Goal: Transaction & Acquisition: Book appointment/travel/reservation

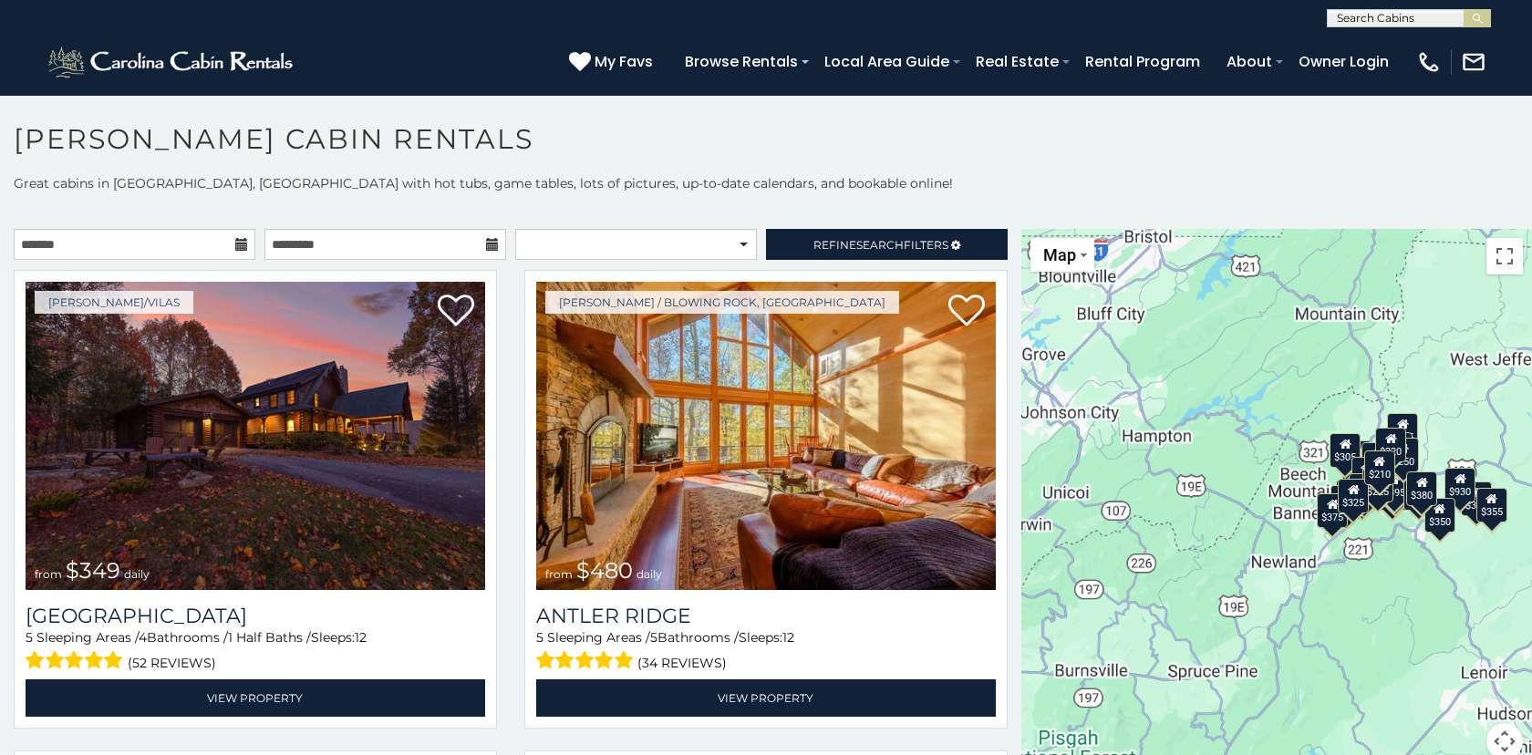
click at [243, 240] on icon at bounding box center [241, 244] width 13 height 13
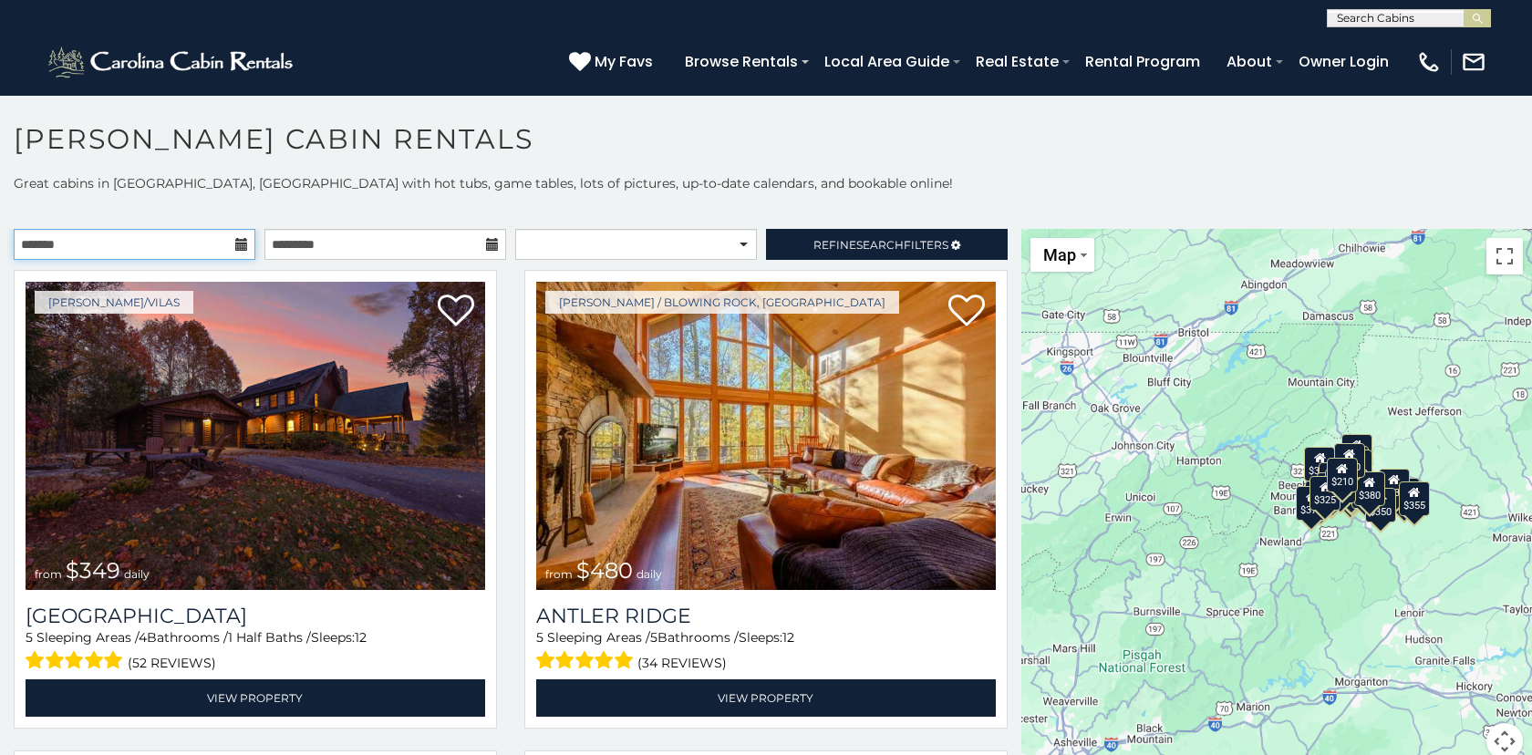
click at [182, 242] on input "text" at bounding box center [135, 244] width 242 height 31
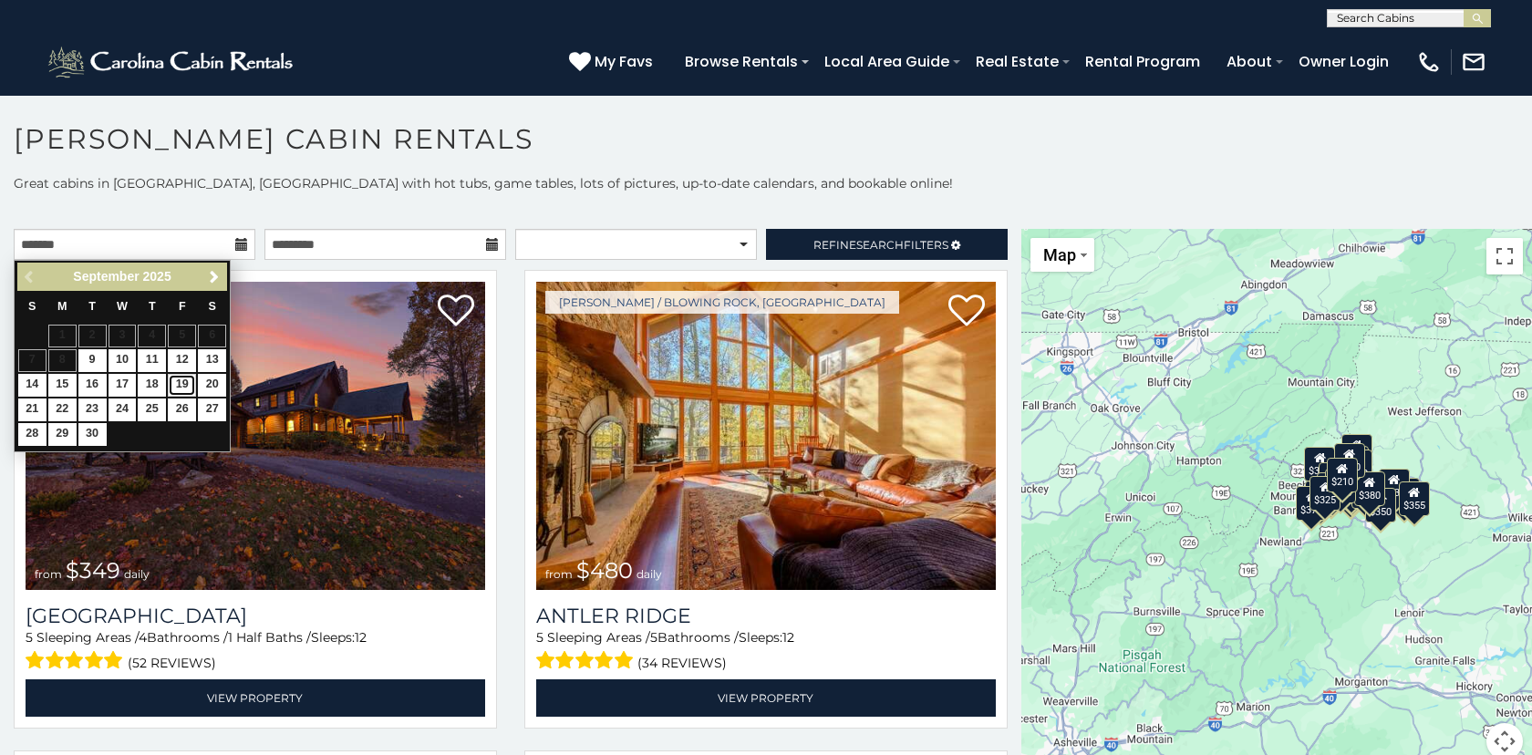
click at [181, 384] on link "19" at bounding box center [182, 385] width 28 height 23
type input "**********"
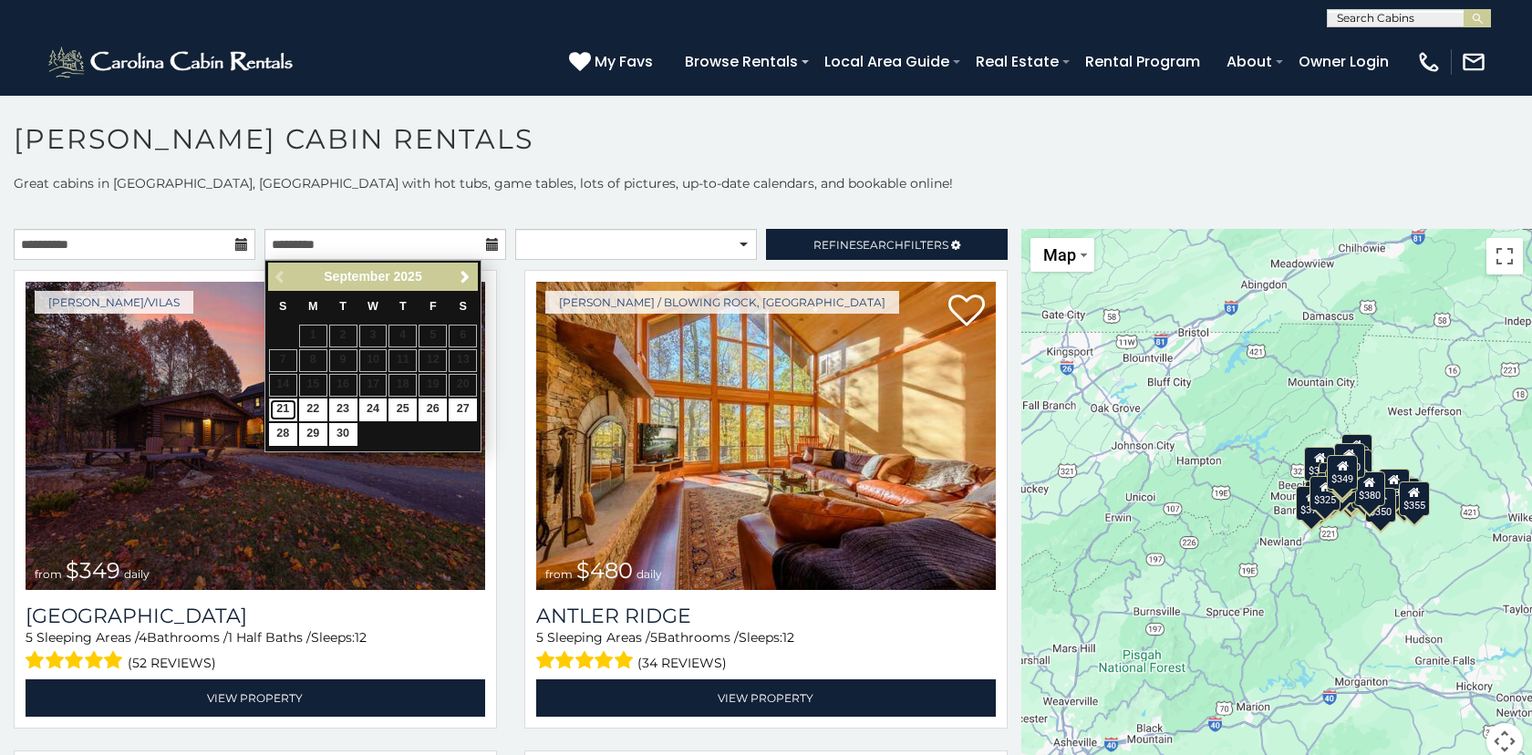
click at [283, 408] on link "21" at bounding box center [283, 410] width 28 height 23
type input "**********"
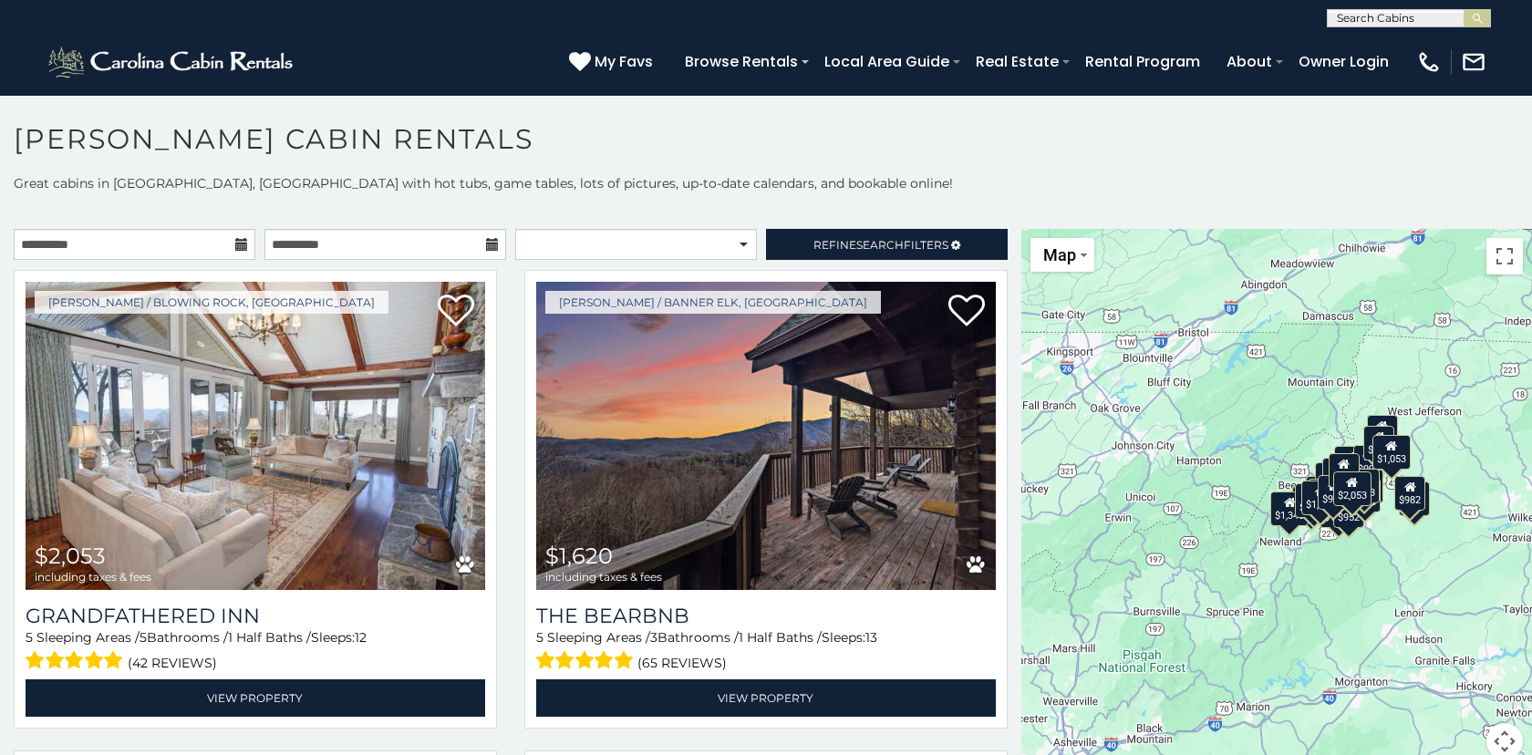
scroll to position [9, 0]
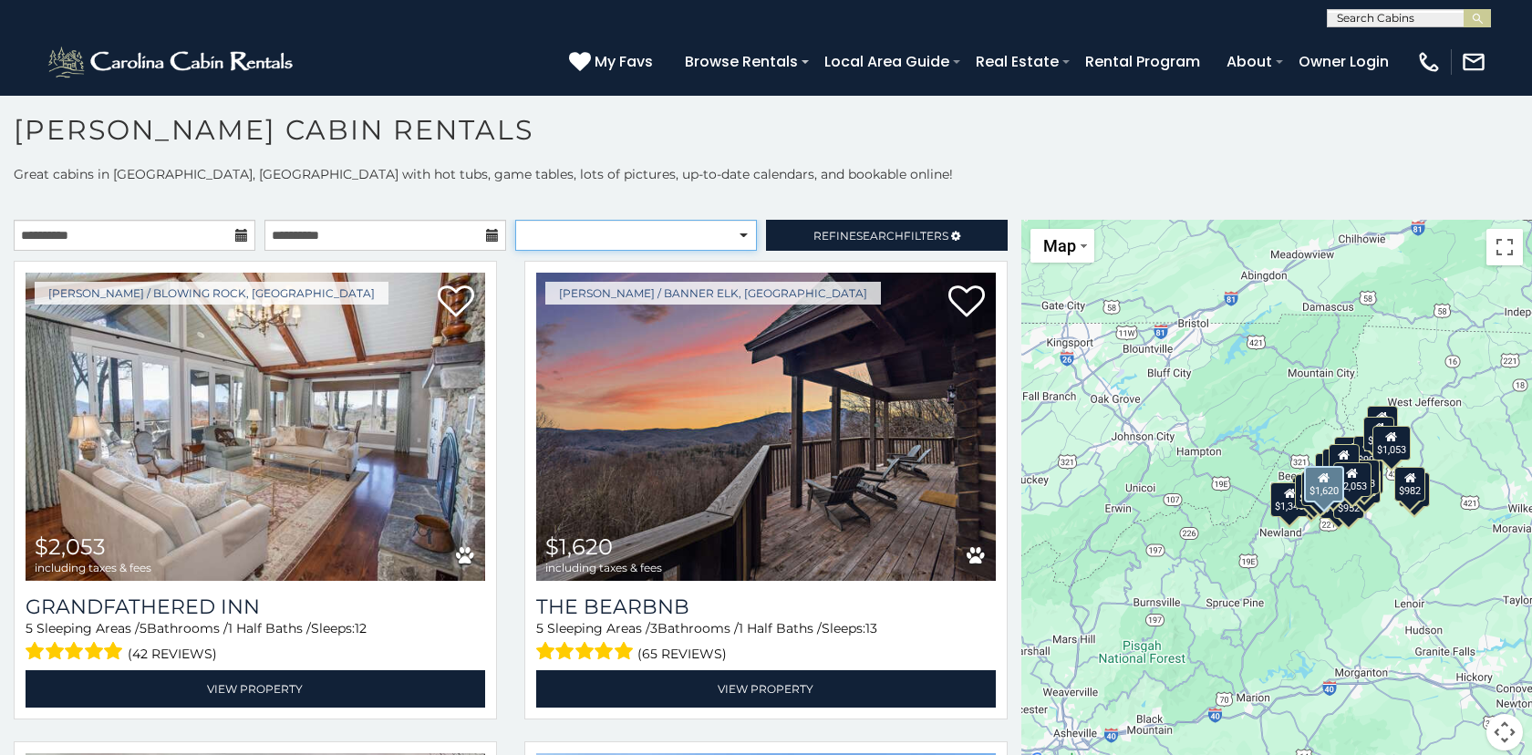
click at [740, 231] on select "**********" at bounding box center [636, 235] width 242 height 31
select select "*********"
click at [515, 220] on select "**********" at bounding box center [636, 235] width 242 height 31
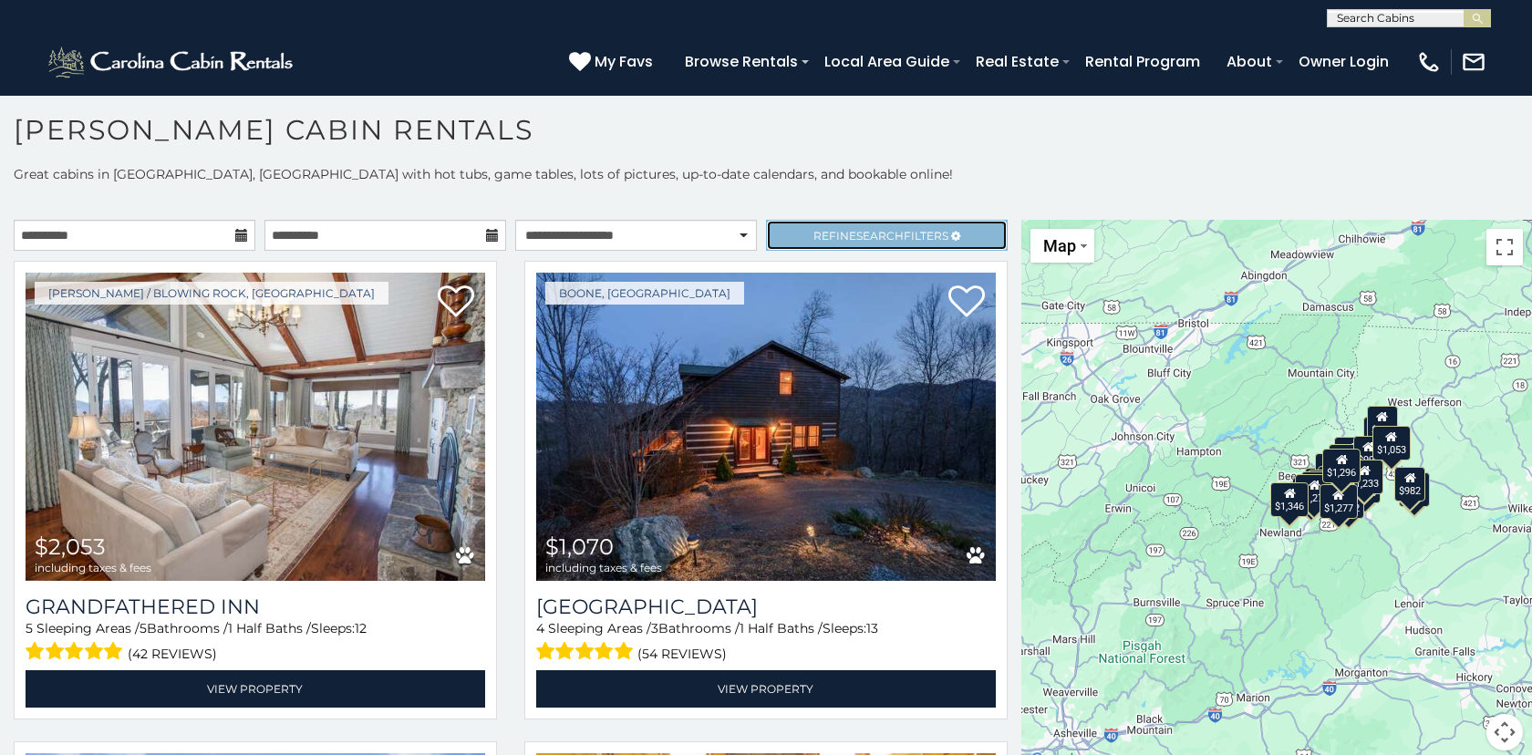
click at [860, 231] on span "Search" at bounding box center [879, 236] width 47 height 14
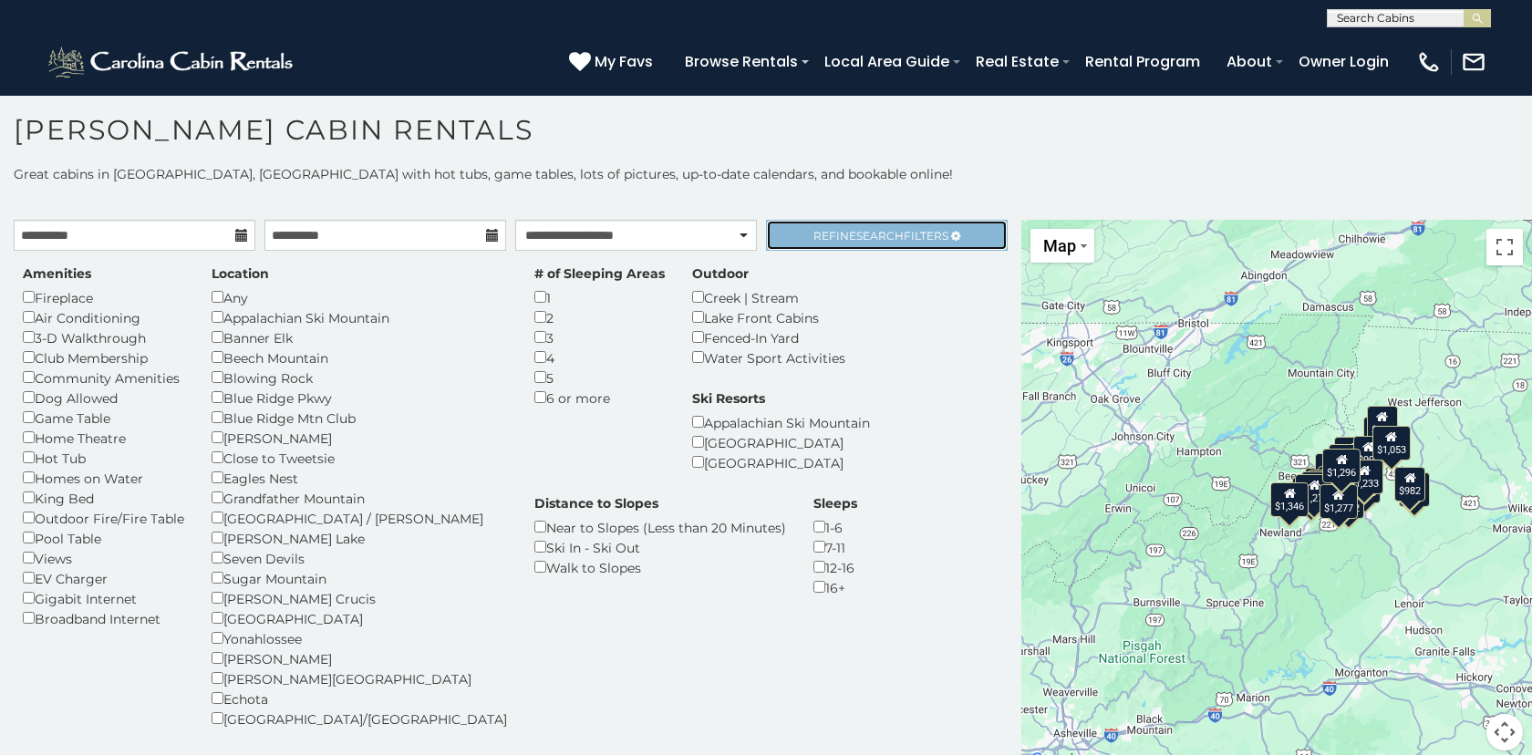
click at [860, 231] on span "Search" at bounding box center [879, 236] width 47 height 14
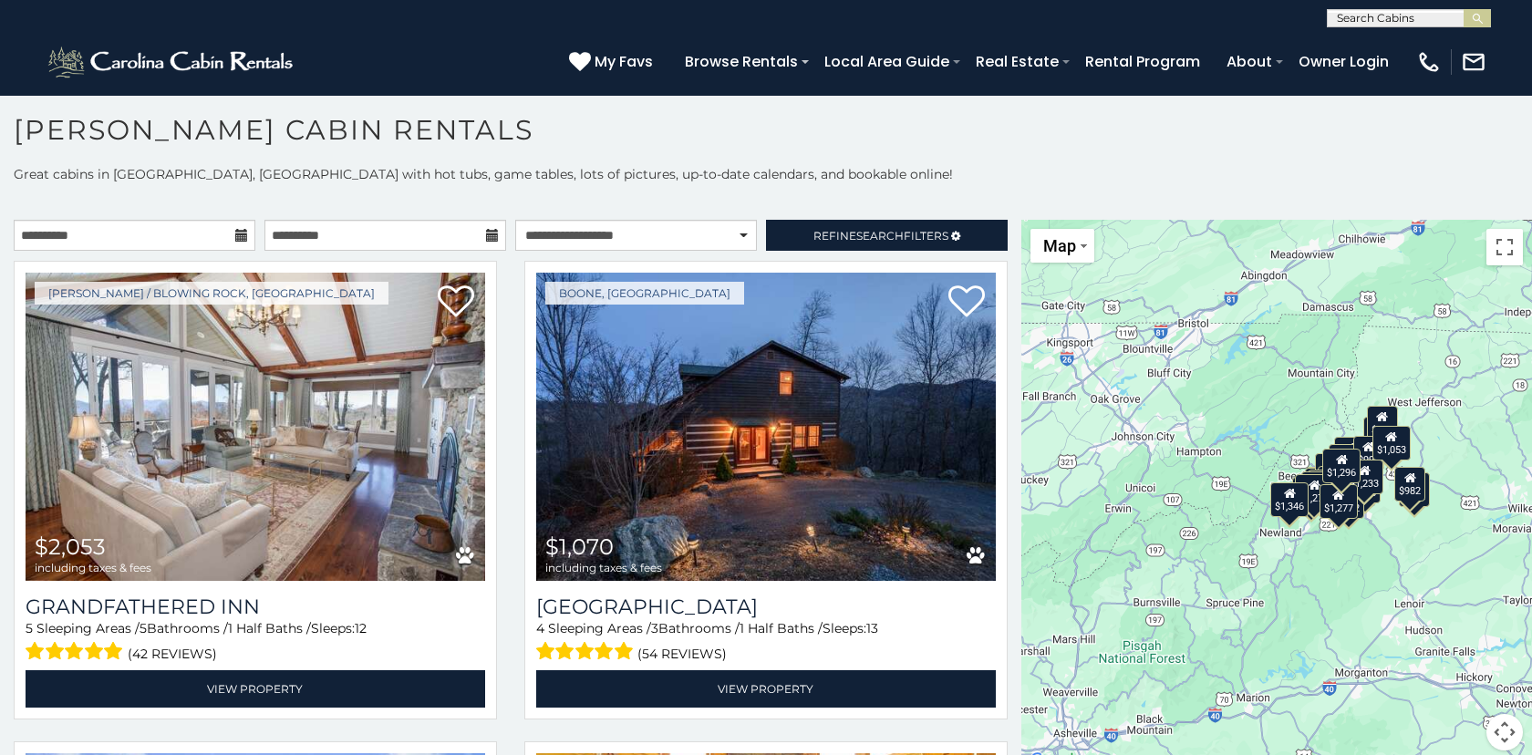
click at [864, 186] on div "**********" at bounding box center [766, 468] width 1532 height 607
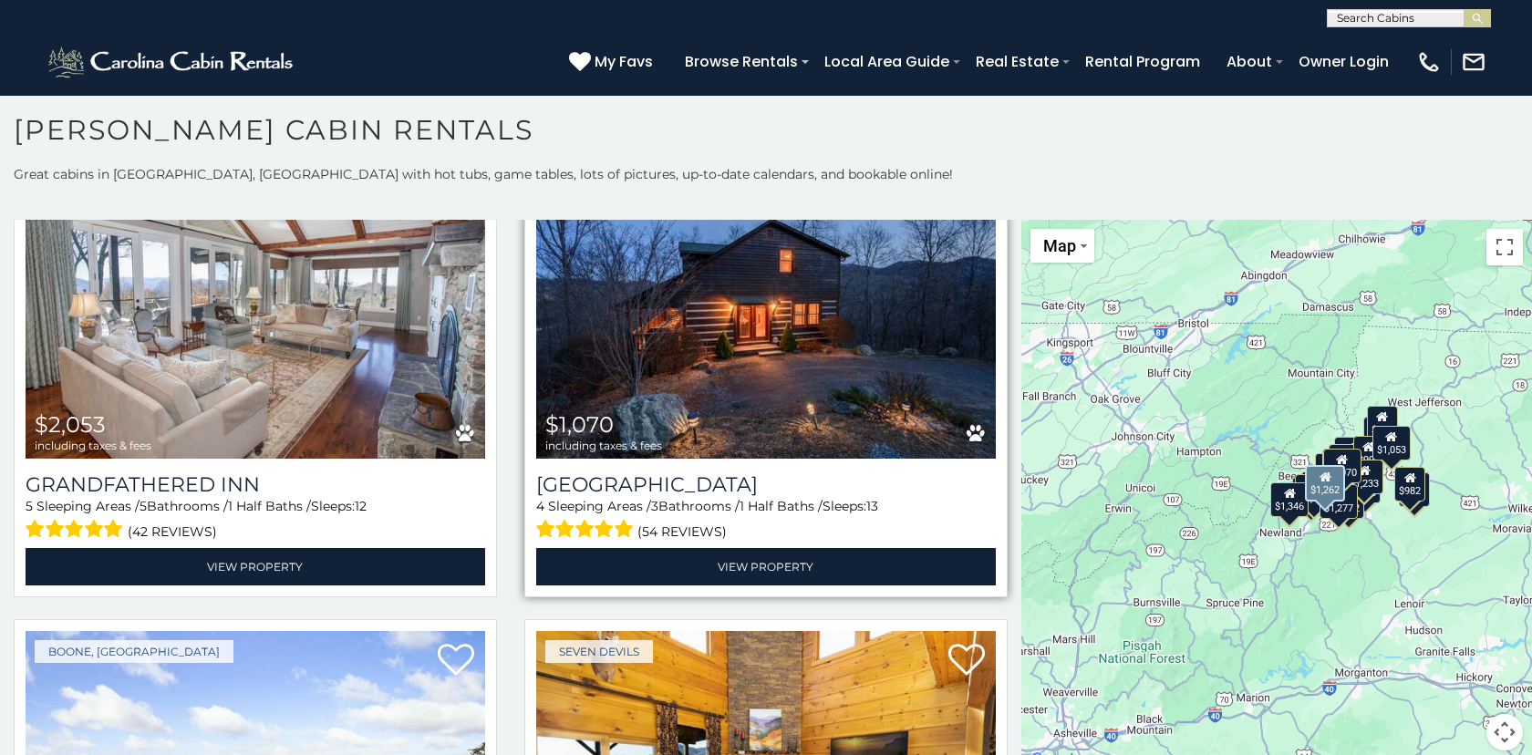
scroll to position [116, 0]
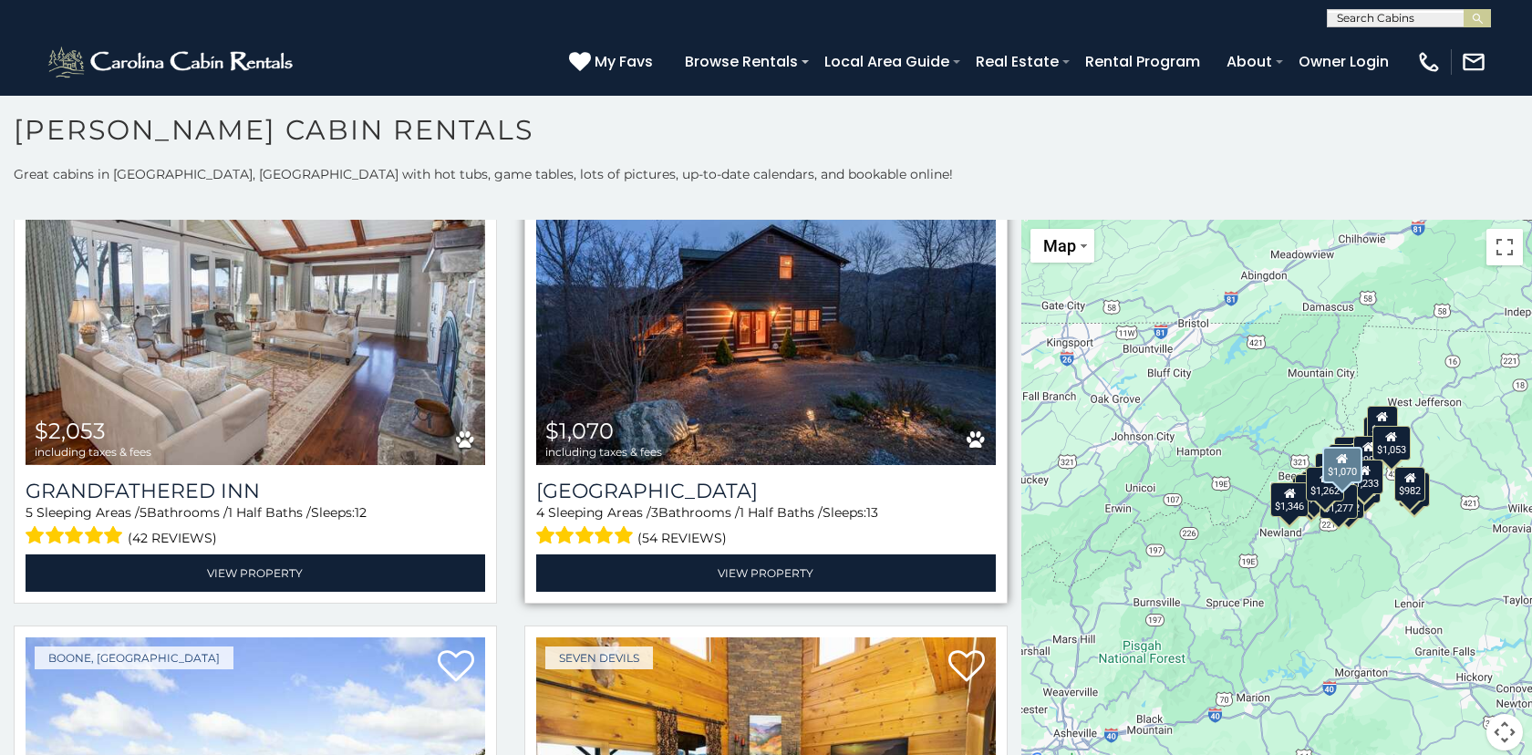
click at [773, 343] on img at bounding box center [766, 311] width 460 height 308
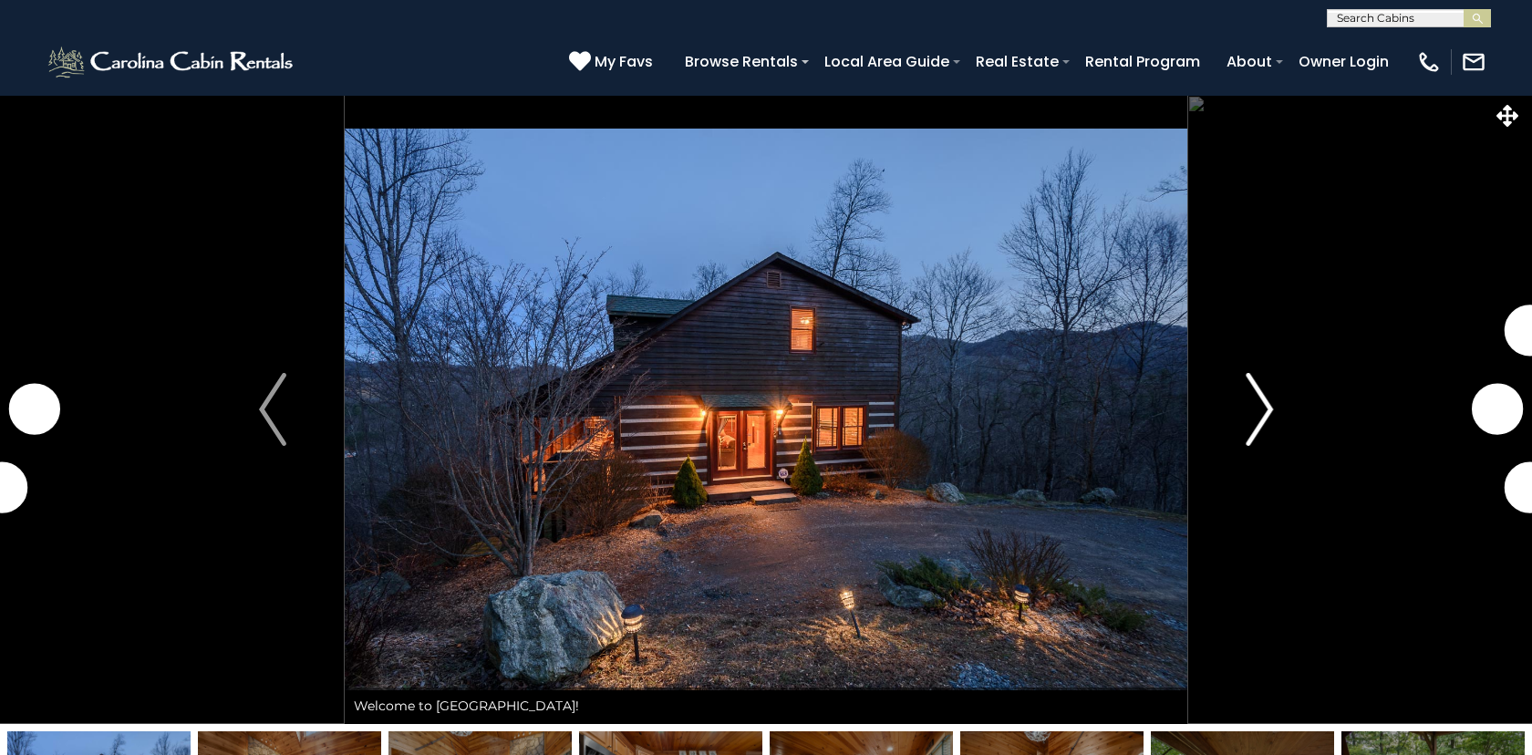
click at [1257, 405] on img "Next" at bounding box center [1259, 409] width 27 height 73
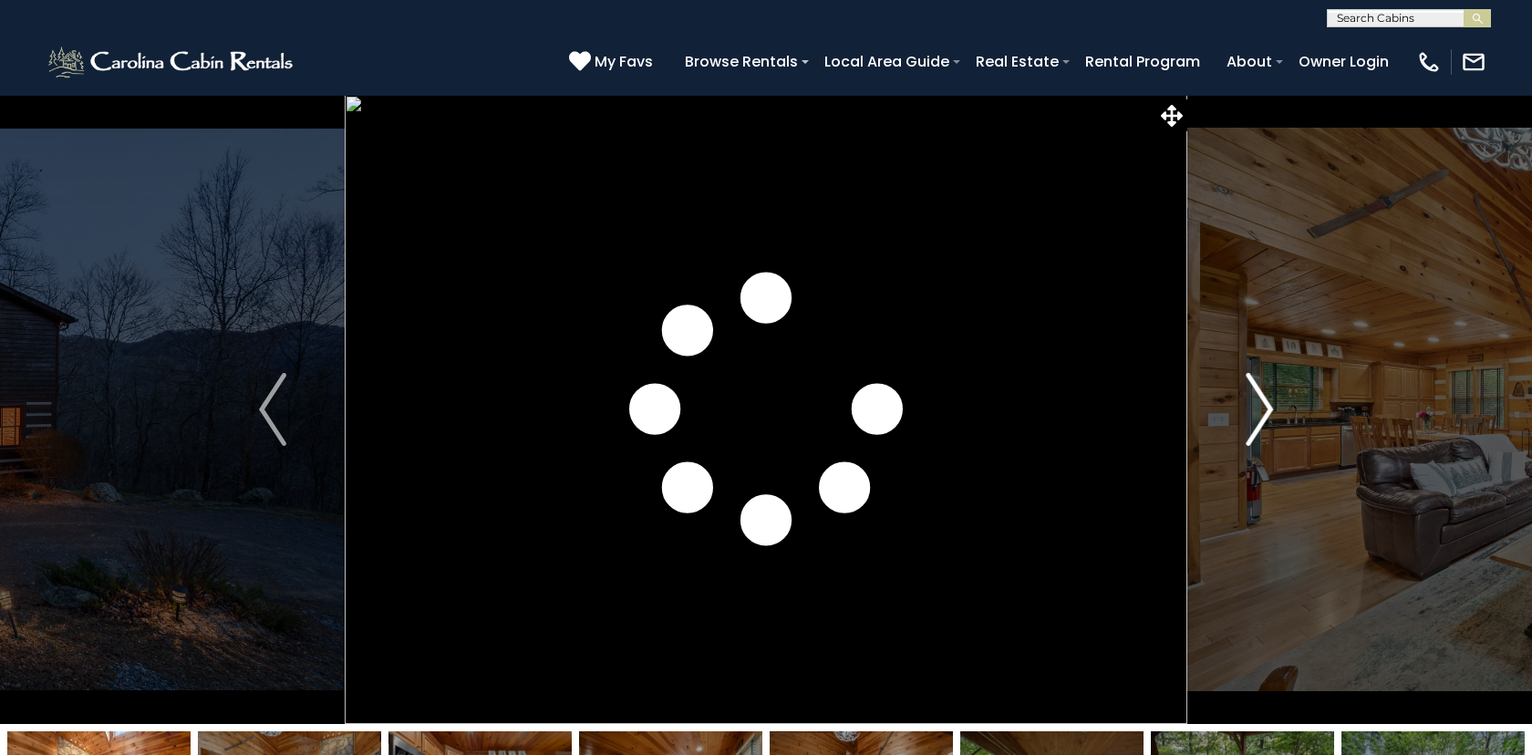
click at [1269, 411] on img "Next" at bounding box center [1259, 409] width 27 height 73
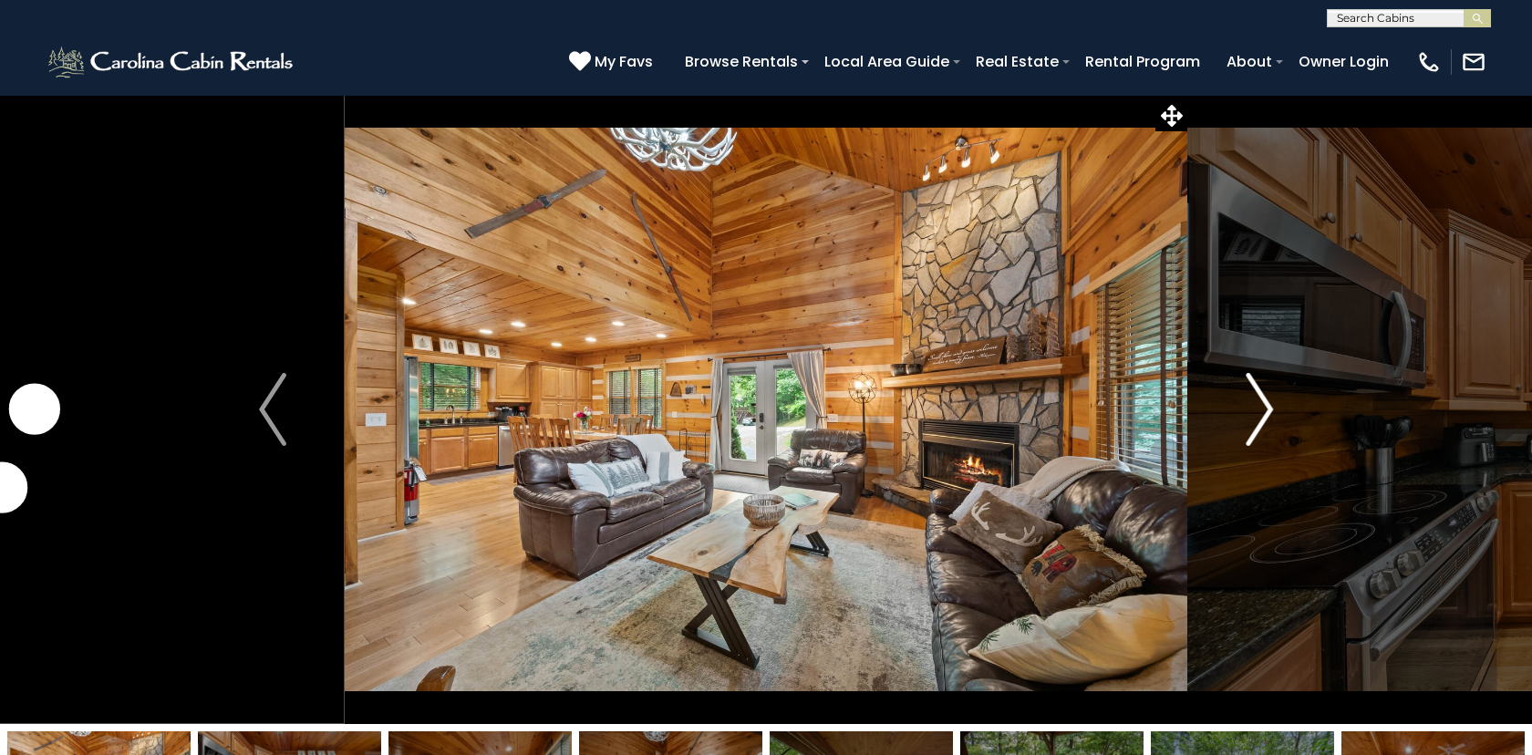
click at [1269, 411] on img "Next" at bounding box center [1259, 409] width 27 height 73
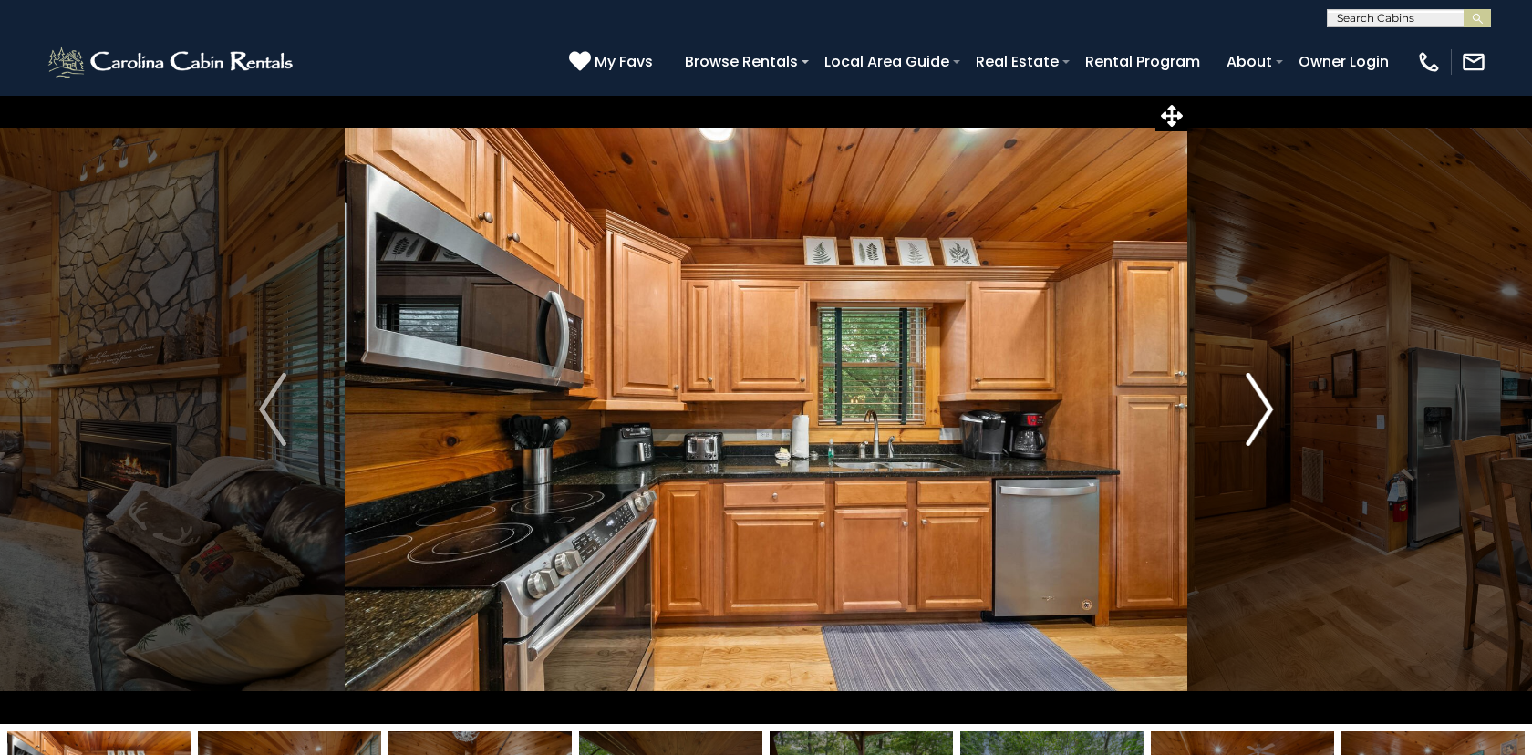
click at [1269, 411] on img "Next" at bounding box center [1259, 409] width 27 height 73
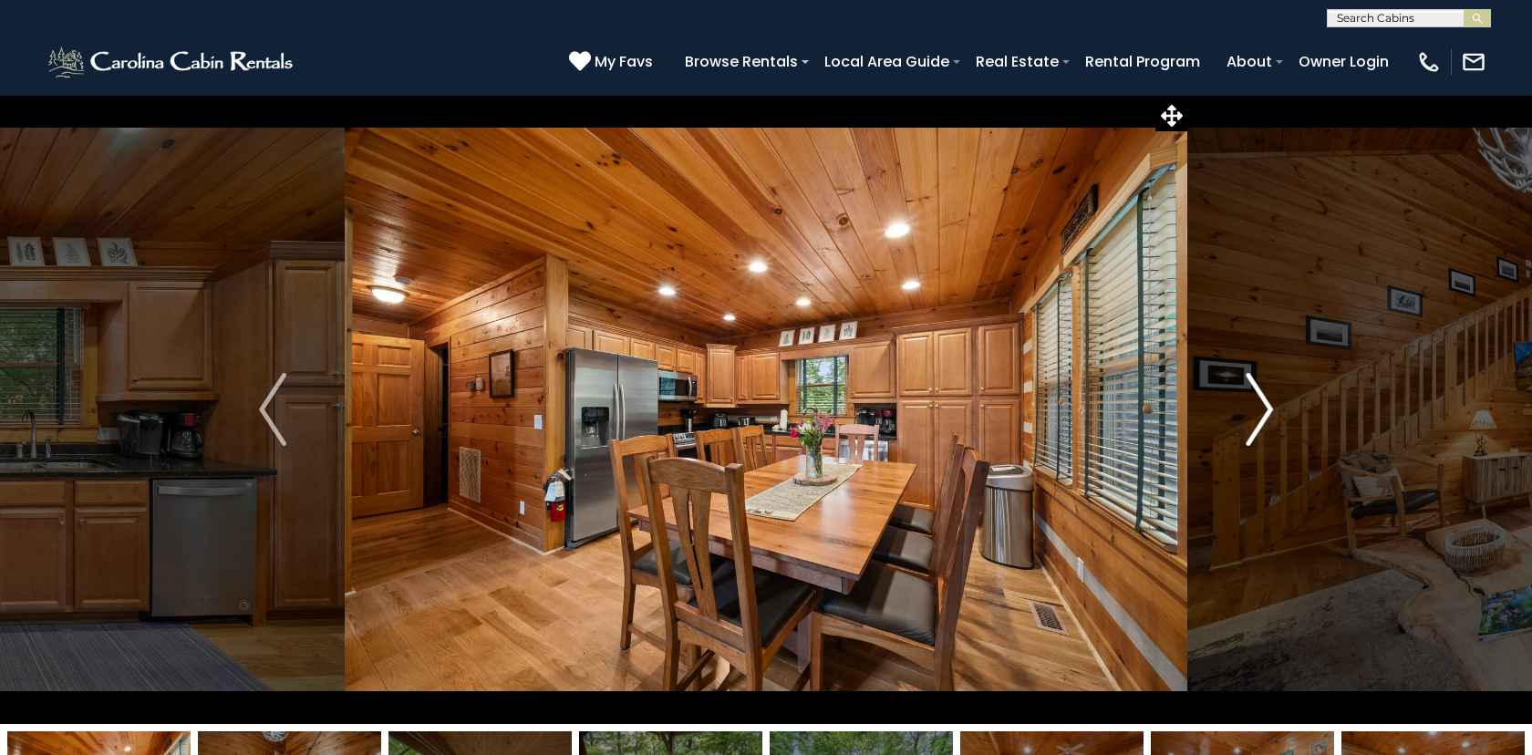
click at [1269, 411] on img "Next" at bounding box center [1259, 409] width 27 height 73
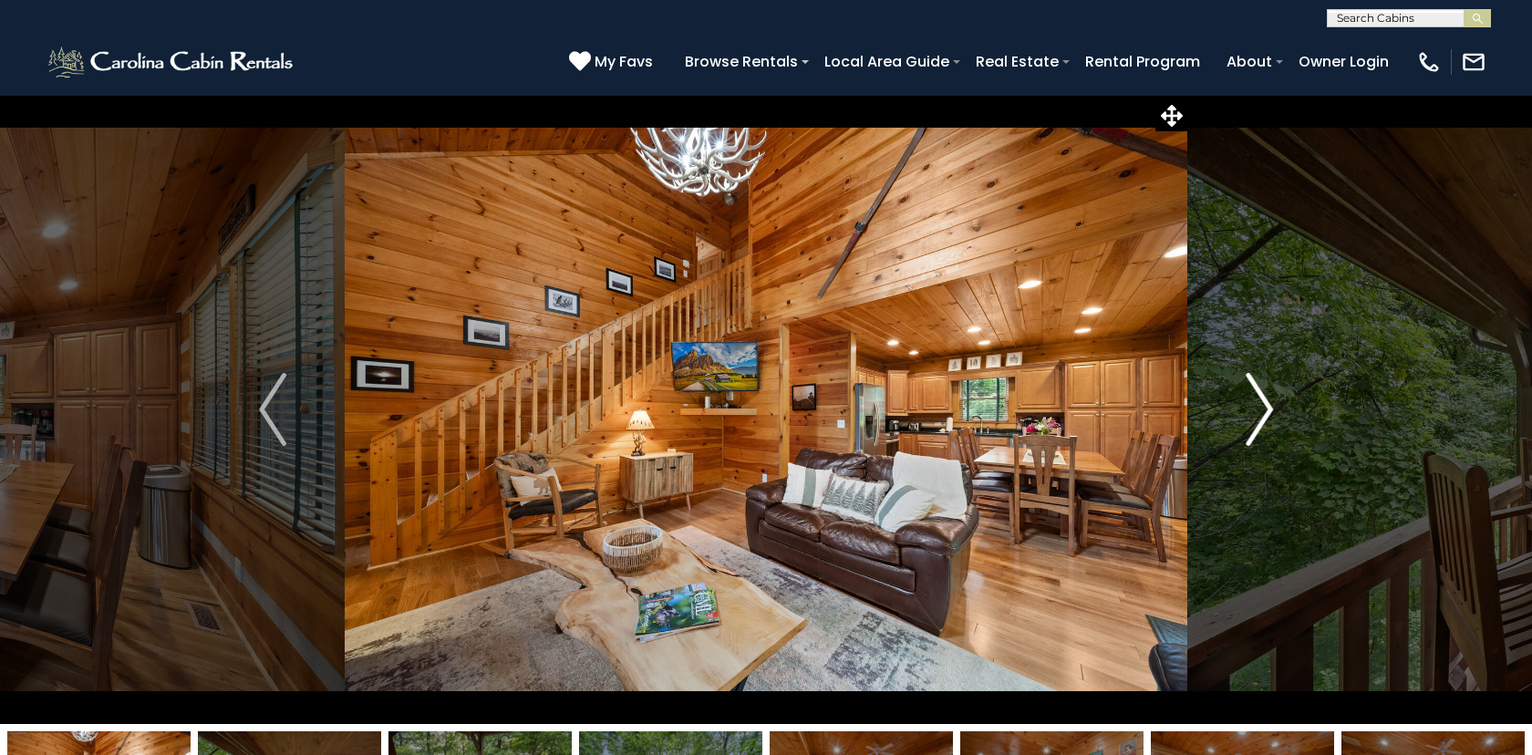
click at [1269, 411] on img "Next" at bounding box center [1259, 409] width 27 height 73
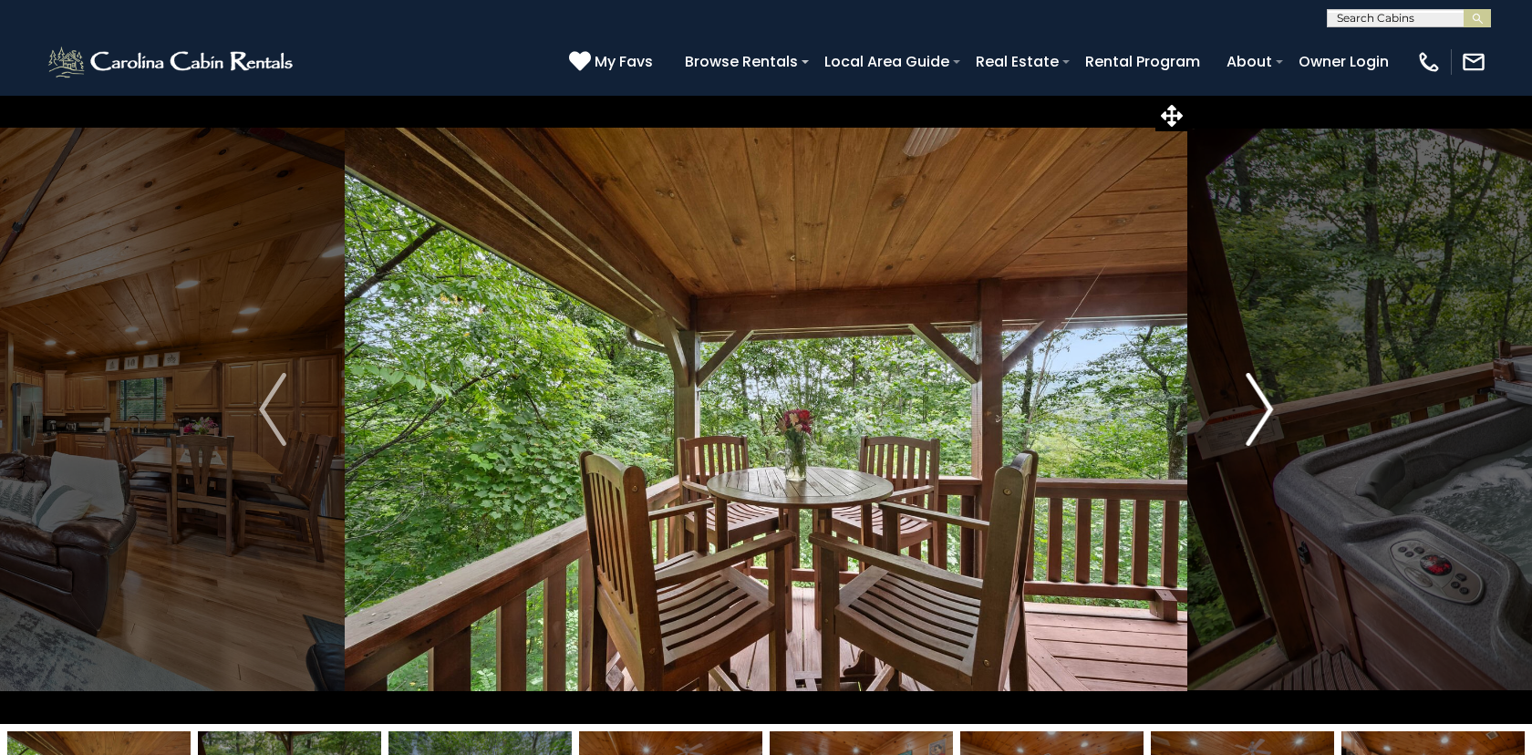
click at [1269, 411] on img "Next" at bounding box center [1259, 409] width 27 height 73
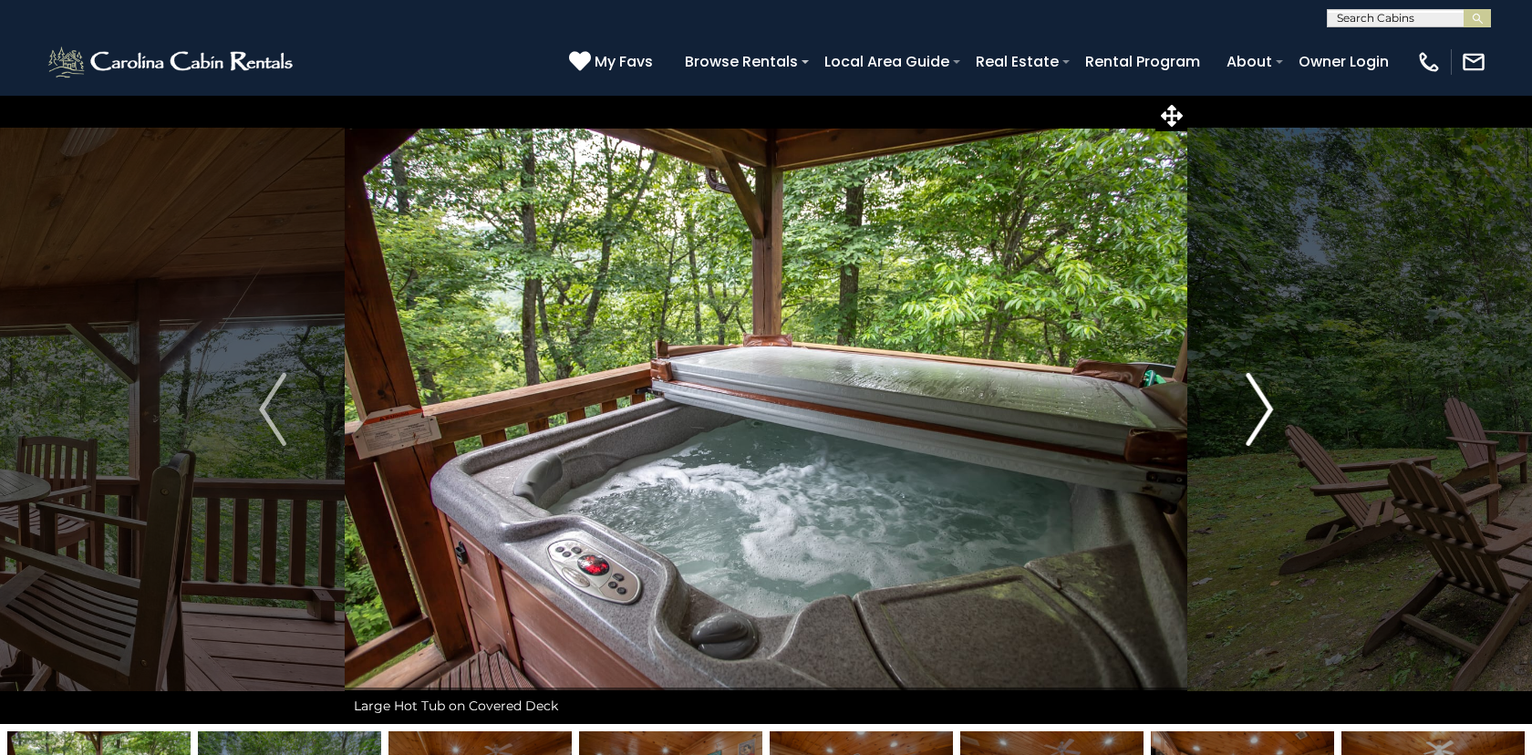
click at [1269, 411] on img "Next" at bounding box center [1259, 409] width 27 height 73
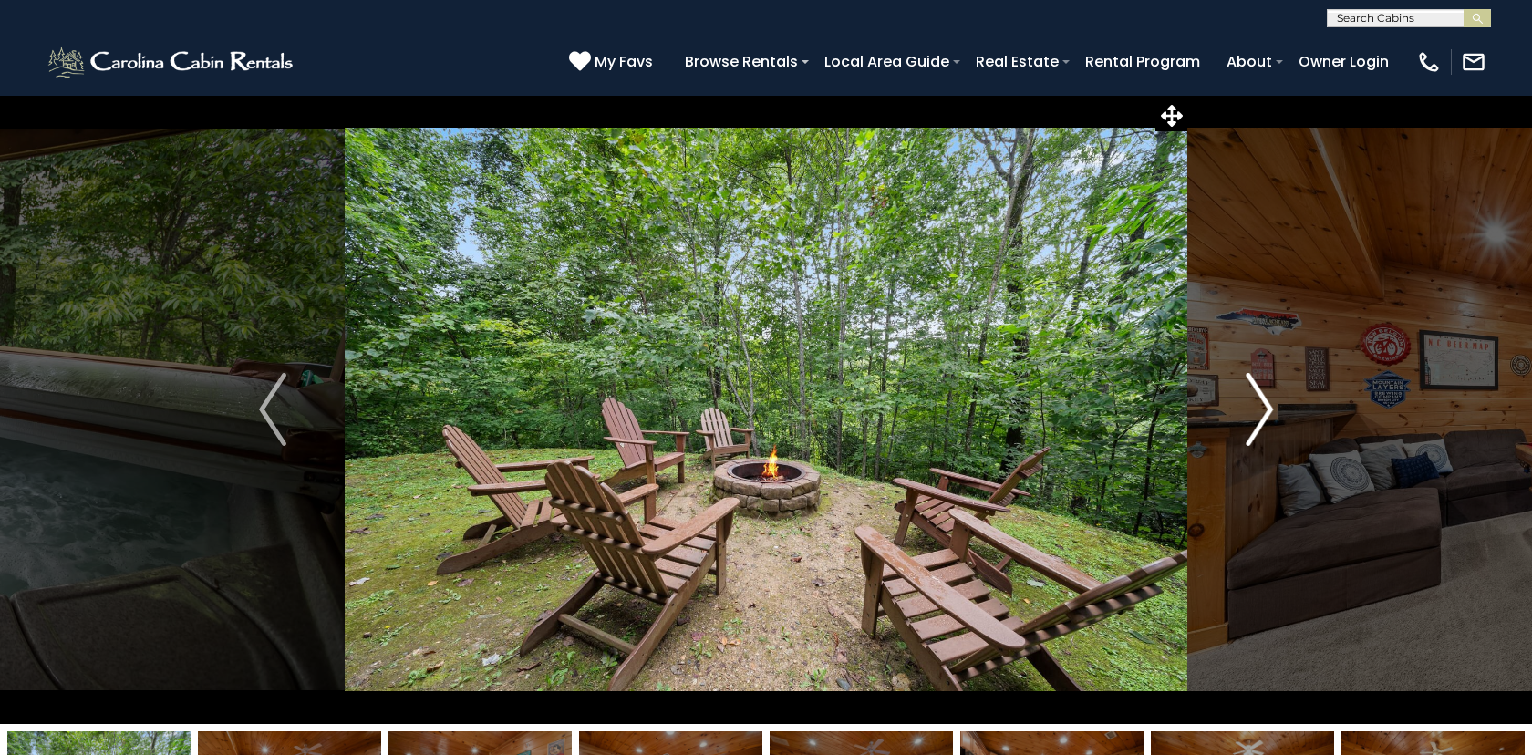
click at [1269, 411] on img "Next" at bounding box center [1259, 409] width 27 height 73
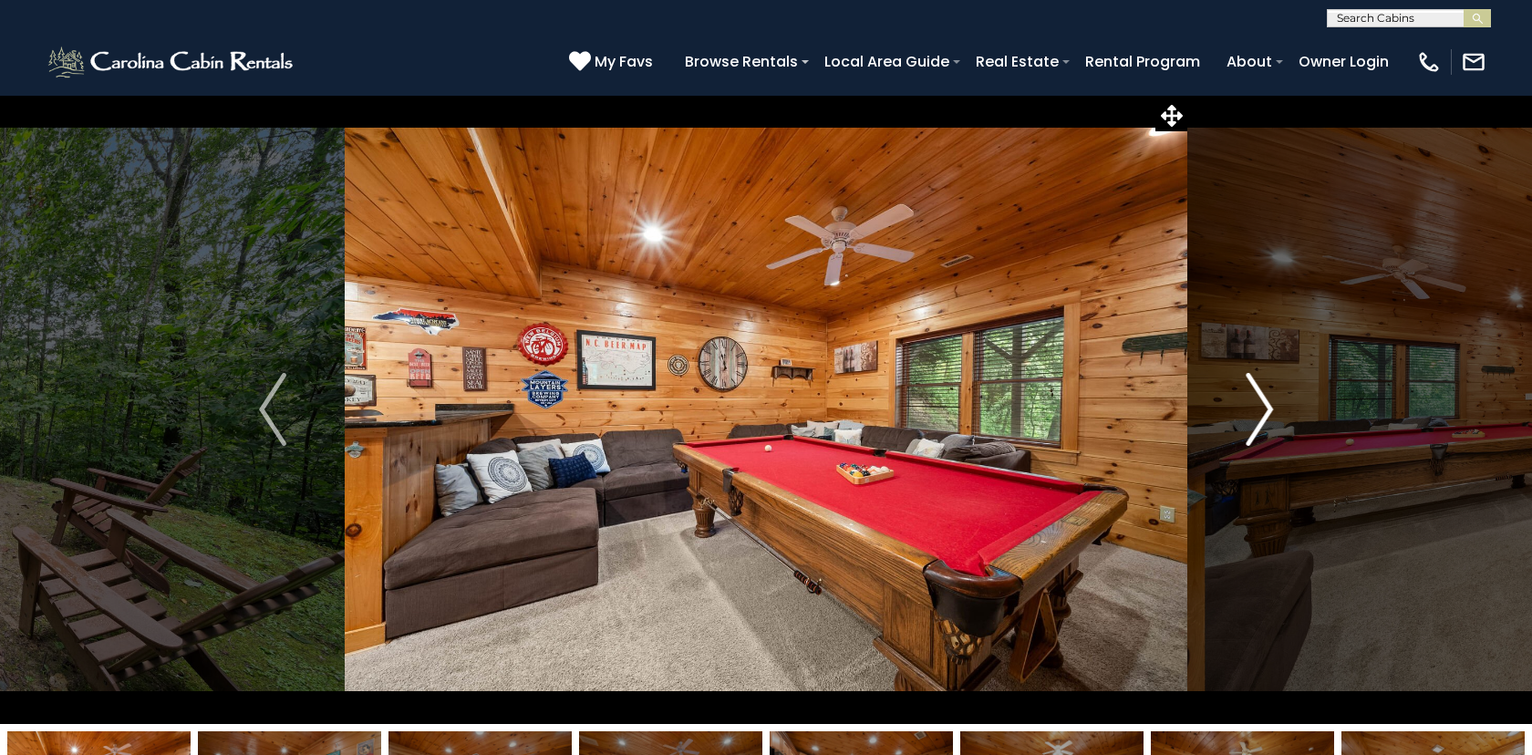
click at [1269, 411] on img "Next" at bounding box center [1259, 409] width 27 height 73
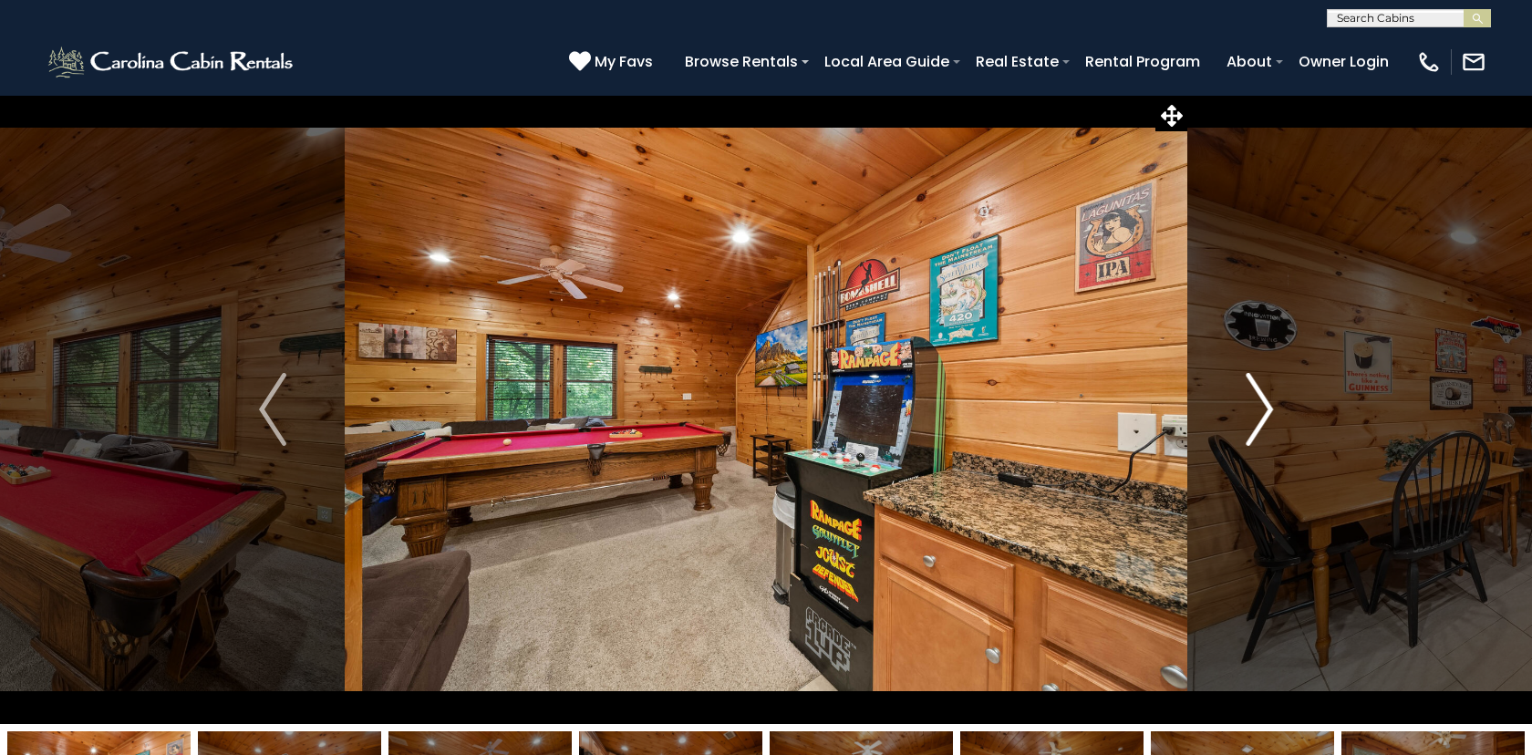
click at [1269, 411] on img "Next" at bounding box center [1259, 409] width 27 height 73
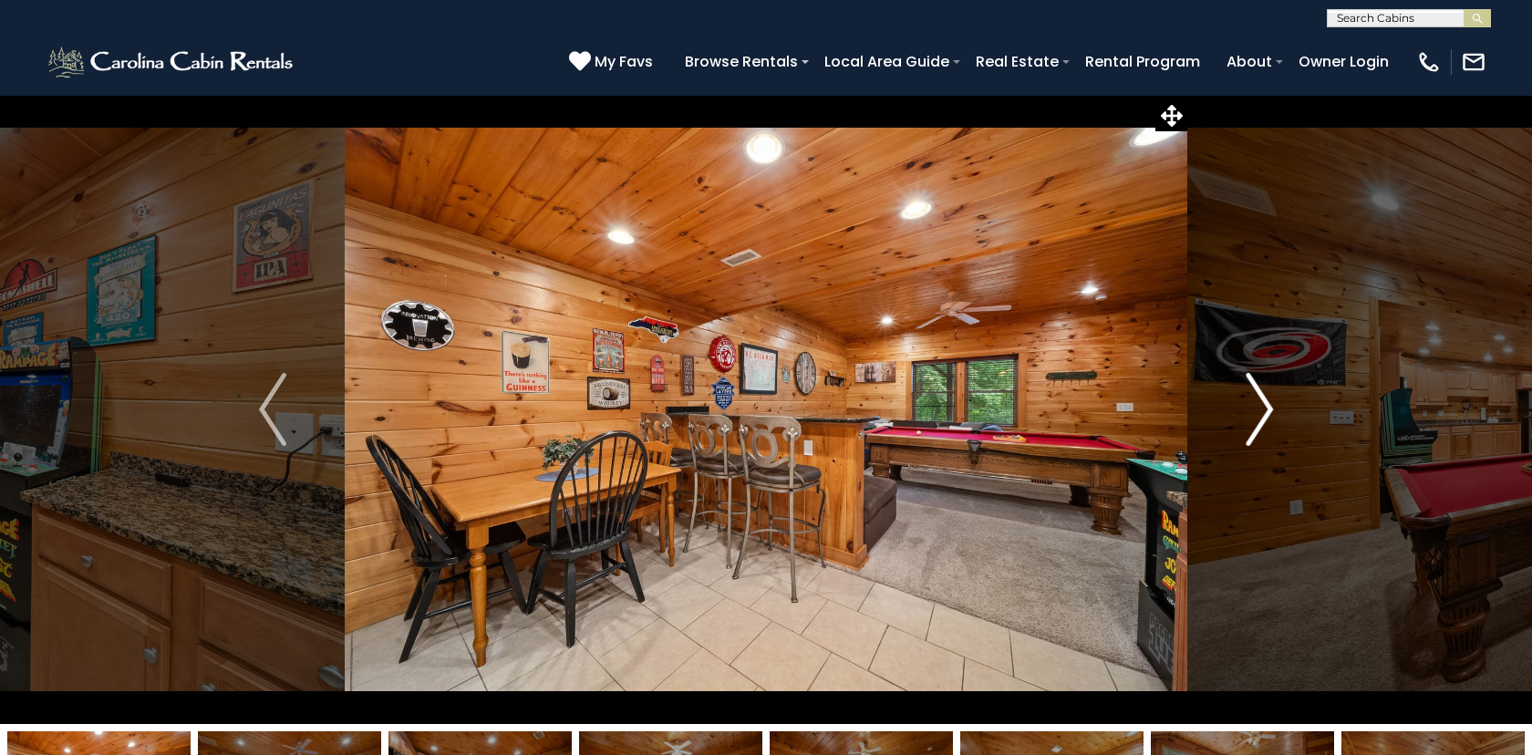
click at [1269, 411] on img "Next" at bounding box center [1259, 409] width 27 height 73
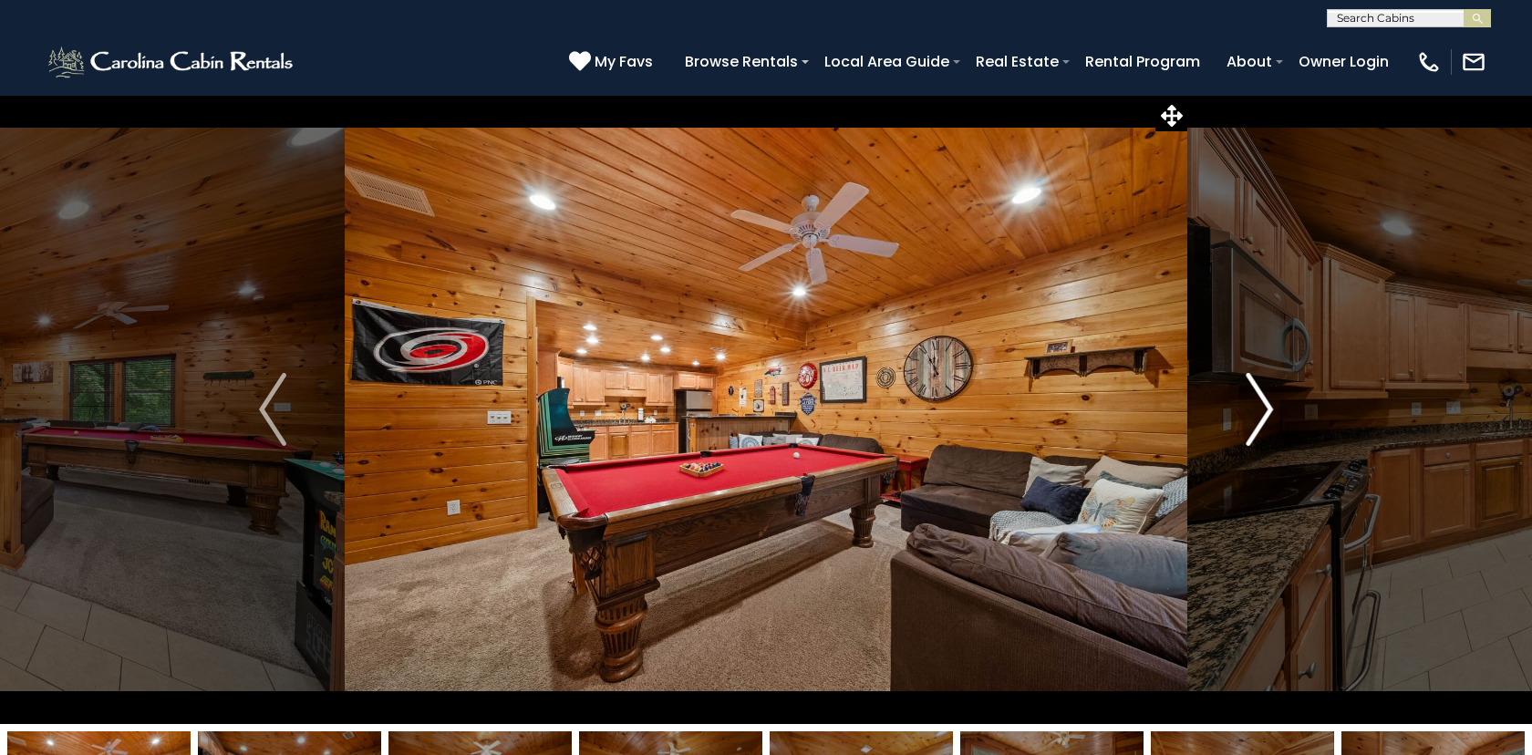
click at [1269, 411] on img "Next" at bounding box center [1259, 409] width 27 height 73
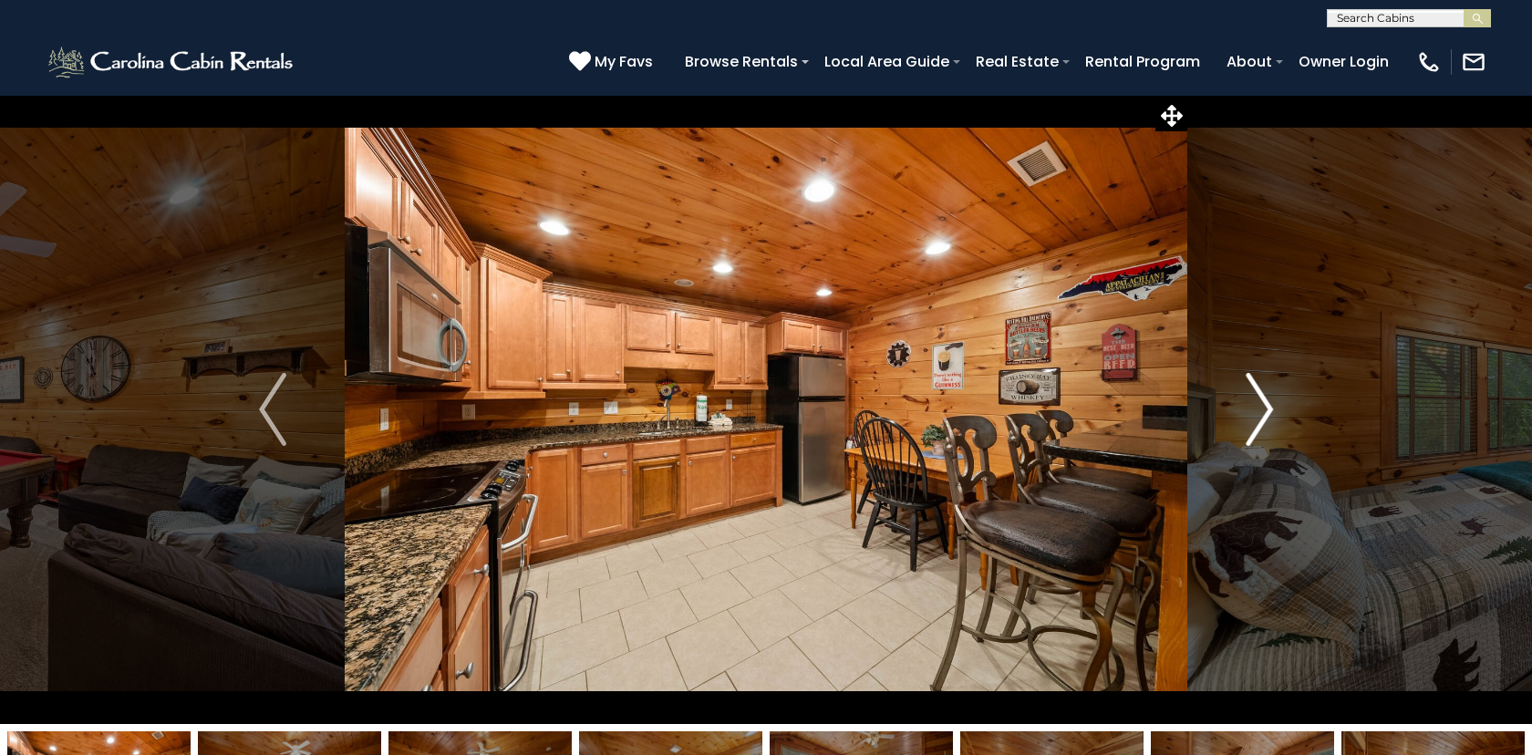
click at [1269, 411] on img "Next" at bounding box center [1259, 409] width 27 height 73
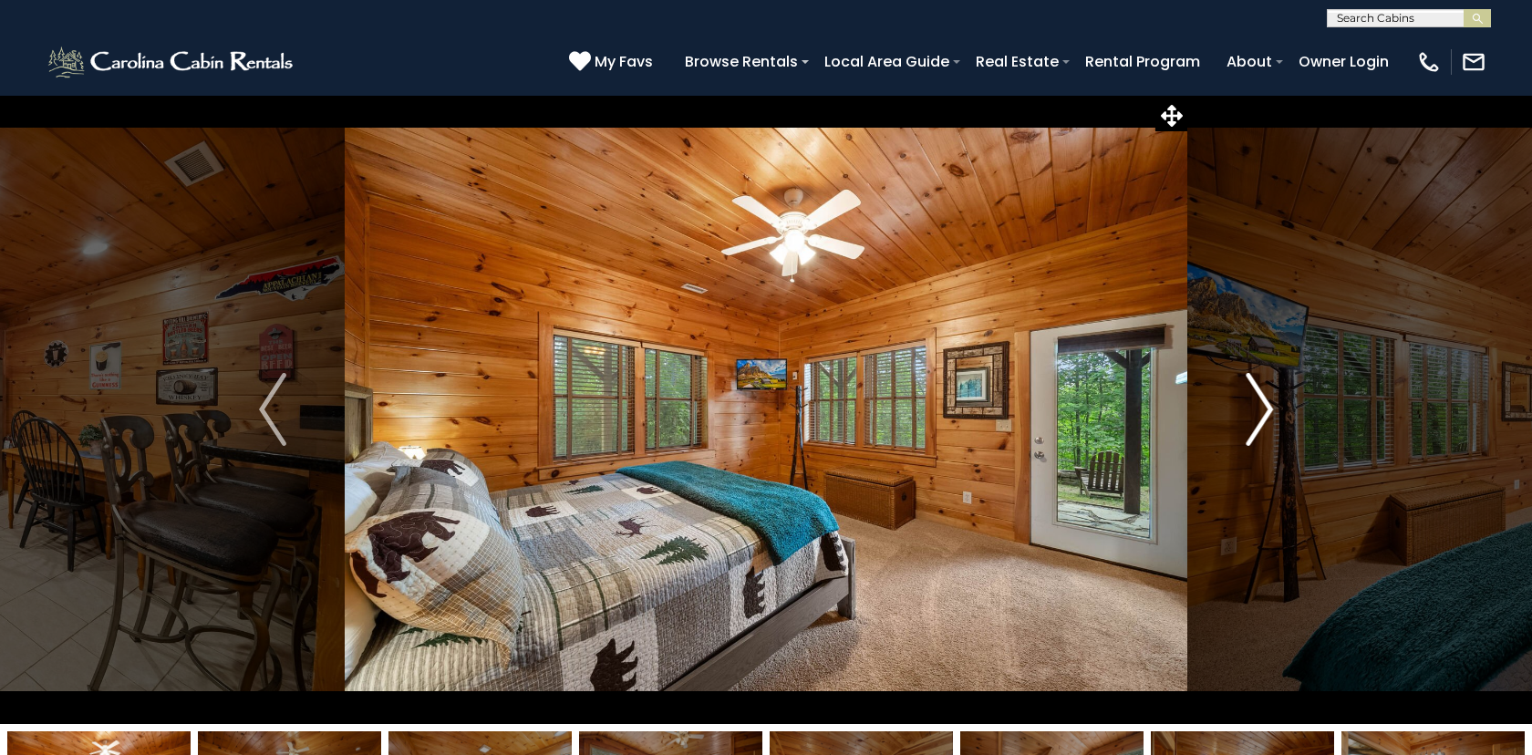
click at [1269, 411] on img "Next" at bounding box center [1259, 409] width 27 height 73
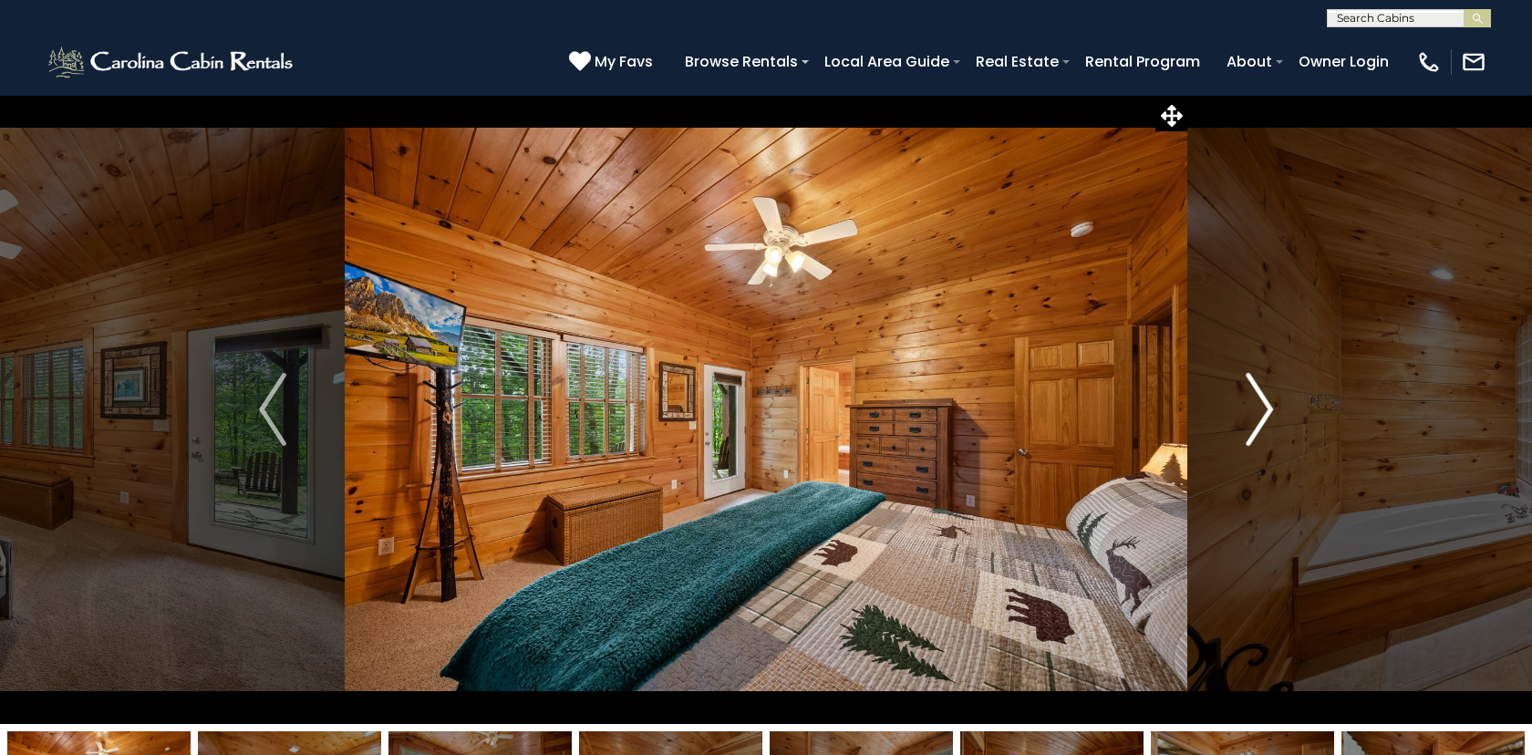
click at [1269, 411] on img "Next" at bounding box center [1259, 409] width 27 height 73
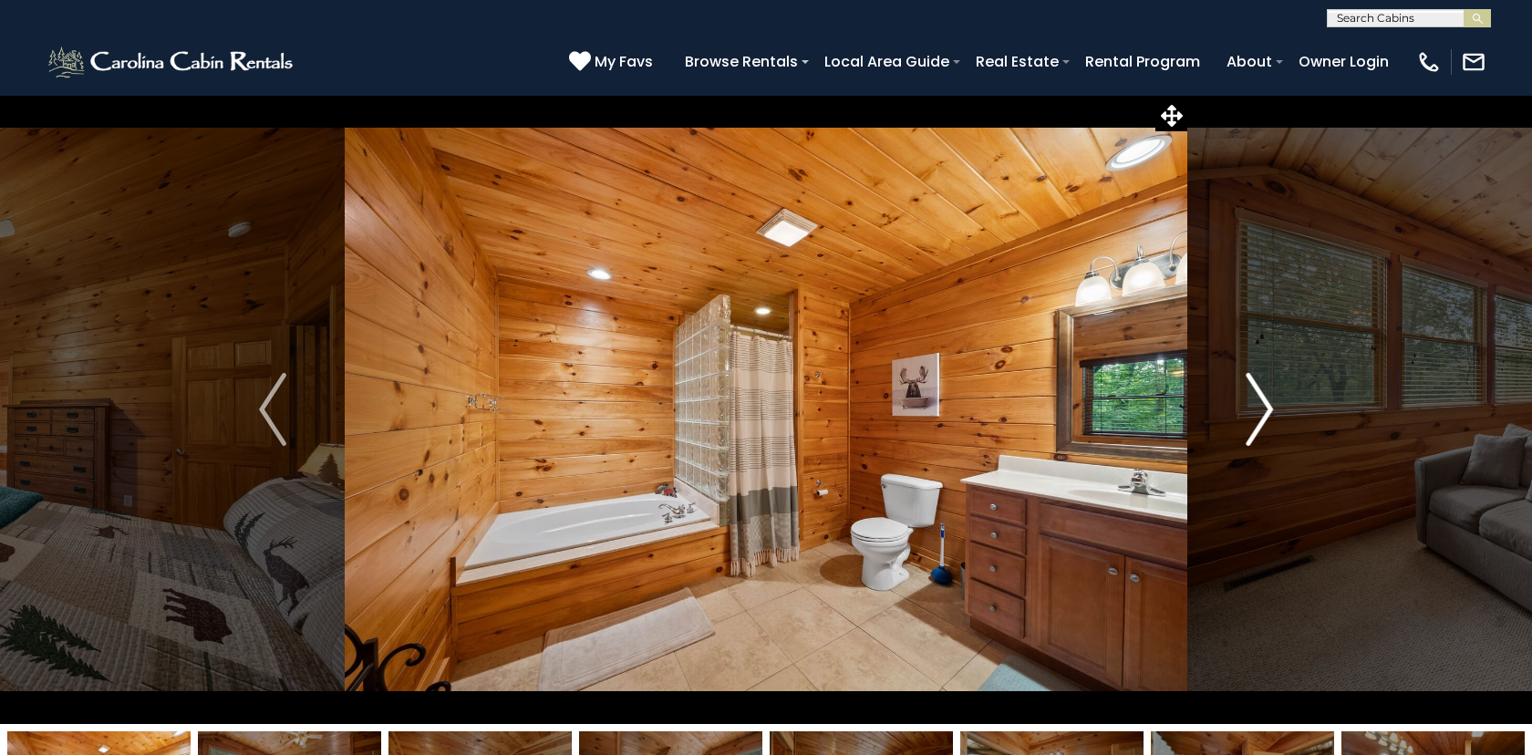
click at [1269, 411] on img "Next" at bounding box center [1259, 409] width 27 height 73
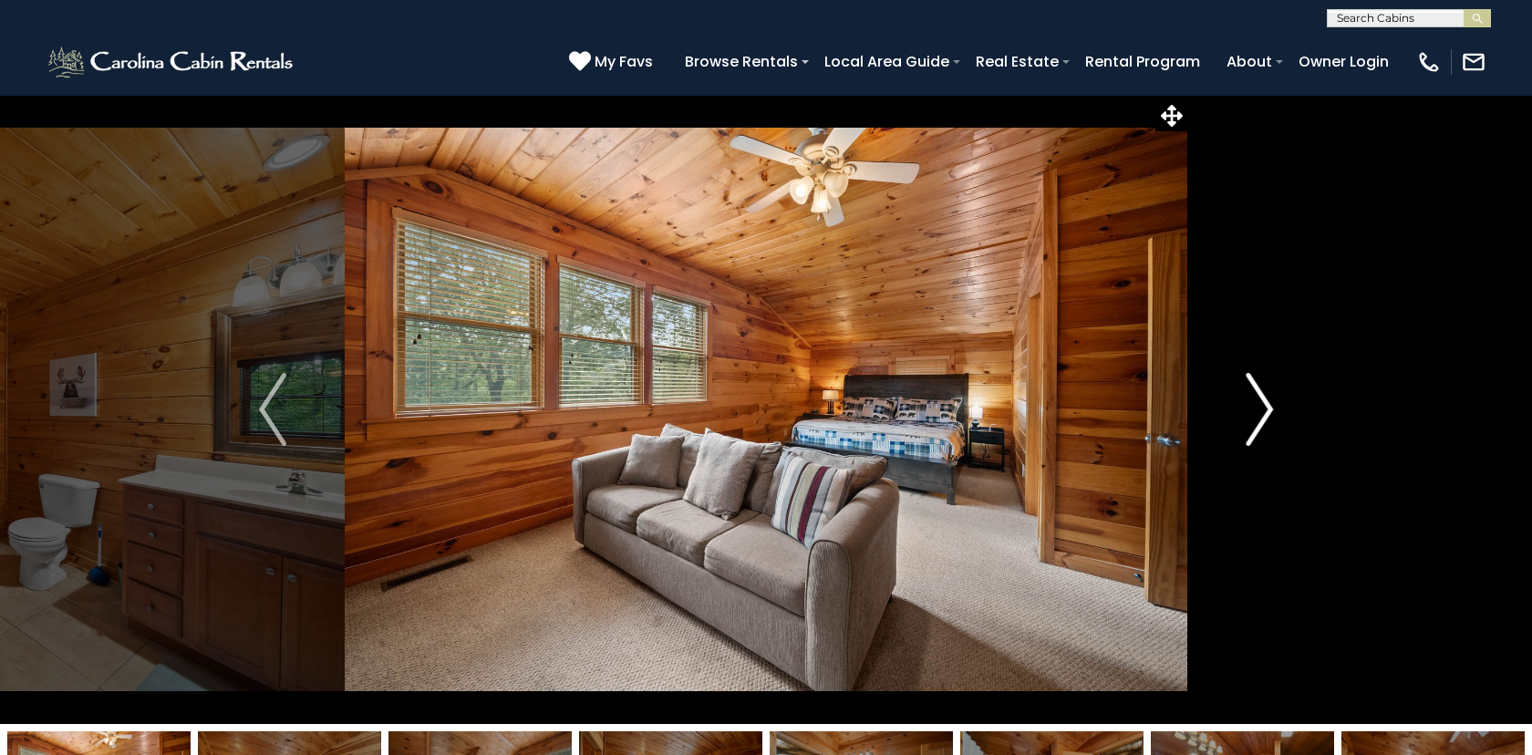
click at [1269, 411] on img "Next" at bounding box center [1259, 409] width 27 height 73
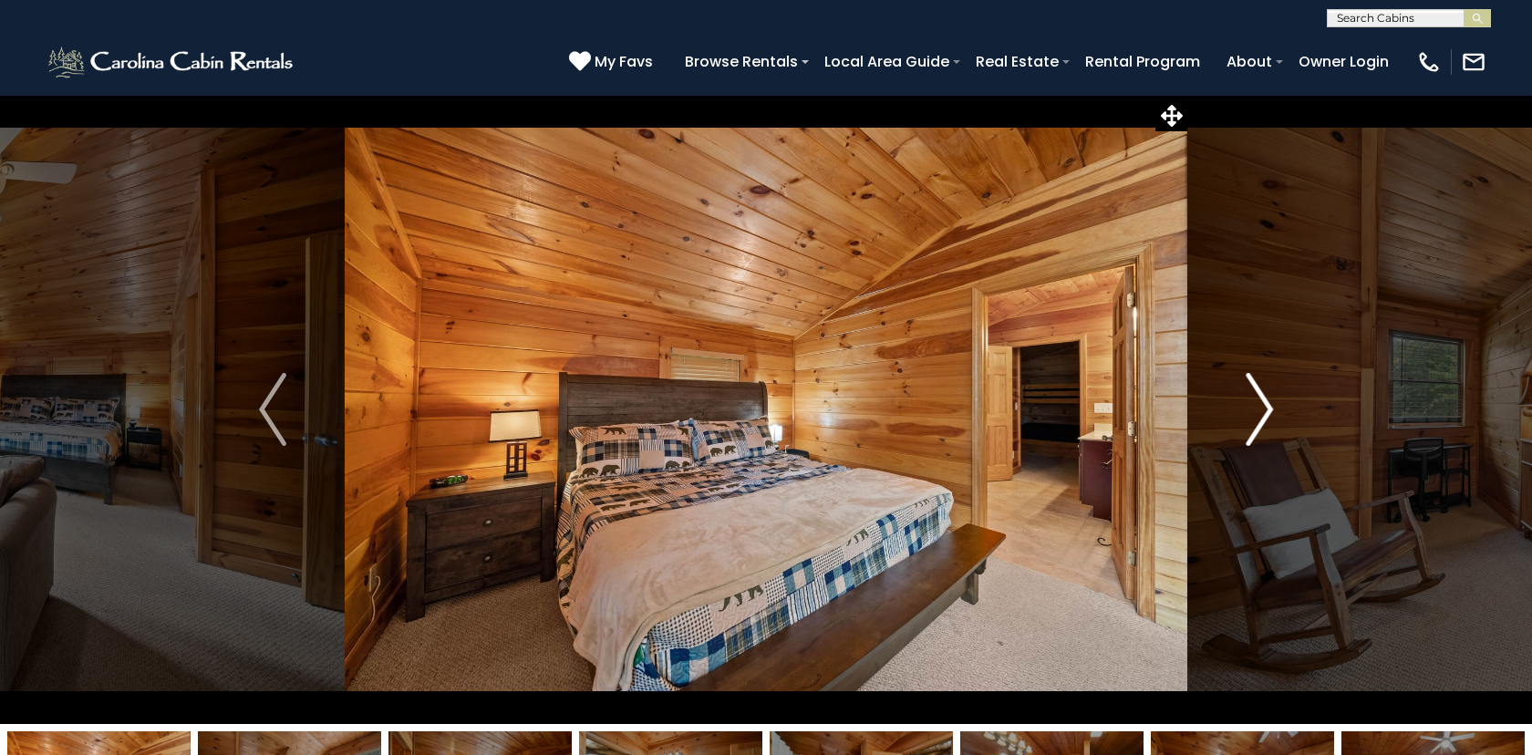
click at [1269, 411] on img "Next" at bounding box center [1259, 409] width 27 height 73
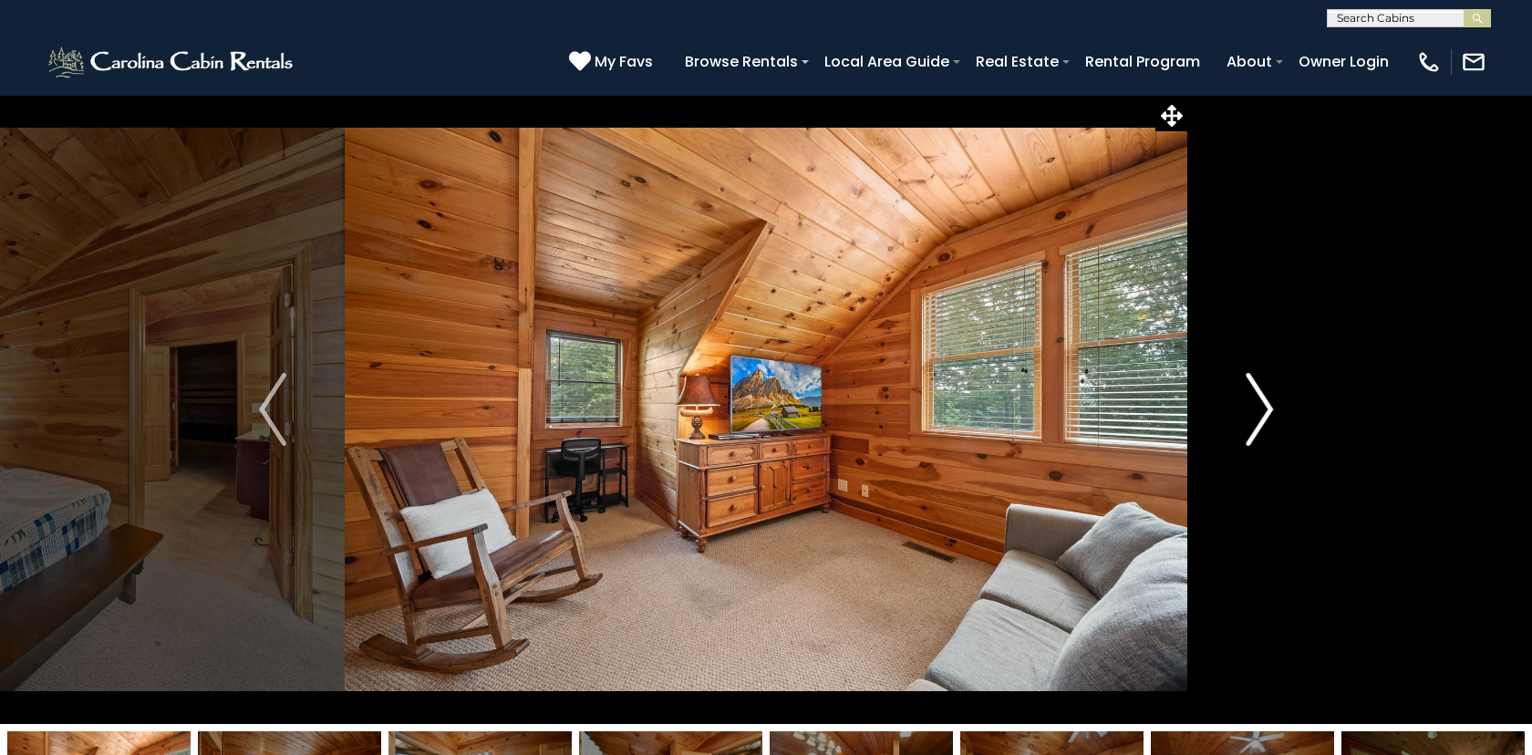
click at [1269, 411] on img "Next" at bounding box center [1259, 409] width 27 height 73
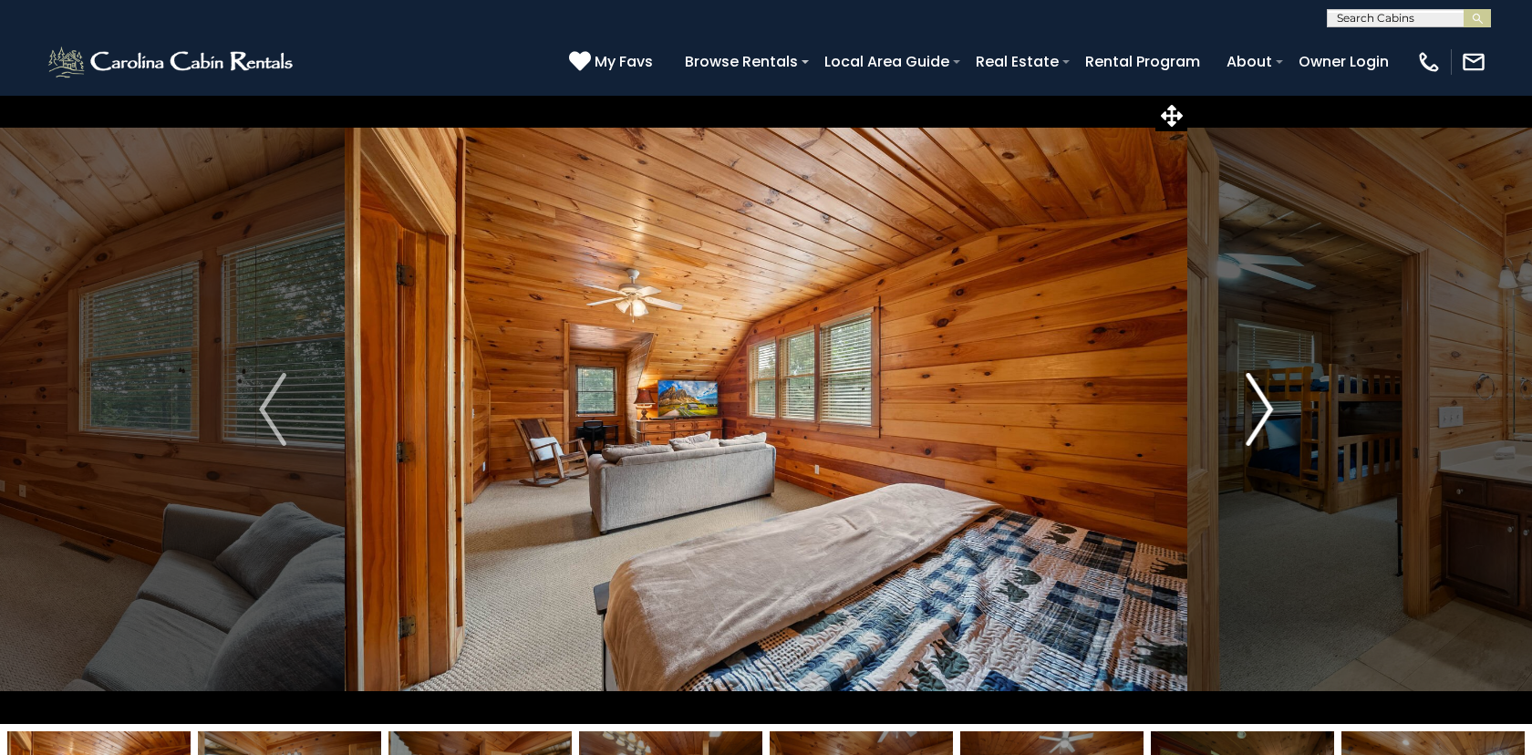
click at [1269, 411] on img "Next" at bounding box center [1259, 409] width 27 height 73
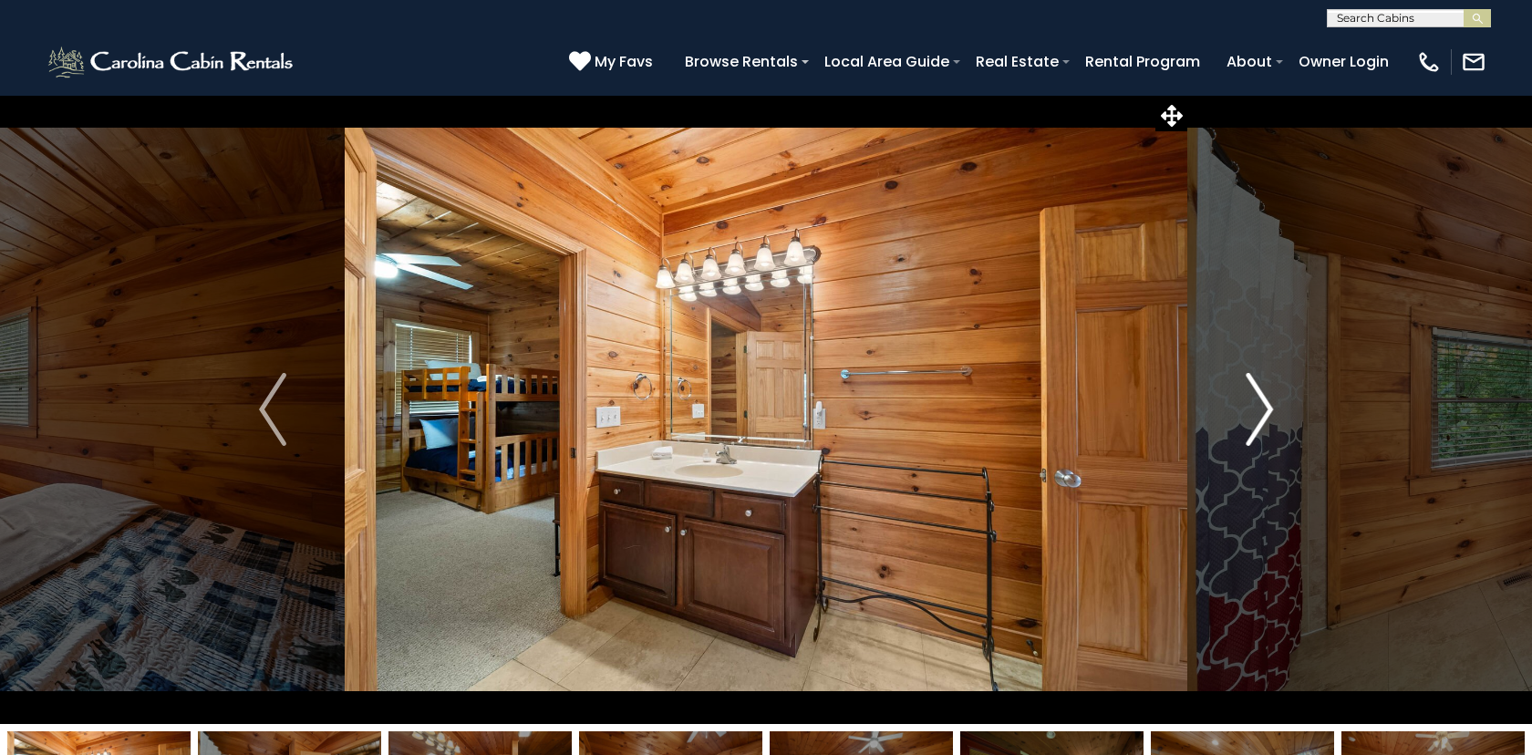
click at [1269, 411] on img "Next" at bounding box center [1259, 409] width 27 height 73
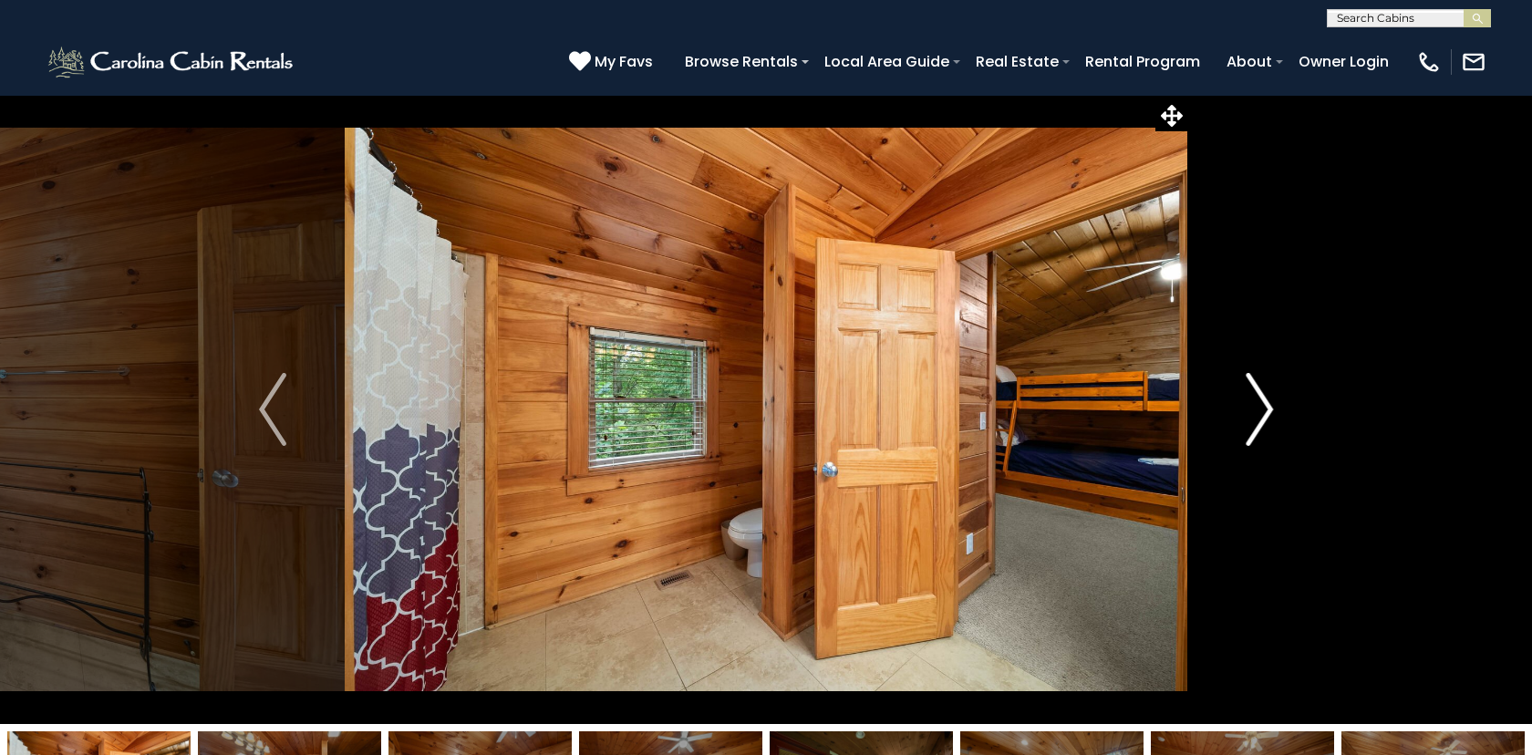
click at [1269, 411] on img "Next" at bounding box center [1259, 409] width 27 height 73
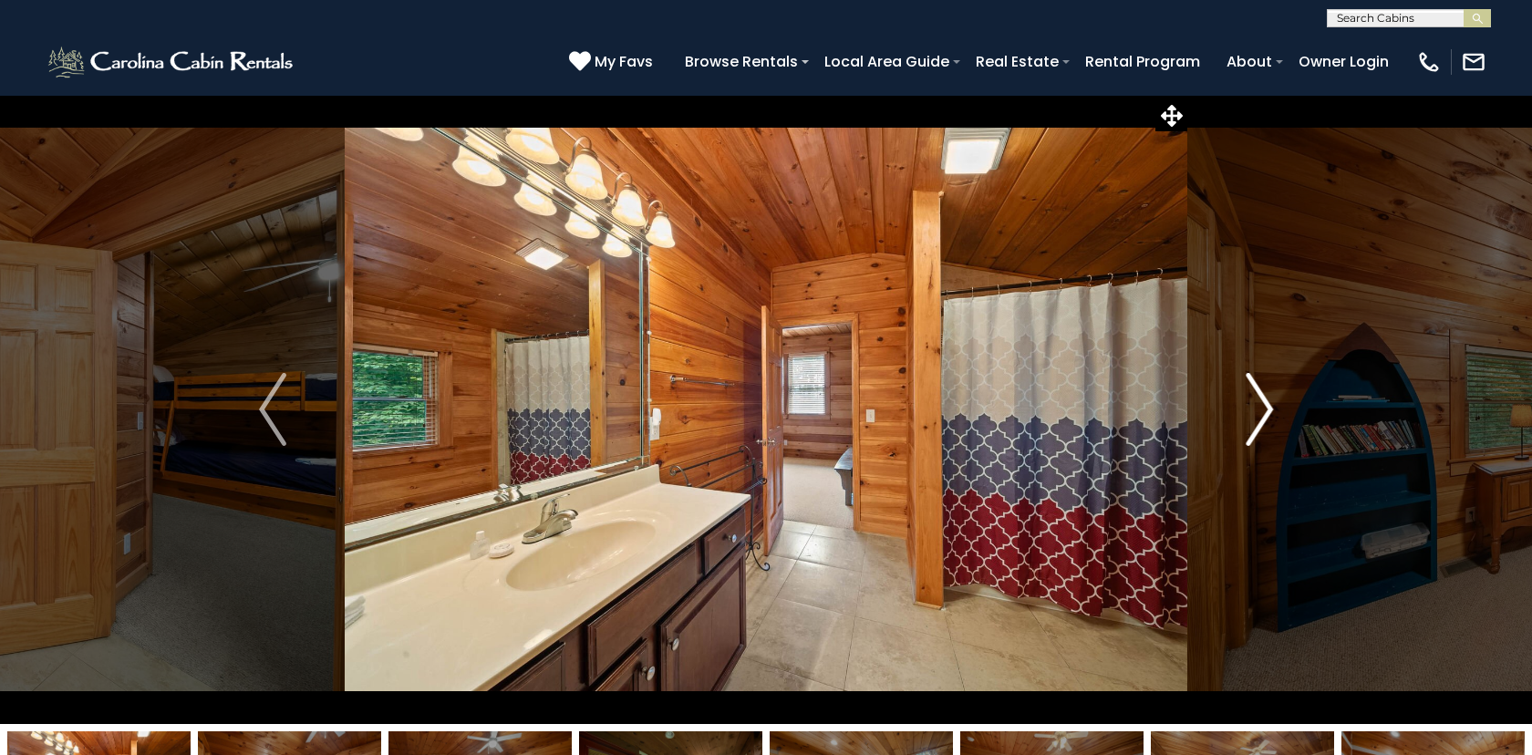
click at [1269, 411] on img "Next" at bounding box center [1259, 409] width 27 height 73
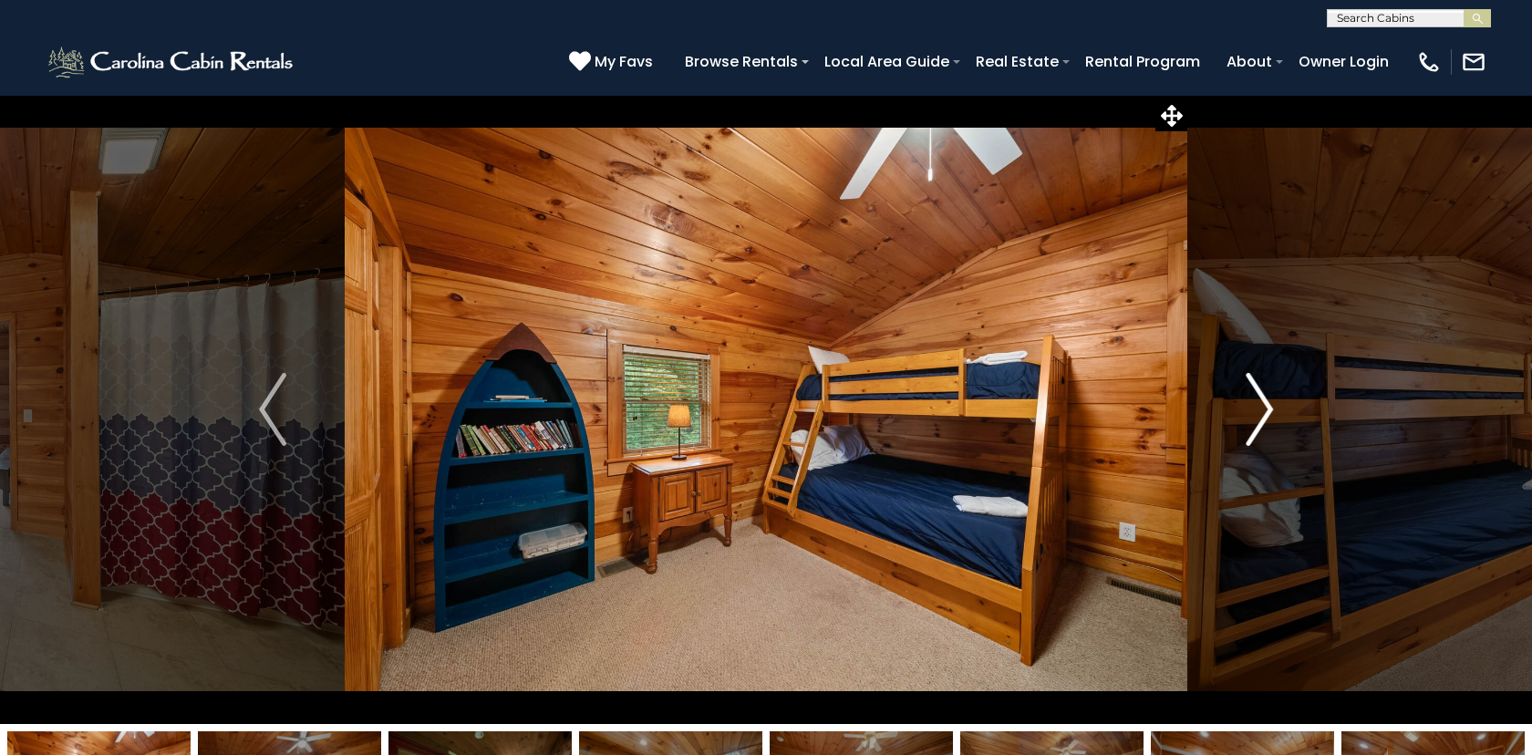
click at [1269, 411] on img "Next" at bounding box center [1259, 409] width 27 height 73
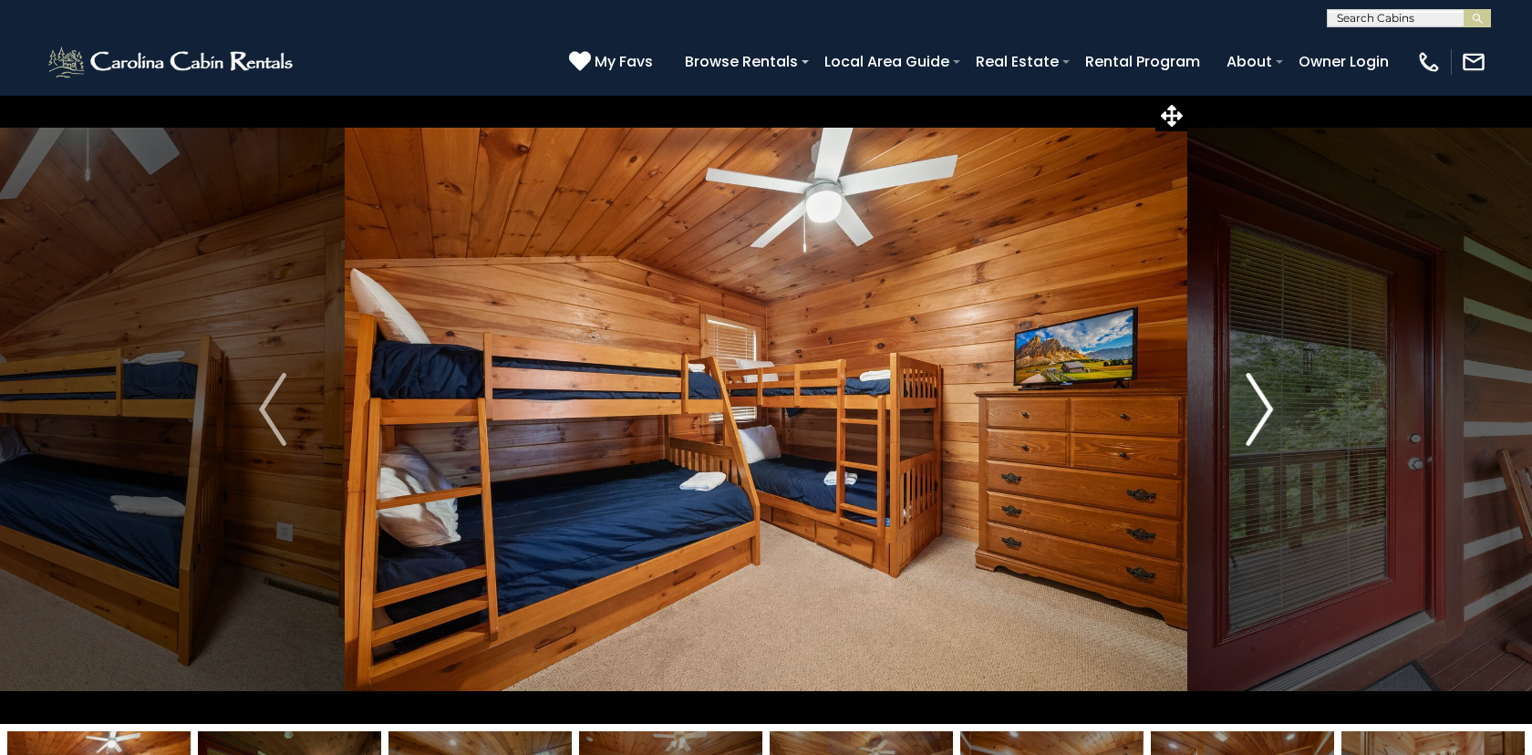
click at [1269, 411] on img "Next" at bounding box center [1259, 409] width 27 height 73
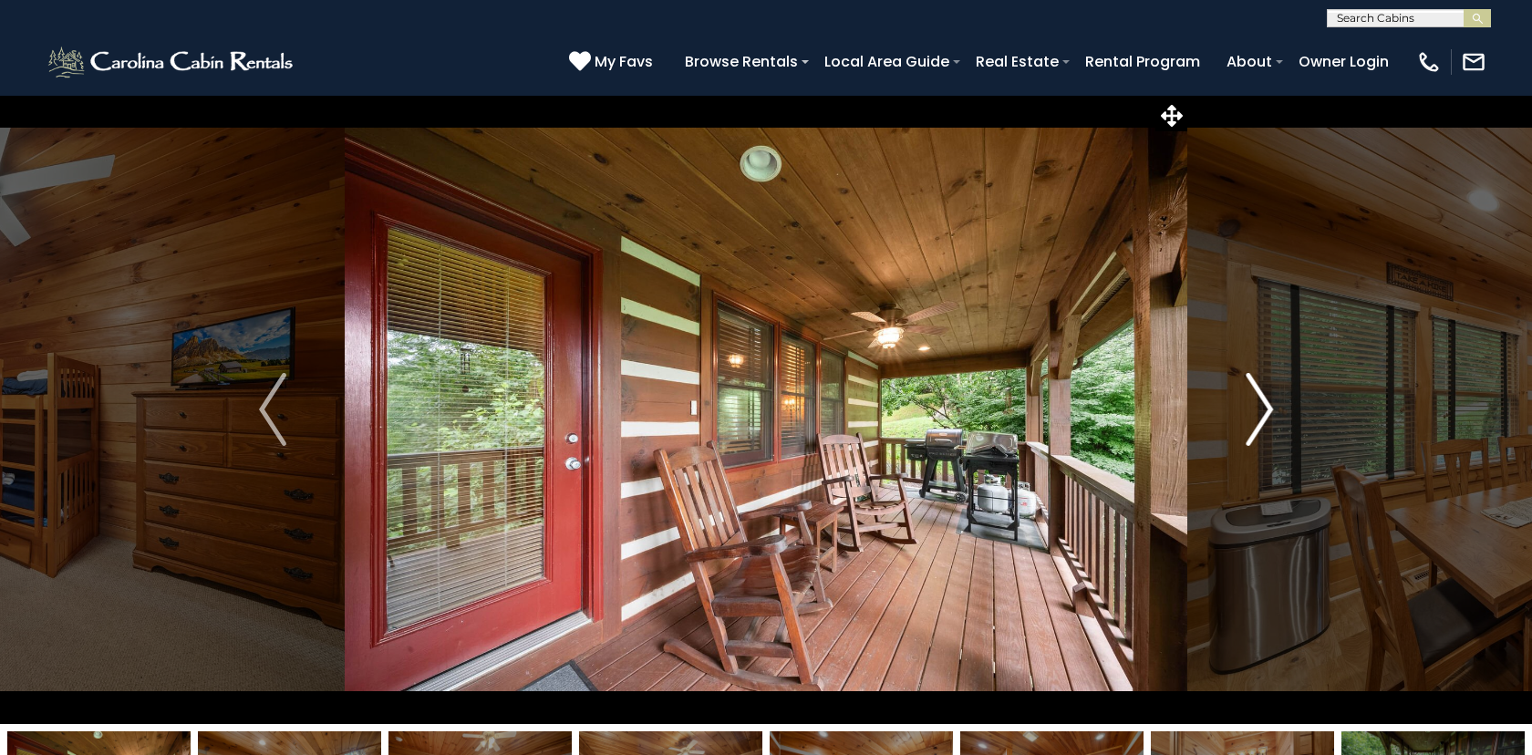
click at [1269, 411] on img "Next" at bounding box center [1259, 409] width 27 height 73
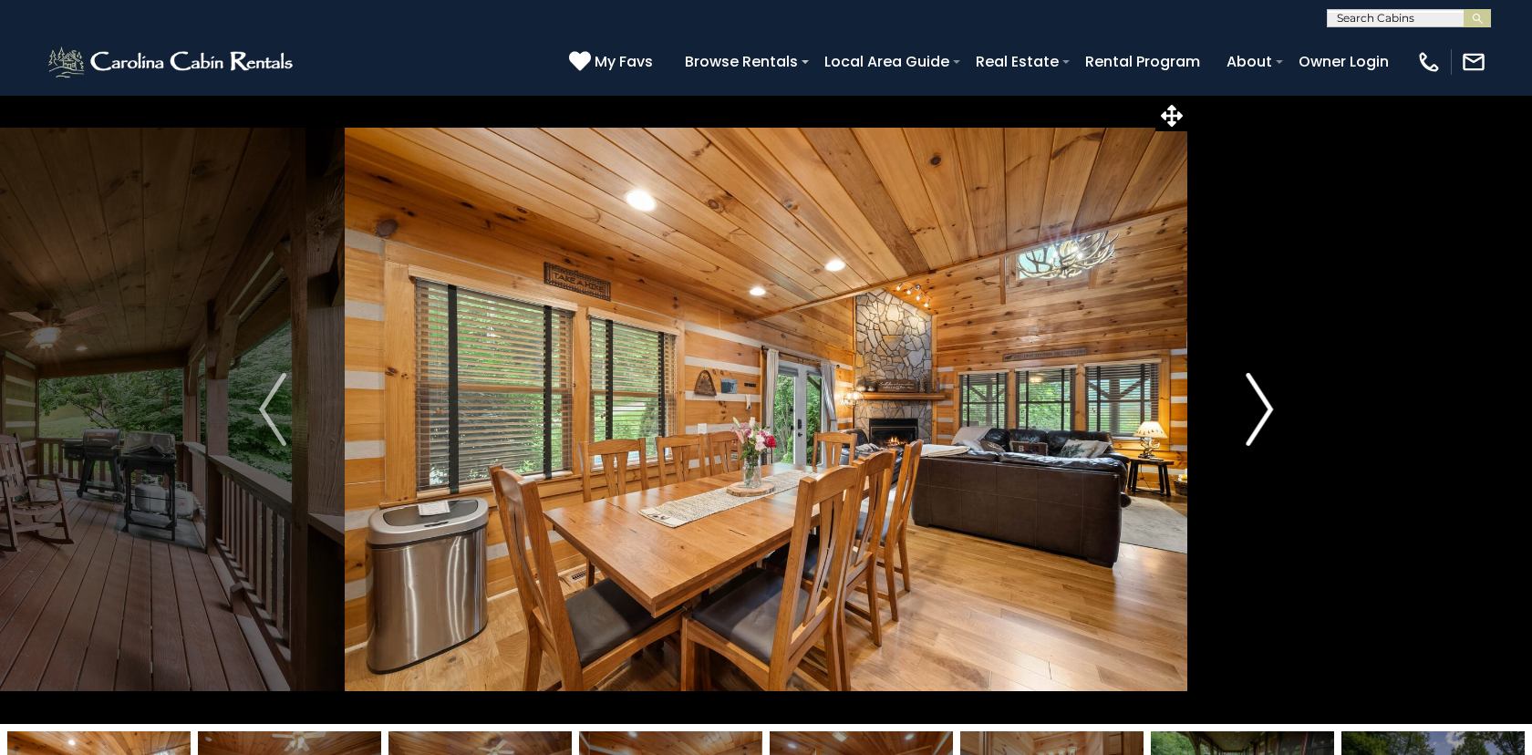
click at [1269, 411] on img "Next" at bounding box center [1259, 409] width 27 height 73
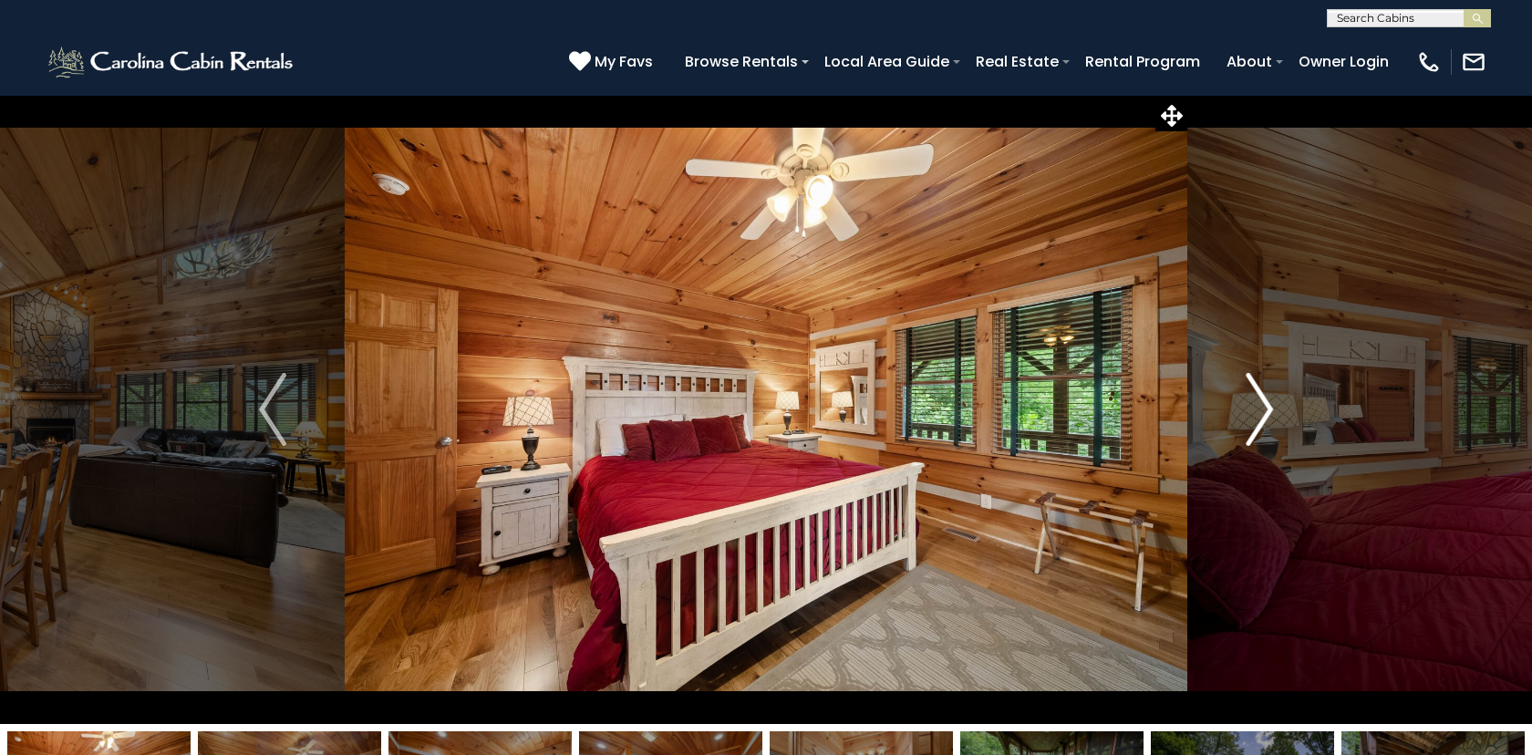
click at [1269, 411] on img "Next" at bounding box center [1259, 409] width 27 height 73
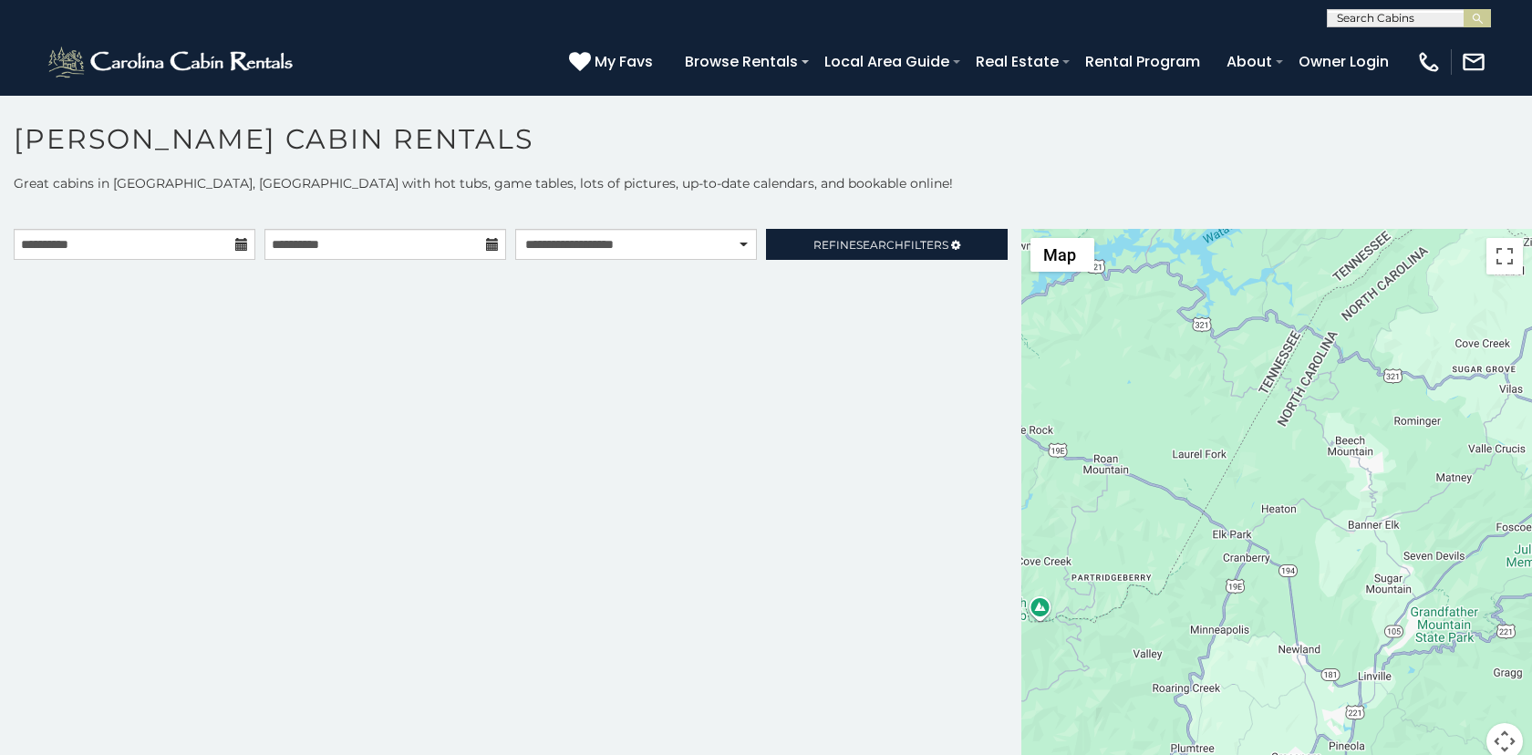
scroll to position [9, 0]
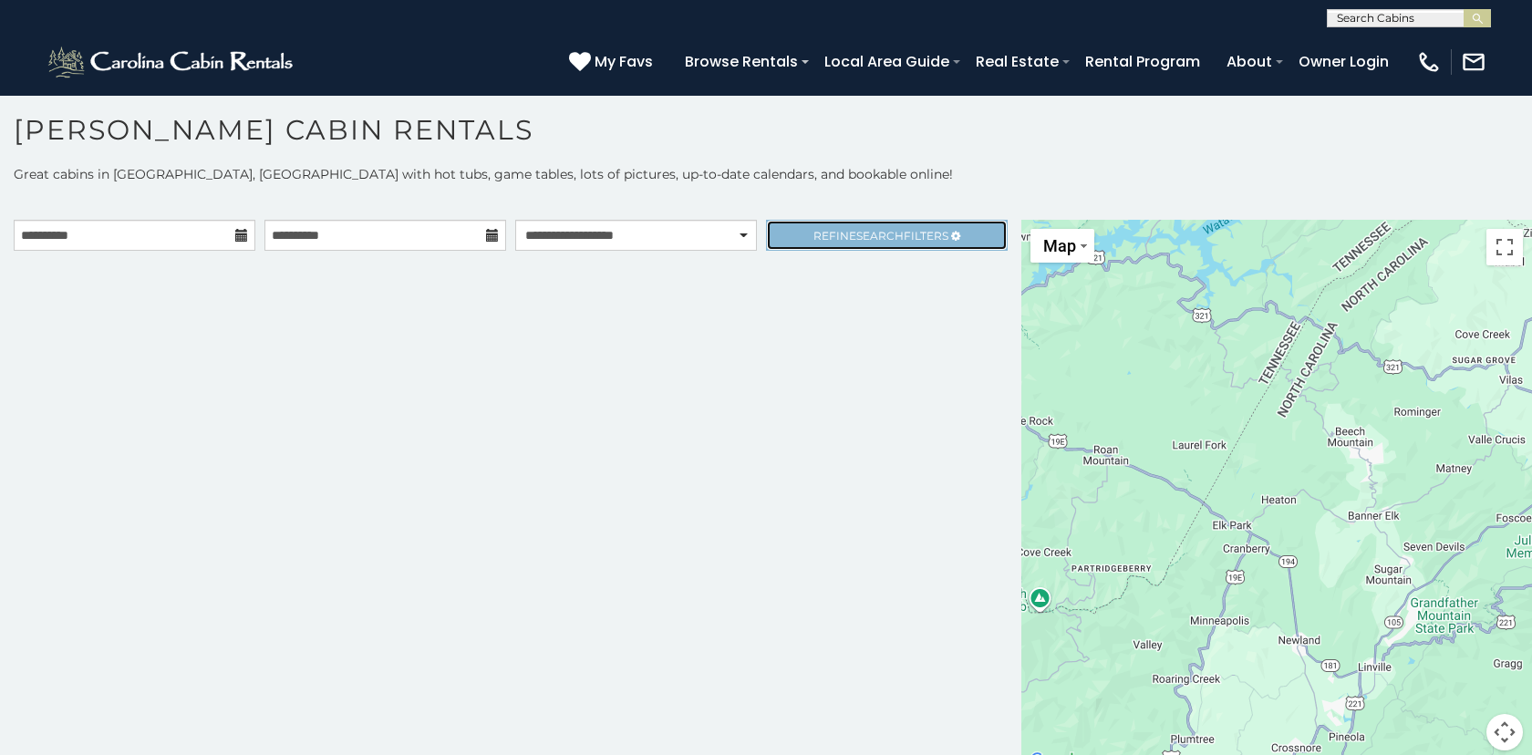
click at [868, 233] on span "Search" at bounding box center [879, 236] width 47 height 14
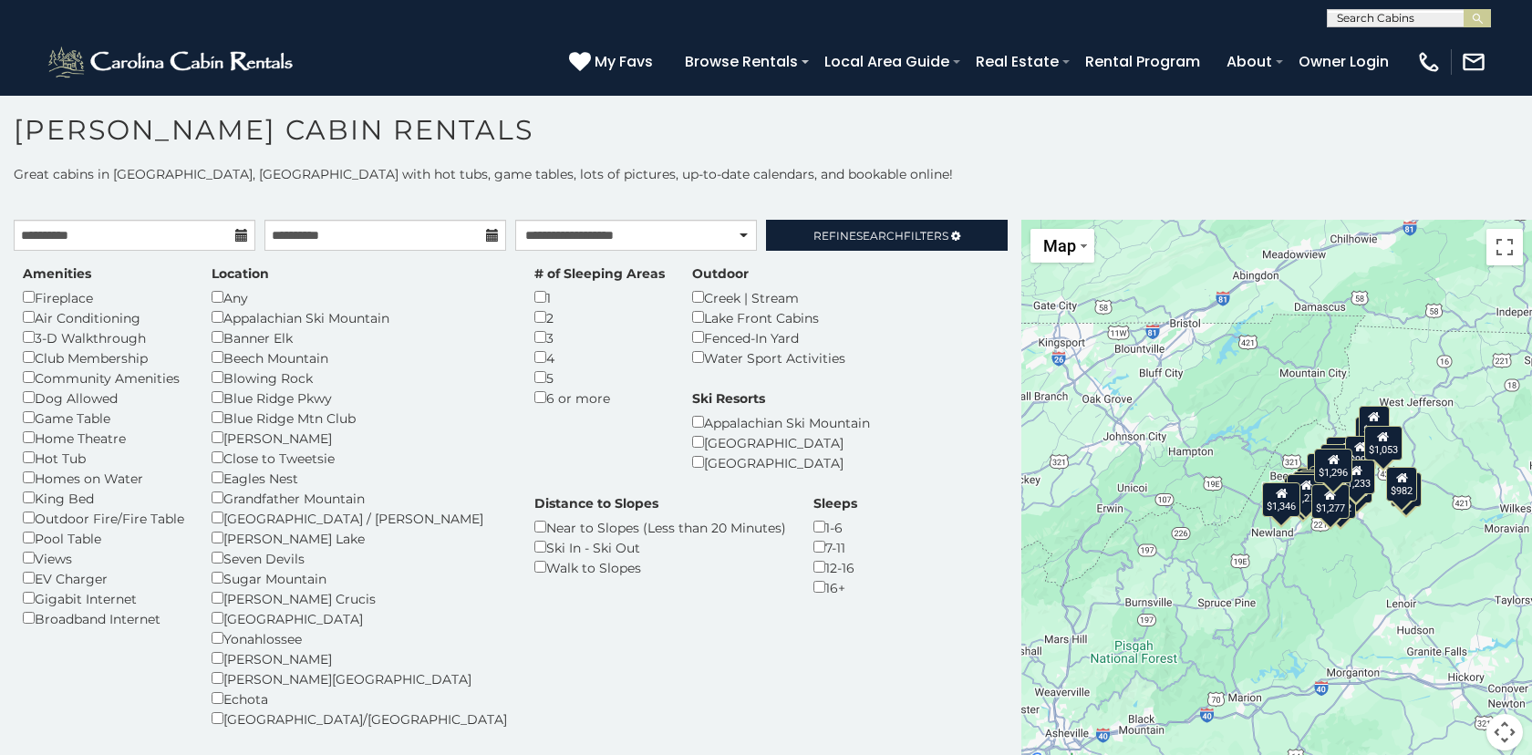
click at [867, 176] on p "Great cabins in [GEOGRAPHIC_DATA], [GEOGRAPHIC_DATA] with hot tubs, game tables…" at bounding box center [766, 174] width 1532 height 18
click at [792, 150] on h1 "[PERSON_NAME] Cabin Rentals" at bounding box center [766, 139] width 1532 height 52
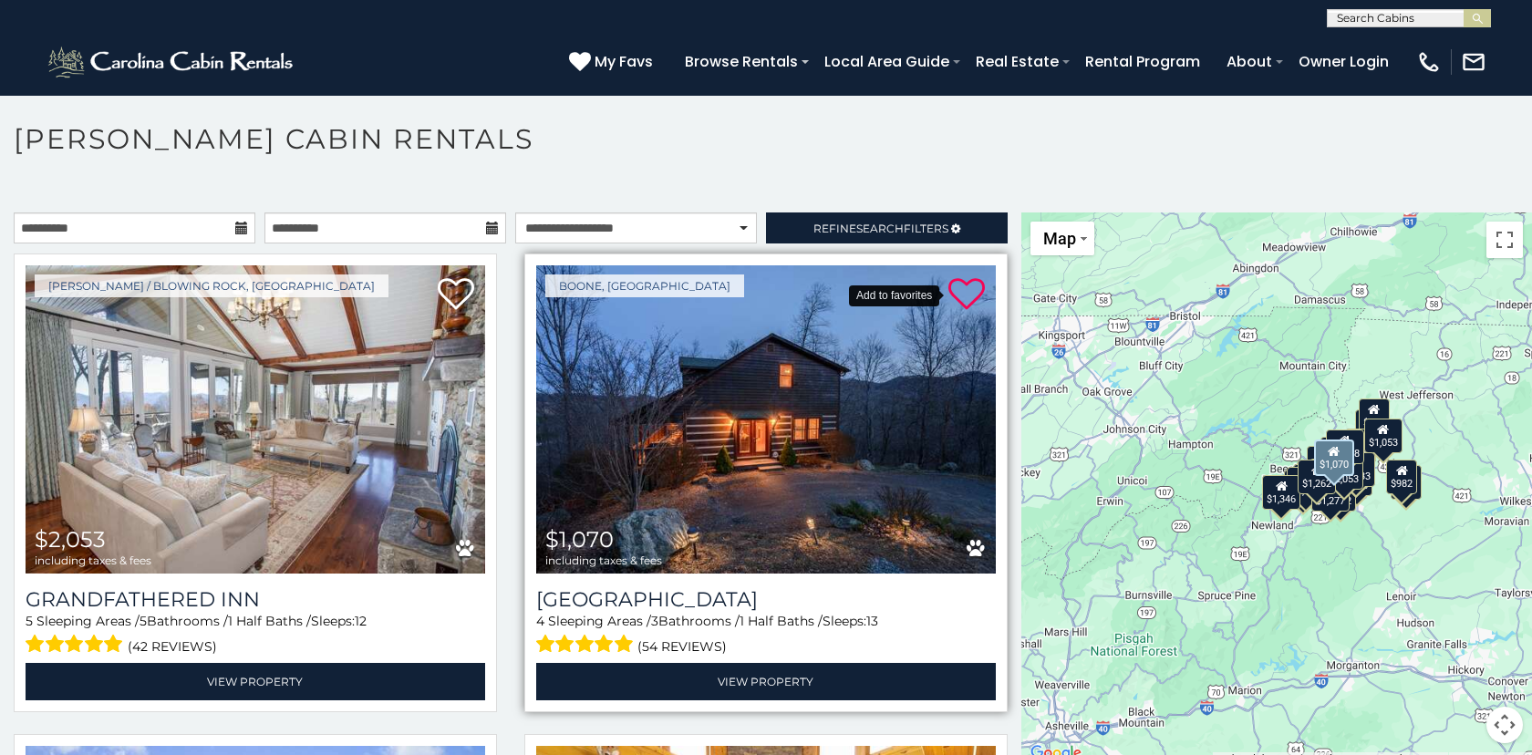
click at [970, 293] on icon at bounding box center [966, 294] width 36 height 36
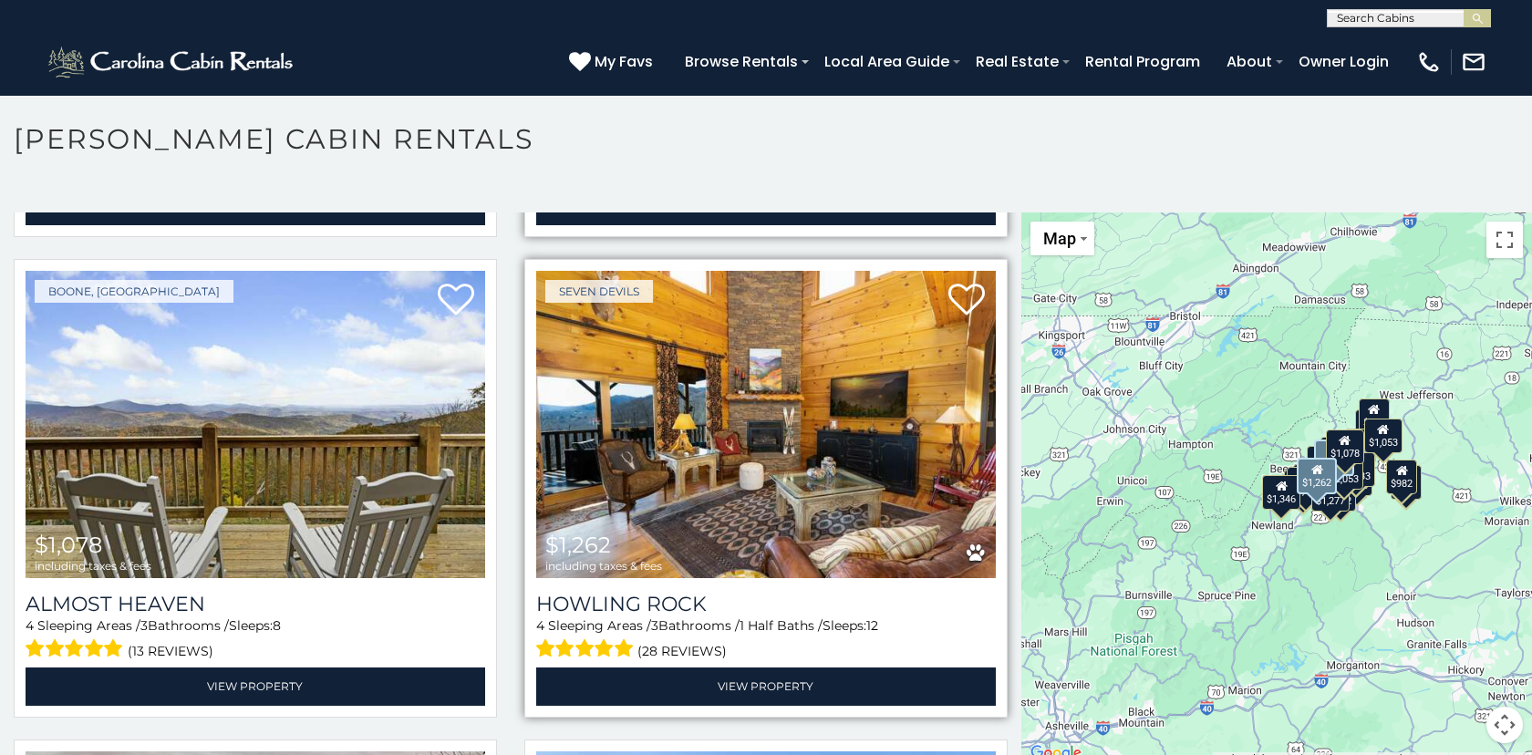
scroll to position [481, 0]
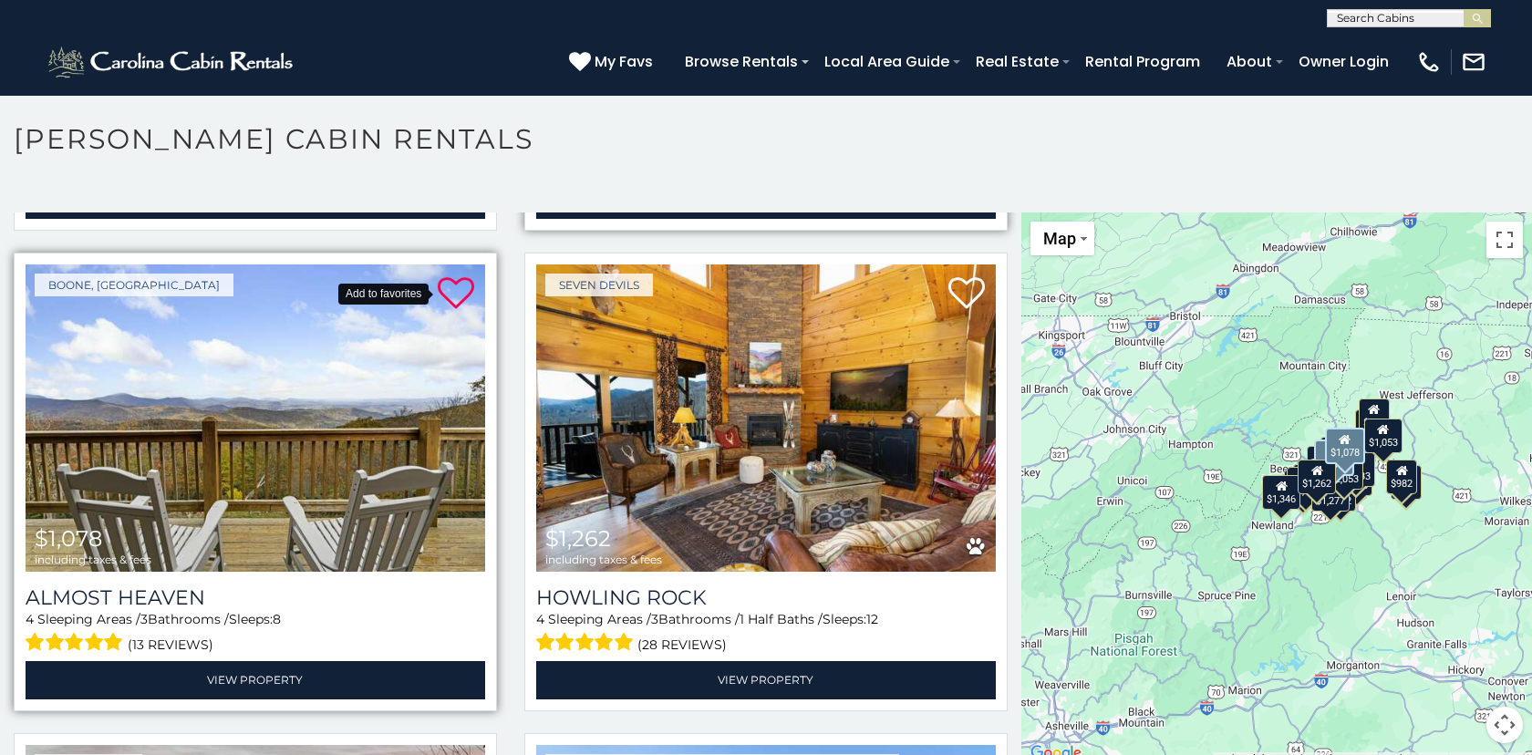
click at [456, 287] on icon at bounding box center [456, 293] width 36 height 36
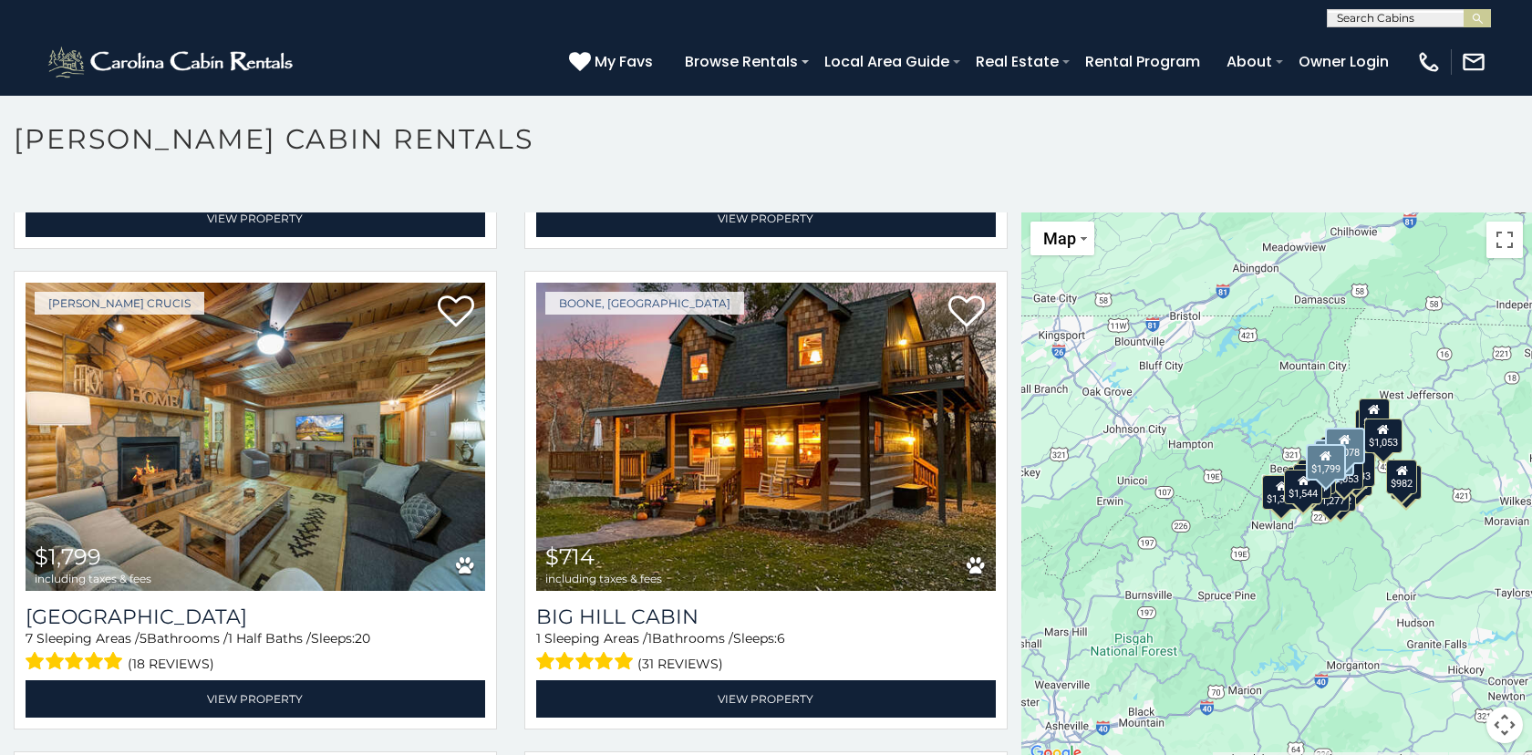
scroll to position [1906, 0]
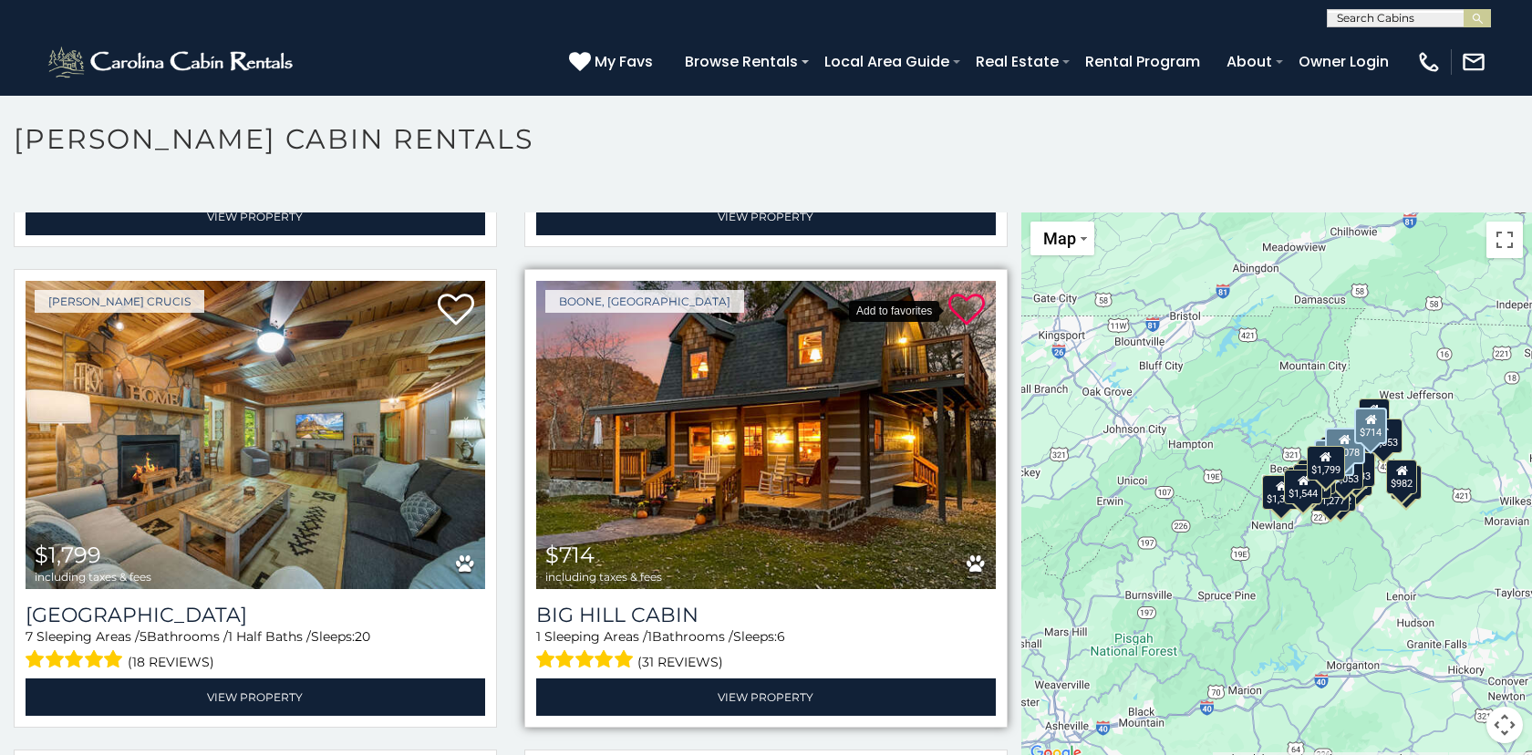
click at [966, 313] on icon at bounding box center [966, 310] width 36 height 36
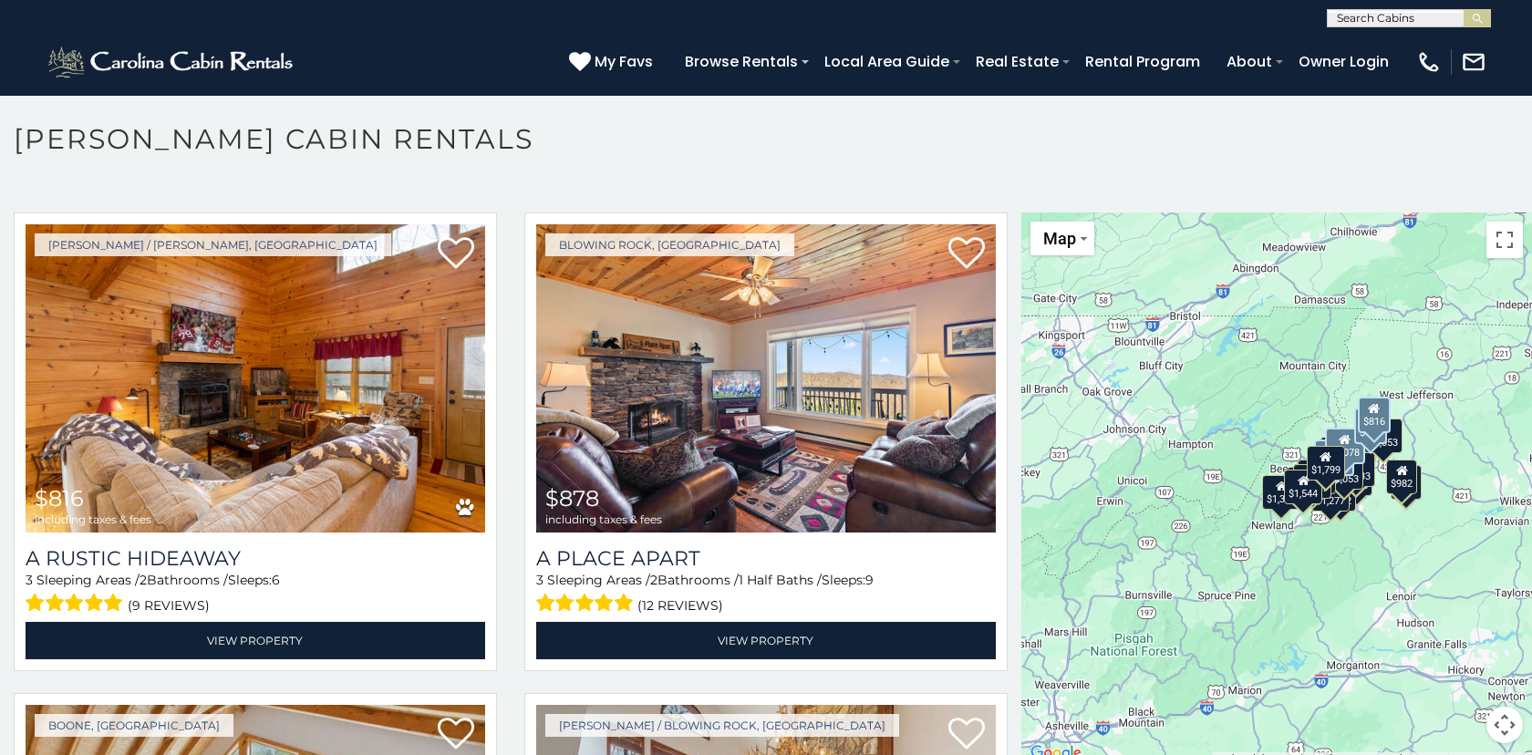
scroll to position [2445, 0]
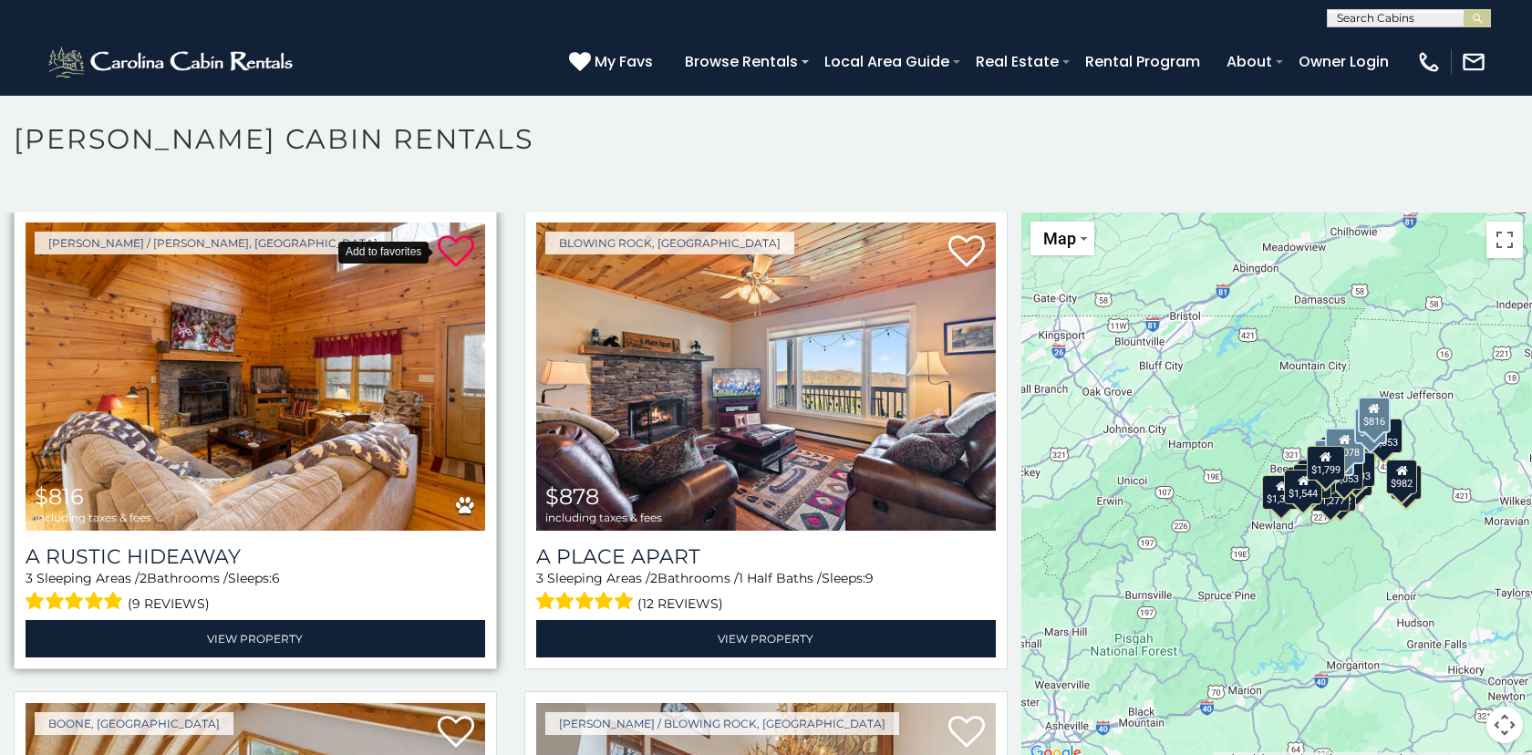
click at [459, 246] on icon at bounding box center [456, 251] width 36 height 36
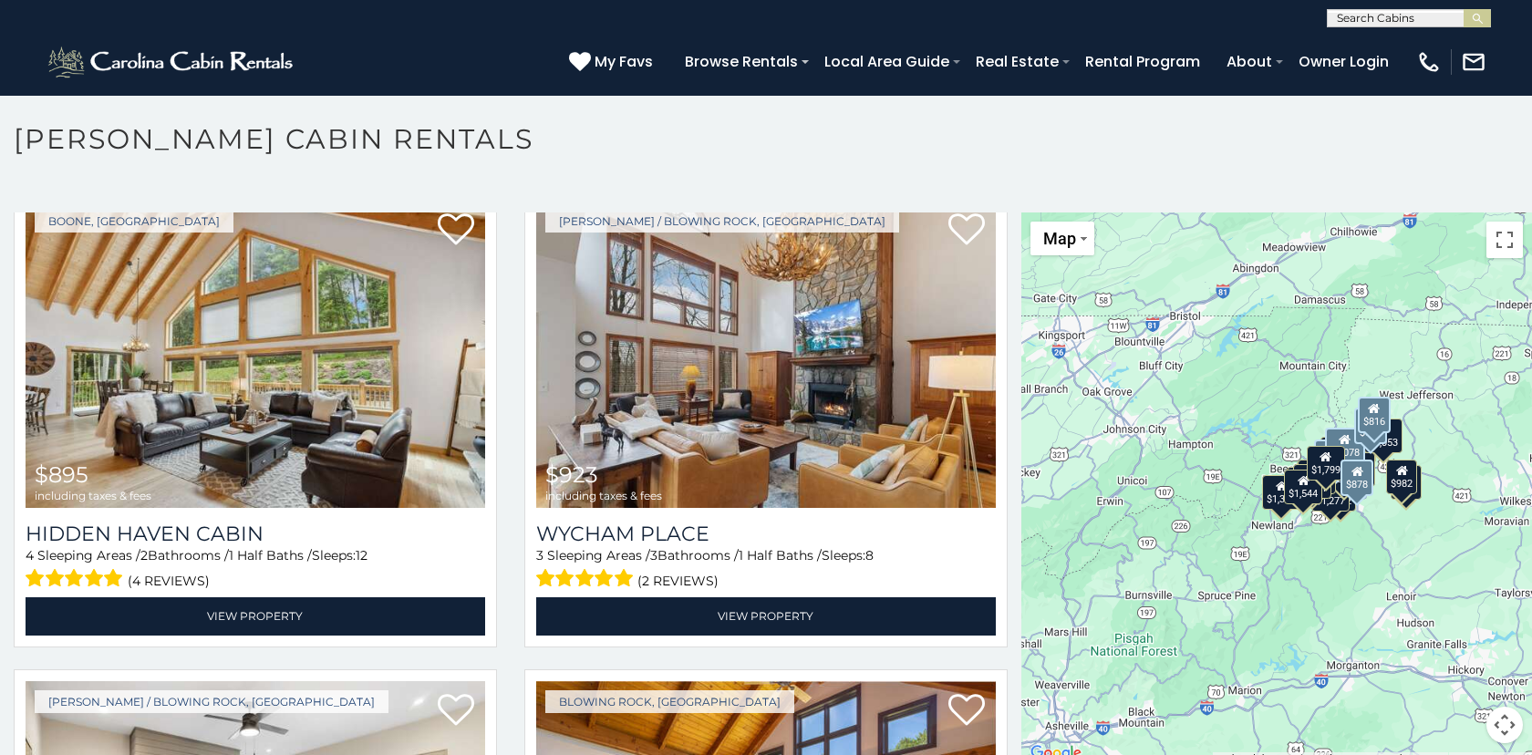
scroll to position [2887, 0]
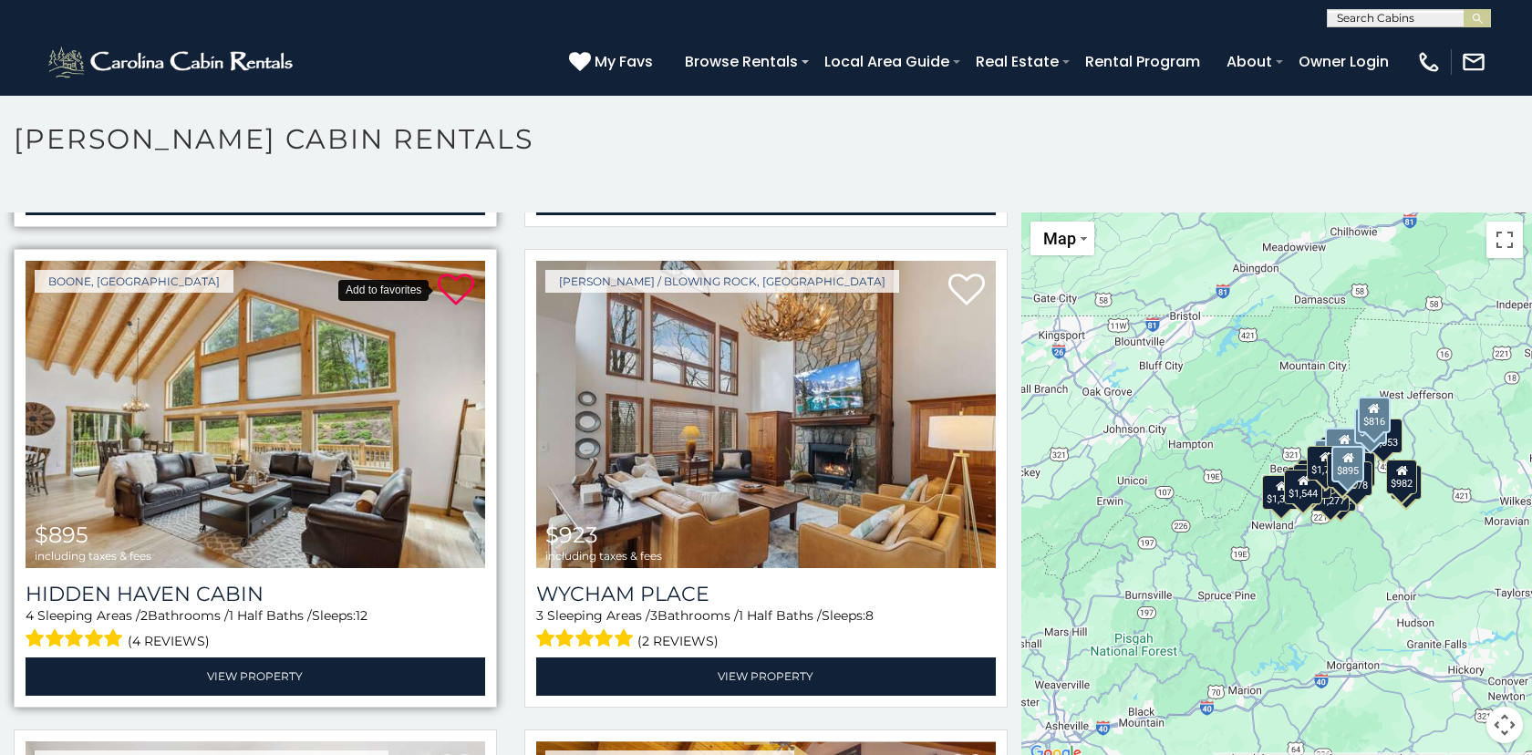
click at [454, 285] on icon at bounding box center [456, 290] width 36 height 36
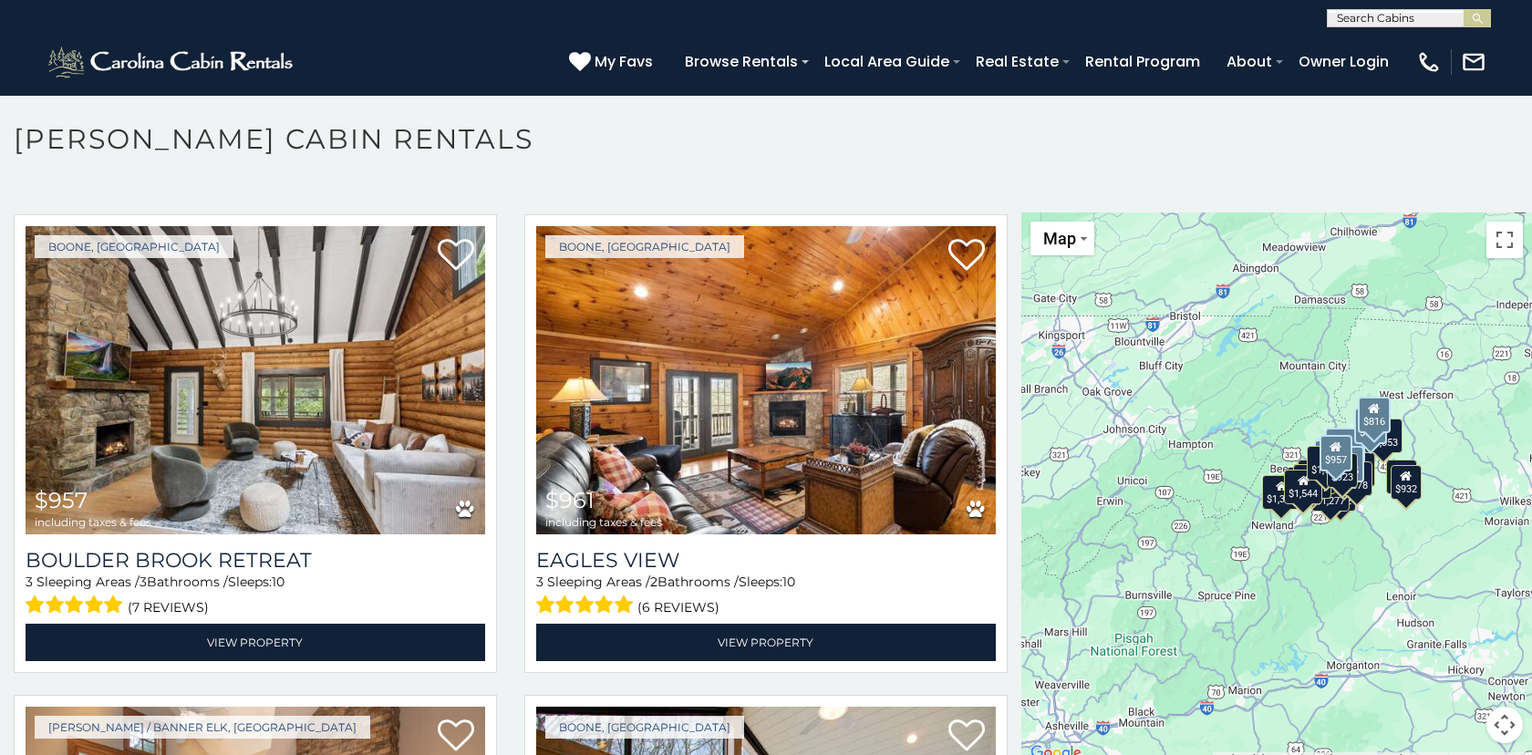
scroll to position [3888, 0]
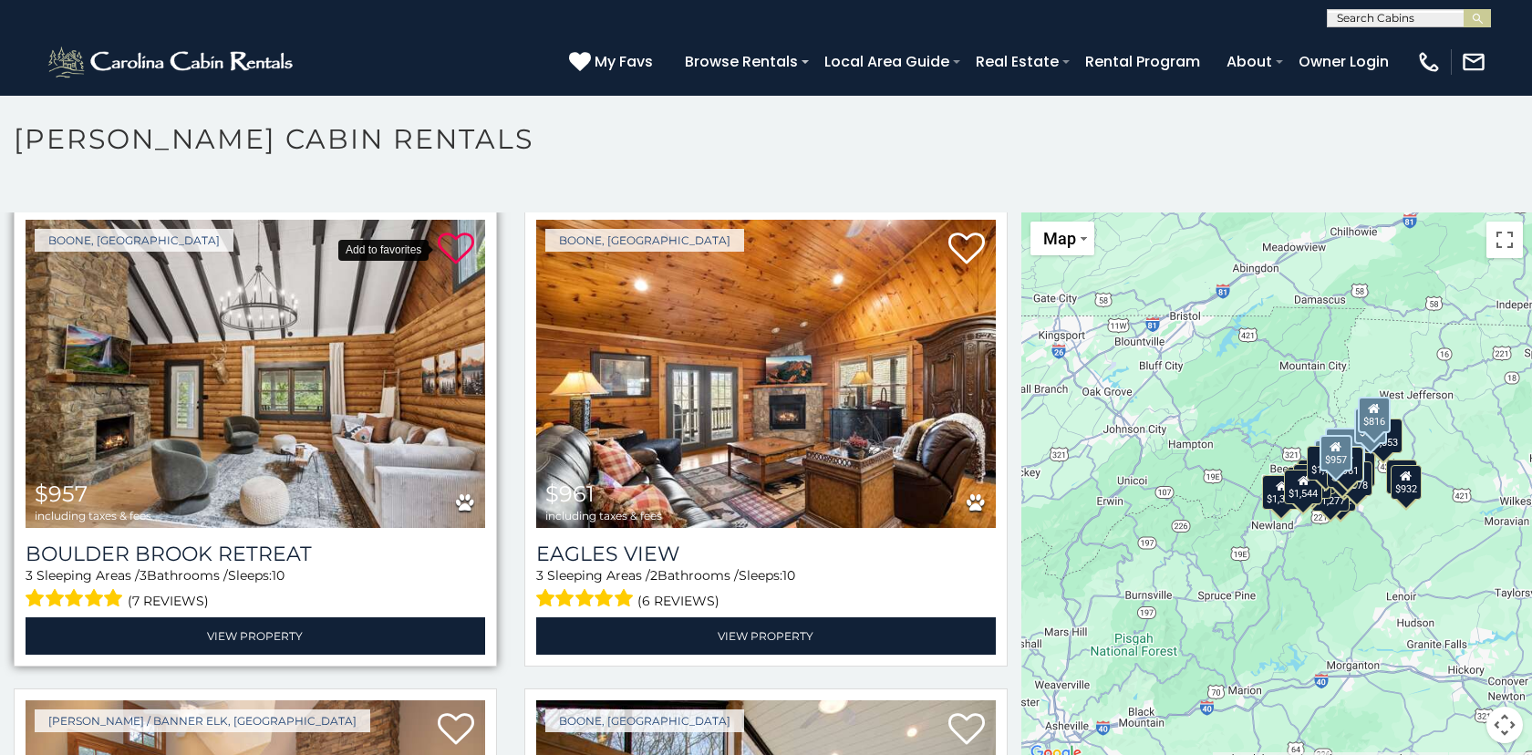
click at [458, 243] on icon at bounding box center [456, 249] width 36 height 36
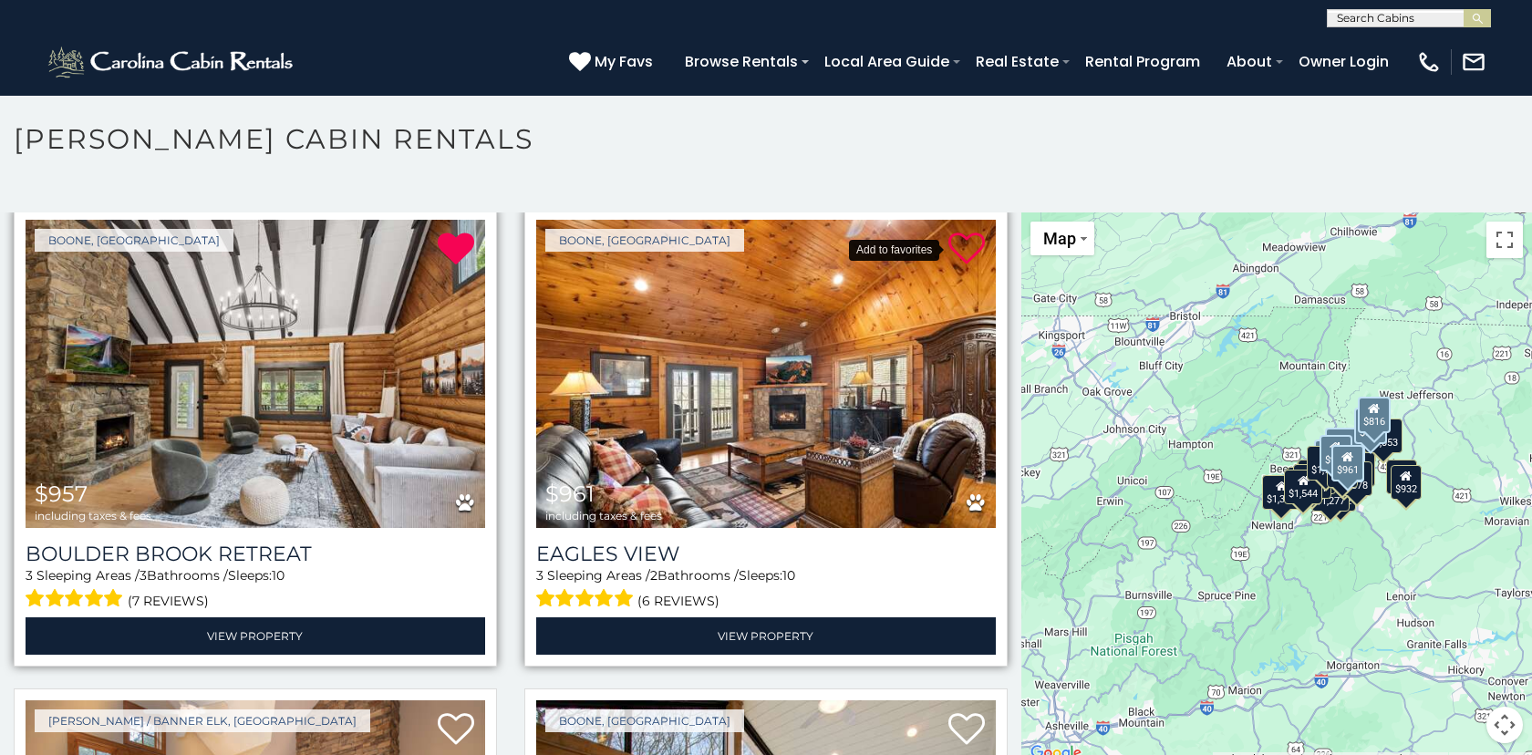
click at [973, 249] on icon at bounding box center [966, 249] width 36 height 36
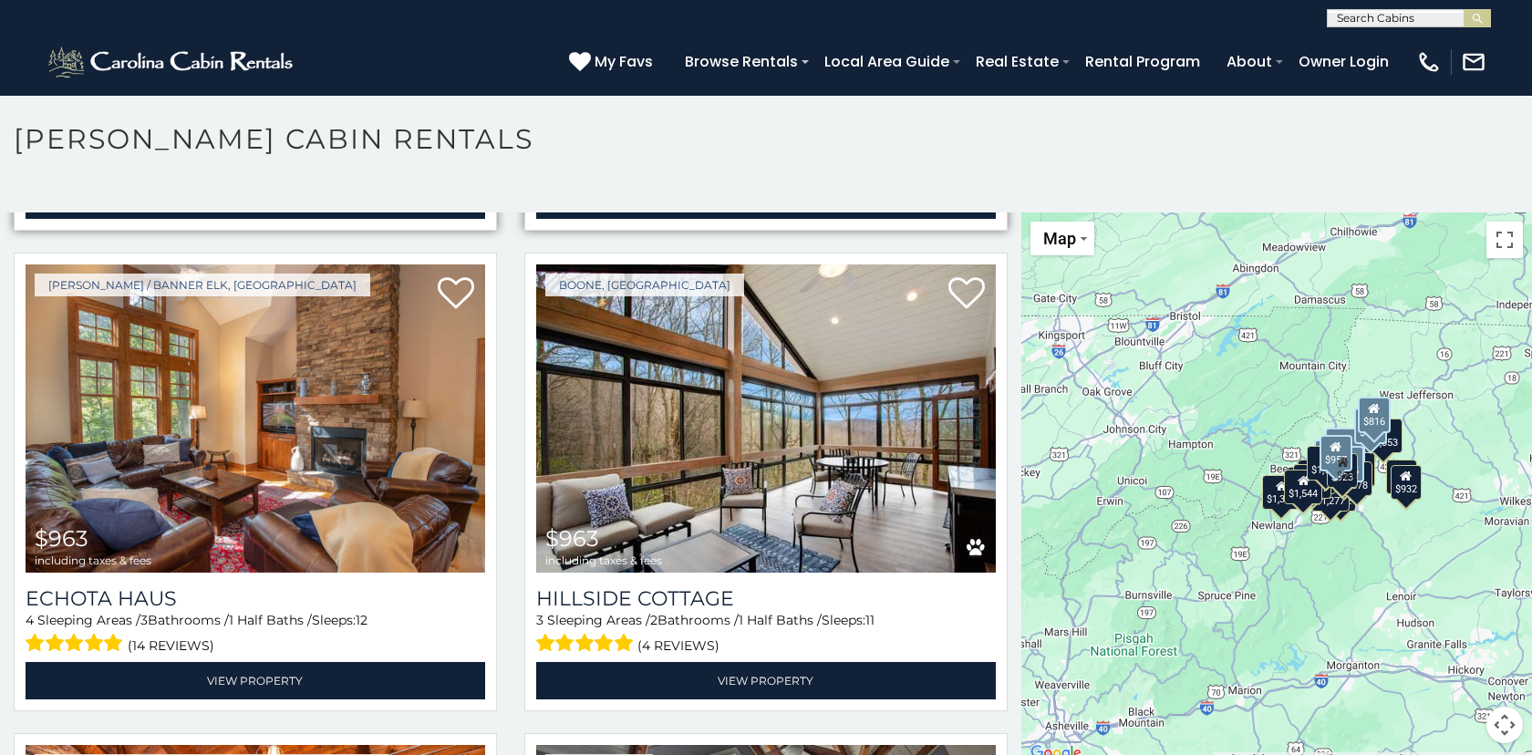
scroll to position [4326, 0]
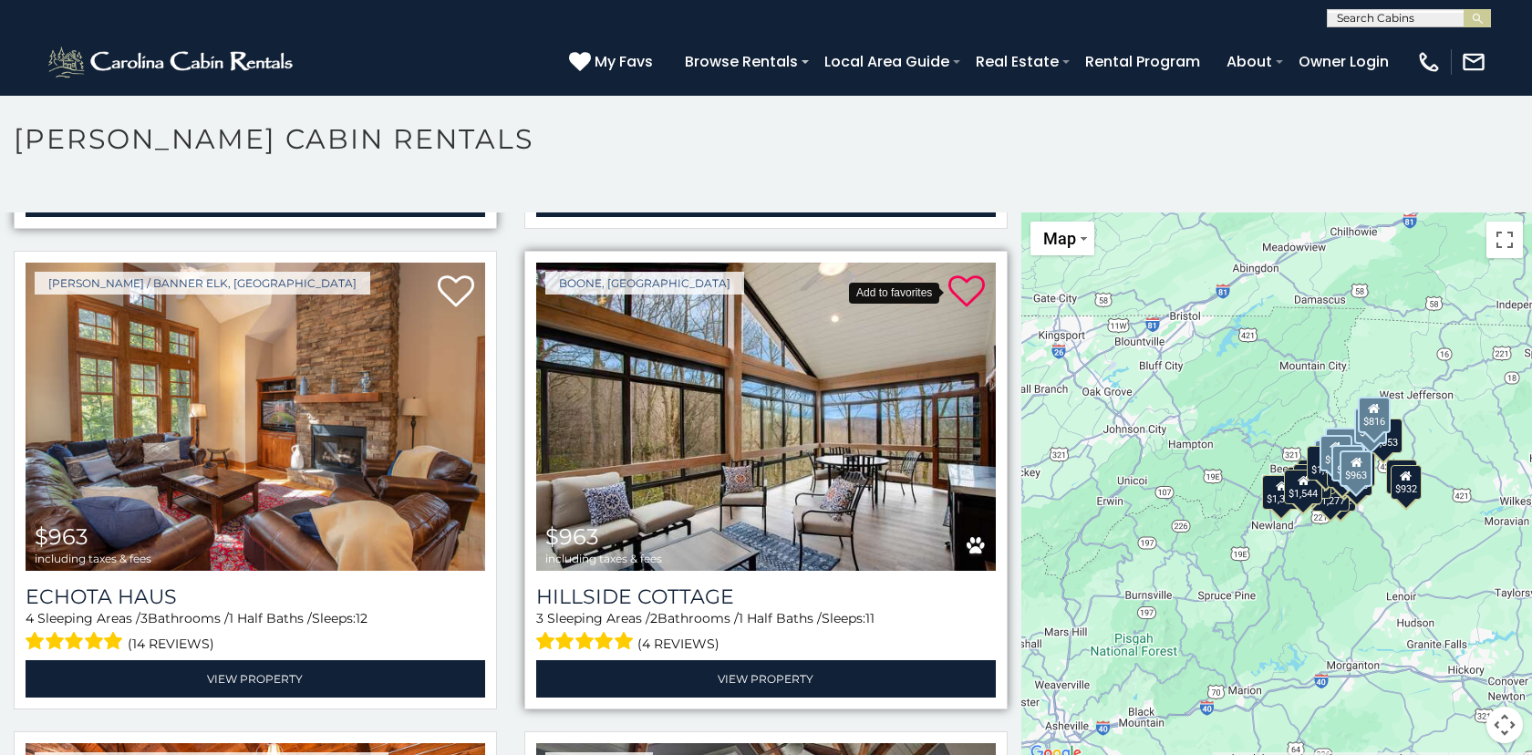
click at [969, 289] on icon at bounding box center [966, 292] width 36 height 36
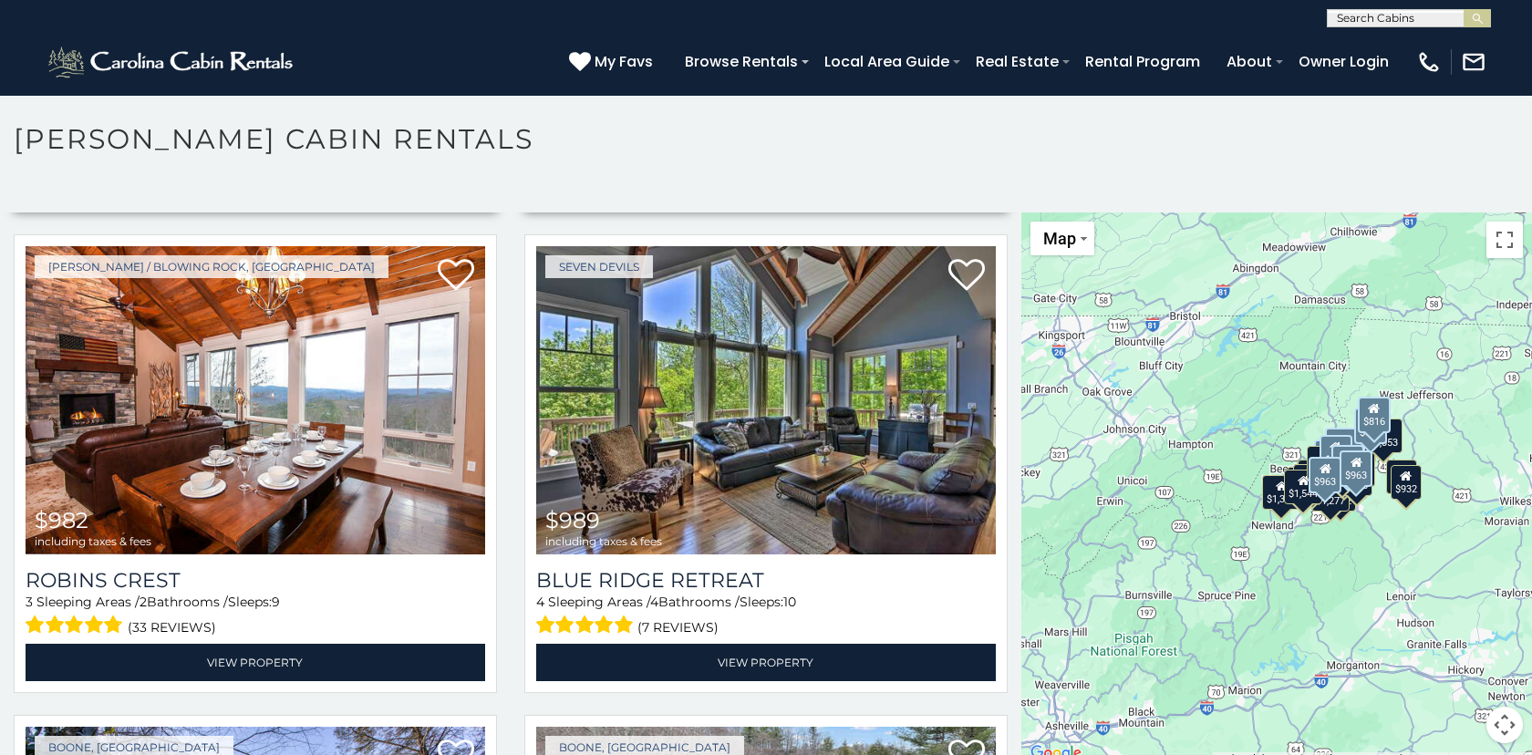
scroll to position [4828, 0]
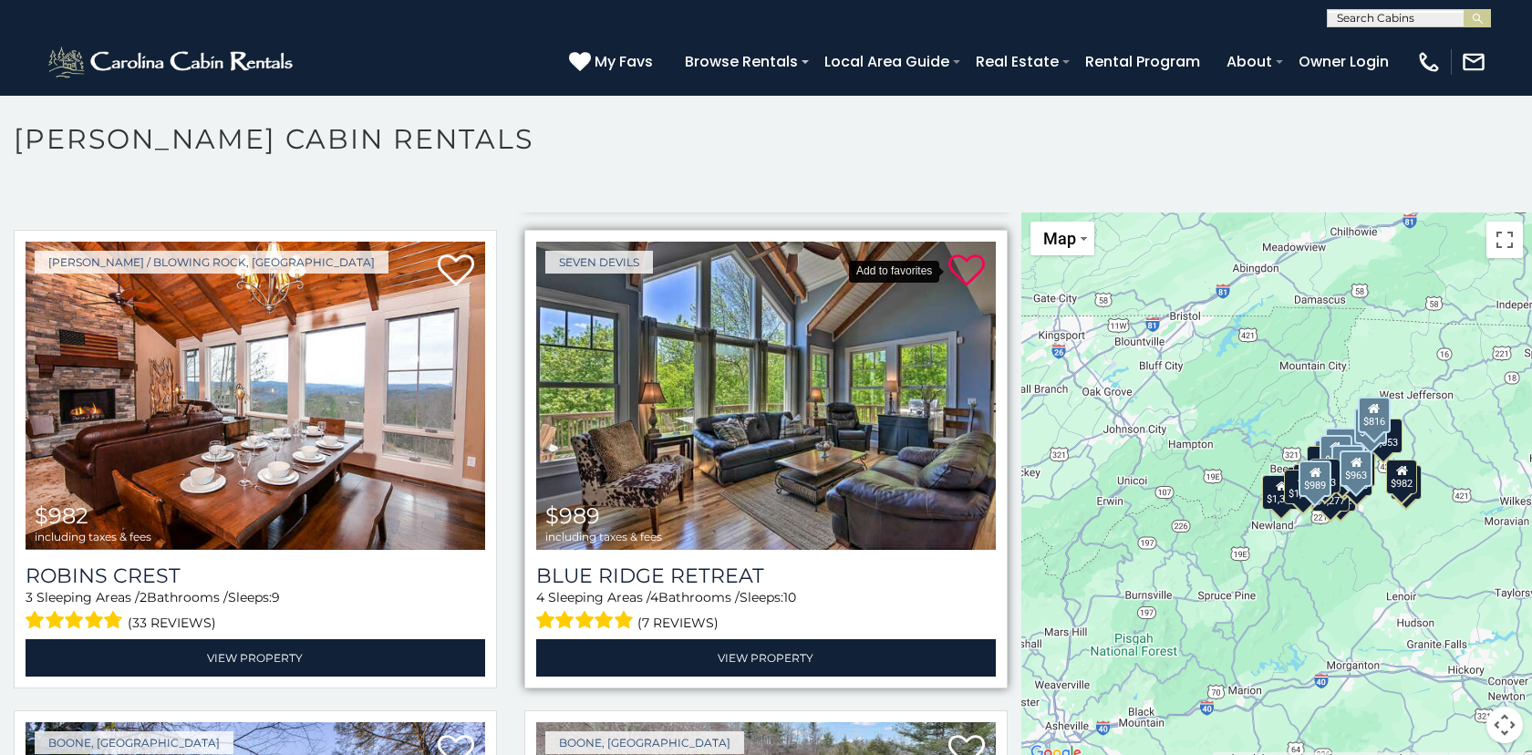
click at [966, 266] on icon at bounding box center [966, 271] width 36 height 36
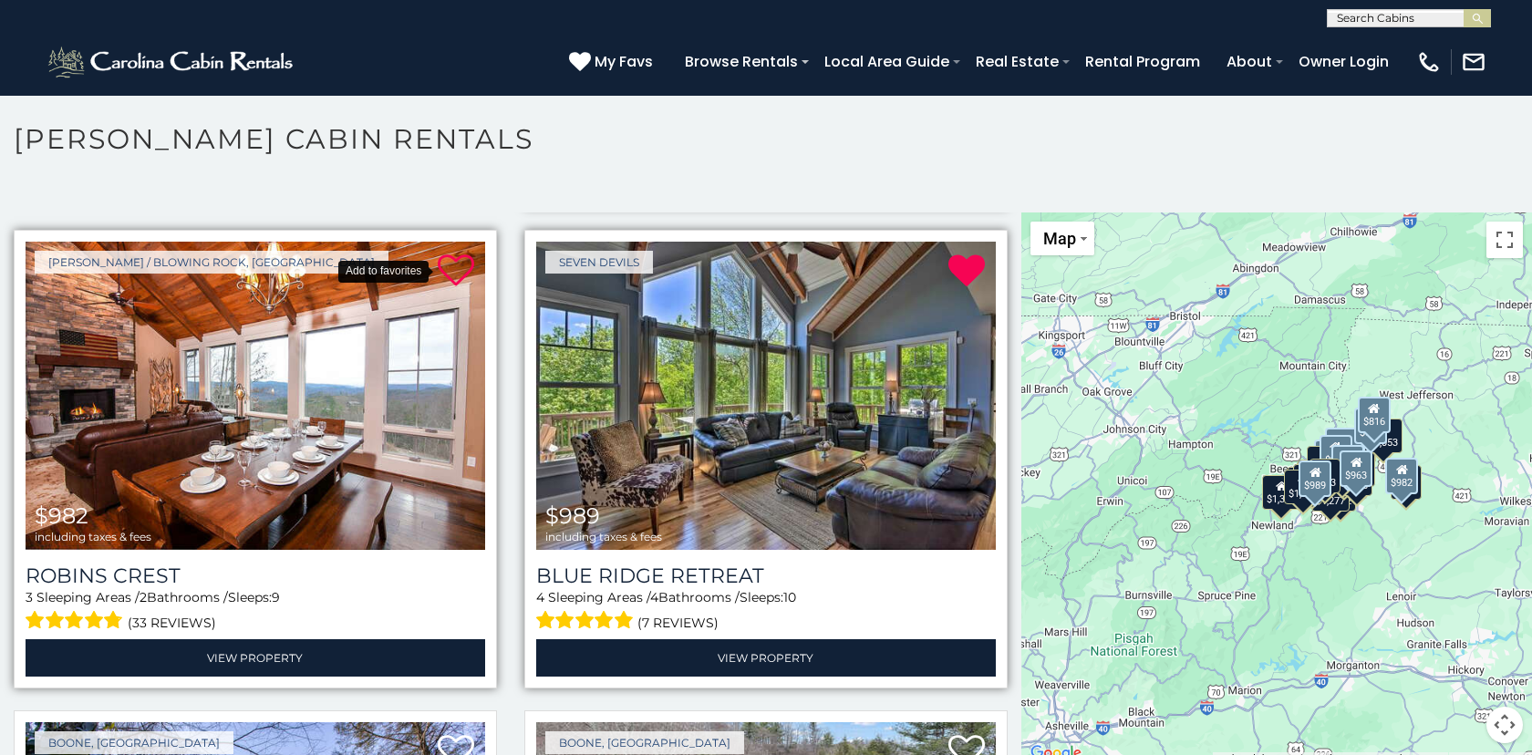
click at [461, 271] on icon at bounding box center [456, 271] width 36 height 36
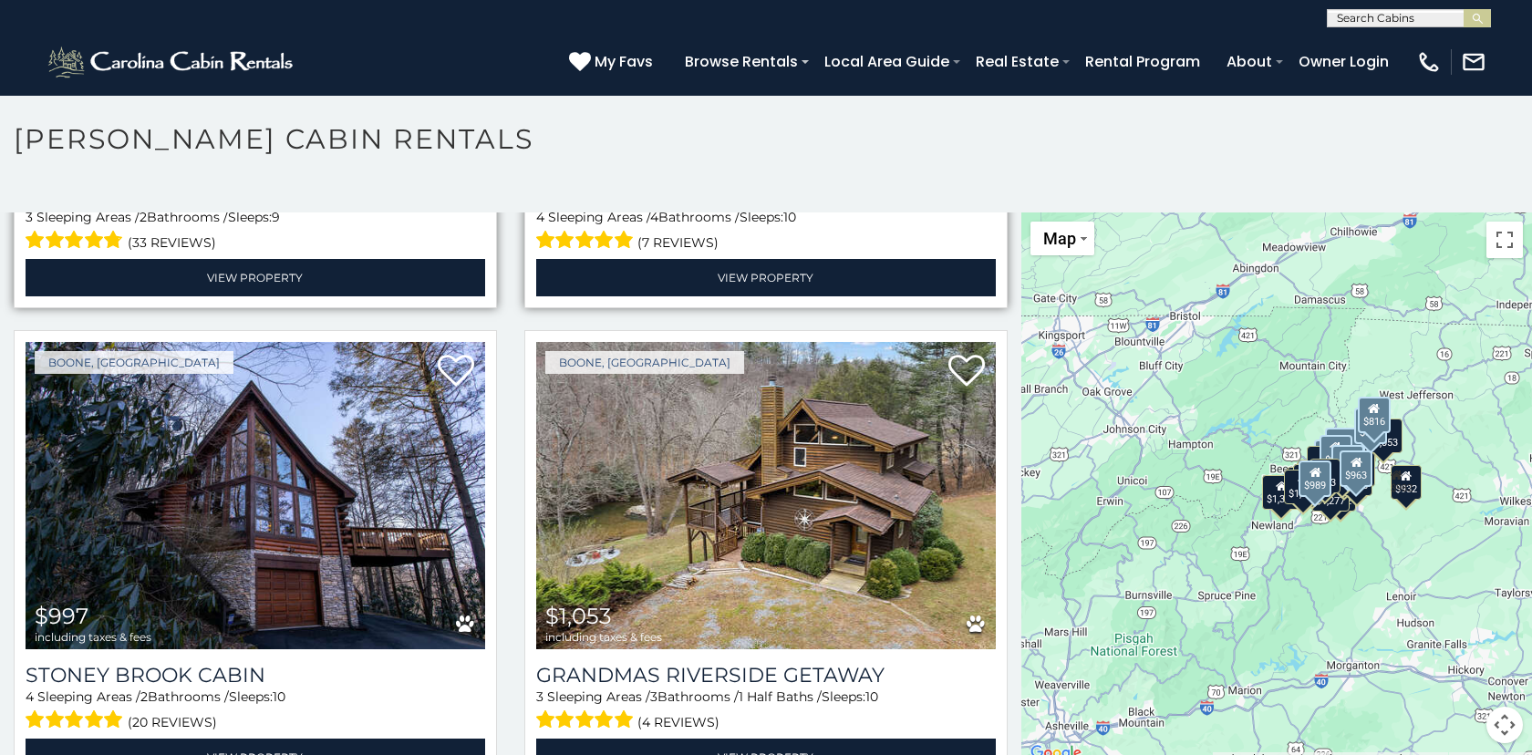
scroll to position [5243, 0]
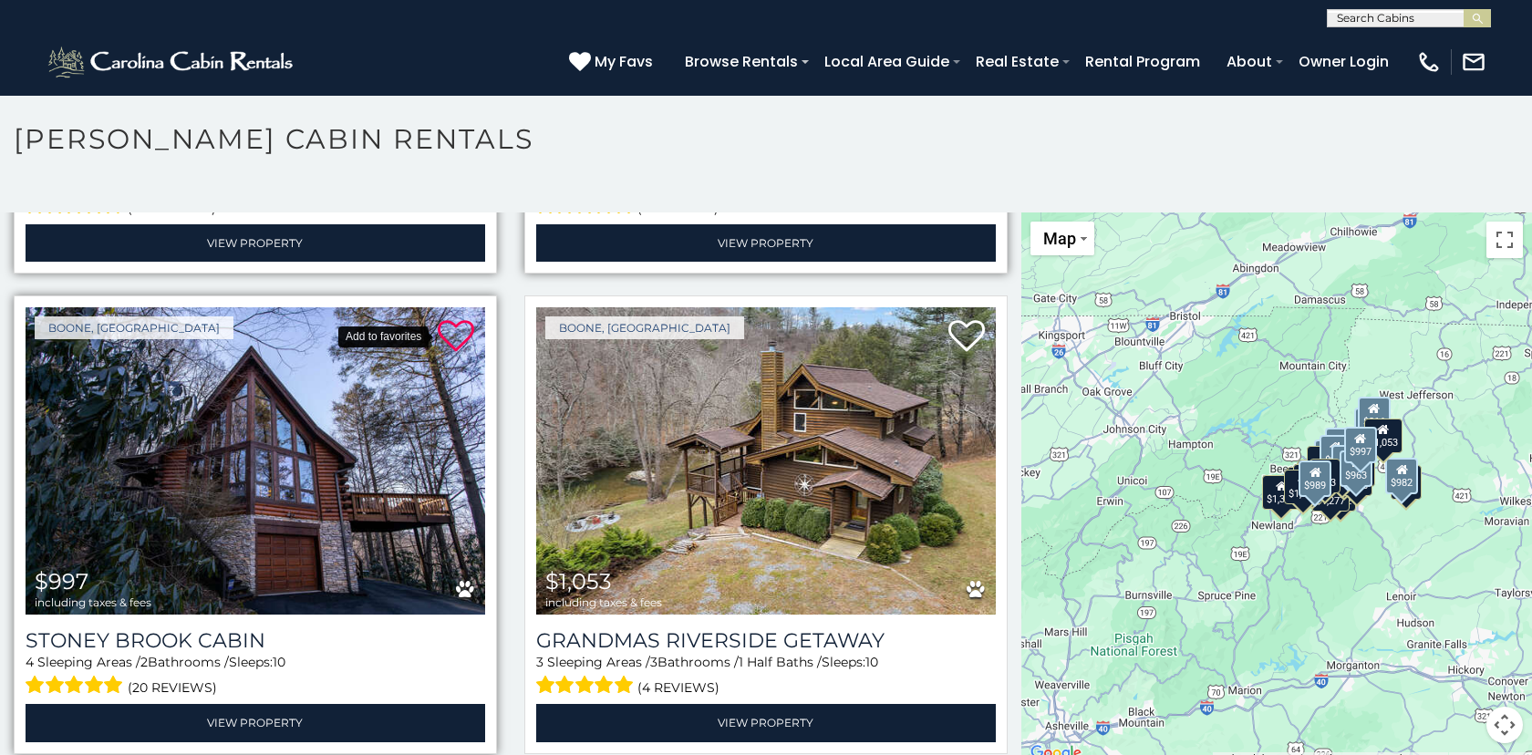
click at [460, 334] on icon at bounding box center [456, 336] width 36 height 36
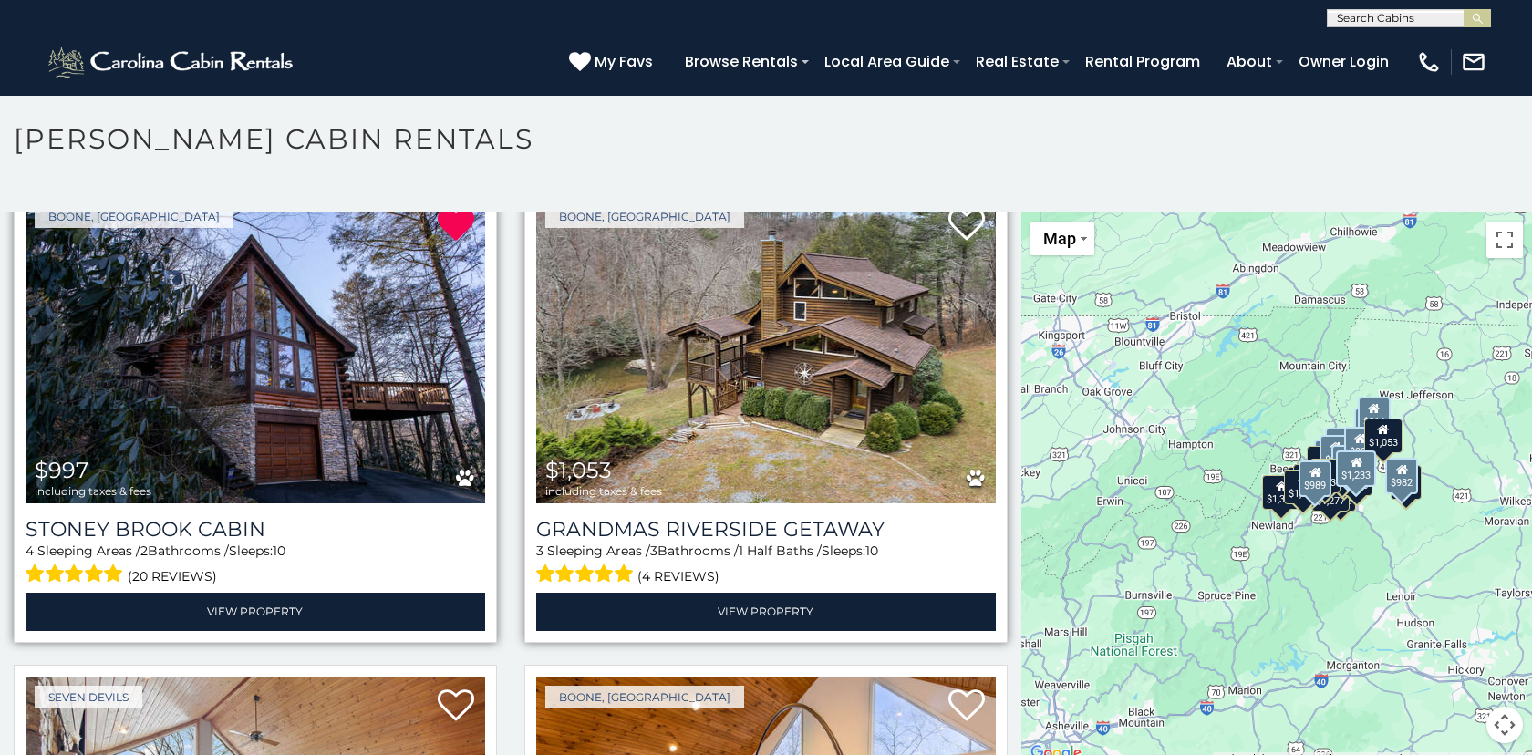
scroll to position [5349, 0]
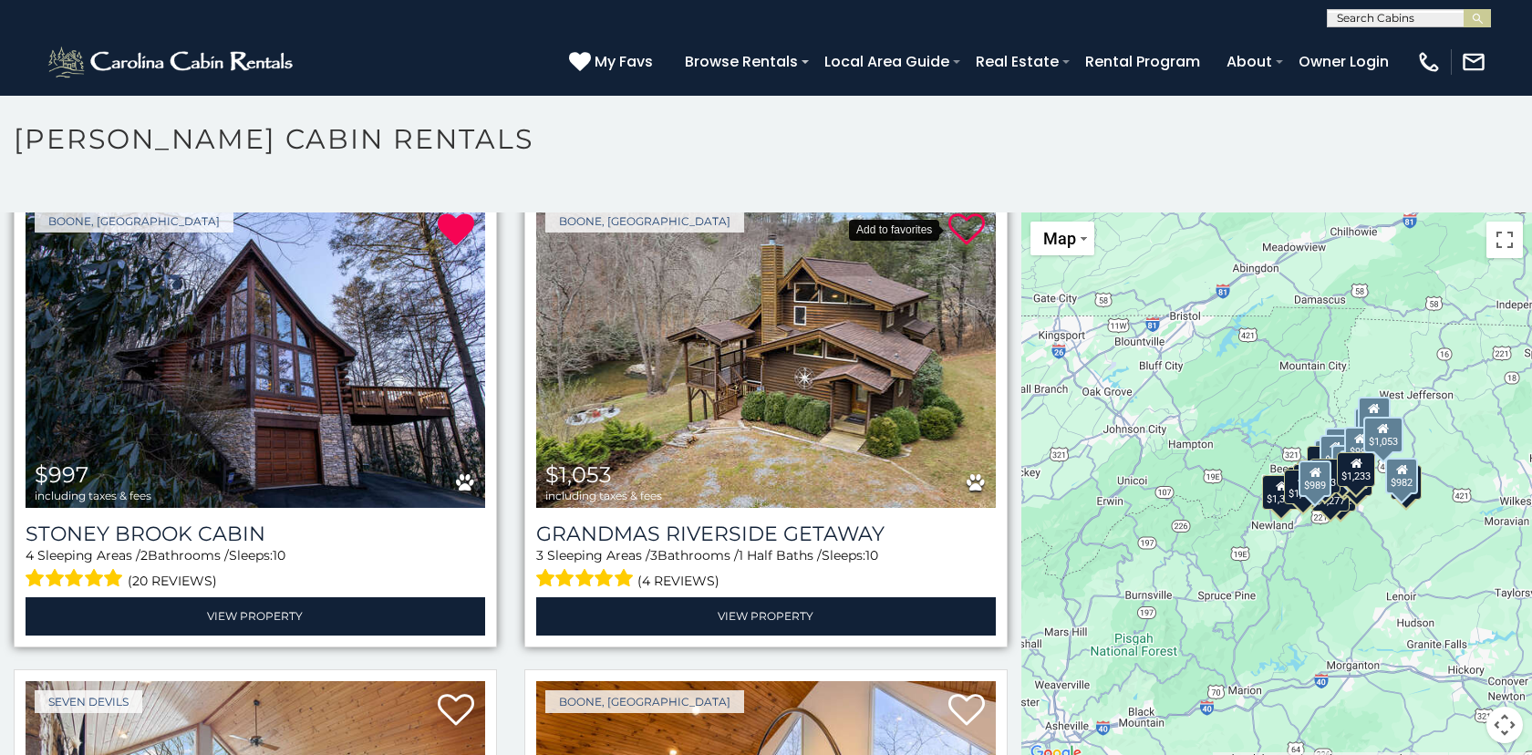
click at [969, 233] on icon at bounding box center [966, 230] width 36 height 36
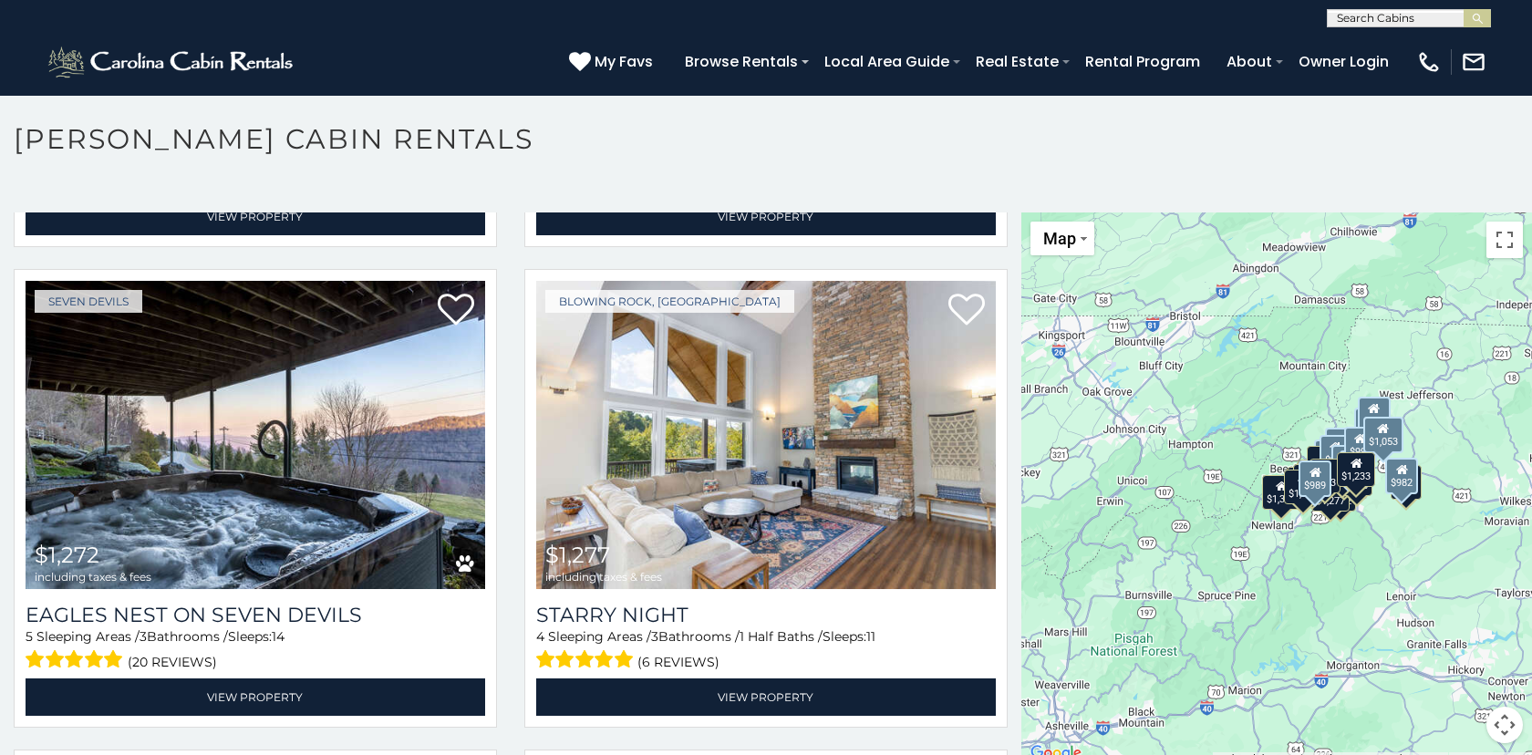
scroll to position [6238, 0]
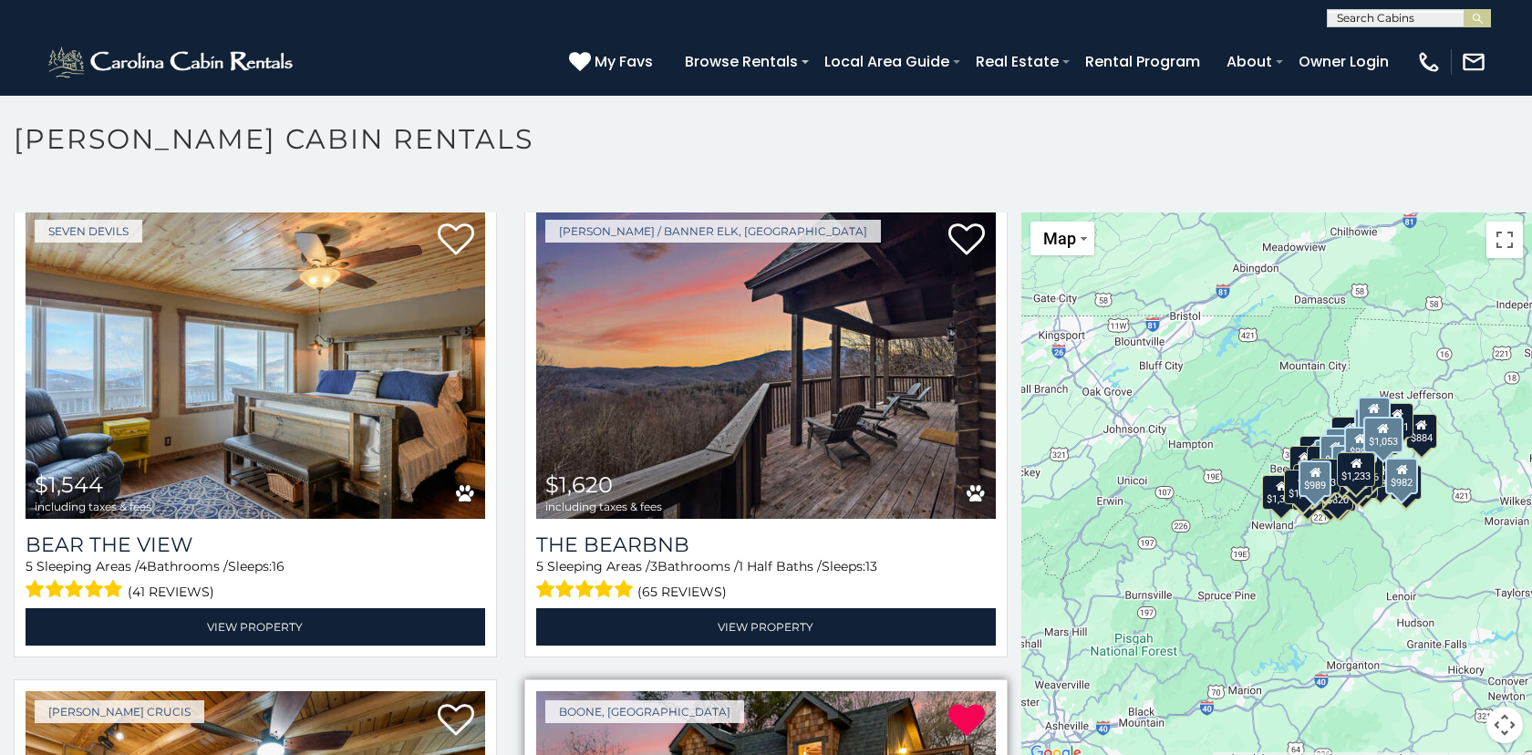
scroll to position [1089, 0]
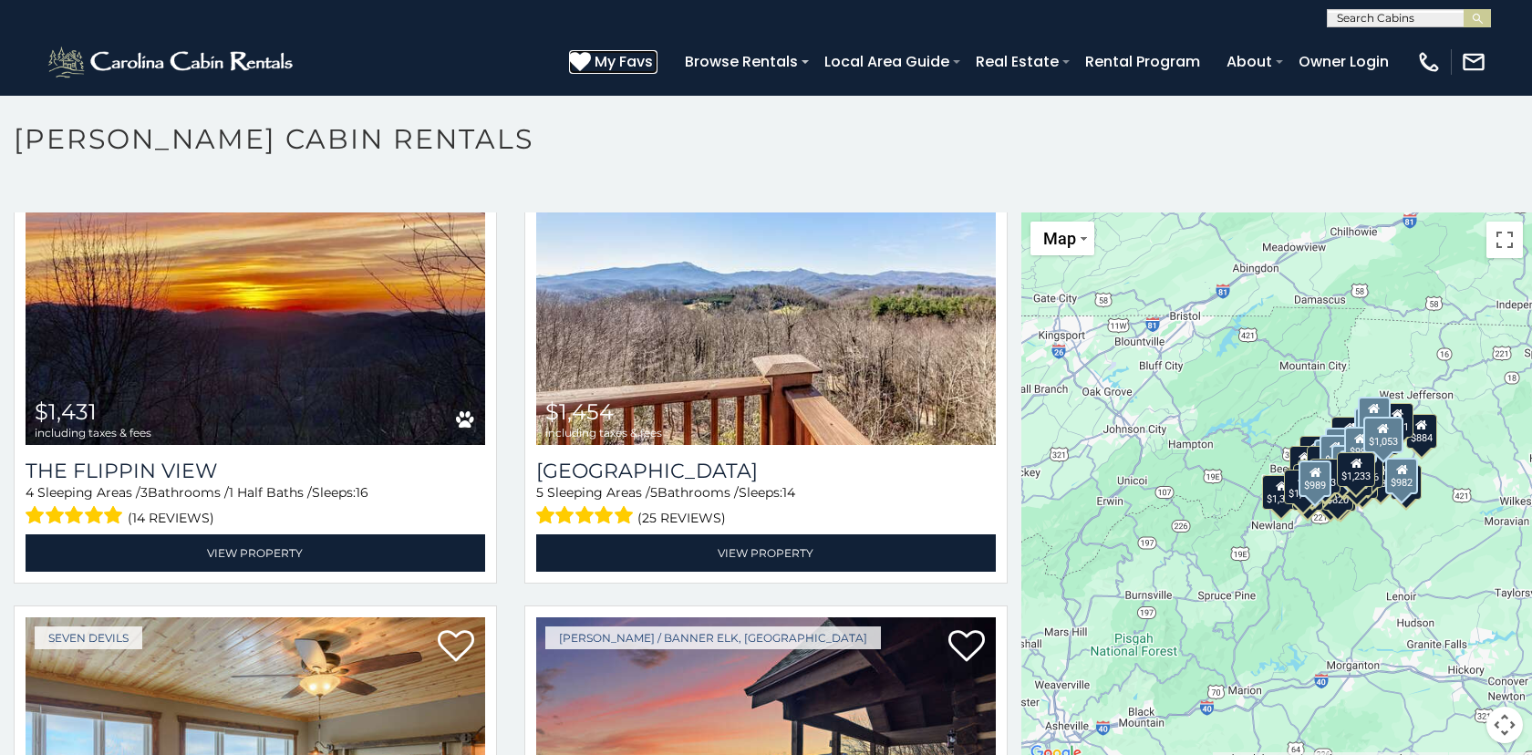
click at [637, 66] on span "My Favs" at bounding box center [624, 61] width 58 height 23
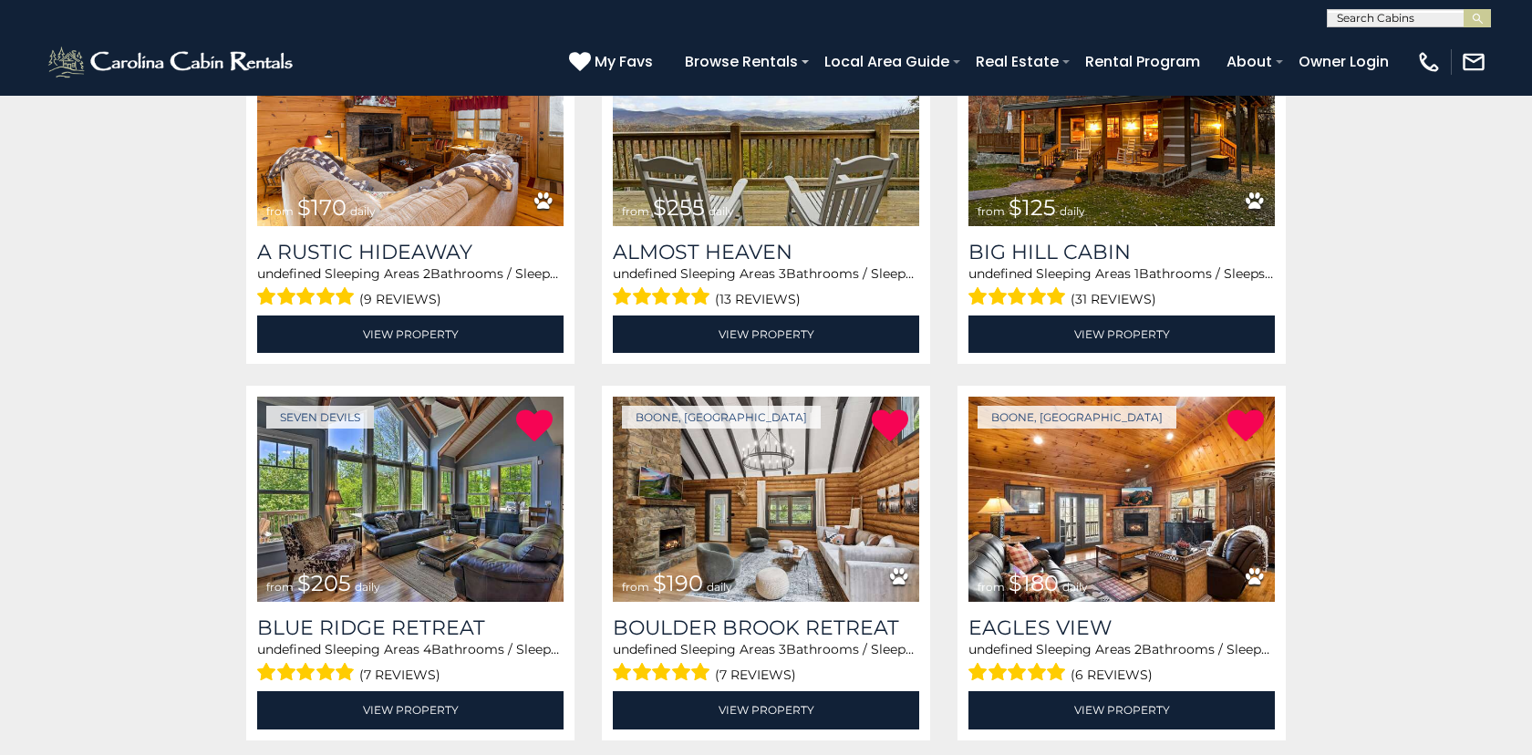
scroll to position [255, 0]
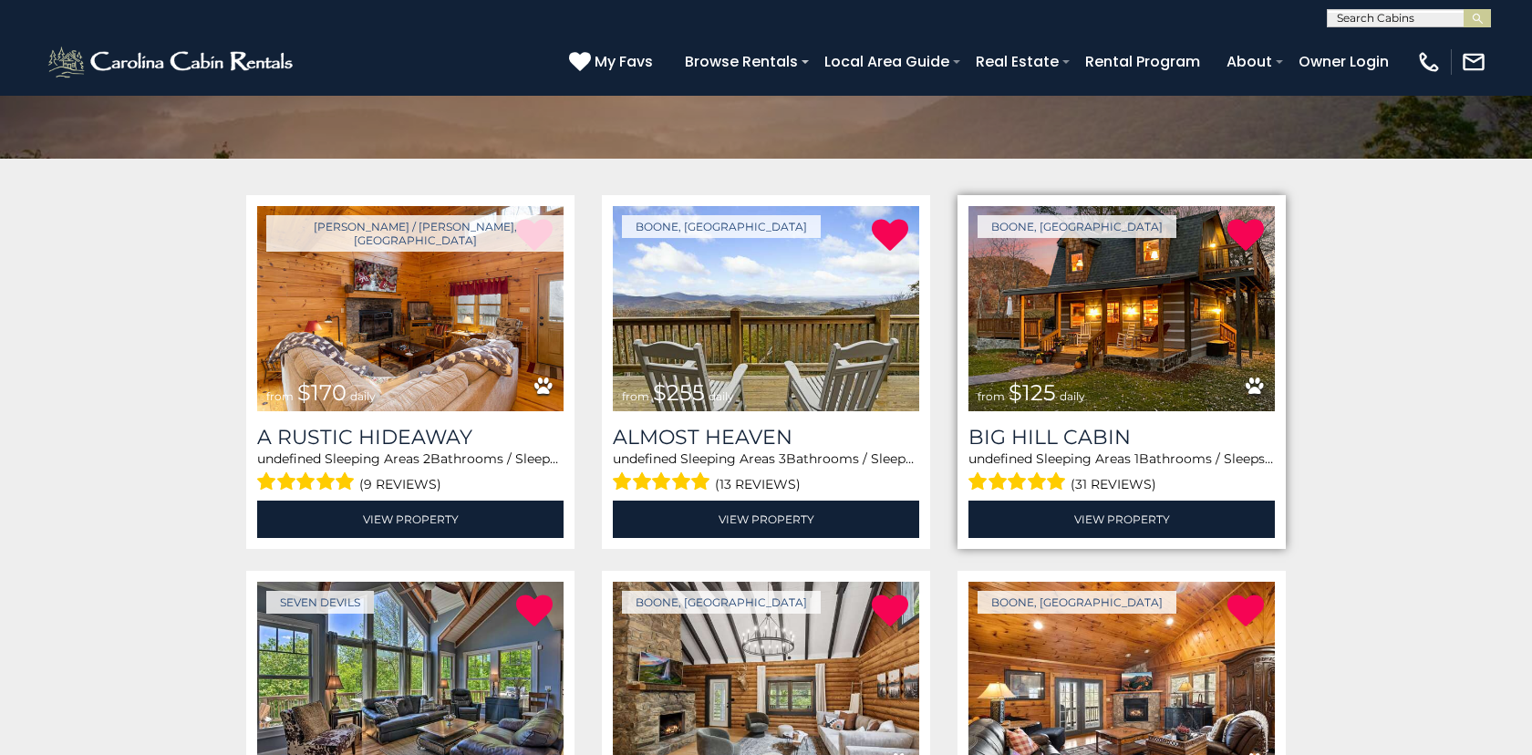
click at [1177, 359] on img at bounding box center [1121, 308] width 306 height 205
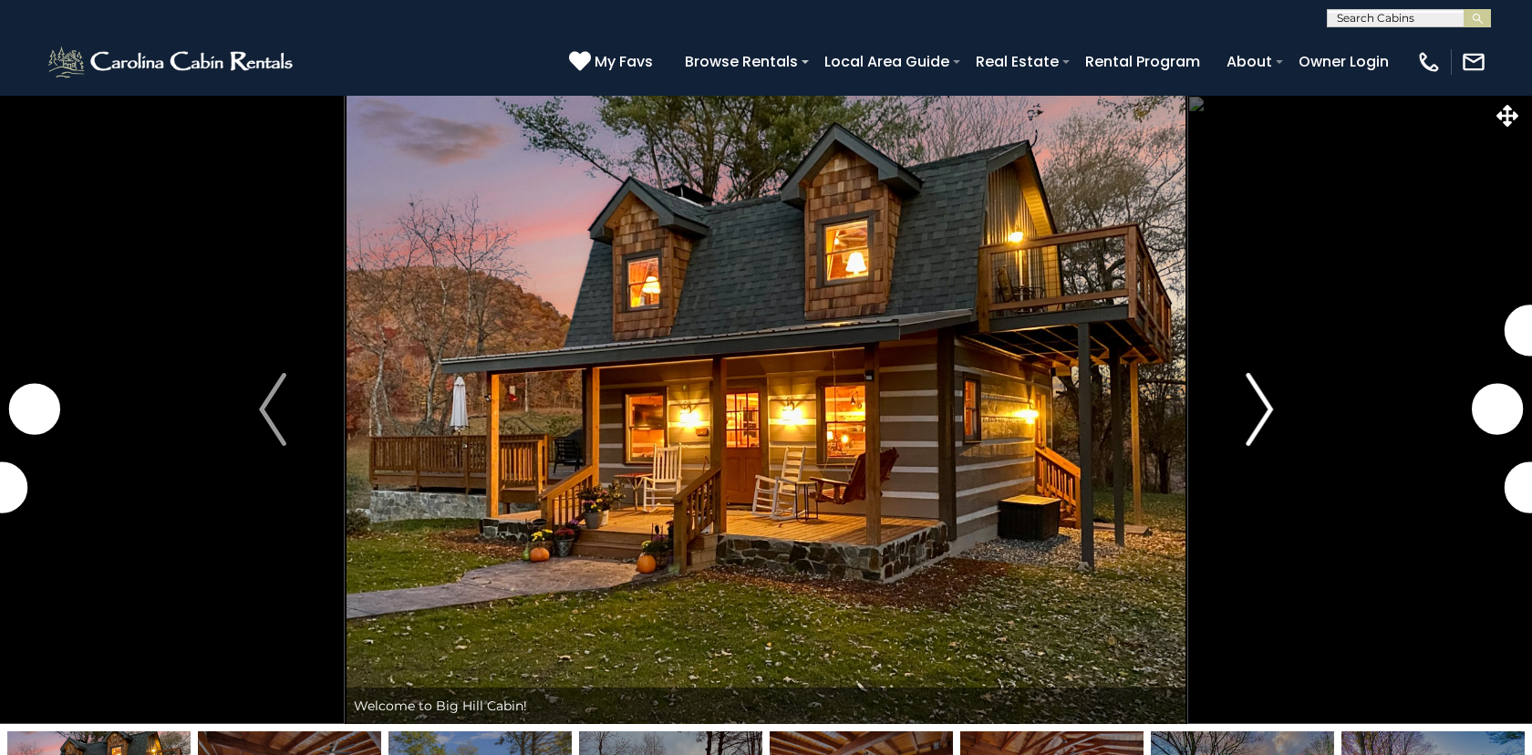
click at [1262, 399] on img "Next" at bounding box center [1259, 409] width 27 height 73
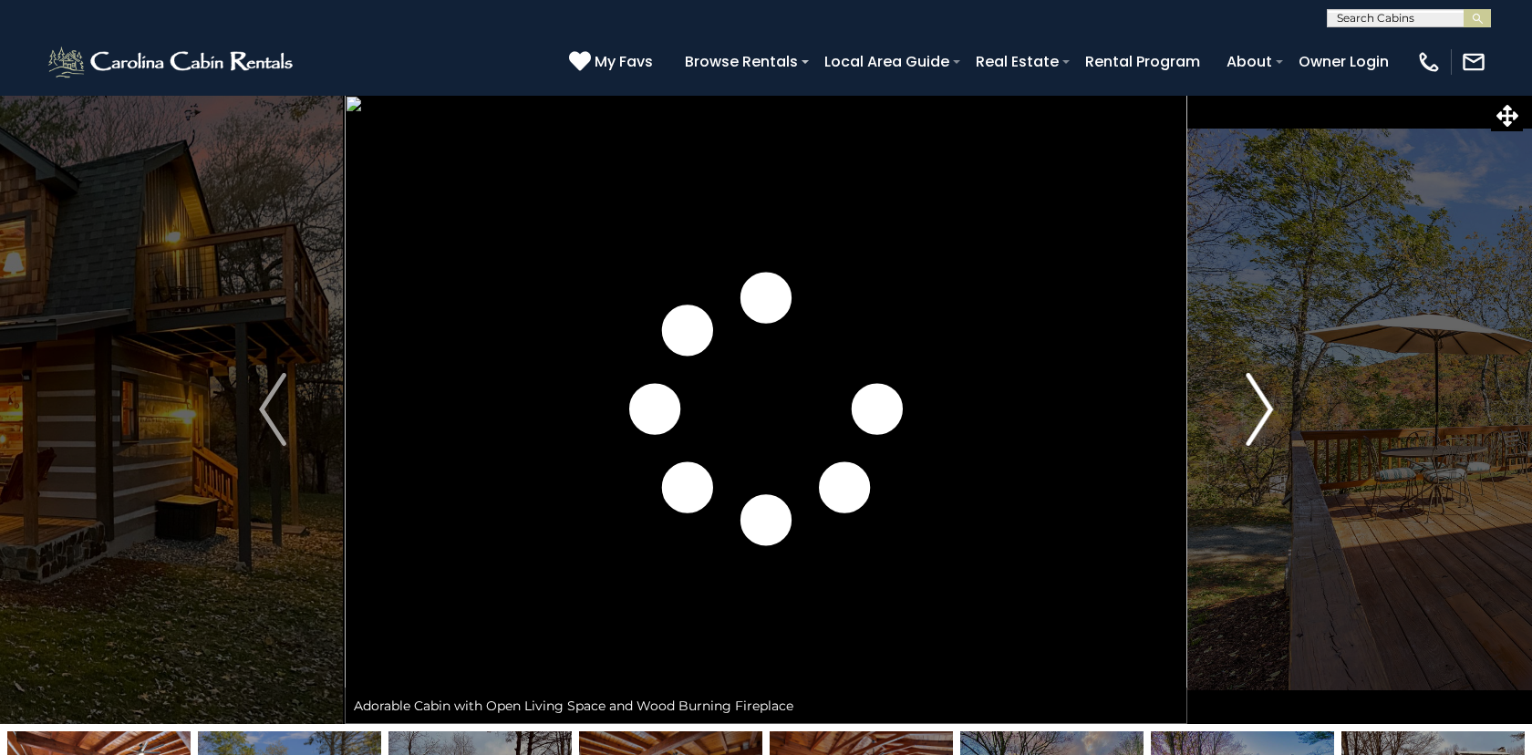
click at [1262, 399] on img "Next" at bounding box center [1259, 409] width 27 height 73
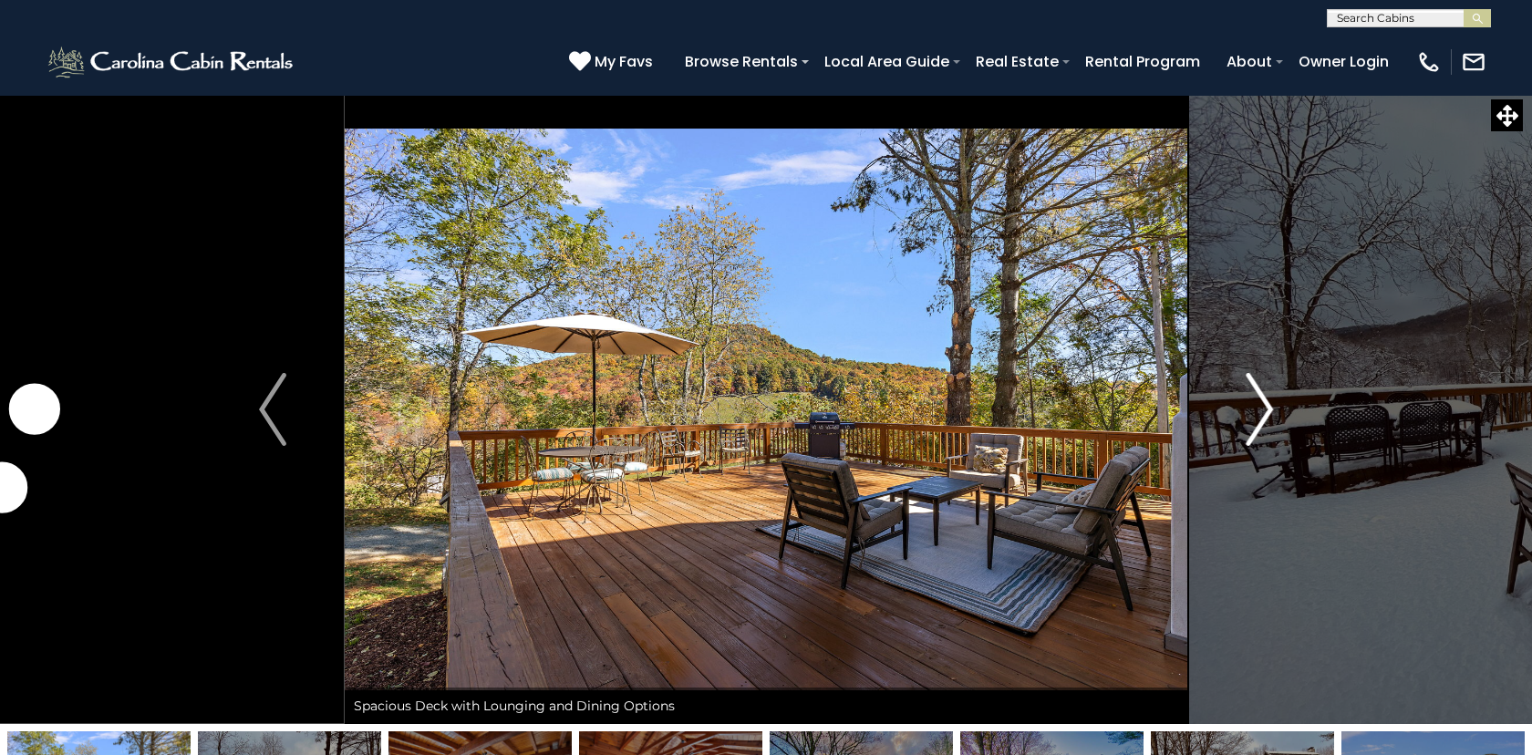
click at [1262, 399] on img "Next" at bounding box center [1259, 409] width 27 height 73
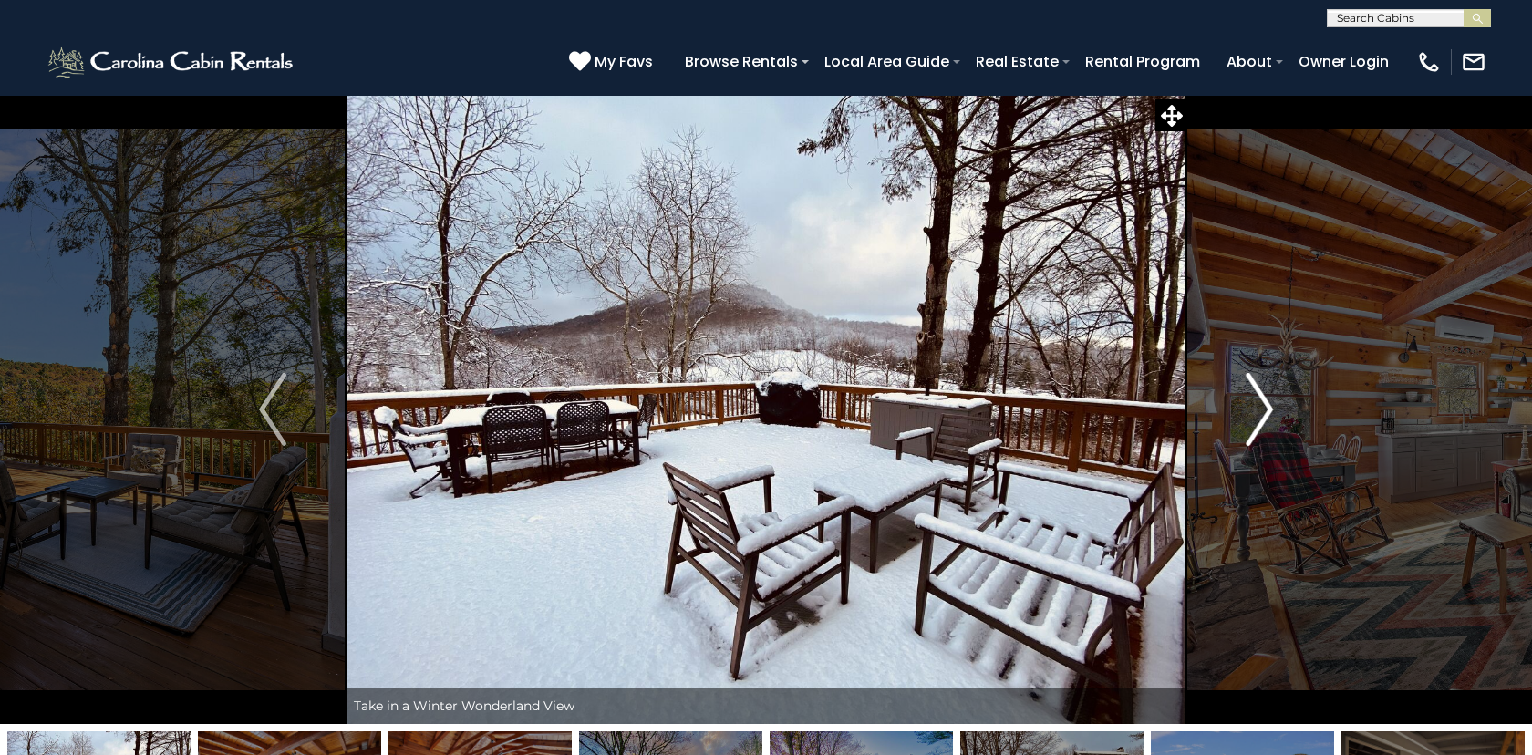
click at [1262, 399] on img "Next" at bounding box center [1259, 409] width 27 height 73
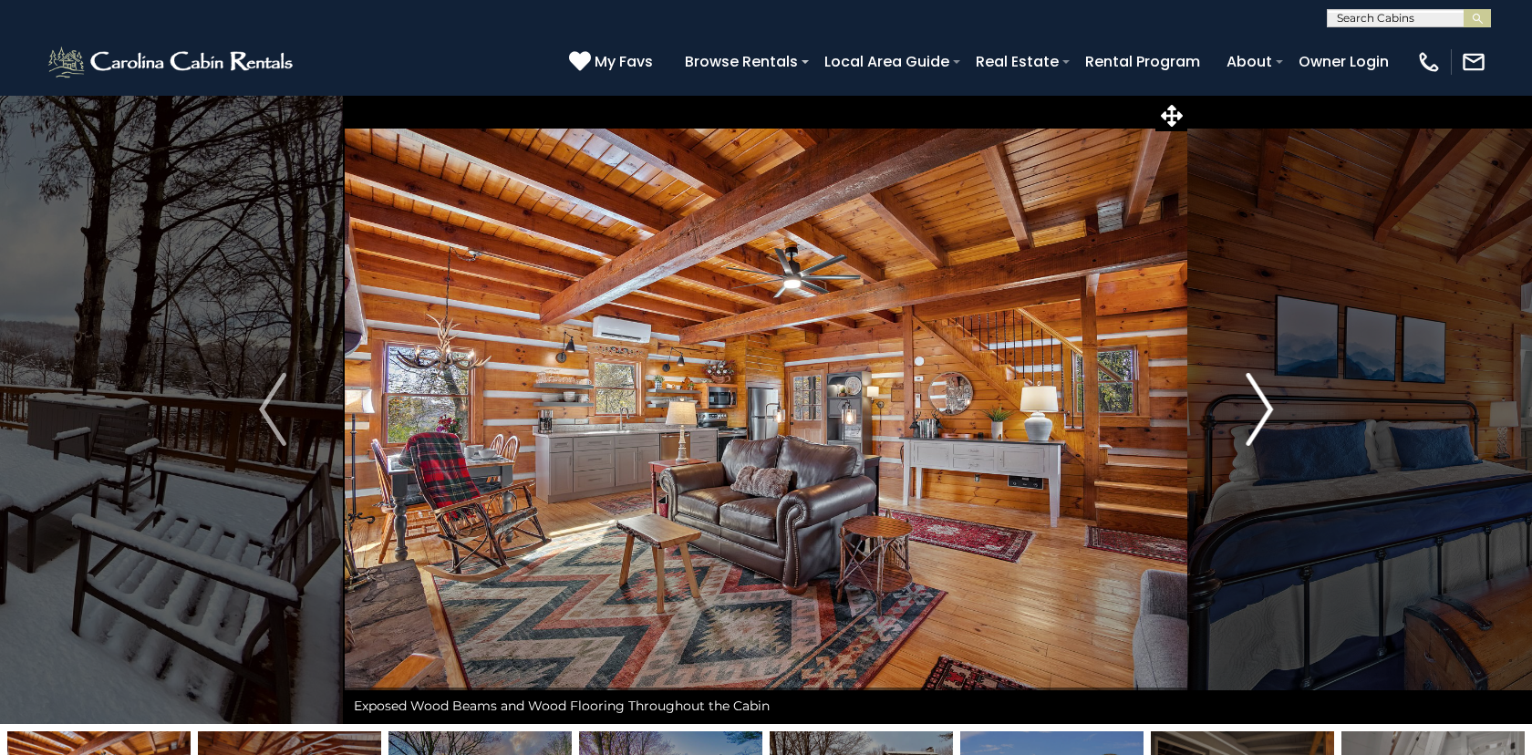
click at [1262, 399] on img "Next" at bounding box center [1259, 409] width 27 height 73
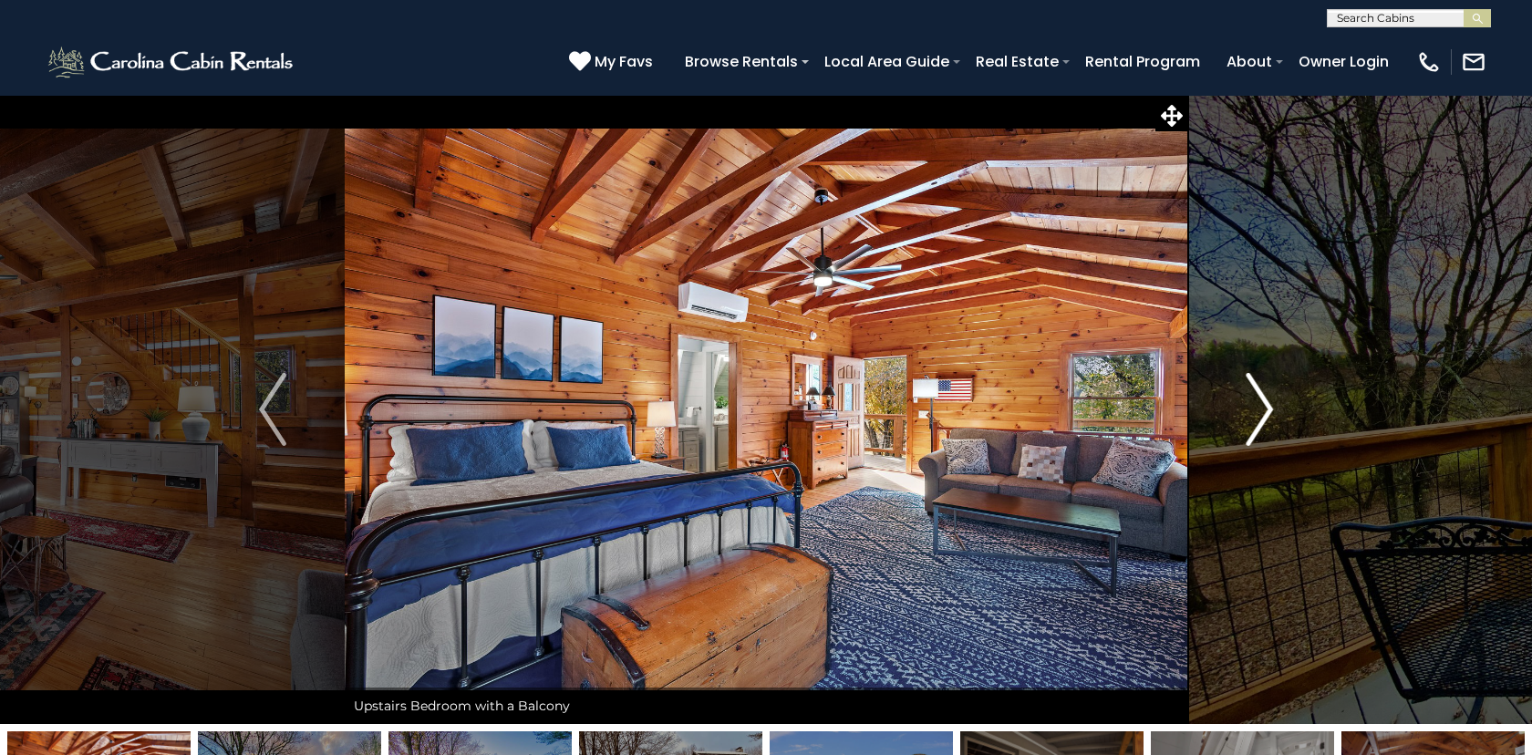
click at [1262, 399] on img "Next" at bounding box center [1259, 409] width 27 height 73
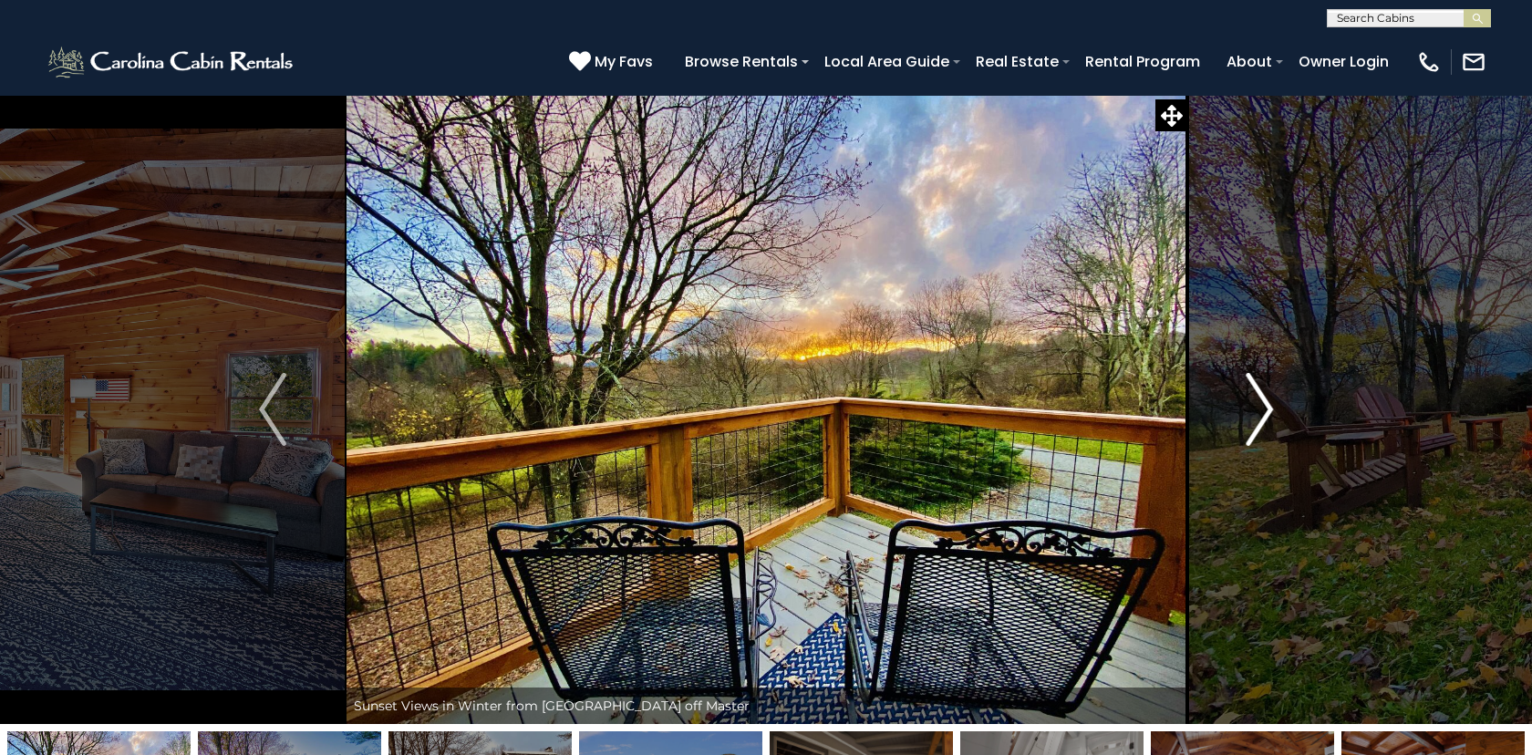
click at [1262, 399] on img "Next" at bounding box center [1259, 409] width 27 height 73
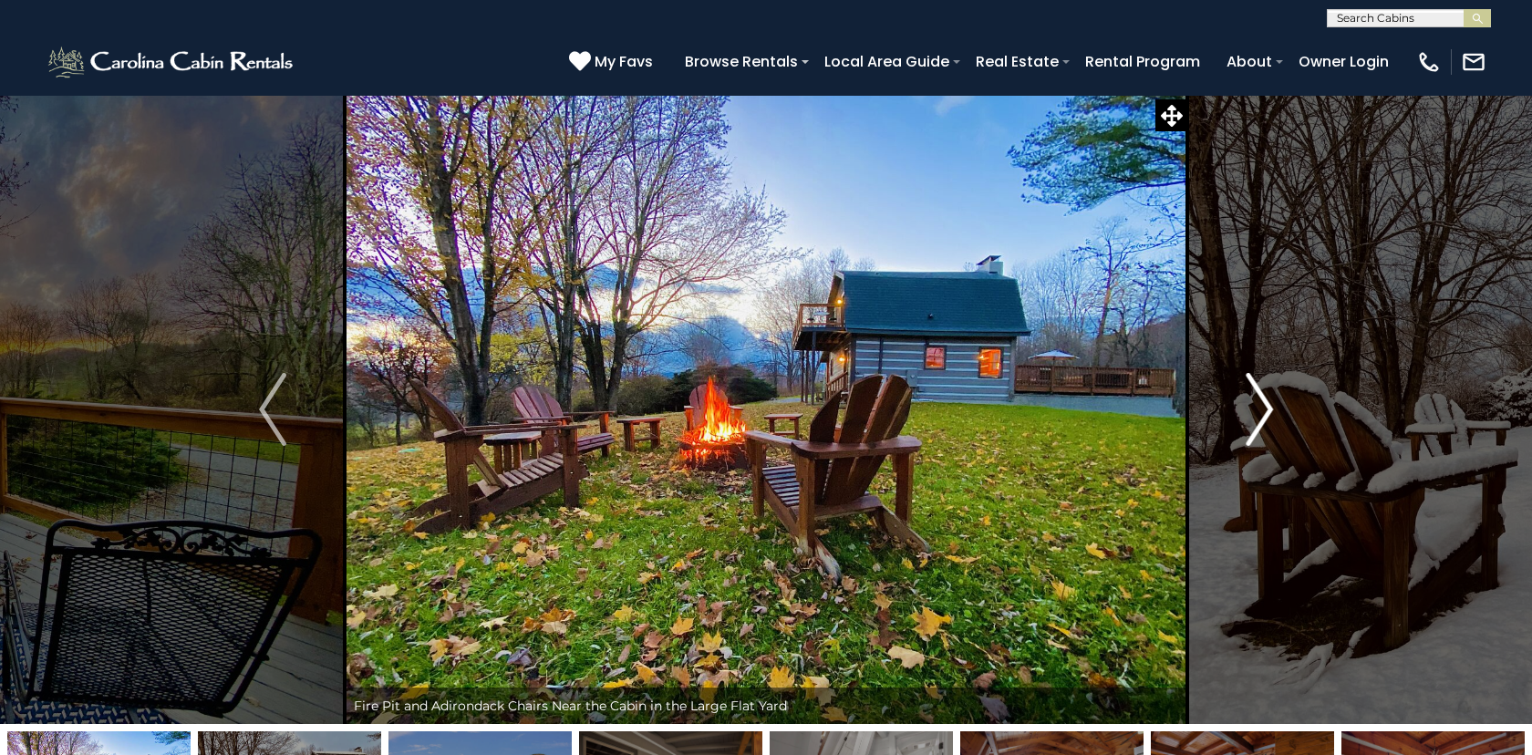
click at [1262, 399] on img "Next" at bounding box center [1259, 409] width 27 height 73
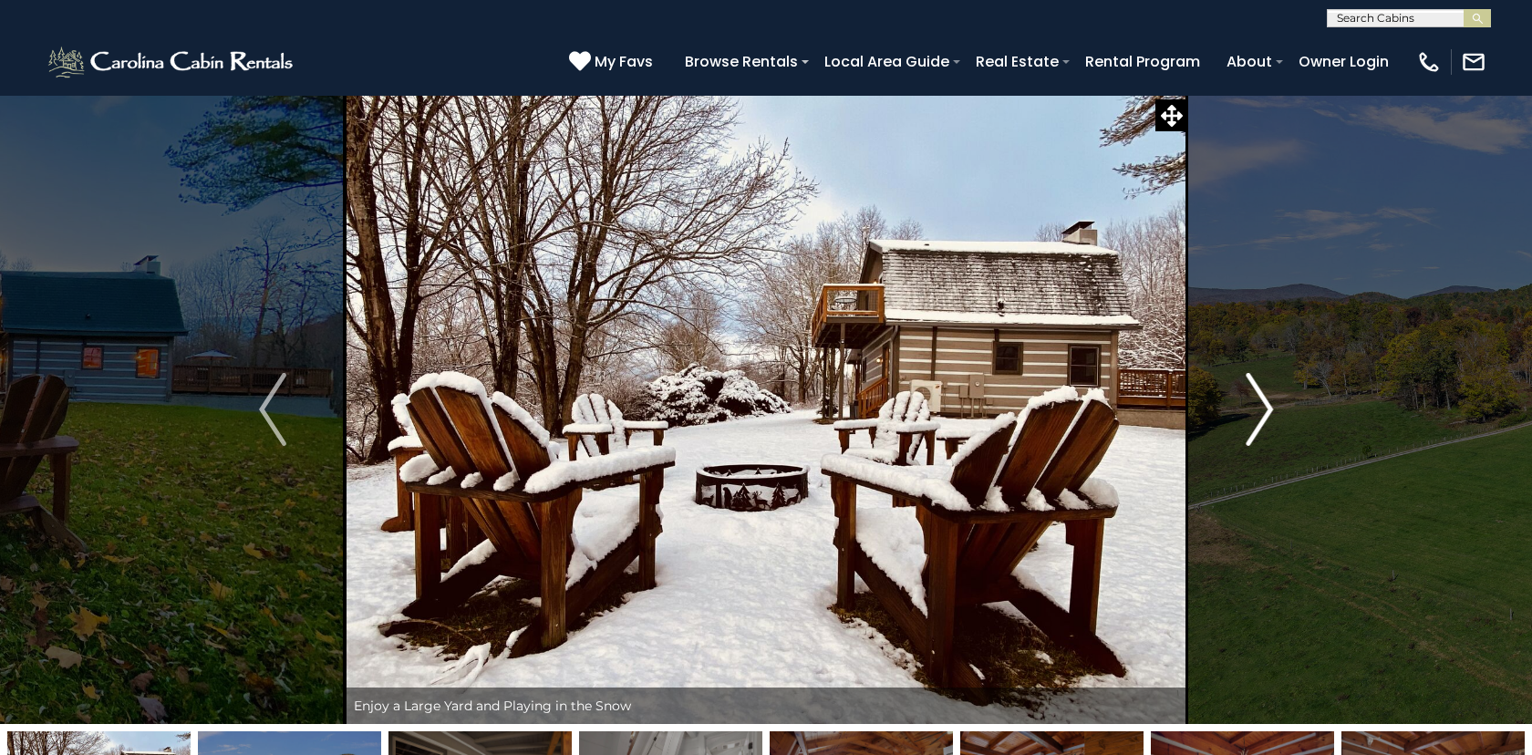
click at [1262, 399] on img "Next" at bounding box center [1259, 409] width 27 height 73
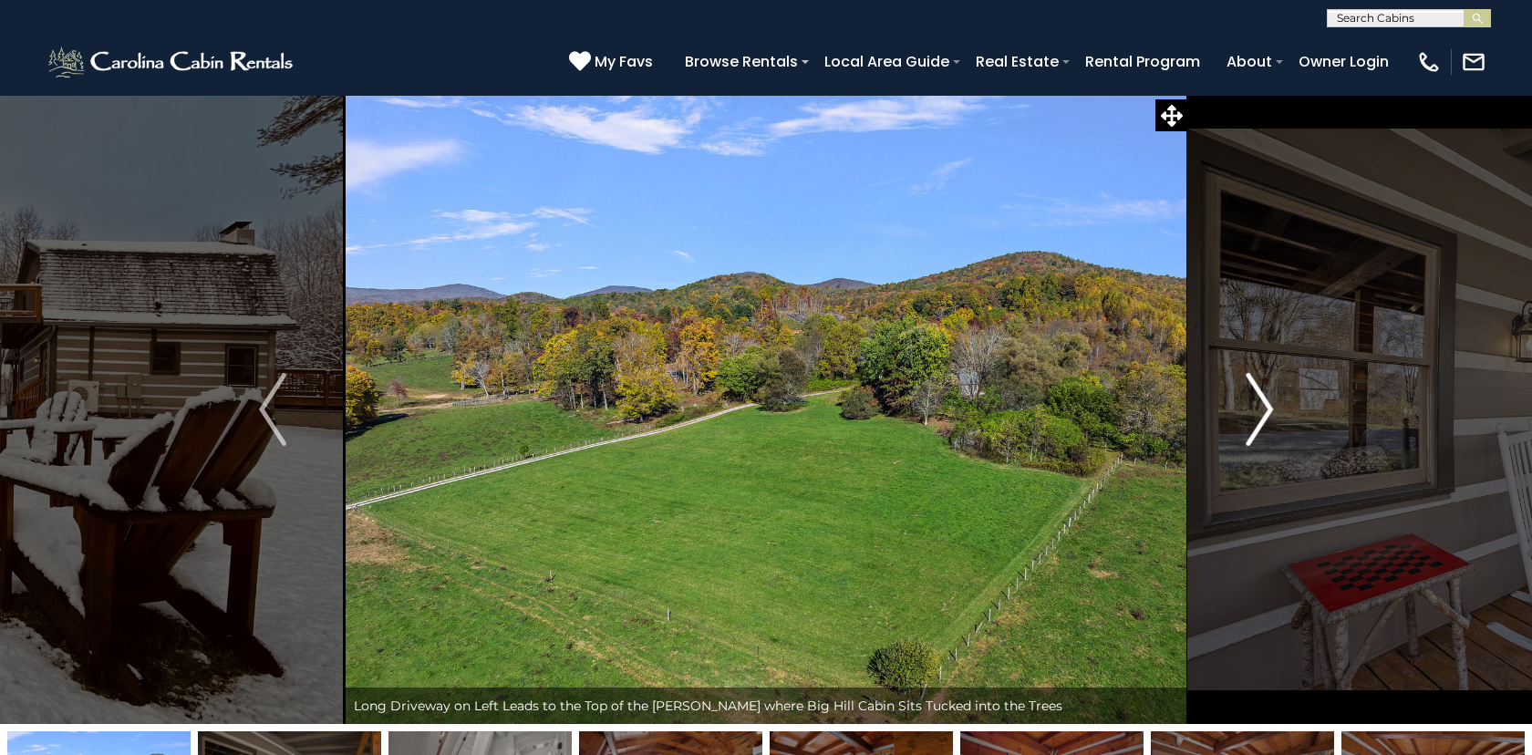
click at [1262, 399] on img "Next" at bounding box center [1259, 409] width 27 height 73
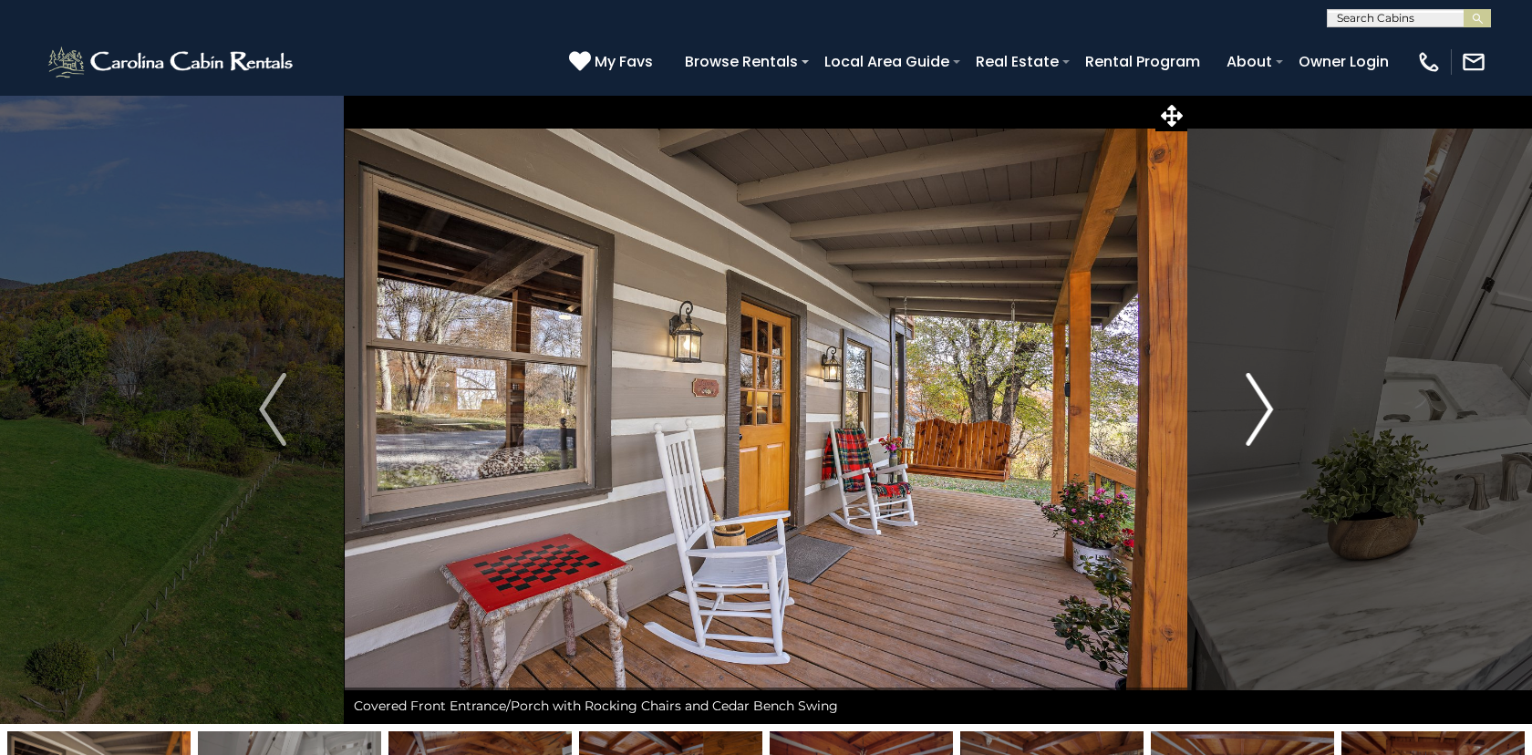
click at [1262, 399] on img "Next" at bounding box center [1259, 409] width 27 height 73
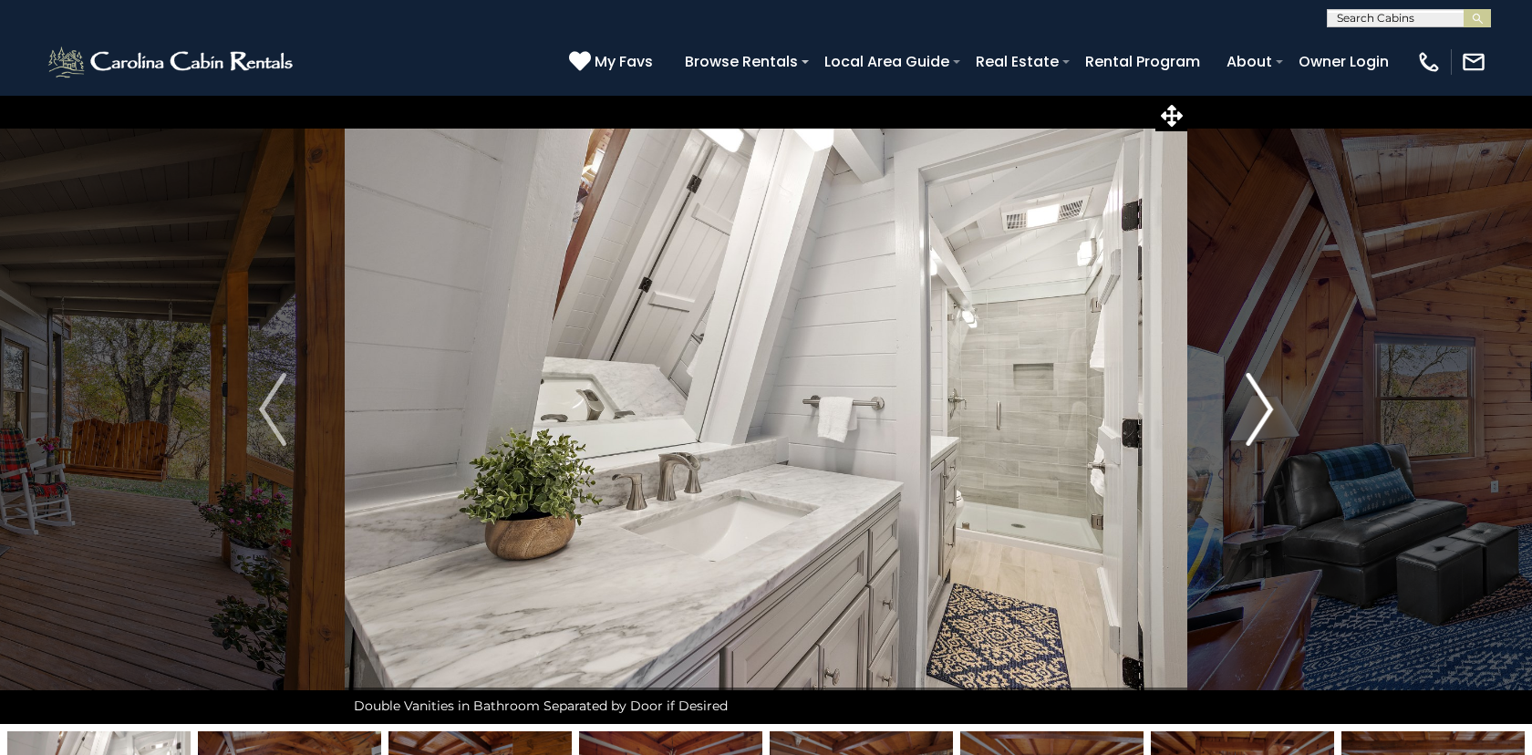
click at [1262, 399] on img "Next" at bounding box center [1259, 409] width 27 height 73
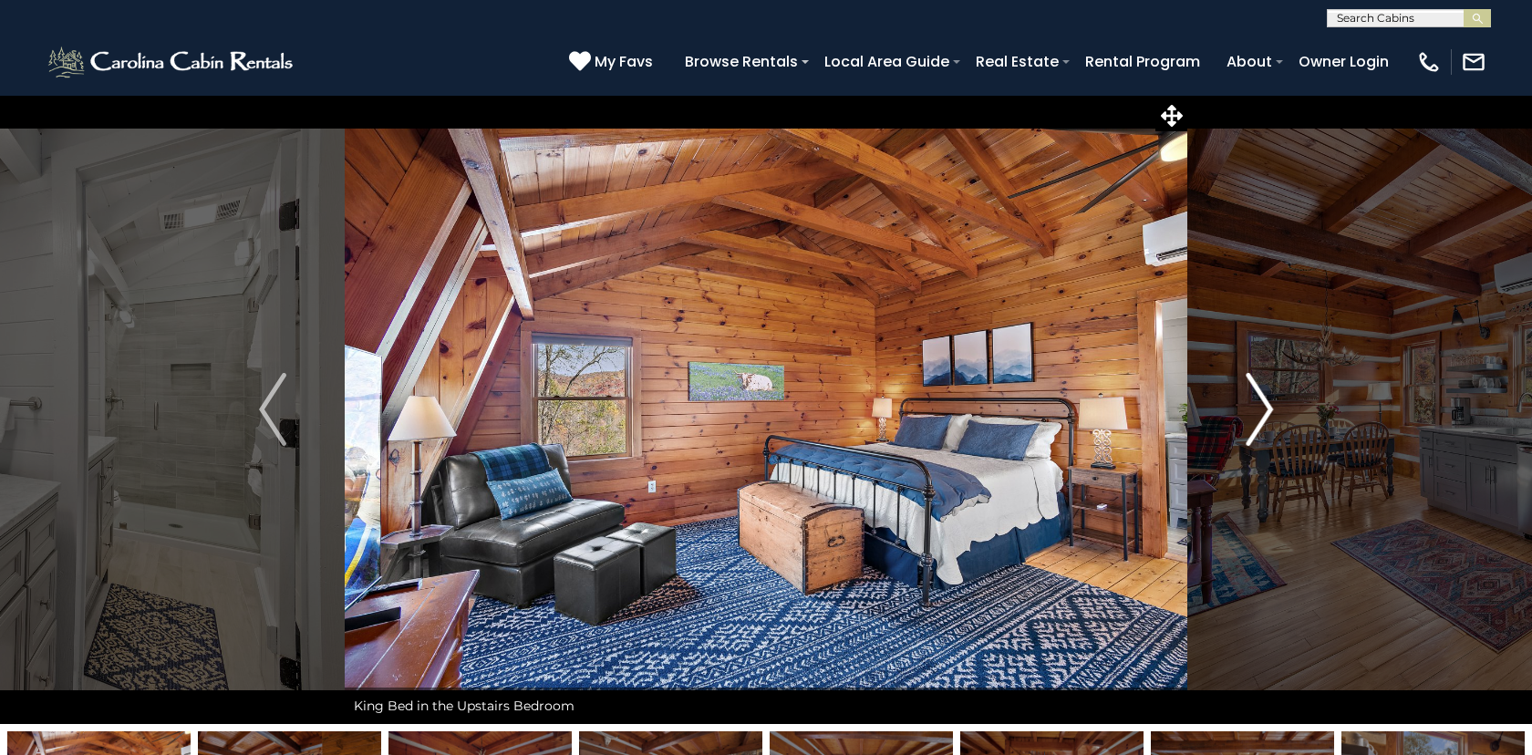
click at [1262, 399] on img "Next" at bounding box center [1259, 409] width 27 height 73
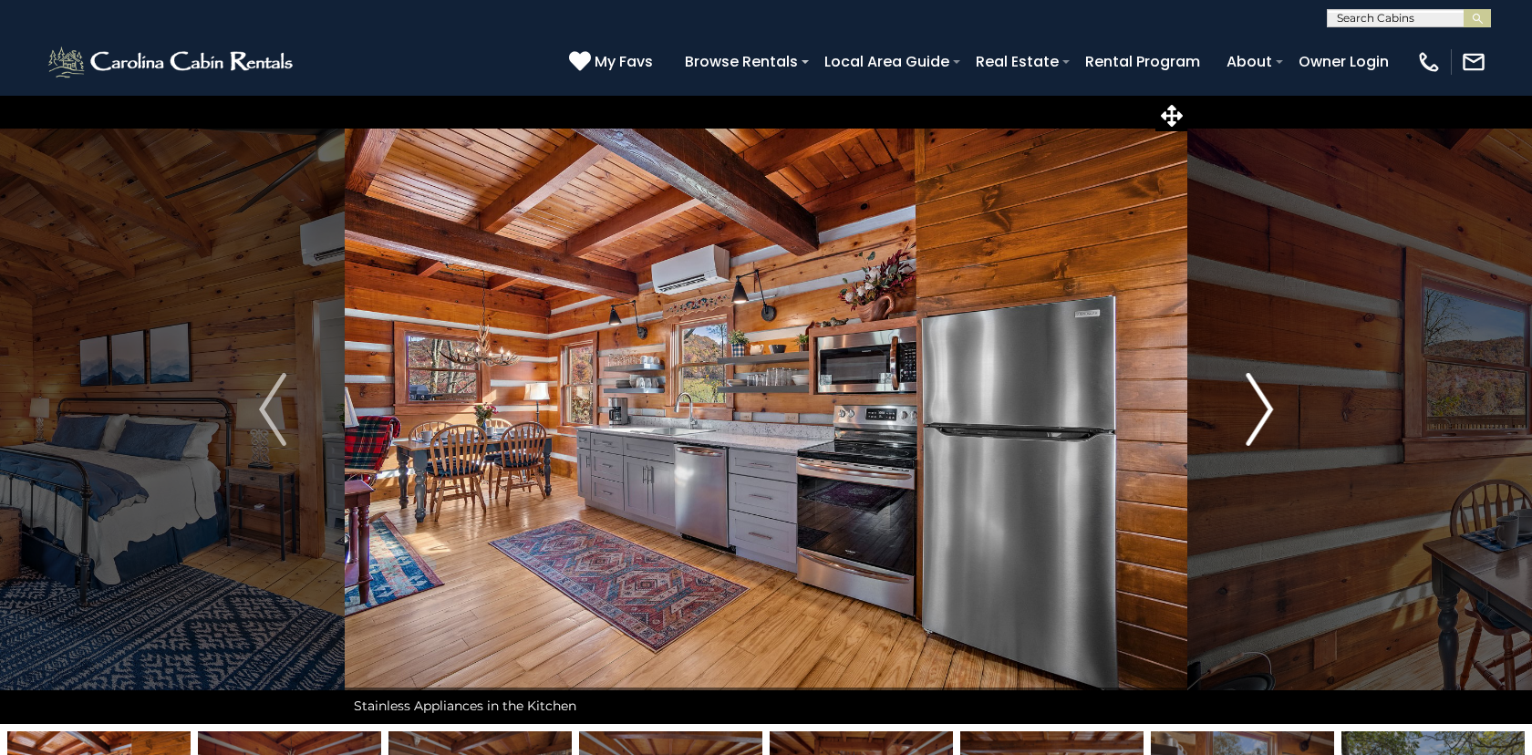
click at [1262, 399] on img "Next" at bounding box center [1259, 409] width 27 height 73
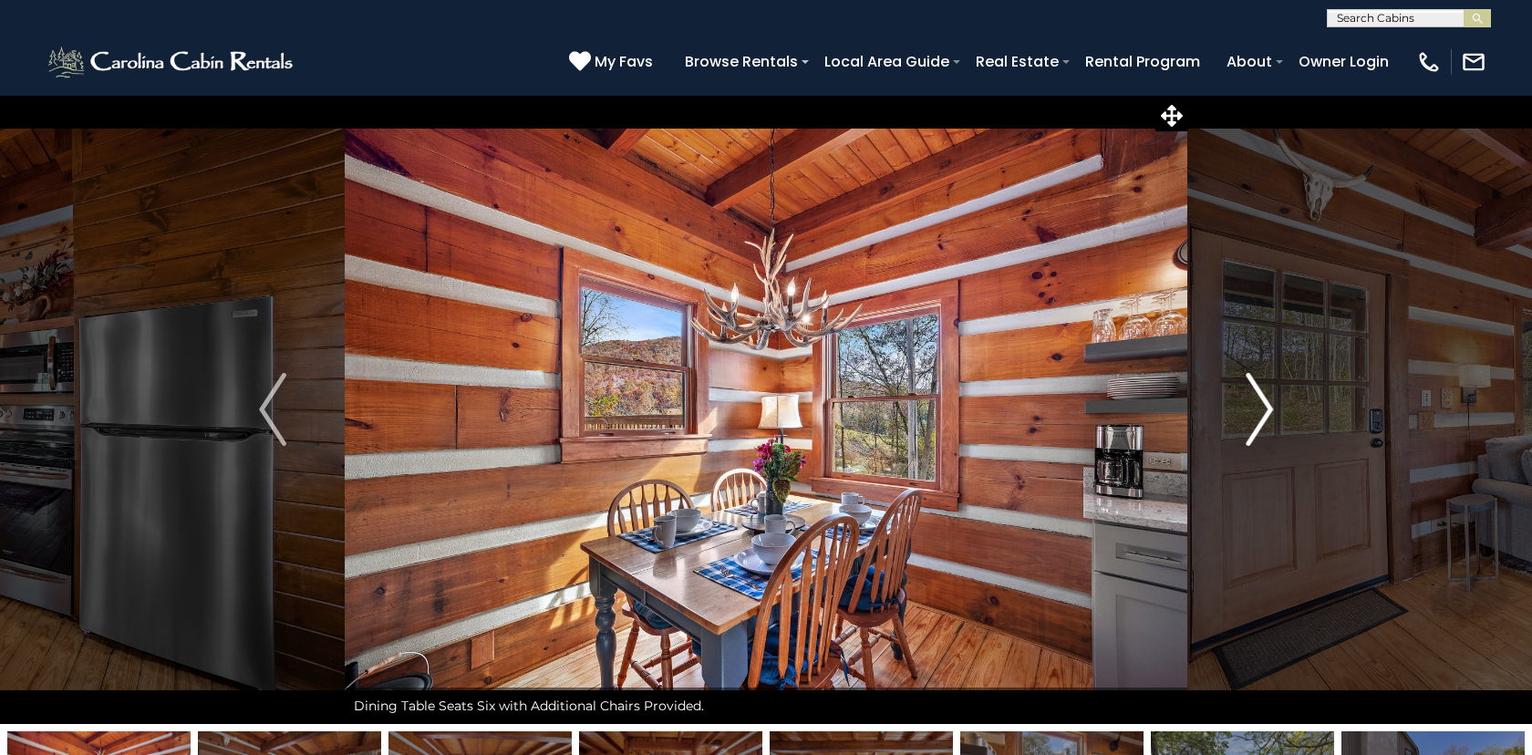
click at [1262, 399] on img "Next" at bounding box center [1259, 409] width 27 height 73
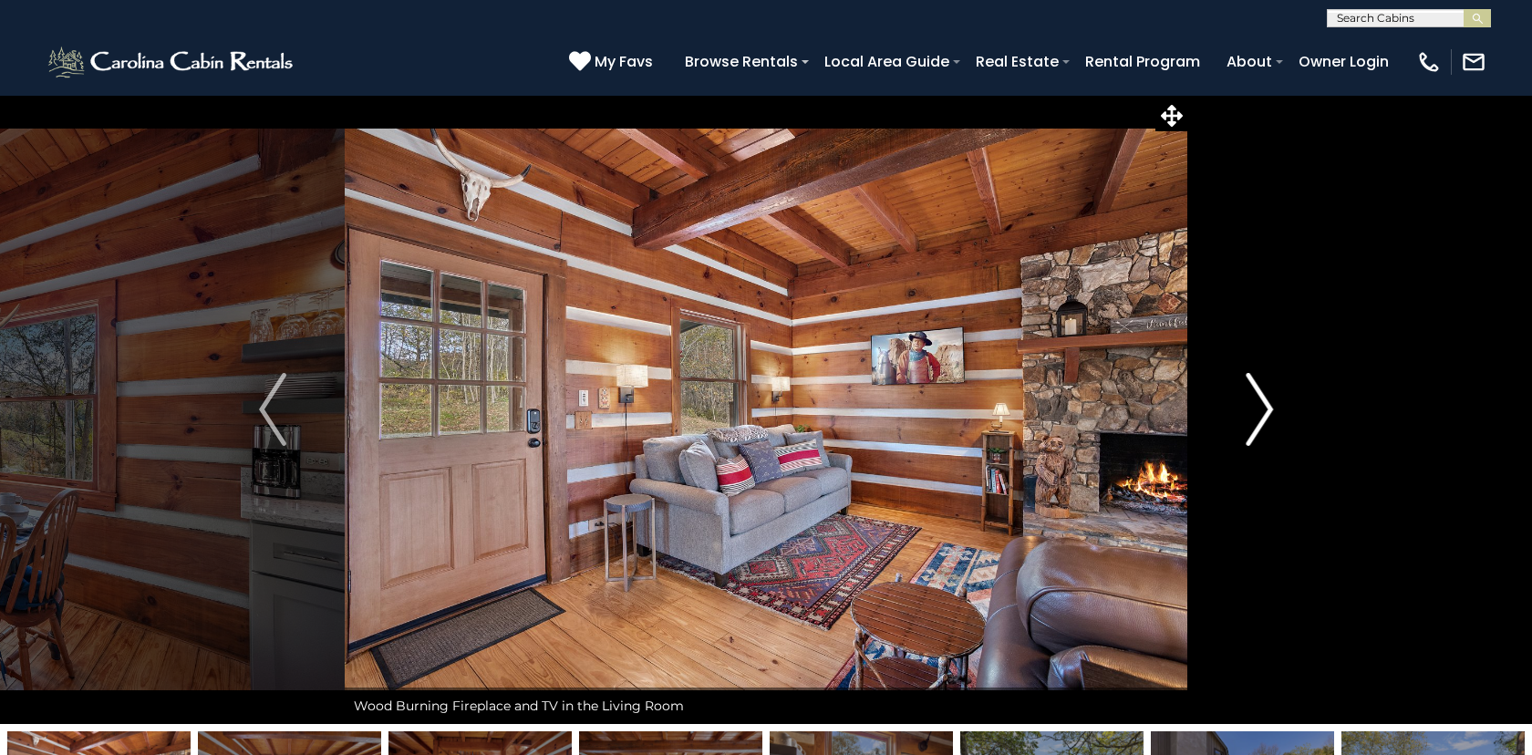
click at [1262, 399] on img "Next" at bounding box center [1259, 409] width 27 height 73
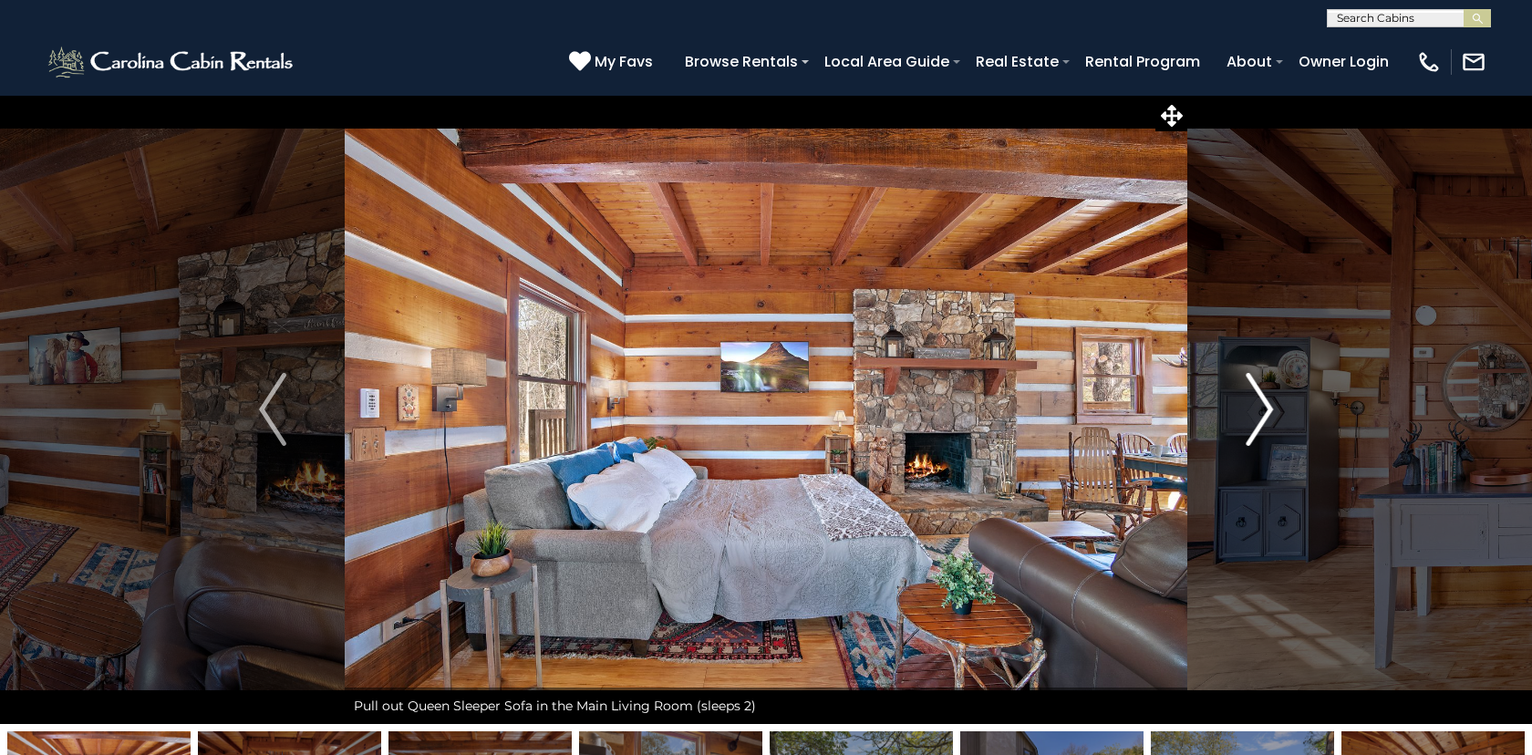
click at [1262, 399] on img "Next" at bounding box center [1259, 409] width 27 height 73
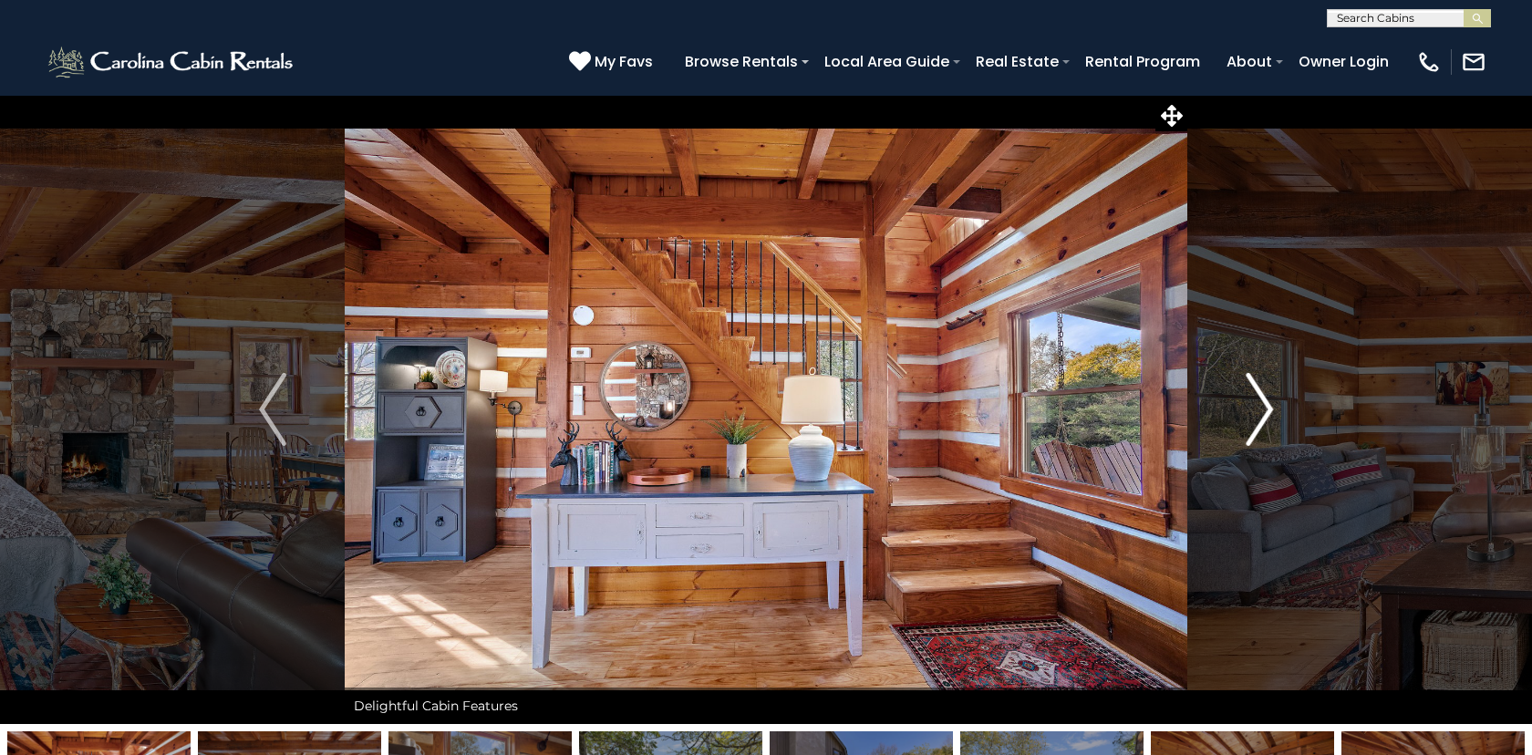
click at [1262, 399] on img "Next" at bounding box center [1259, 409] width 27 height 73
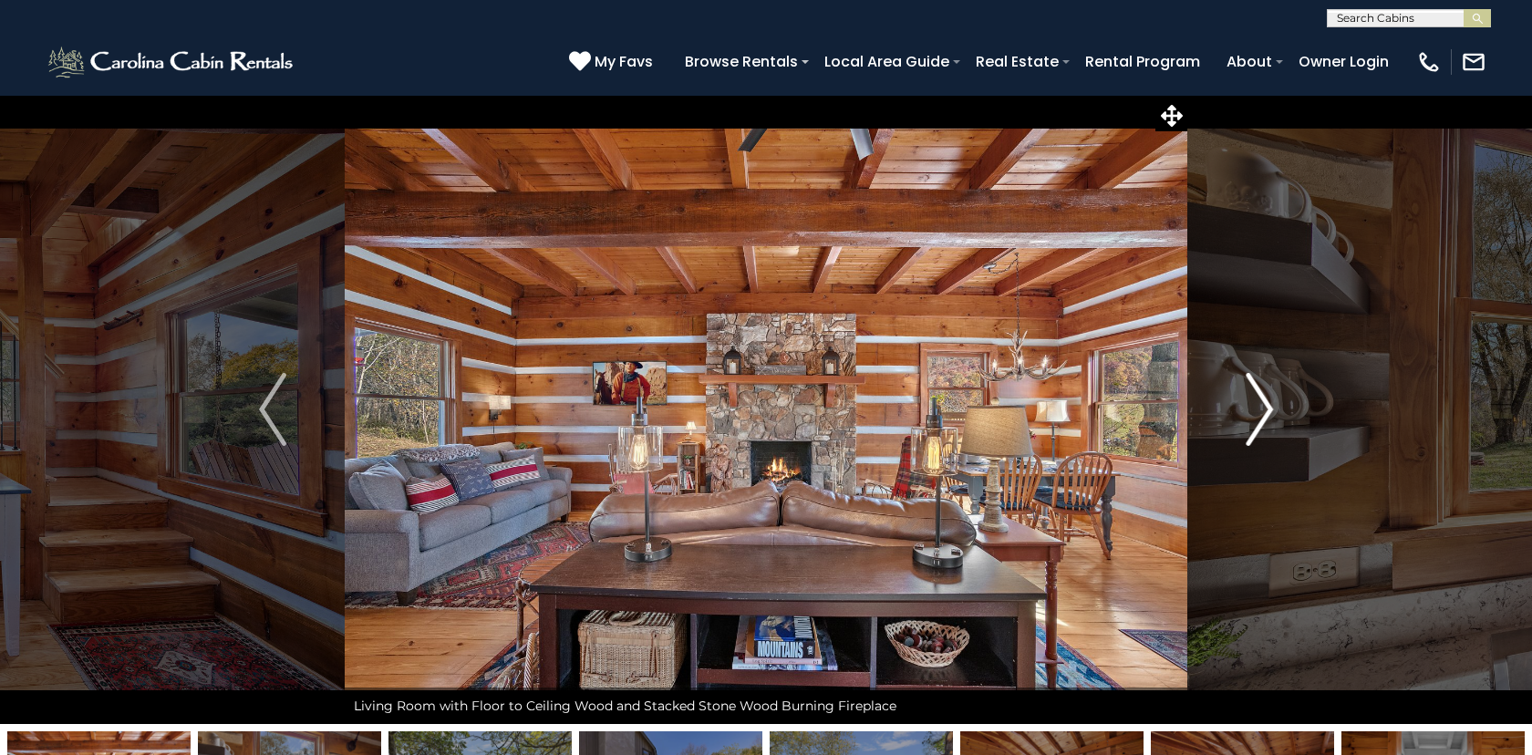
click at [1262, 399] on img "Next" at bounding box center [1259, 409] width 27 height 73
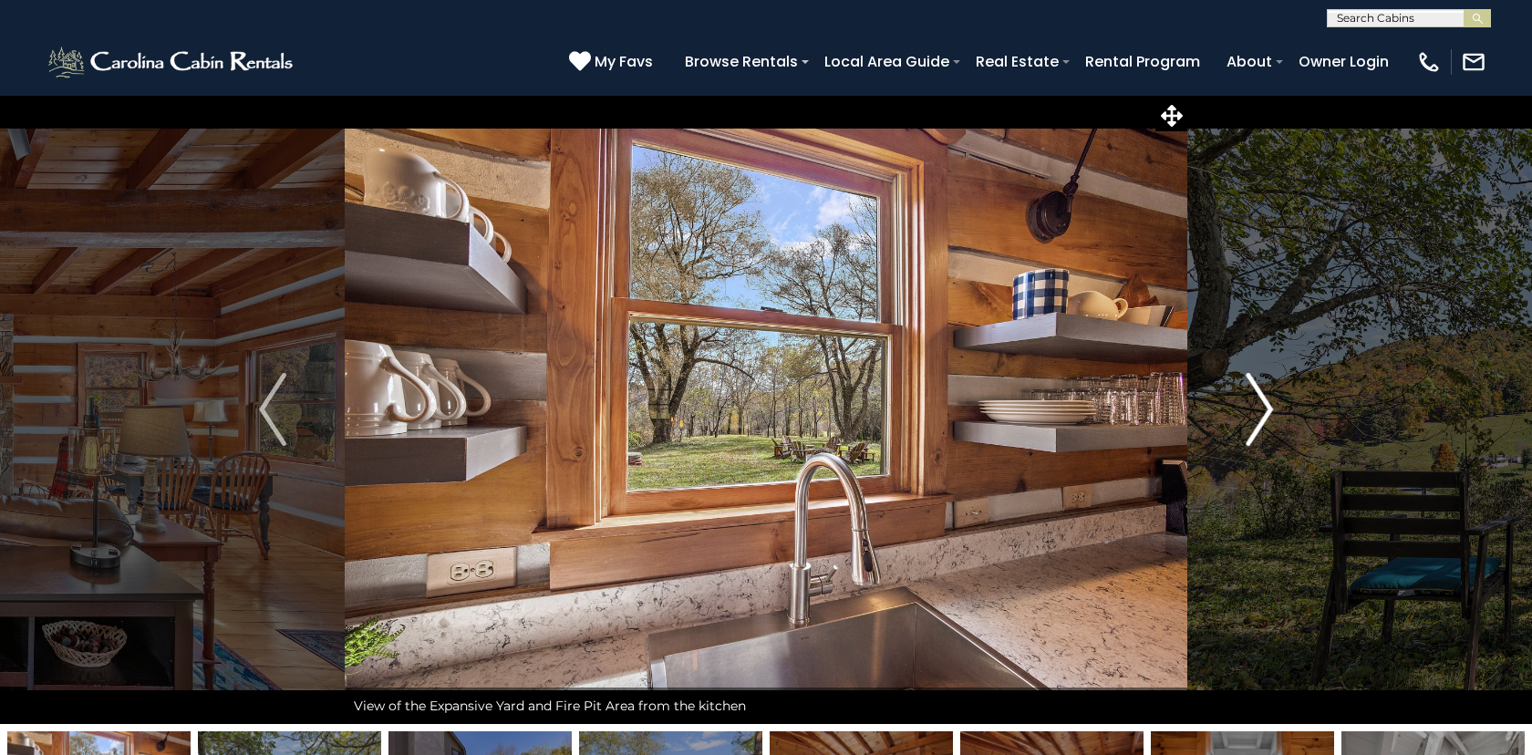
click at [1262, 399] on img "Next" at bounding box center [1259, 409] width 27 height 73
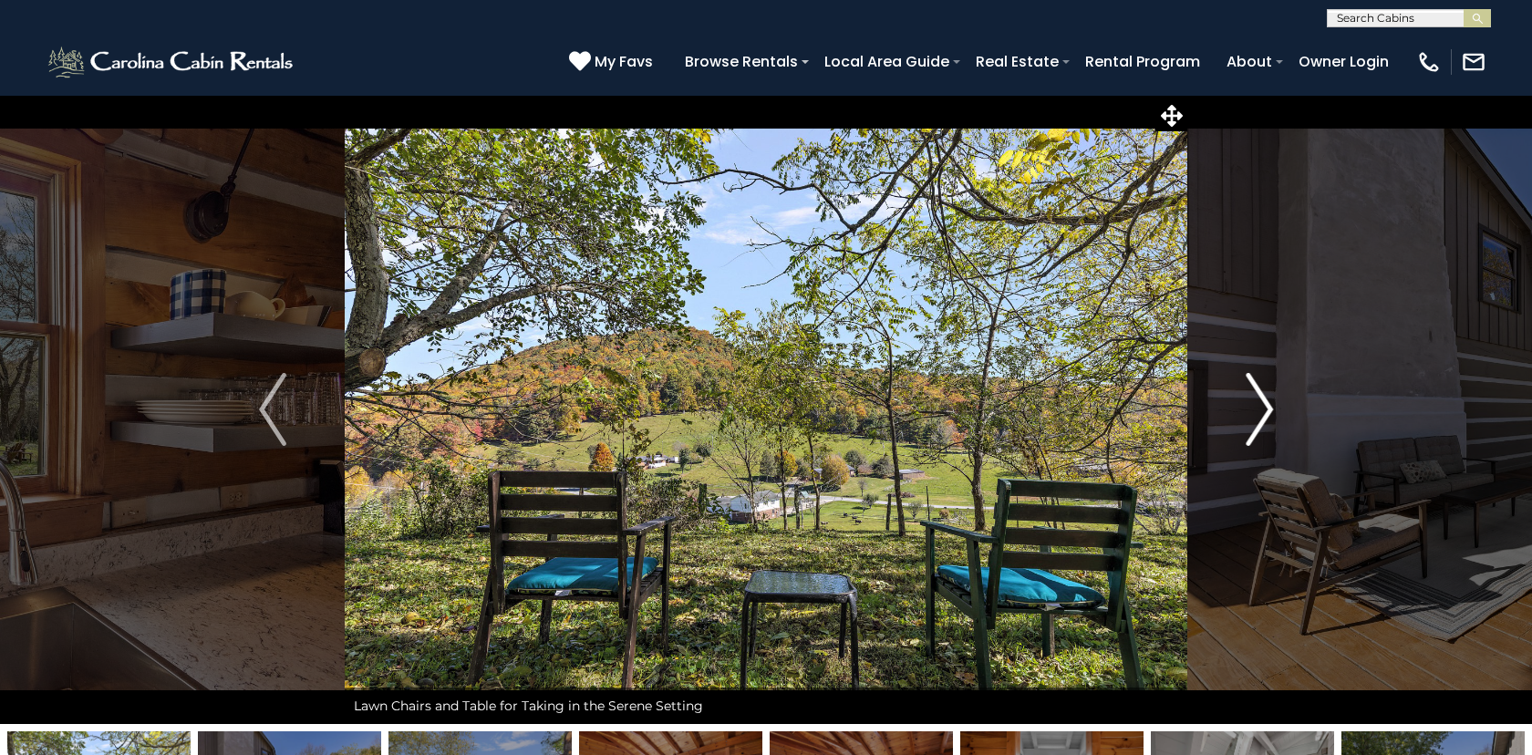
click at [1262, 399] on img "Next" at bounding box center [1259, 409] width 27 height 73
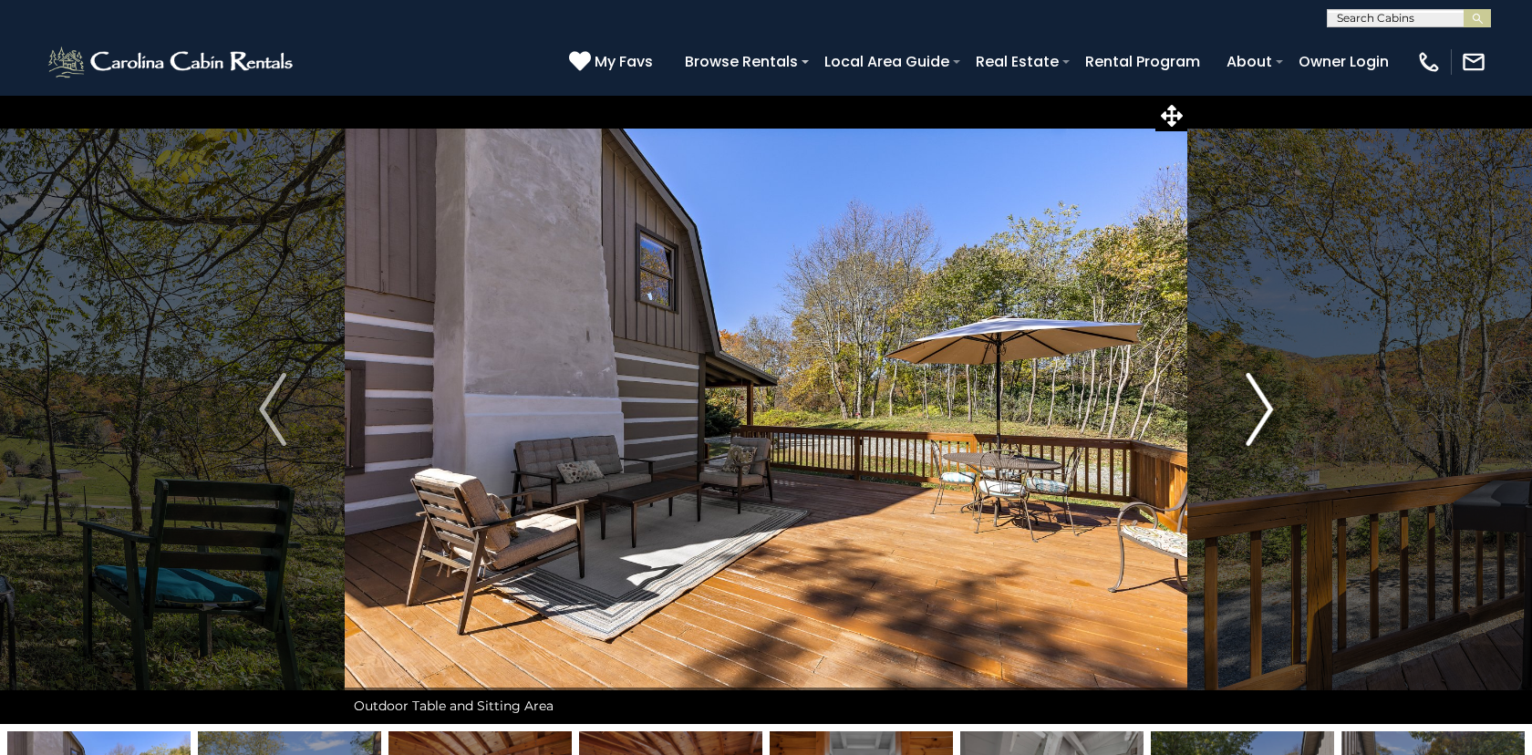
click at [1262, 399] on img "Next" at bounding box center [1259, 409] width 27 height 73
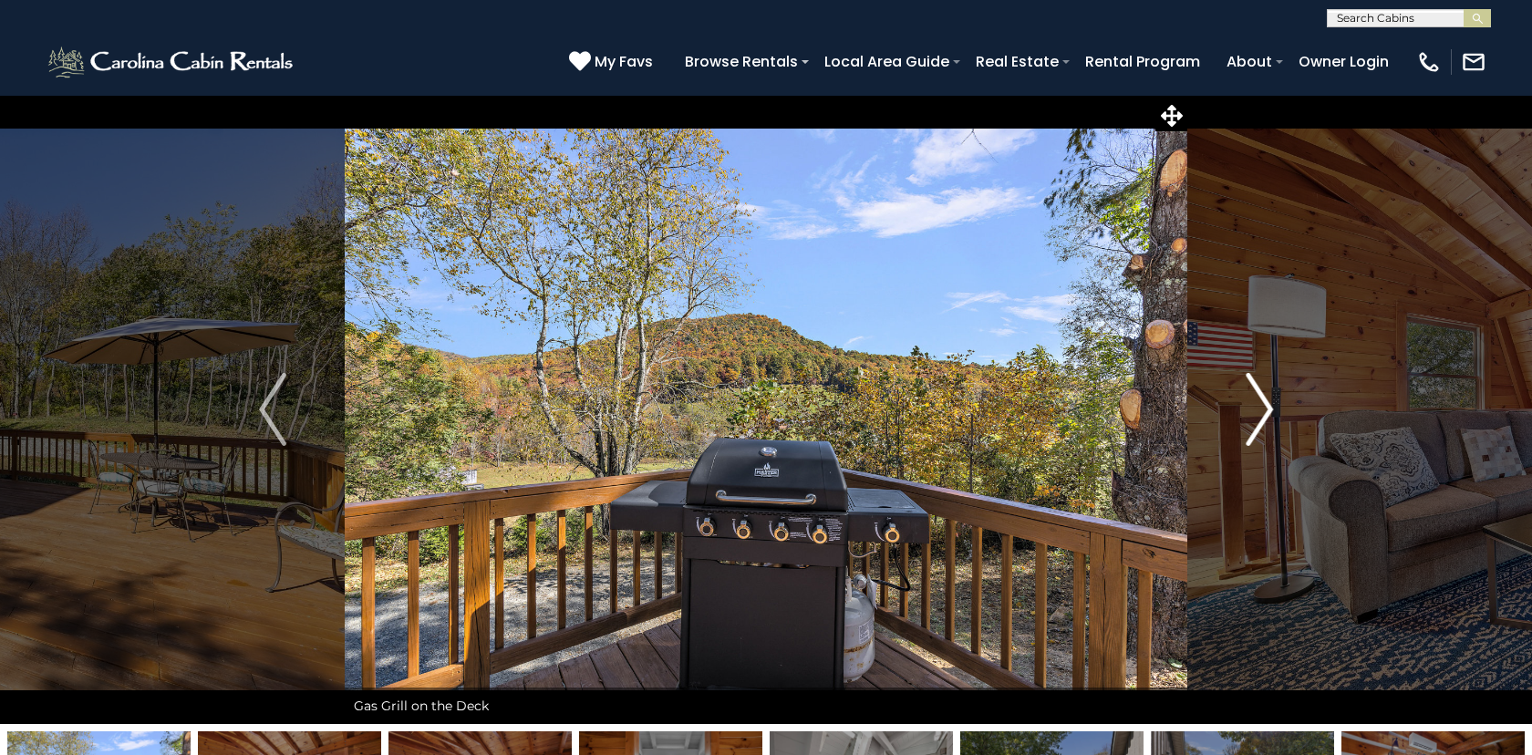
click at [1262, 399] on img "Next" at bounding box center [1259, 409] width 27 height 73
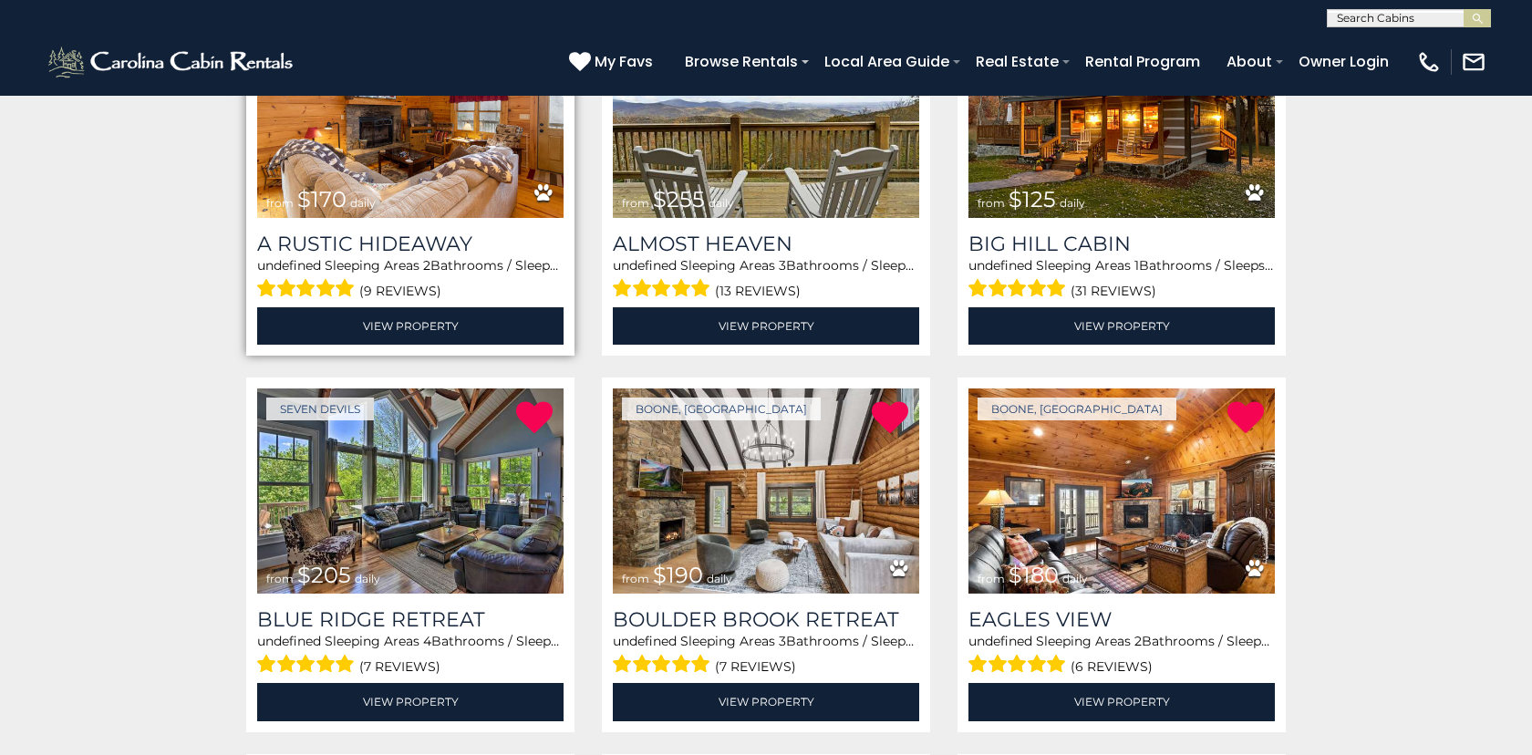
scroll to position [335, 0]
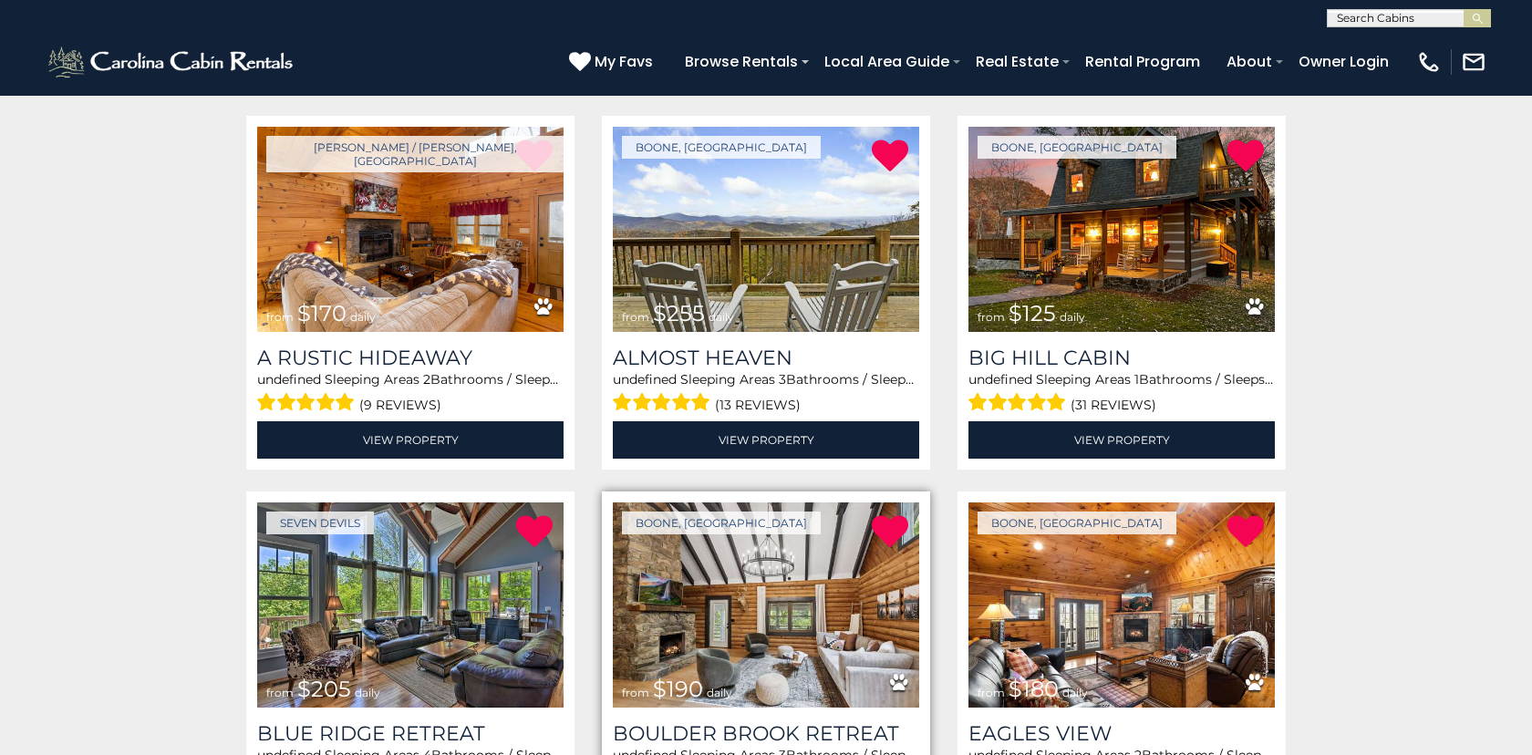
click at [742, 595] on img at bounding box center [766, 604] width 306 height 205
click at [792, 675] on img at bounding box center [766, 604] width 306 height 205
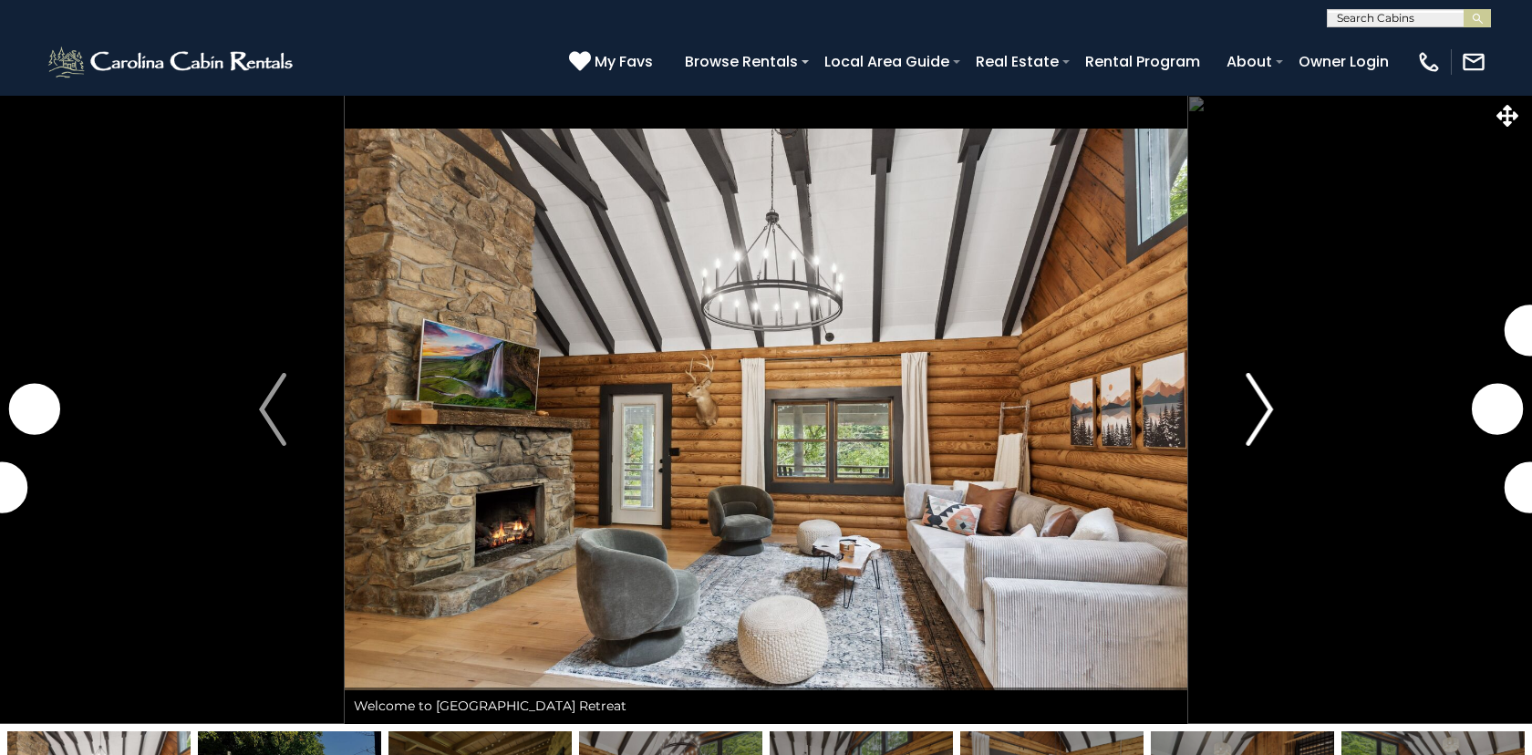
click at [1268, 409] on img "Next" at bounding box center [1259, 409] width 27 height 73
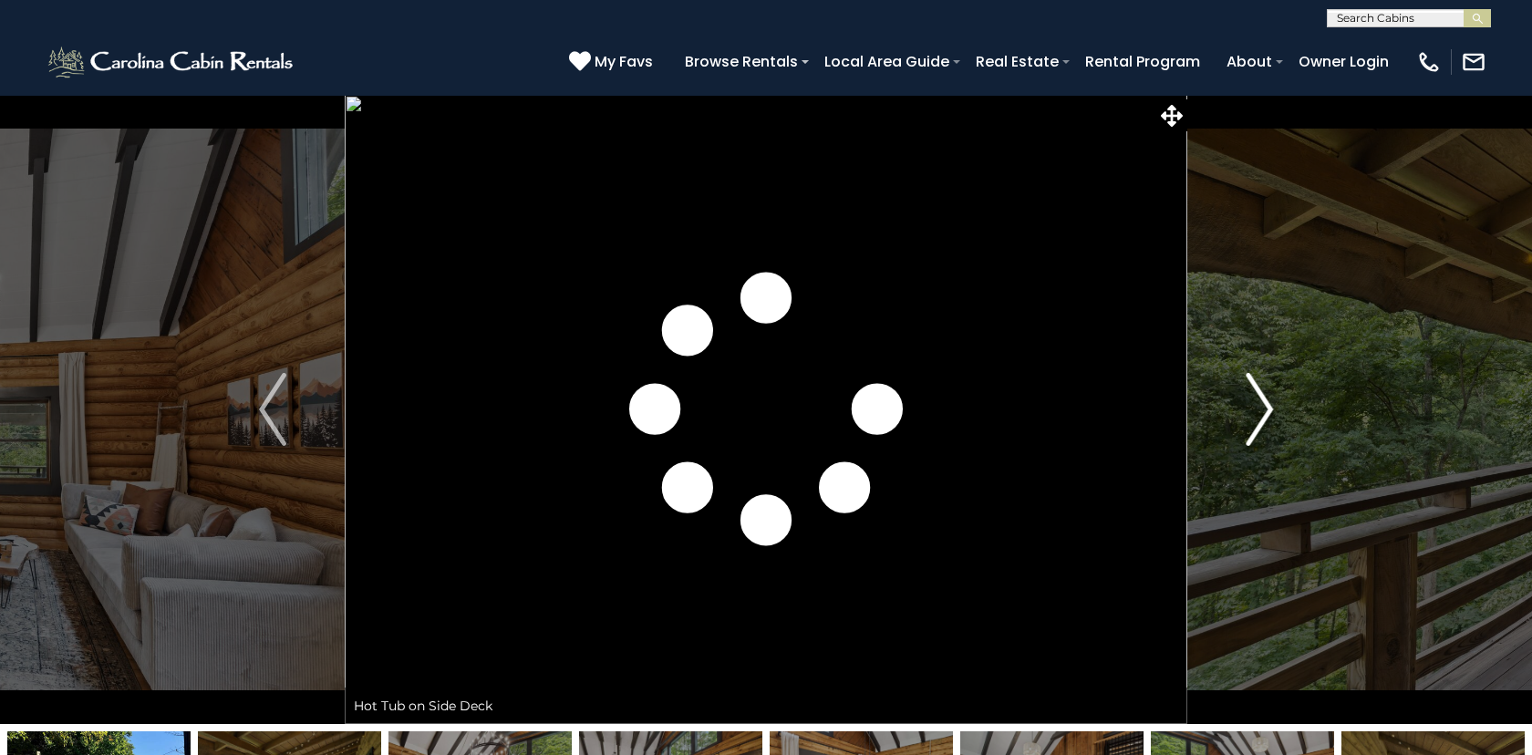
click at [1268, 409] on img "Next" at bounding box center [1259, 409] width 27 height 73
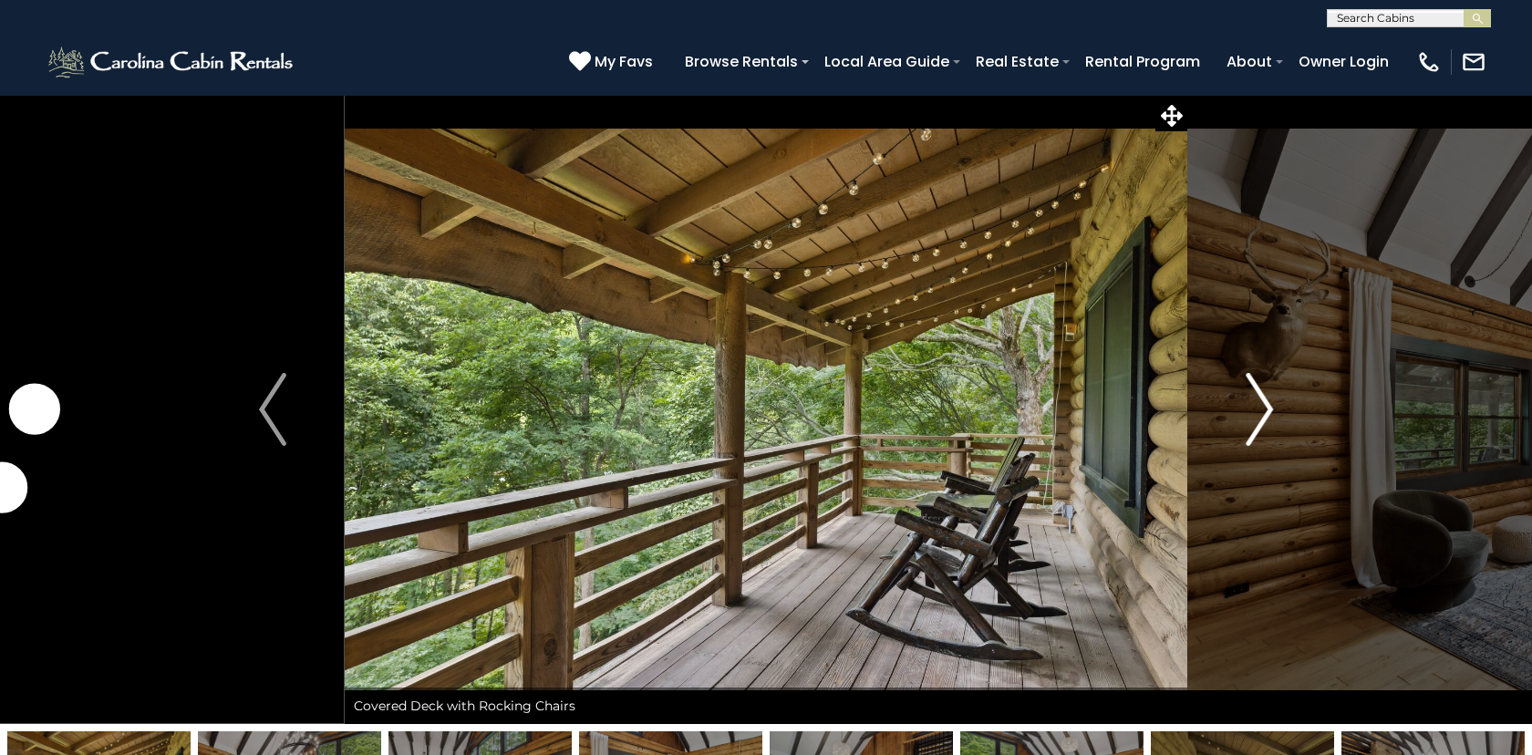
click at [1268, 409] on img "Next" at bounding box center [1259, 409] width 27 height 73
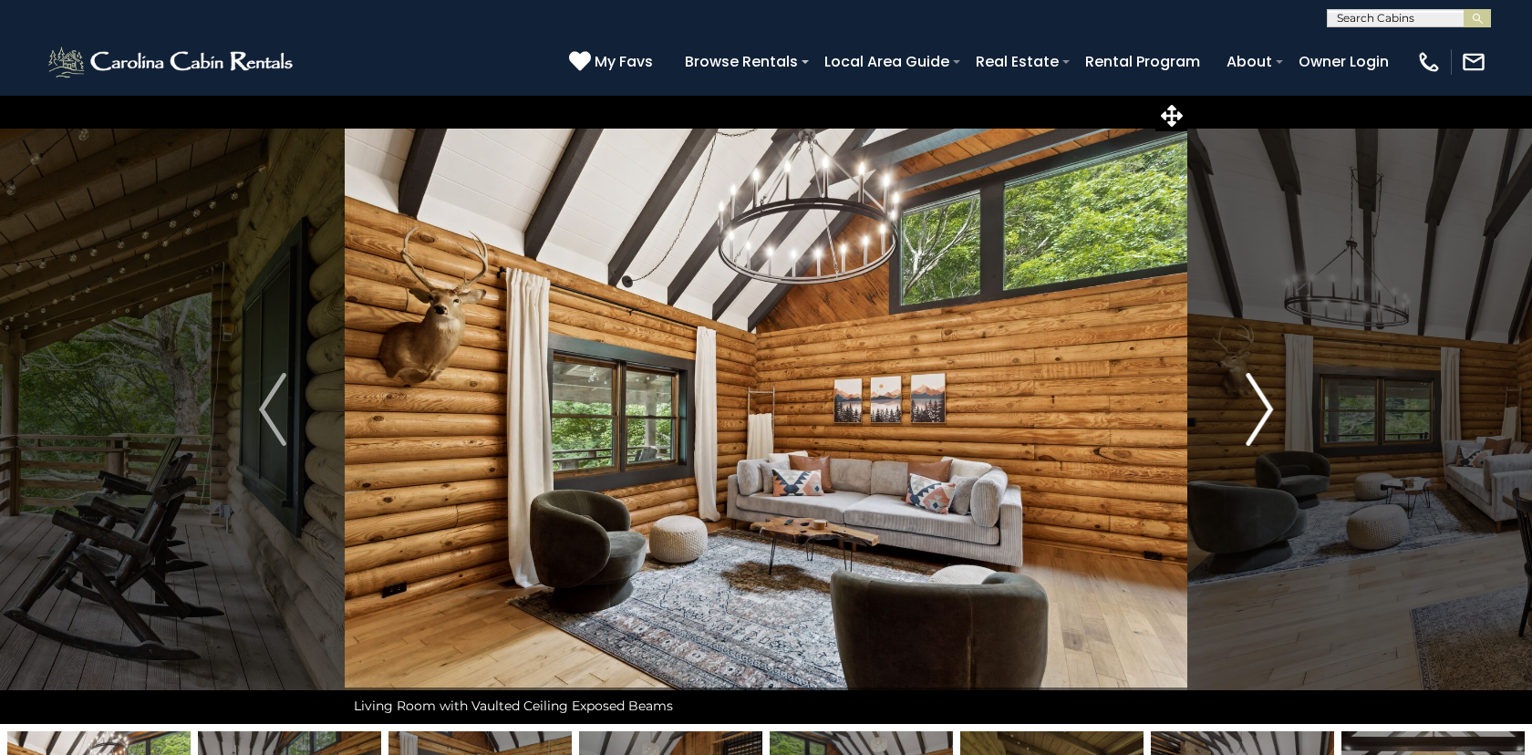
click at [1268, 409] on img "Next" at bounding box center [1259, 409] width 27 height 73
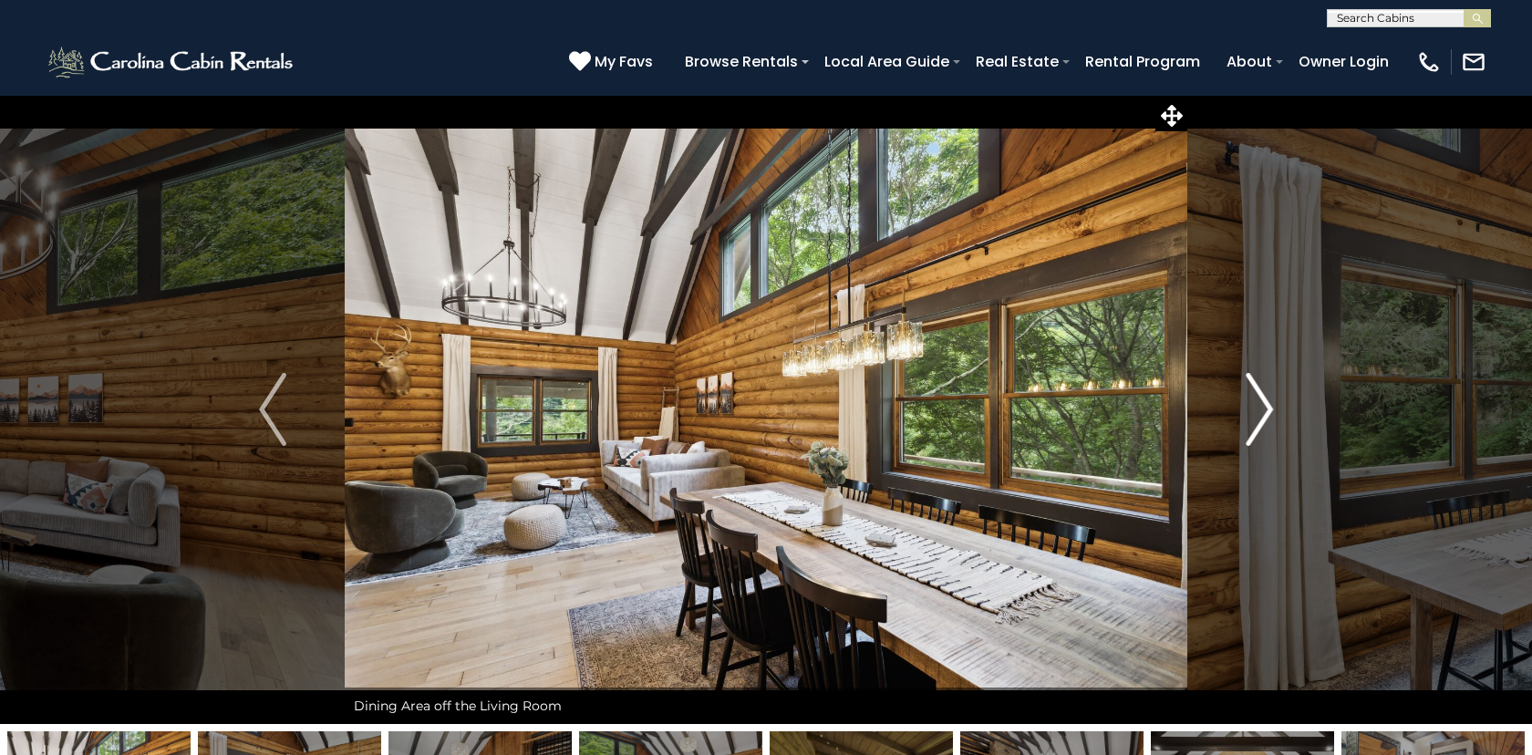
click at [1268, 409] on img "Next" at bounding box center [1259, 409] width 27 height 73
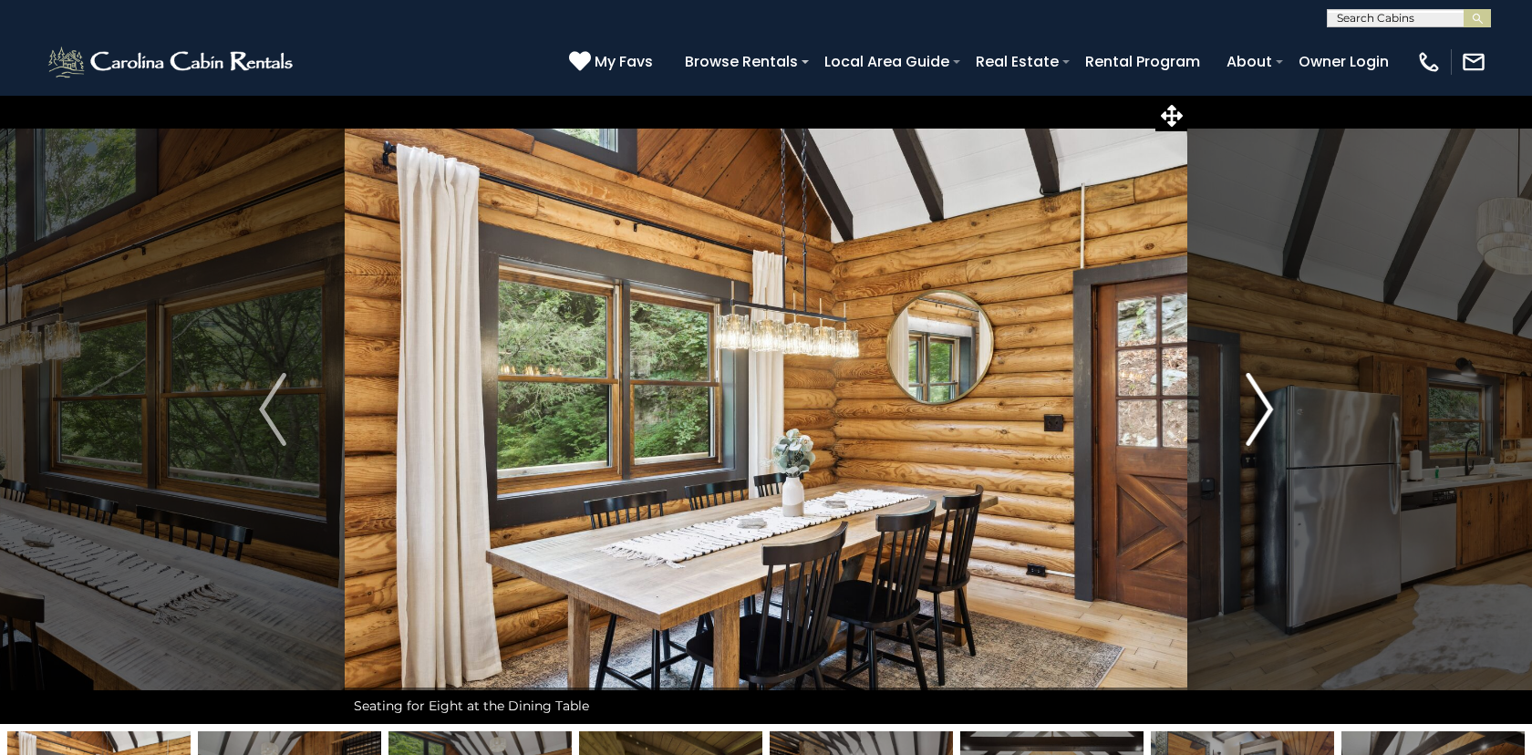
click at [1268, 409] on img "Next" at bounding box center [1259, 409] width 27 height 73
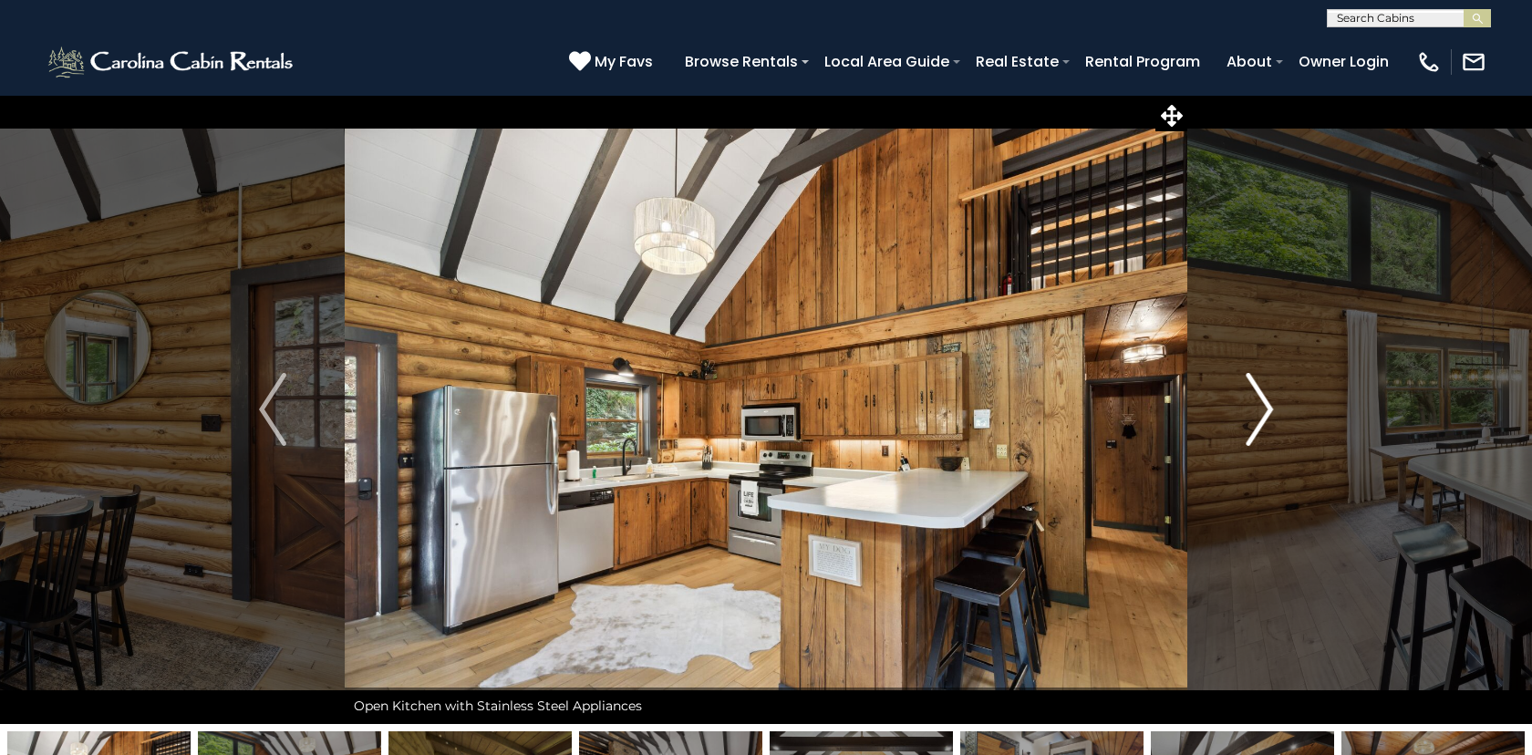
click at [1268, 409] on img "Next" at bounding box center [1259, 409] width 27 height 73
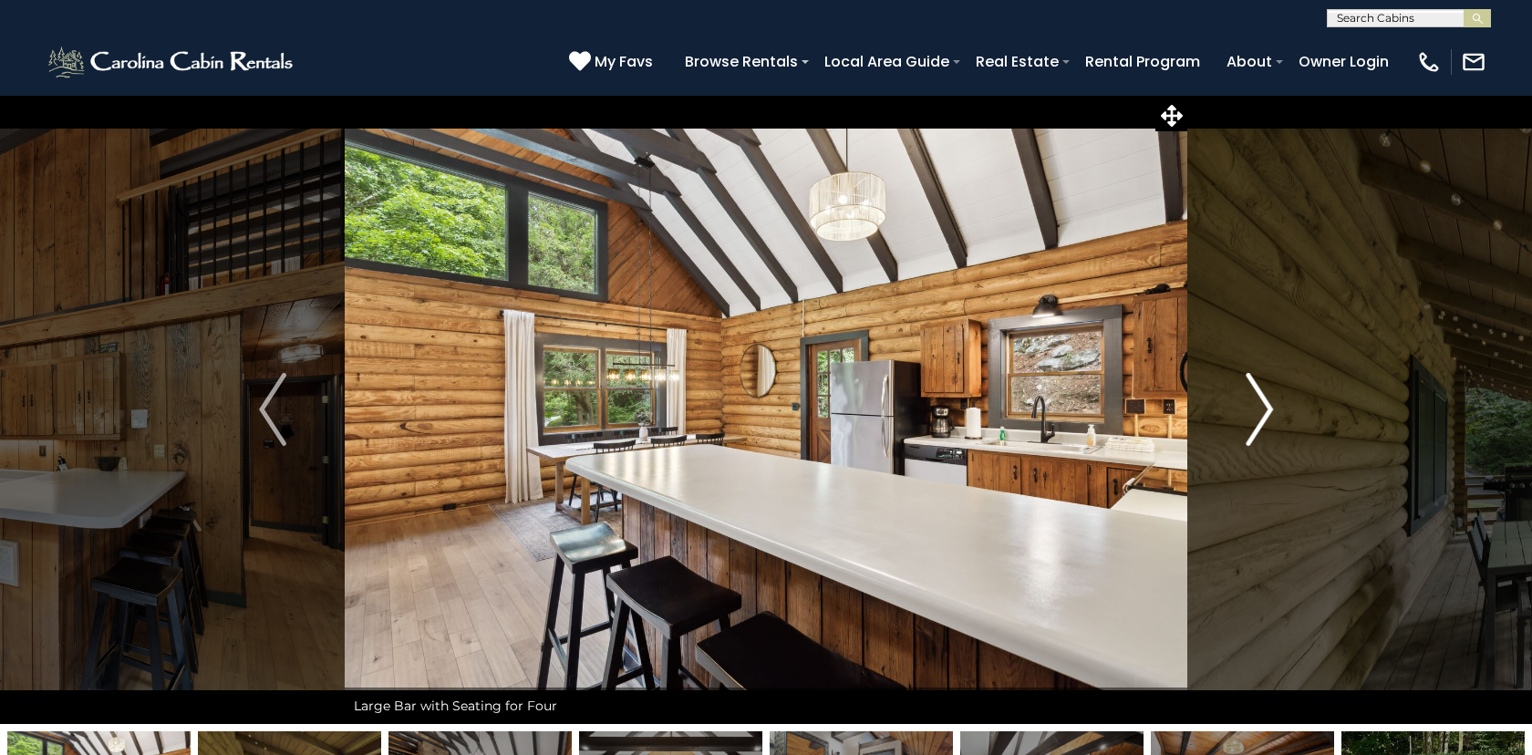
click at [1268, 409] on img "Next" at bounding box center [1259, 409] width 27 height 73
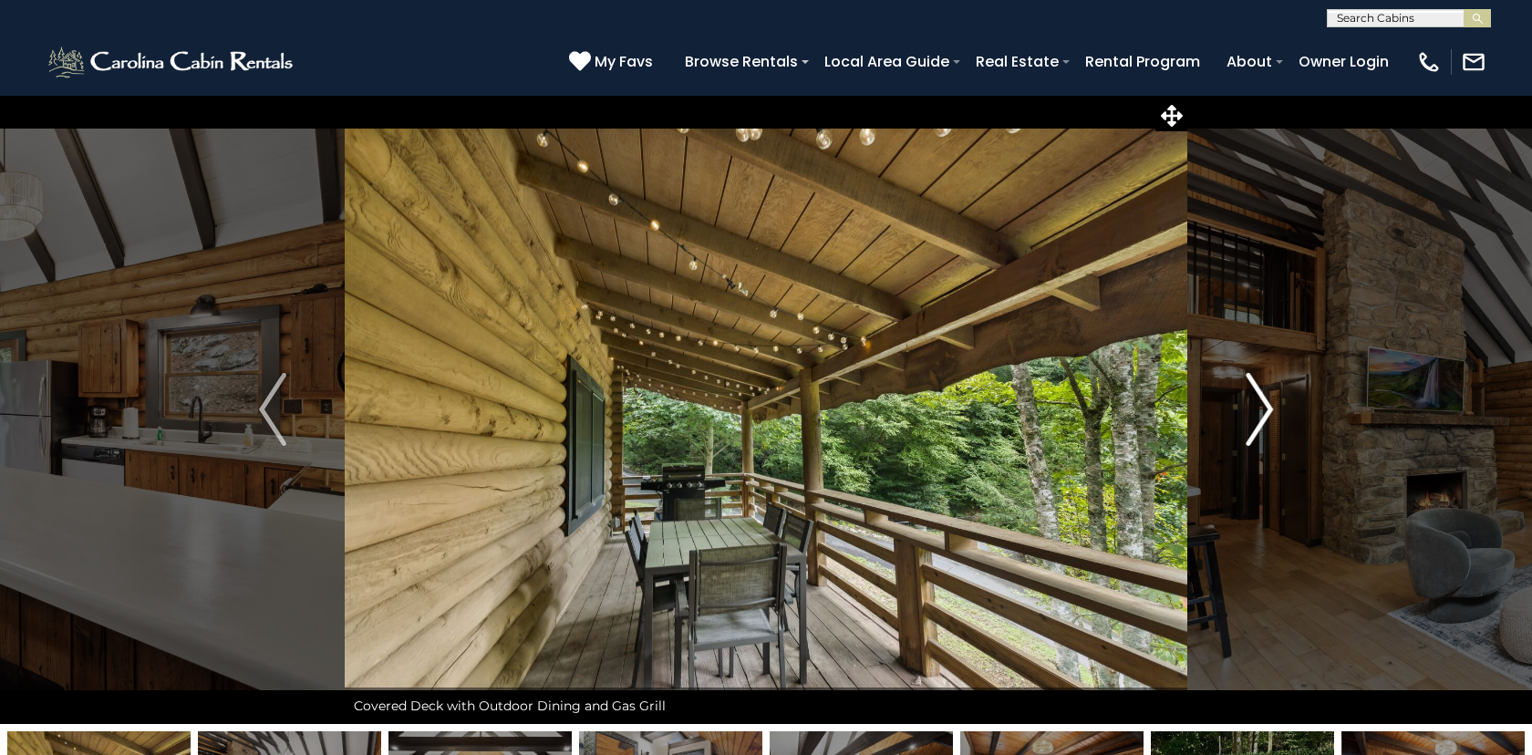
click at [1268, 409] on img "Next" at bounding box center [1259, 409] width 27 height 73
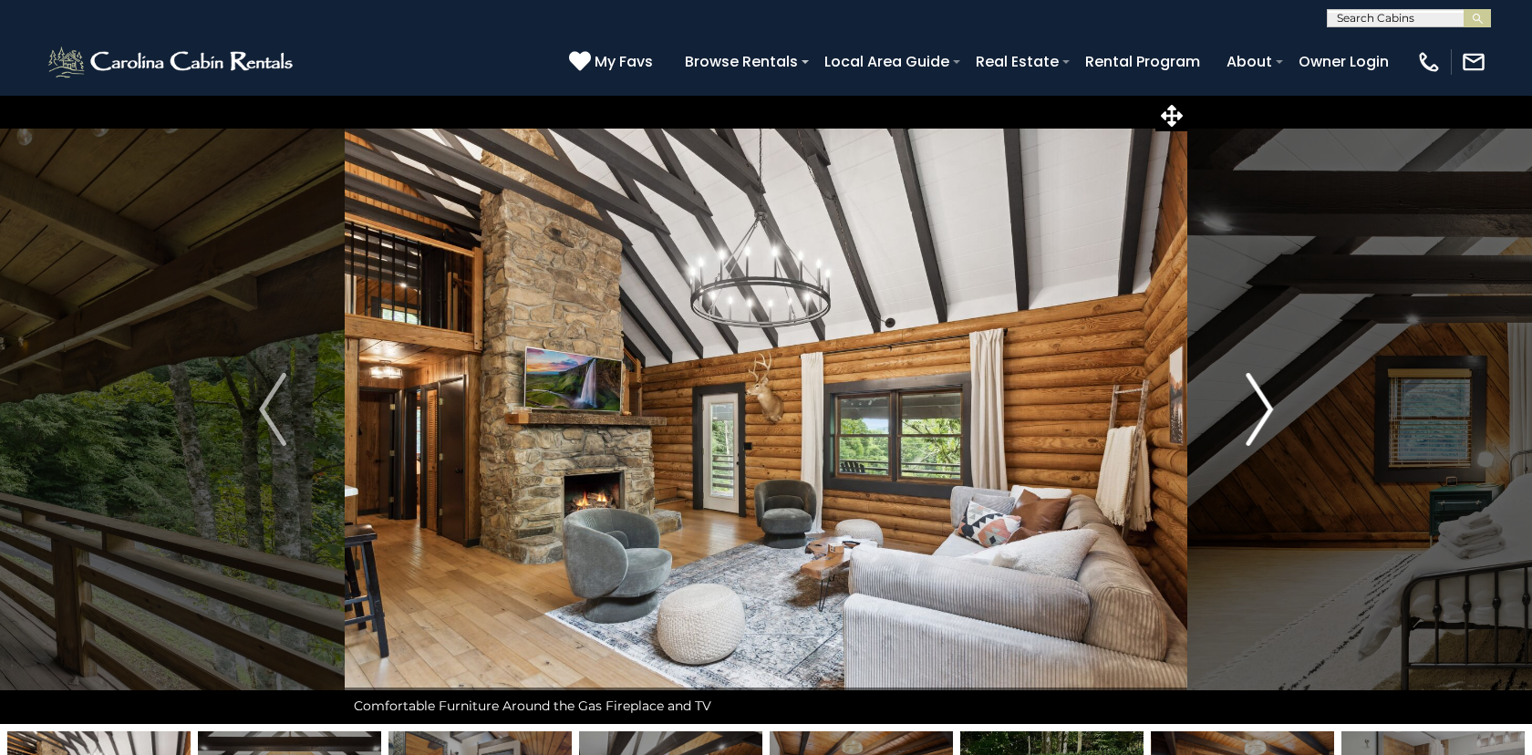
click at [1268, 409] on img "Next" at bounding box center [1259, 409] width 27 height 73
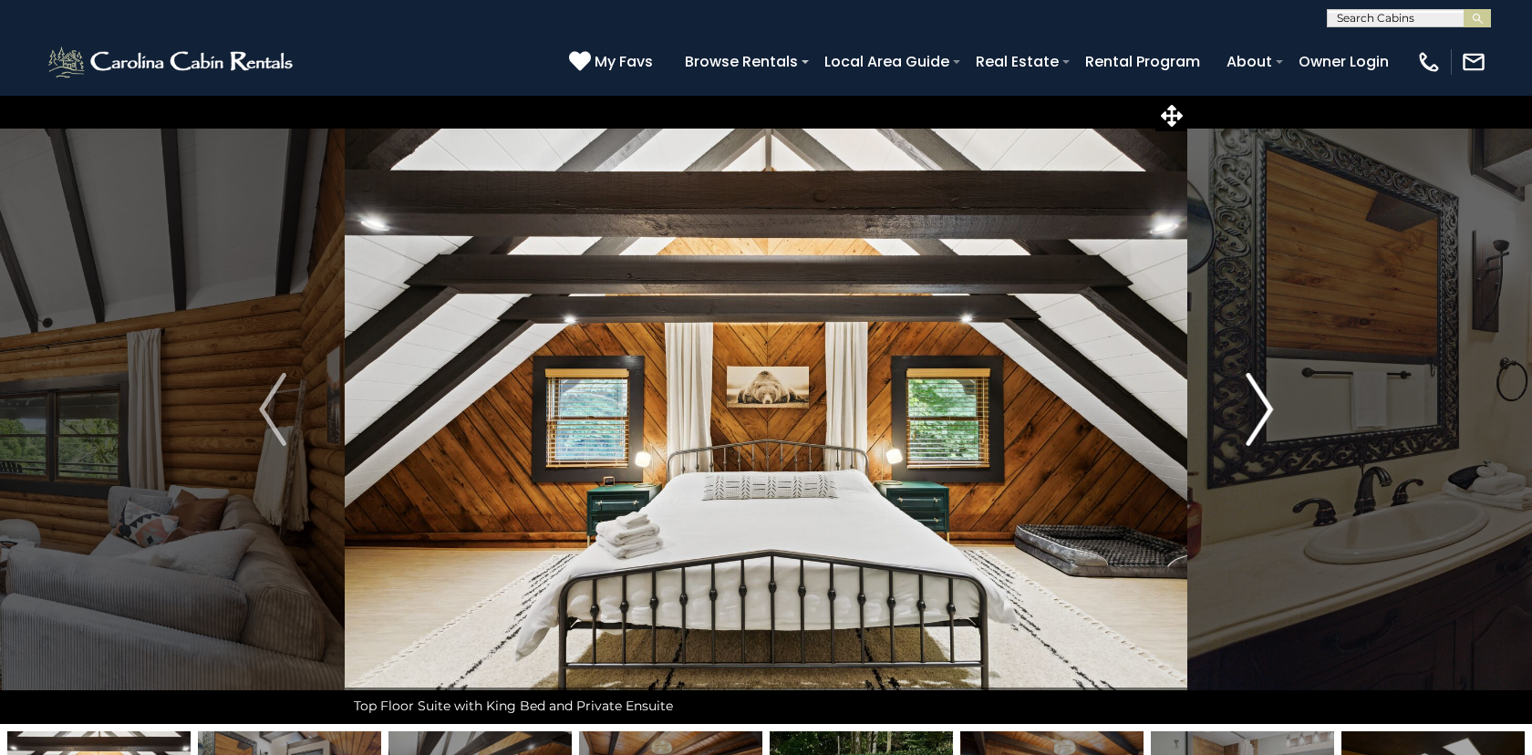
click at [1268, 409] on img "Next" at bounding box center [1259, 409] width 27 height 73
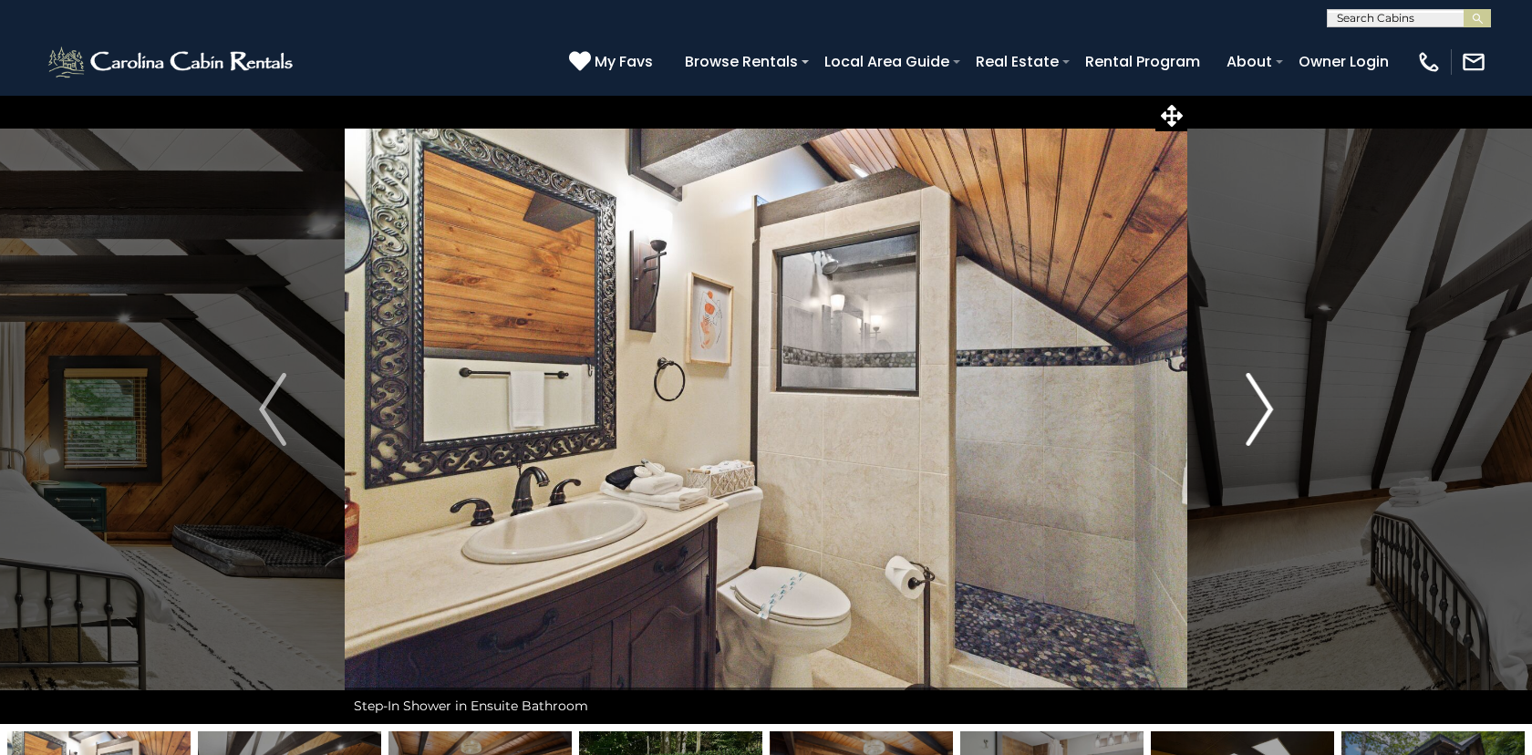
click at [1268, 409] on img "Next" at bounding box center [1259, 409] width 27 height 73
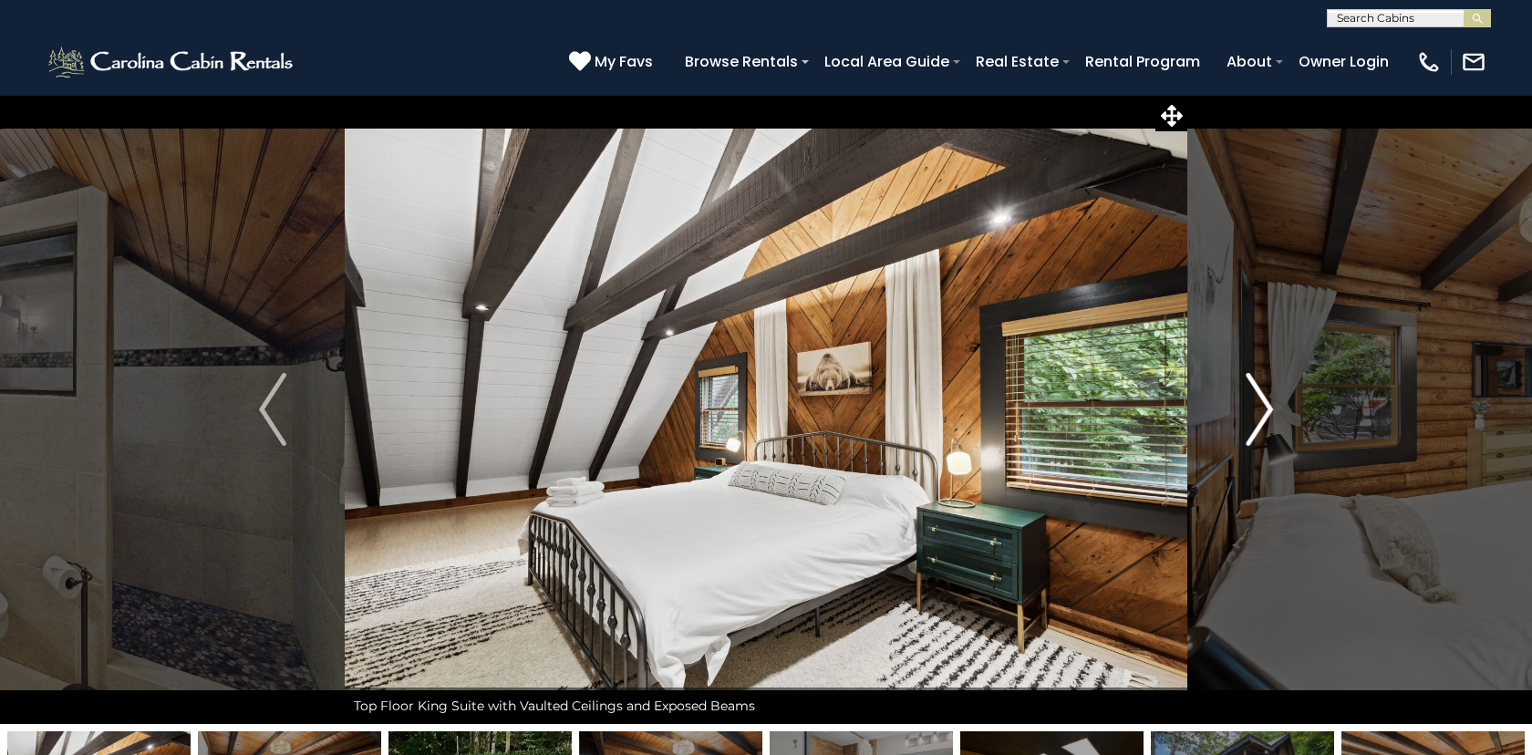
click at [1268, 409] on img "Next" at bounding box center [1259, 409] width 27 height 73
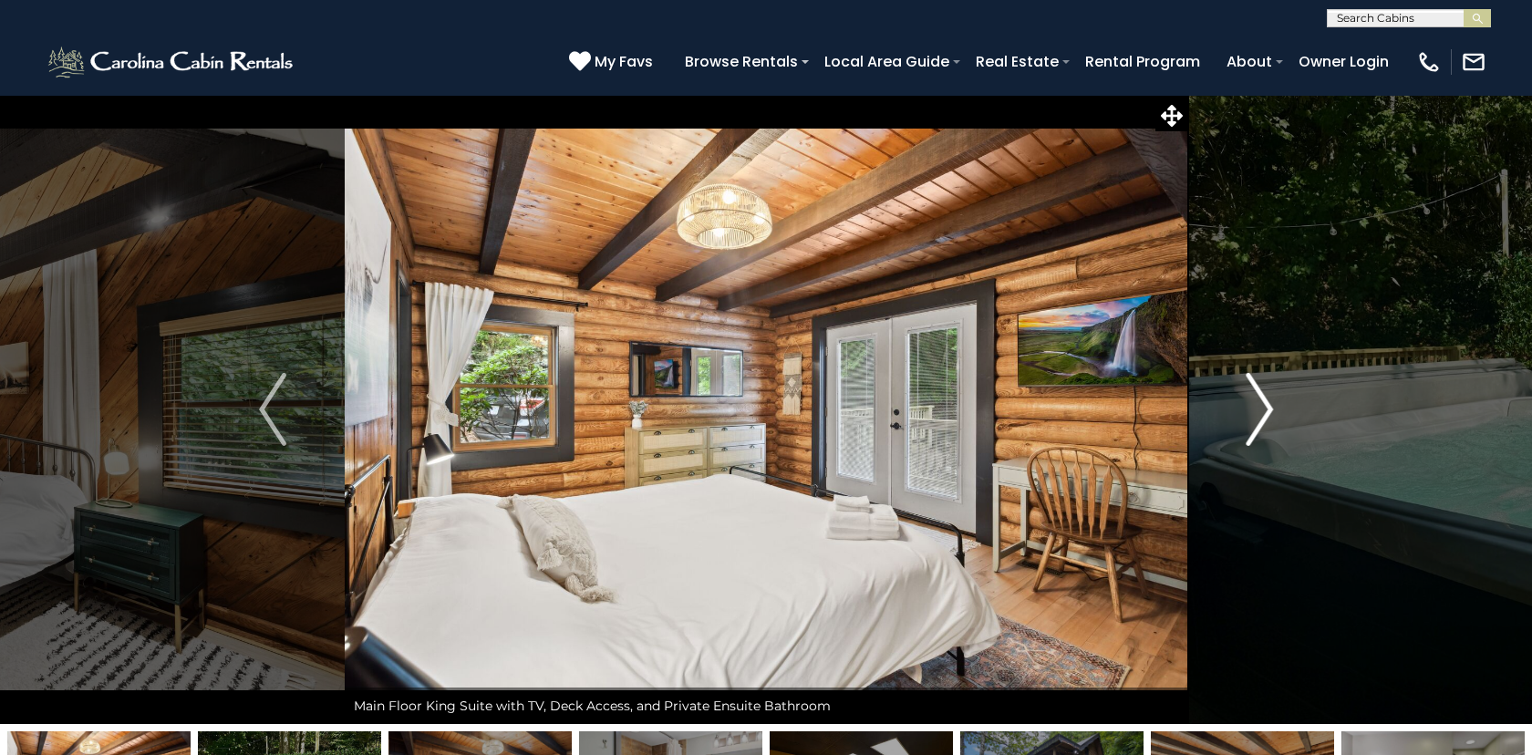
click at [1268, 409] on img "Next" at bounding box center [1259, 409] width 27 height 73
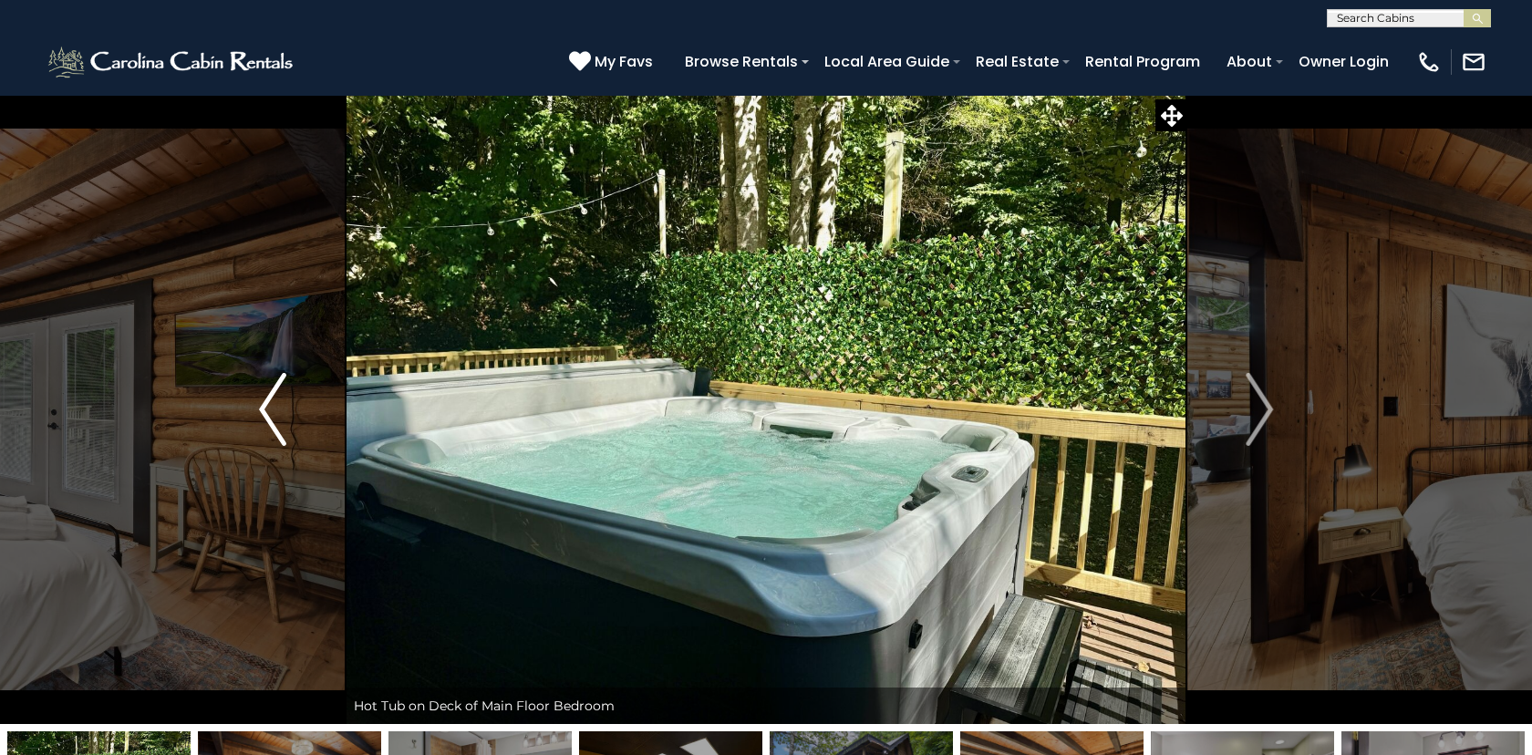
click at [266, 422] on img "Previous" at bounding box center [272, 409] width 27 height 73
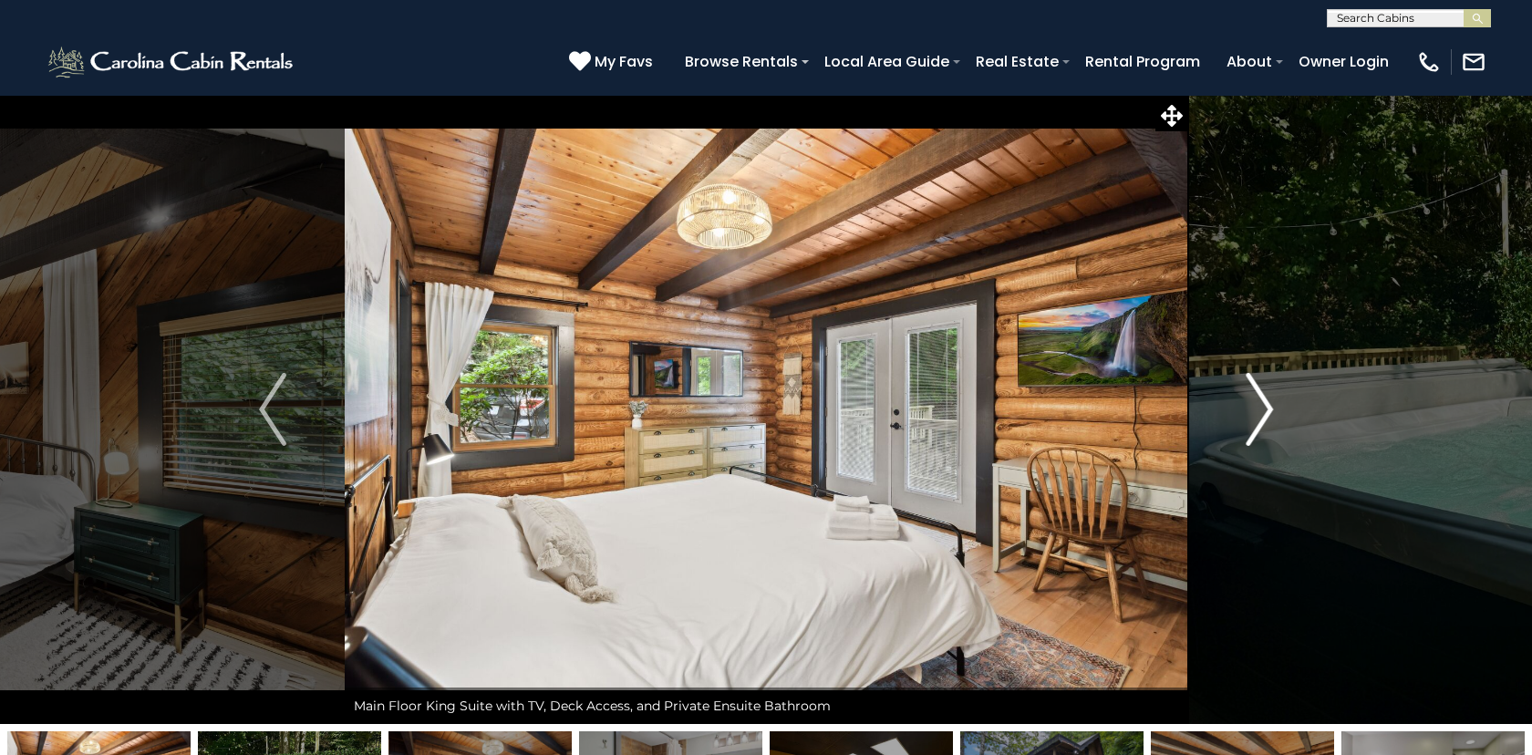
click at [1264, 409] on img "Next" at bounding box center [1259, 409] width 27 height 73
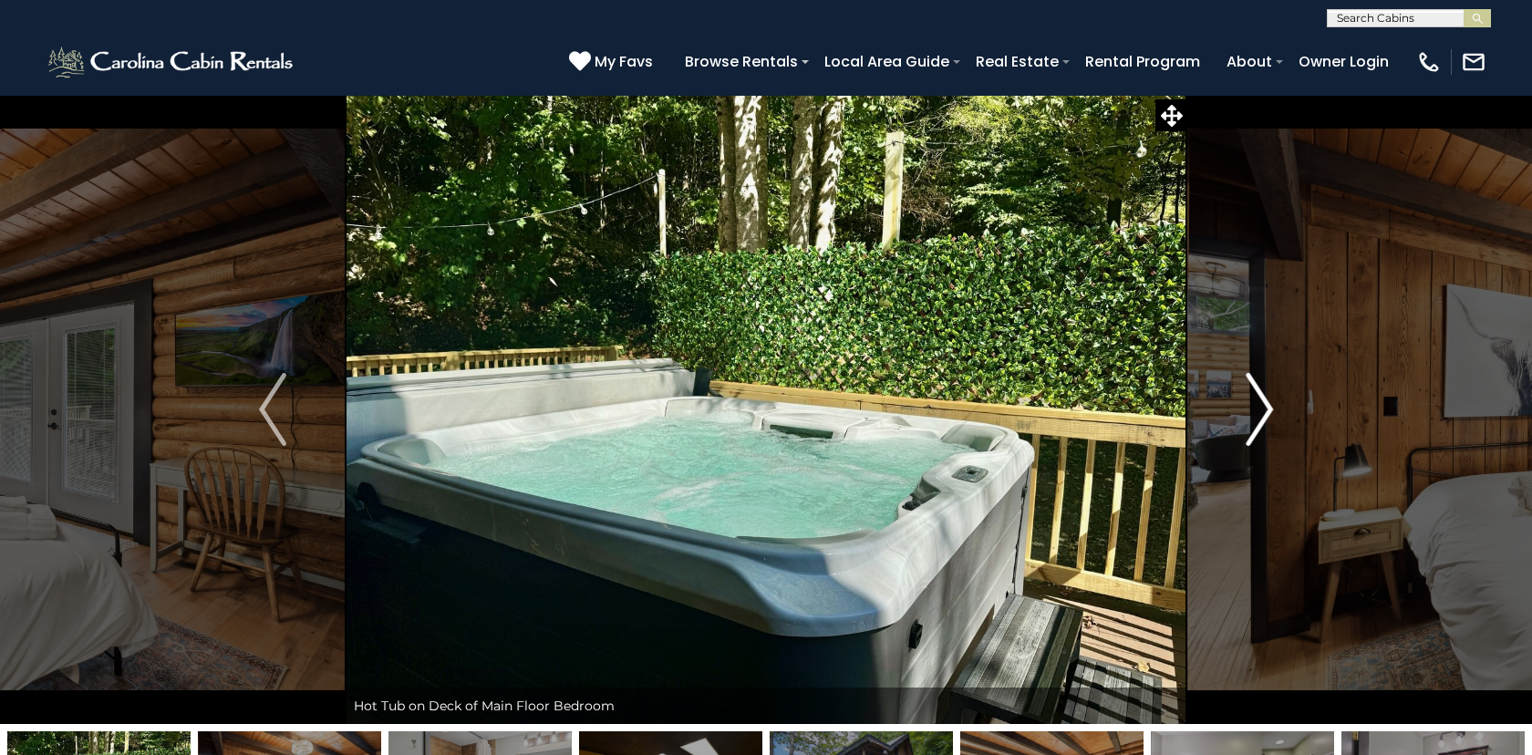
click at [1264, 409] on img "Next" at bounding box center [1259, 409] width 27 height 73
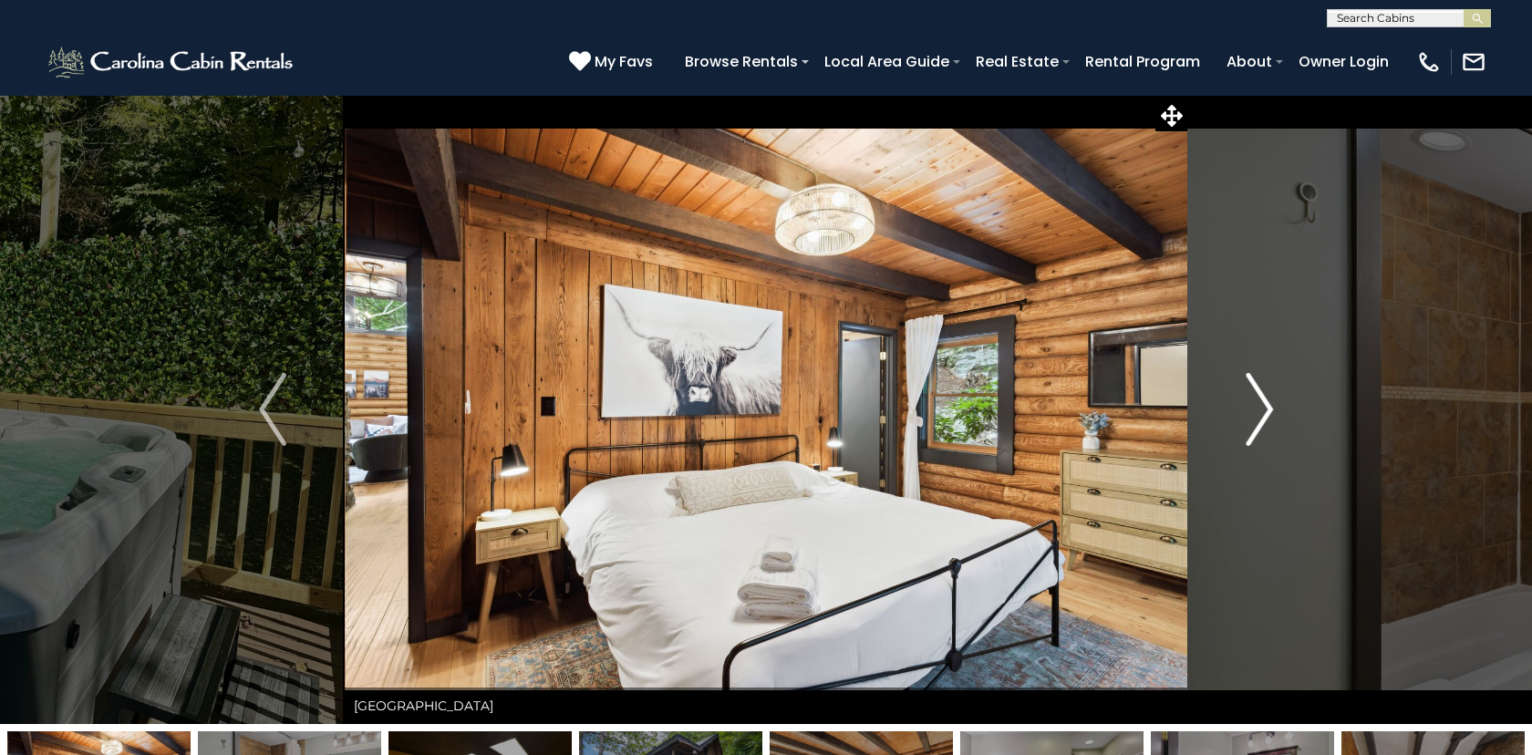
click at [1264, 409] on img "Next" at bounding box center [1259, 409] width 27 height 73
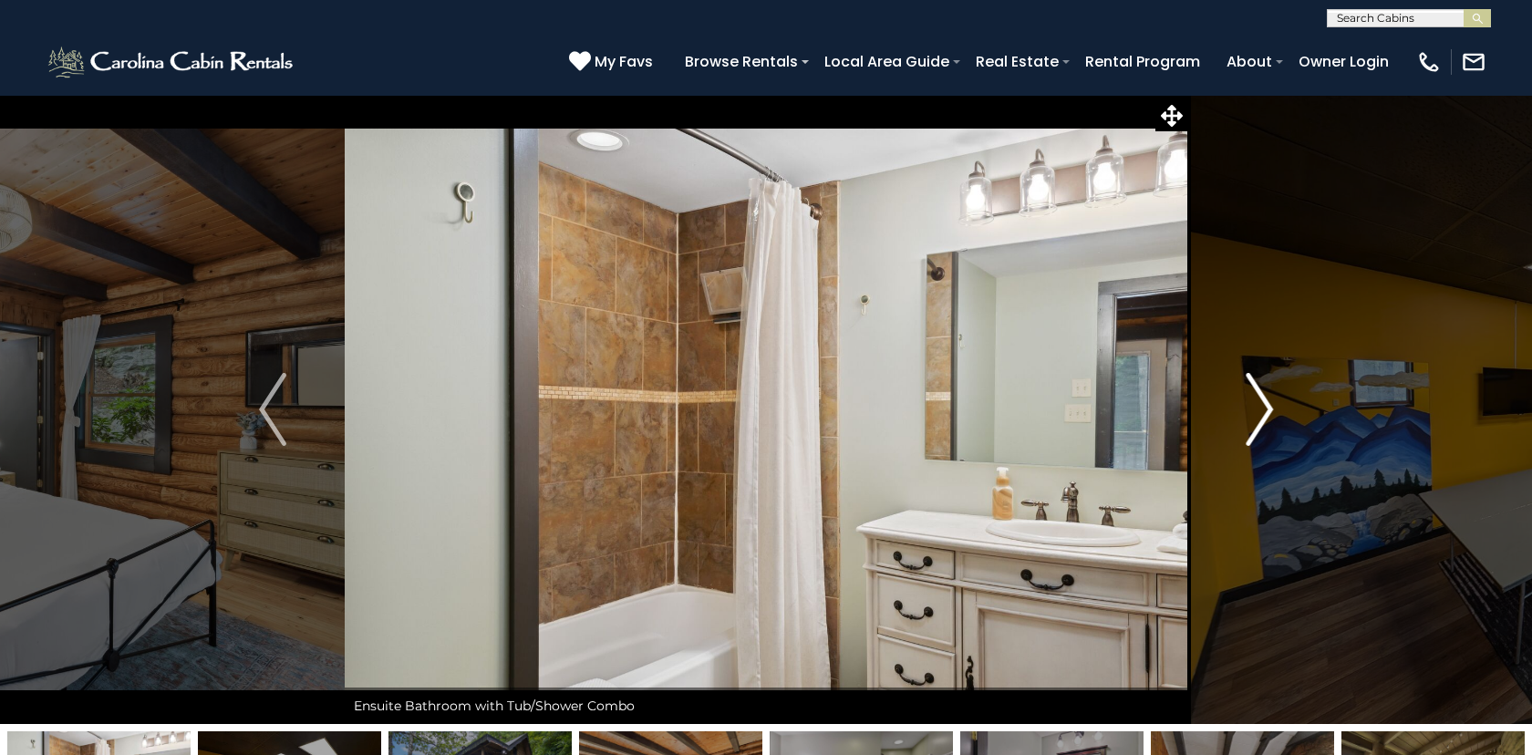
click at [1264, 409] on img "Next" at bounding box center [1259, 409] width 27 height 73
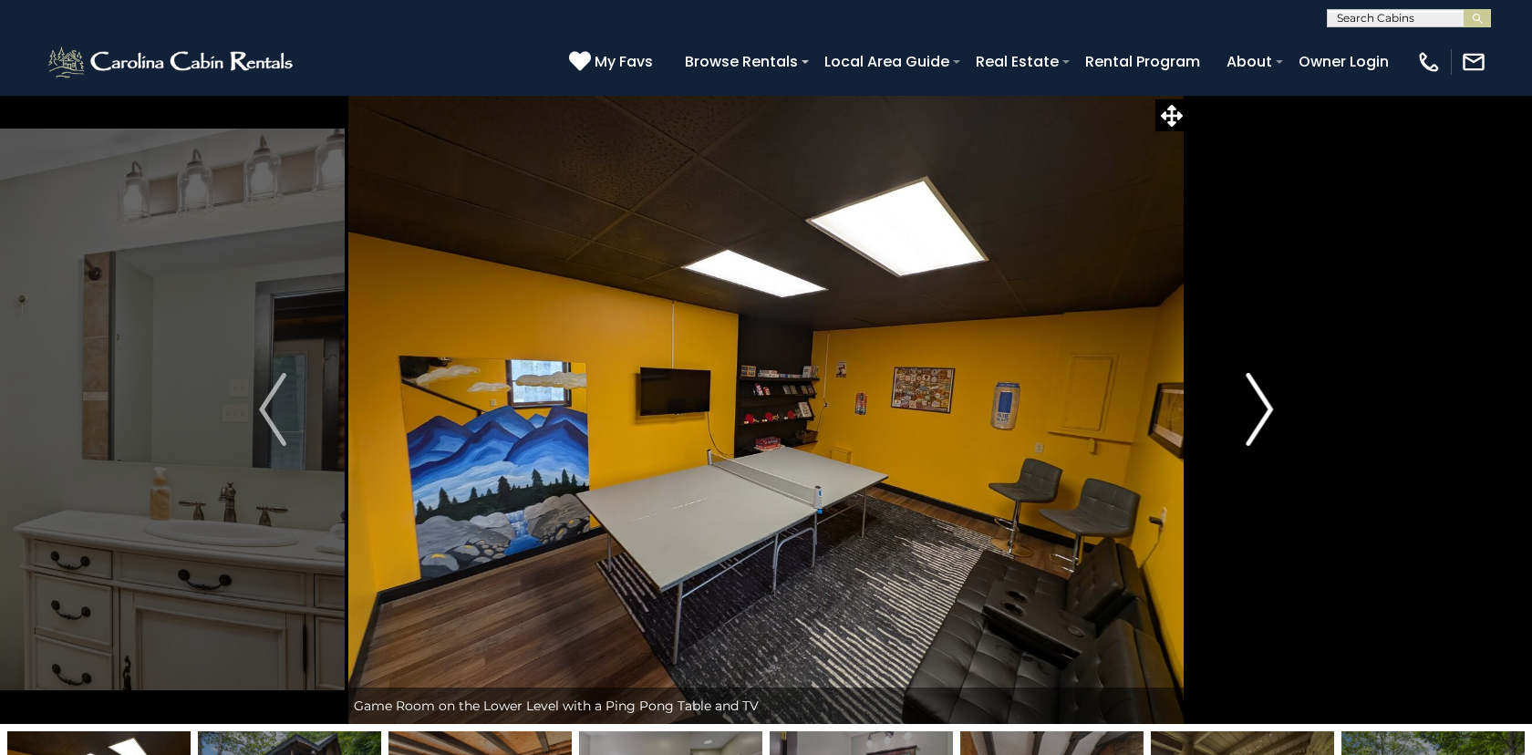
click at [1264, 409] on img "Next" at bounding box center [1259, 409] width 27 height 73
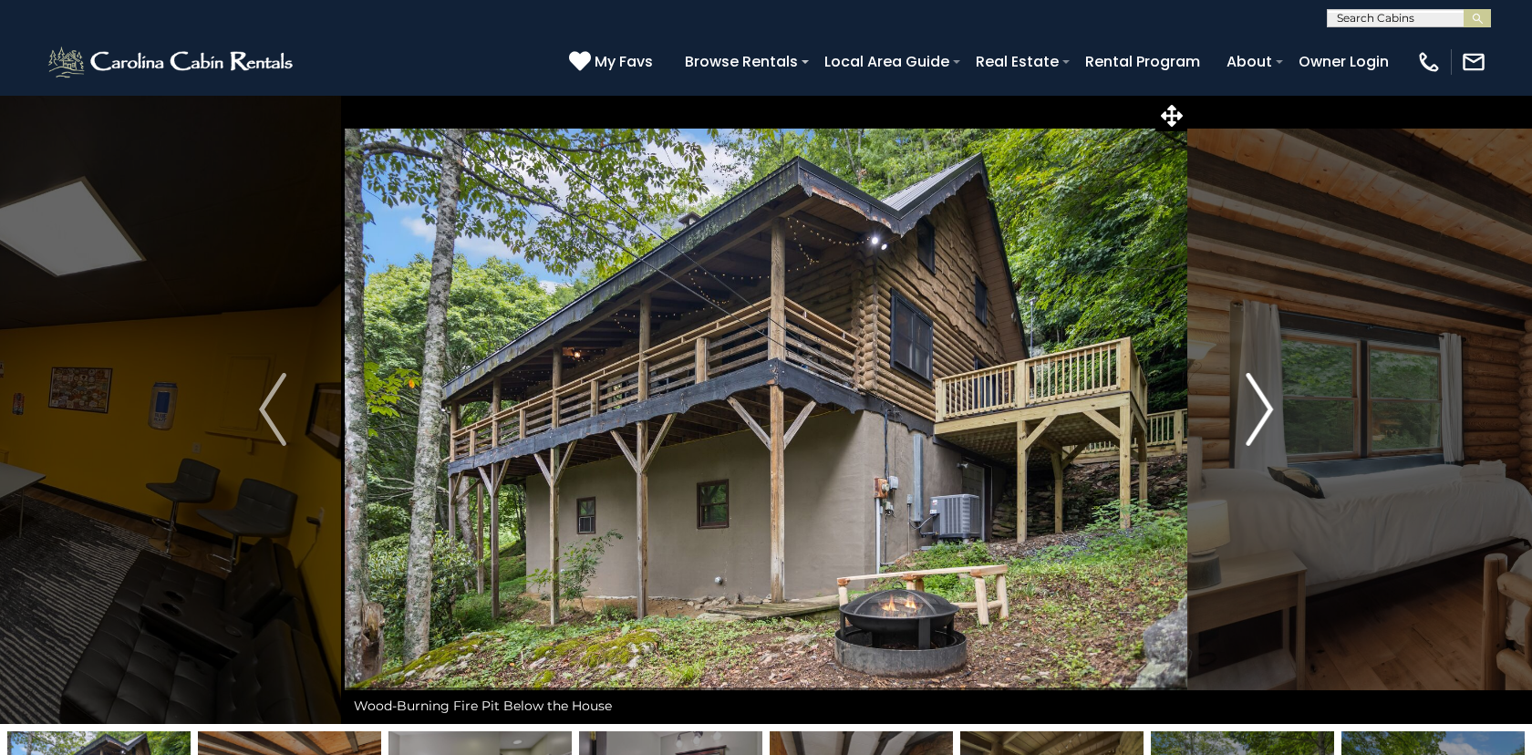
click at [1264, 409] on img "Next" at bounding box center [1259, 409] width 27 height 73
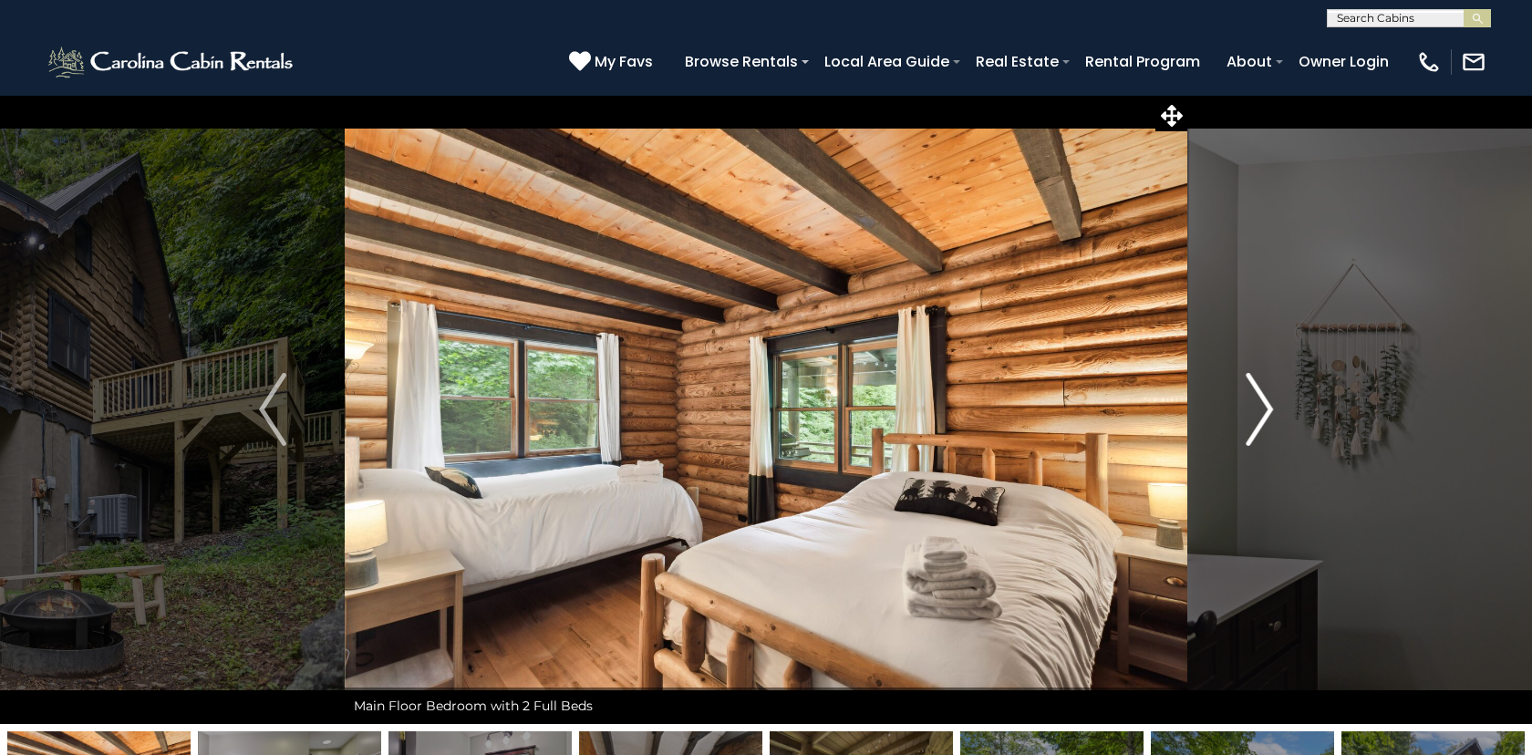
click at [1264, 409] on img "Next" at bounding box center [1259, 409] width 27 height 73
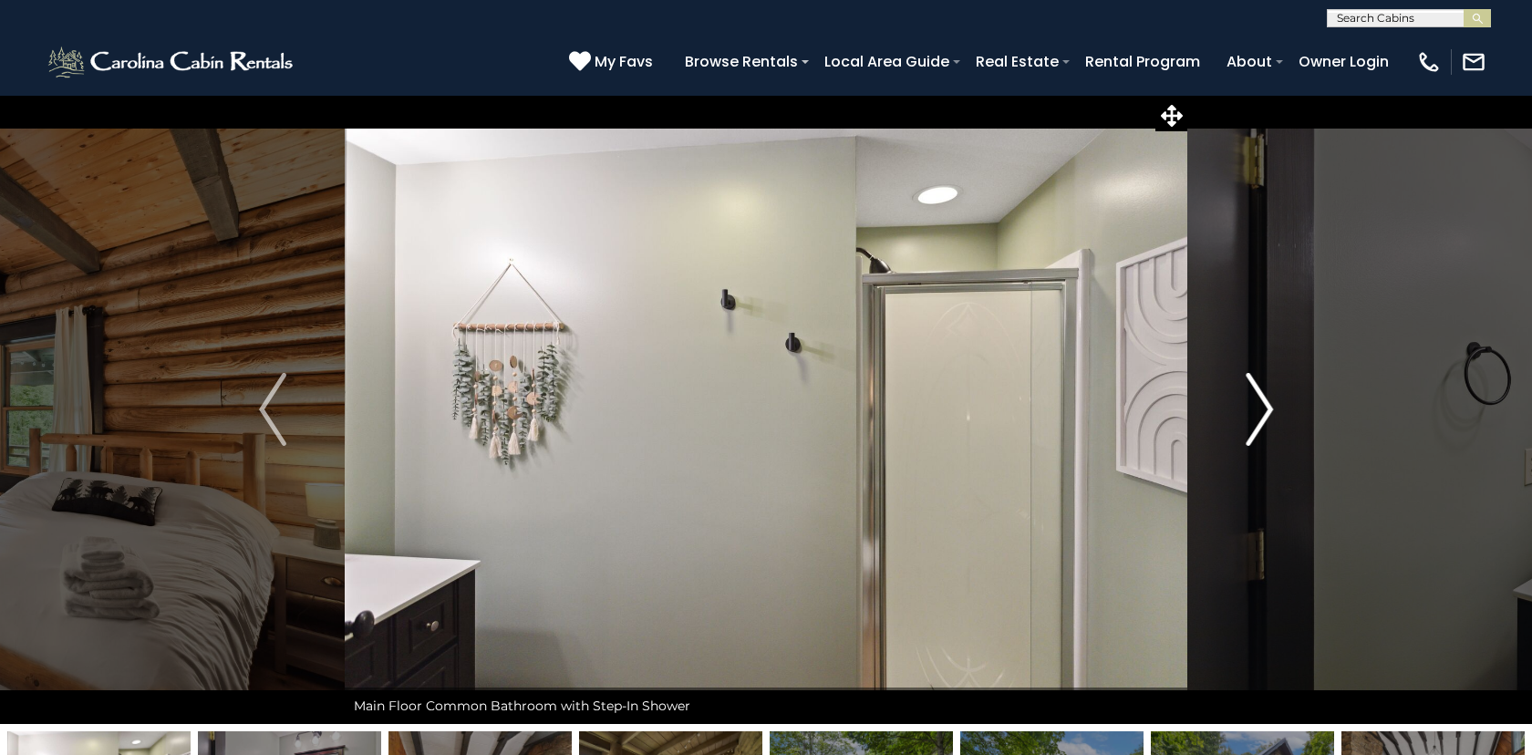
click at [1264, 409] on img "Next" at bounding box center [1259, 409] width 27 height 73
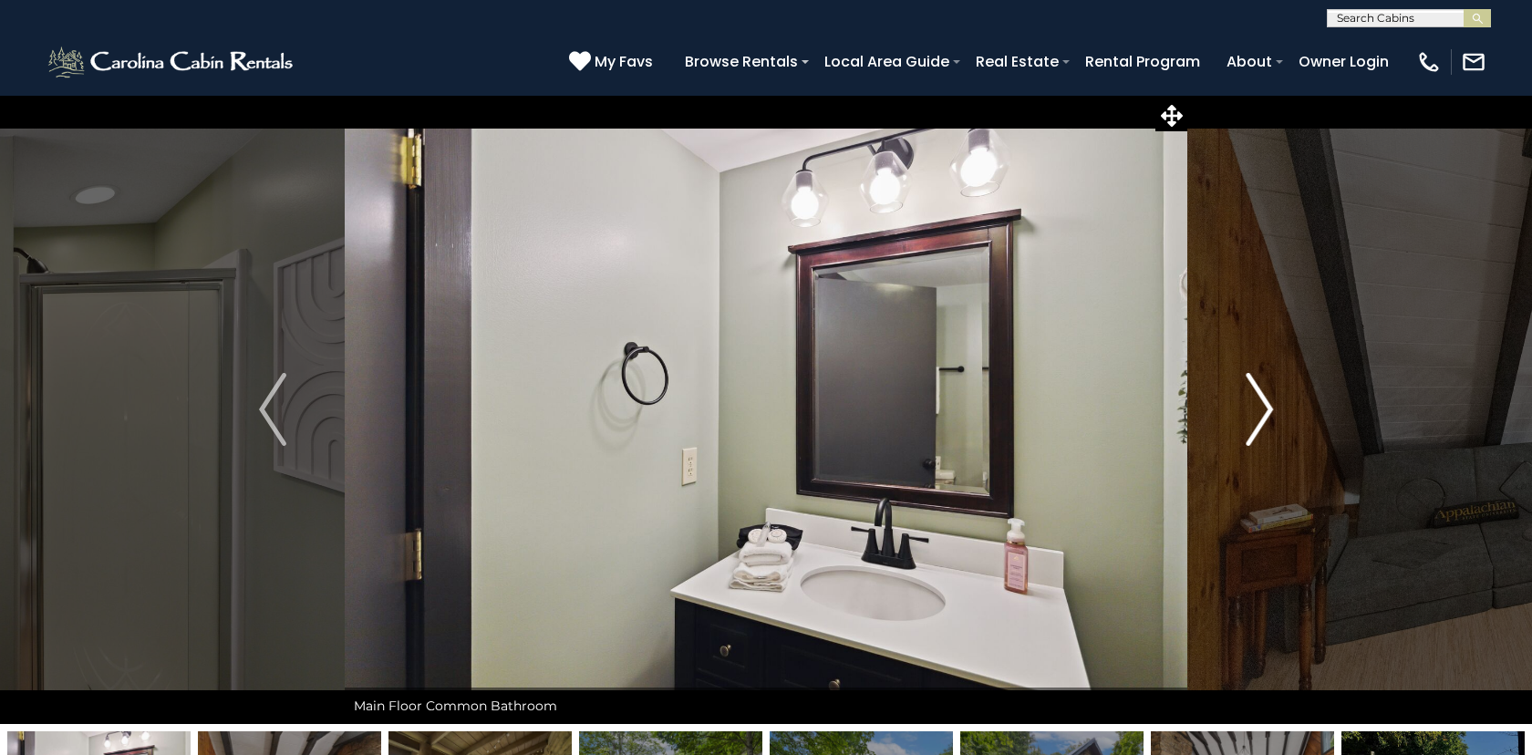
click at [1264, 409] on img "Next" at bounding box center [1259, 409] width 27 height 73
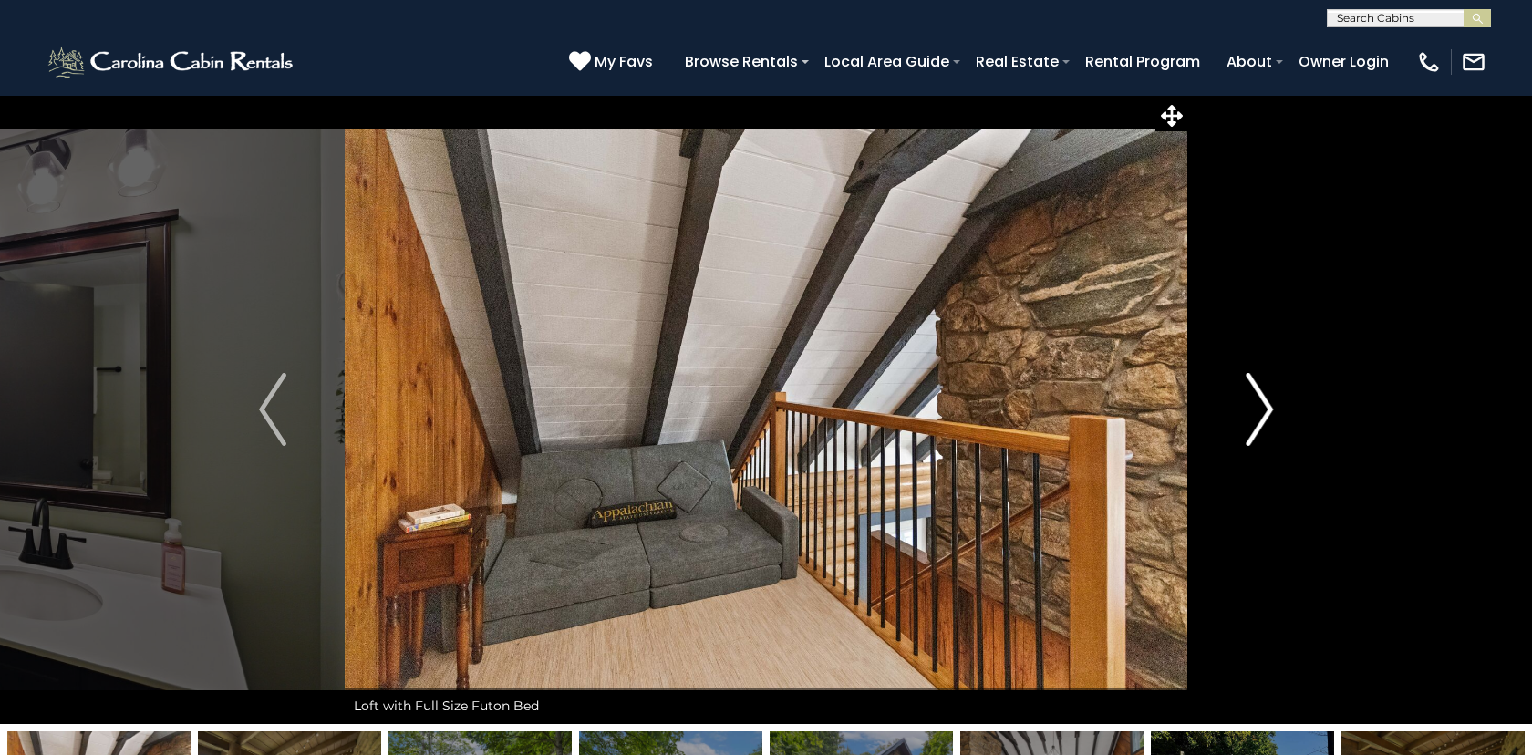
click at [1264, 409] on img "Next" at bounding box center [1259, 409] width 27 height 73
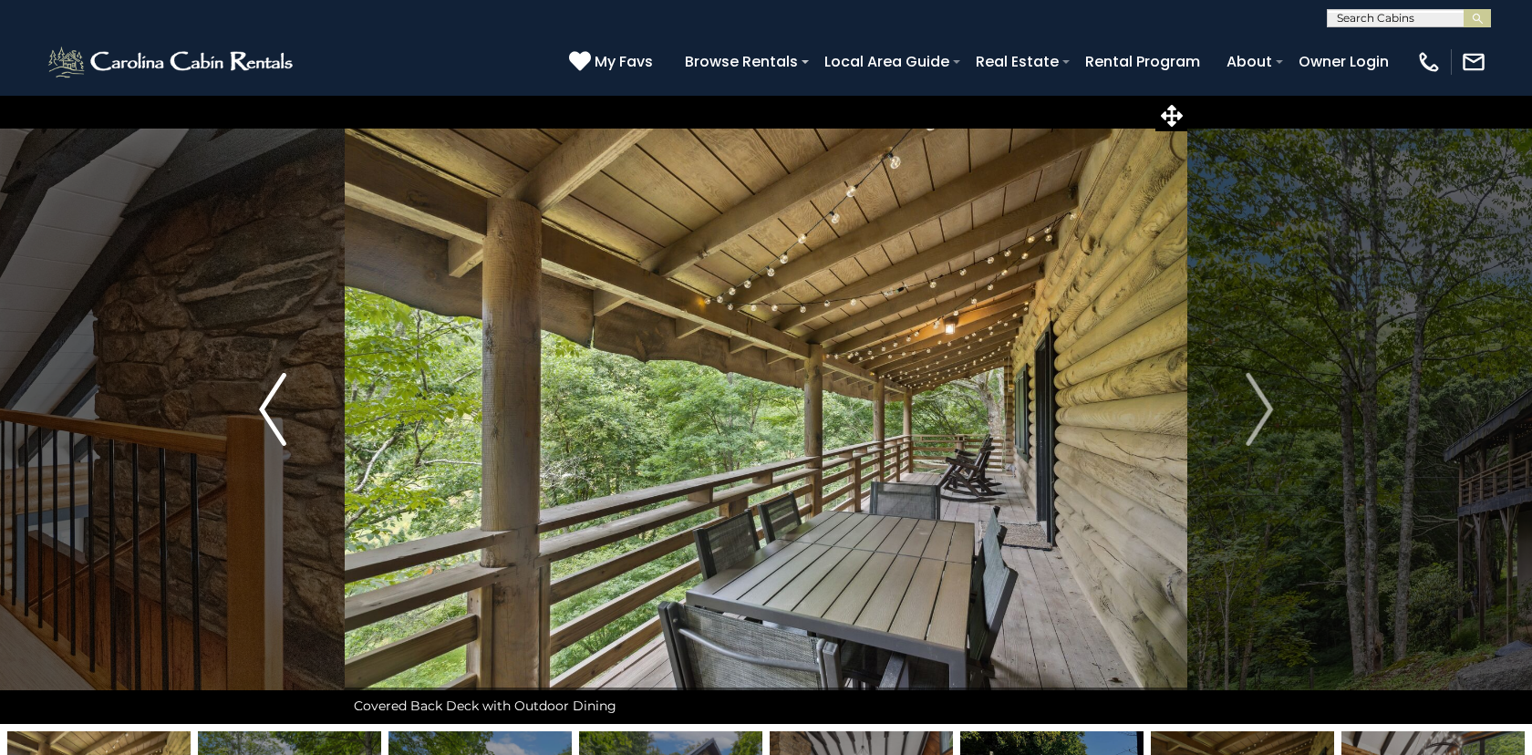
click at [265, 418] on img "Previous" at bounding box center [272, 409] width 27 height 73
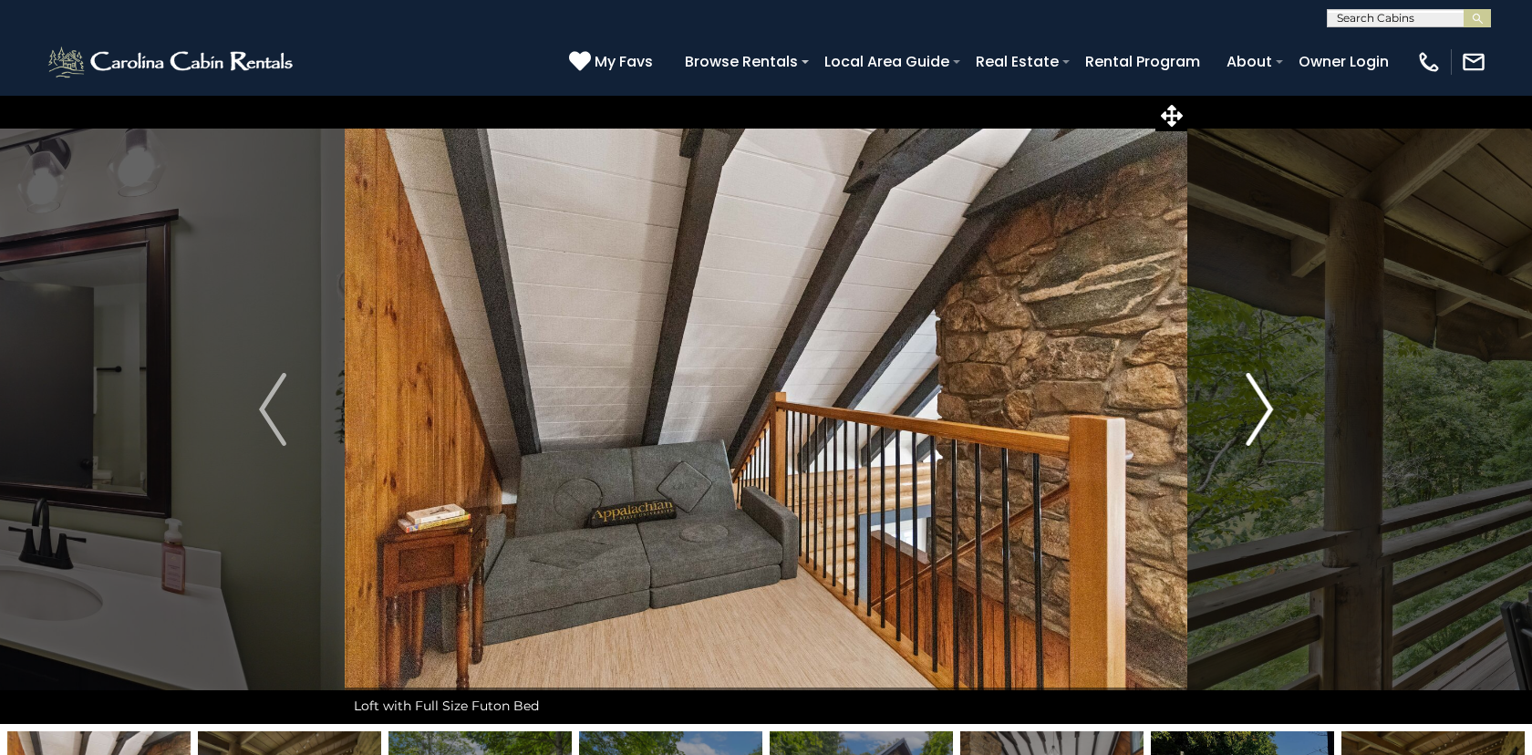
click at [1267, 406] on img "Next" at bounding box center [1259, 409] width 27 height 73
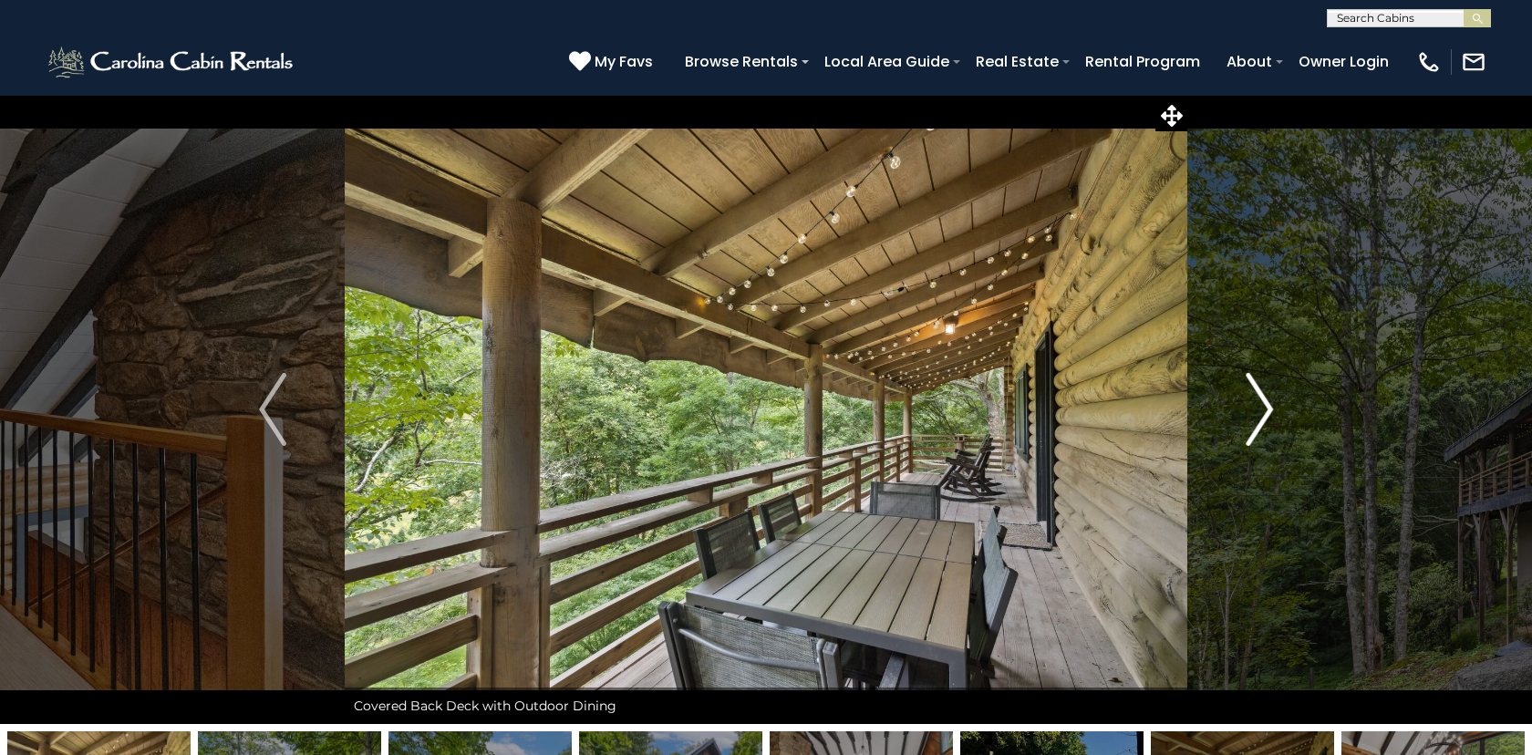
click at [1267, 406] on img "Next" at bounding box center [1259, 409] width 27 height 73
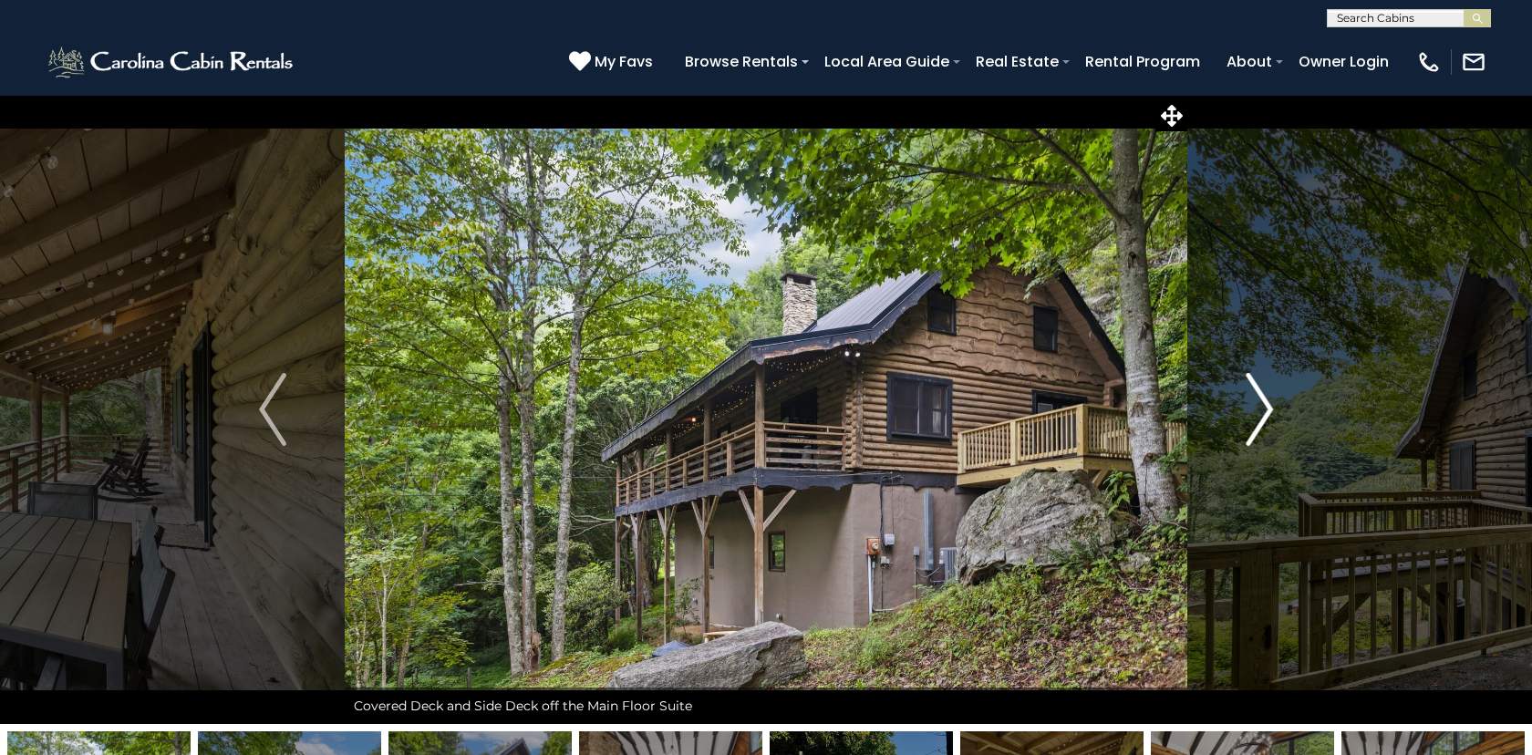
click at [1267, 406] on img "Next" at bounding box center [1259, 409] width 27 height 73
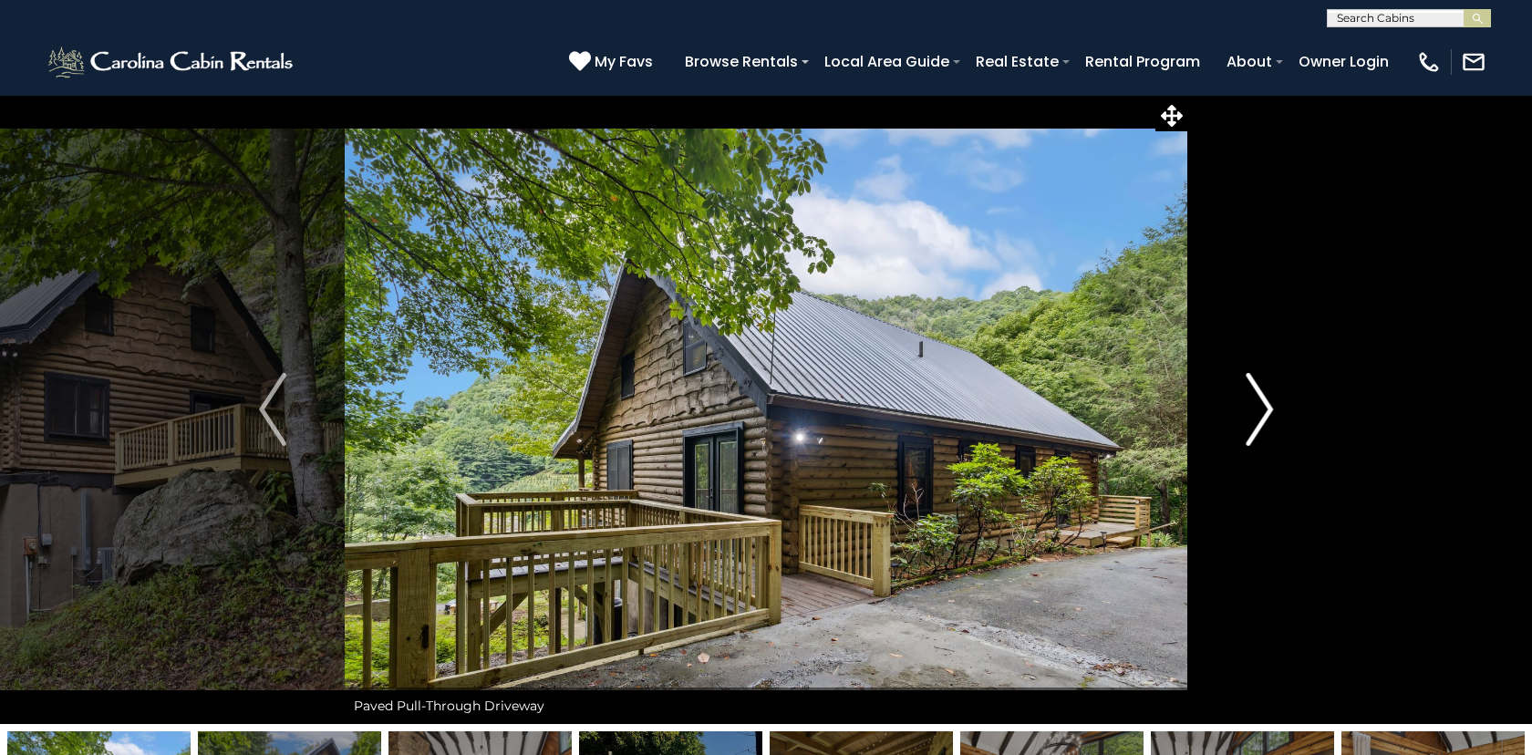
click at [1267, 406] on img "Next" at bounding box center [1259, 409] width 27 height 73
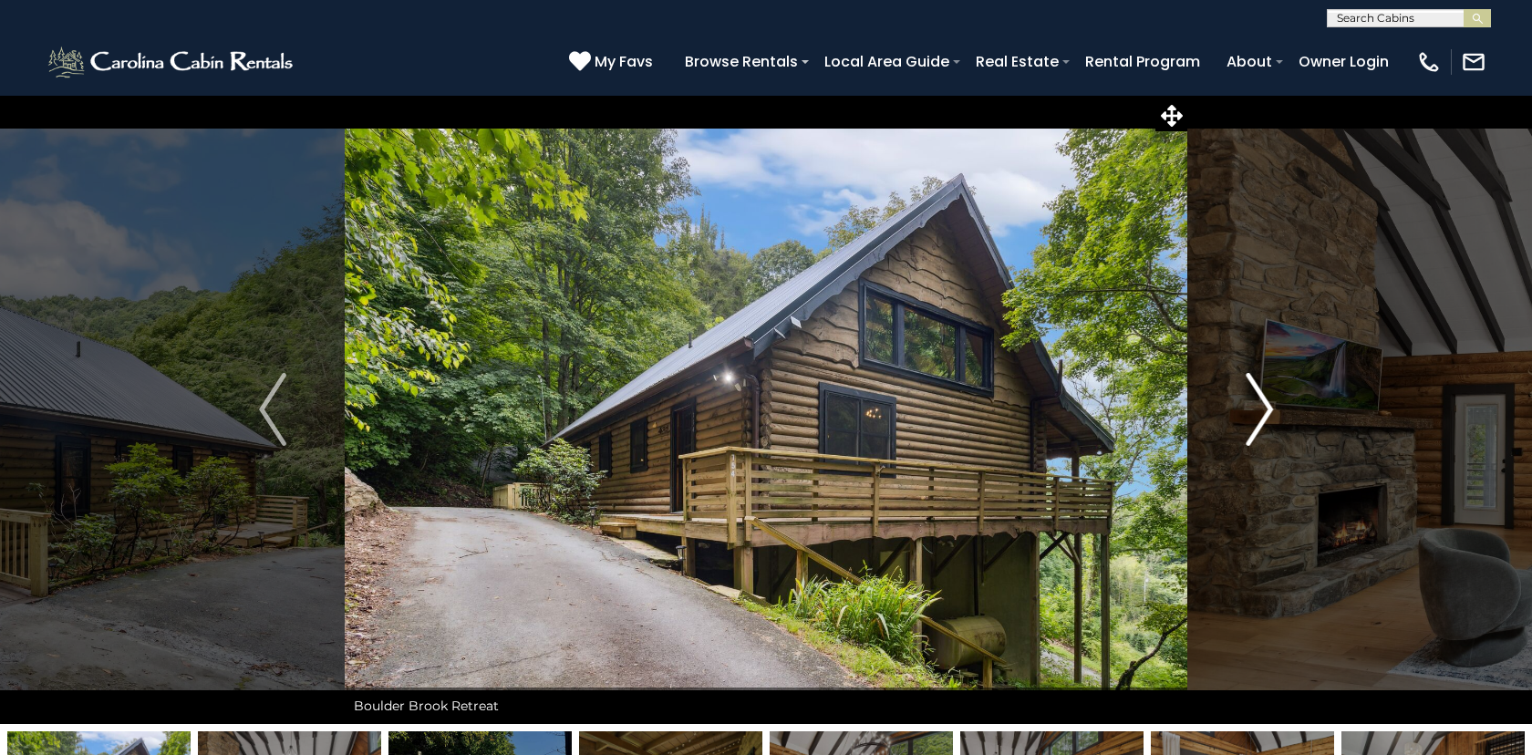
click at [1267, 406] on img "Next" at bounding box center [1259, 409] width 27 height 73
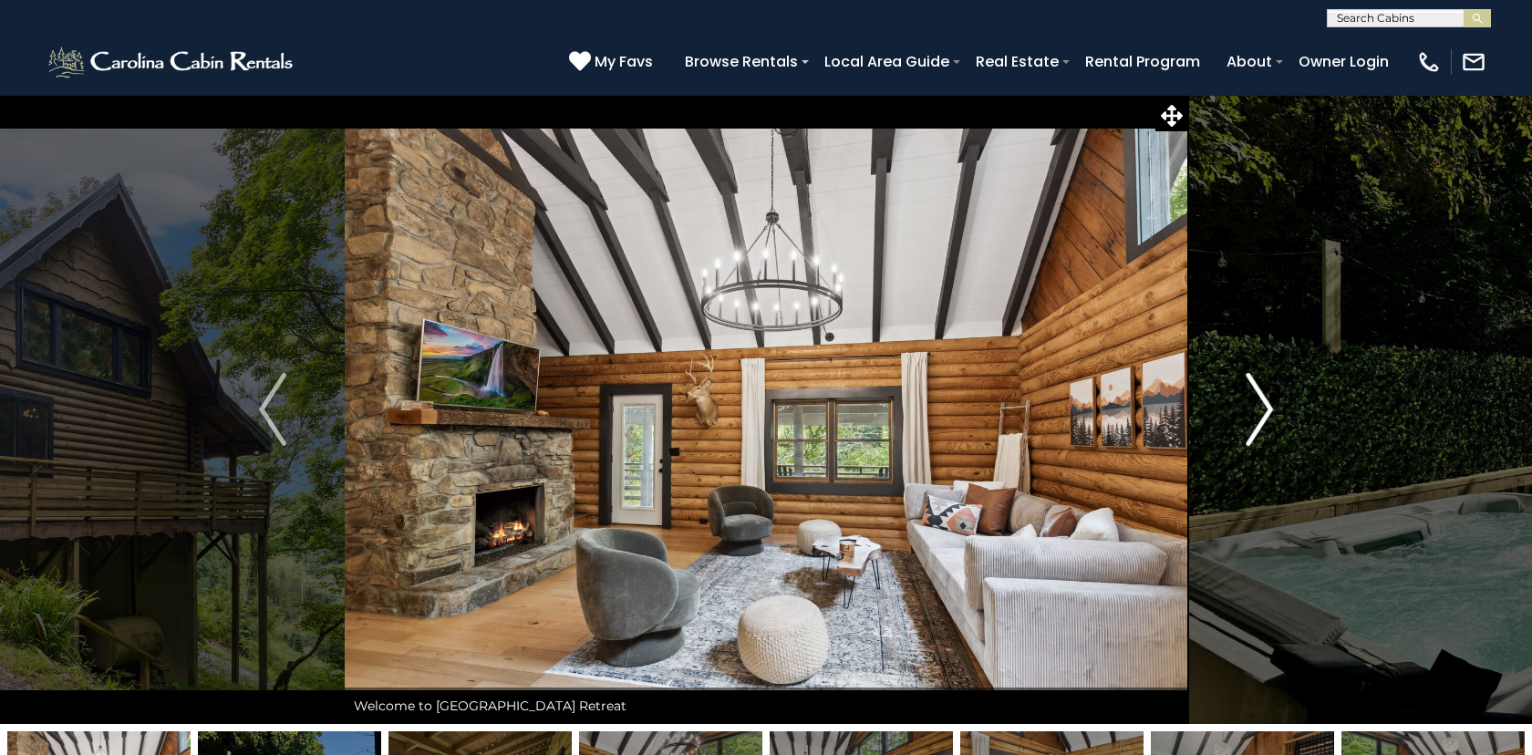
click at [1267, 406] on img "Next" at bounding box center [1259, 409] width 27 height 73
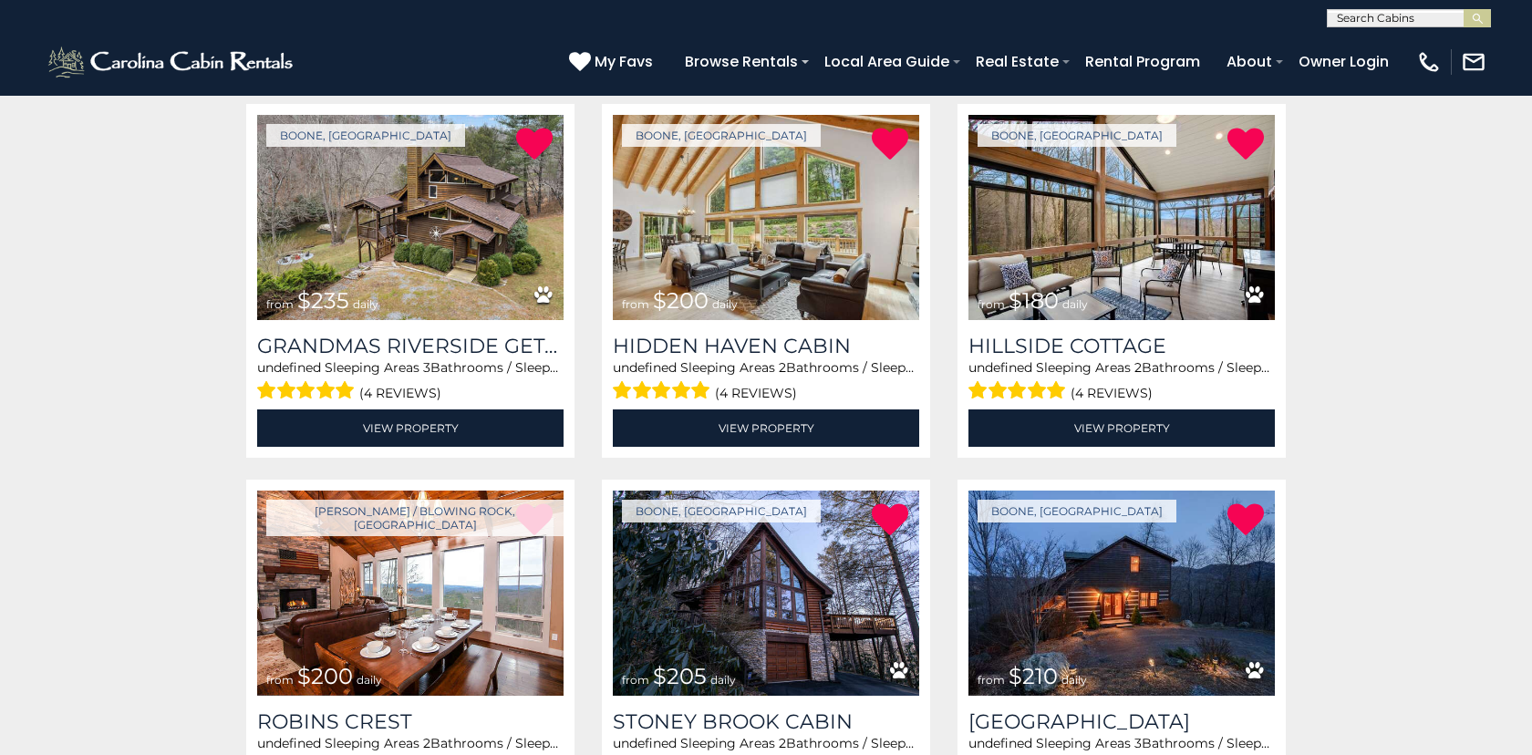
scroll to position [1100, 0]
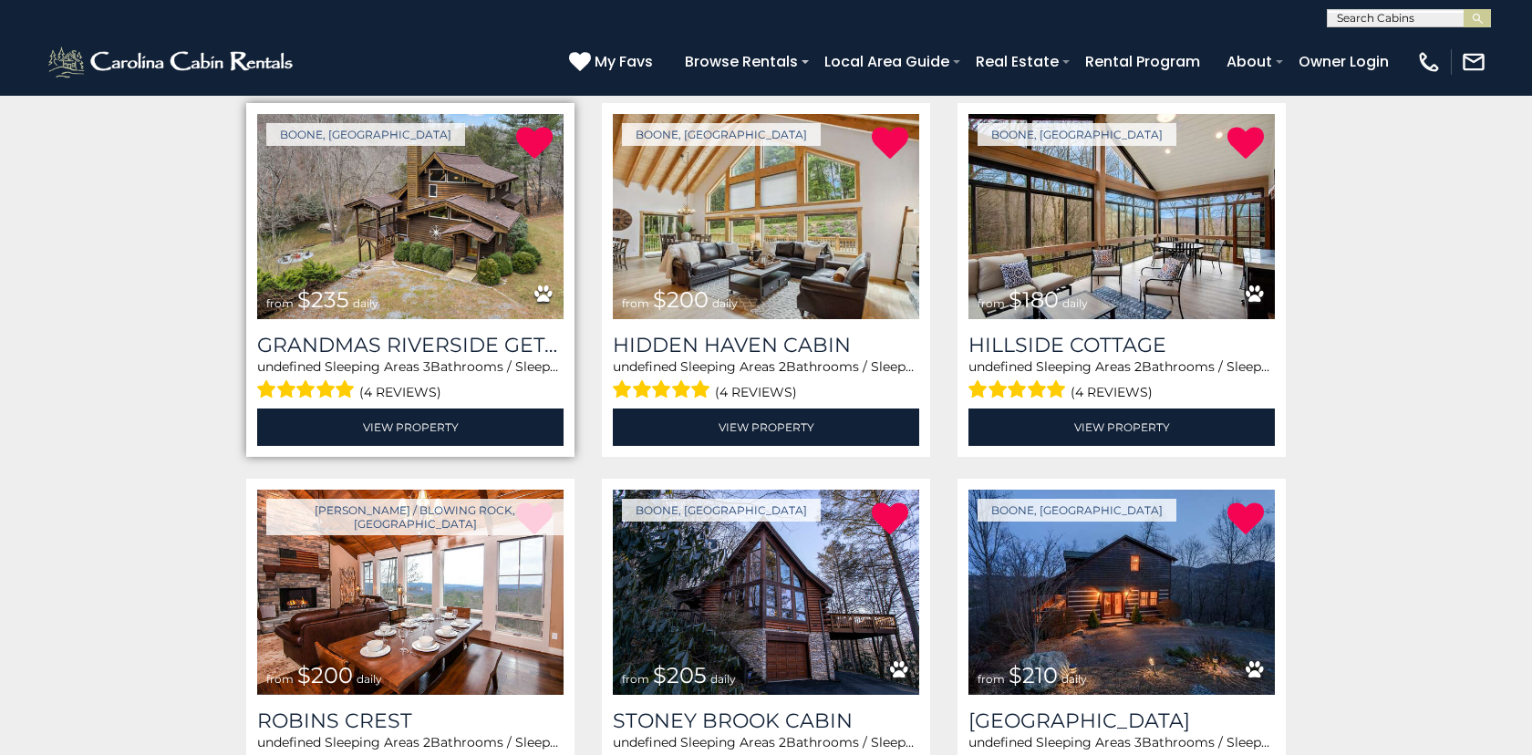
click at [415, 252] on img at bounding box center [410, 216] width 306 height 205
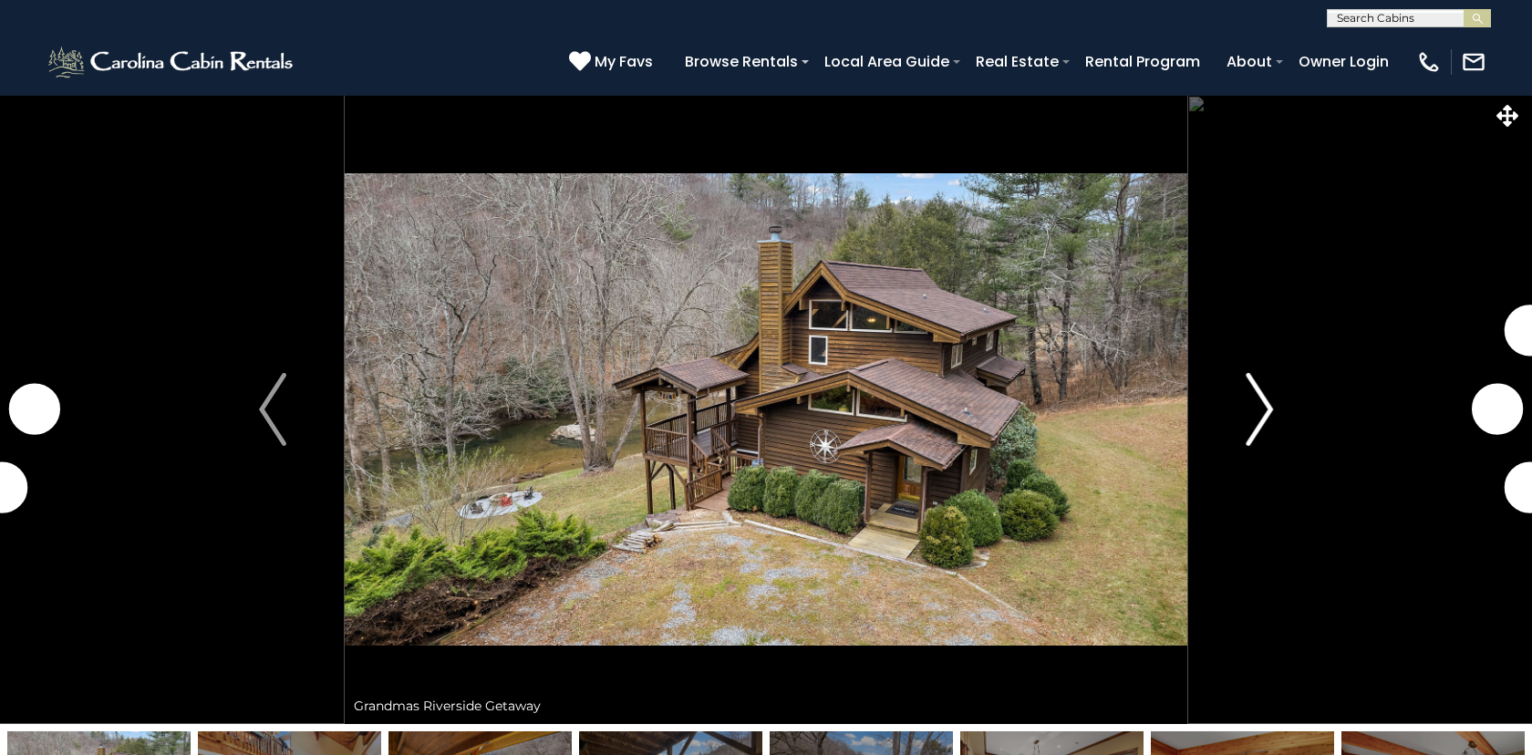
click at [1267, 409] on img "Next" at bounding box center [1259, 409] width 27 height 73
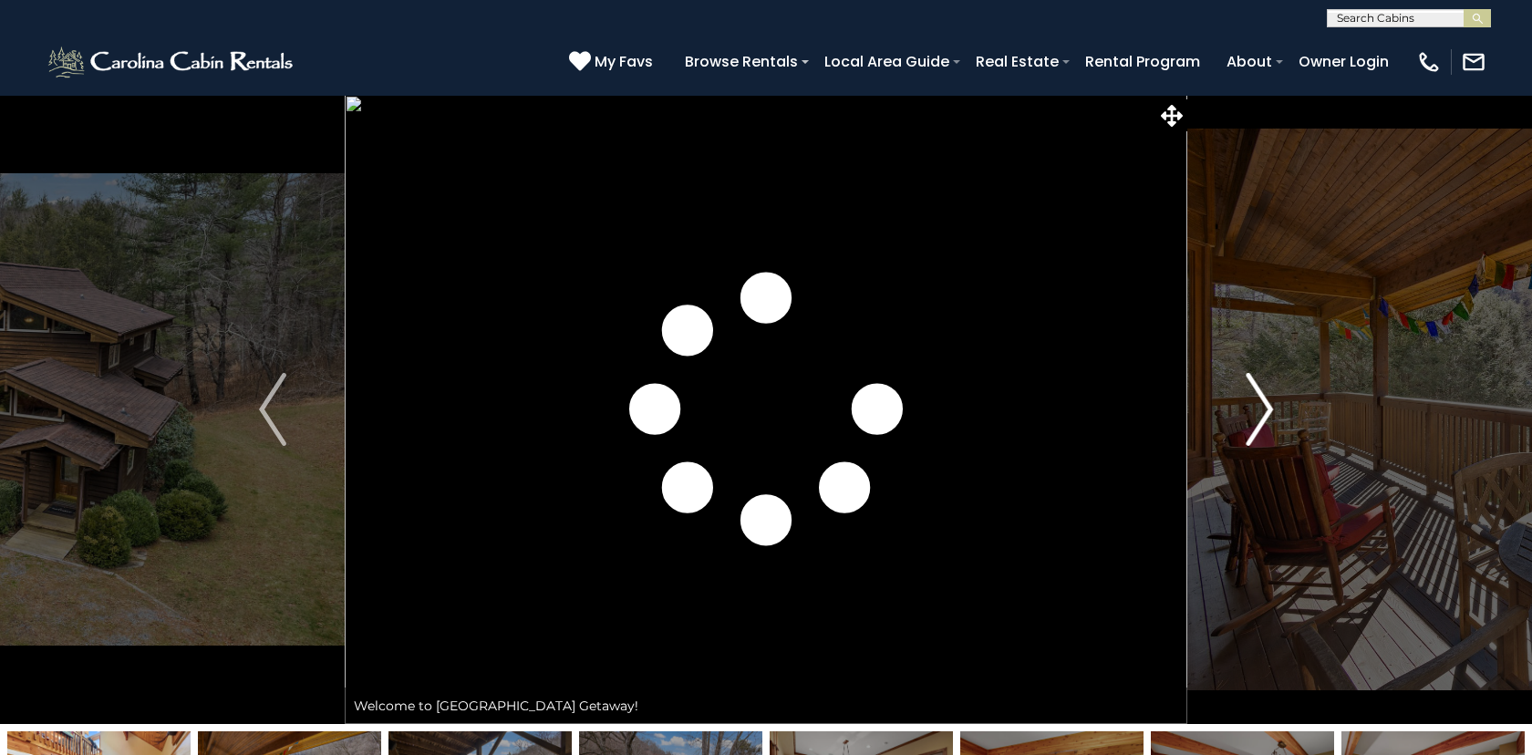
click at [1267, 409] on img "Next" at bounding box center [1259, 409] width 27 height 73
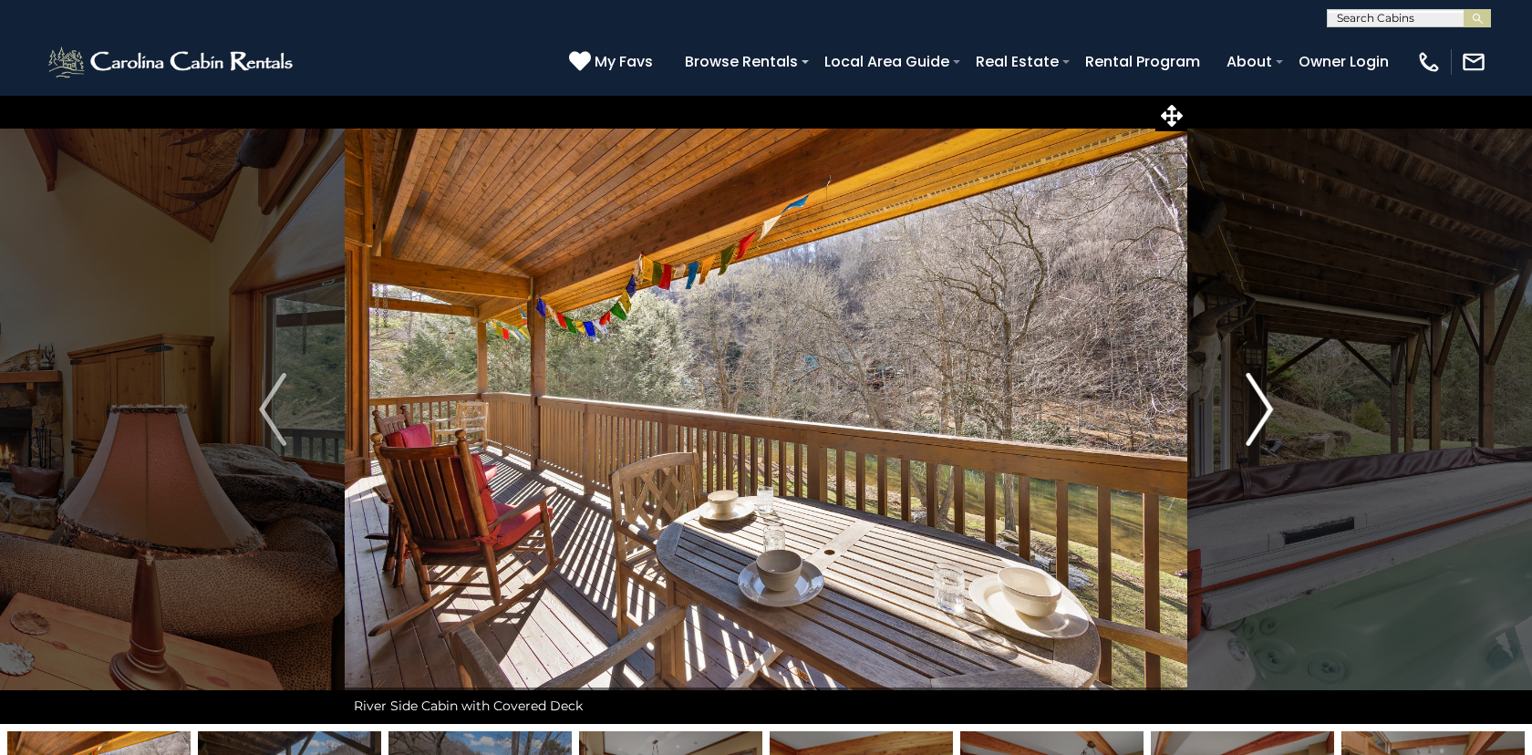
click at [1267, 409] on img "Next" at bounding box center [1259, 409] width 27 height 73
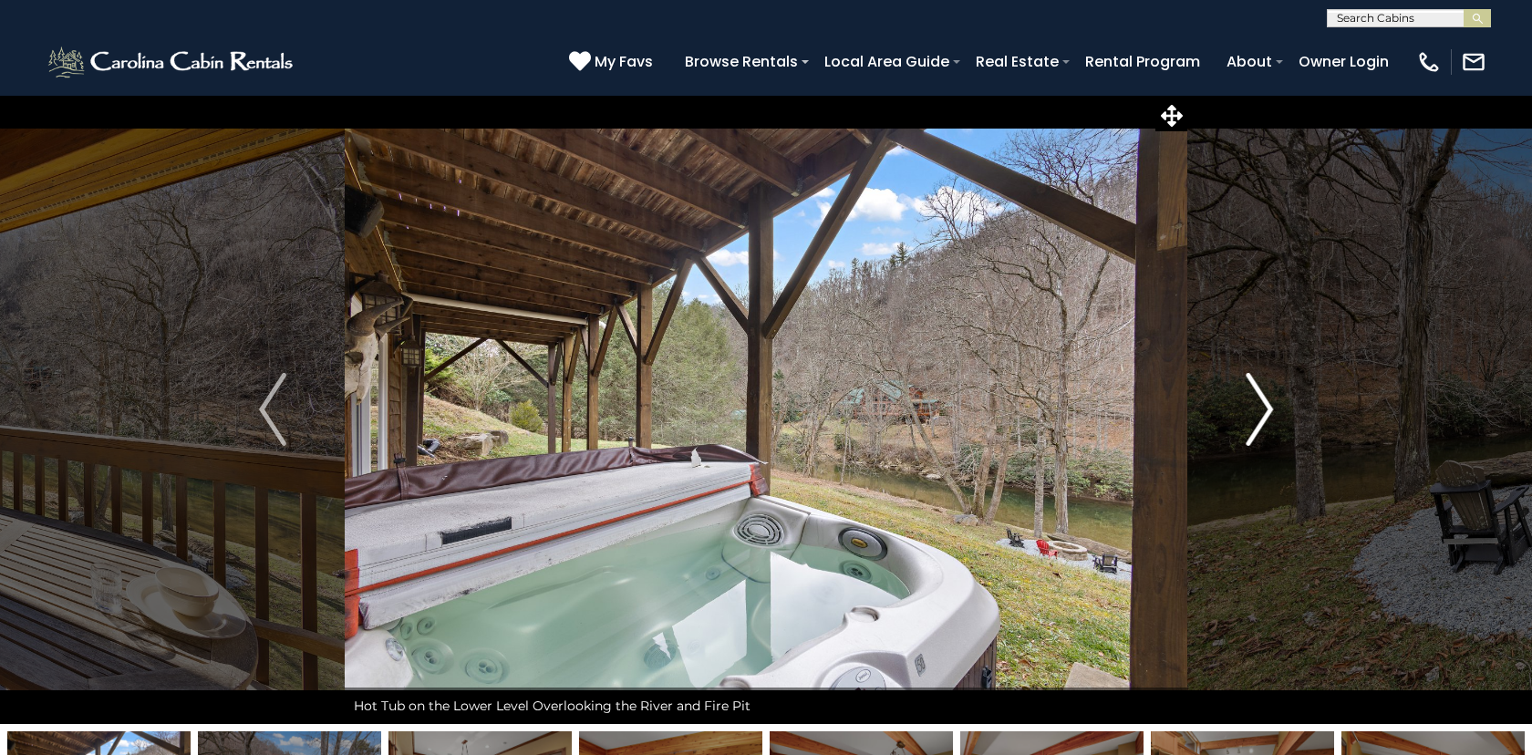
click at [1267, 409] on img "Next" at bounding box center [1259, 409] width 27 height 73
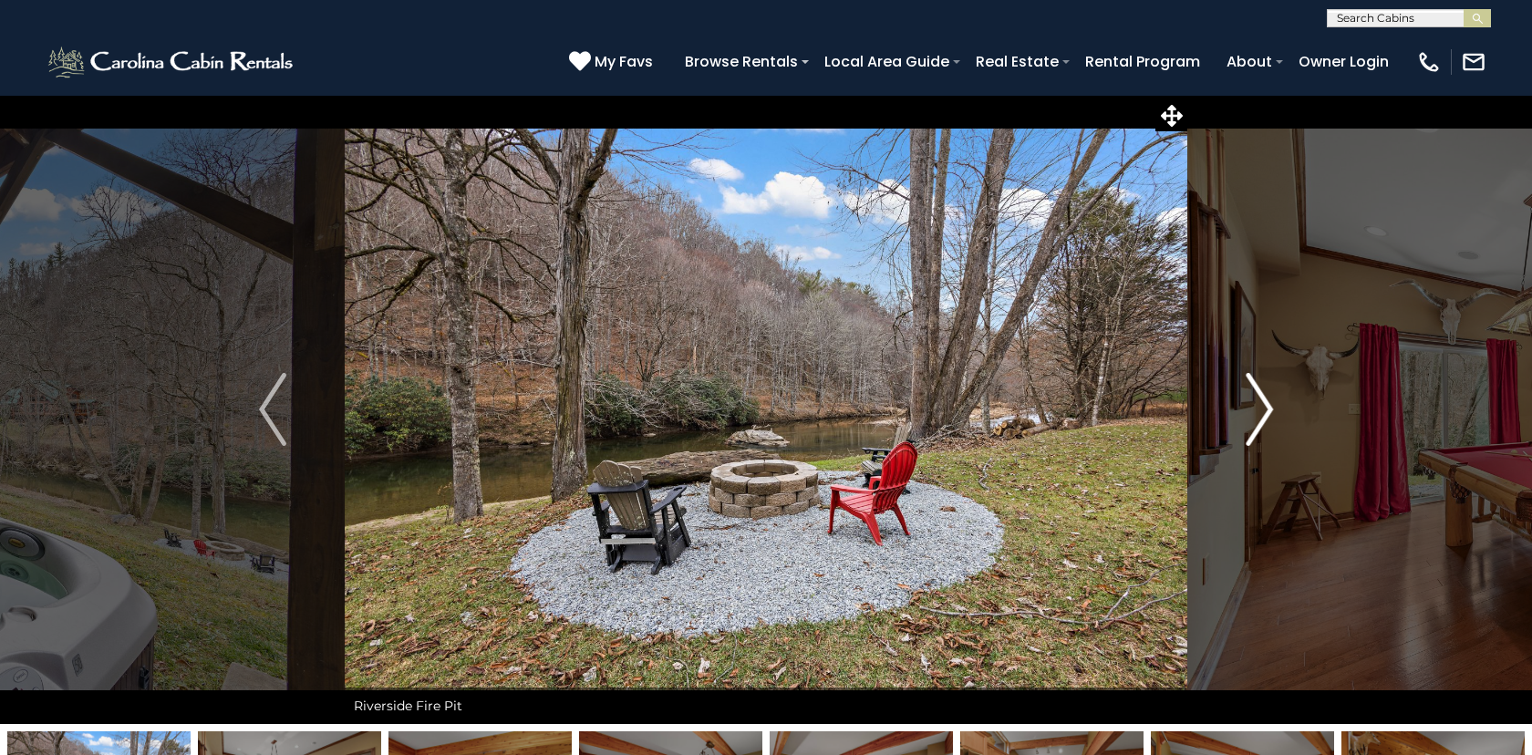
click at [1267, 409] on img "Next" at bounding box center [1259, 409] width 27 height 73
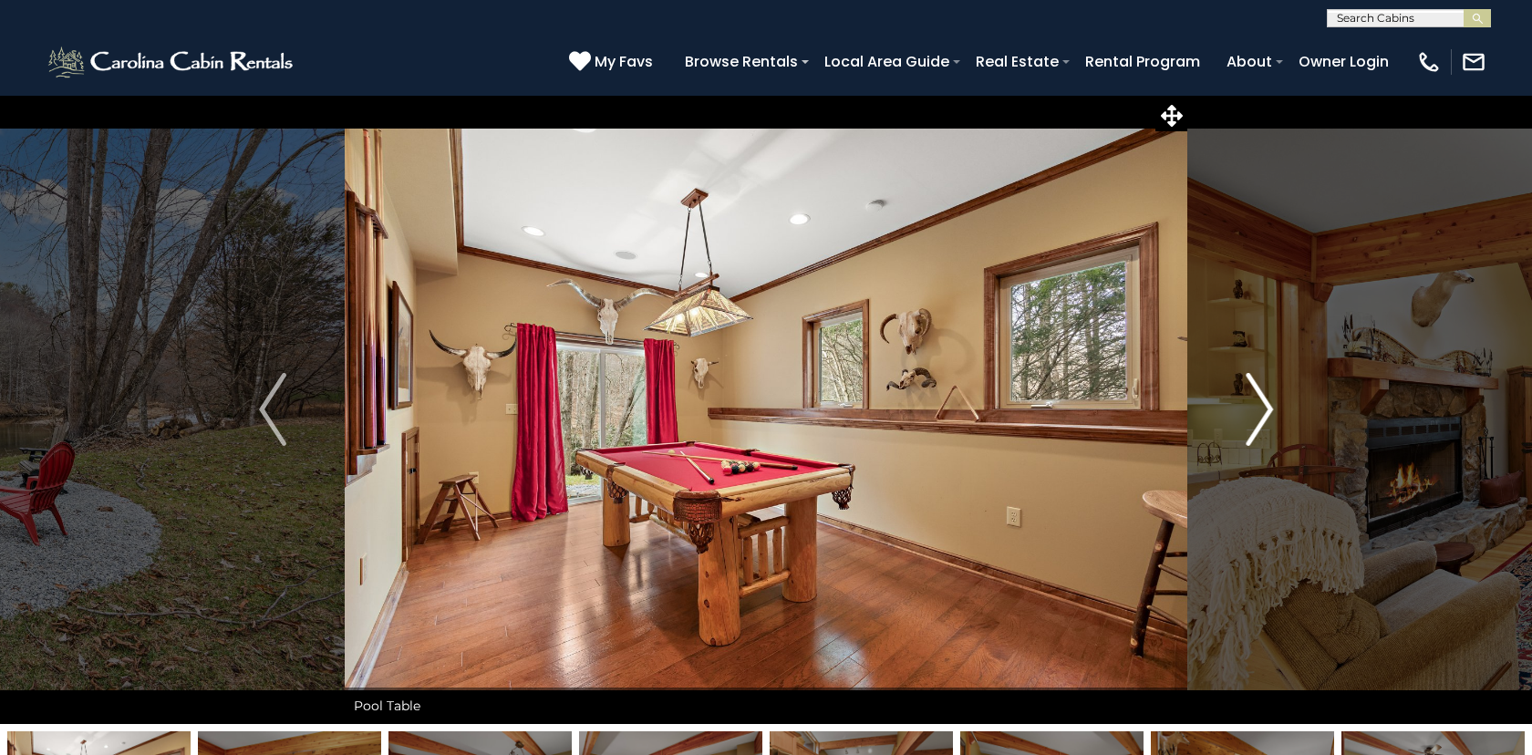
click at [1267, 409] on img "Next" at bounding box center [1259, 409] width 27 height 73
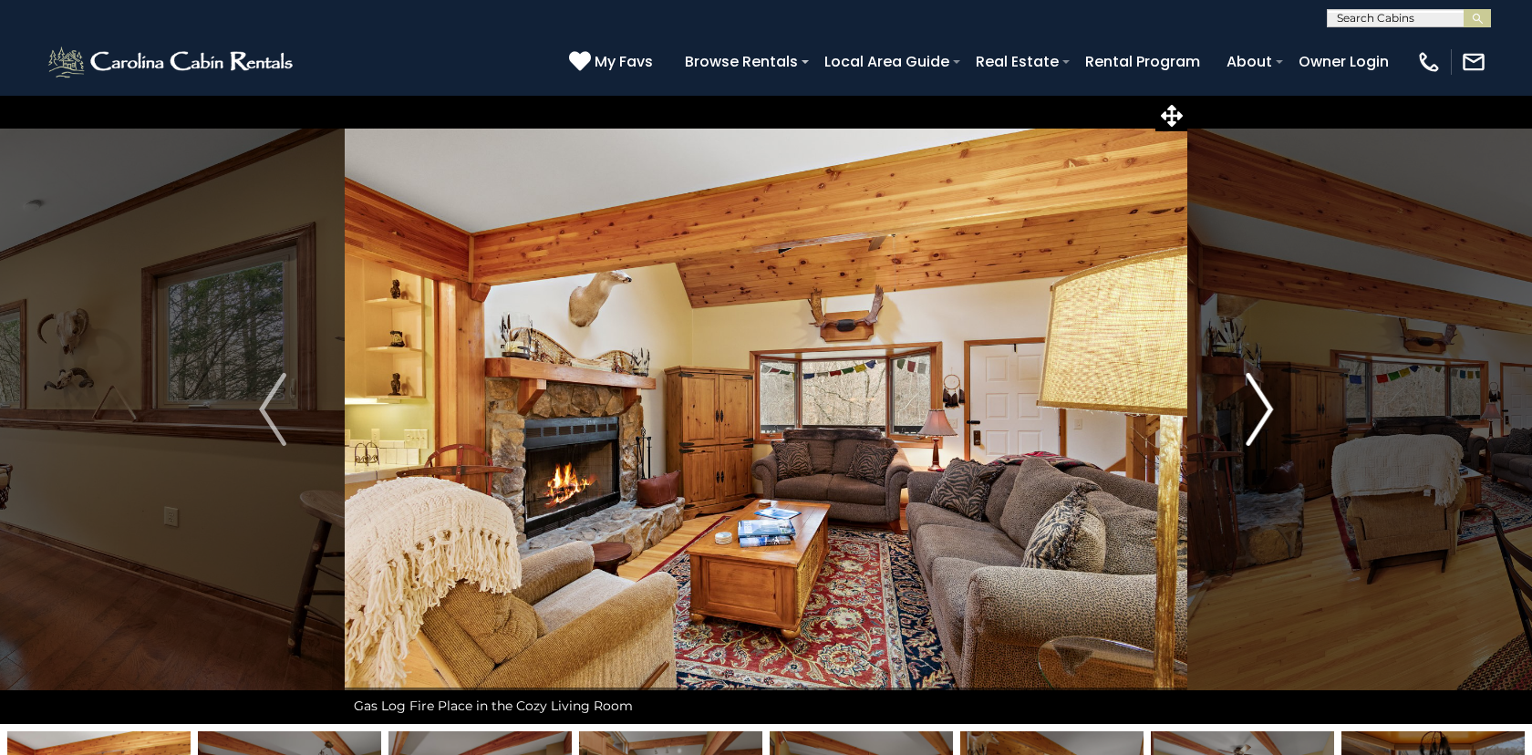
click at [1267, 409] on img "Next" at bounding box center [1259, 409] width 27 height 73
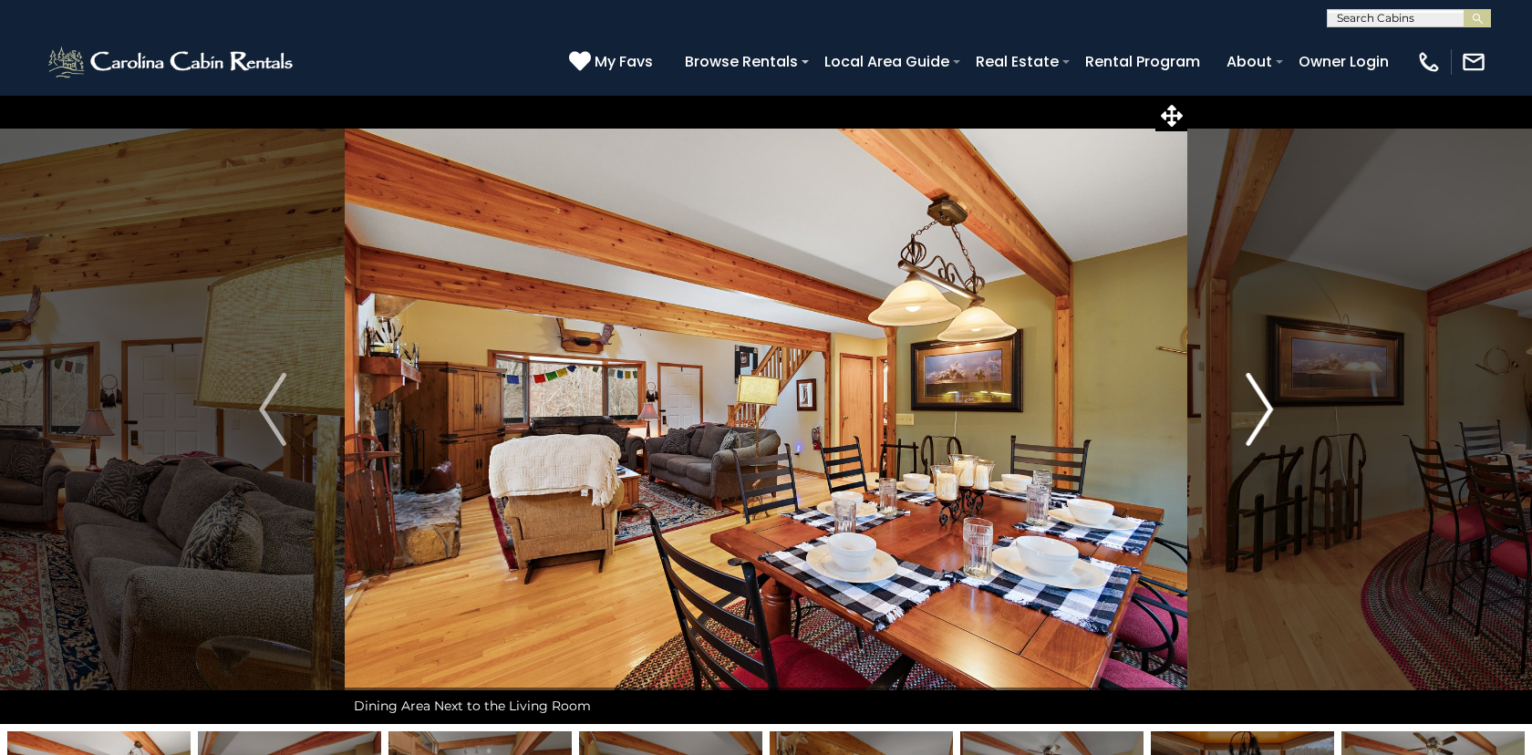
click at [1267, 409] on img "Next" at bounding box center [1259, 409] width 27 height 73
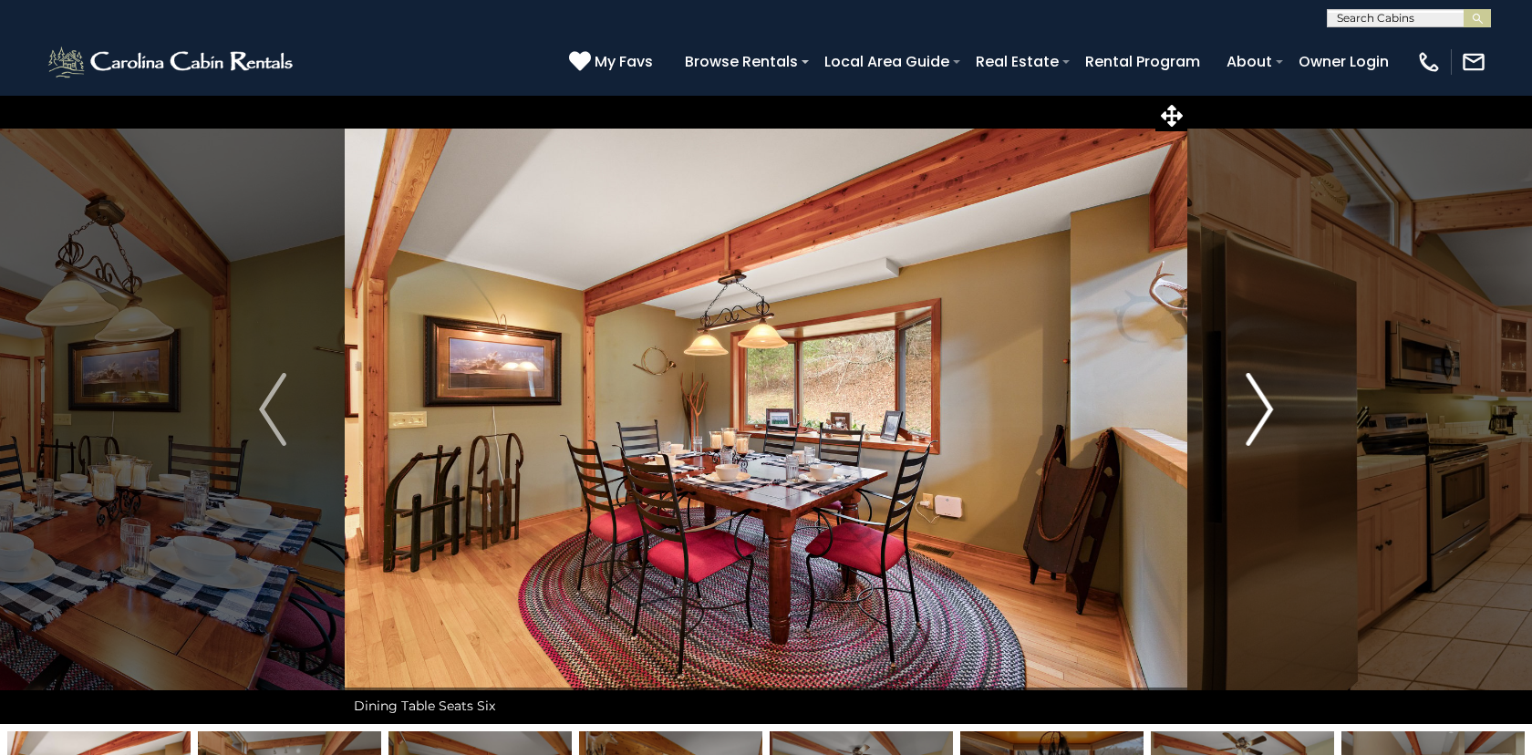
click at [1267, 409] on img "Next" at bounding box center [1259, 409] width 27 height 73
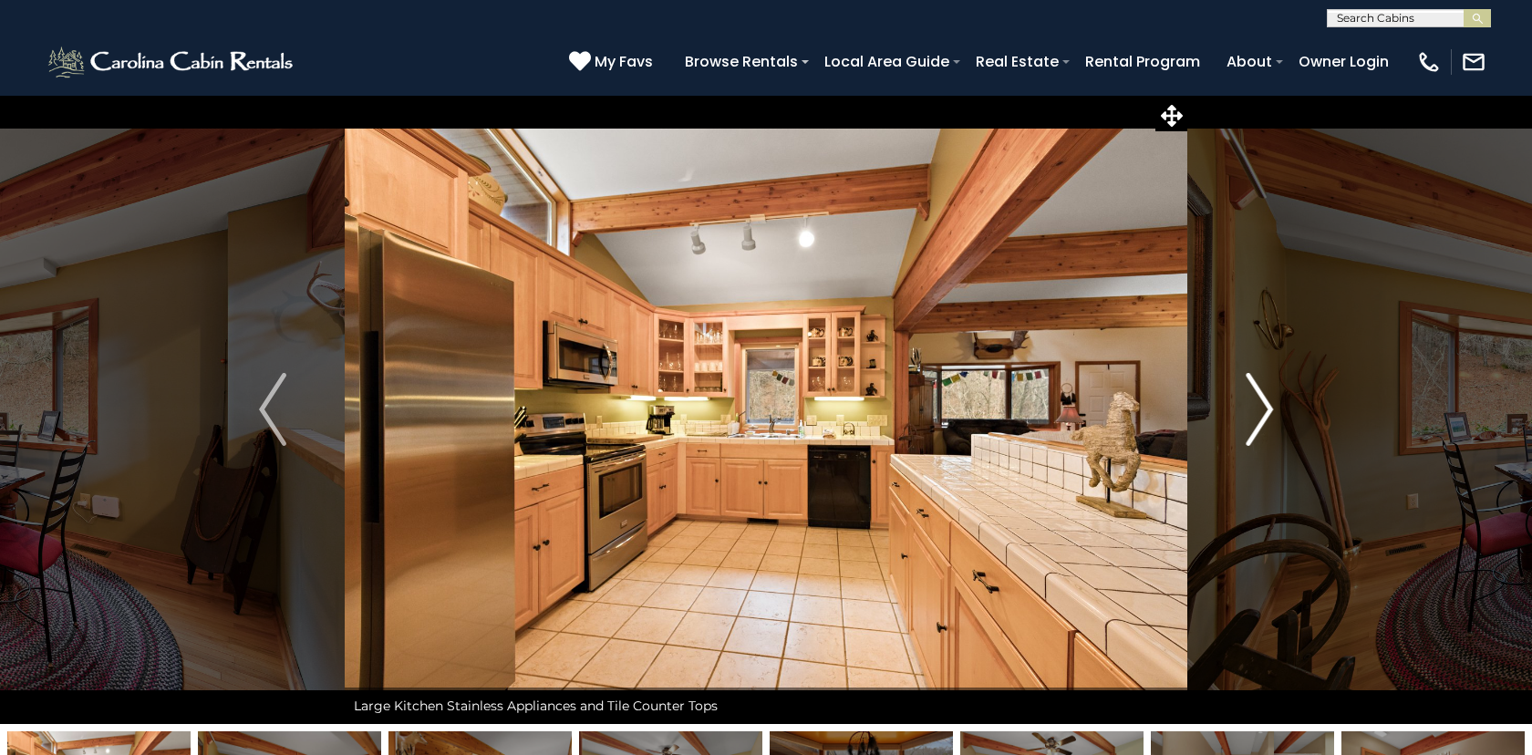
click at [1267, 409] on img "Next" at bounding box center [1259, 409] width 27 height 73
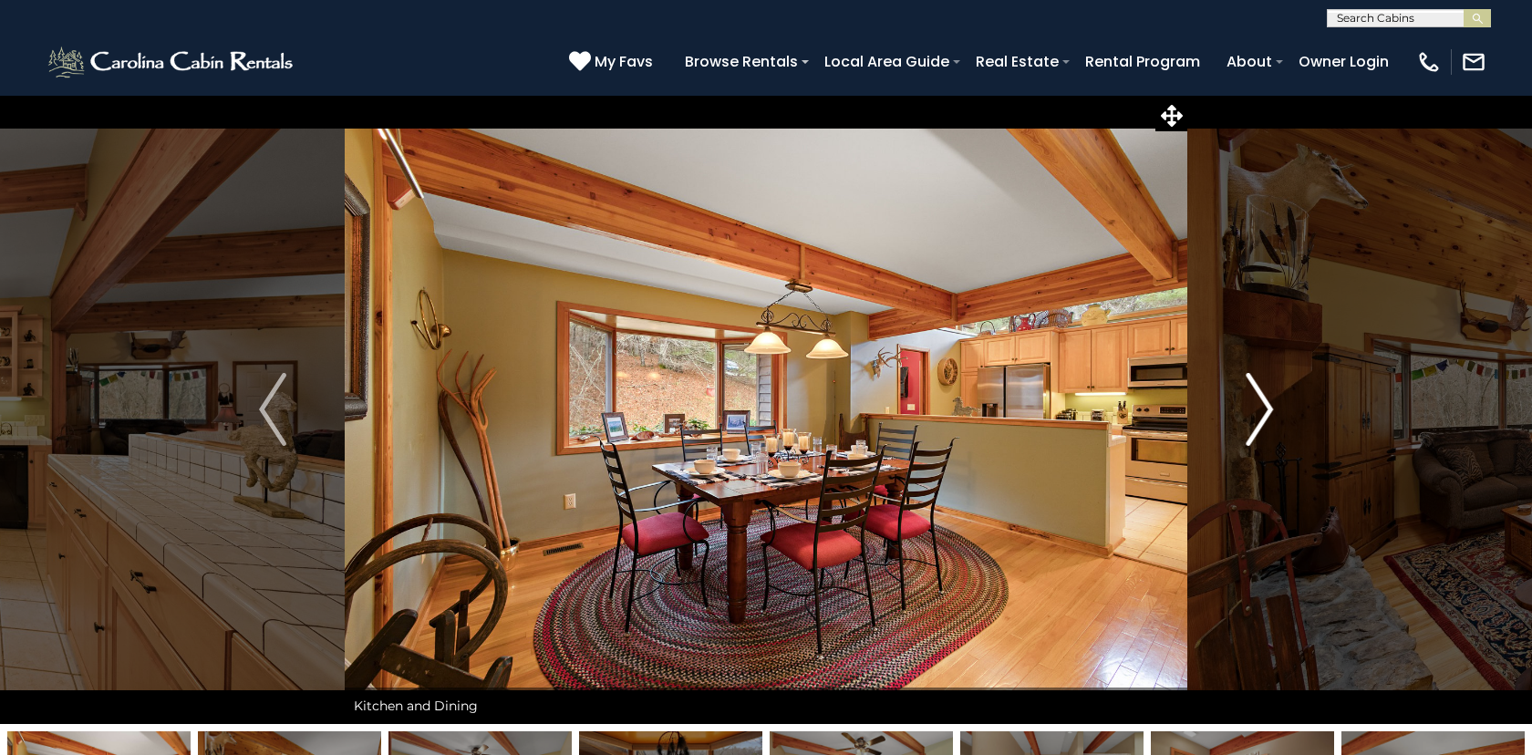
click at [1267, 409] on img "Next" at bounding box center [1259, 409] width 27 height 73
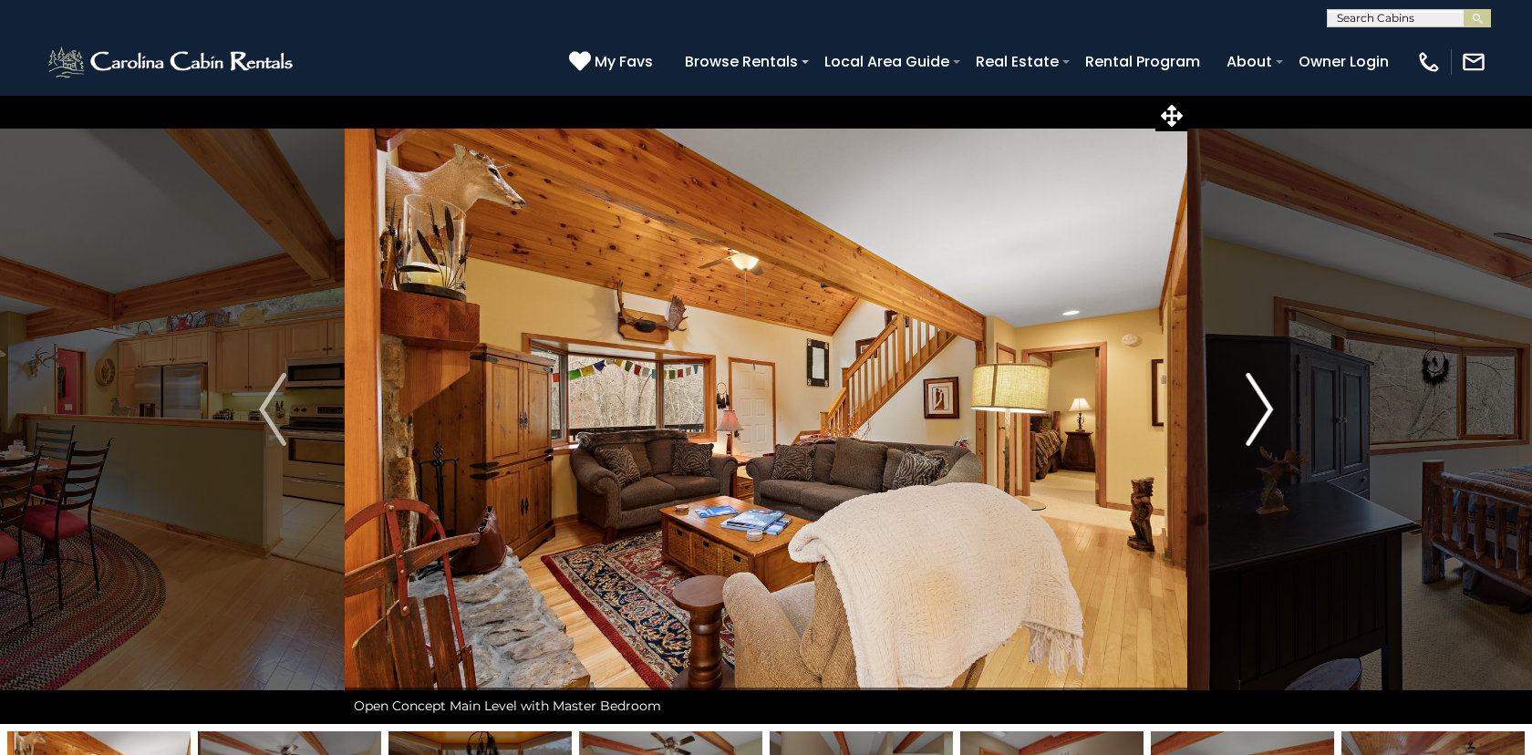
click at [1267, 409] on img "Next" at bounding box center [1259, 409] width 27 height 73
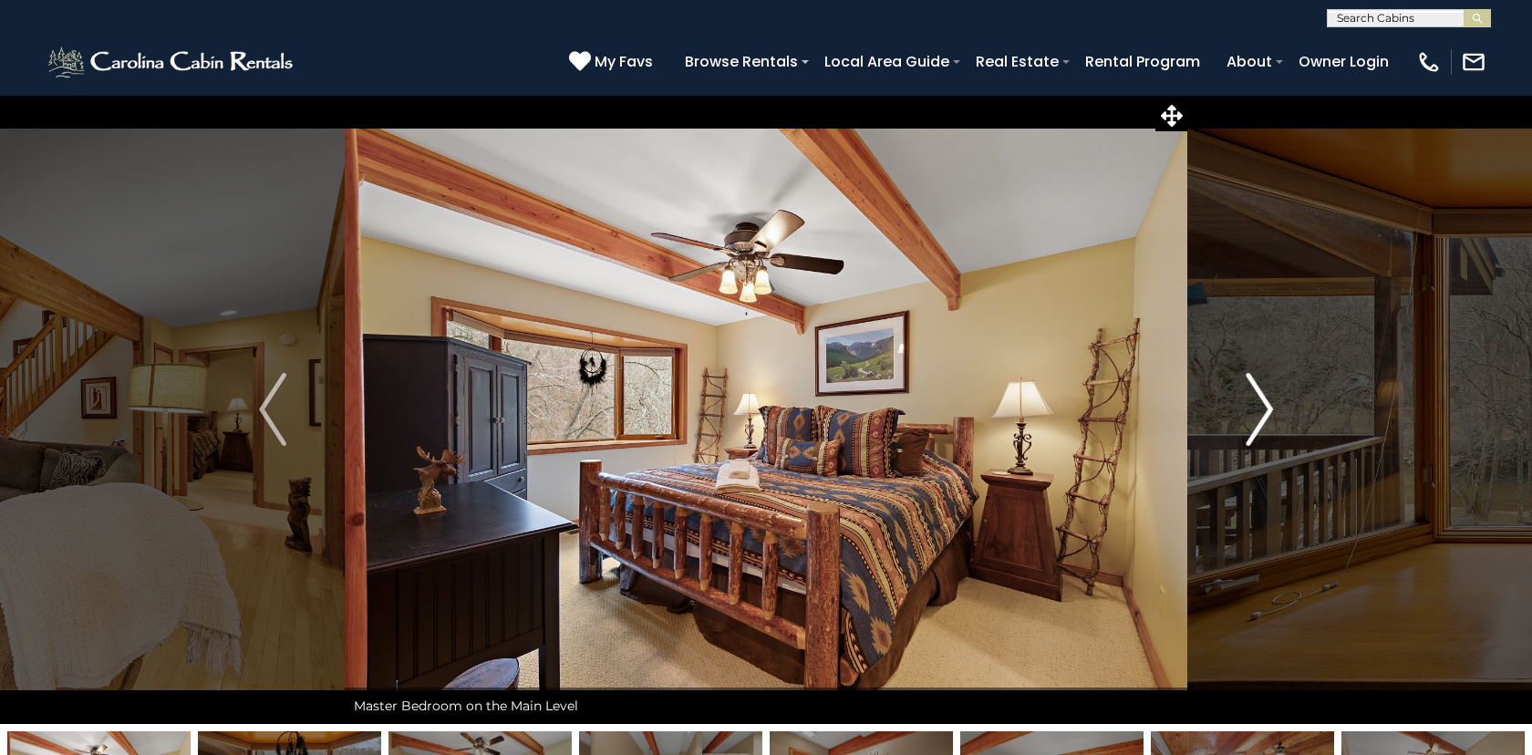
click at [1267, 409] on img "Next" at bounding box center [1259, 409] width 27 height 73
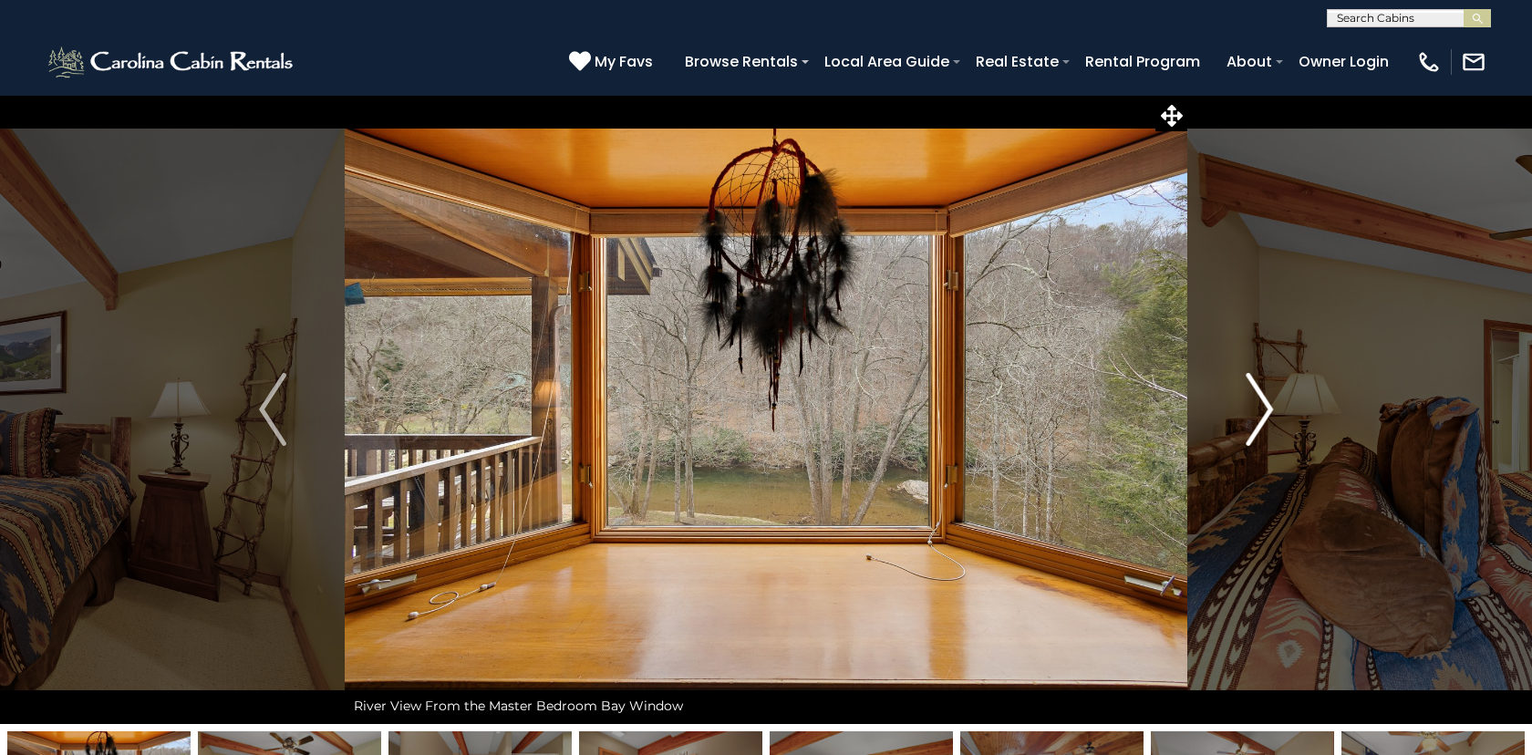
click at [1267, 409] on img "Next" at bounding box center [1259, 409] width 27 height 73
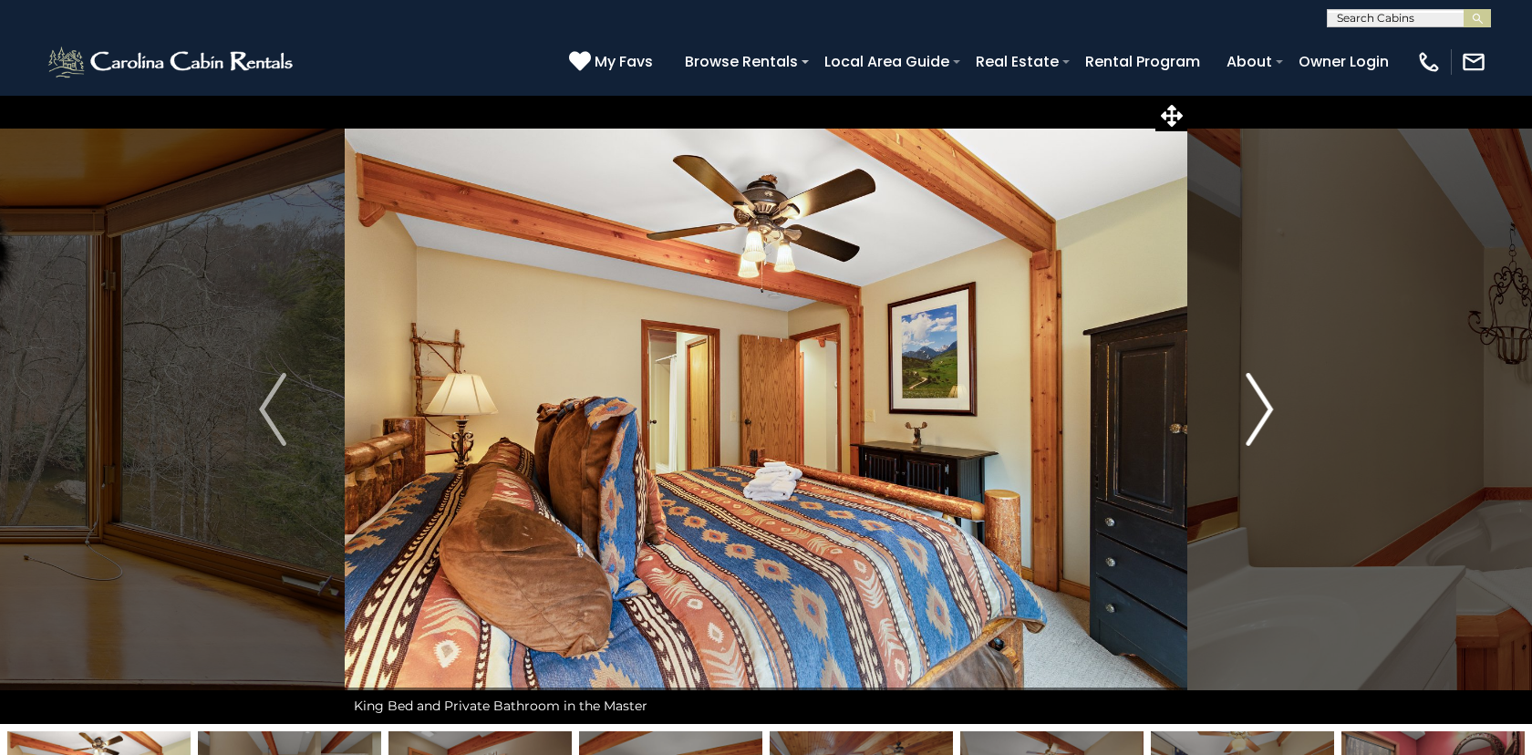
click at [1267, 409] on img "Next" at bounding box center [1259, 409] width 27 height 73
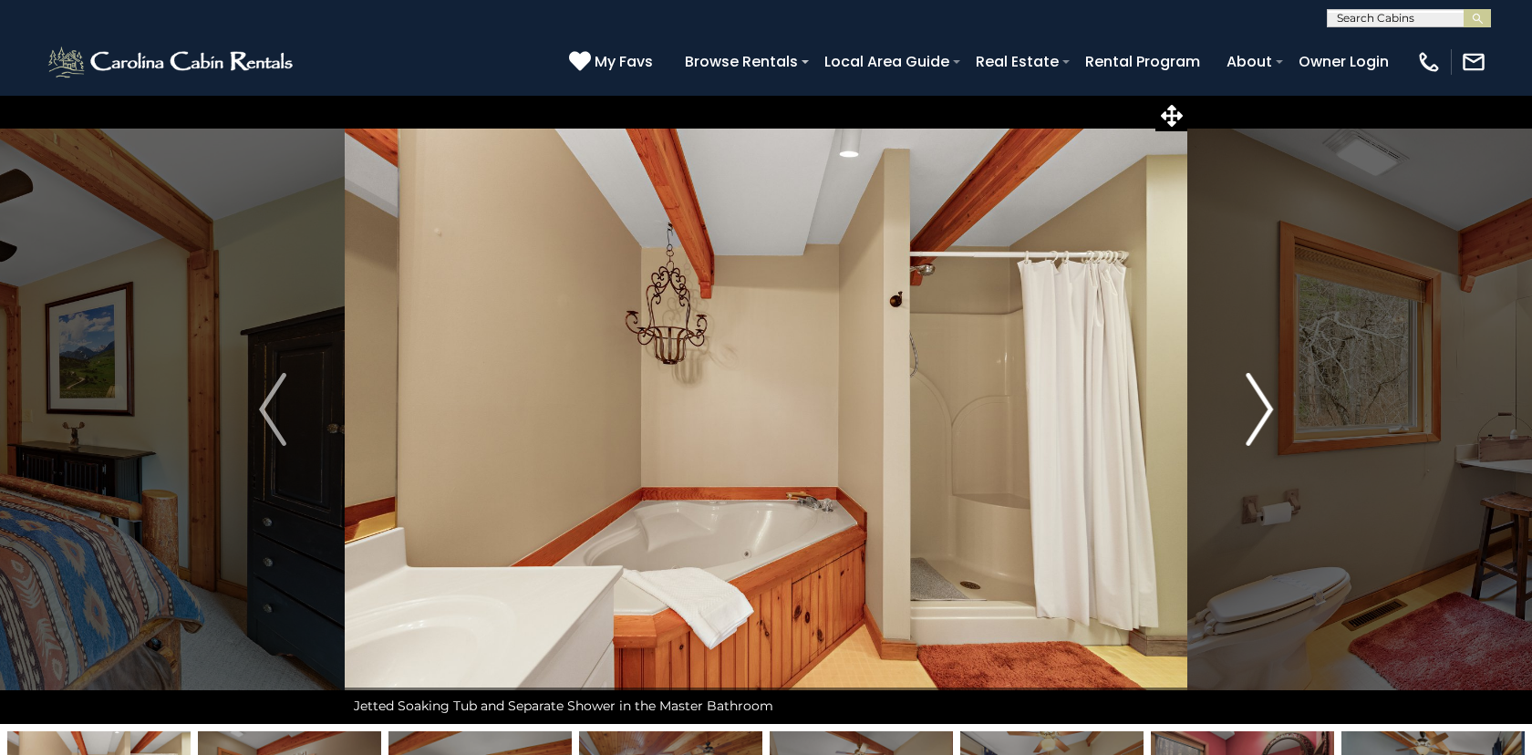
click at [1267, 409] on img "Next" at bounding box center [1259, 409] width 27 height 73
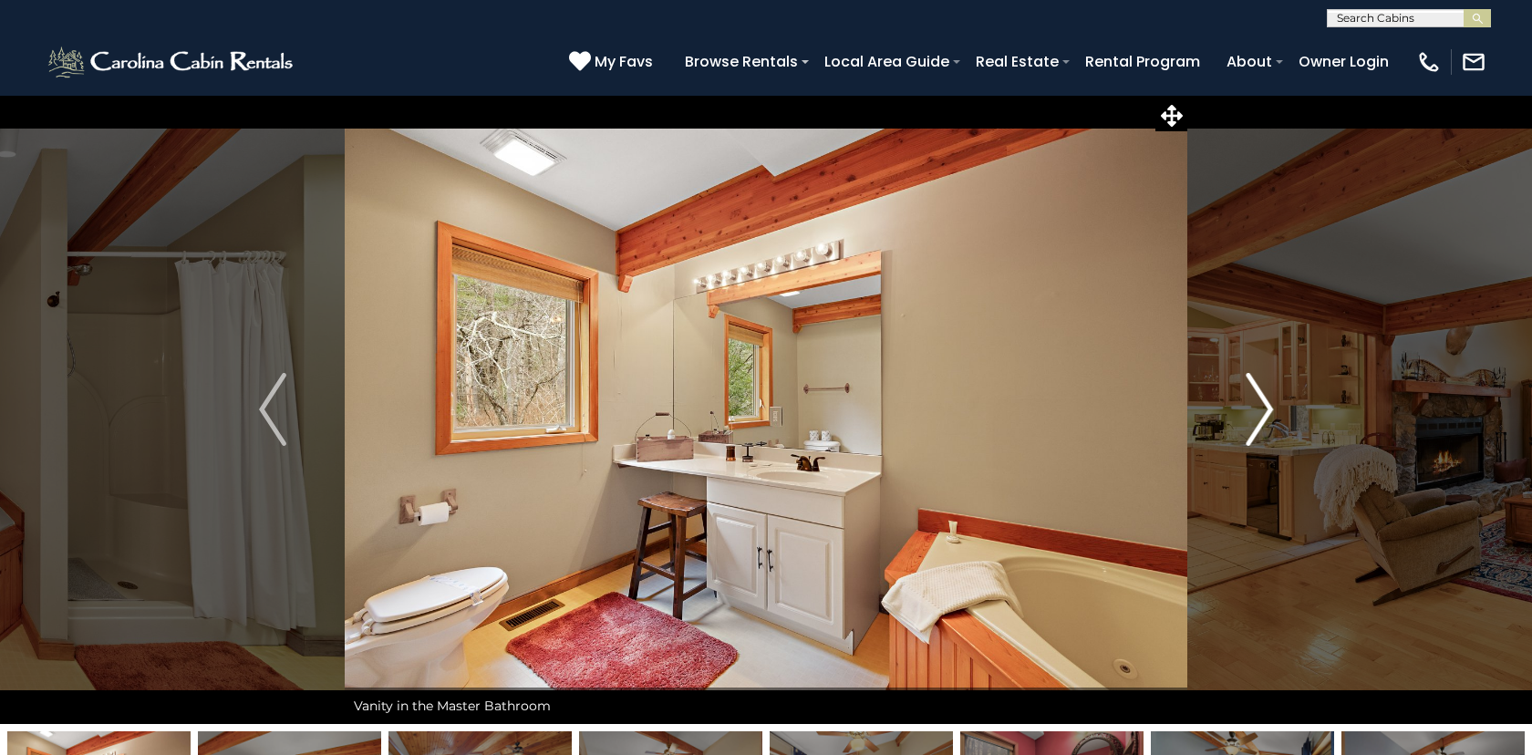
click at [1267, 409] on img "Next" at bounding box center [1259, 409] width 27 height 73
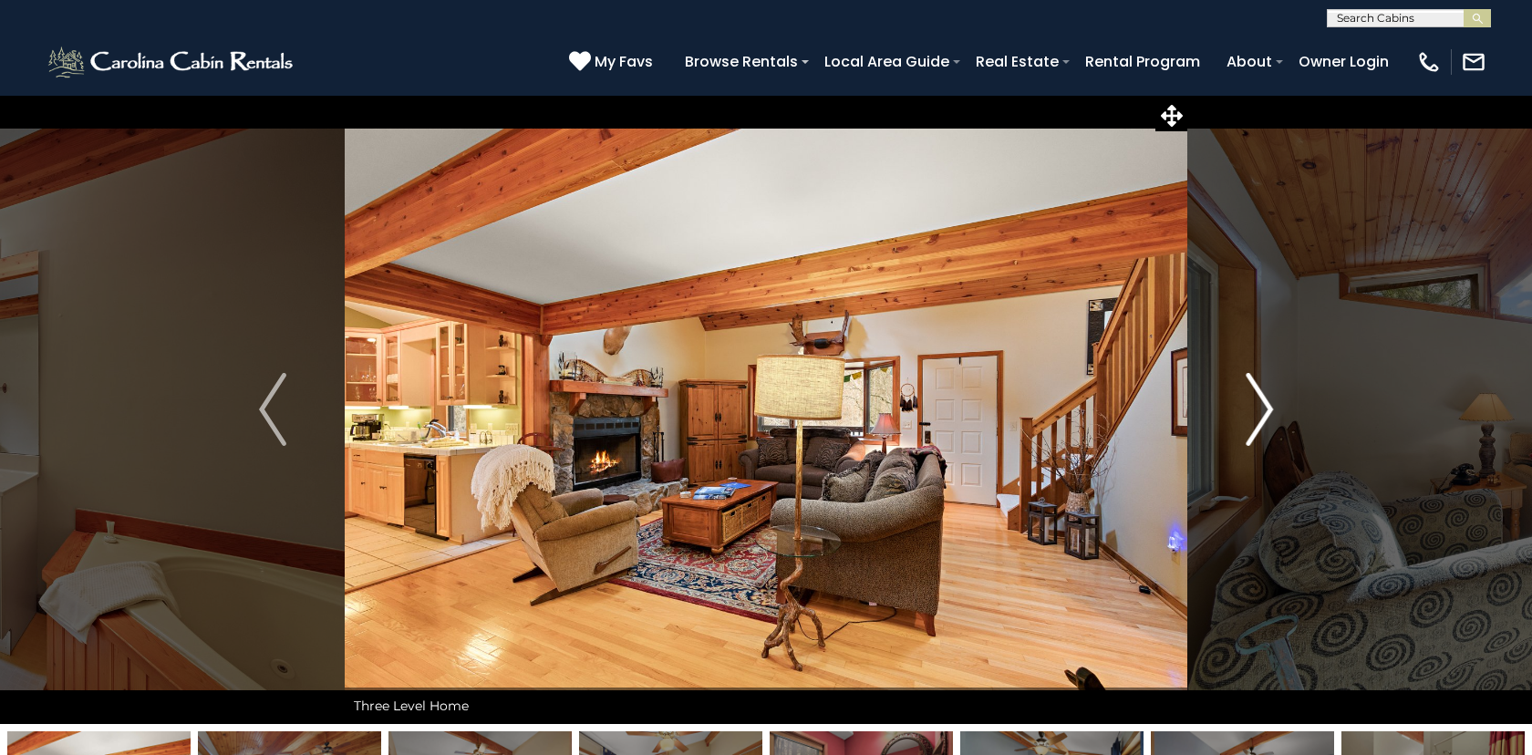
click at [1267, 409] on img "Next" at bounding box center [1259, 409] width 27 height 73
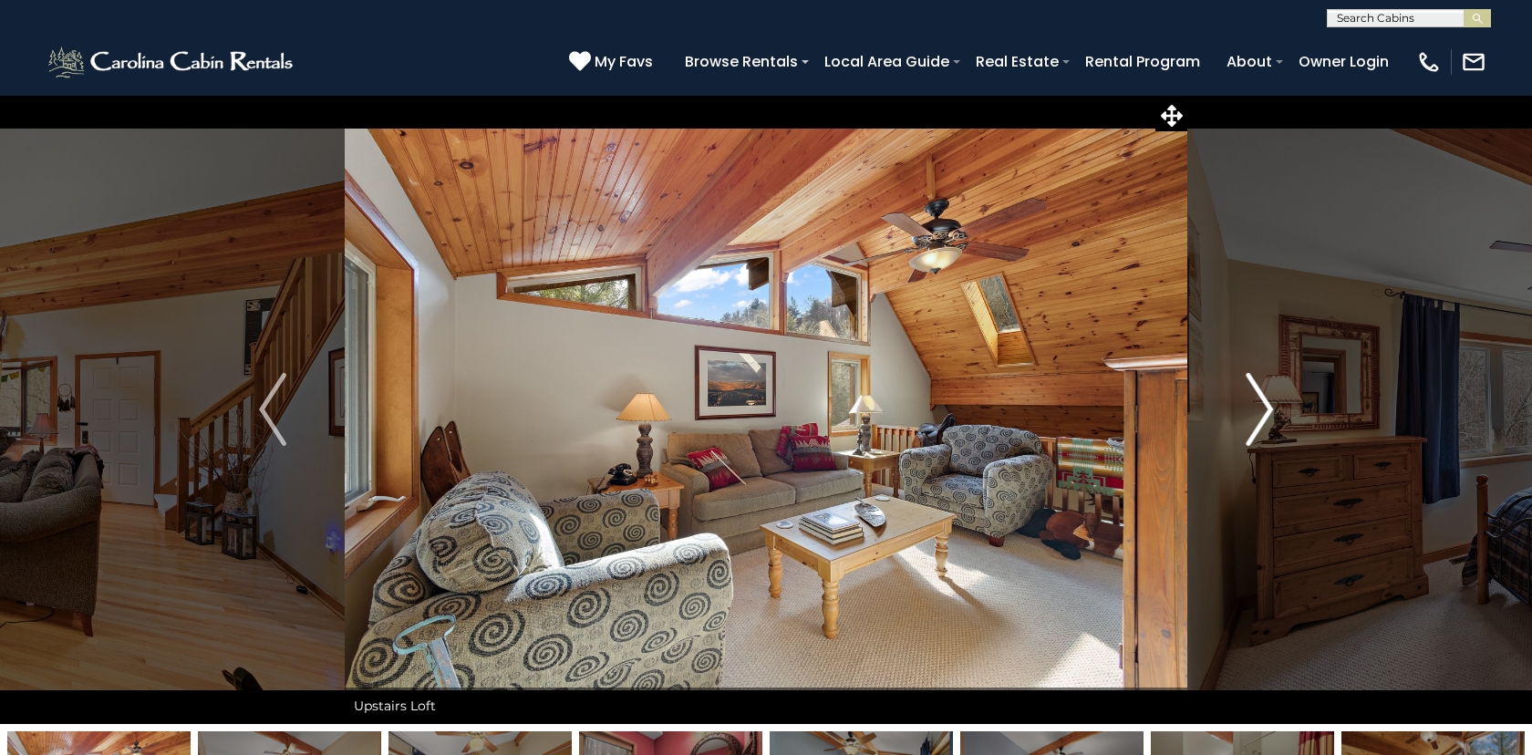
click at [1267, 409] on img "Next" at bounding box center [1259, 409] width 27 height 73
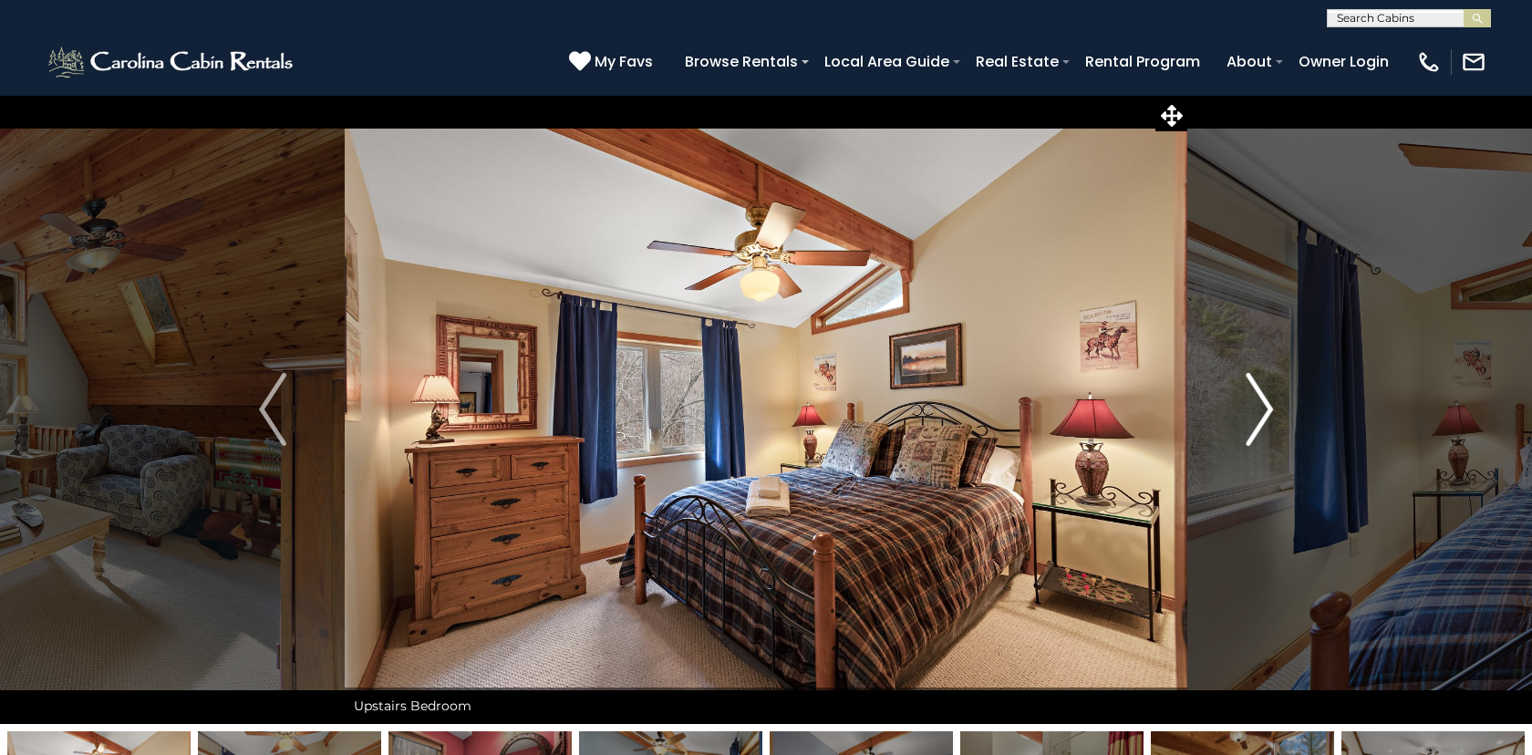
click at [1267, 409] on img "Next" at bounding box center [1259, 409] width 27 height 73
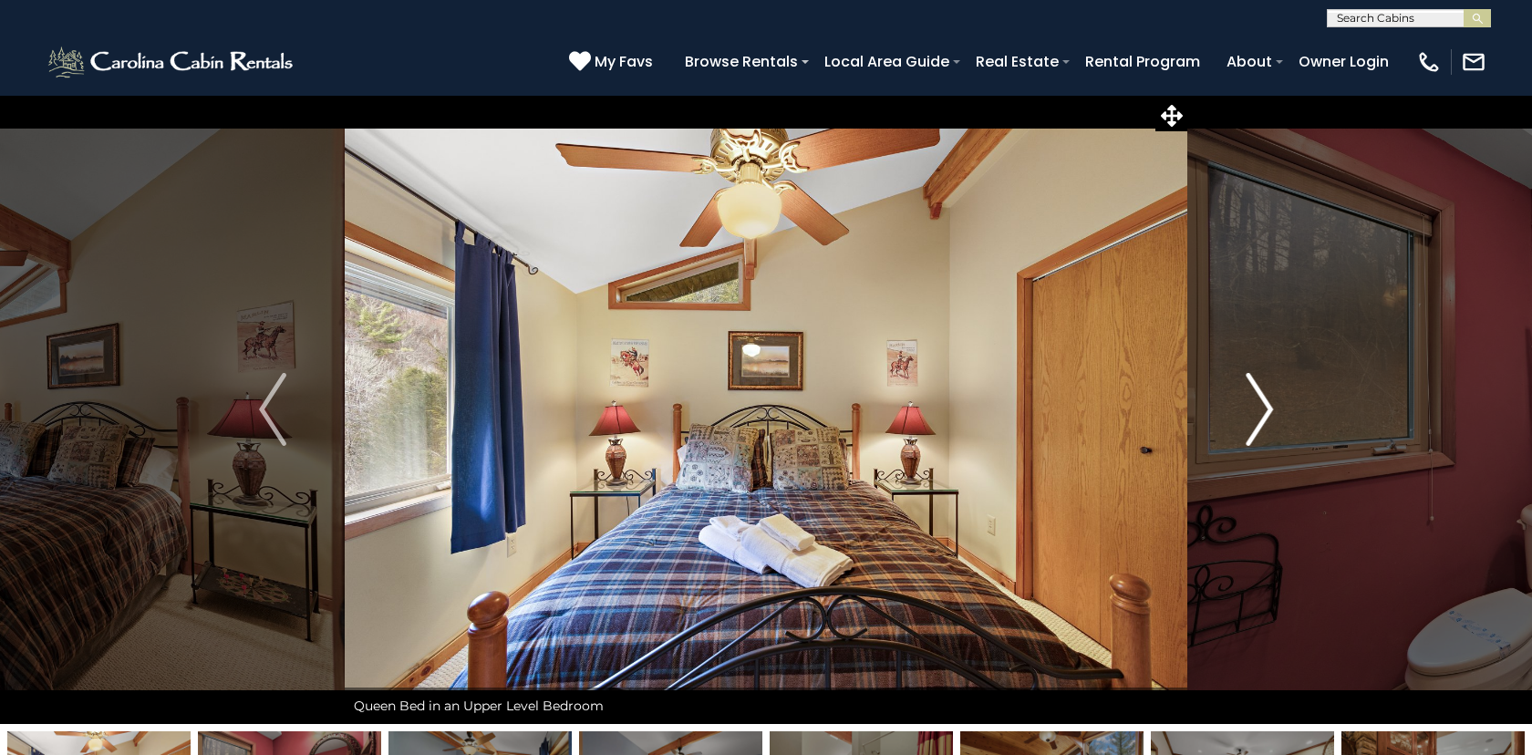
click at [1267, 409] on img "Next" at bounding box center [1259, 409] width 27 height 73
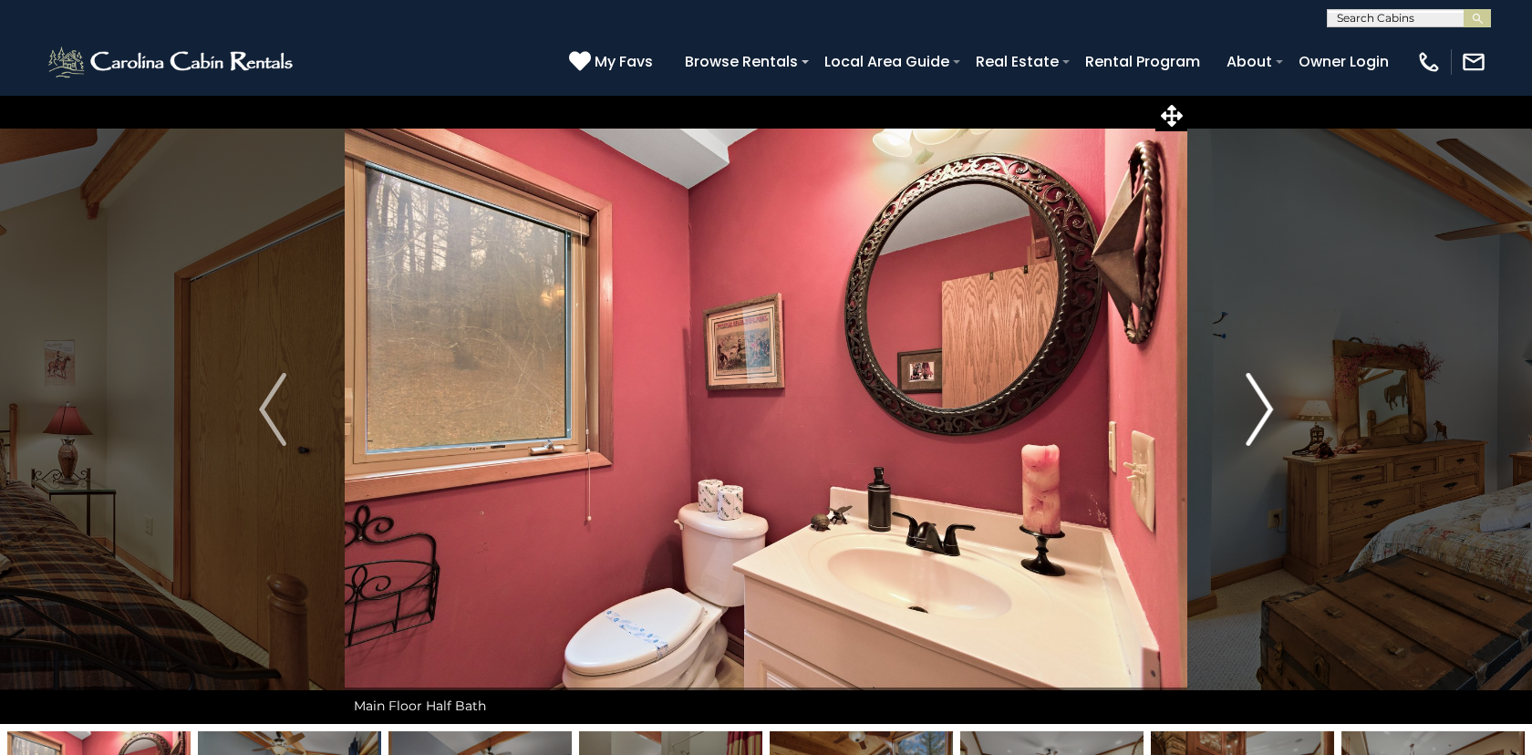
click at [1267, 409] on img "Next" at bounding box center [1259, 409] width 27 height 73
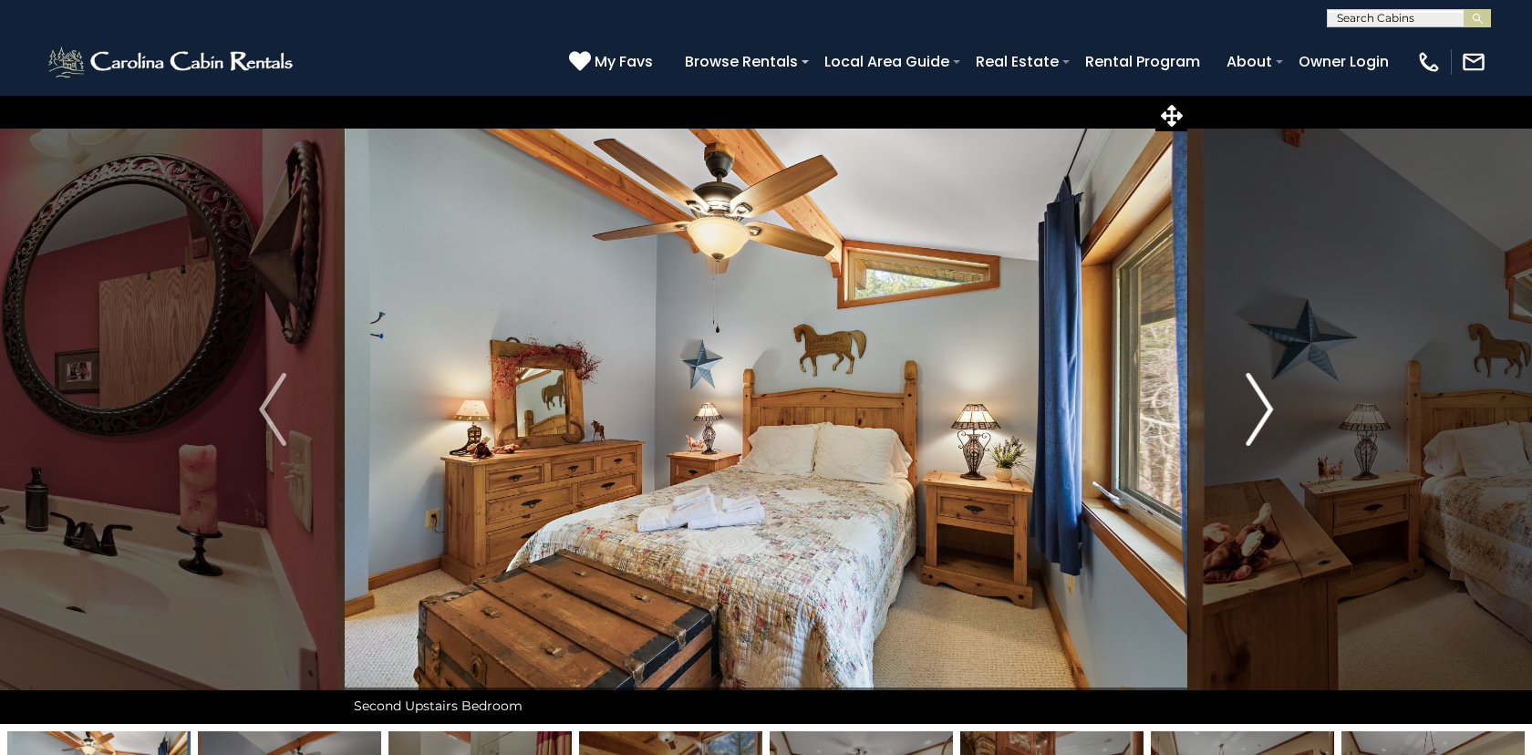
click at [1267, 409] on img "Next" at bounding box center [1259, 409] width 27 height 73
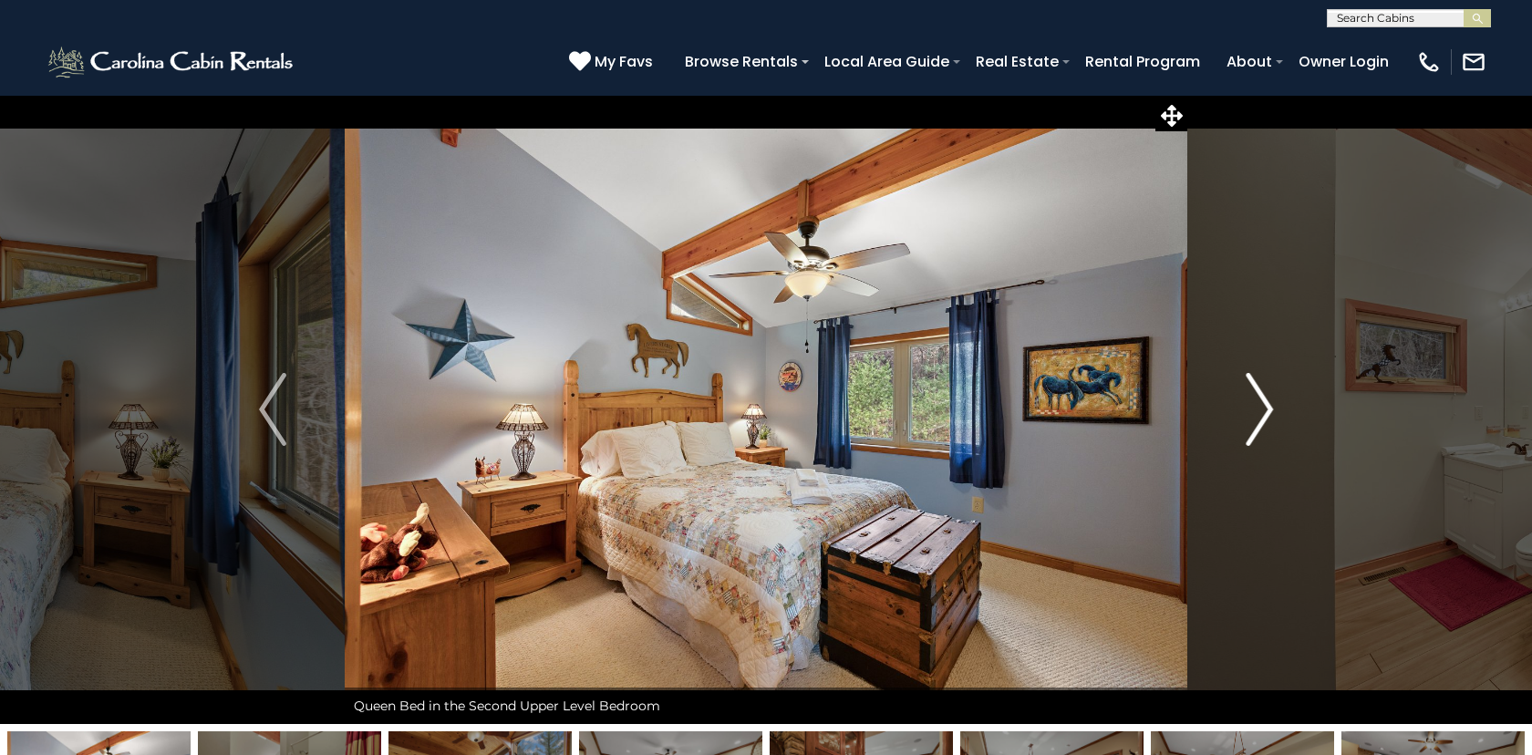
click at [1267, 409] on img "Next" at bounding box center [1259, 409] width 27 height 73
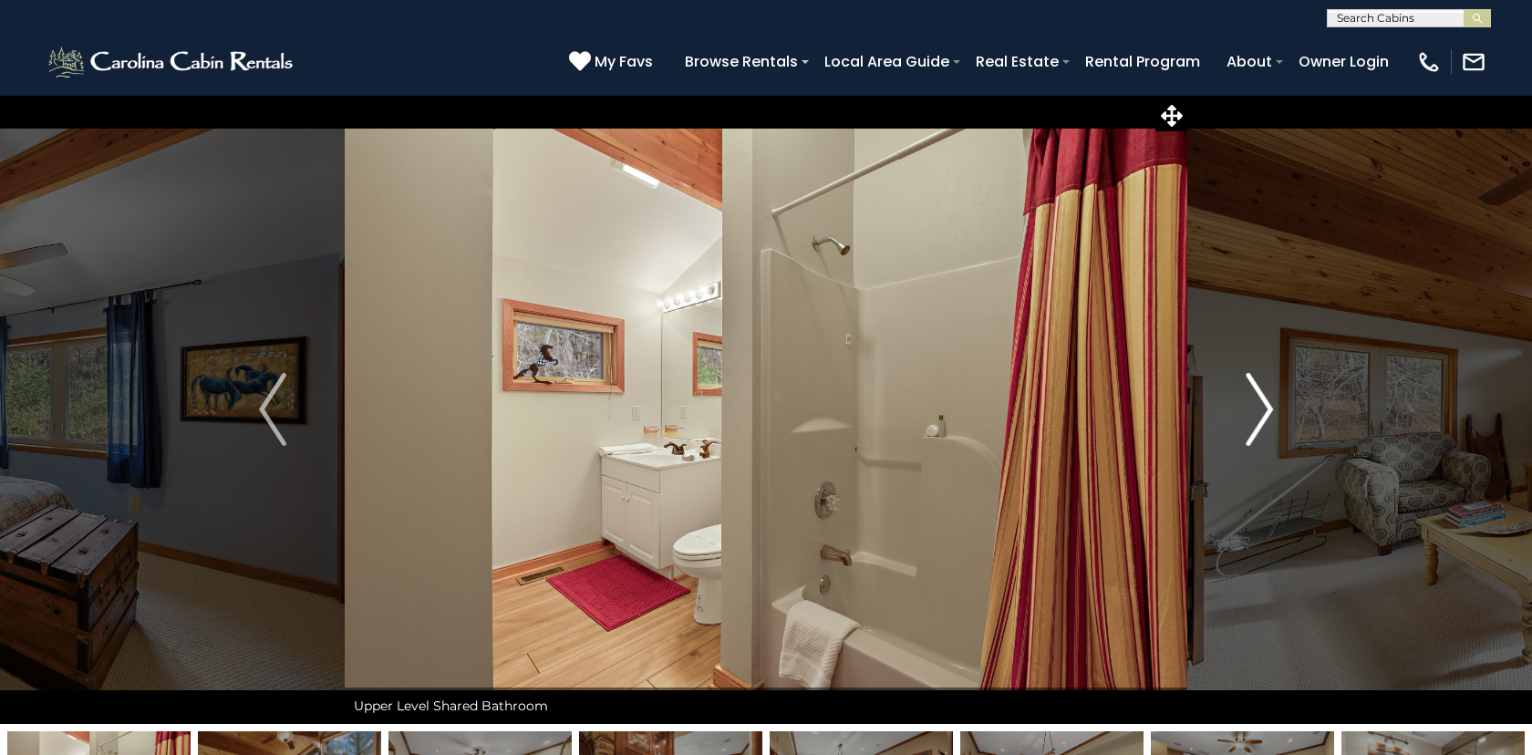
click at [1267, 409] on img "Next" at bounding box center [1259, 409] width 27 height 73
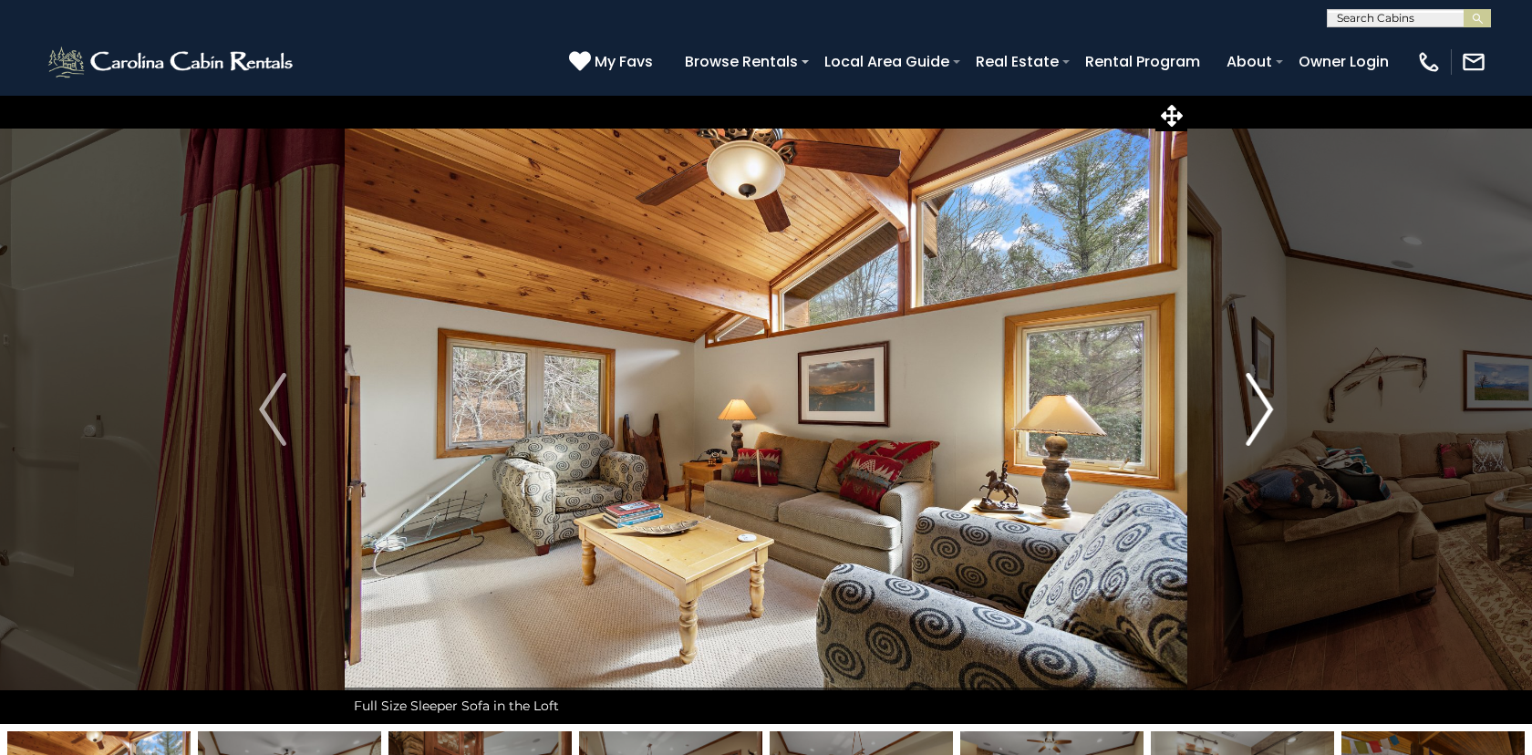
click at [1267, 409] on img "Next" at bounding box center [1259, 409] width 27 height 73
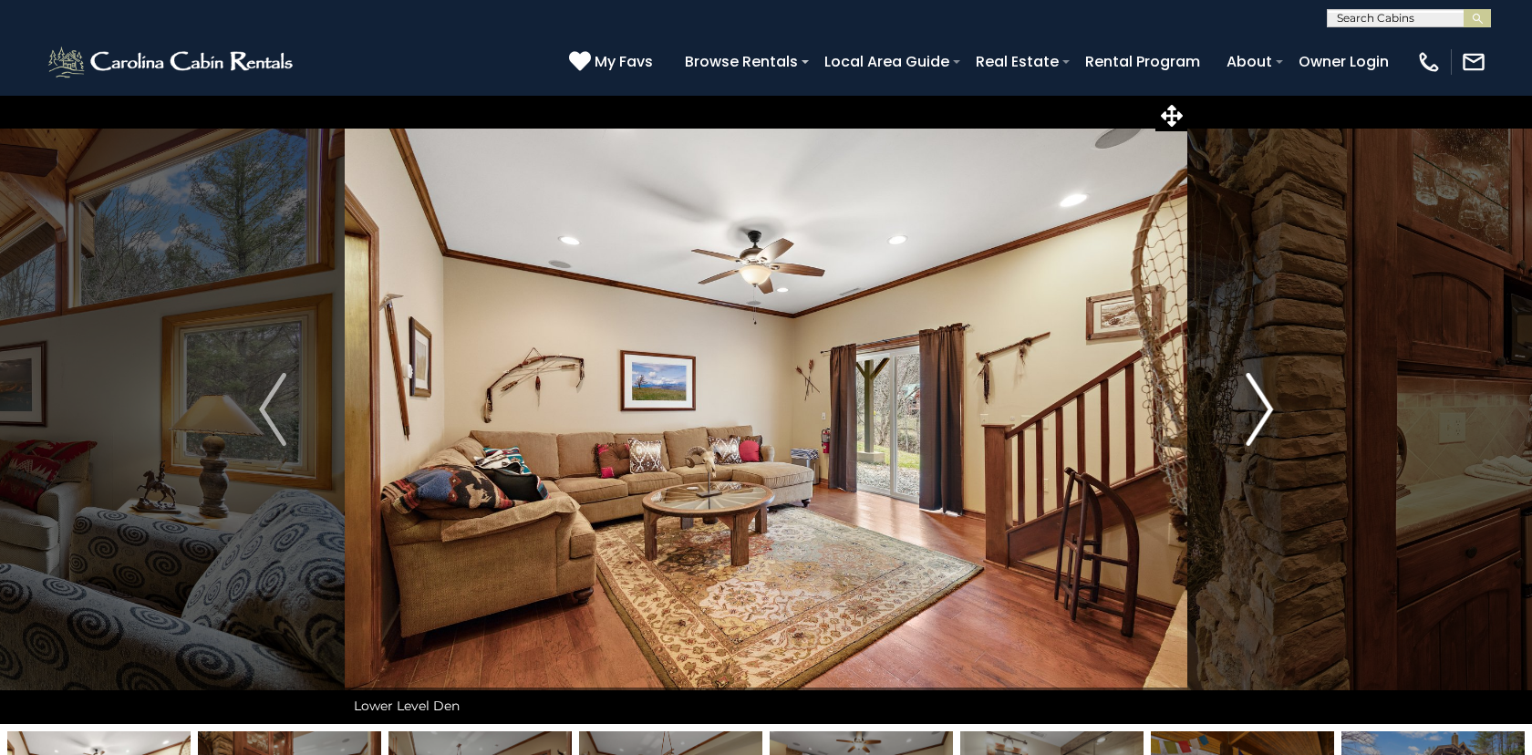
click at [1267, 409] on img "Next" at bounding box center [1259, 409] width 27 height 73
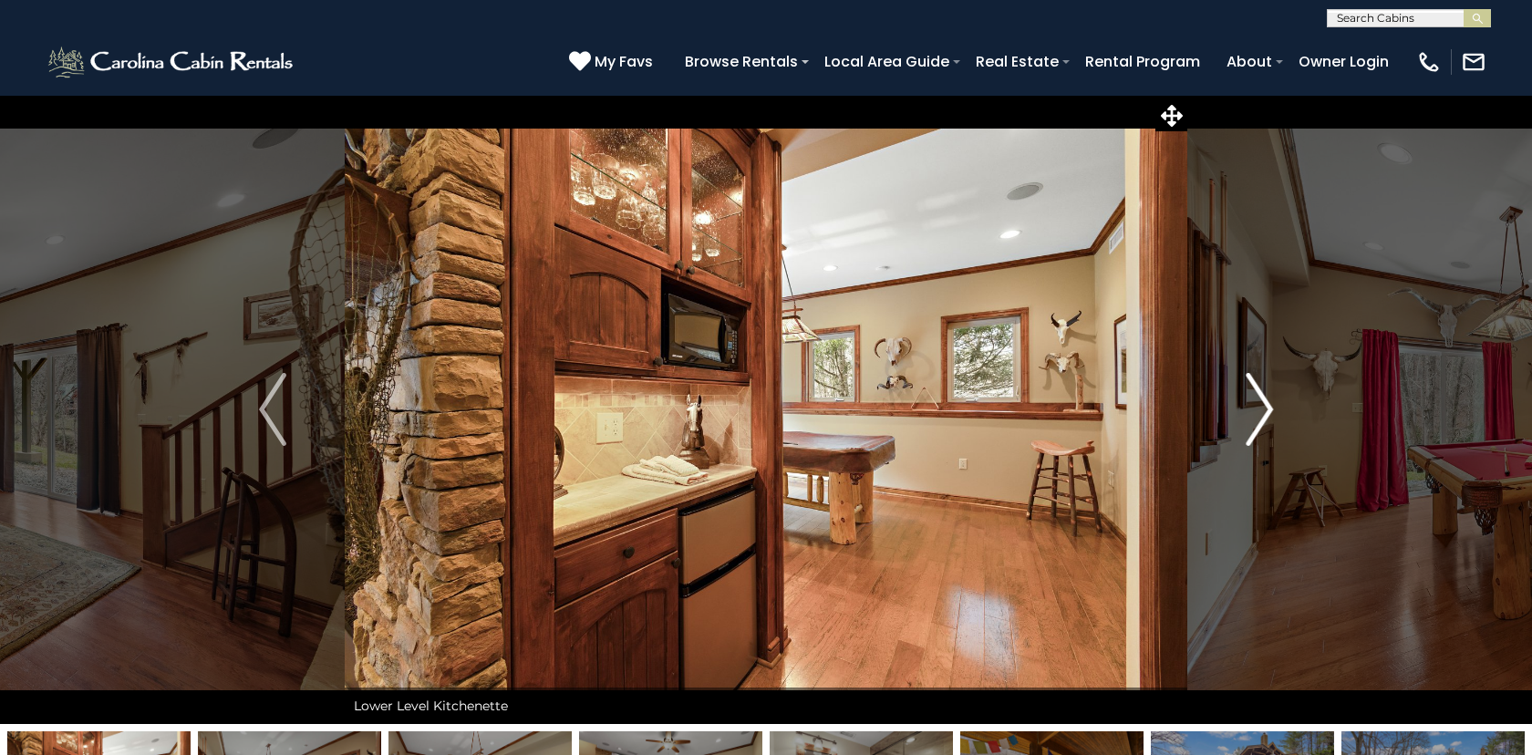
click at [1267, 409] on img "Next" at bounding box center [1259, 409] width 27 height 73
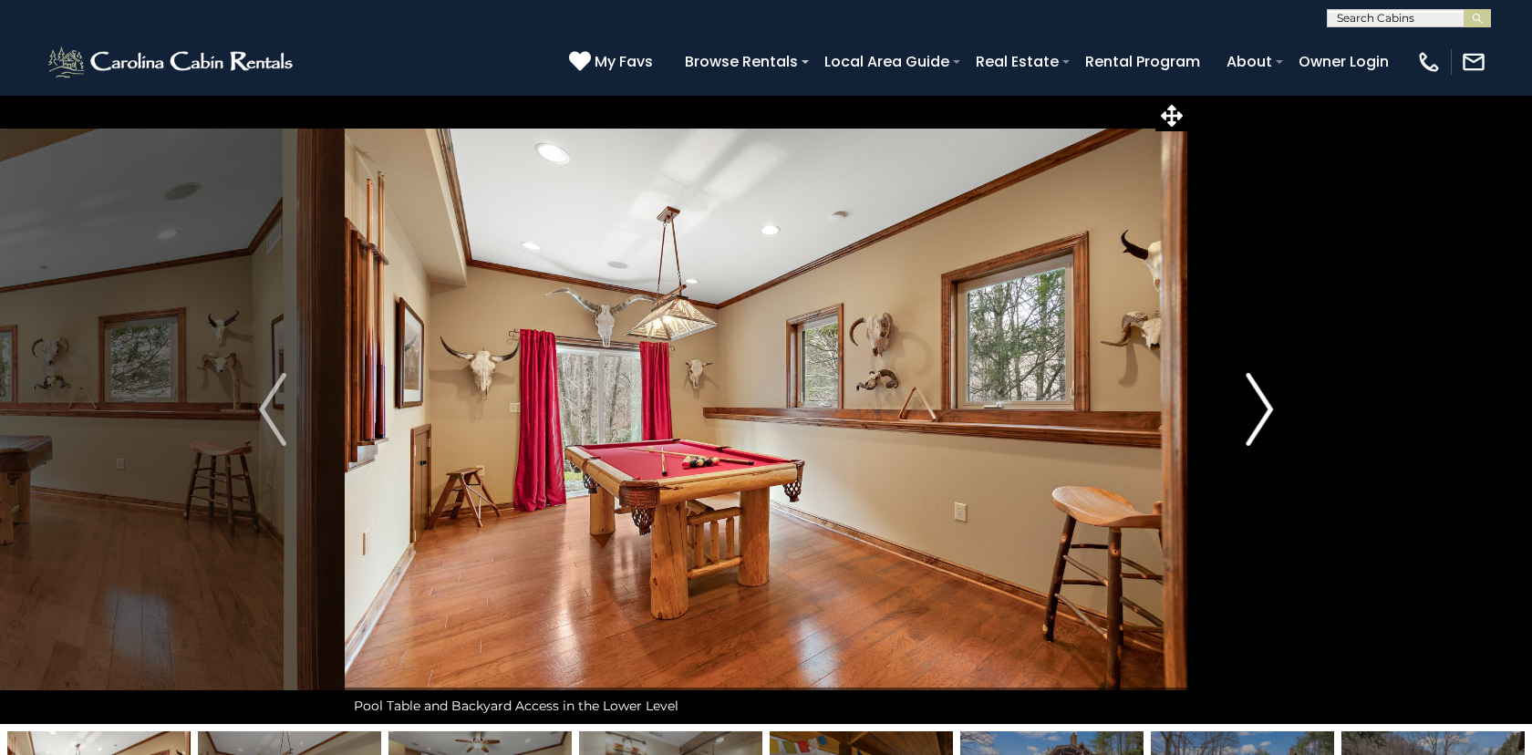
click at [1267, 409] on img "Next" at bounding box center [1259, 409] width 27 height 73
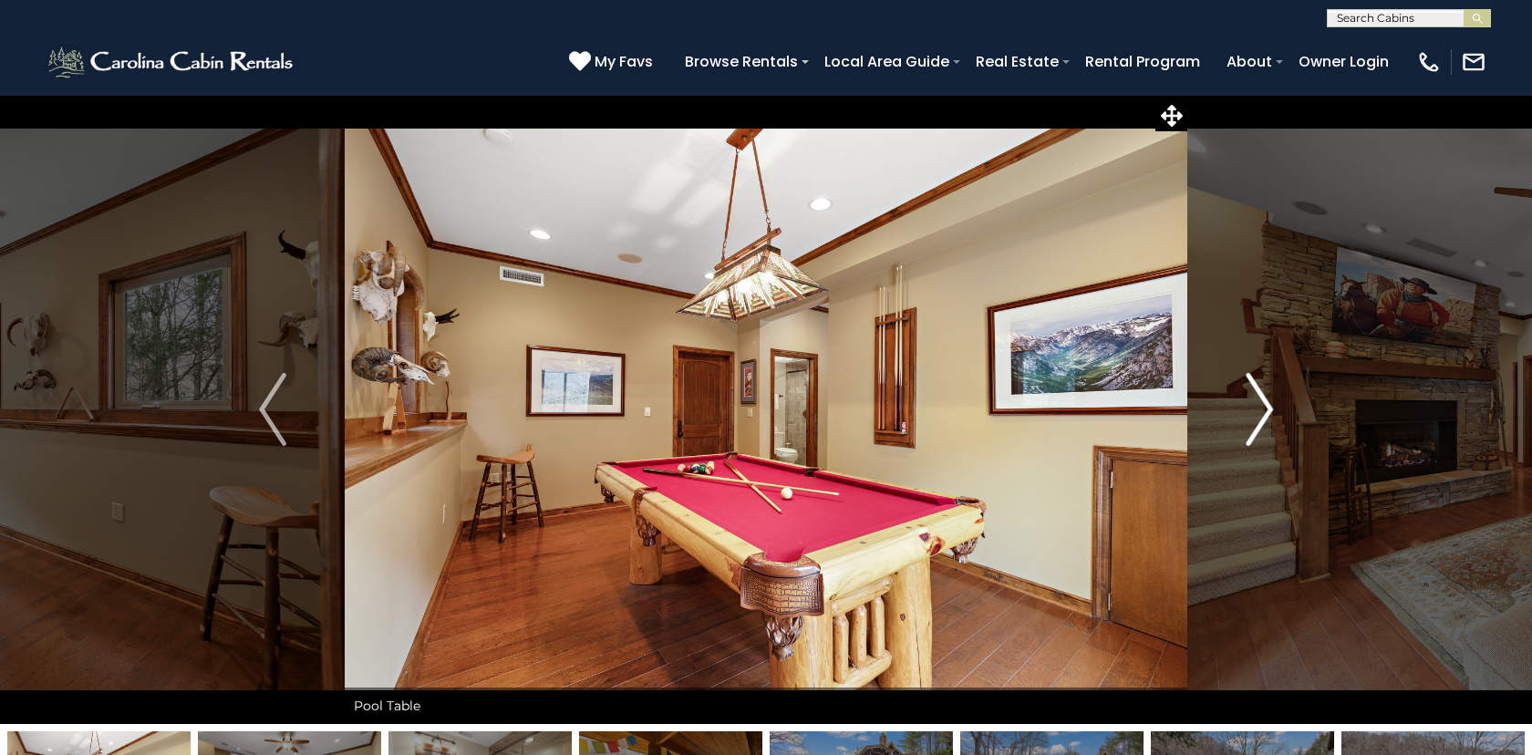
click at [1267, 409] on img "Next" at bounding box center [1259, 409] width 27 height 73
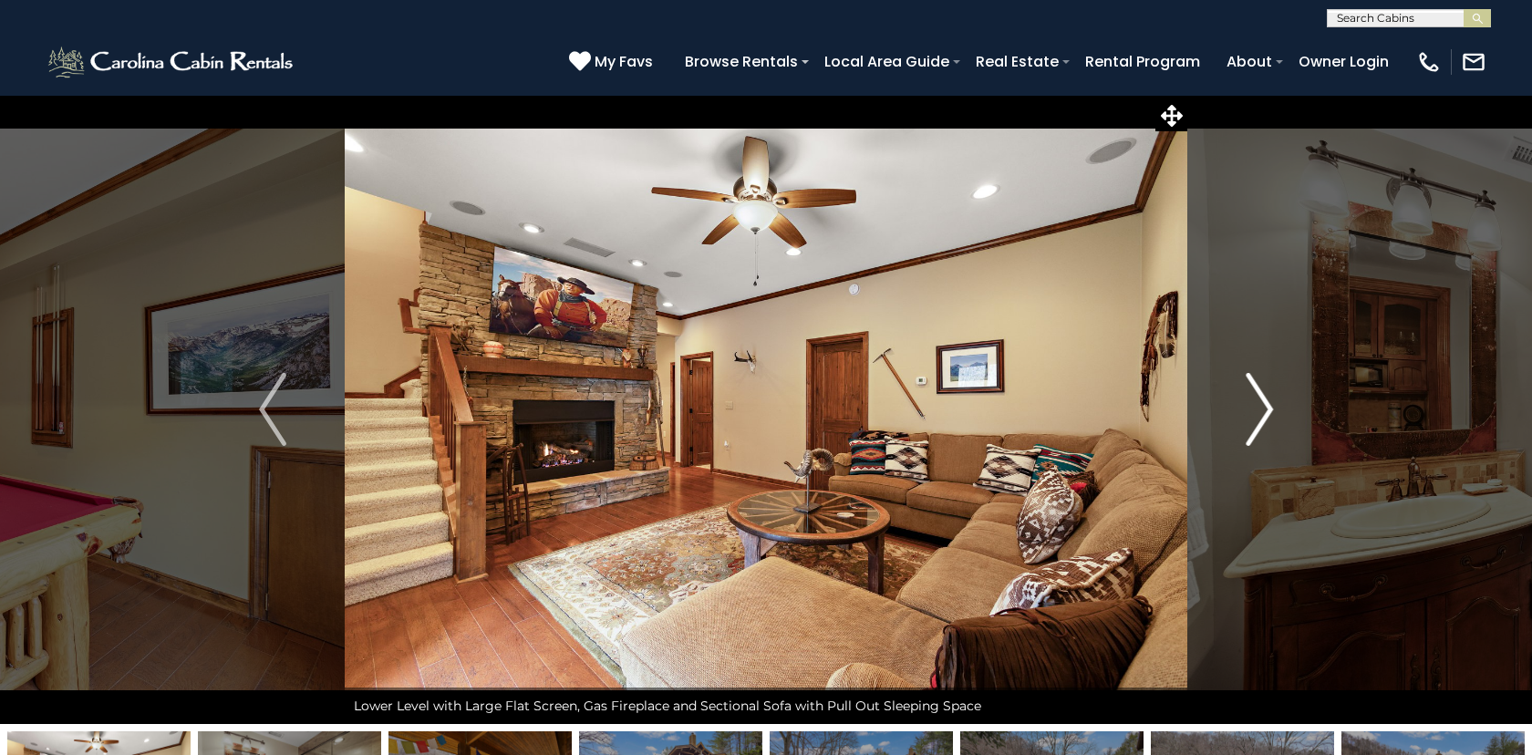
click at [1267, 409] on img "Next" at bounding box center [1259, 409] width 27 height 73
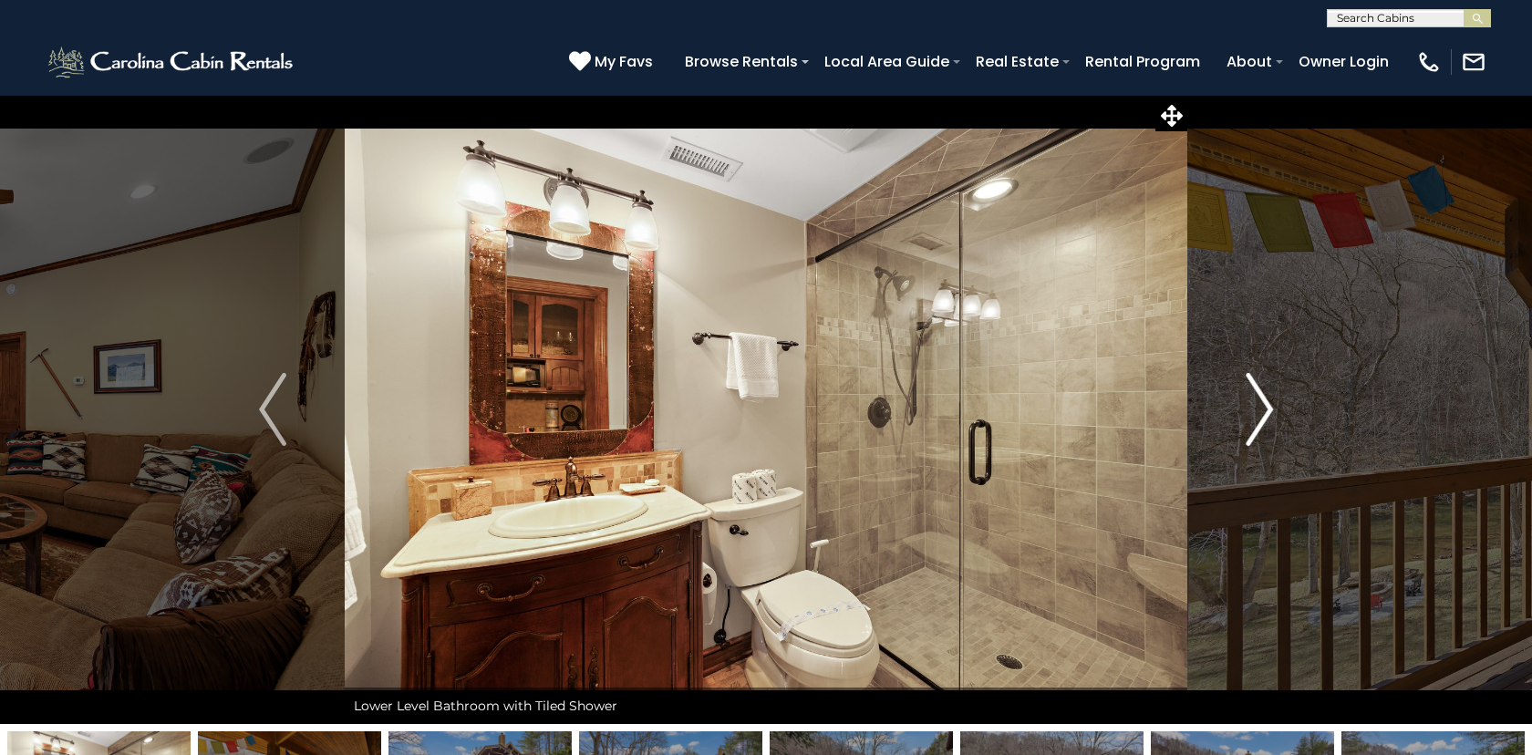
click at [1267, 409] on img "Next" at bounding box center [1259, 409] width 27 height 73
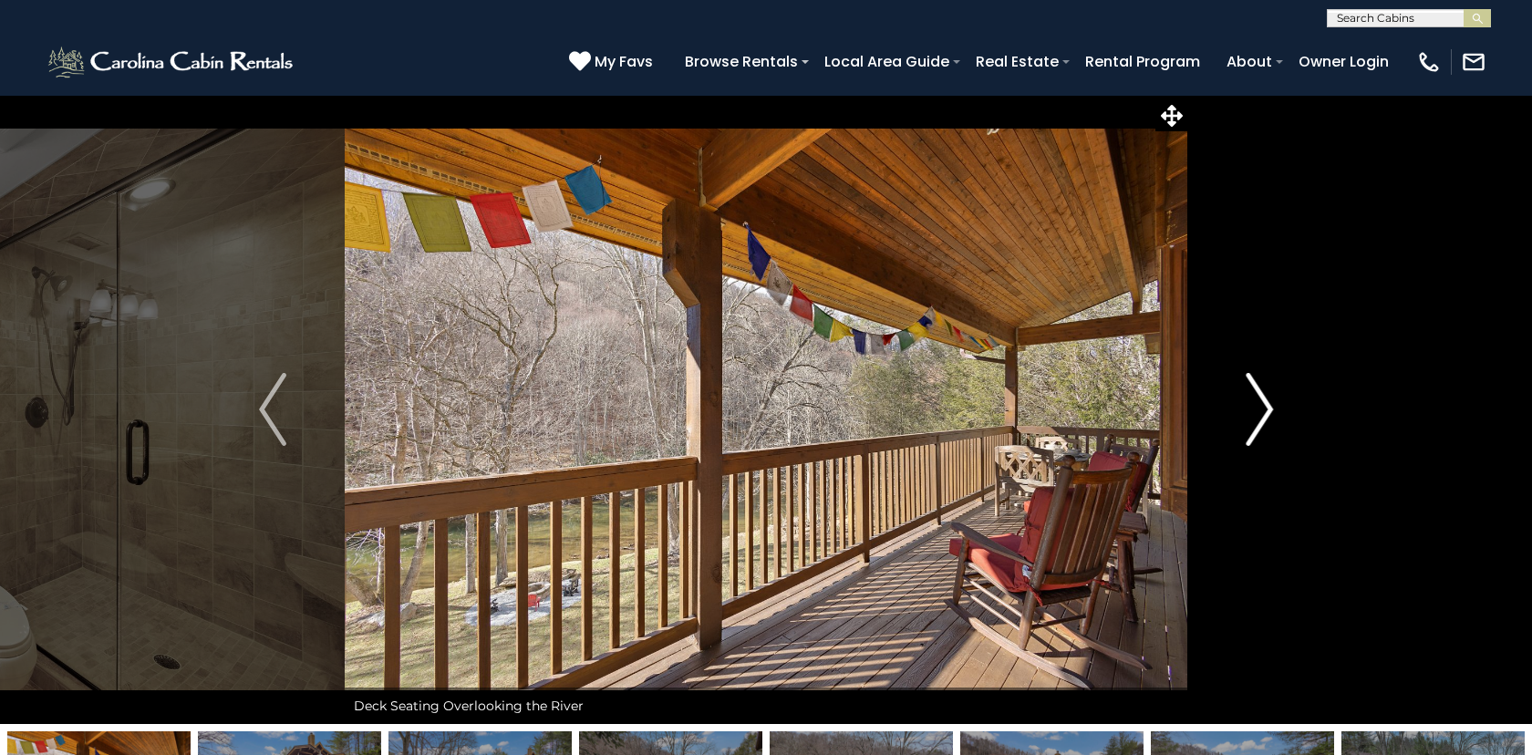
click at [1267, 409] on img "Next" at bounding box center [1259, 409] width 27 height 73
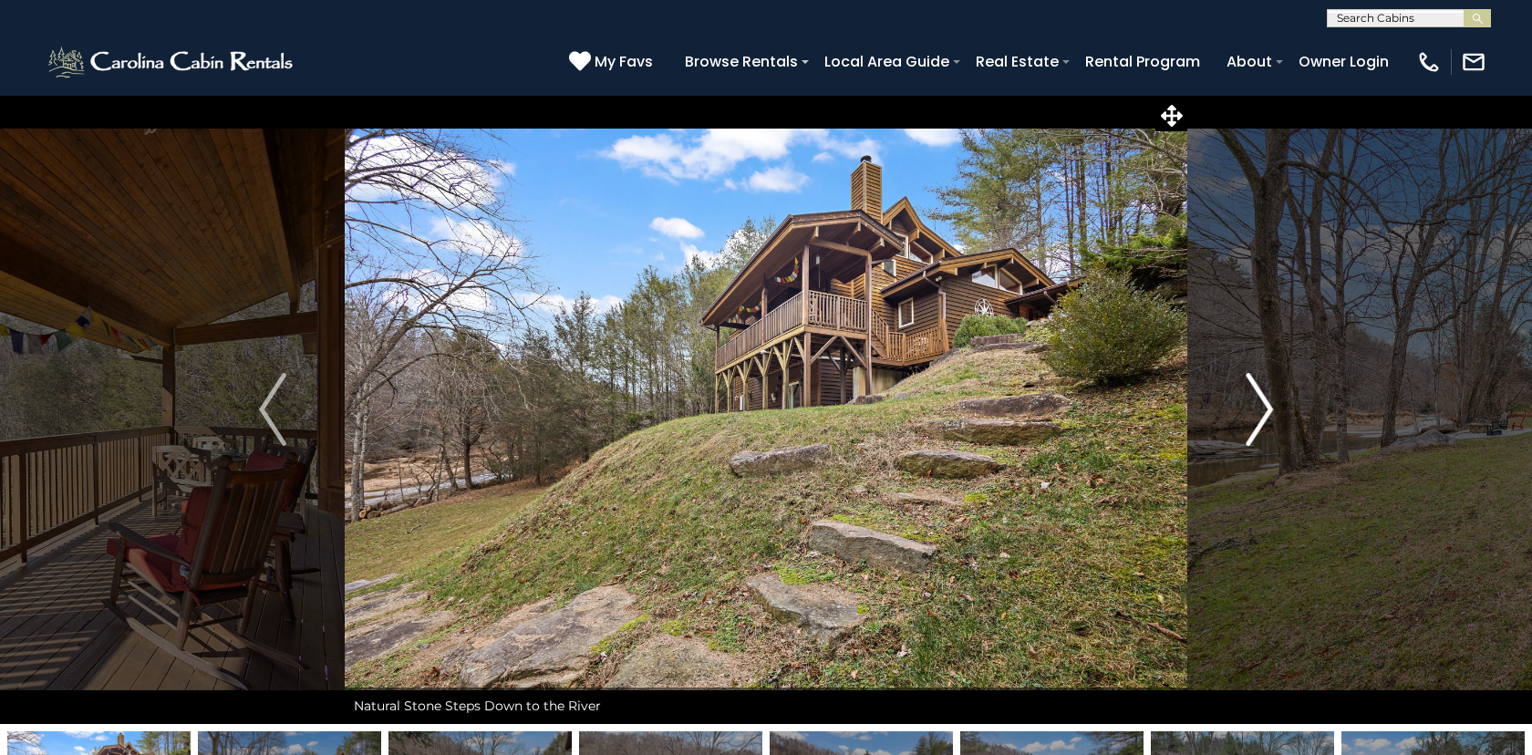
click at [1267, 409] on img "Next" at bounding box center [1259, 409] width 27 height 73
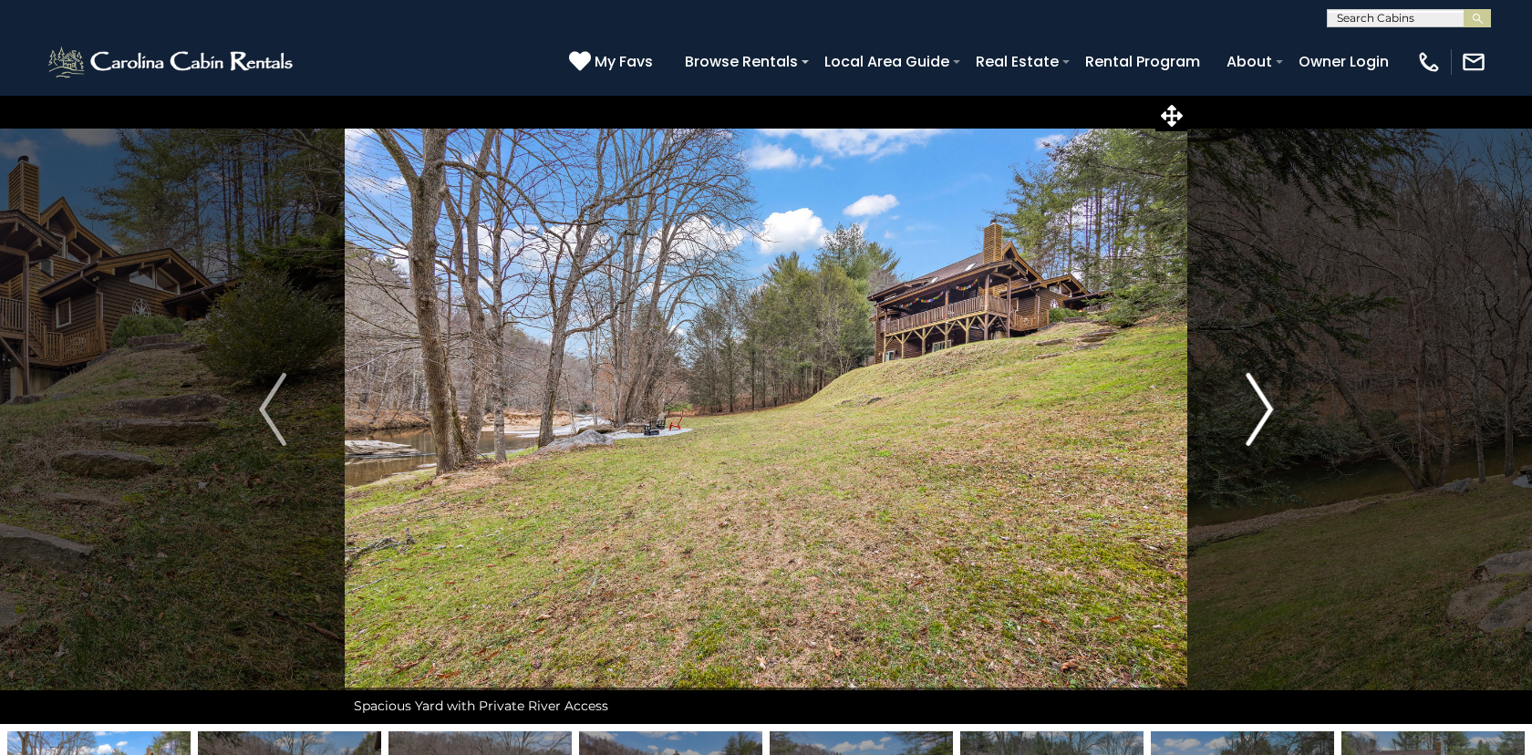
click at [1267, 409] on img "Next" at bounding box center [1259, 409] width 27 height 73
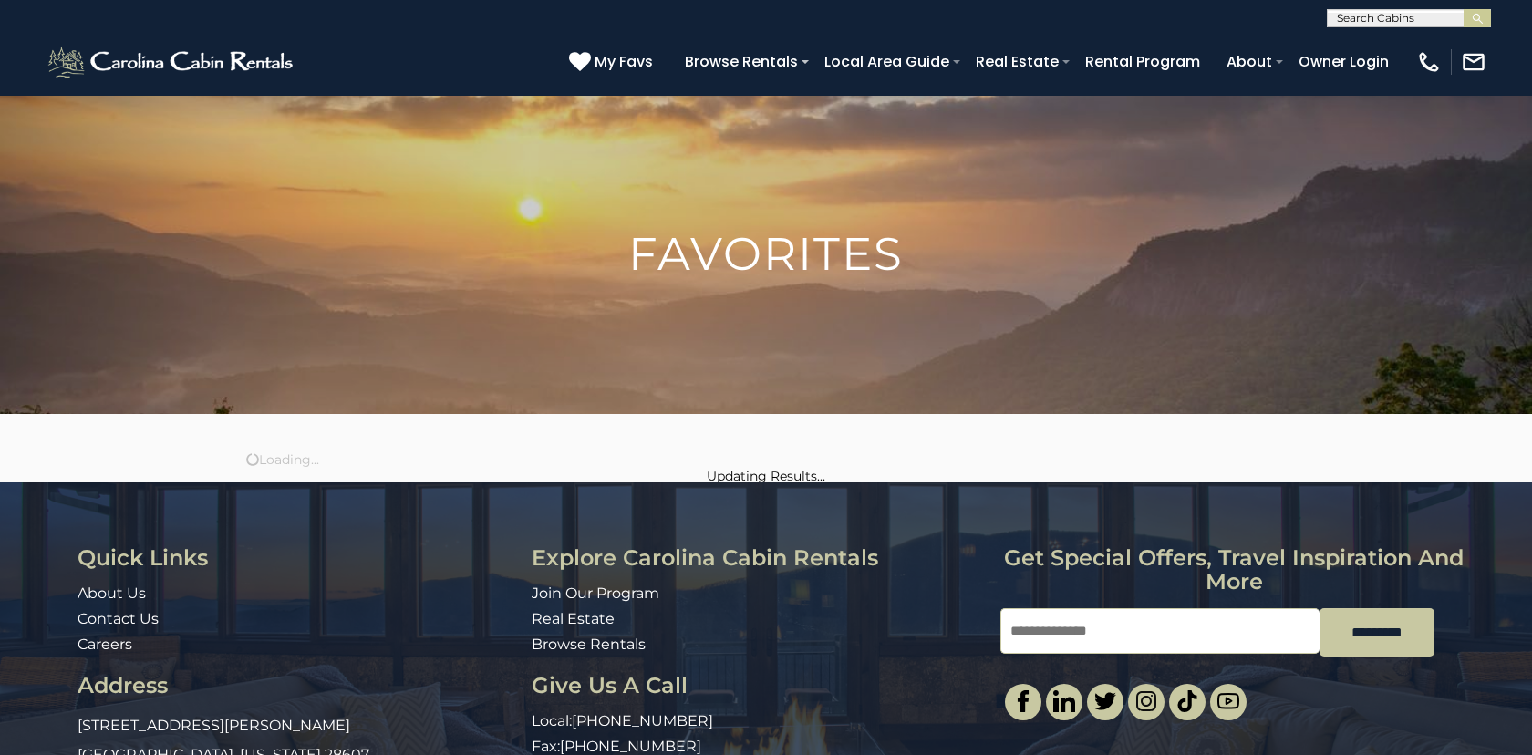
scroll to position [110, 0]
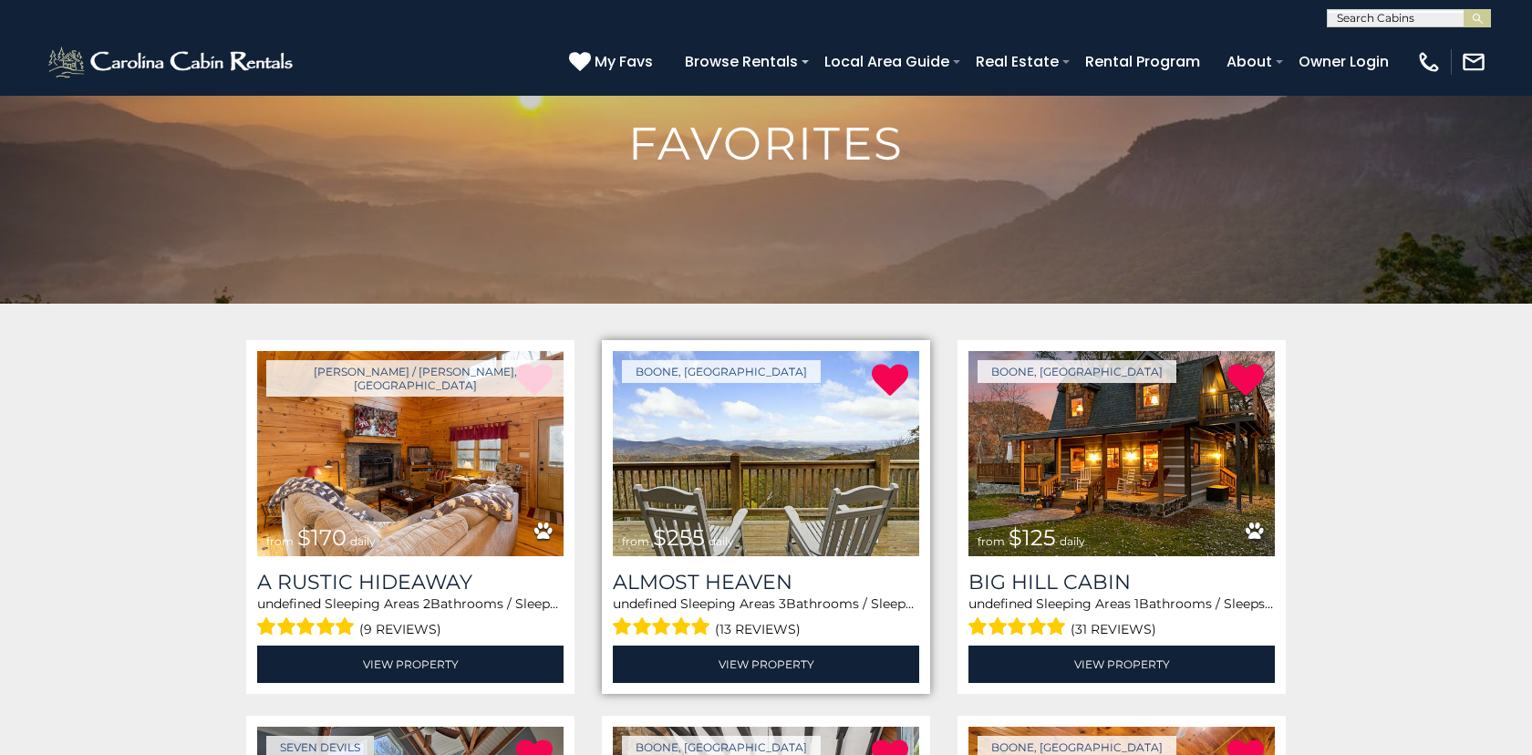
click at [797, 481] on img at bounding box center [766, 453] width 306 height 205
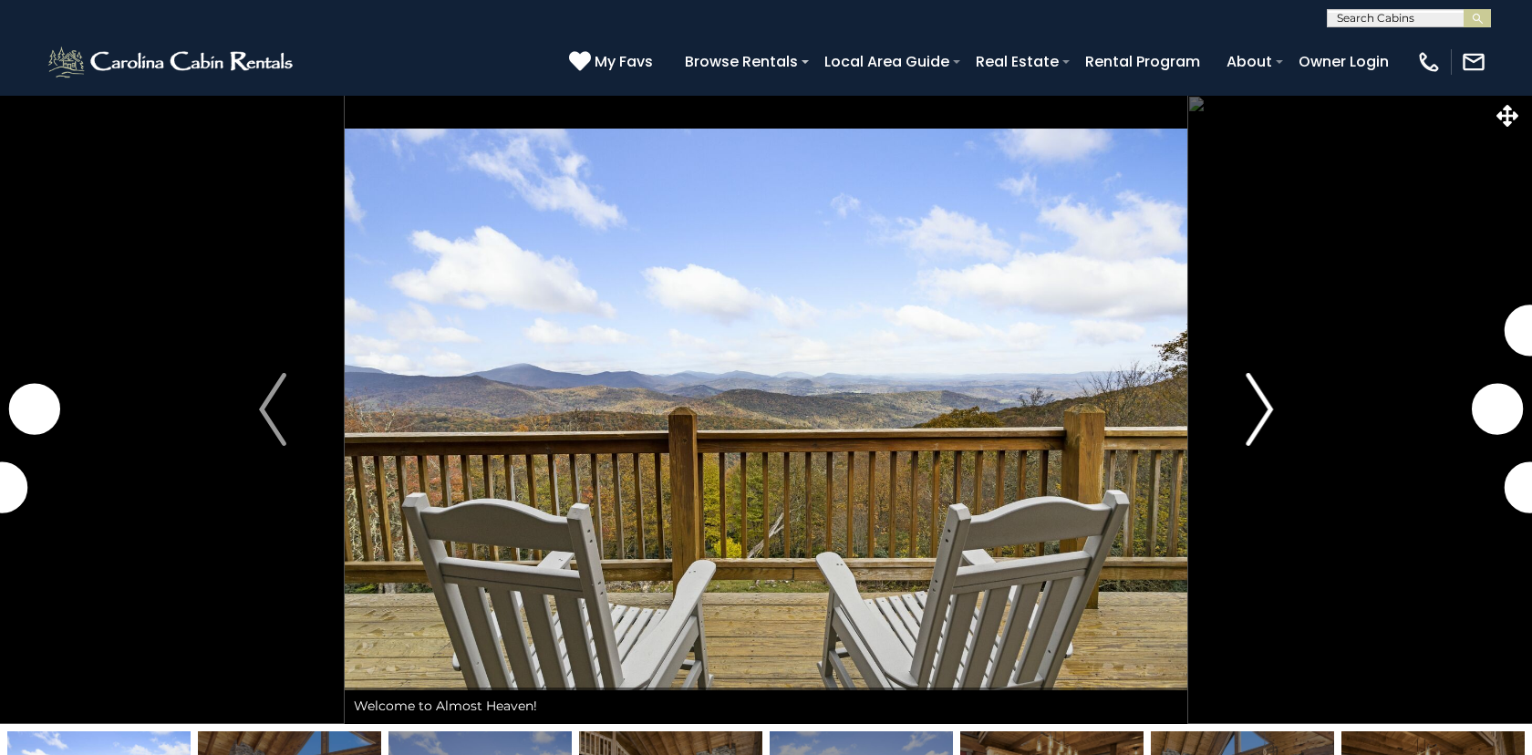
click at [1269, 405] on img "Next" at bounding box center [1259, 409] width 27 height 73
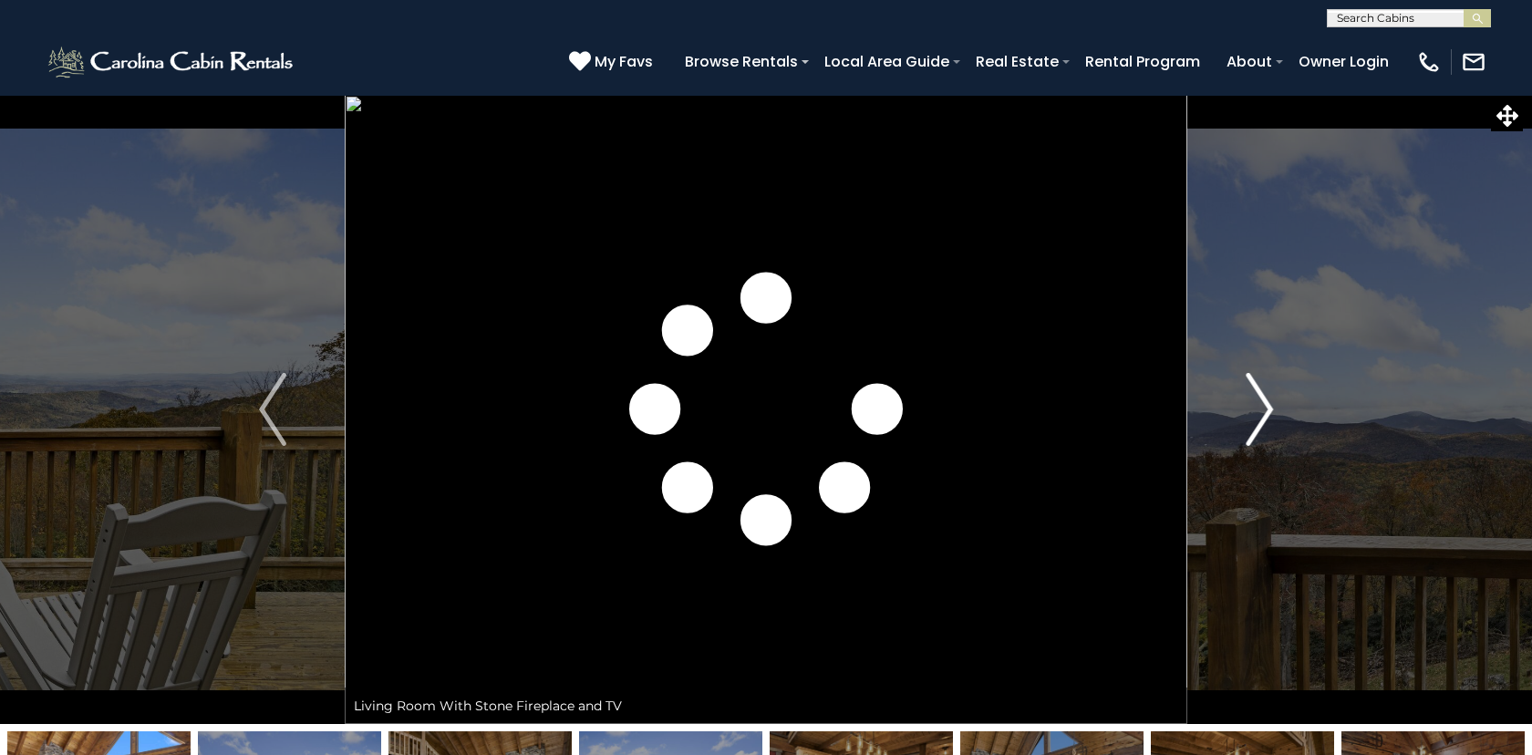
click at [1269, 405] on img "Next" at bounding box center [1259, 409] width 27 height 73
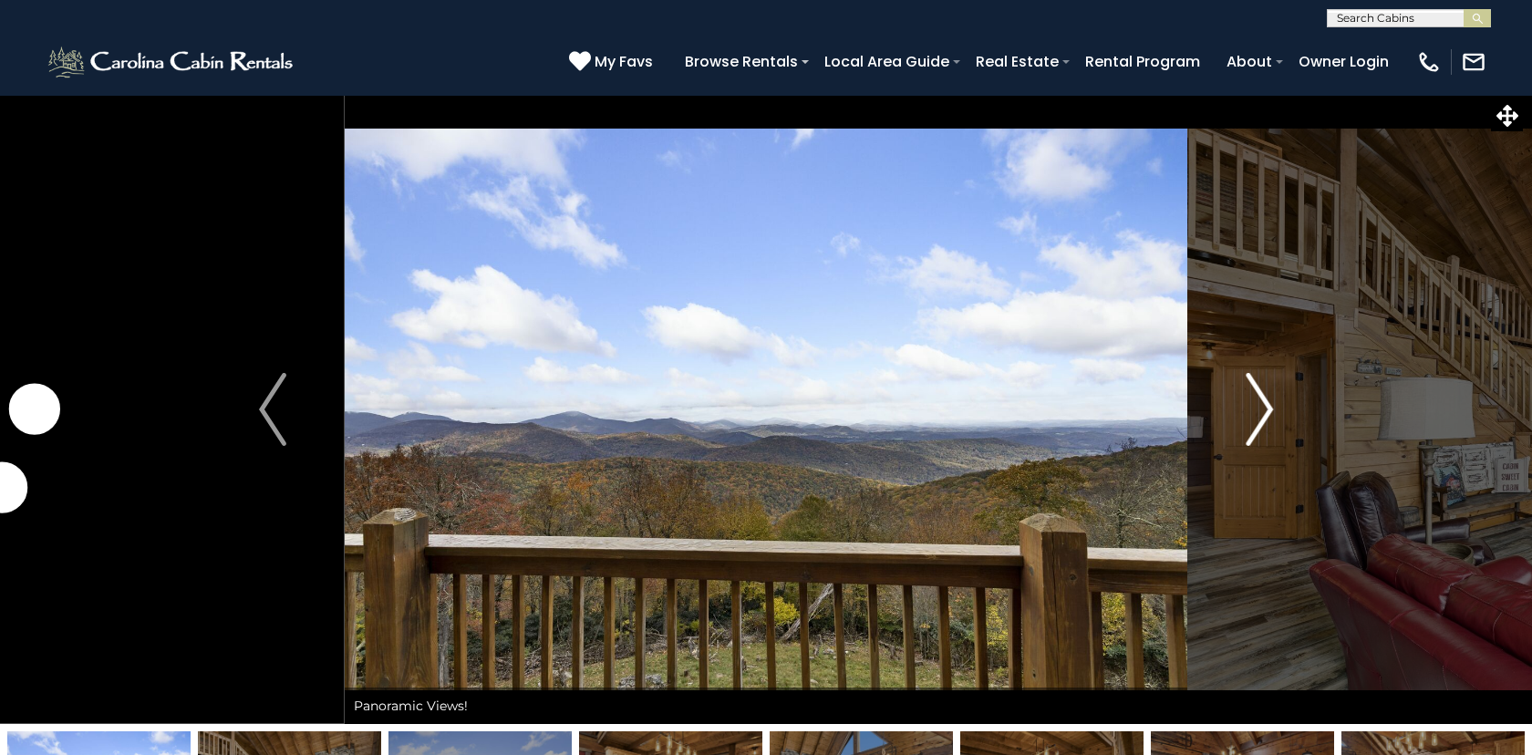
click at [1269, 405] on img "Next" at bounding box center [1259, 409] width 27 height 73
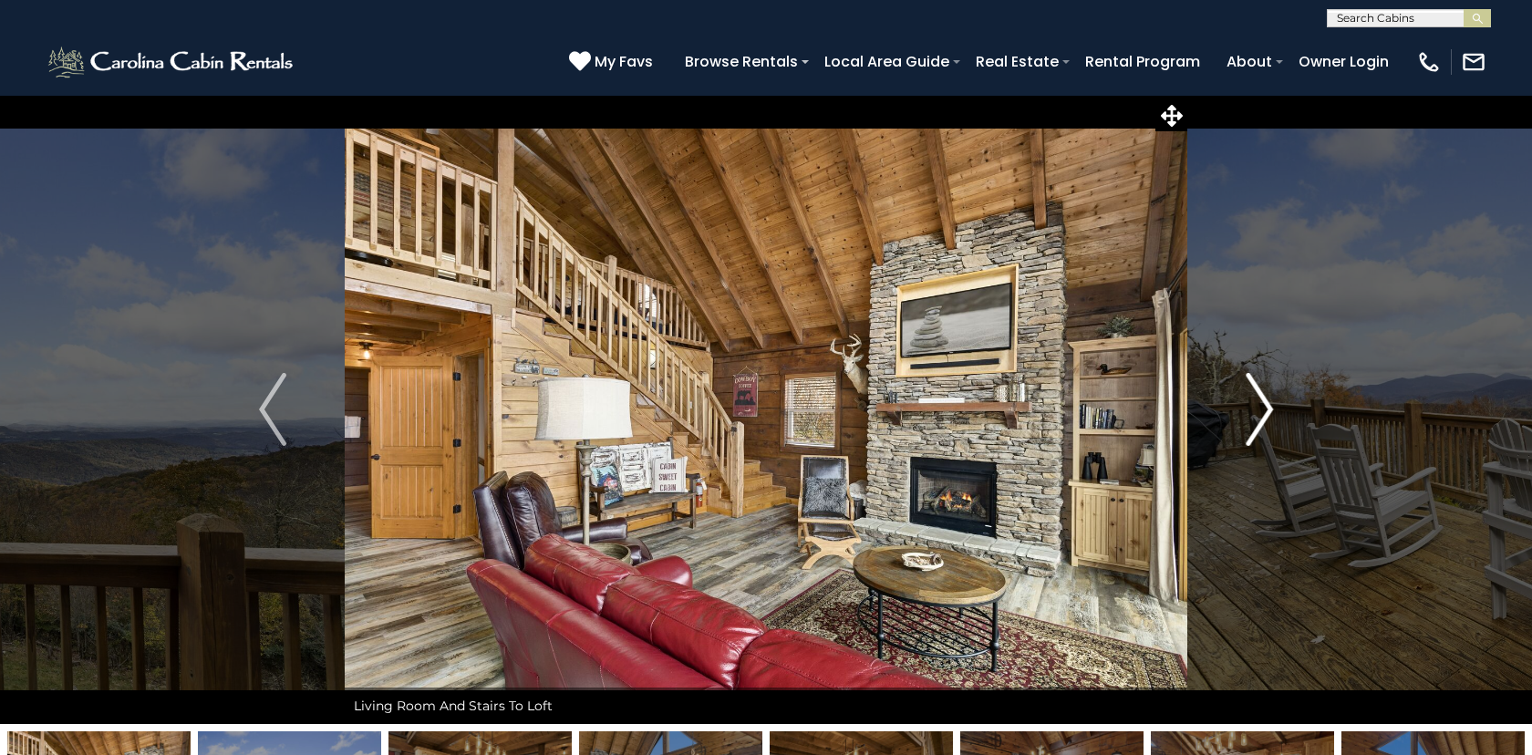
click at [1269, 405] on img "Next" at bounding box center [1259, 409] width 27 height 73
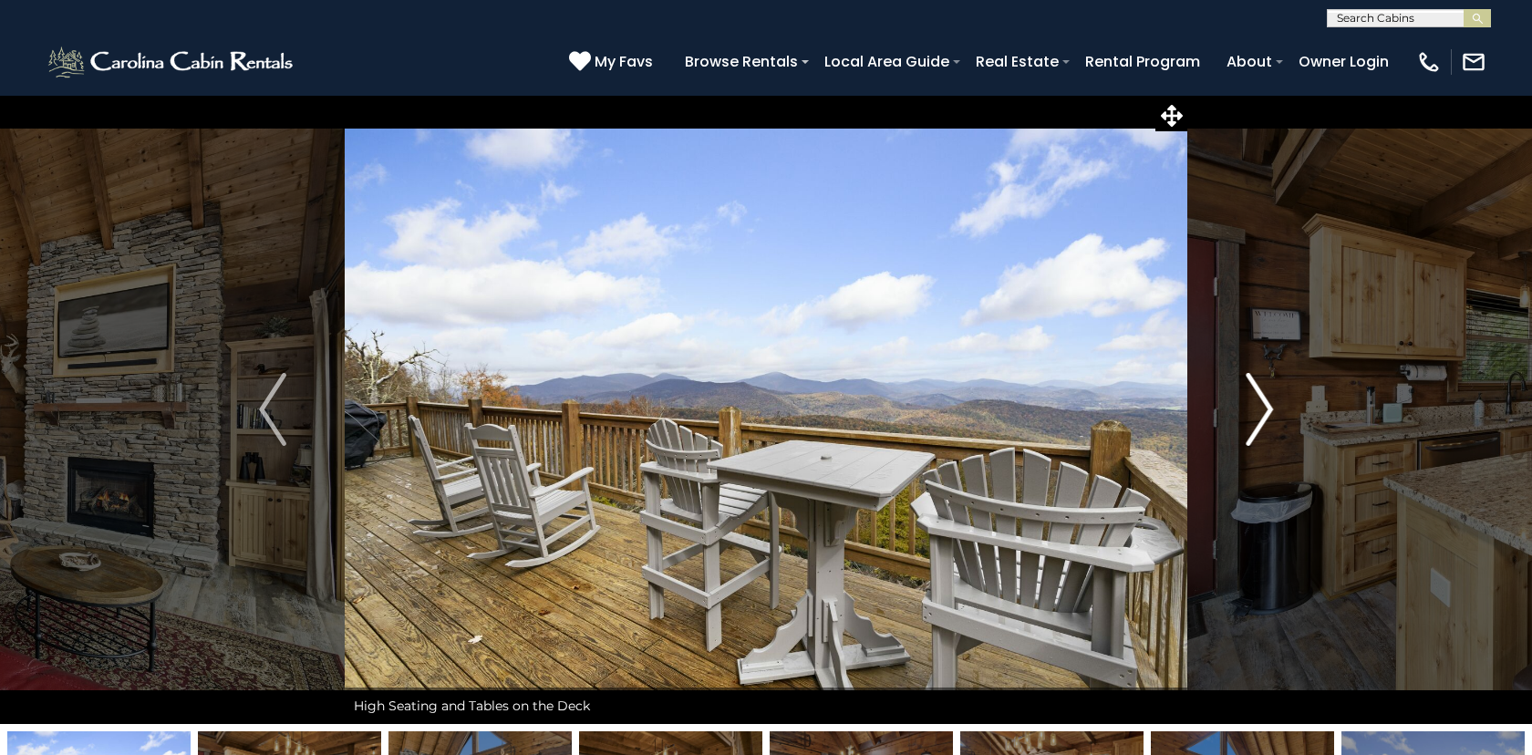
click at [1269, 405] on img "Next" at bounding box center [1259, 409] width 27 height 73
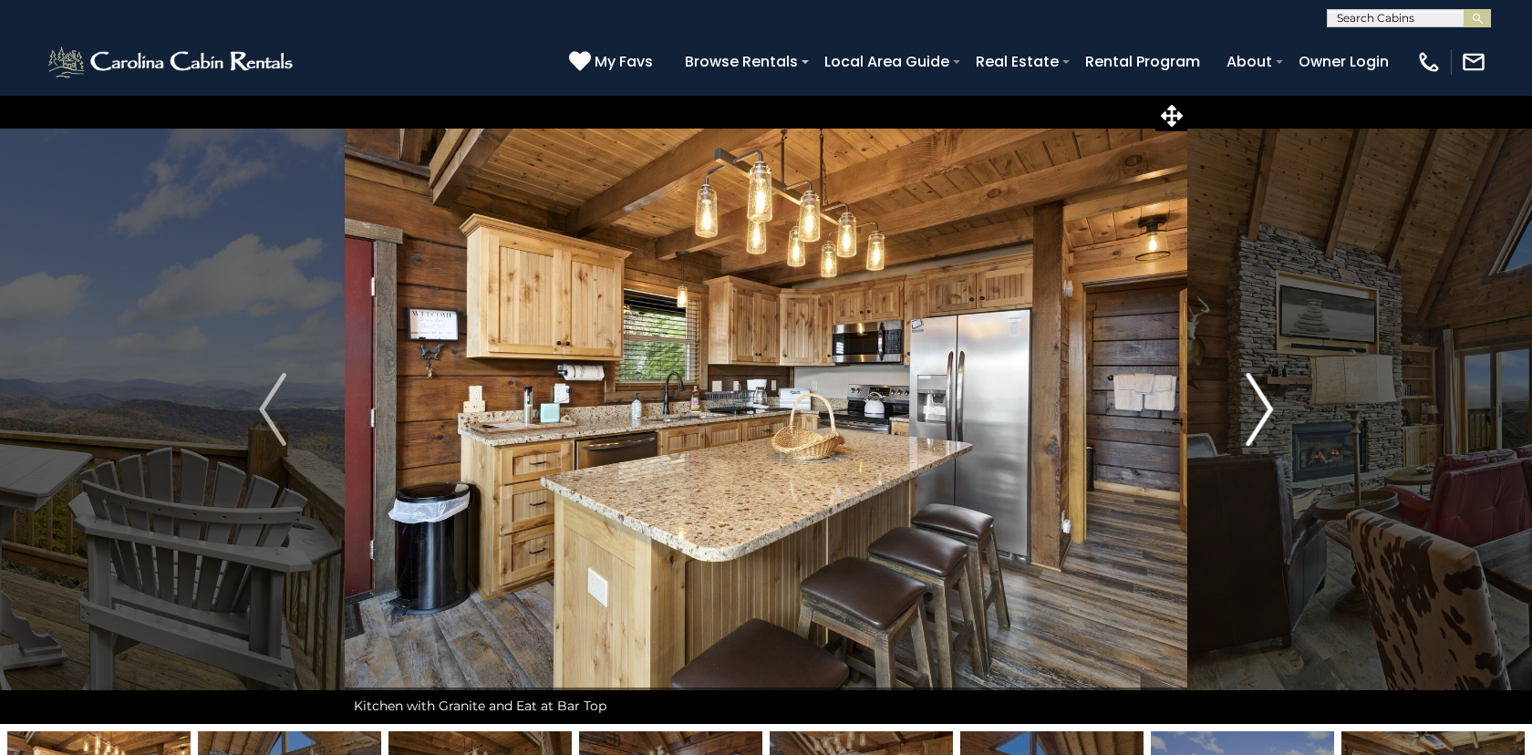
click at [1269, 405] on img "Next" at bounding box center [1259, 409] width 27 height 73
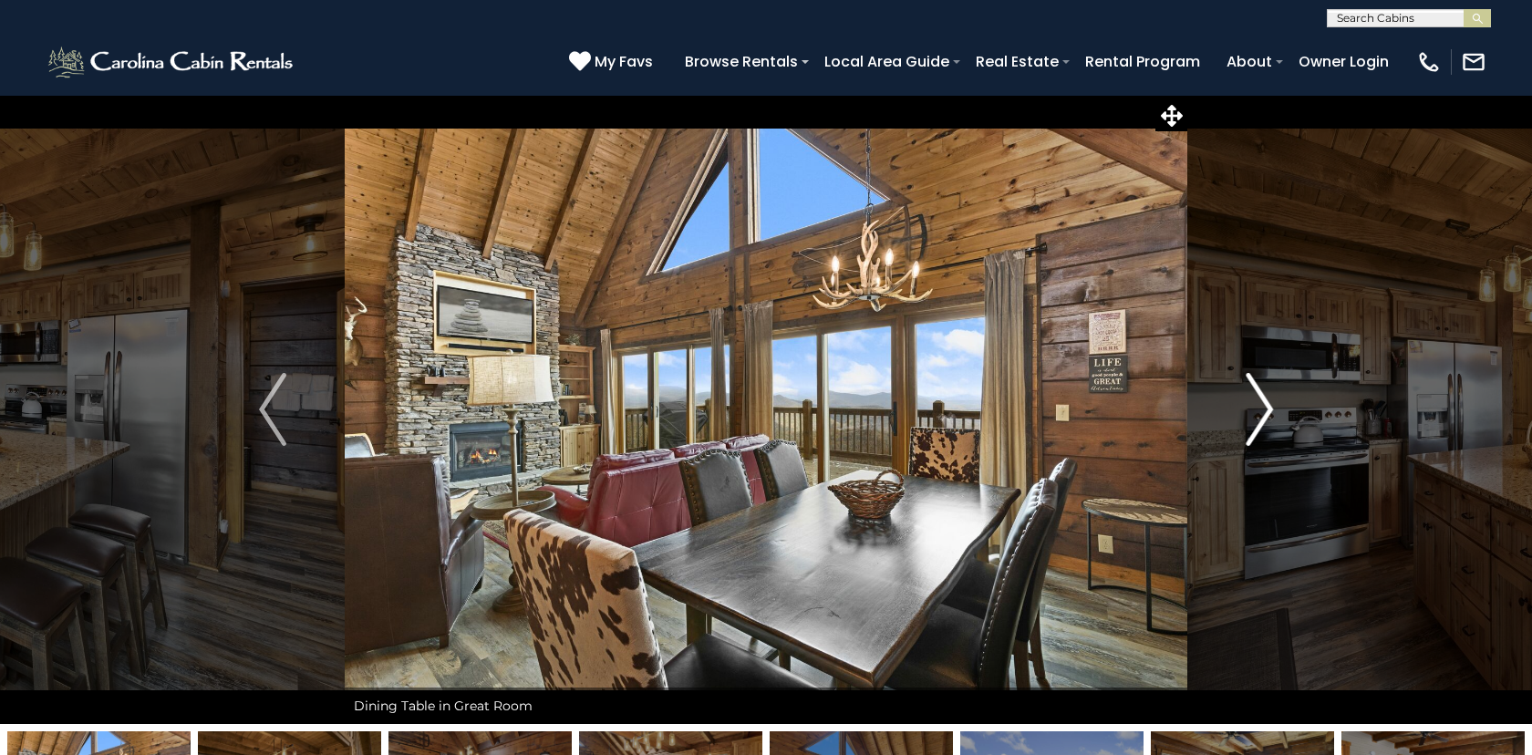
click at [1269, 405] on img "Next" at bounding box center [1259, 409] width 27 height 73
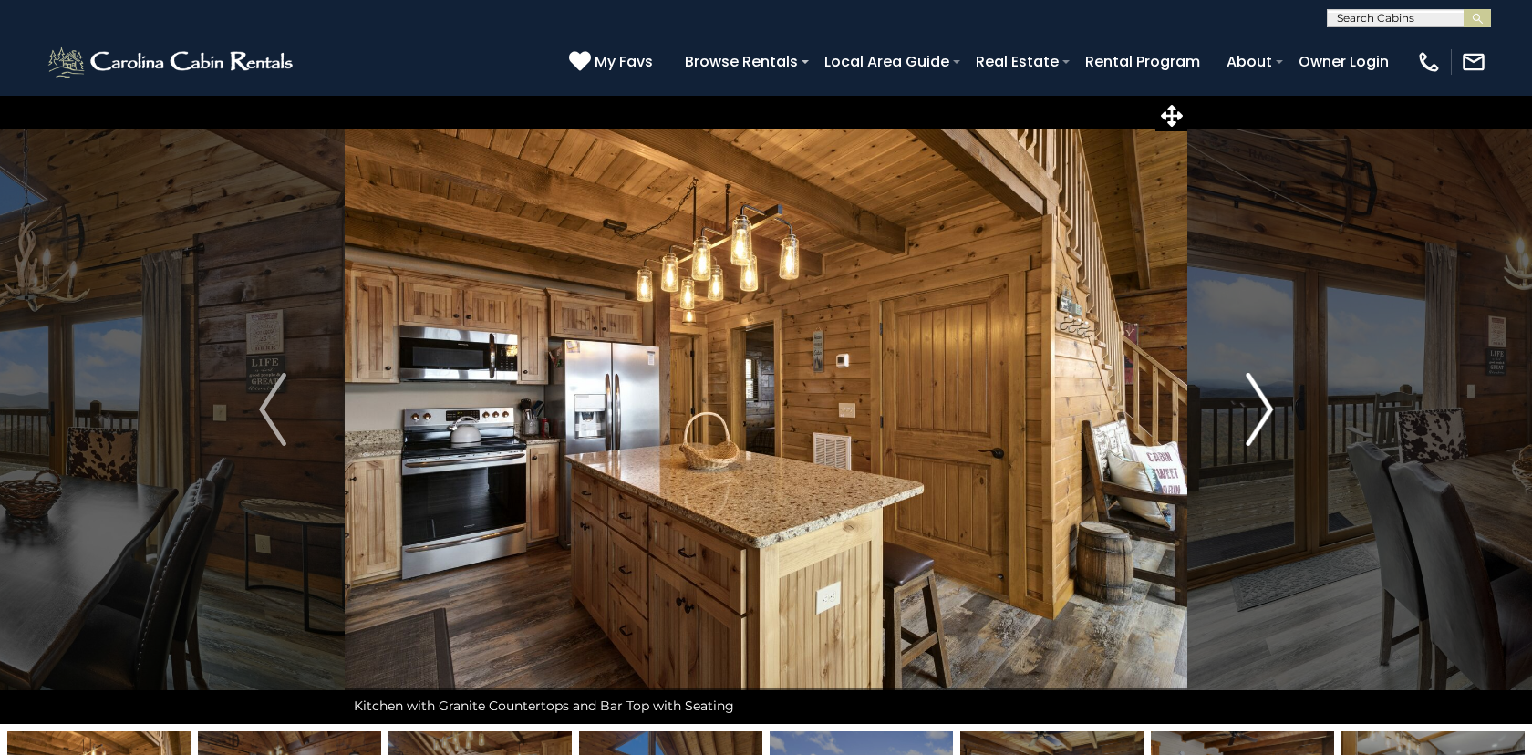
click at [1269, 405] on img "Next" at bounding box center [1259, 409] width 27 height 73
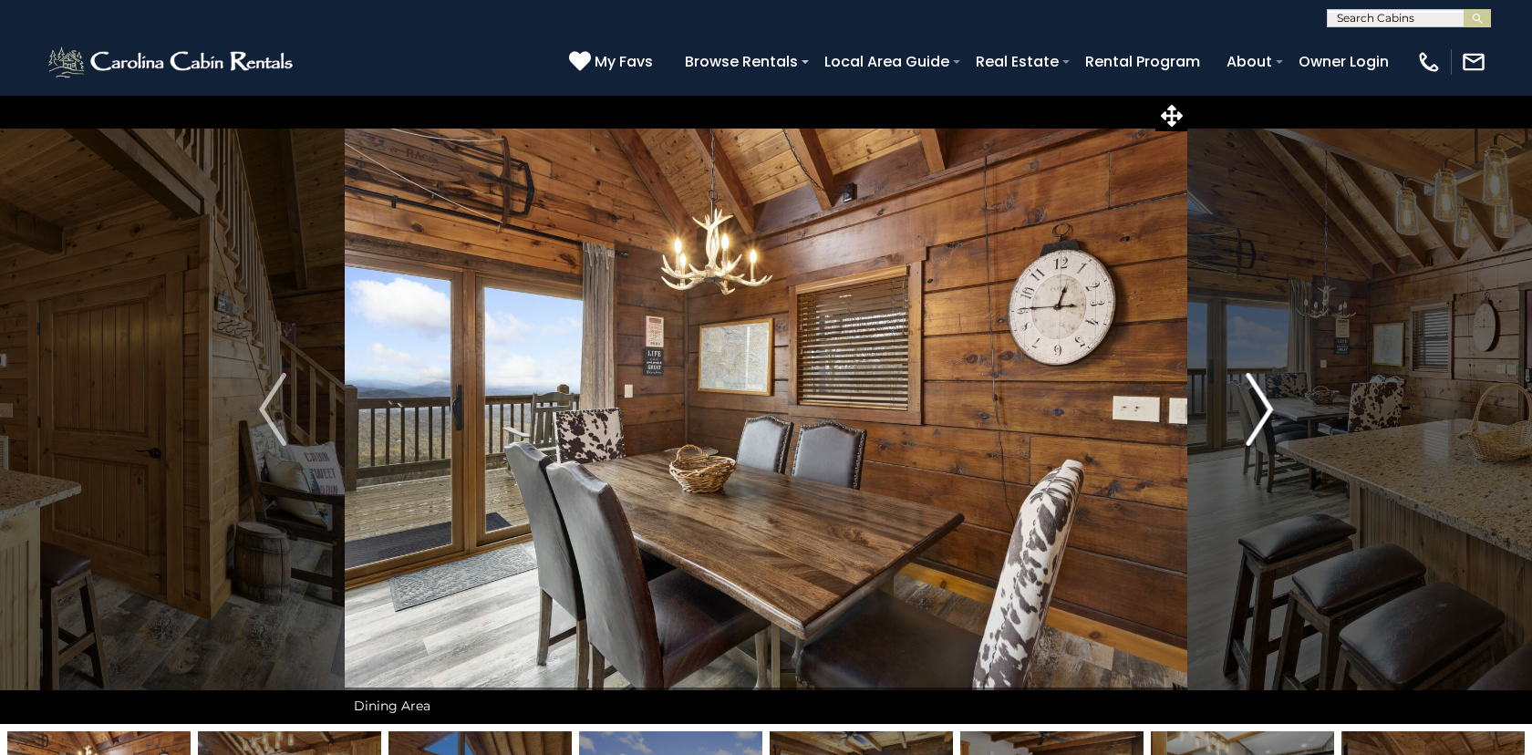
click at [1269, 405] on img "Next" at bounding box center [1259, 409] width 27 height 73
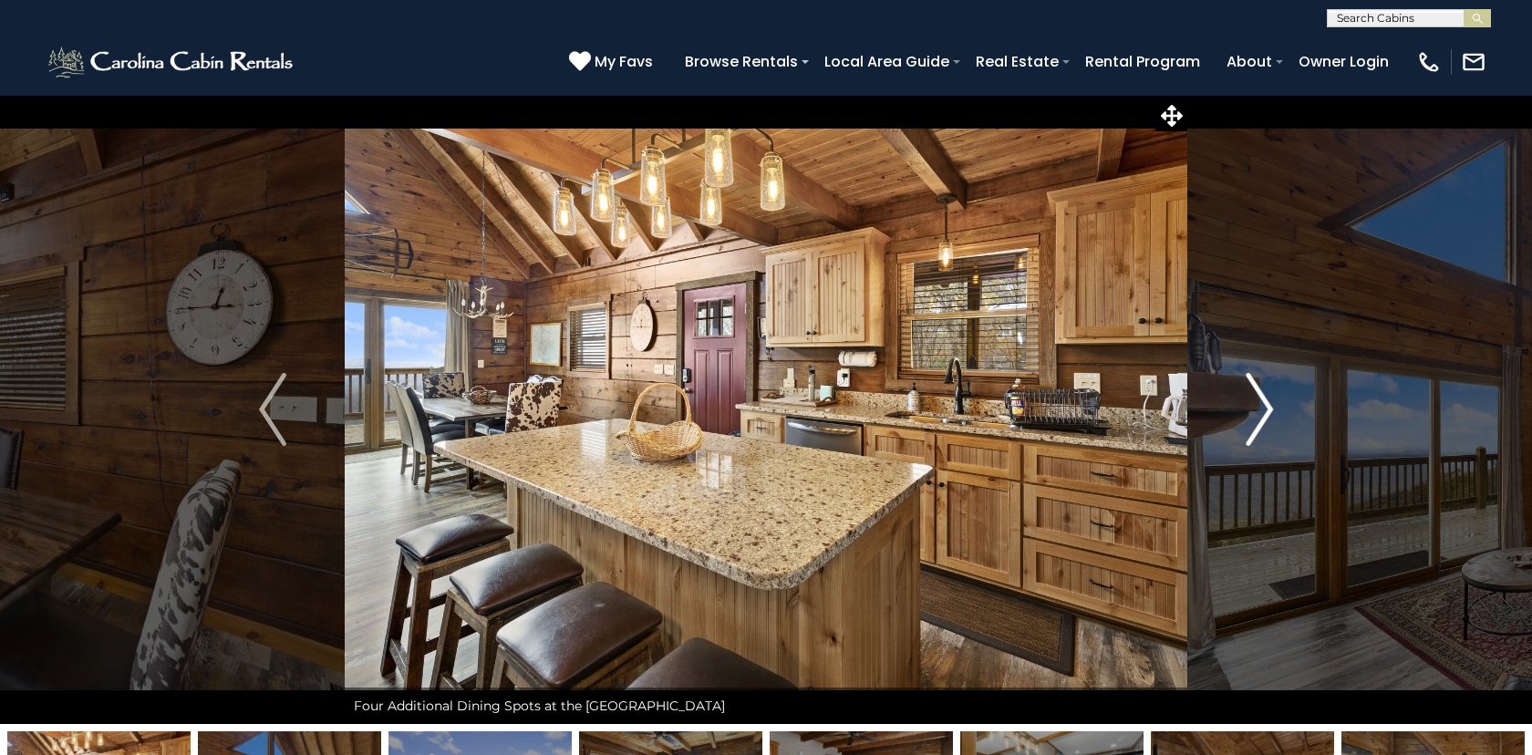
click at [1269, 405] on img "Next" at bounding box center [1259, 409] width 27 height 73
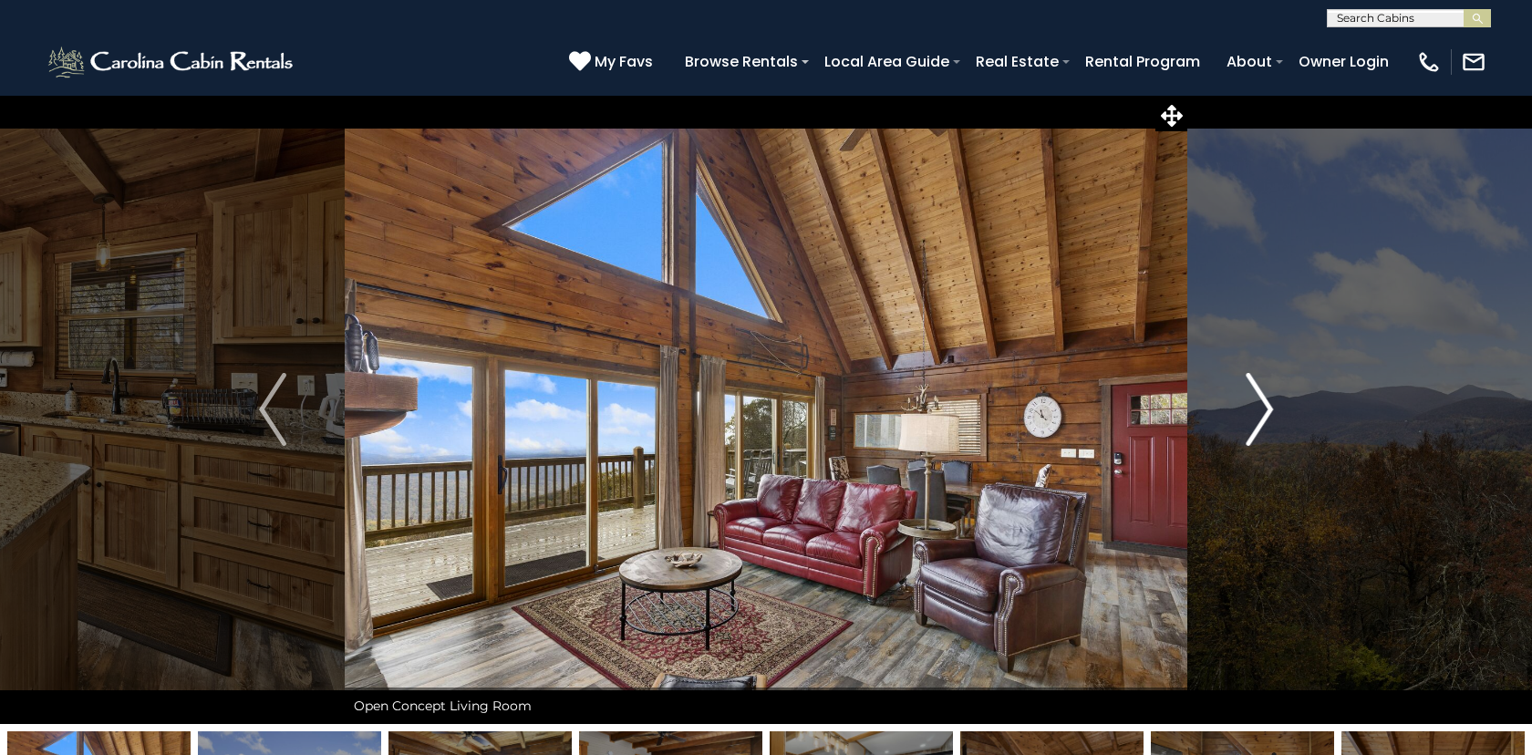
click at [1269, 405] on img "Next" at bounding box center [1259, 409] width 27 height 73
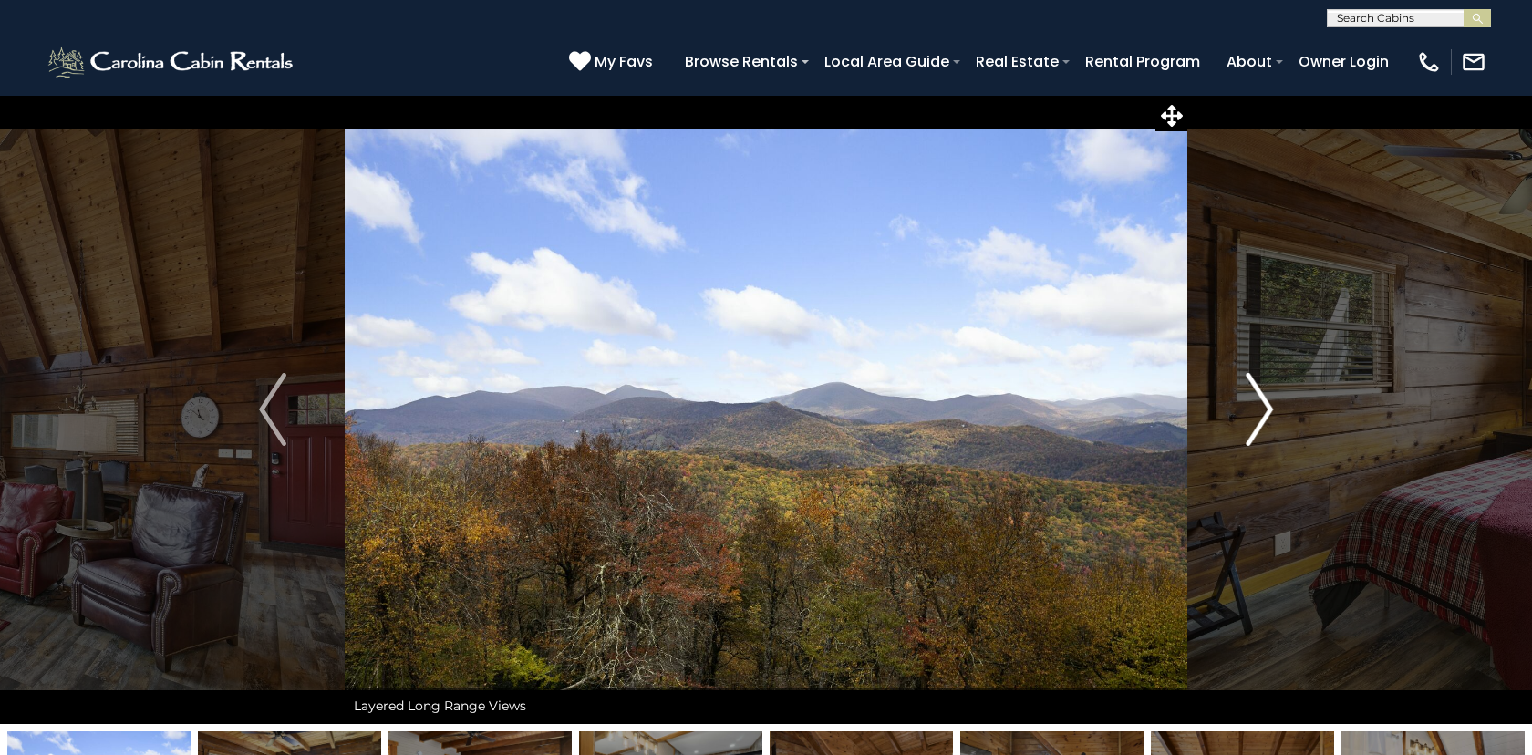
click at [1269, 405] on img "Next" at bounding box center [1259, 409] width 27 height 73
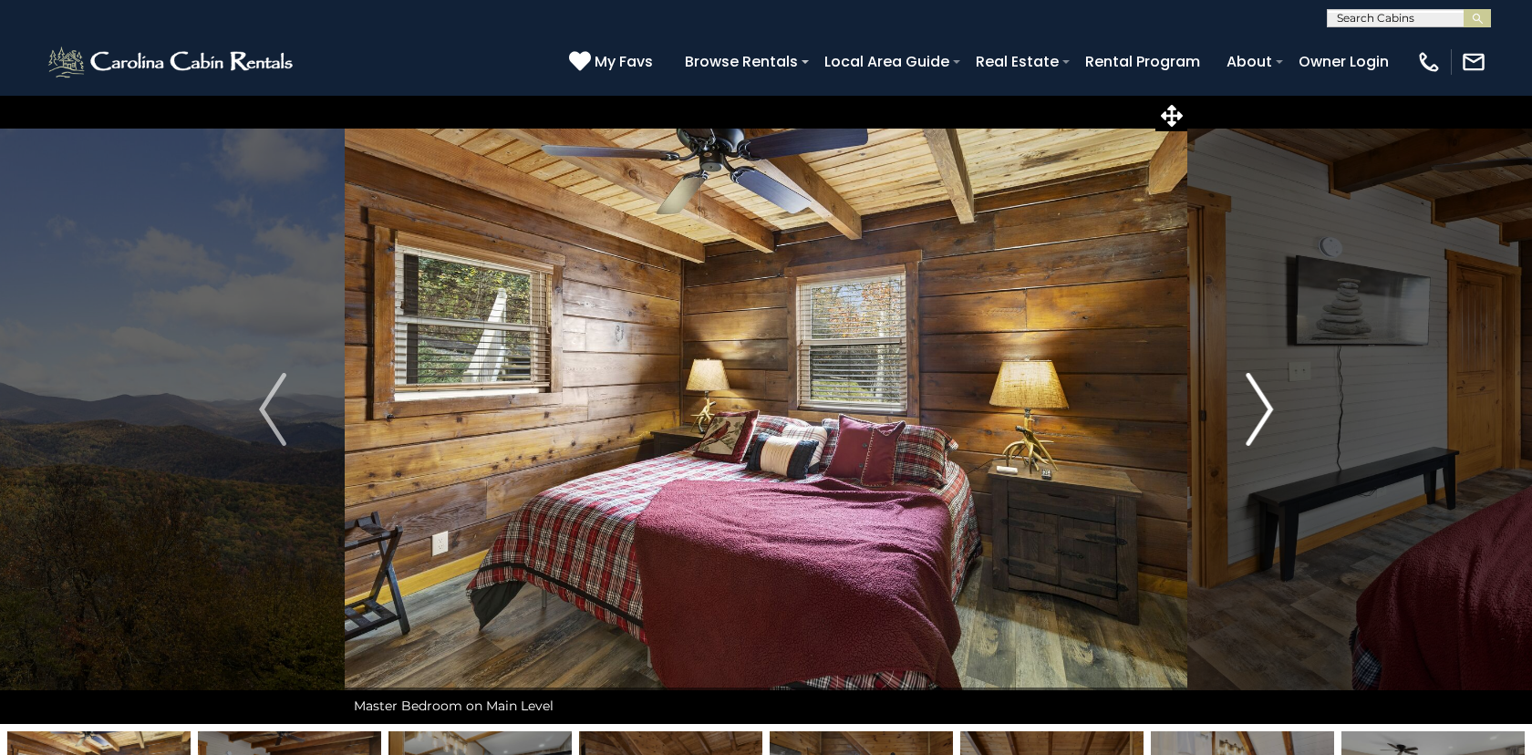
click at [1269, 405] on img "Next" at bounding box center [1259, 409] width 27 height 73
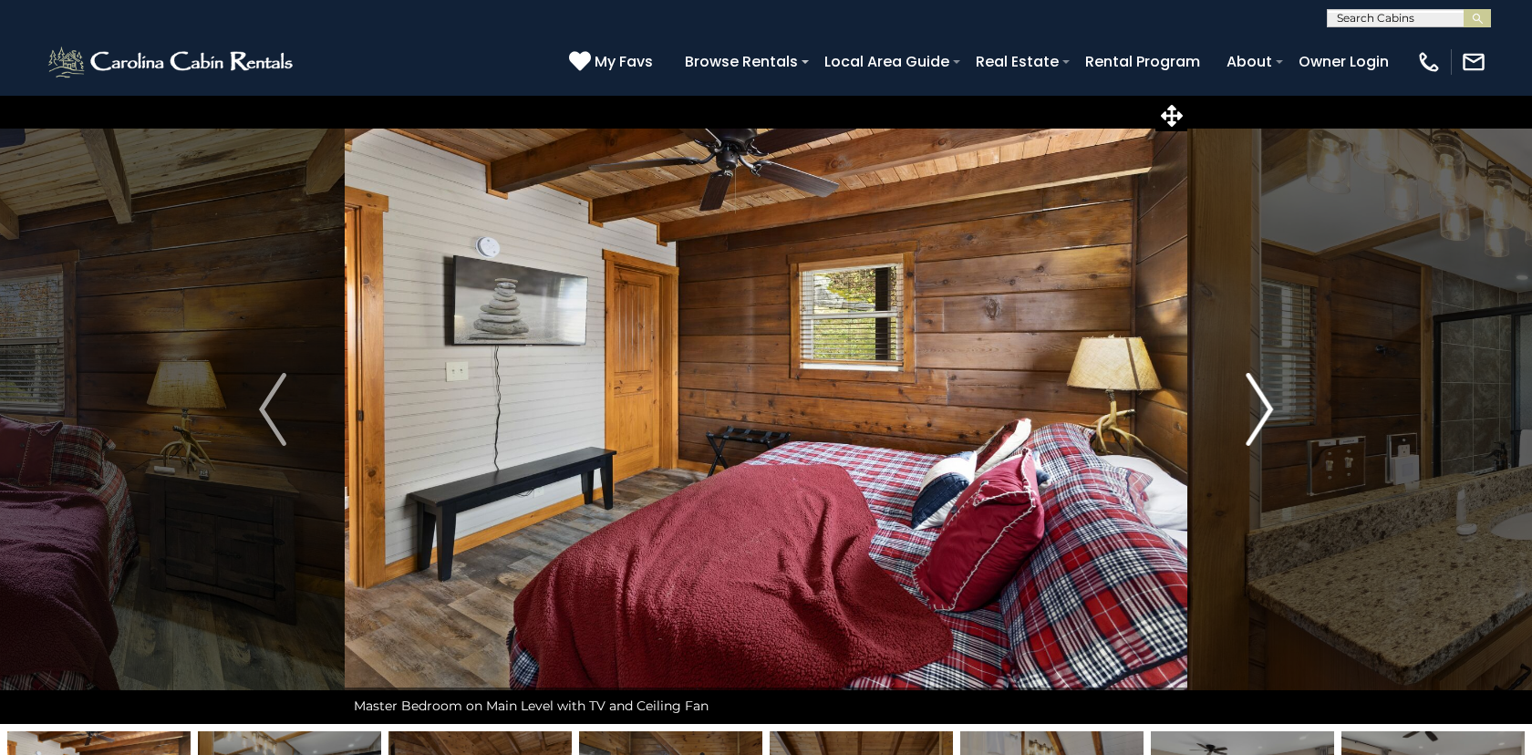
click at [1269, 405] on img "Next" at bounding box center [1259, 409] width 27 height 73
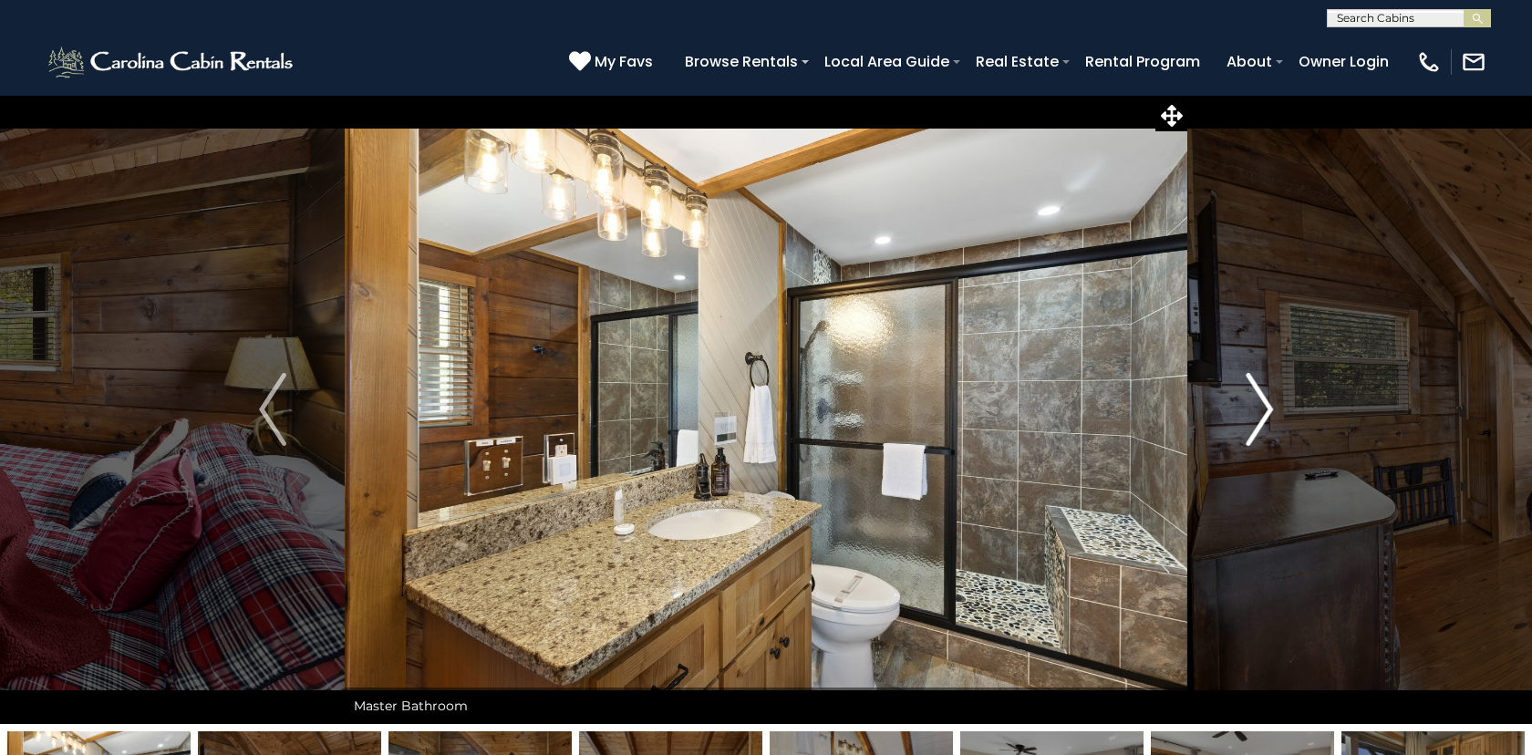
click at [1269, 405] on img "Next" at bounding box center [1259, 409] width 27 height 73
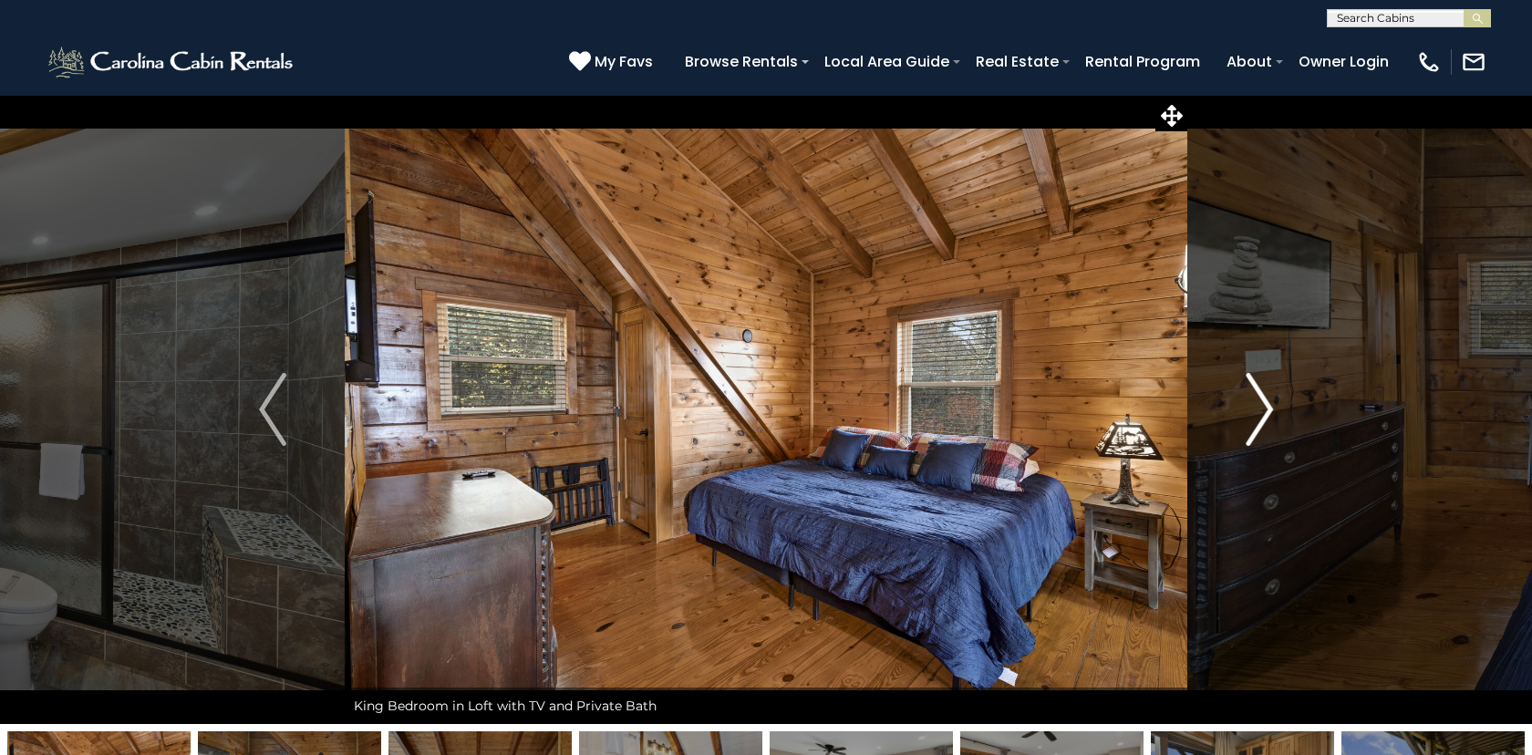
click at [1269, 405] on img "Next" at bounding box center [1259, 409] width 27 height 73
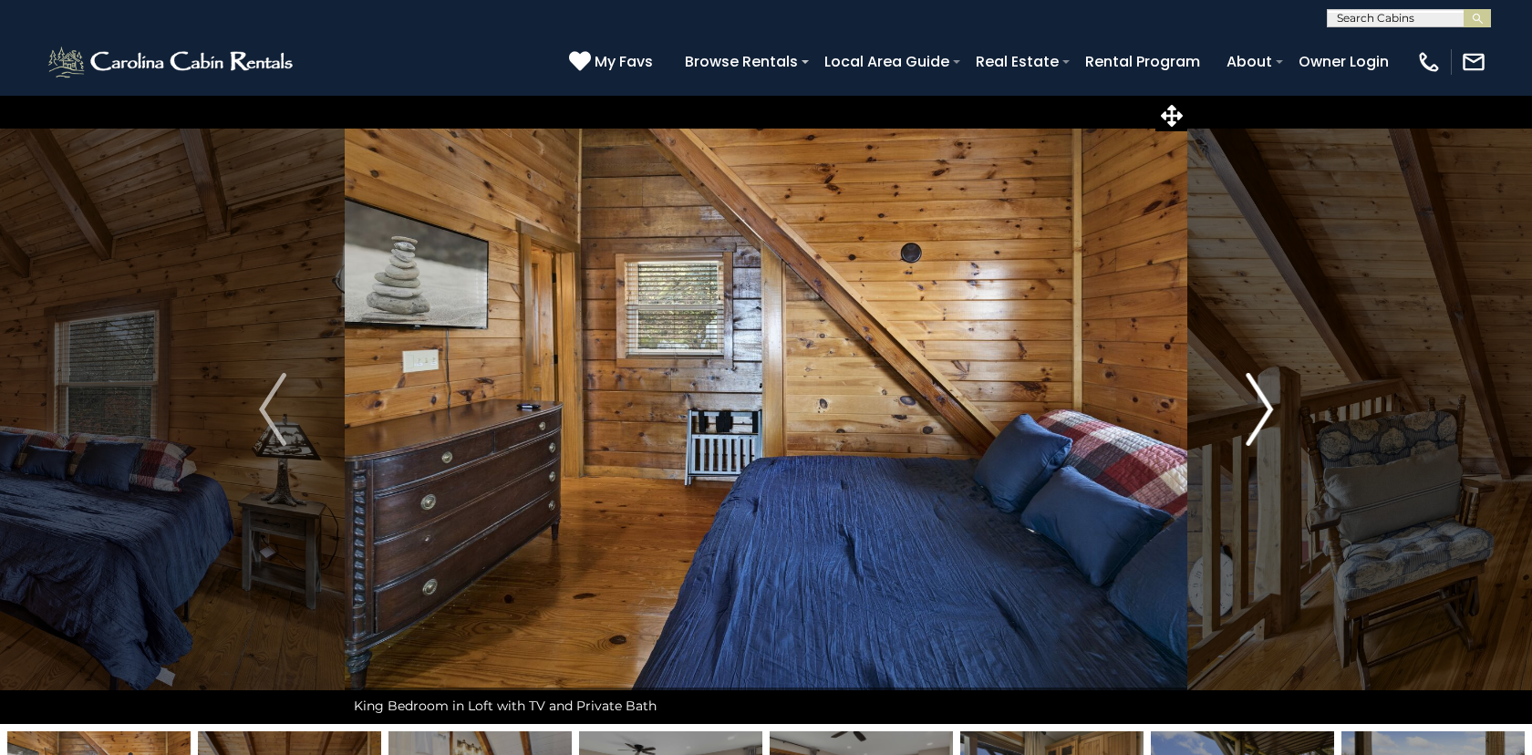
click at [1269, 405] on img "Next" at bounding box center [1259, 409] width 27 height 73
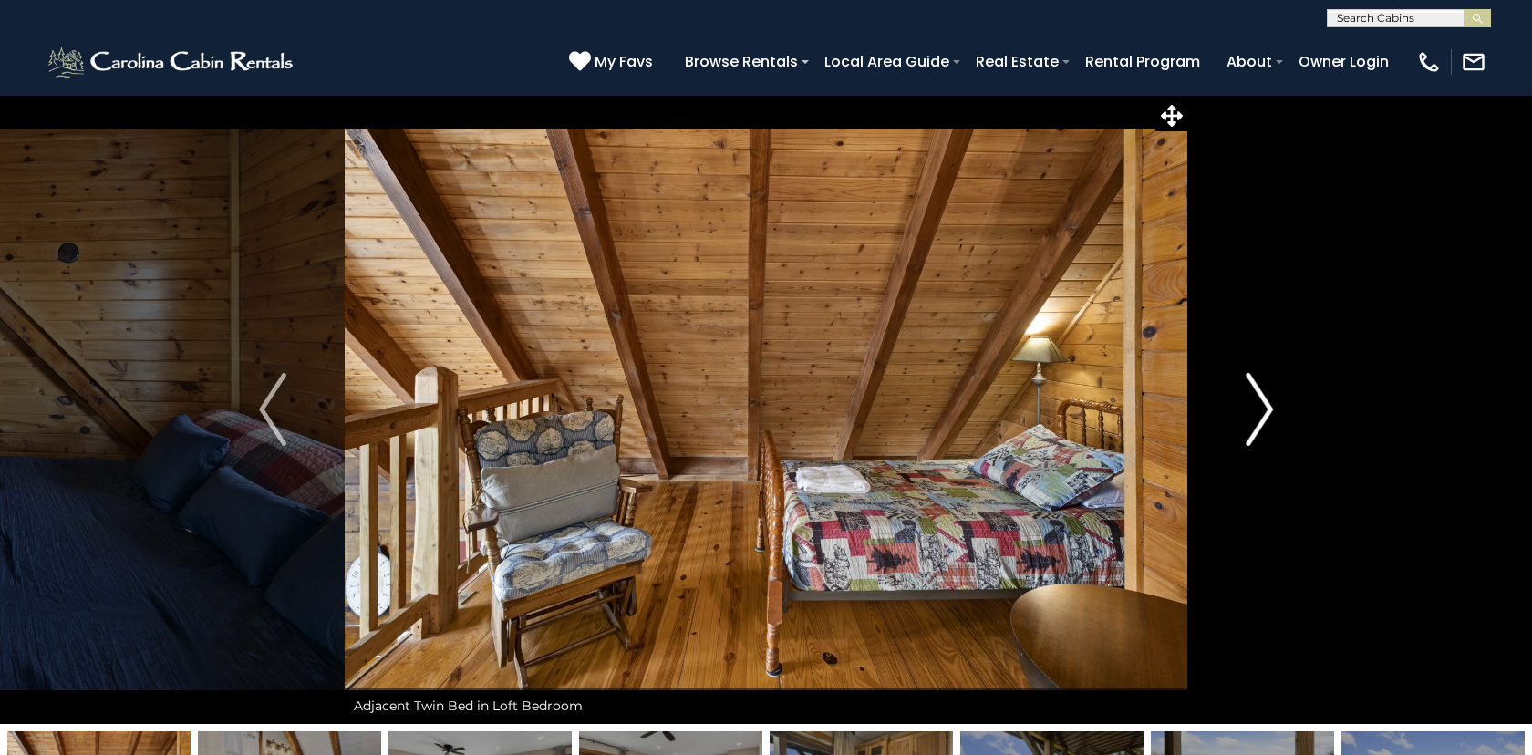
click at [1269, 405] on img "Next" at bounding box center [1259, 409] width 27 height 73
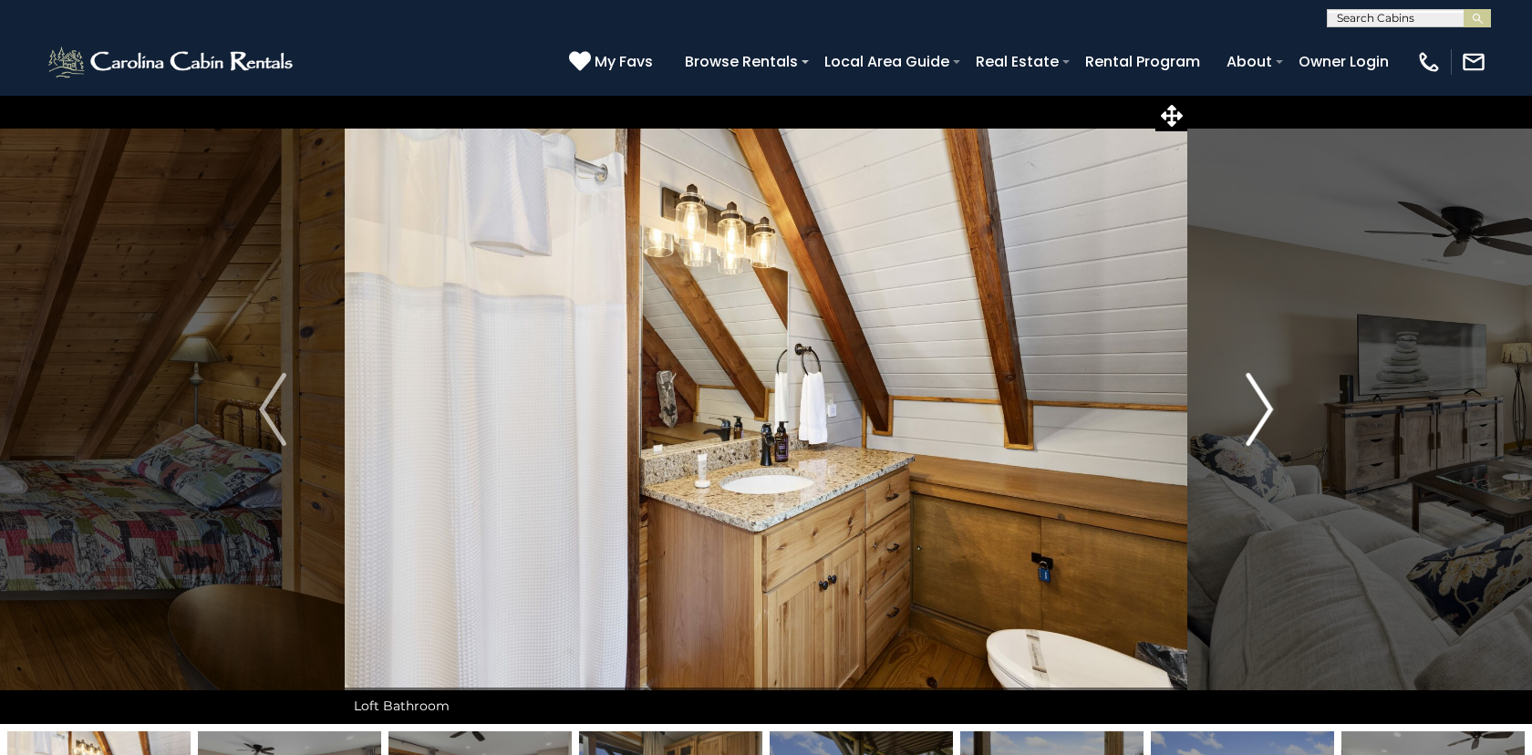
click at [1269, 405] on img "Next" at bounding box center [1259, 409] width 27 height 73
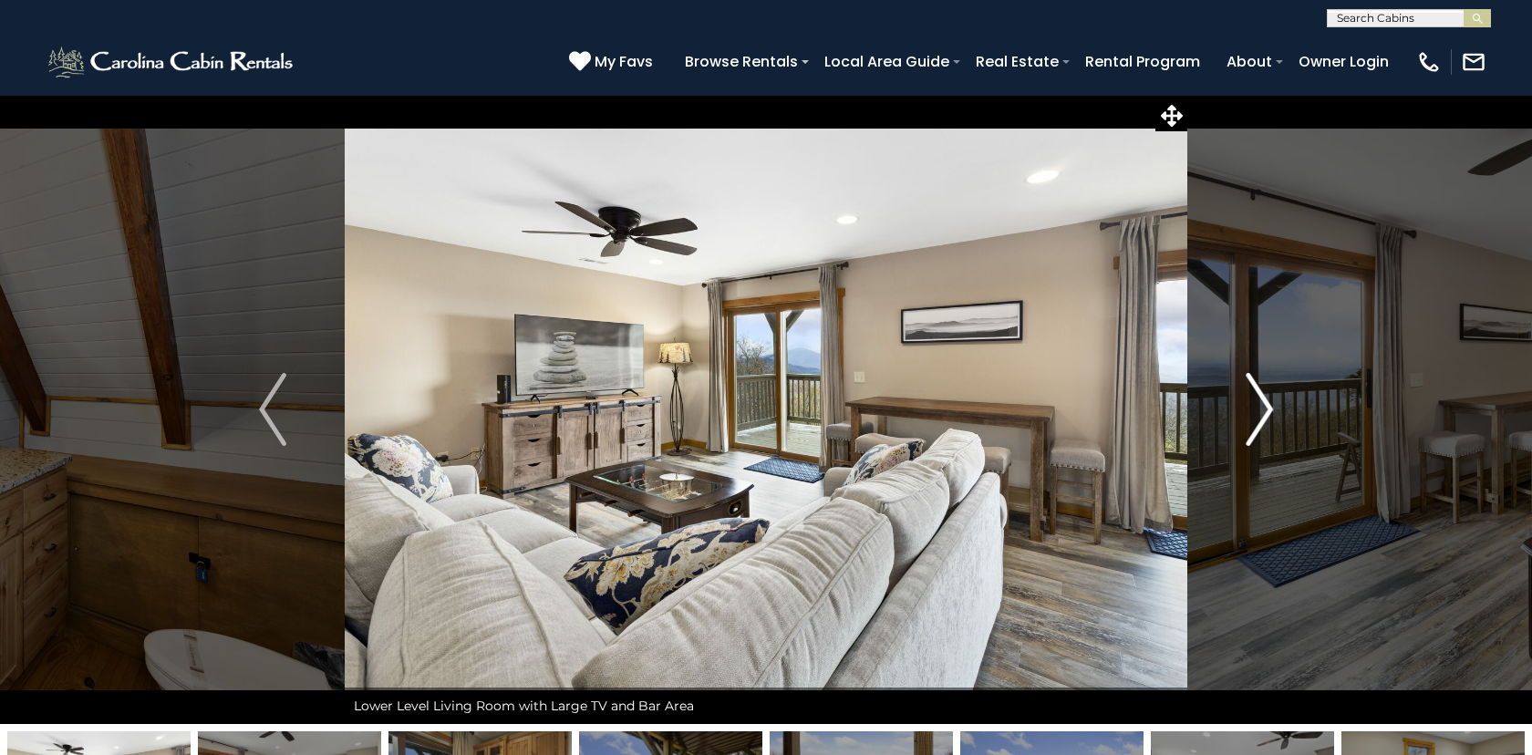
click at [1269, 405] on img "Next" at bounding box center [1259, 409] width 27 height 73
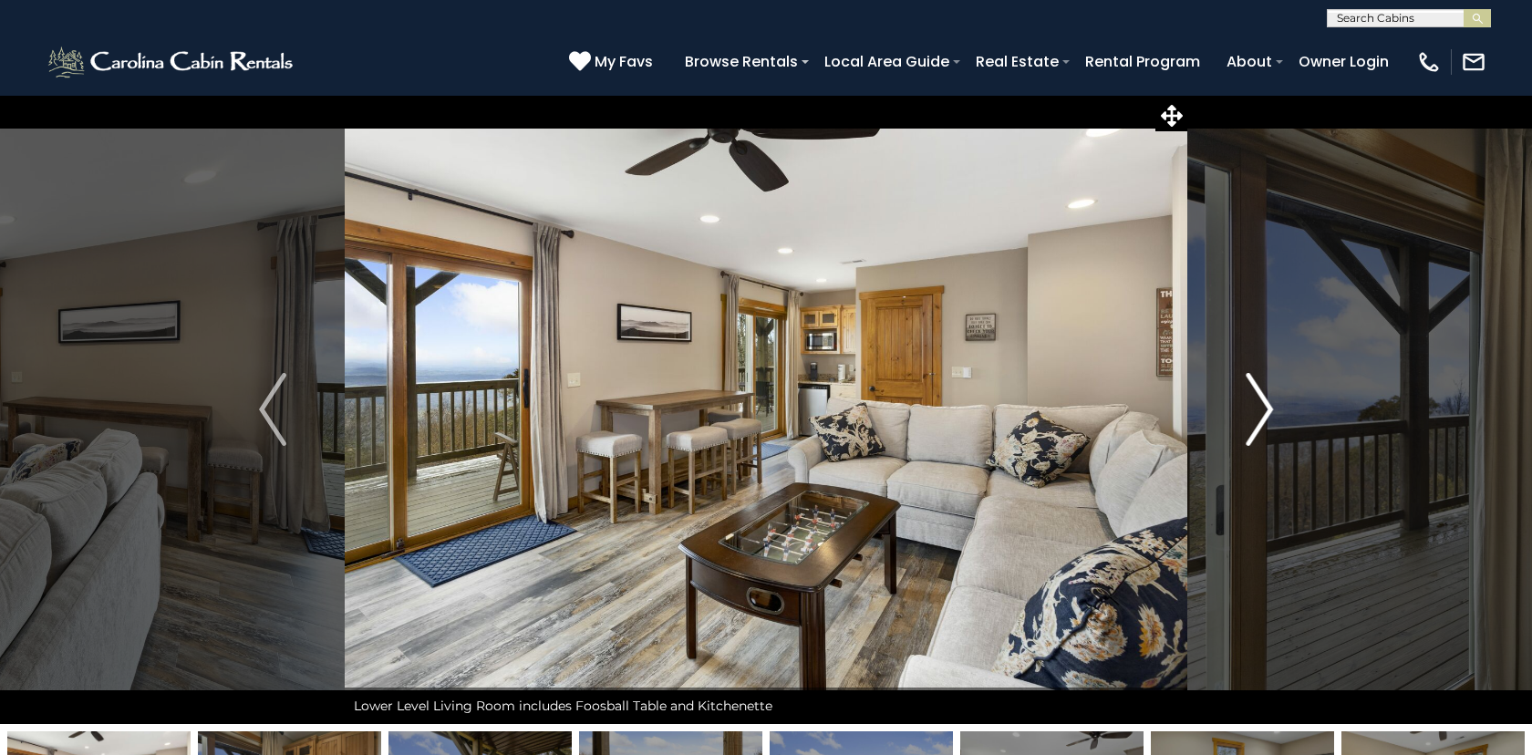
click at [1269, 405] on img "Next" at bounding box center [1259, 409] width 27 height 73
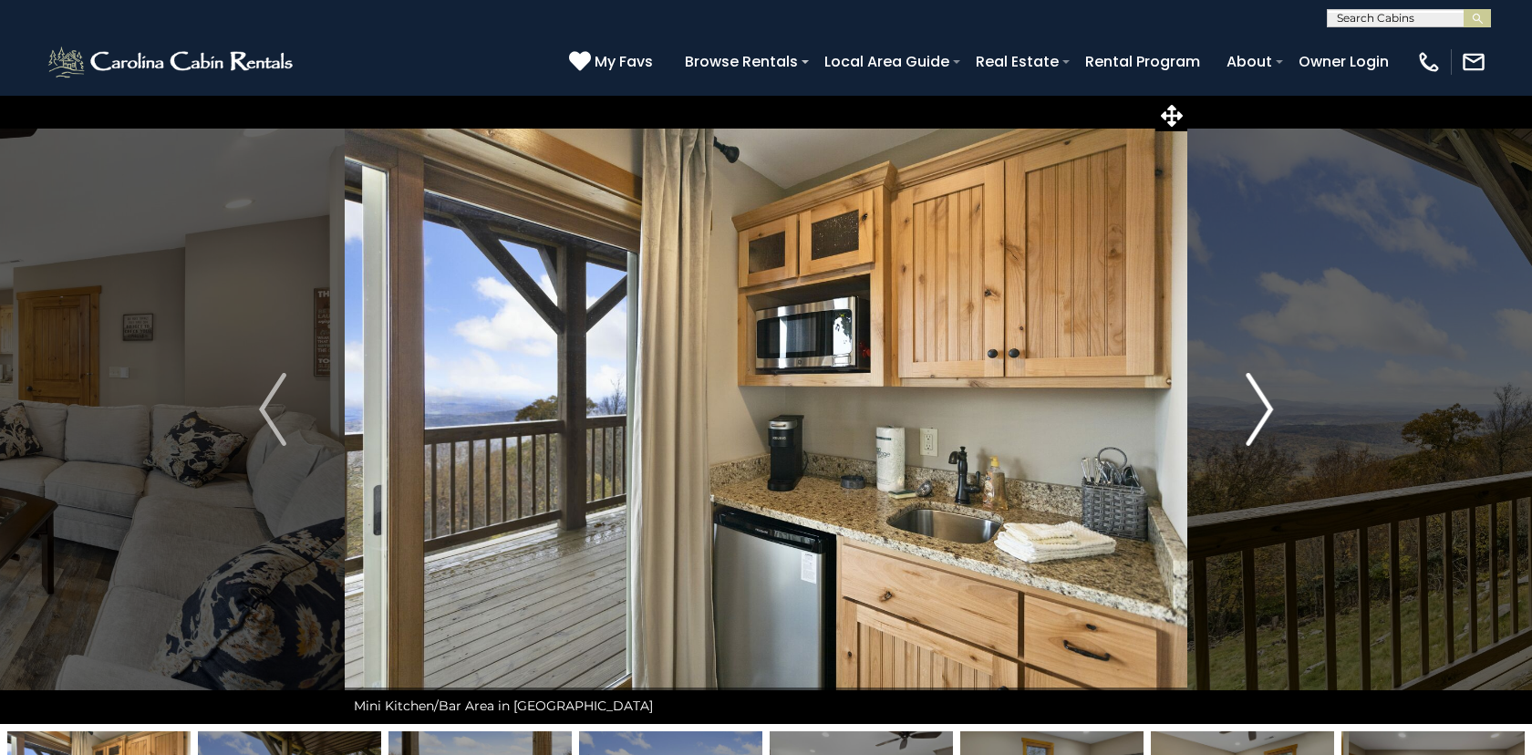
click at [1269, 405] on img "Next" at bounding box center [1259, 409] width 27 height 73
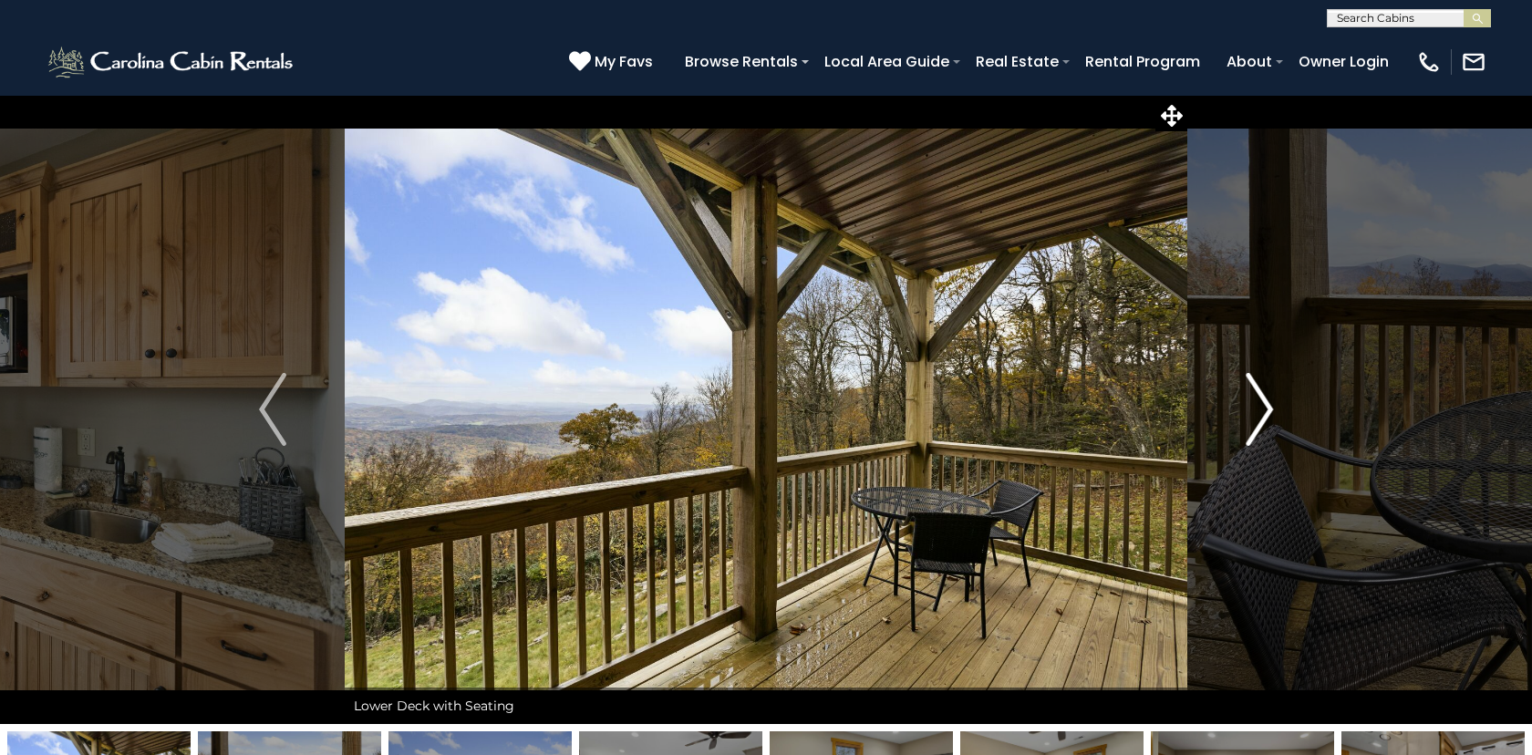
click at [1269, 405] on img "Next" at bounding box center [1259, 409] width 27 height 73
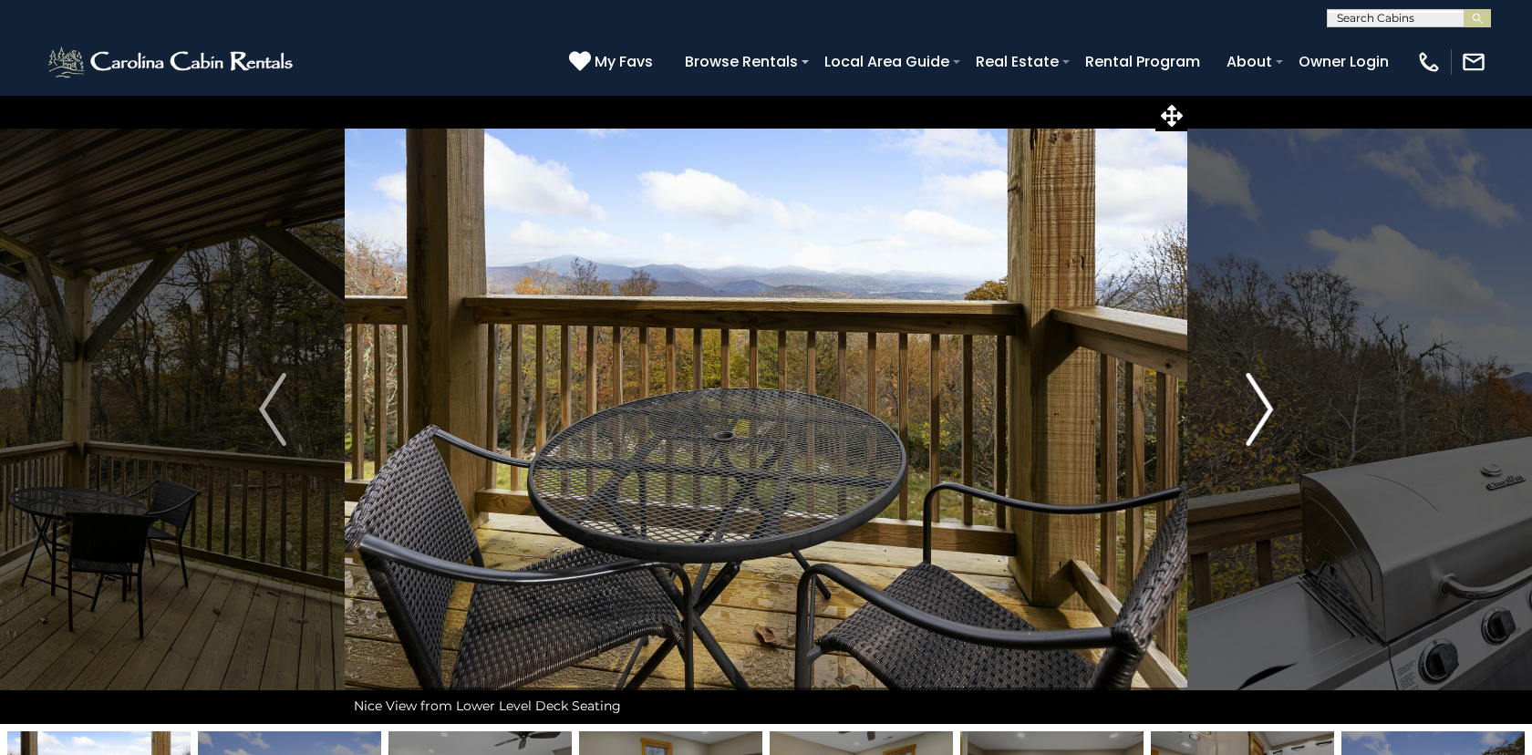
click at [1269, 405] on img "Next" at bounding box center [1259, 409] width 27 height 73
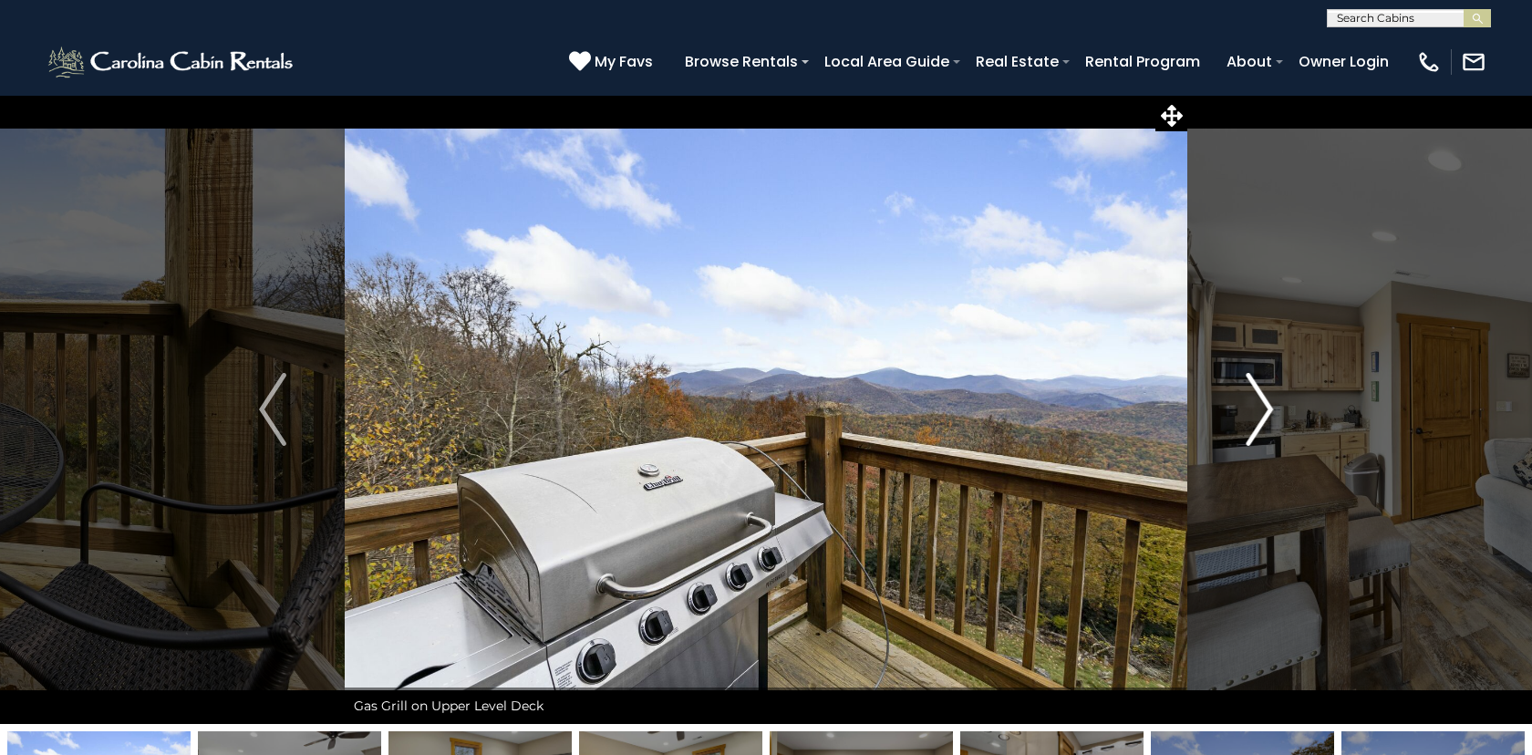
click at [1269, 405] on img "Next" at bounding box center [1259, 409] width 27 height 73
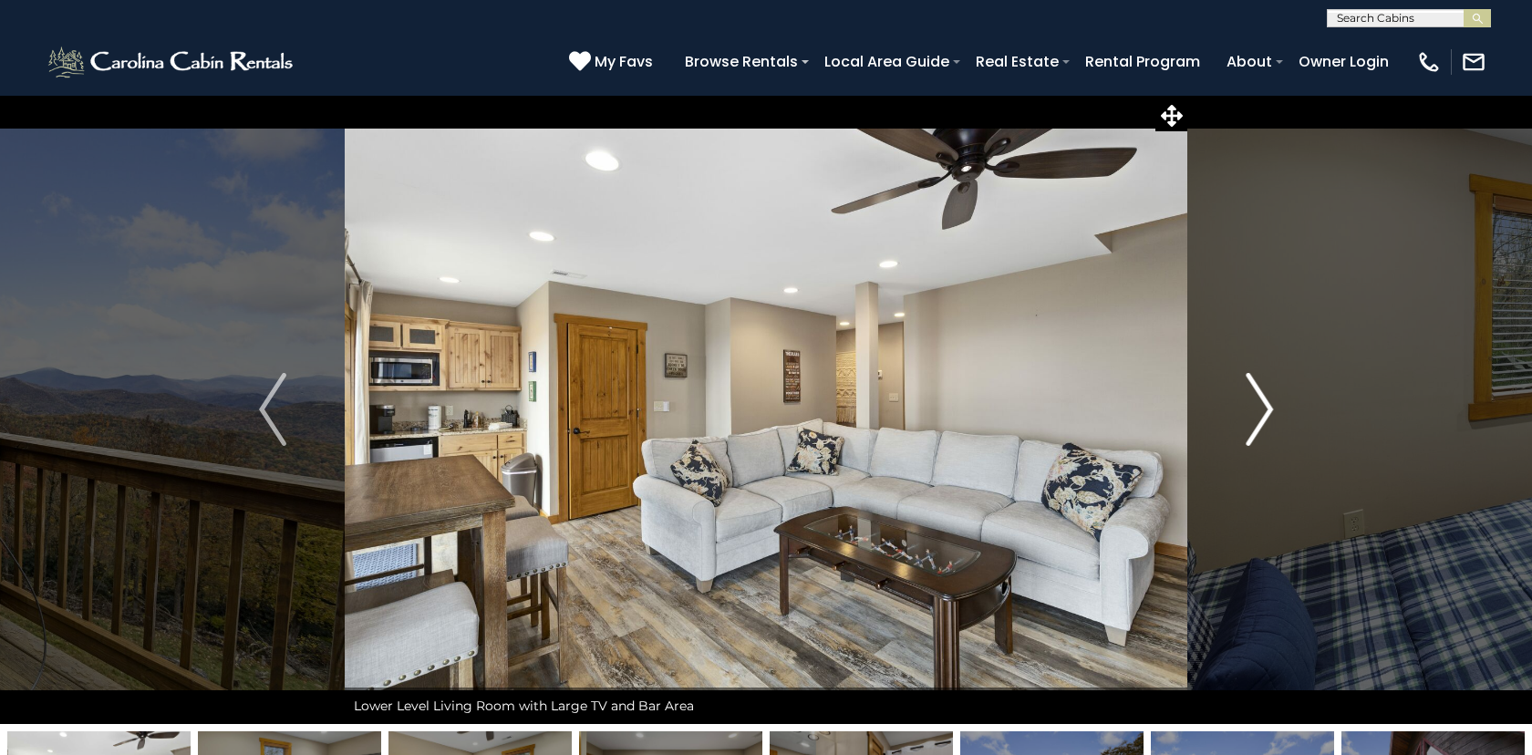
click at [1269, 405] on img "Next" at bounding box center [1259, 409] width 27 height 73
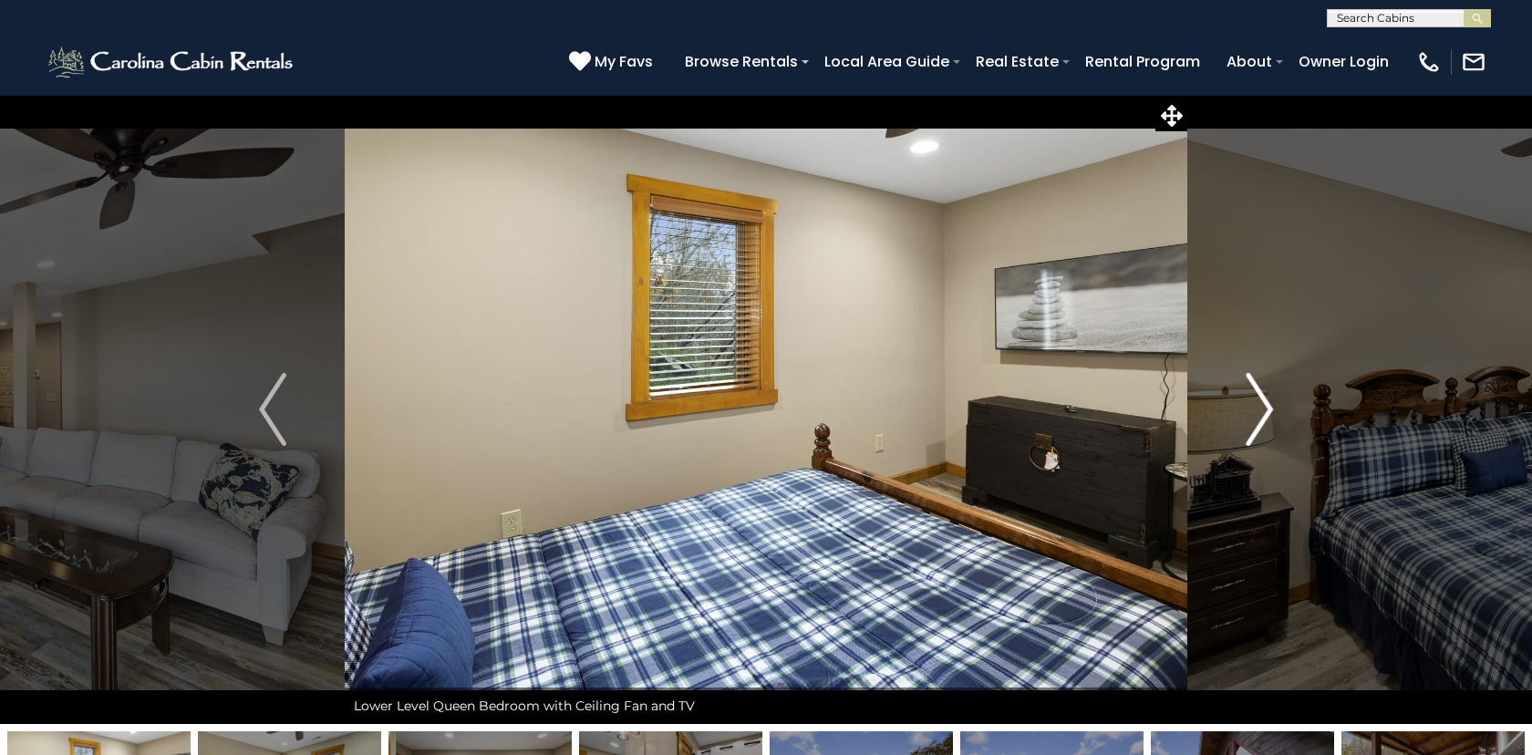
click at [1269, 405] on img "Next" at bounding box center [1259, 409] width 27 height 73
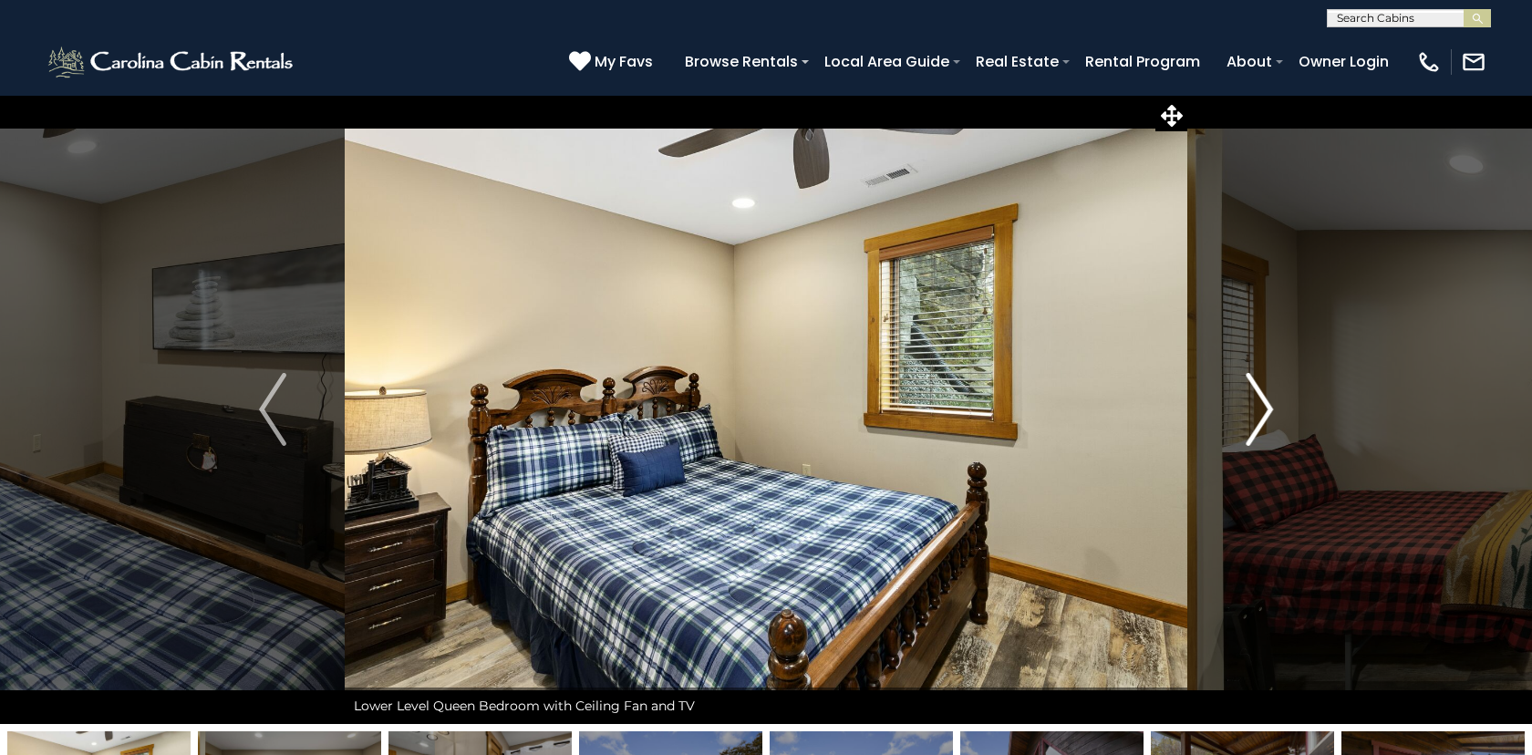
click at [1269, 405] on img "Next" at bounding box center [1259, 409] width 27 height 73
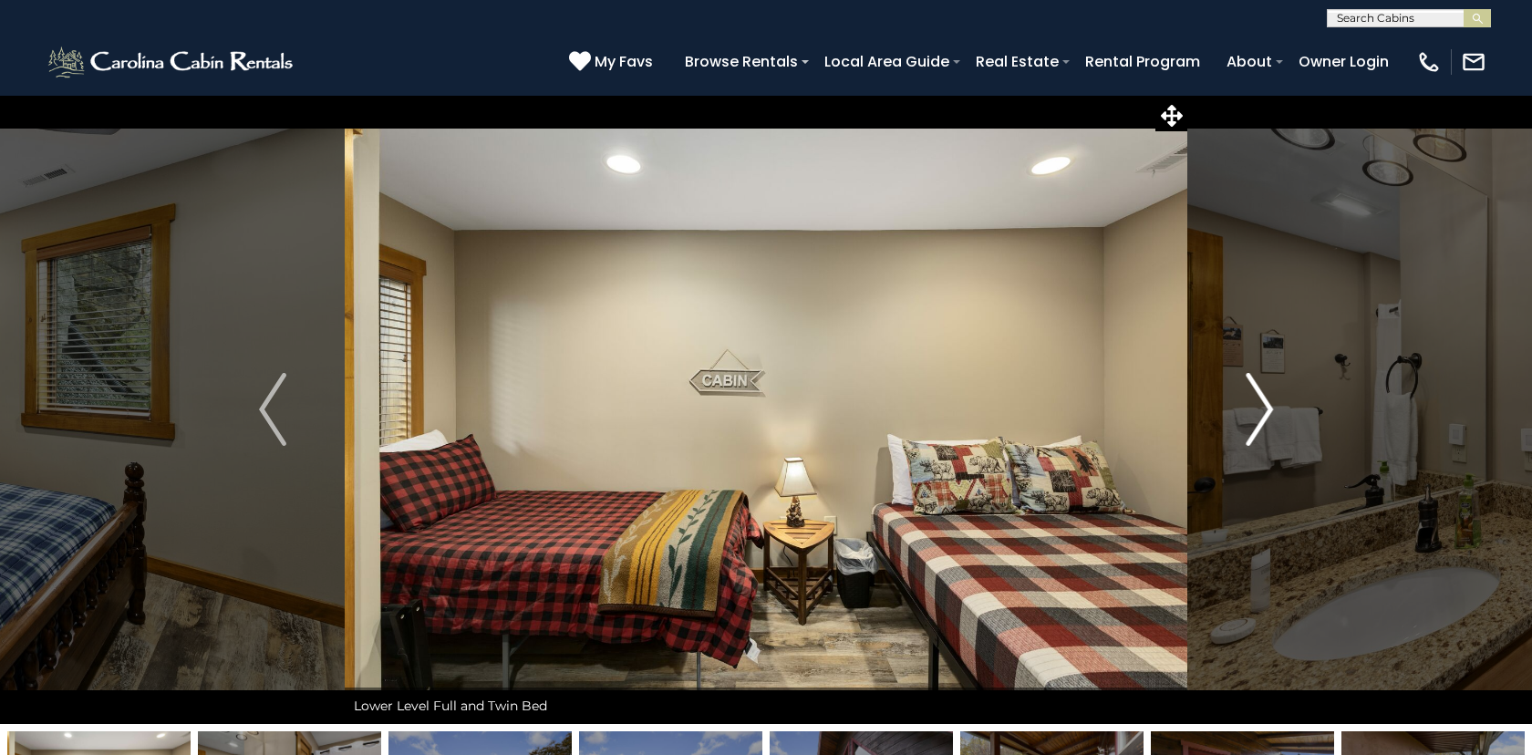
click at [1269, 405] on img "Next" at bounding box center [1259, 409] width 27 height 73
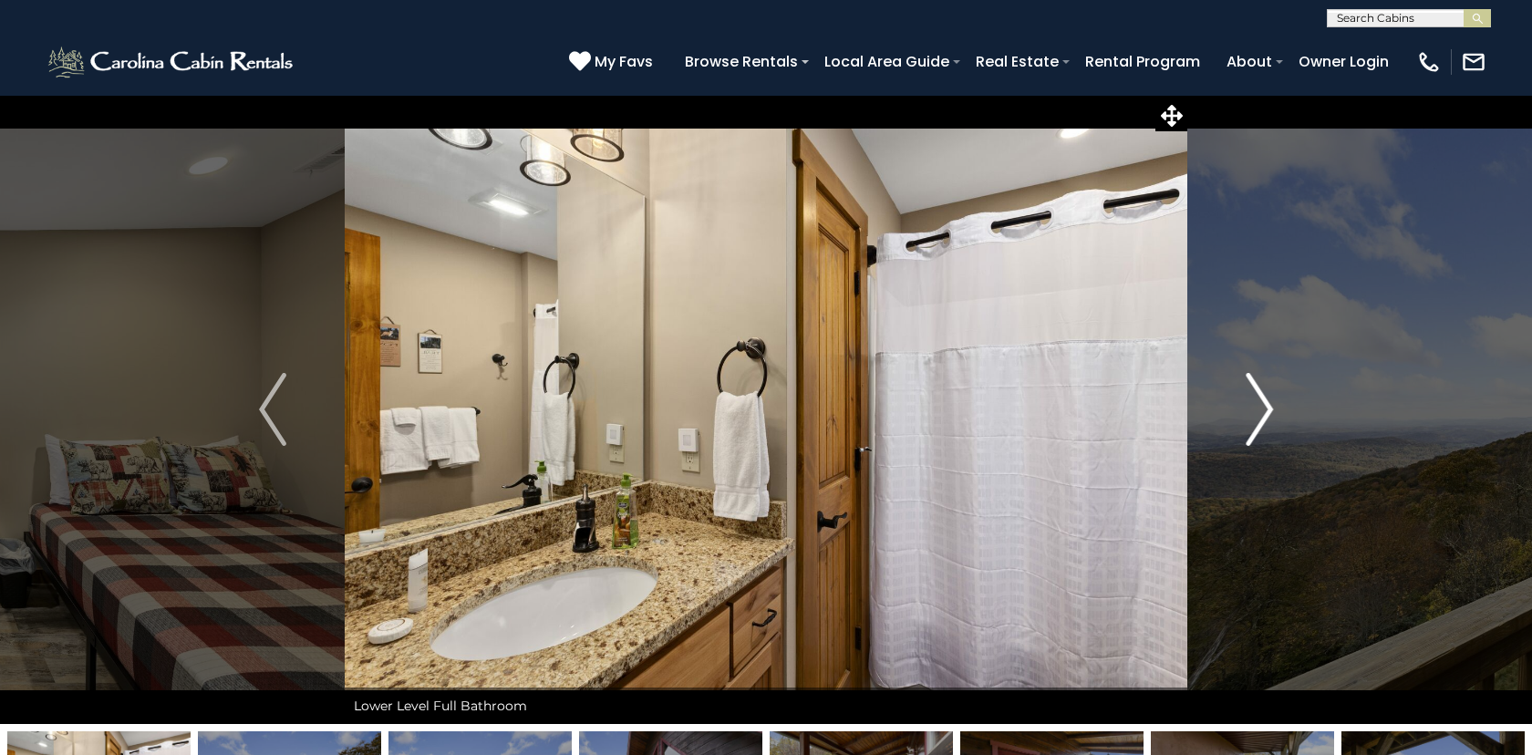
click at [1269, 405] on img "Next" at bounding box center [1259, 409] width 27 height 73
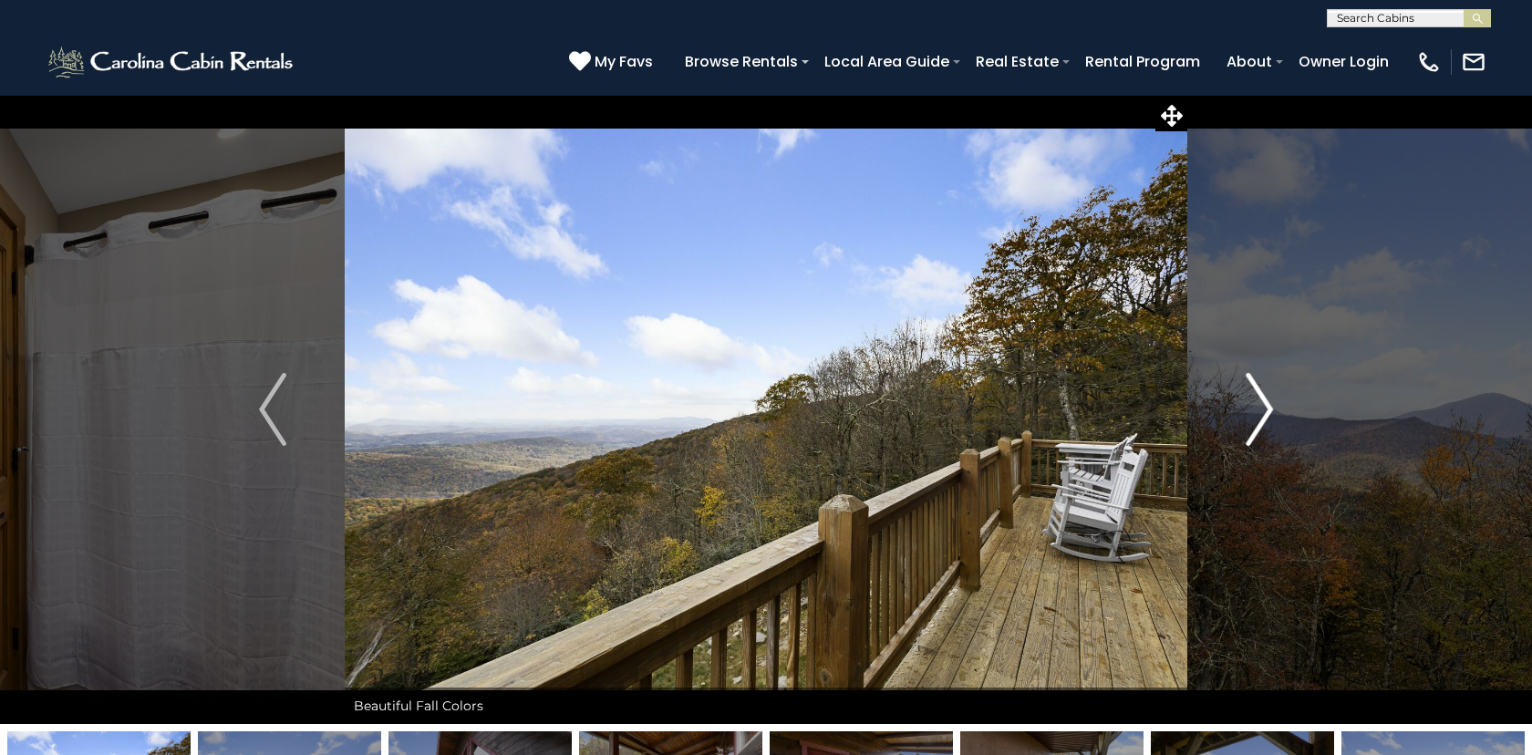
click at [1269, 405] on img "Next" at bounding box center [1259, 409] width 27 height 73
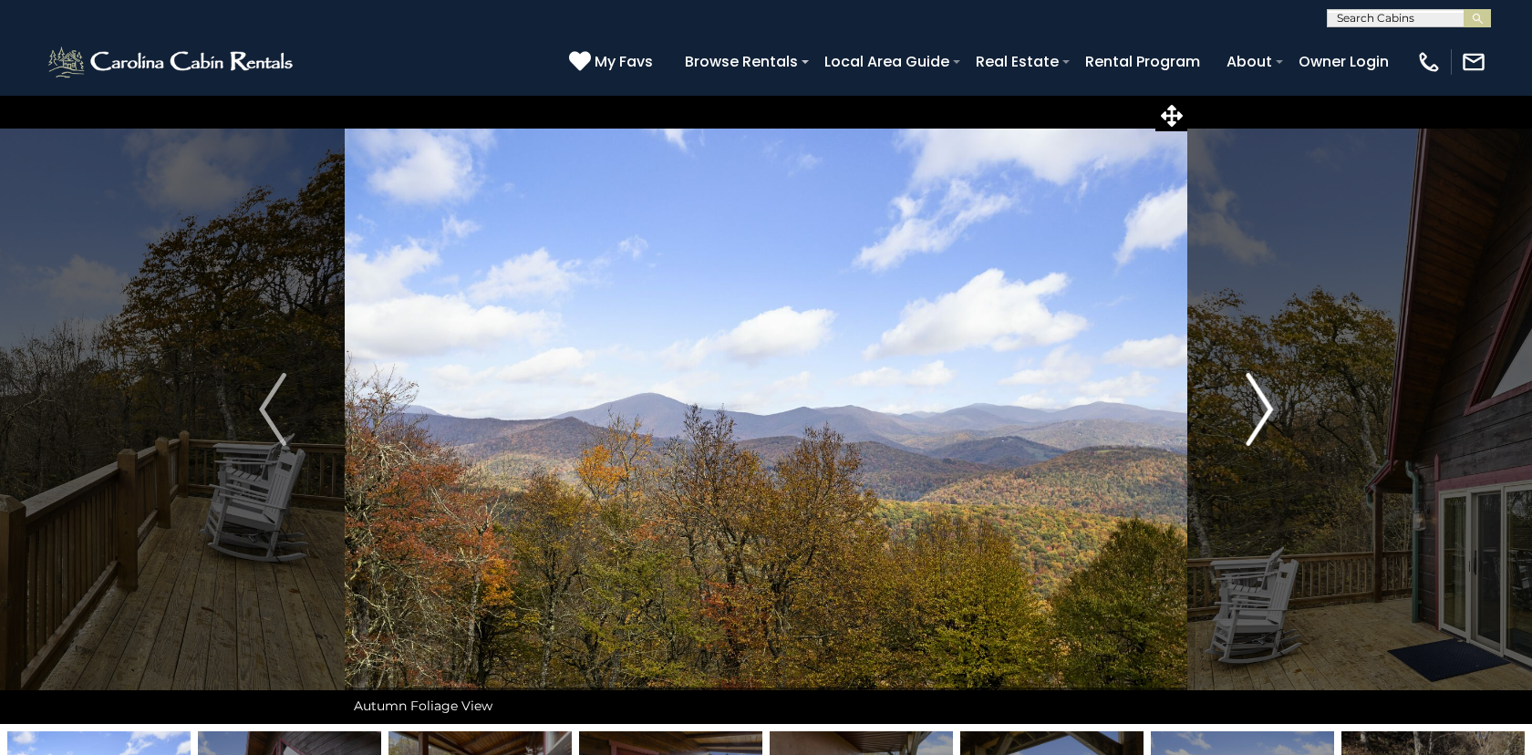
click at [1269, 405] on img "Next" at bounding box center [1259, 409] width 27 height 73
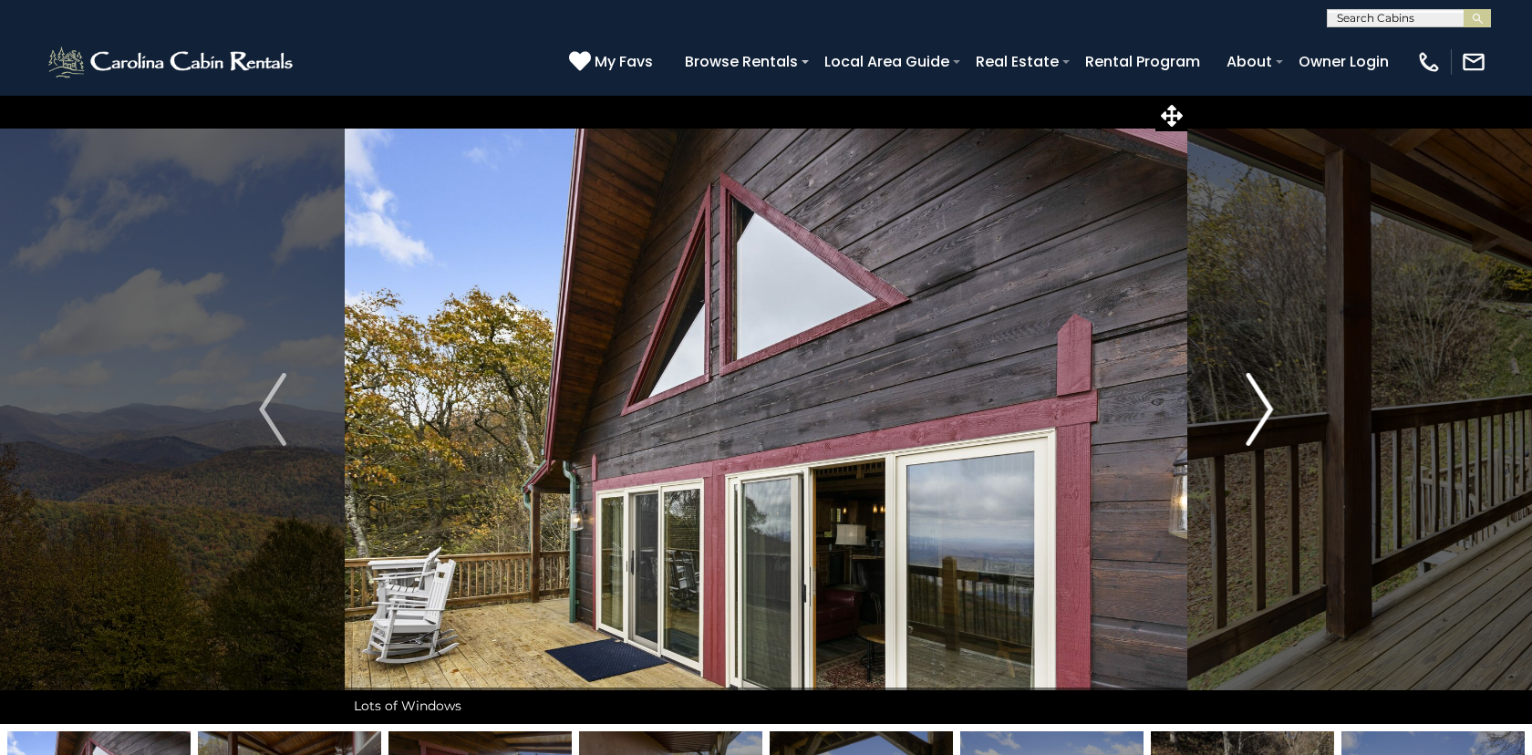
click at [1269, 405] on img "Next" at bounding box center [1259, 409] width 27 height 73
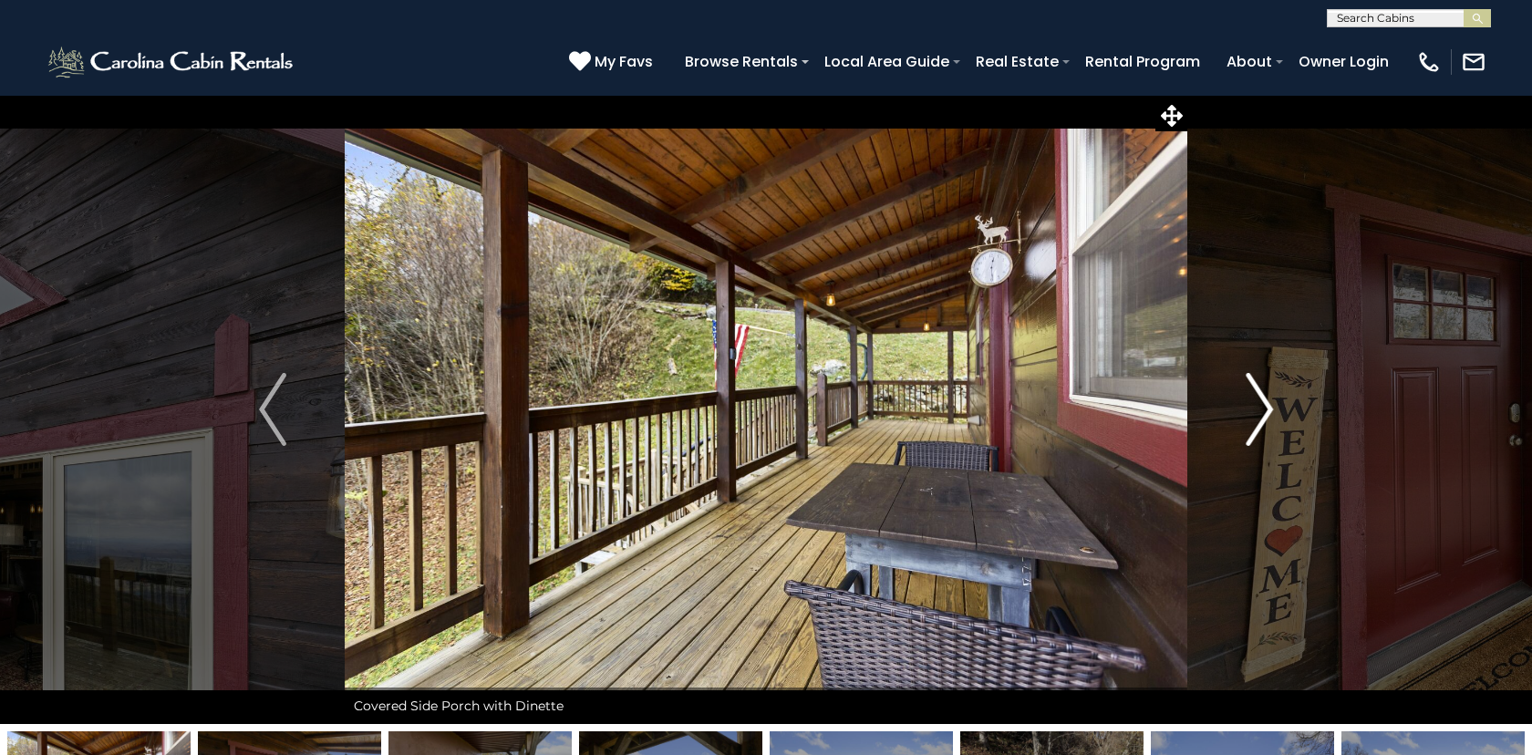
click at [1269, 405] on img "Next" at bounding box center [1259, 409] width 27 height 73
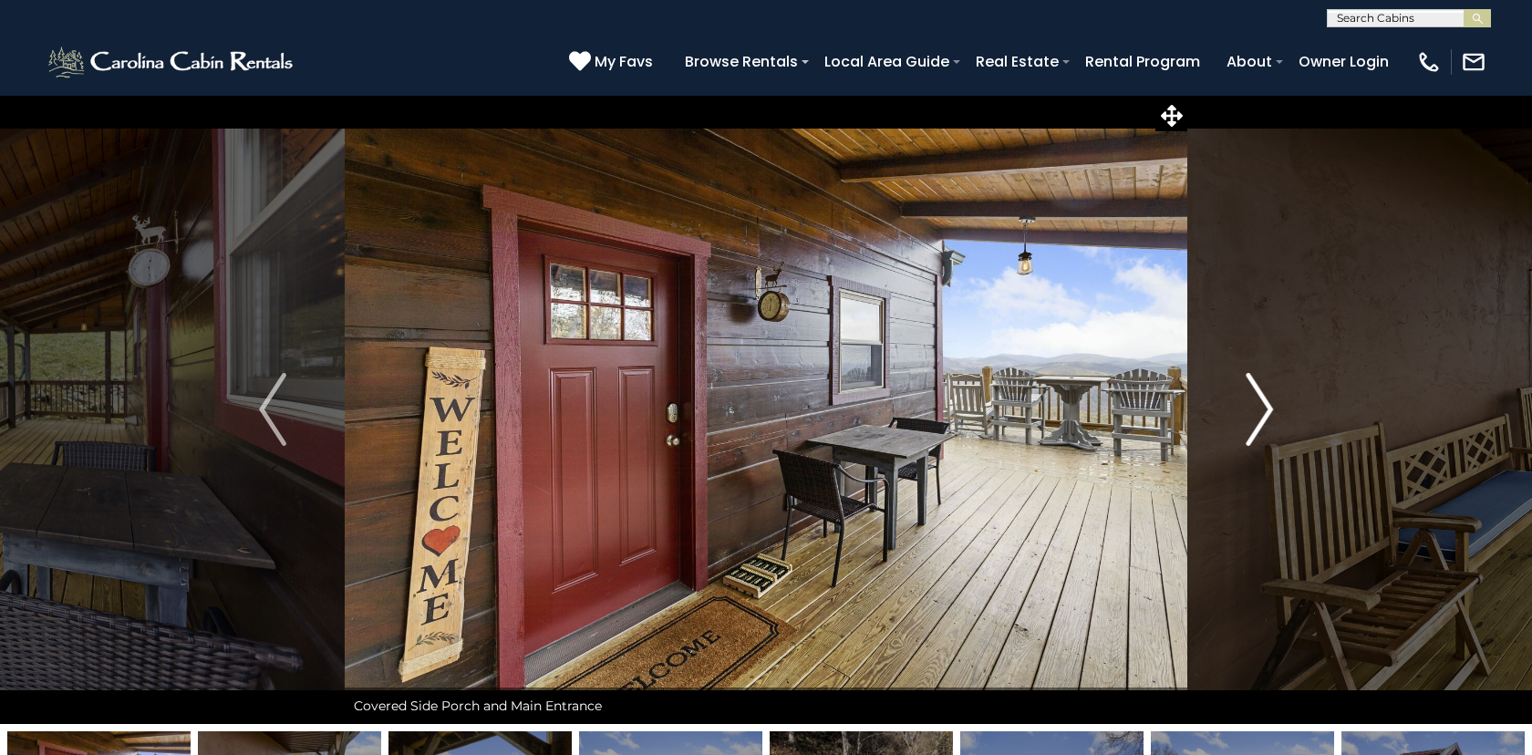
click at [1269, 405] on img "Next" at bounding box center [1259, 409] width 27 height 73
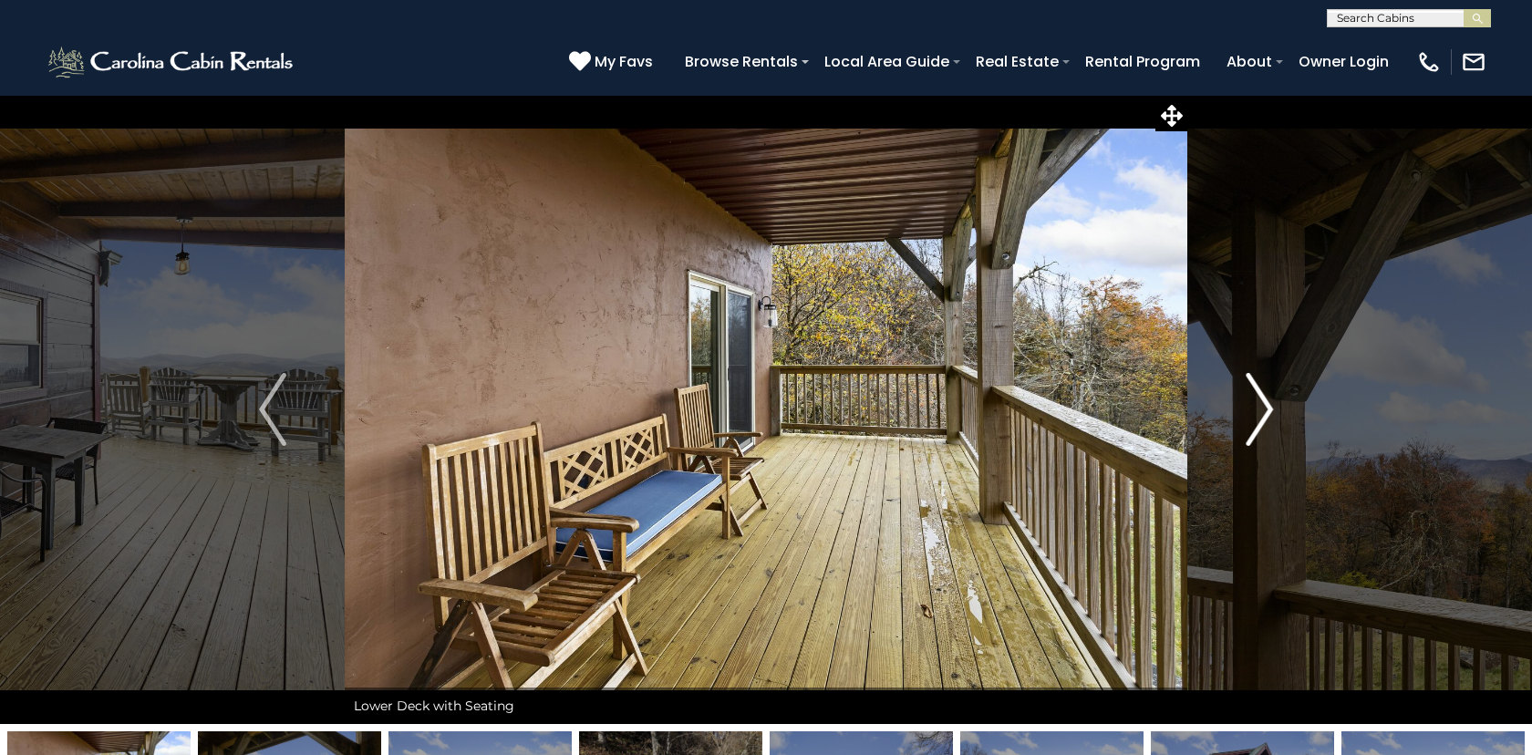
click at [1269, 405] on img "Next" at bounding box center [1259, 409] width 27 height 73
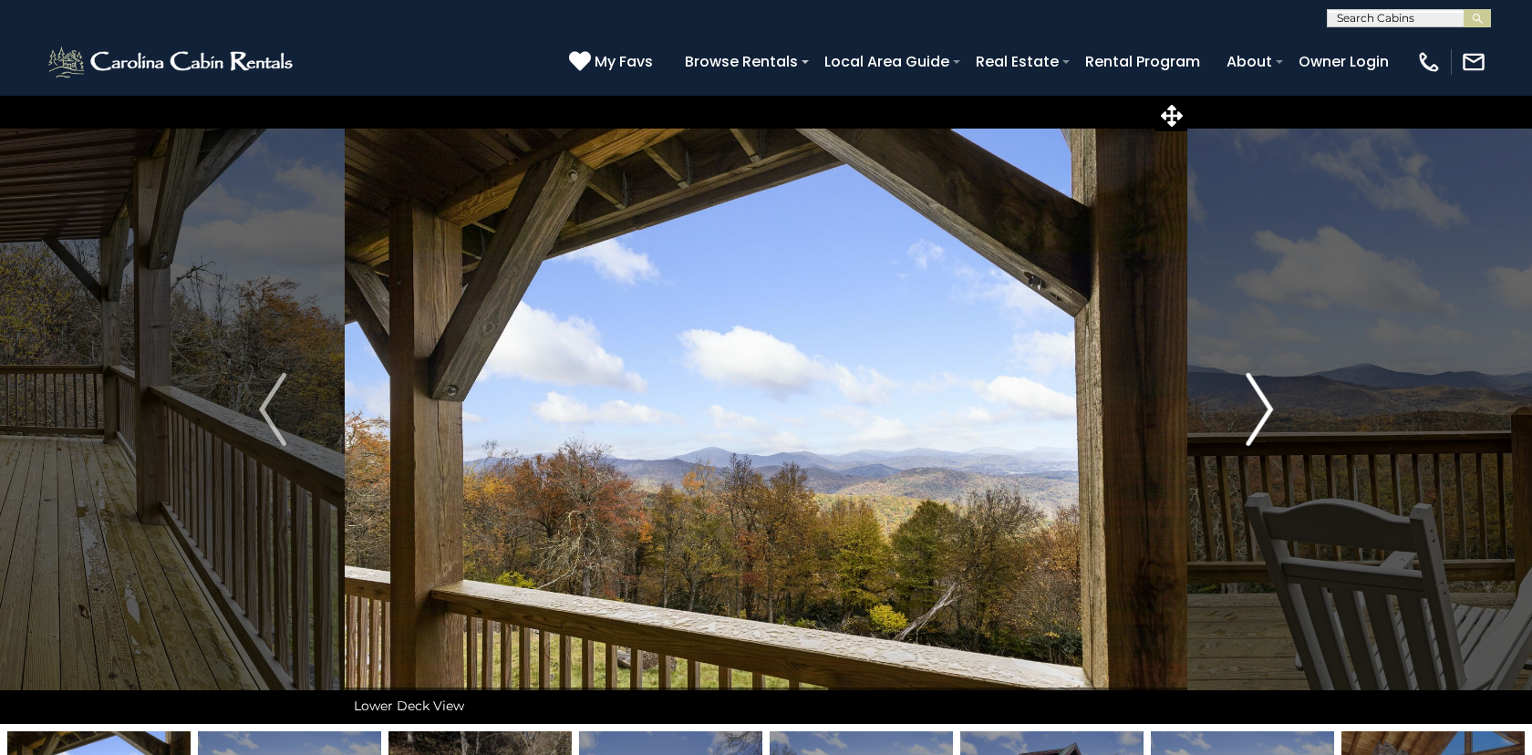
click at [1269, 405] on img "Next" at bounding box center [1259, 409] width 27 height 73
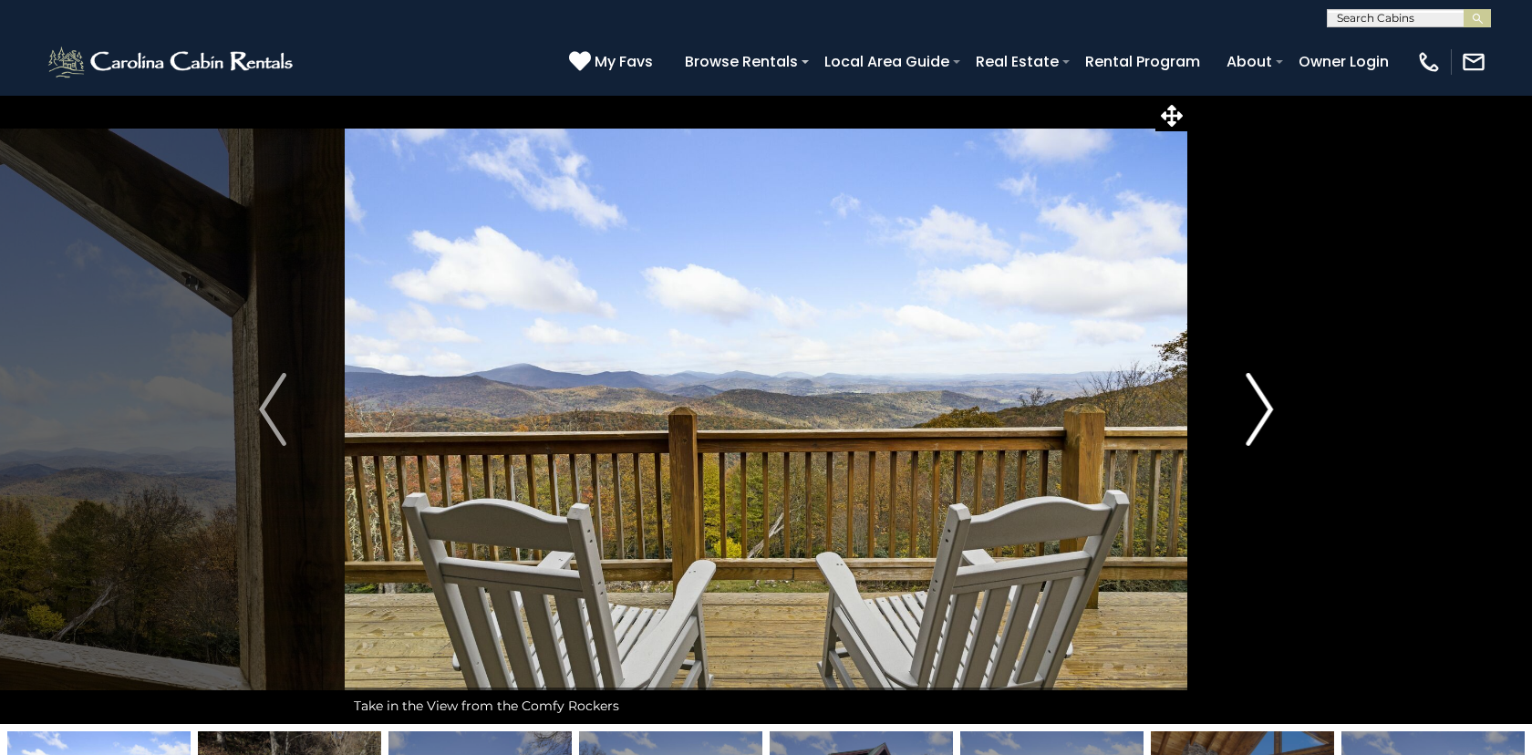
click at [1269, 405] on img "Next" at bounding box center [1259, 409] width 27 height 73
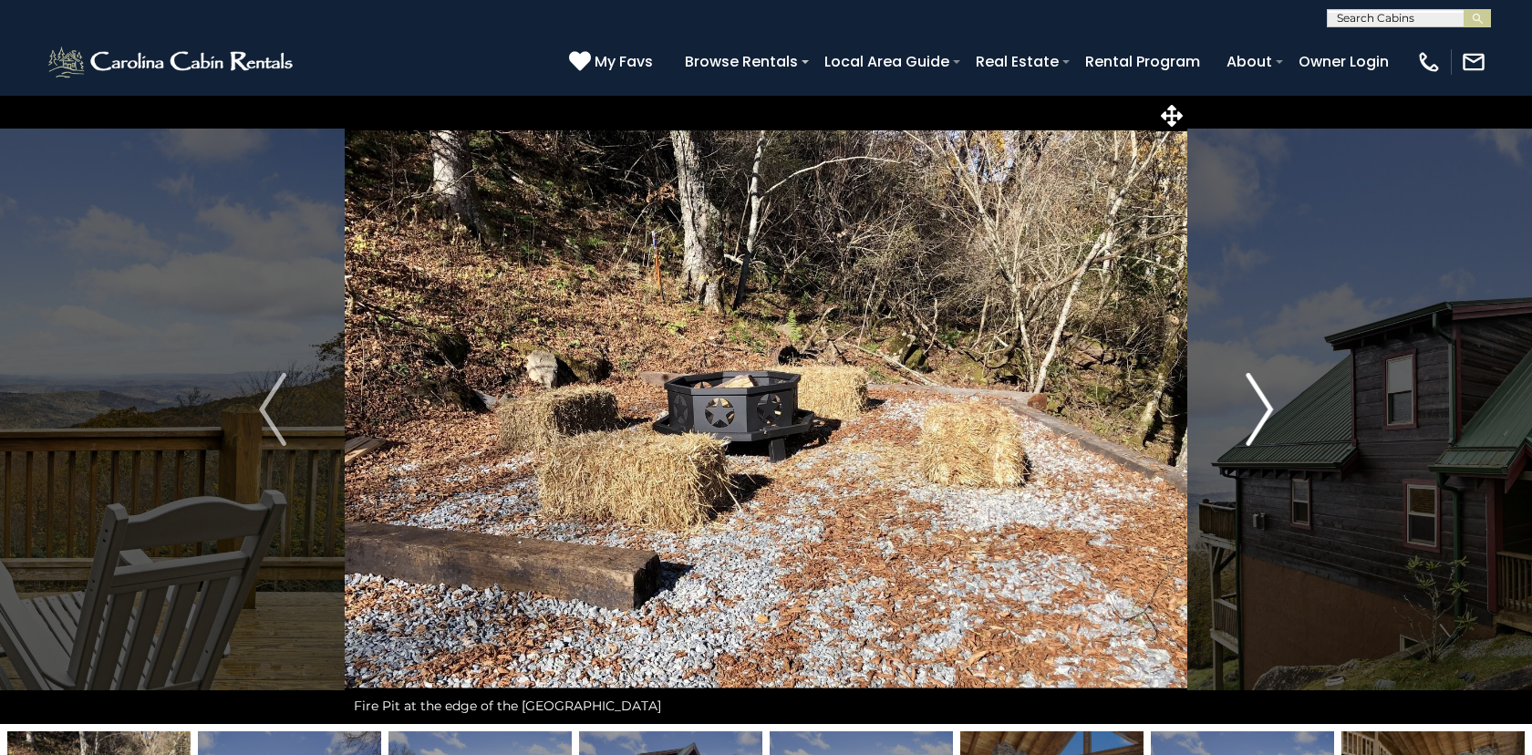
click at [1269, 405] on img "Next" at bounding box center [1259, 409] width 27 height 73
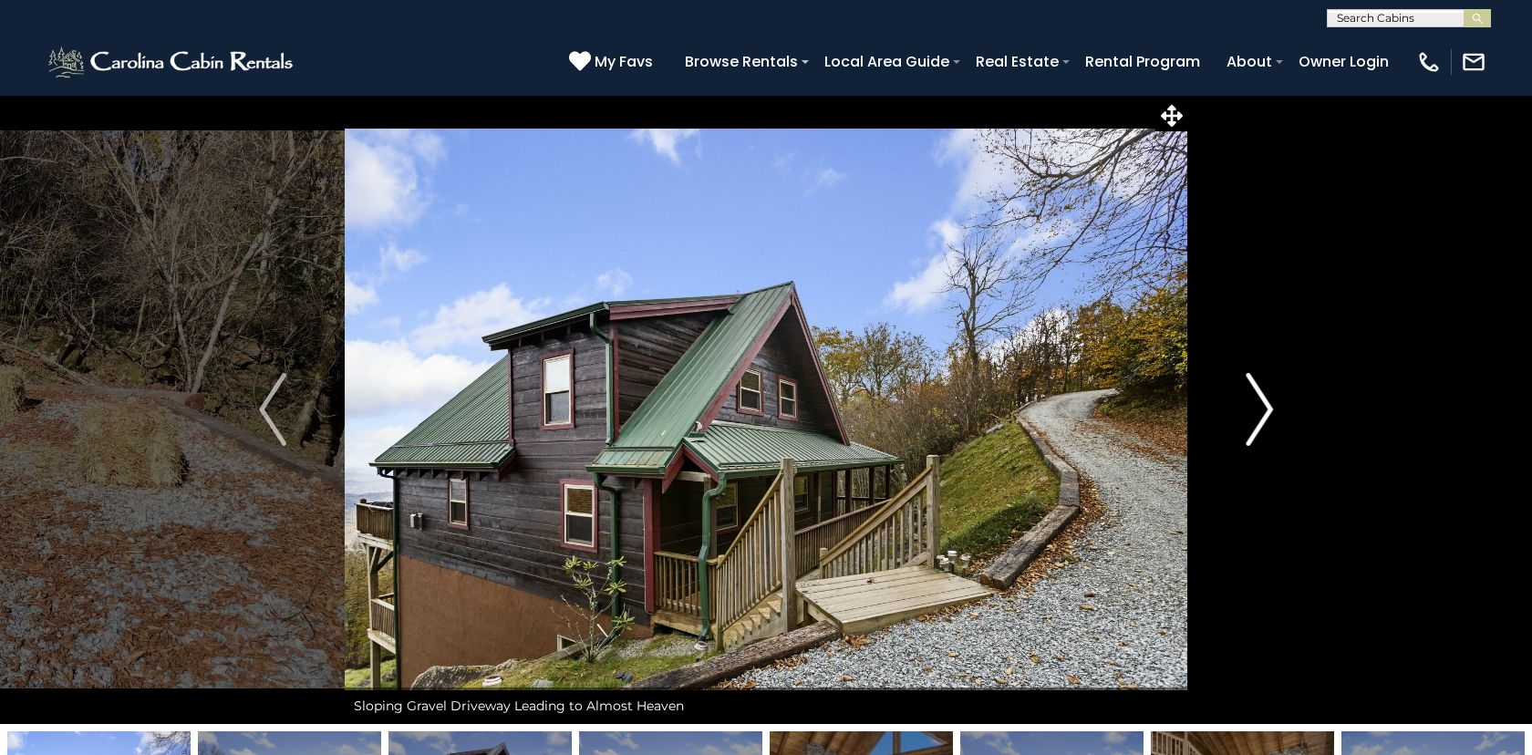
click at [1269, 405] on img "Next" at bounding box center [1259, 409] width 27 height 73
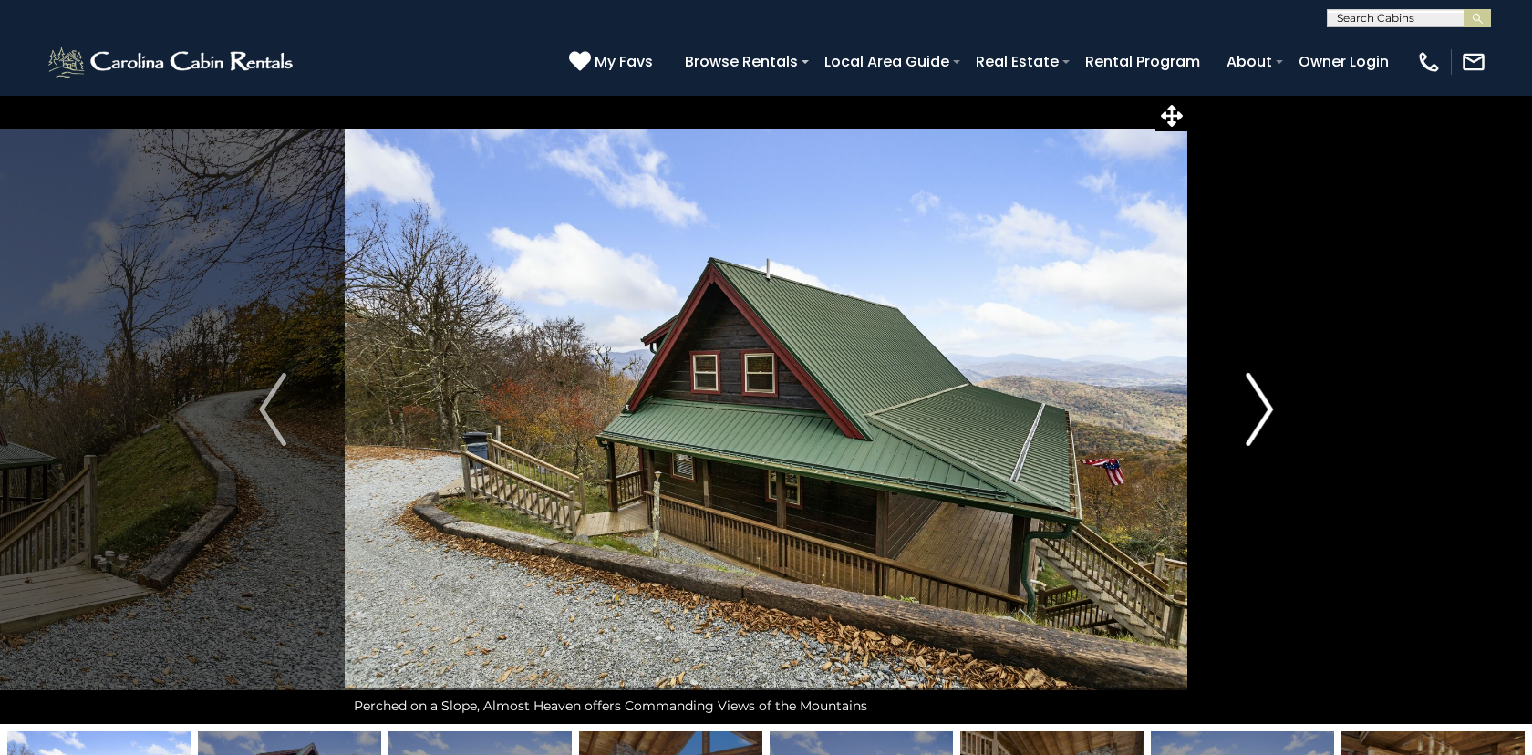
click at [1269, 405] on img "Next" at bounding box center [1259, 409] width 27 height 73
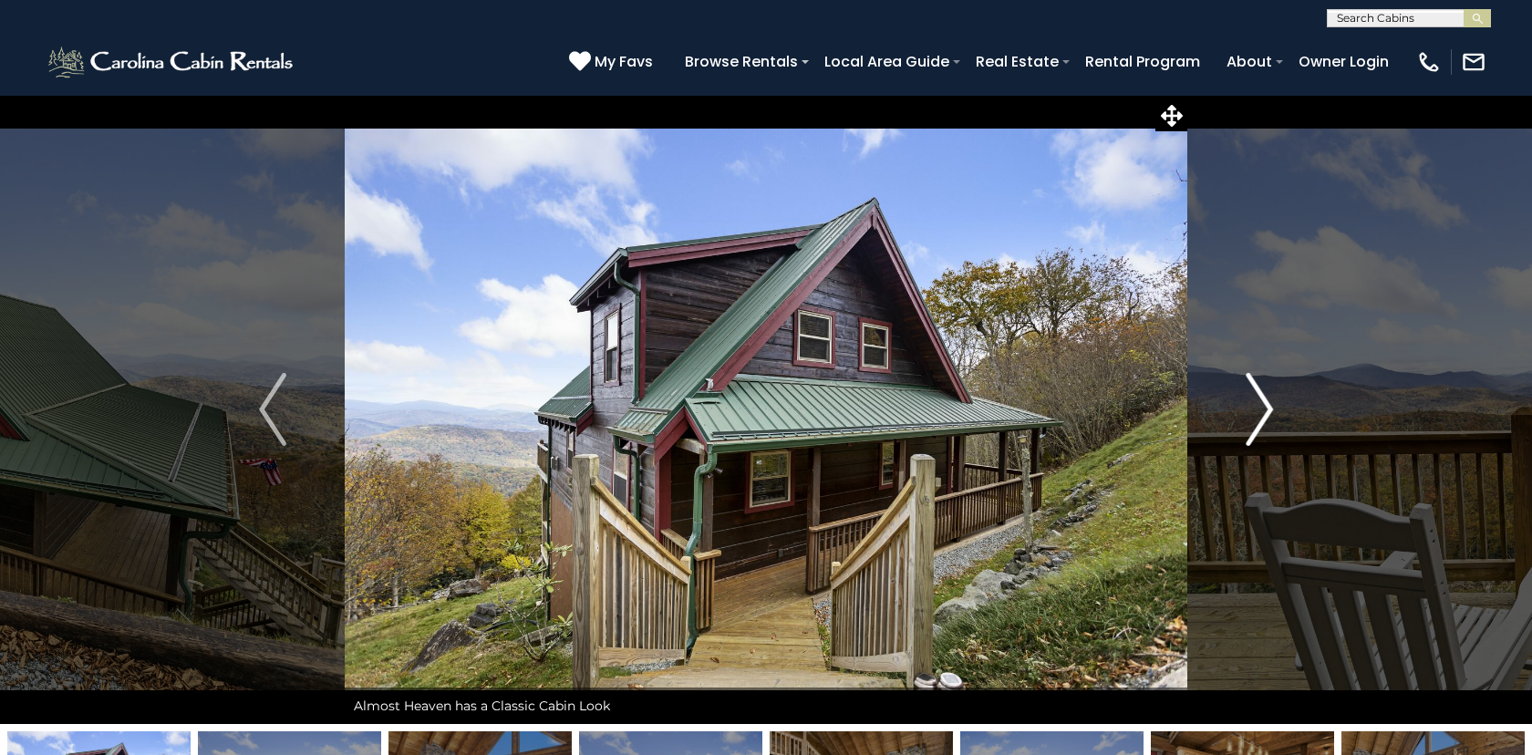
click at [1269, 405] on img "Next" at bounding box center [1259, 409] width 27 height 73
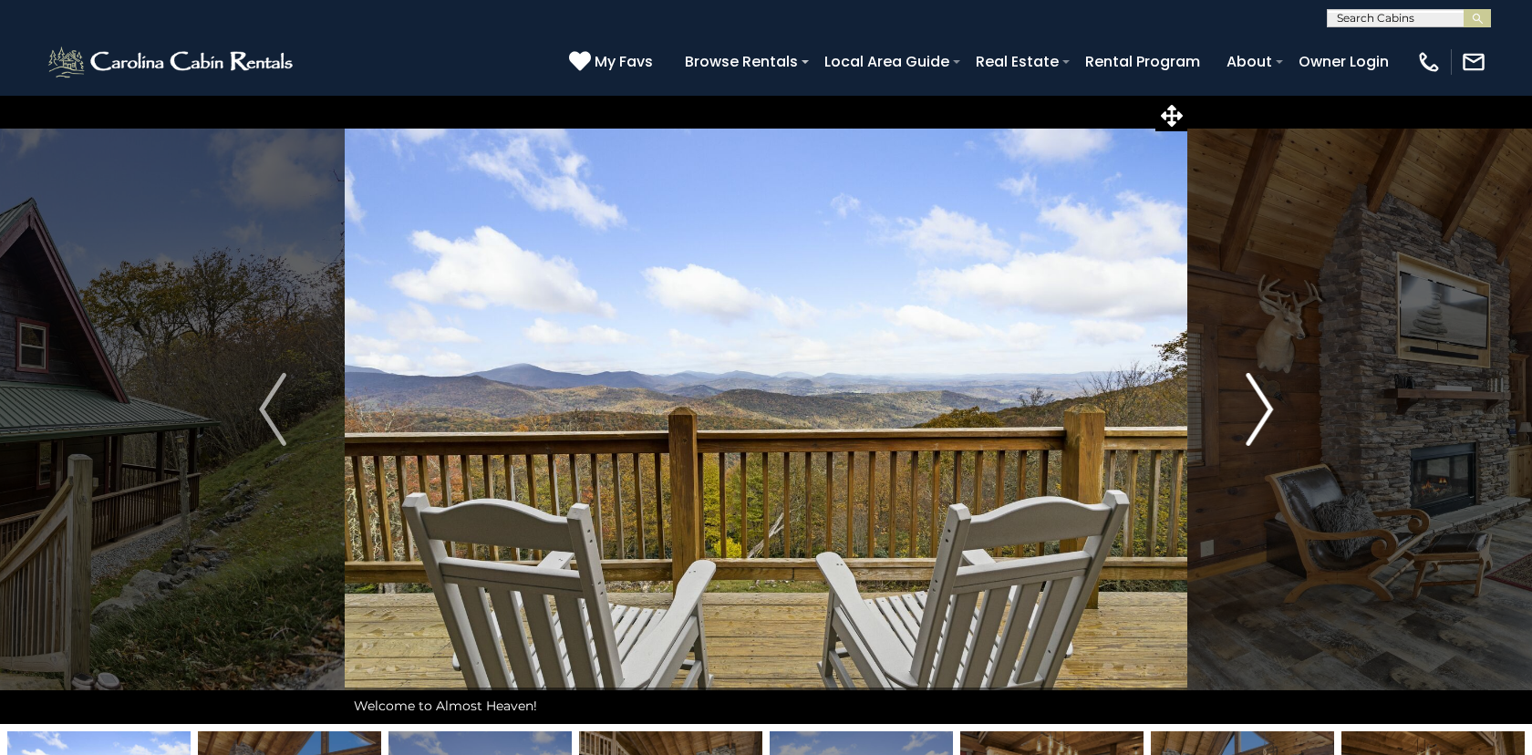
click at [1269, 405] on img "Next" at bounding box center [1259, 409] width 27 height 73
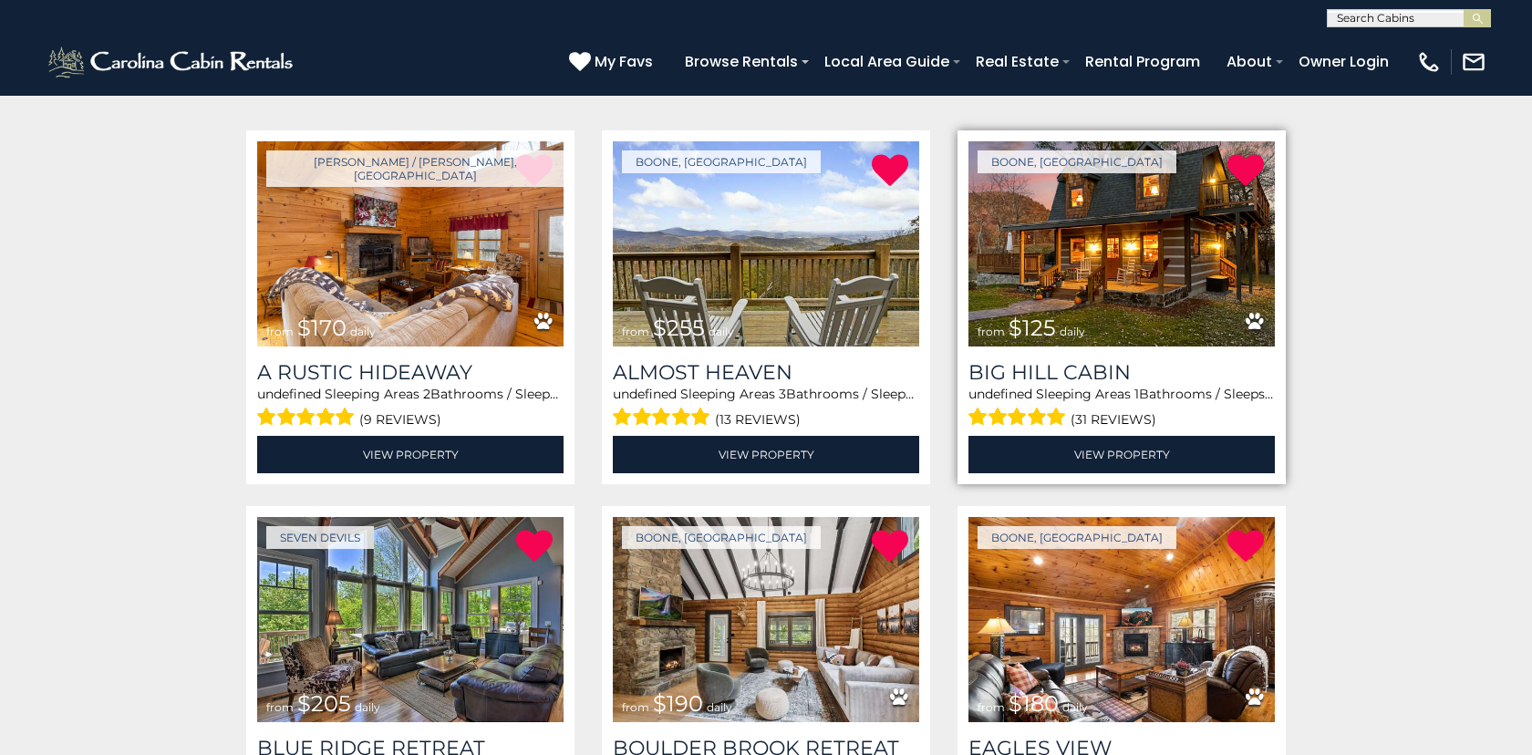
scroll to position [440, 0]
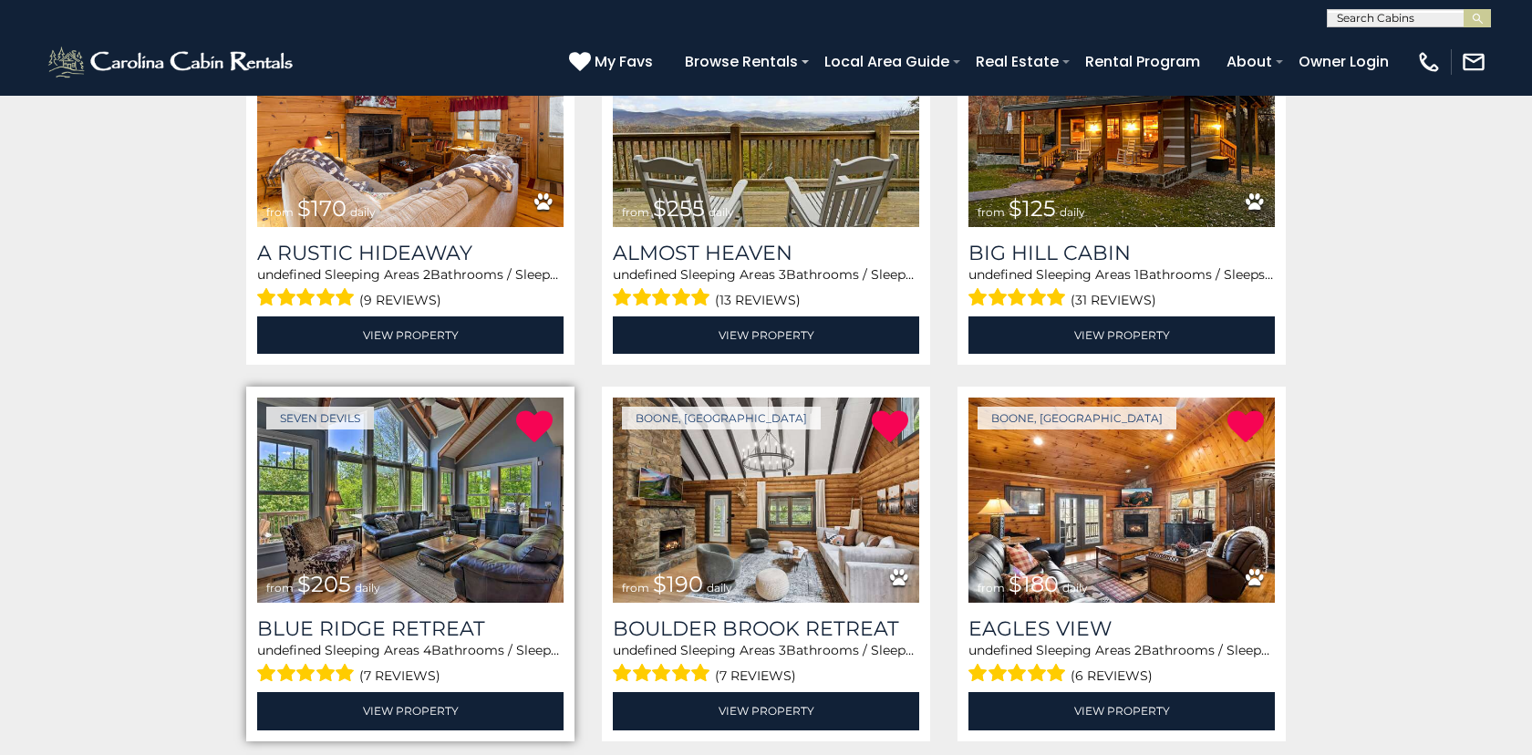
click at [436, 494] on img at bounding box center [410, 500] width 306 height 205
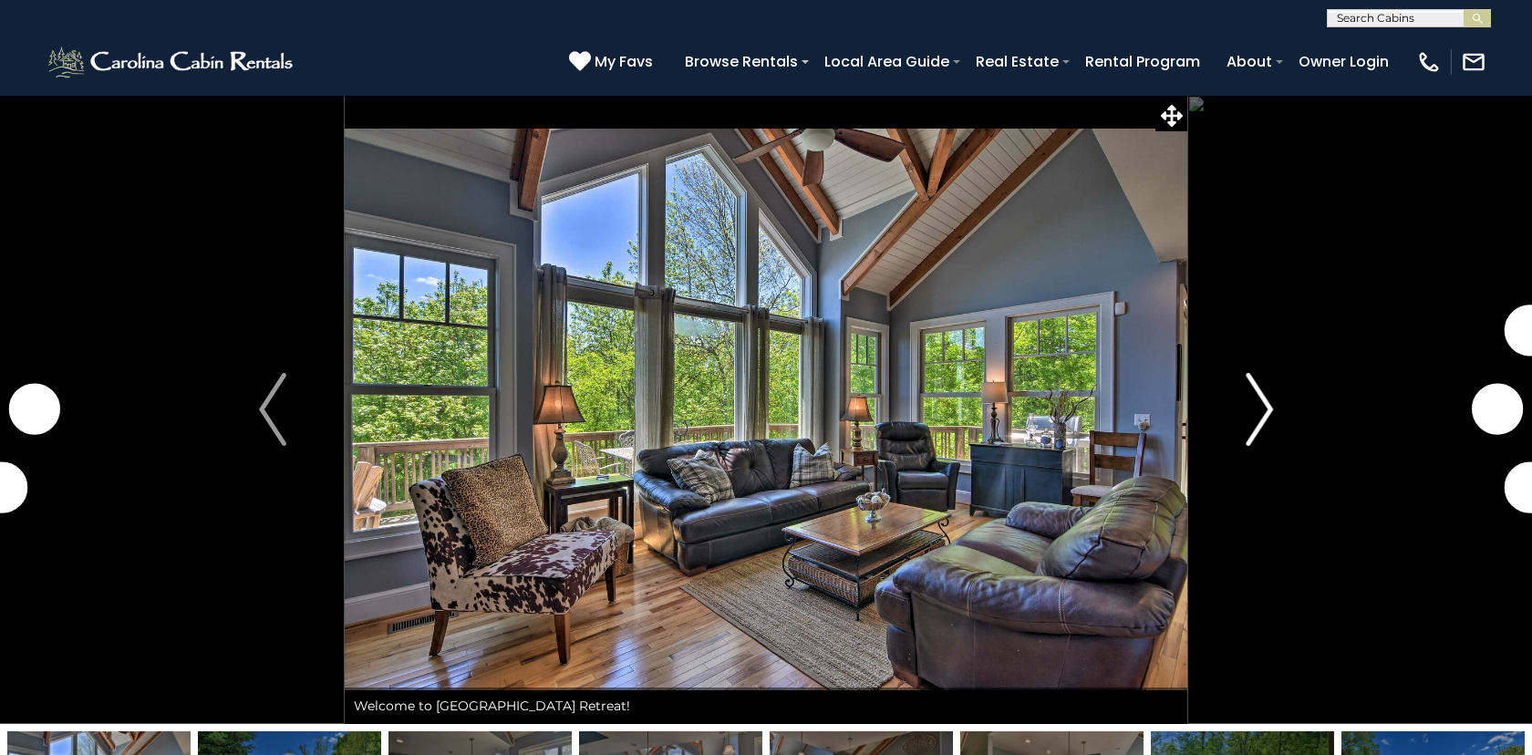
click at [1268, 406] on img "Next" at bounding box center [1259, 409] width 27 height 73
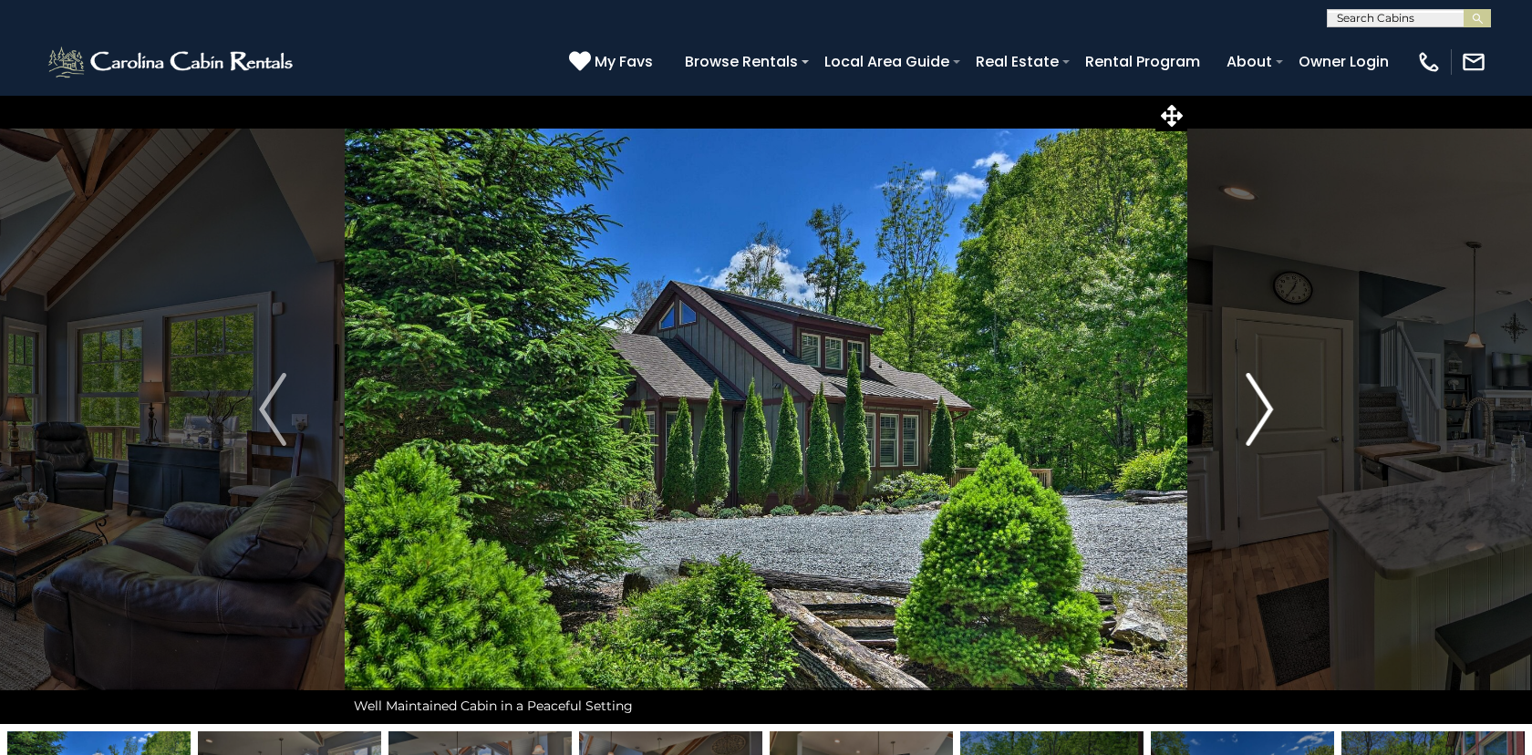
click at [1268, 406] on img "Next" at bounding box center [1259, 409] width 27 height 73
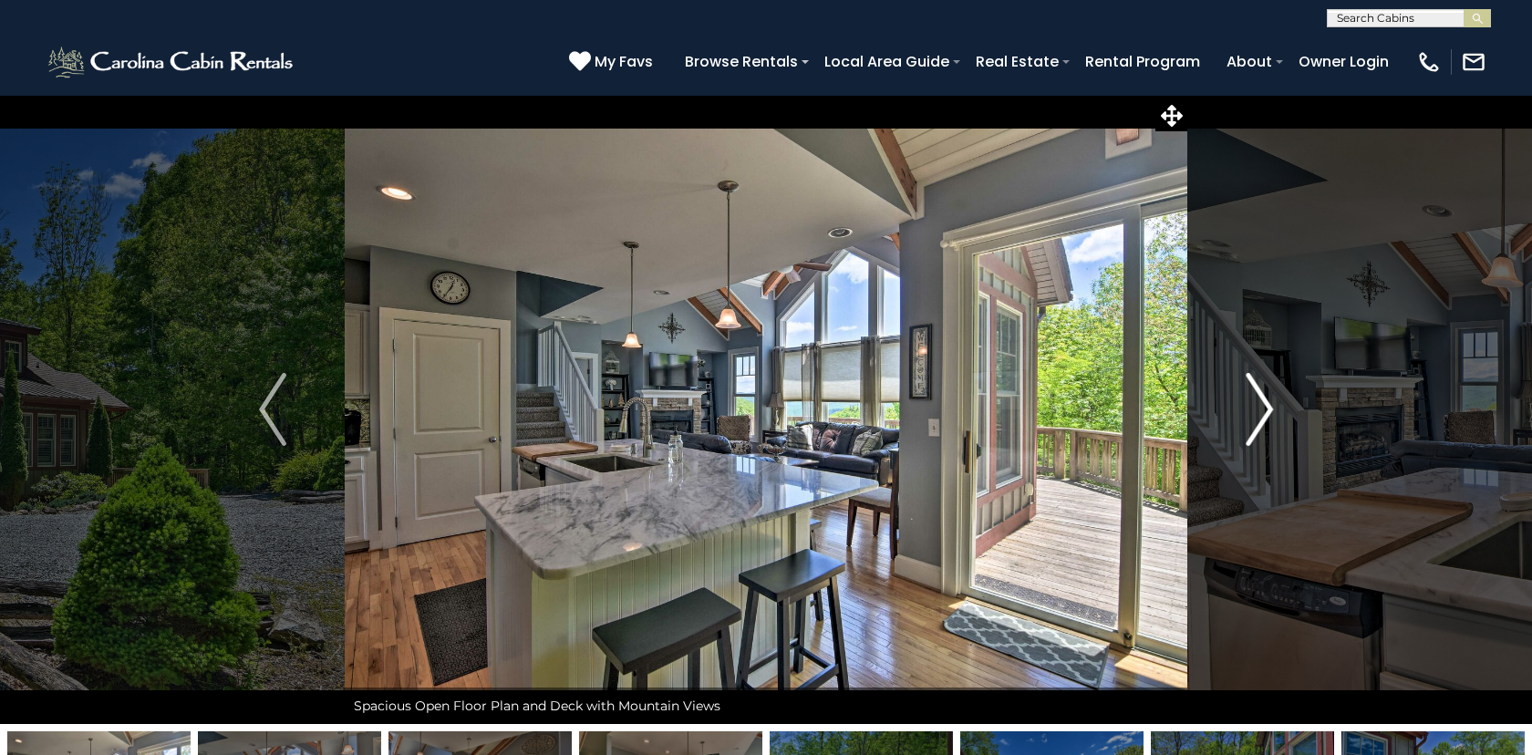
click at [1268, 406] on img "Next" at bounding box center [1259, 409] width 27 height 73
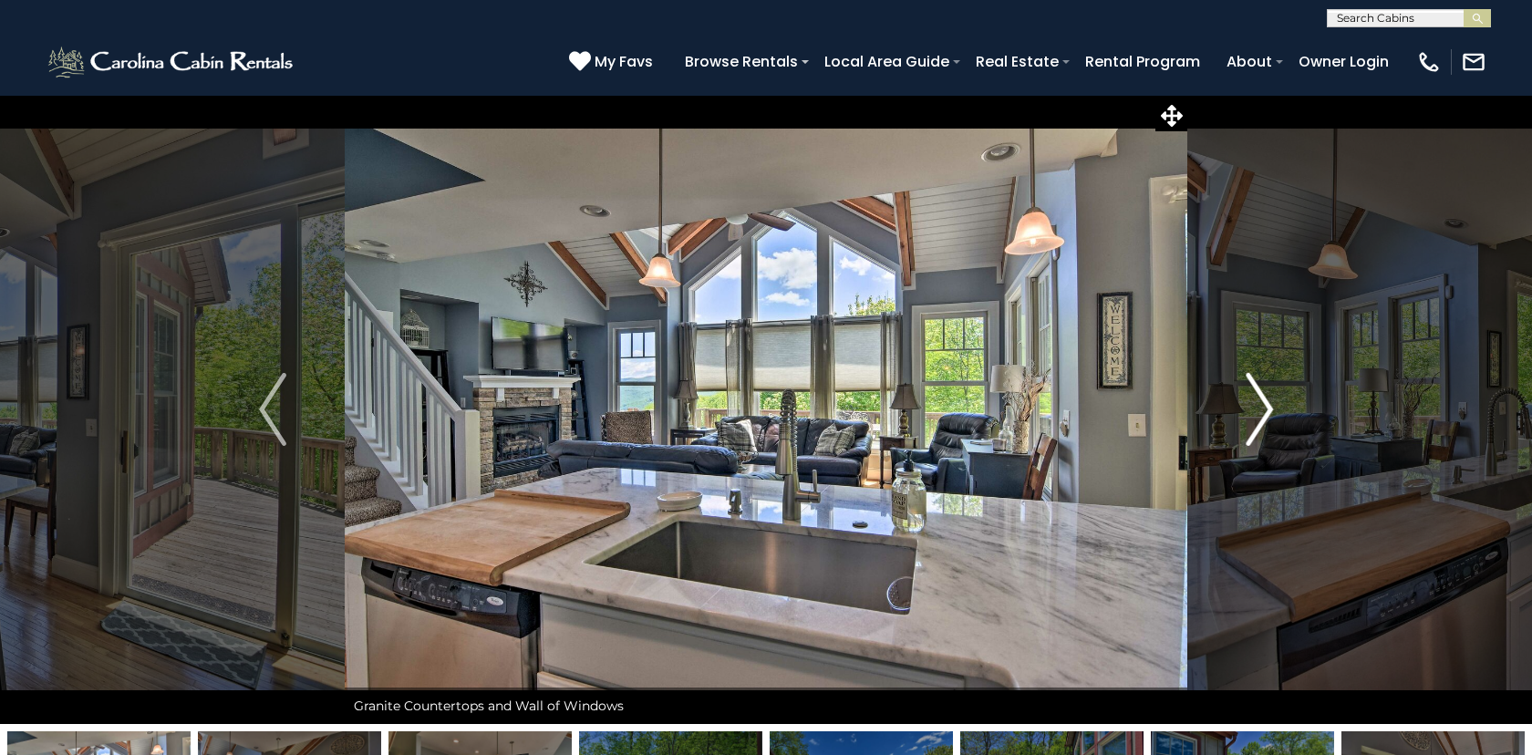
click at [1268, 406] on img "Next" at bounding box center [1259, 409] width 27 height 73
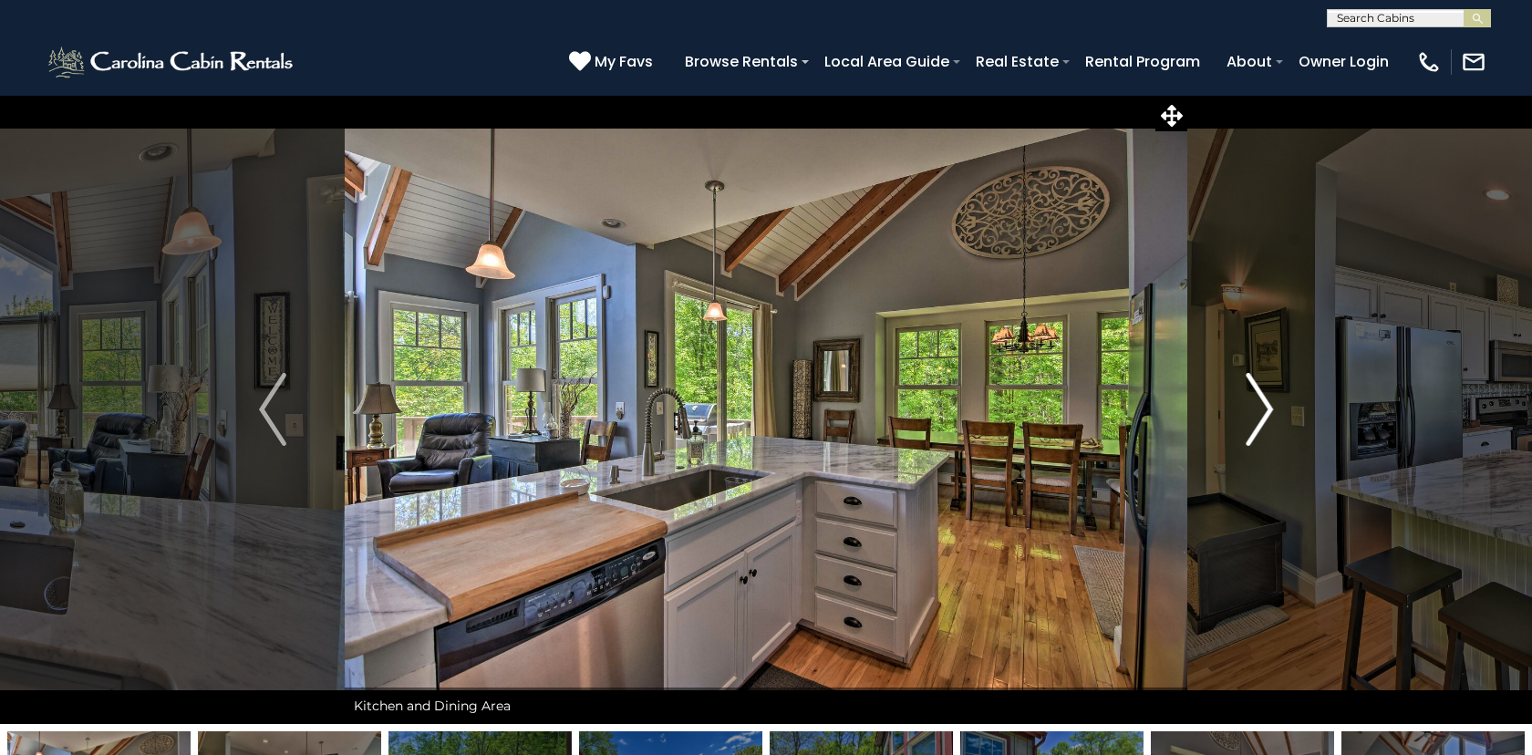
click at [1268, 406] on img "Next" at bounding box center [1259, 409] width 27 height 73
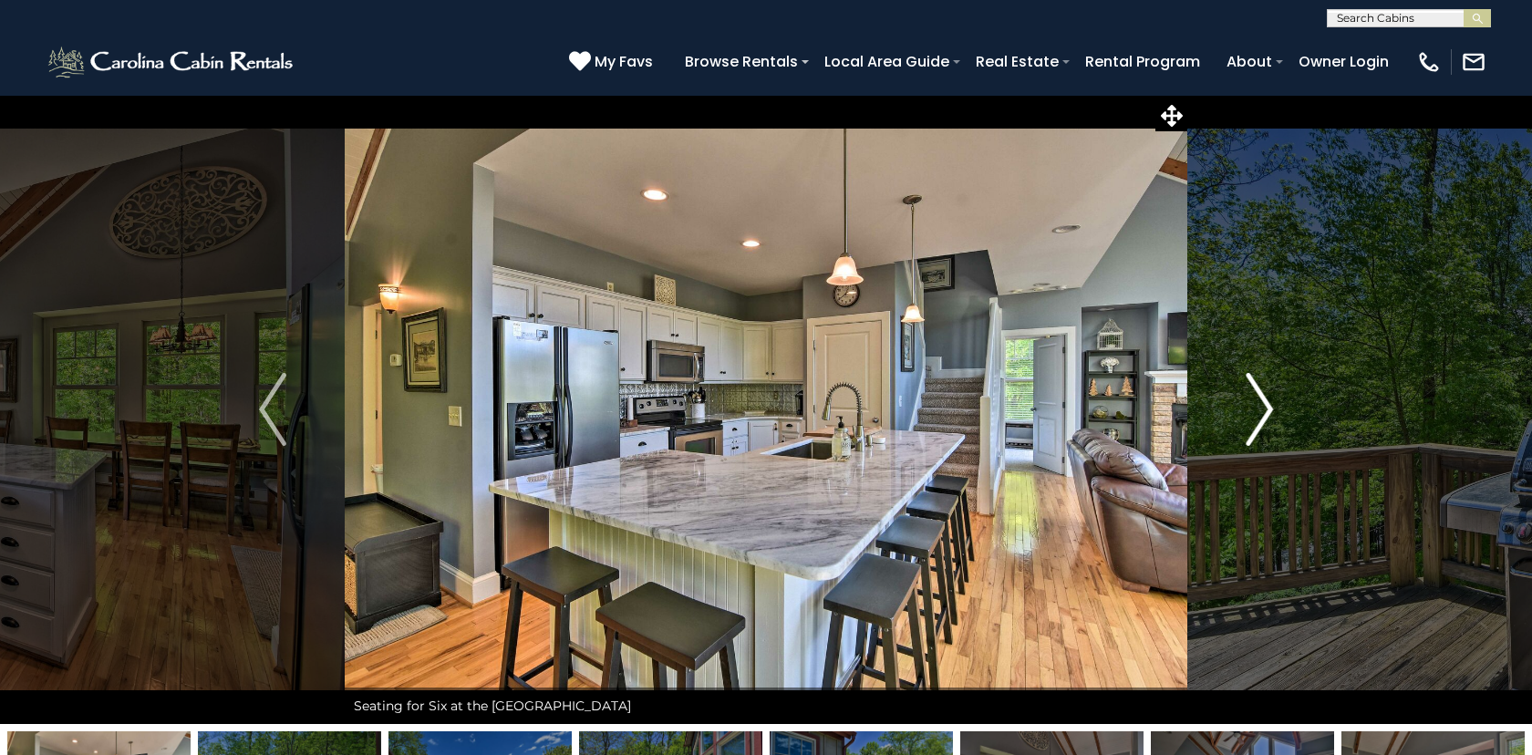
click at [1268, 406] on img "Next" at bounding box center [1259, 409] width 27 height 73
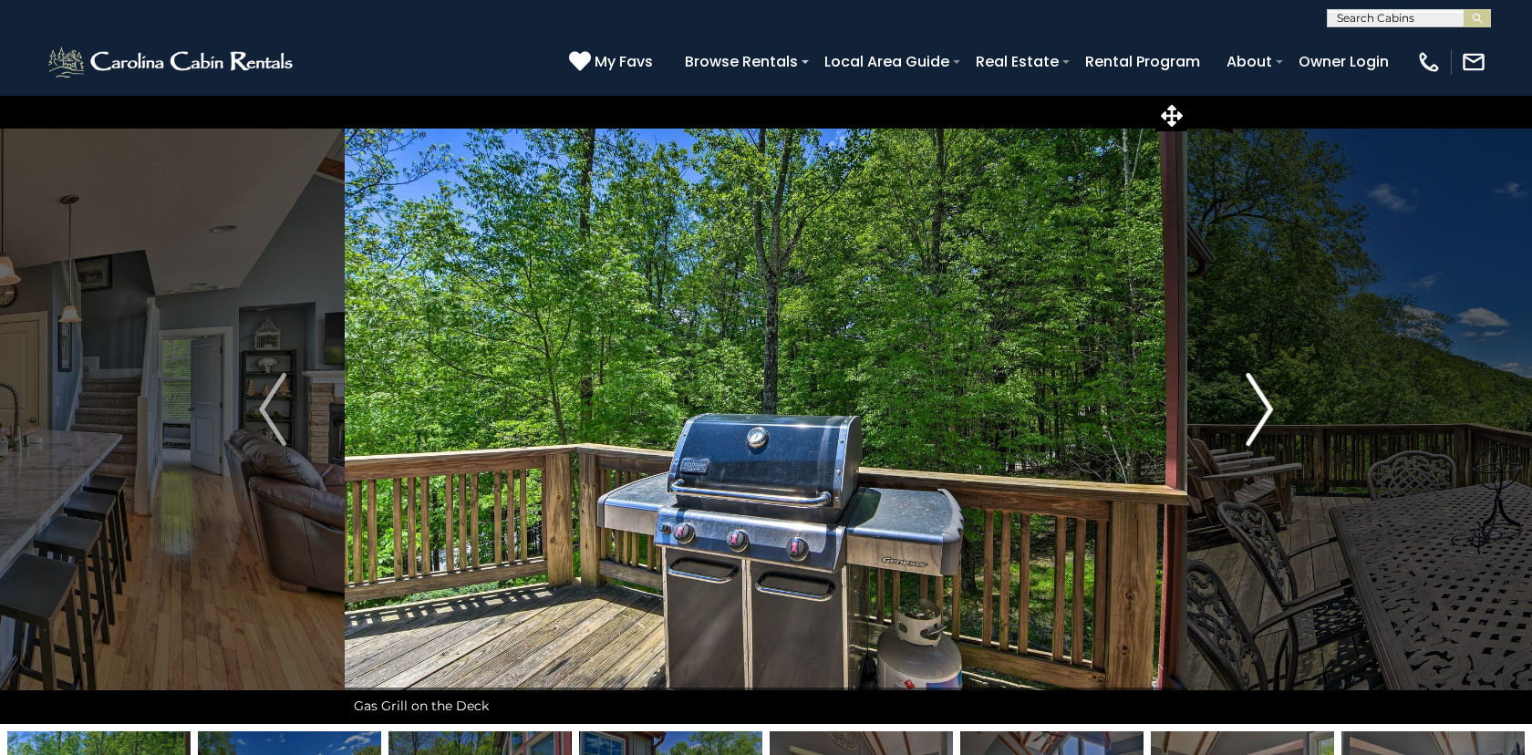
click at [1268, 406] on img "Next" at bounding box center [1259, 409] width 27 height 73
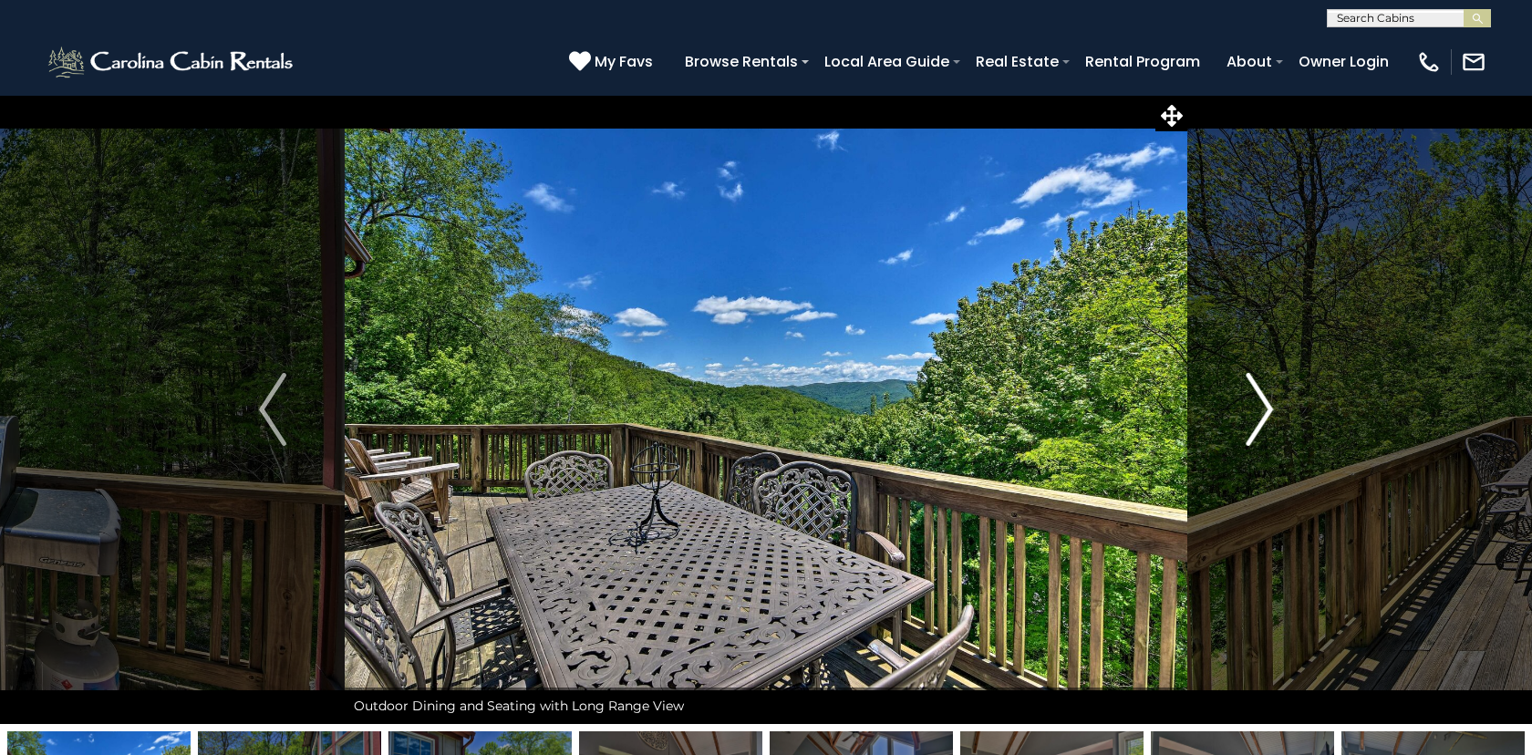
click at [1268, 406] on img "Next" at bounding box center [1259, 409] width 27 height 73
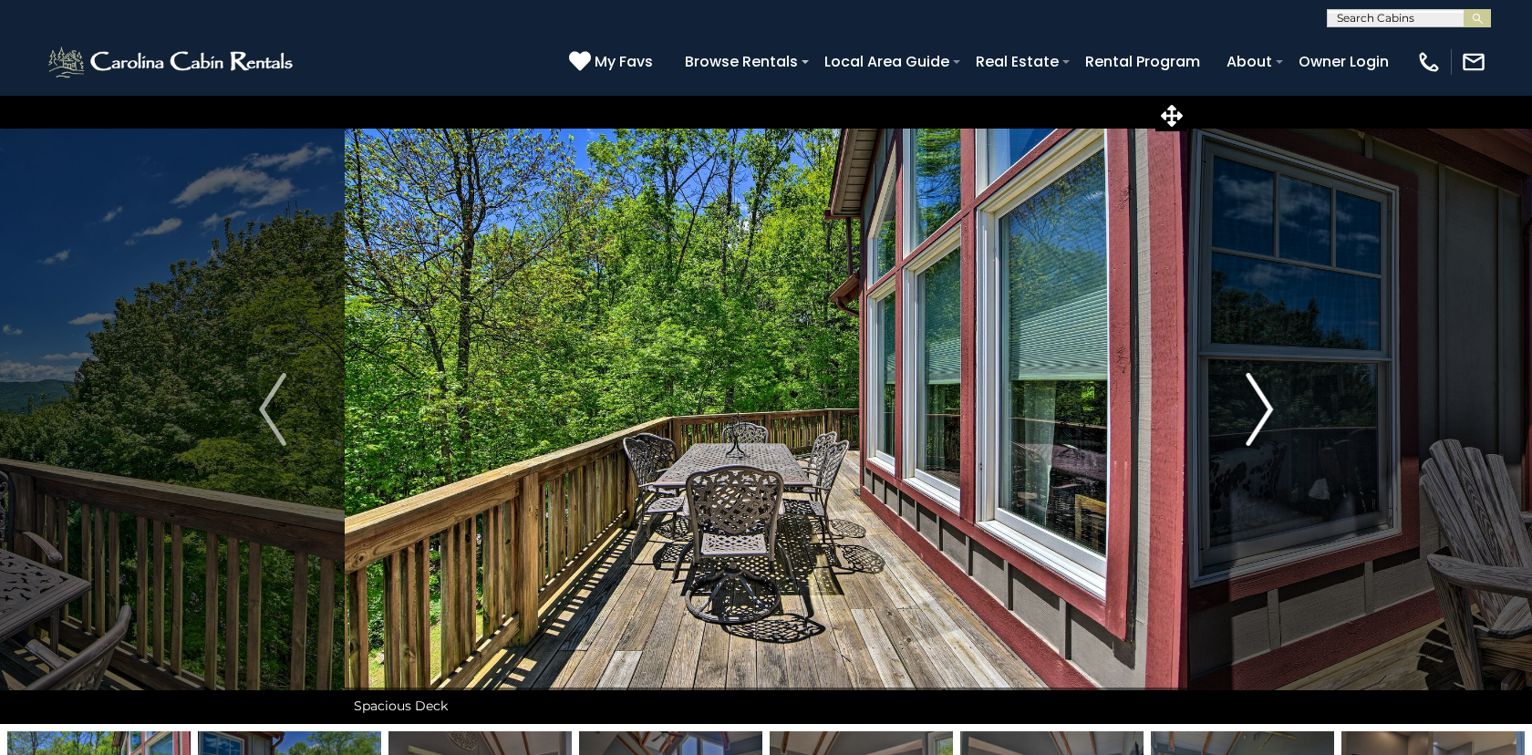
click at [1268, 406] on img "Next" at bounding box center [1259, 409] width 27 height 73
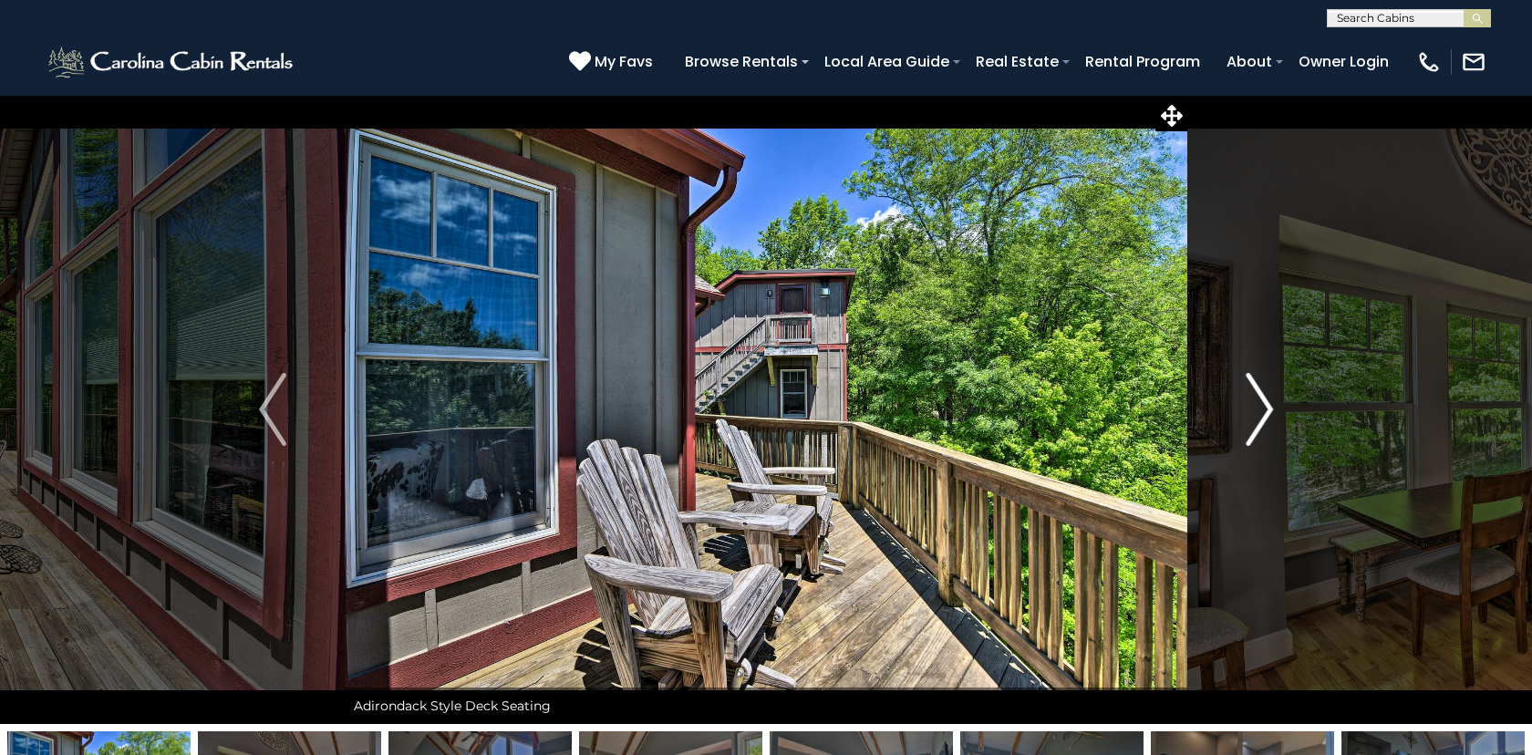
click at [1268, 406] on img "Next" at bounding box center [1259, 409] width 27 height 73
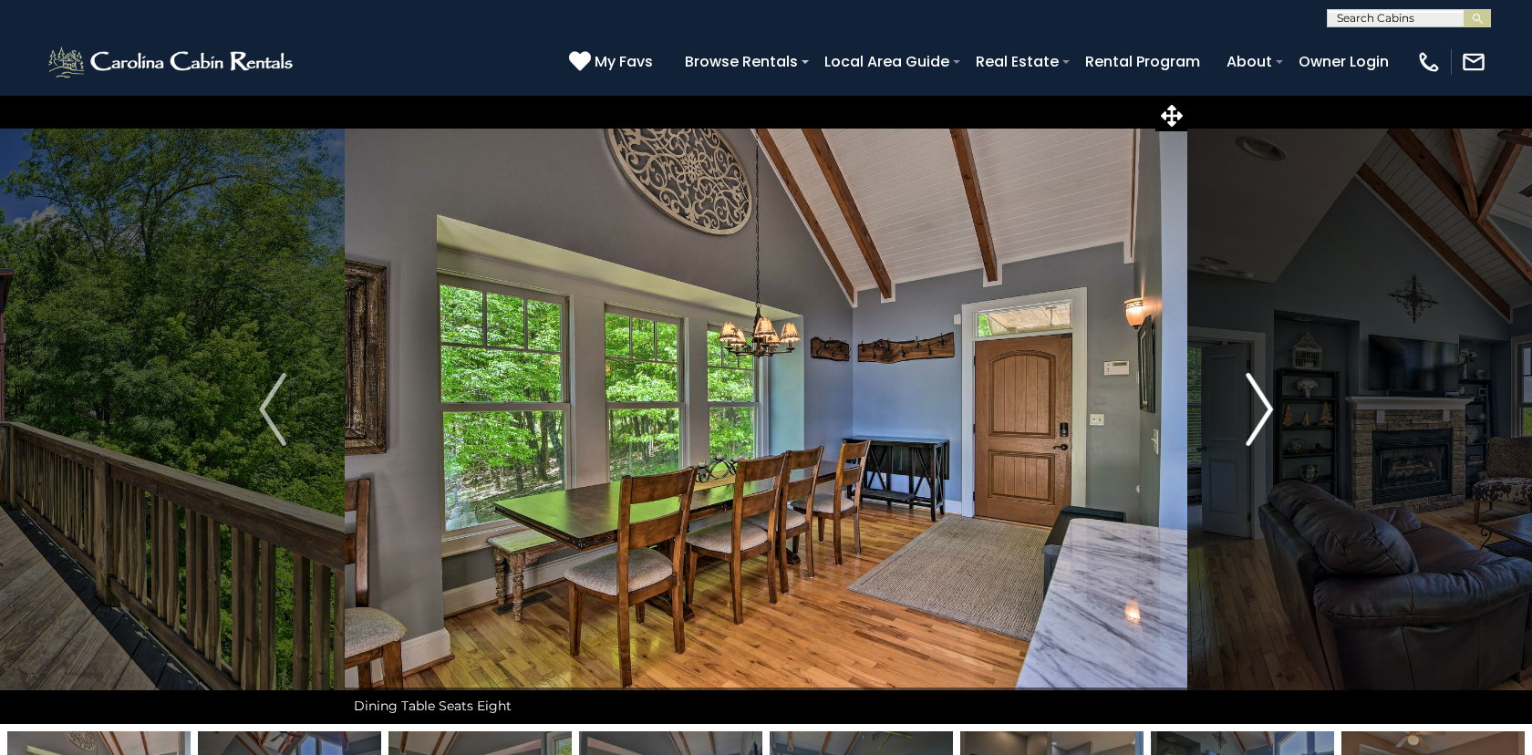
click at [1268, 406] on img "Next" at bounding box center [1259, 409] width 27 height 73
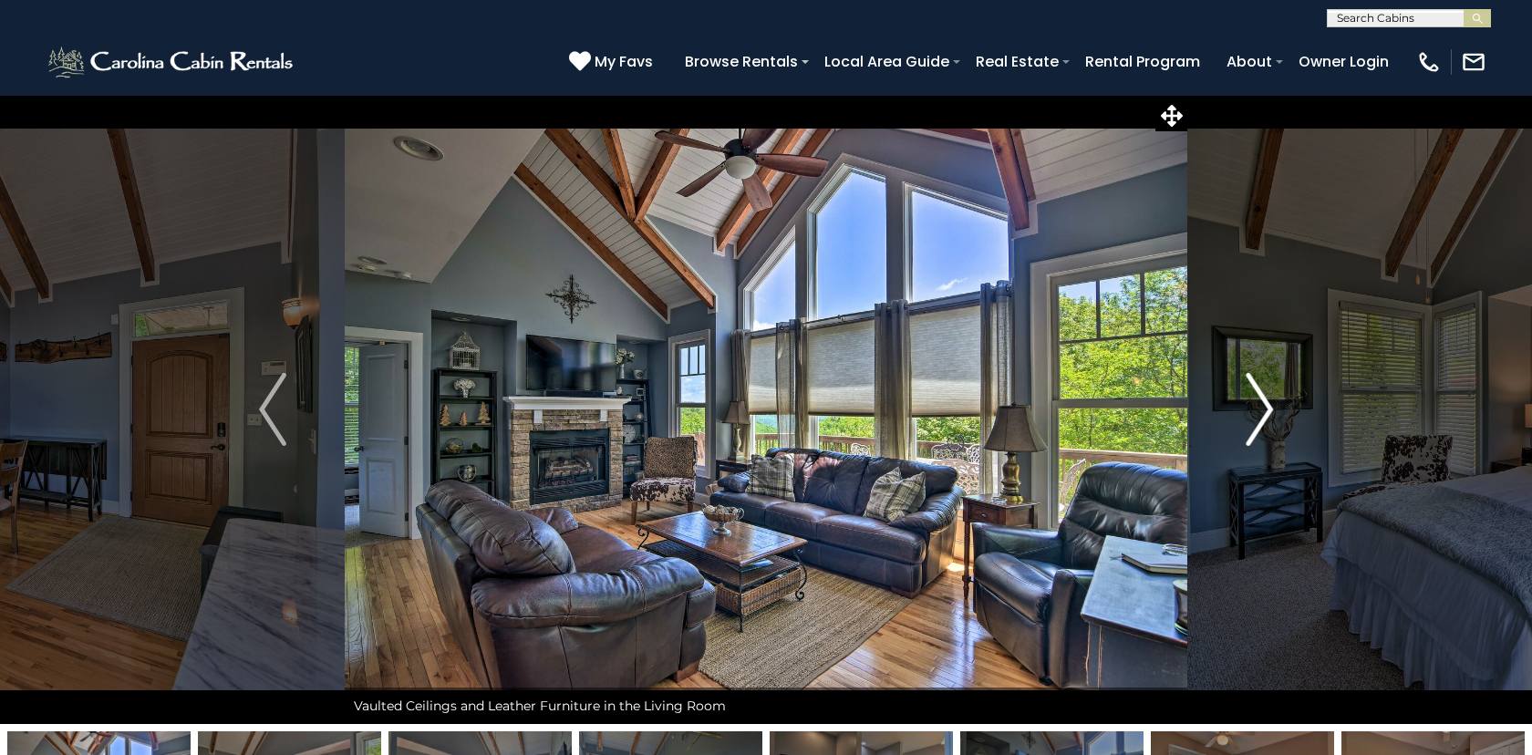
click at [1268, 406] on img "Next" at bounding box center [1259, 409] width 27 height 73
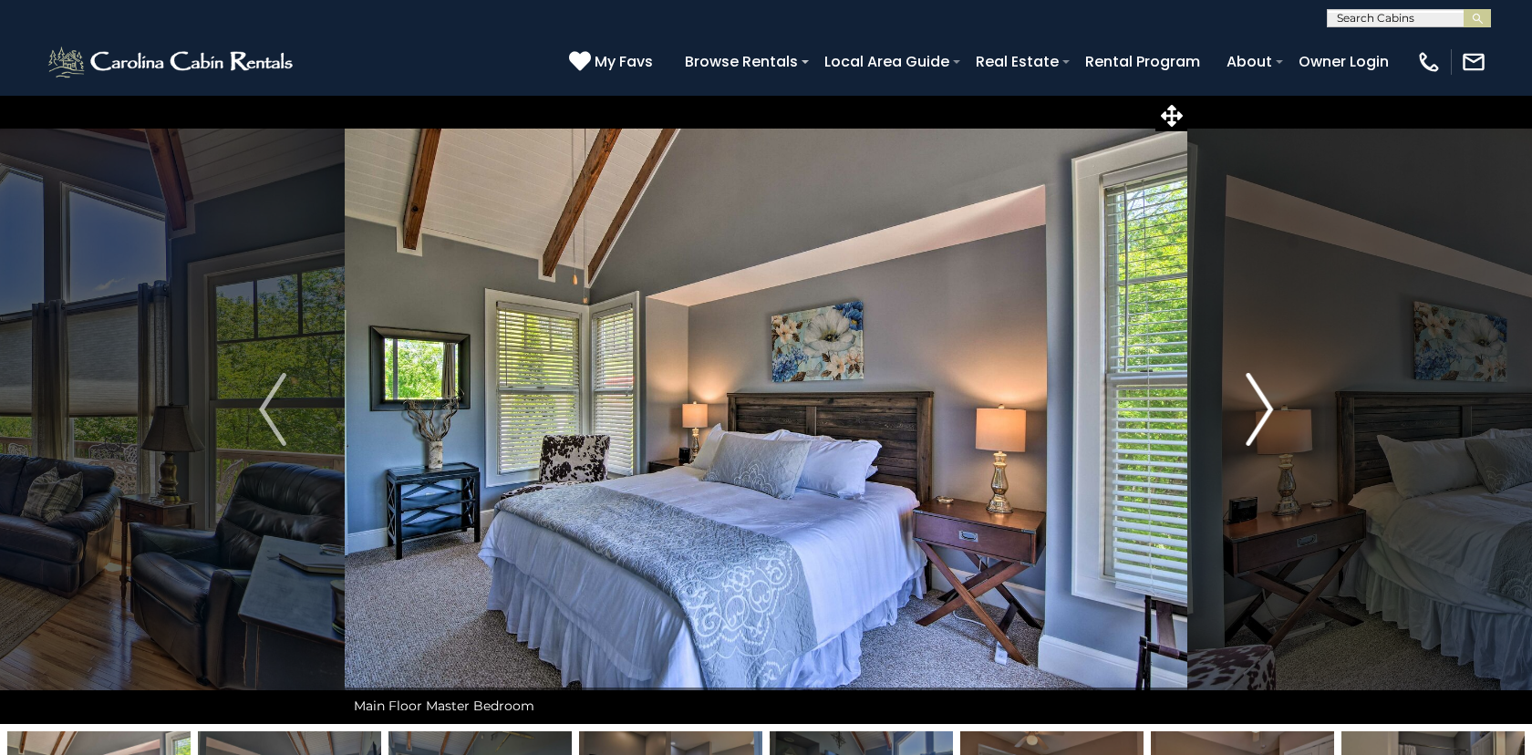
click at [1268, 406] on img "Next" at bounding box center [1259, 409] width 27 height 73
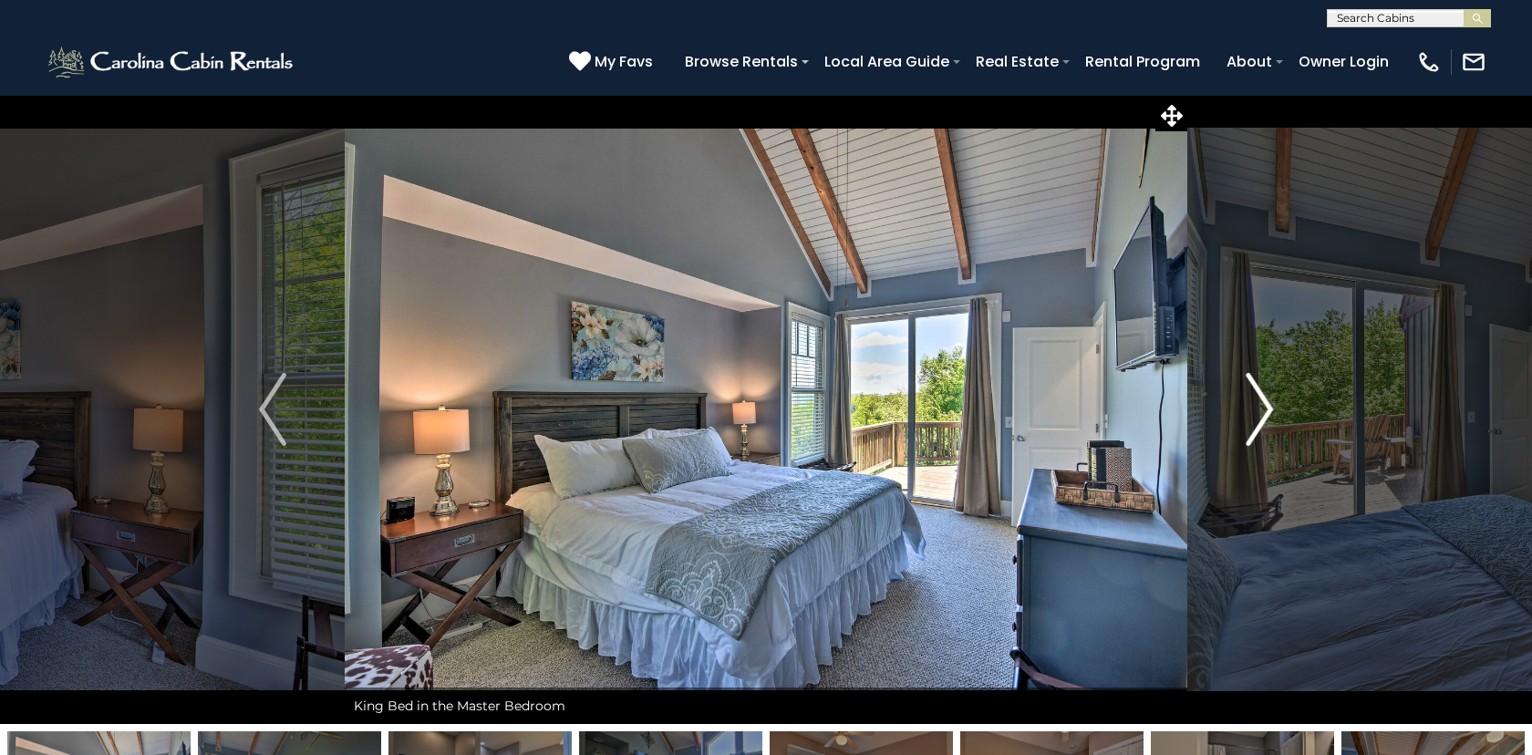
click at [1268, 406] on img "Next" at bounding box center [1259, 409] width 27 height 73
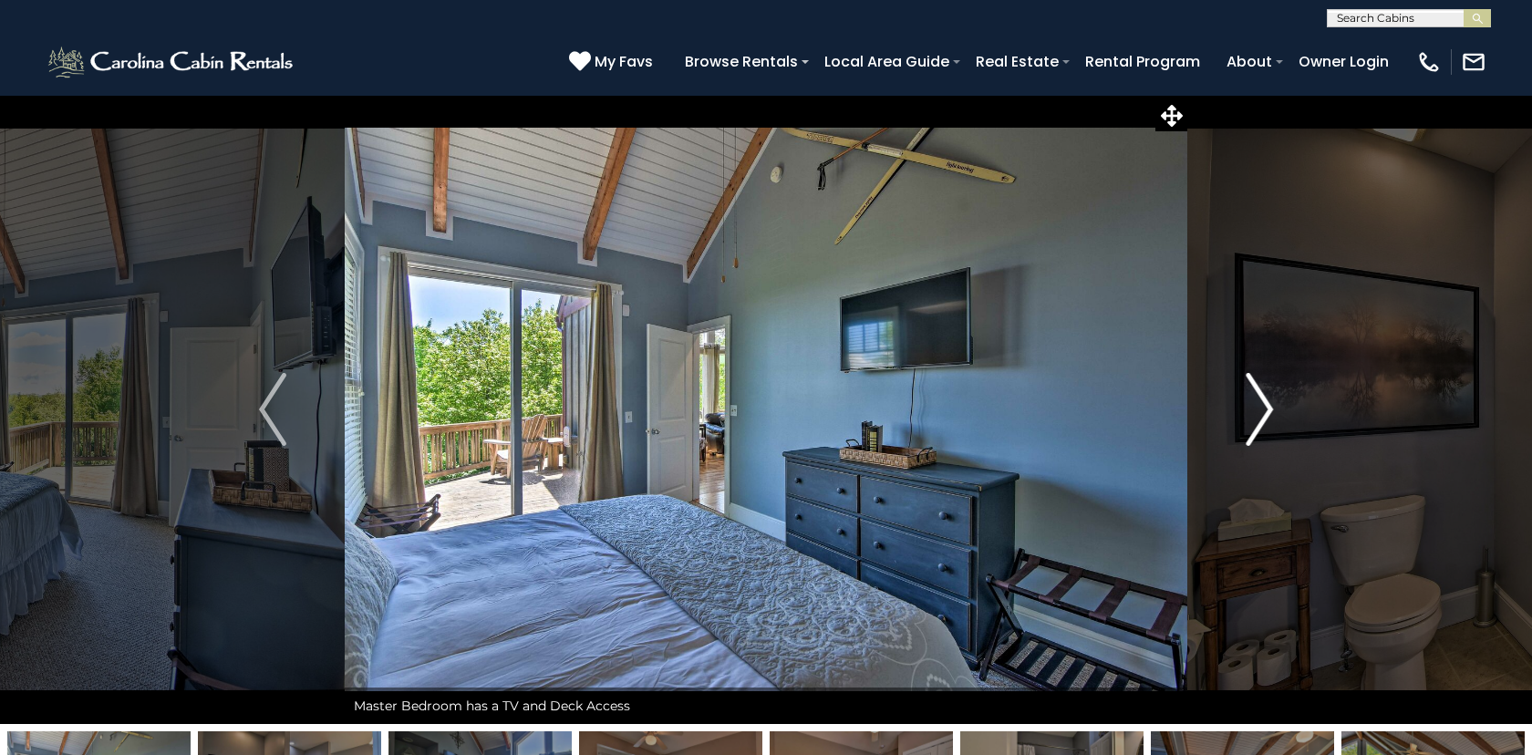
click at [1268, 406] on img "Next" at bounding box center [1259, 409] width 27 height 73
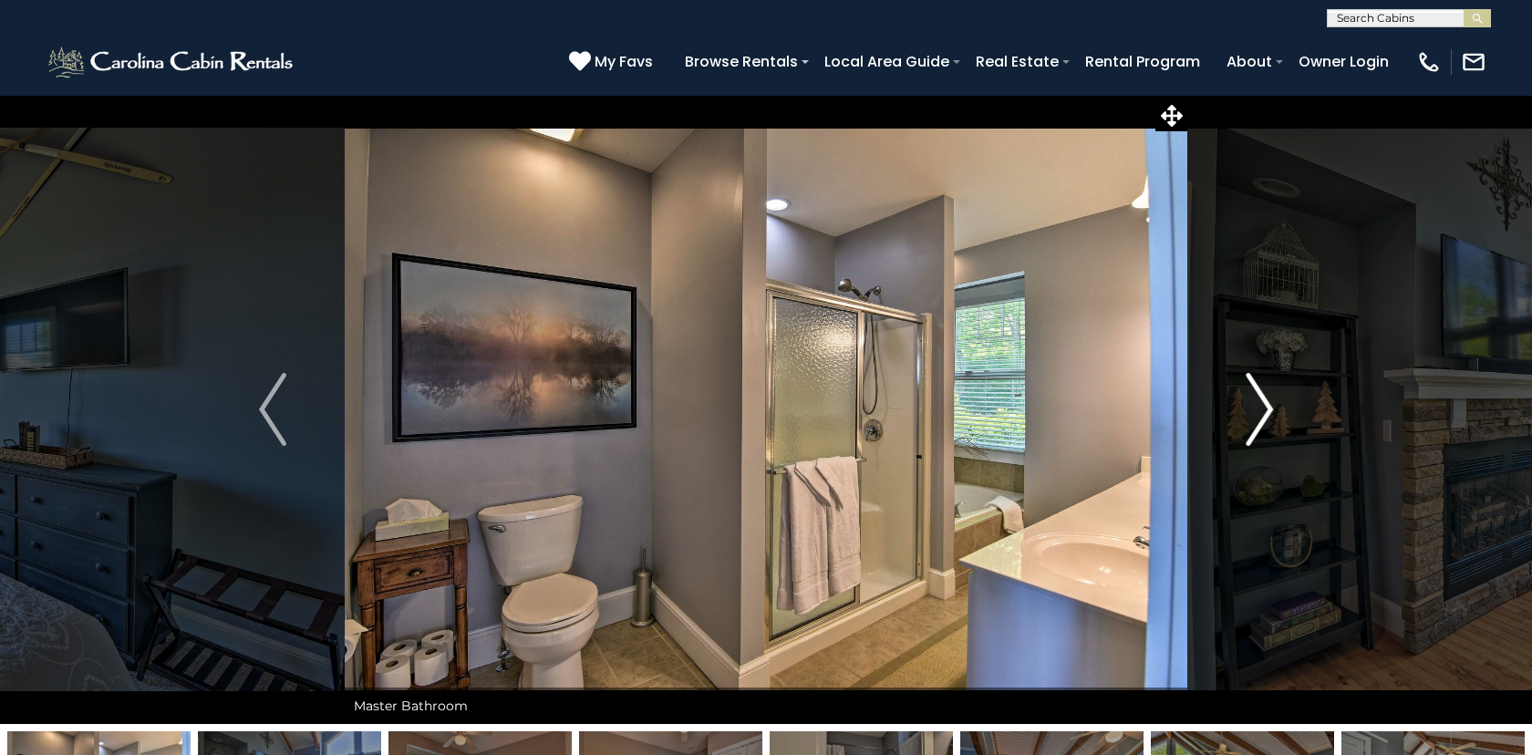
click at [1268, 406] on img "Next" at bounding box center [1259, 409] width 27 height 73
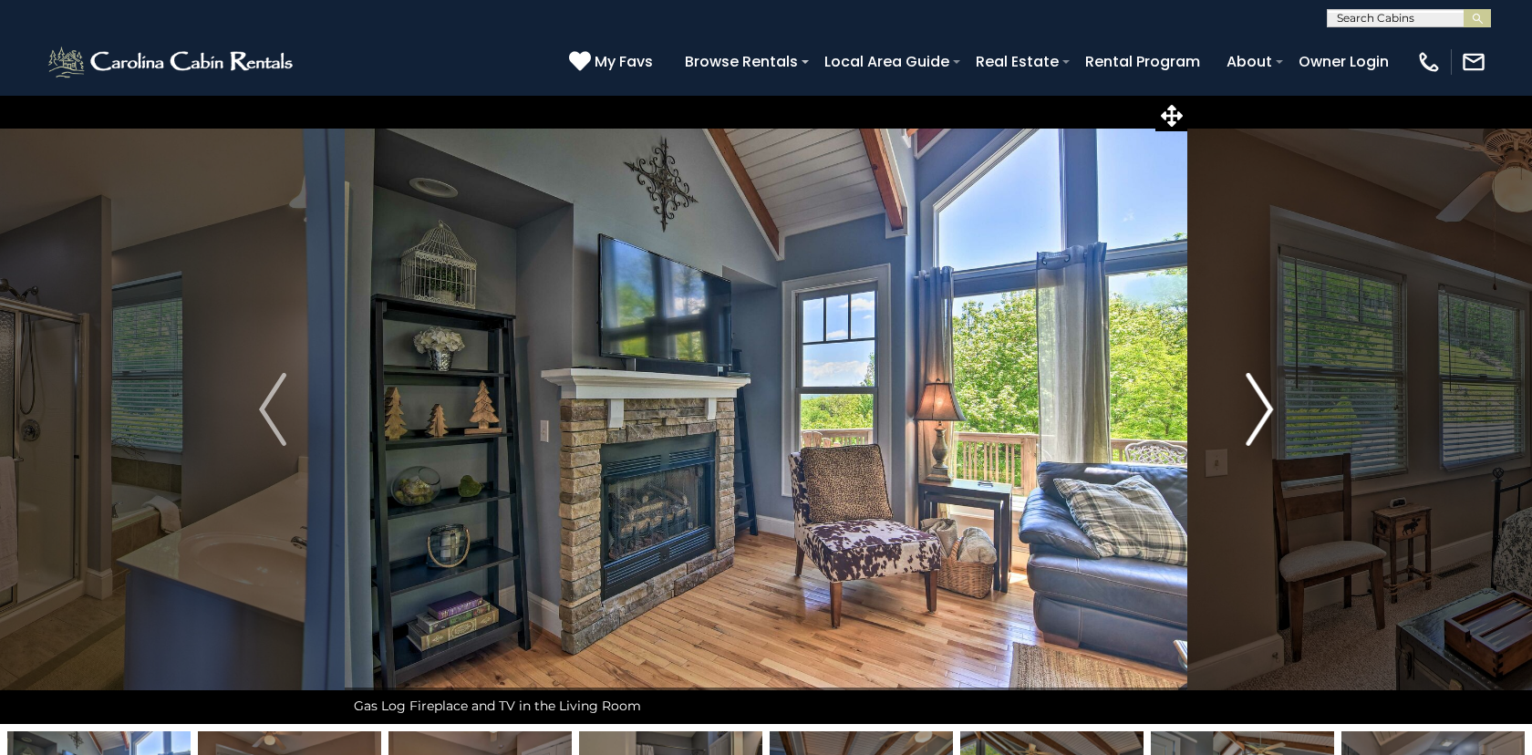
click at [1268, 406] on img "Next" at bounding box center [1259, 409] width 27 height 73
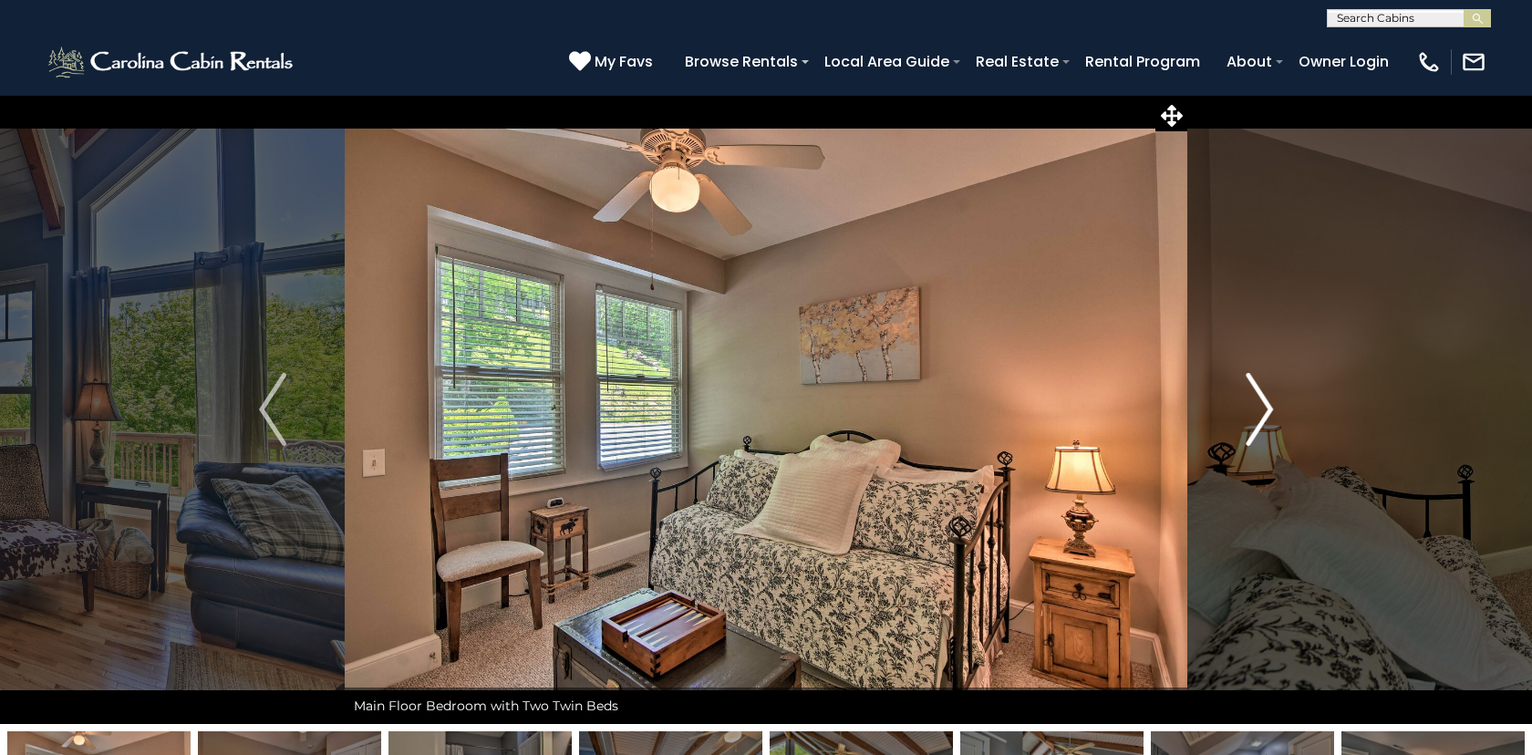
click at [1268, 406] on img "Next" at bounding box center [1259, 409] width 27 height 73
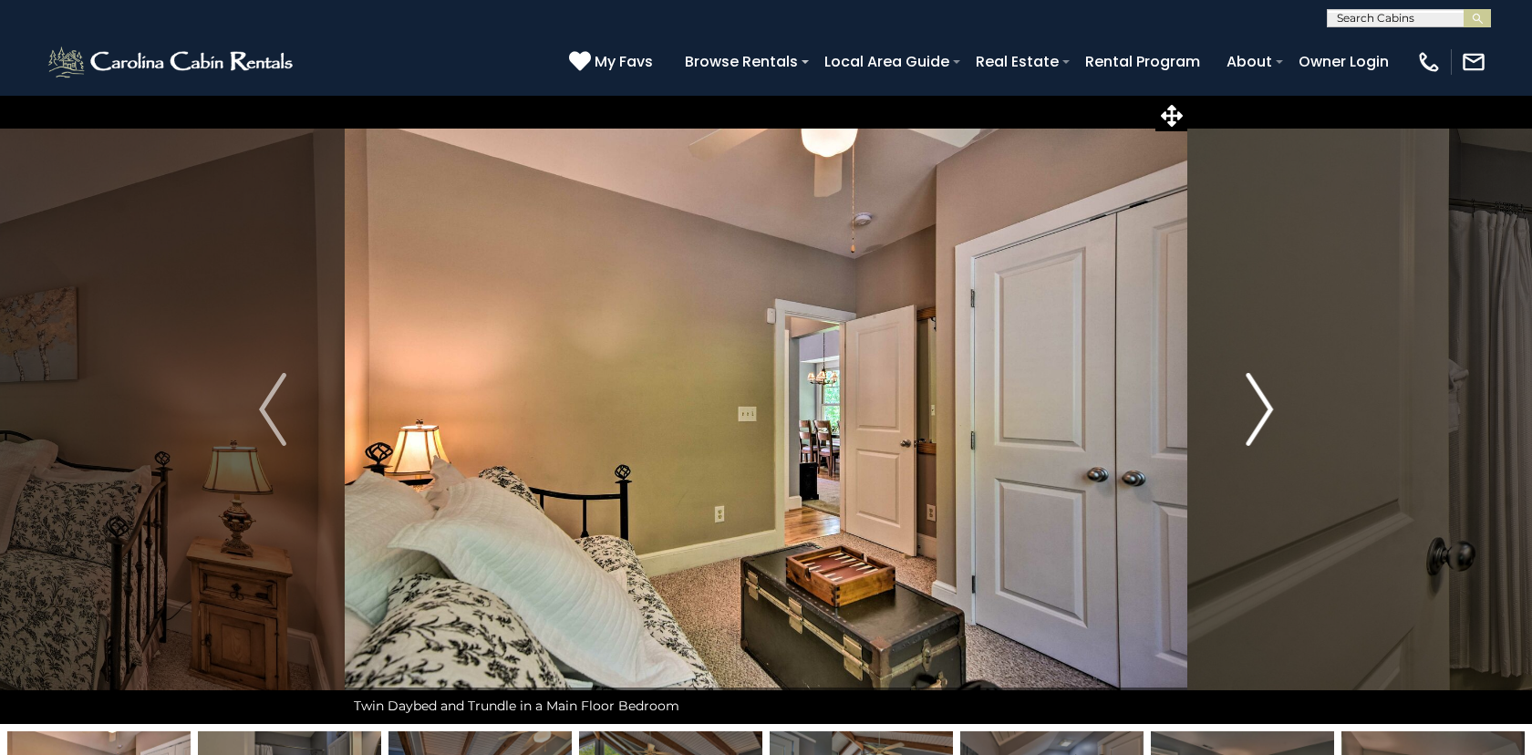
click at [1268, 406] on img "Next" at bounding box center [1259, 409] width 27 height 73
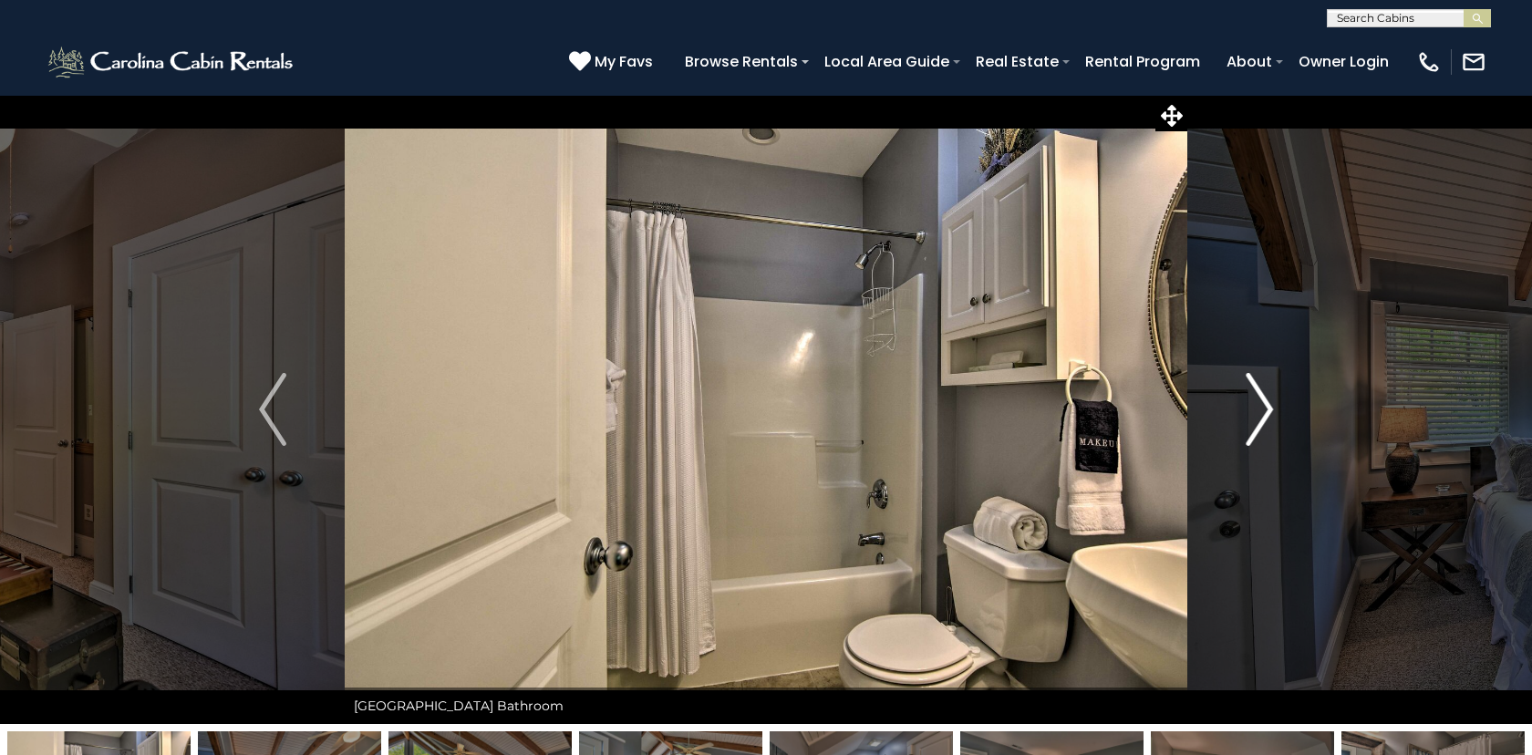
click at [1268, 406] on img "Next" at bounding box center [1259, 409] width 27 height 73
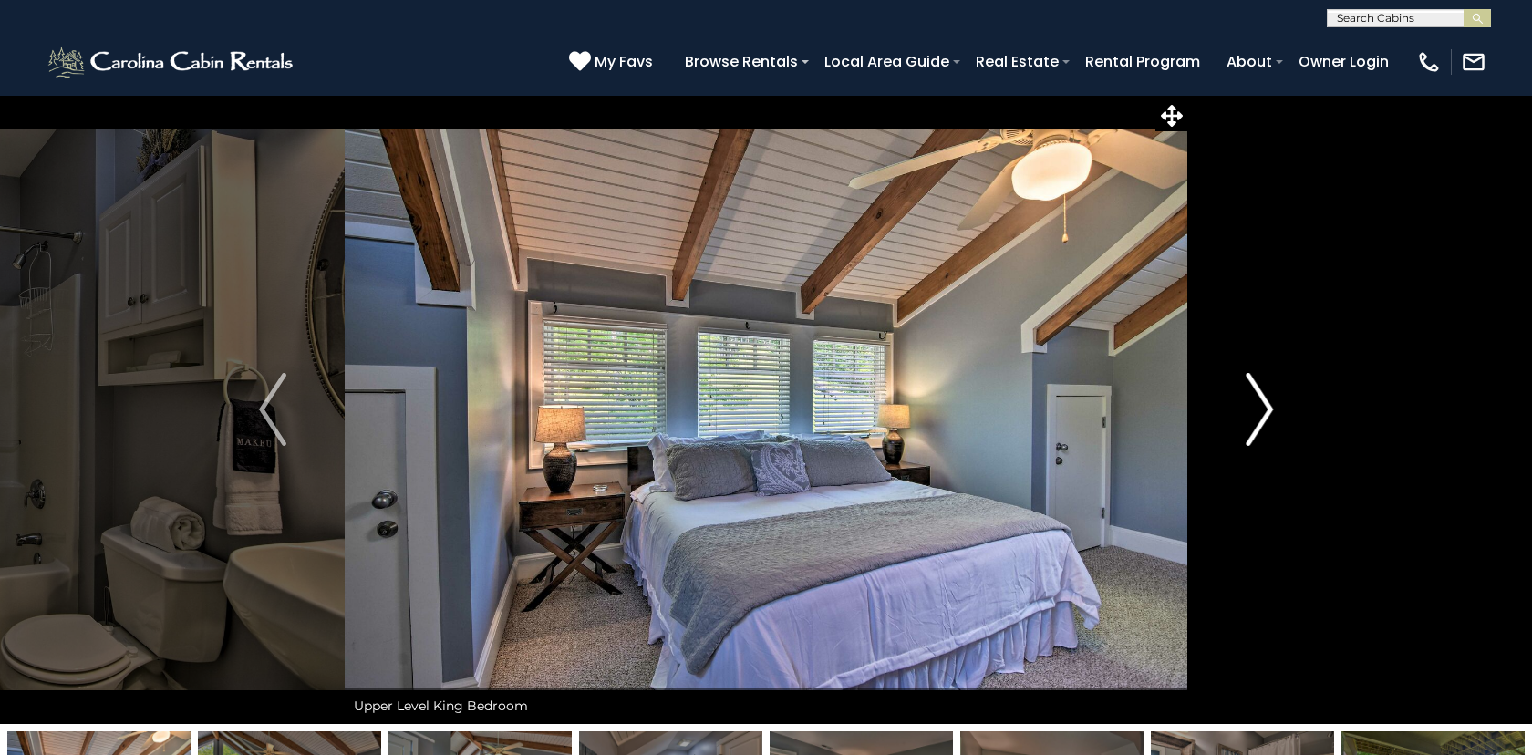
click at [1268, 406] on img "Next" at bounding box center [1259, 409] width 27 height 73
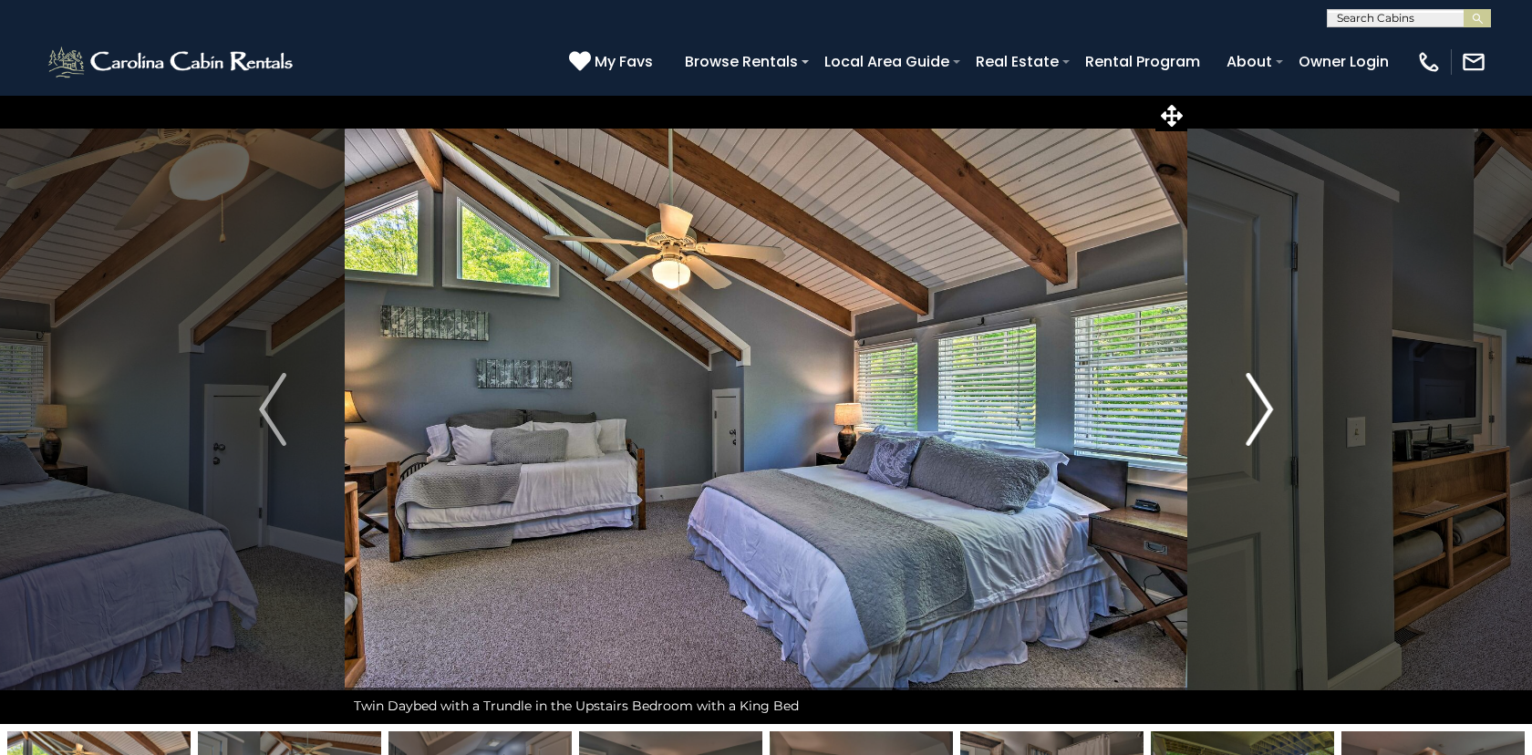
click at [1268, 406] on img "Next" at bounding box center [1259, 409] width 27 height 73
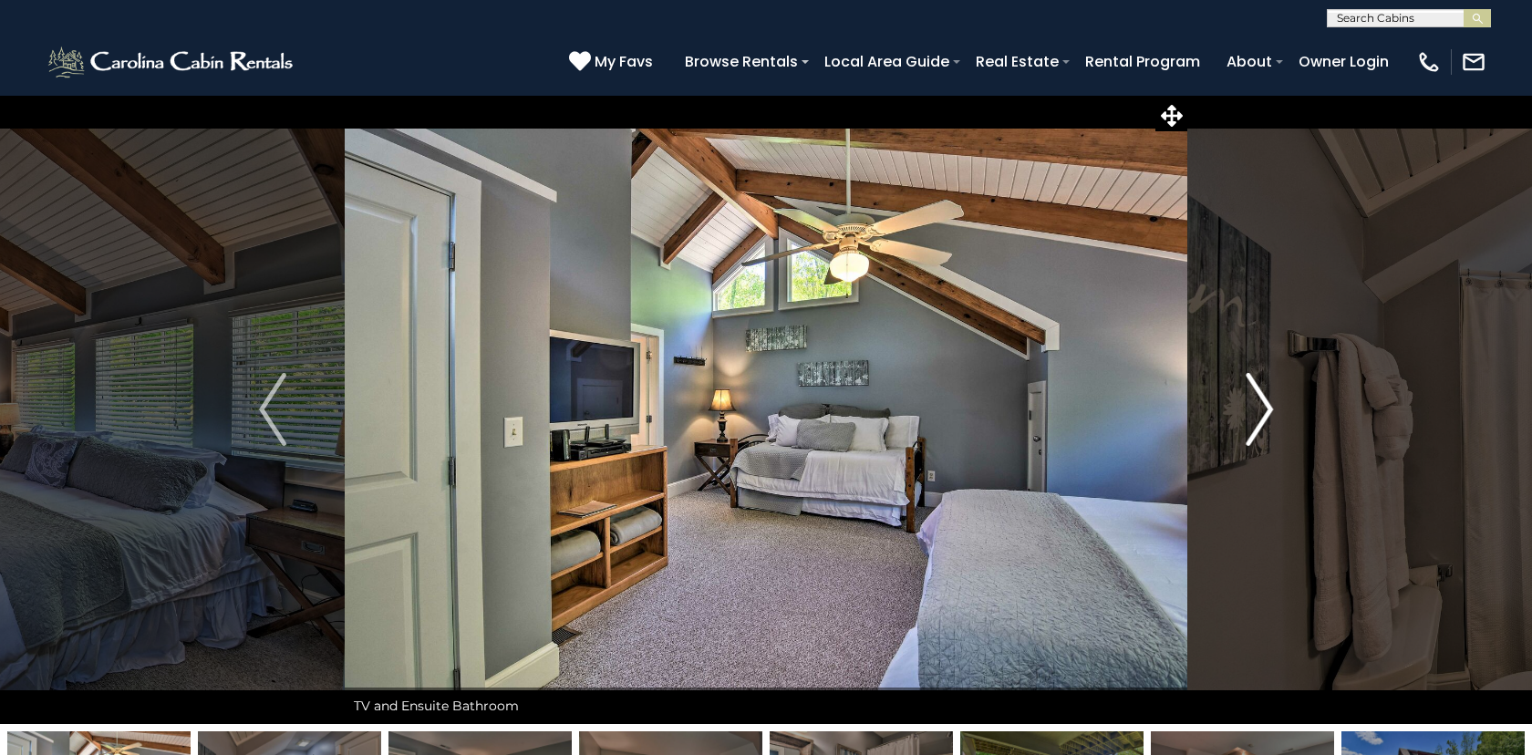
click at [1268, 406] on img "Next" at bounding box center [1259, 409] width 27 height 73
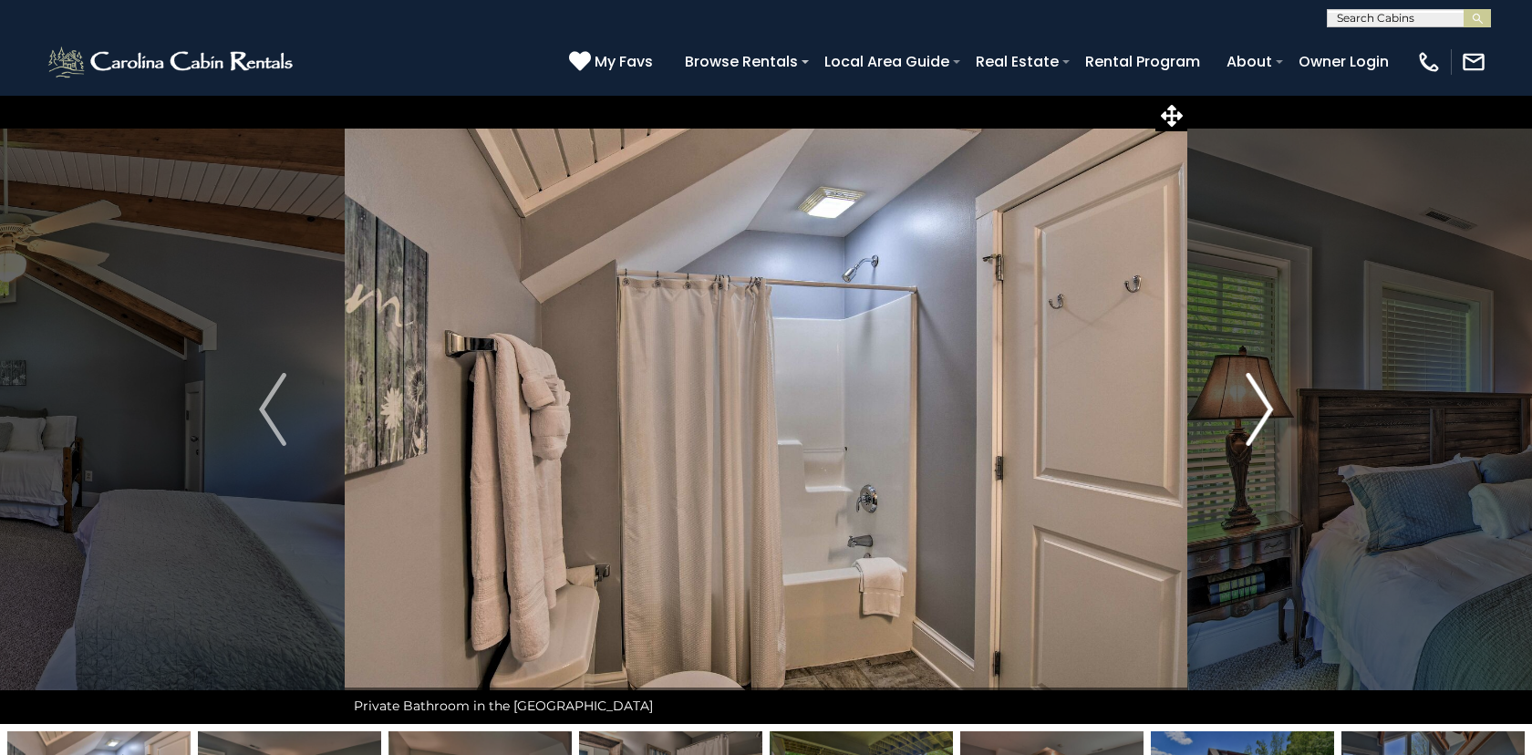
click at [1268, 406] on img "Next" at bounding box center [1259, 409] width 27 height 73
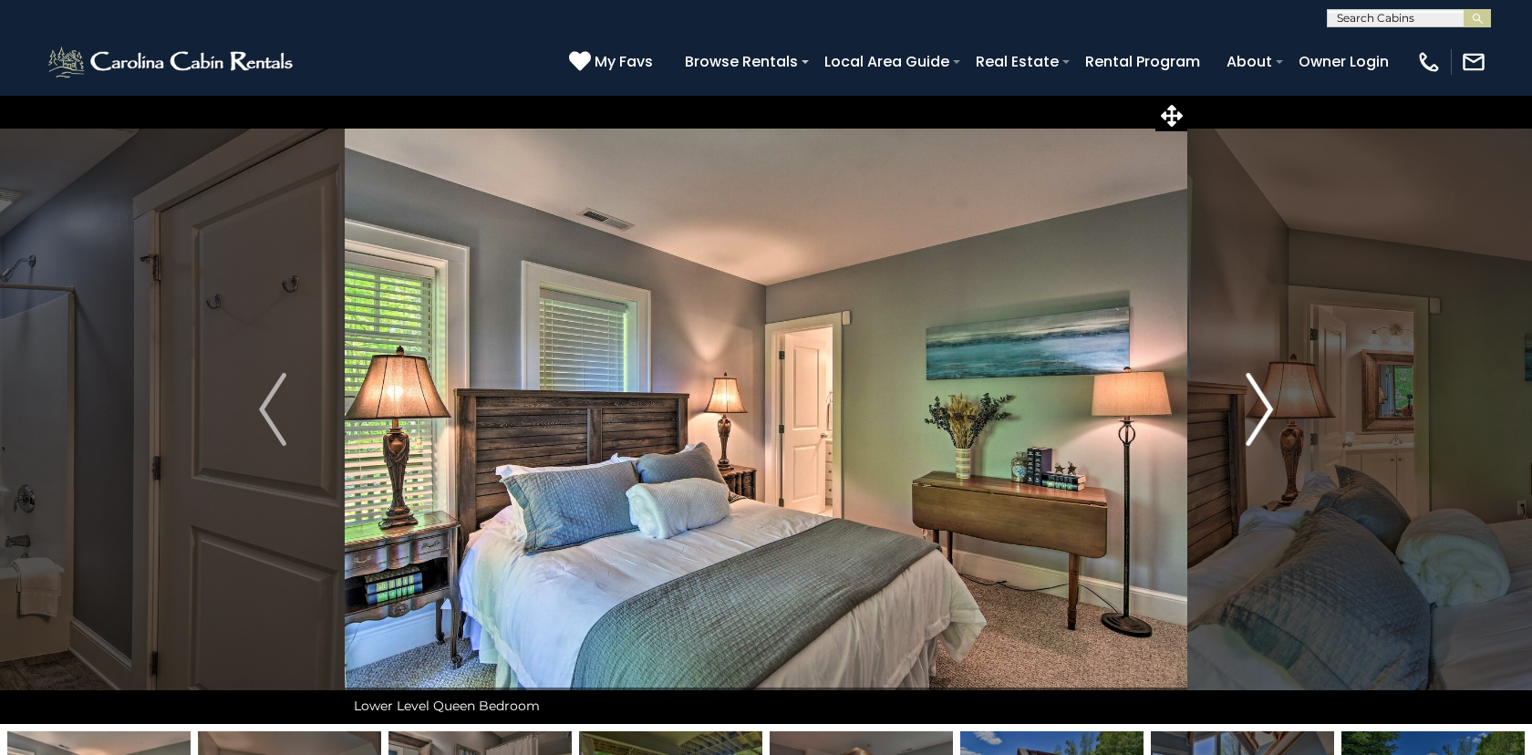
click at [1268, 406] on img "Next" at bounding box center [1259, 409] width 27 height 73
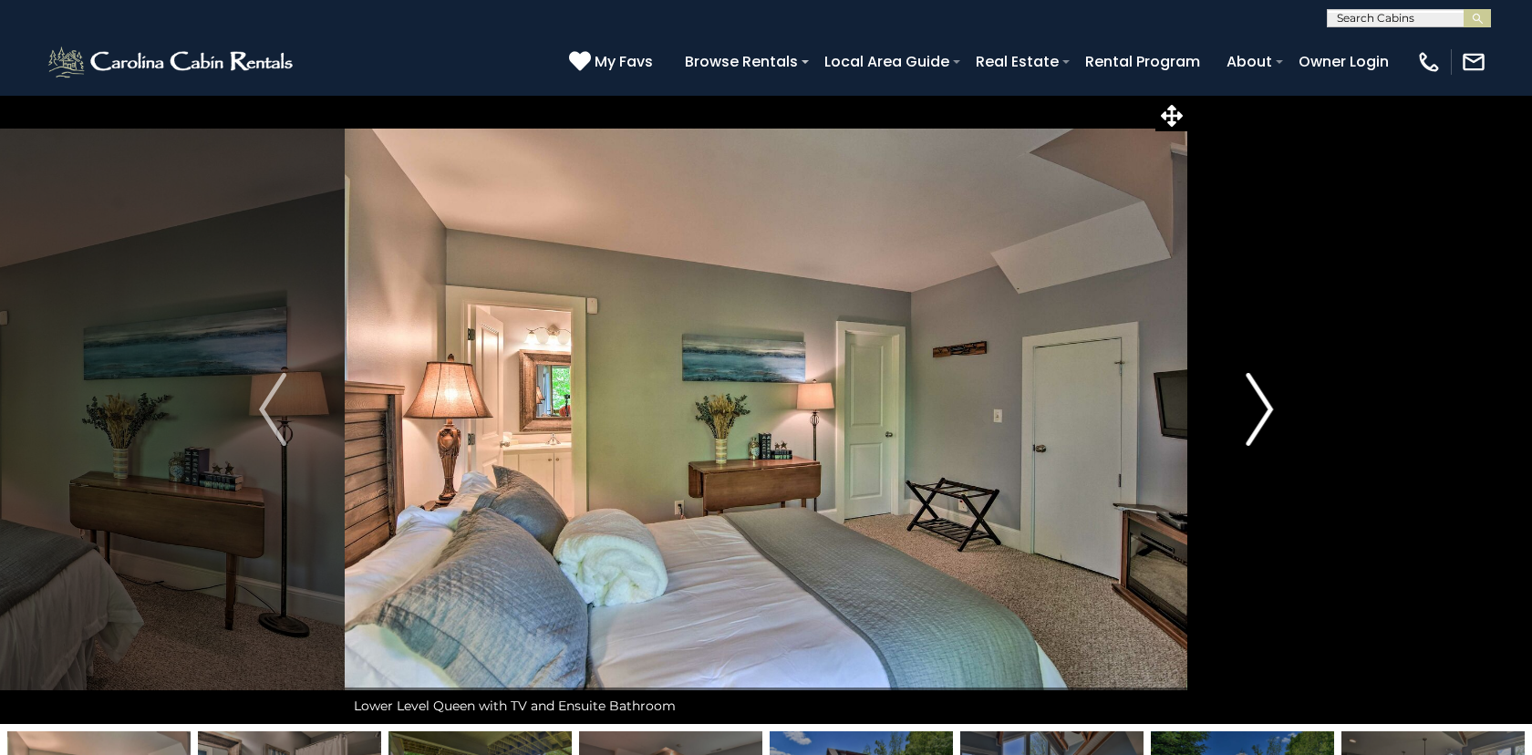
click at [1268, 406] on img "Next" at bounding box center [1259, 409] width 27 height 73
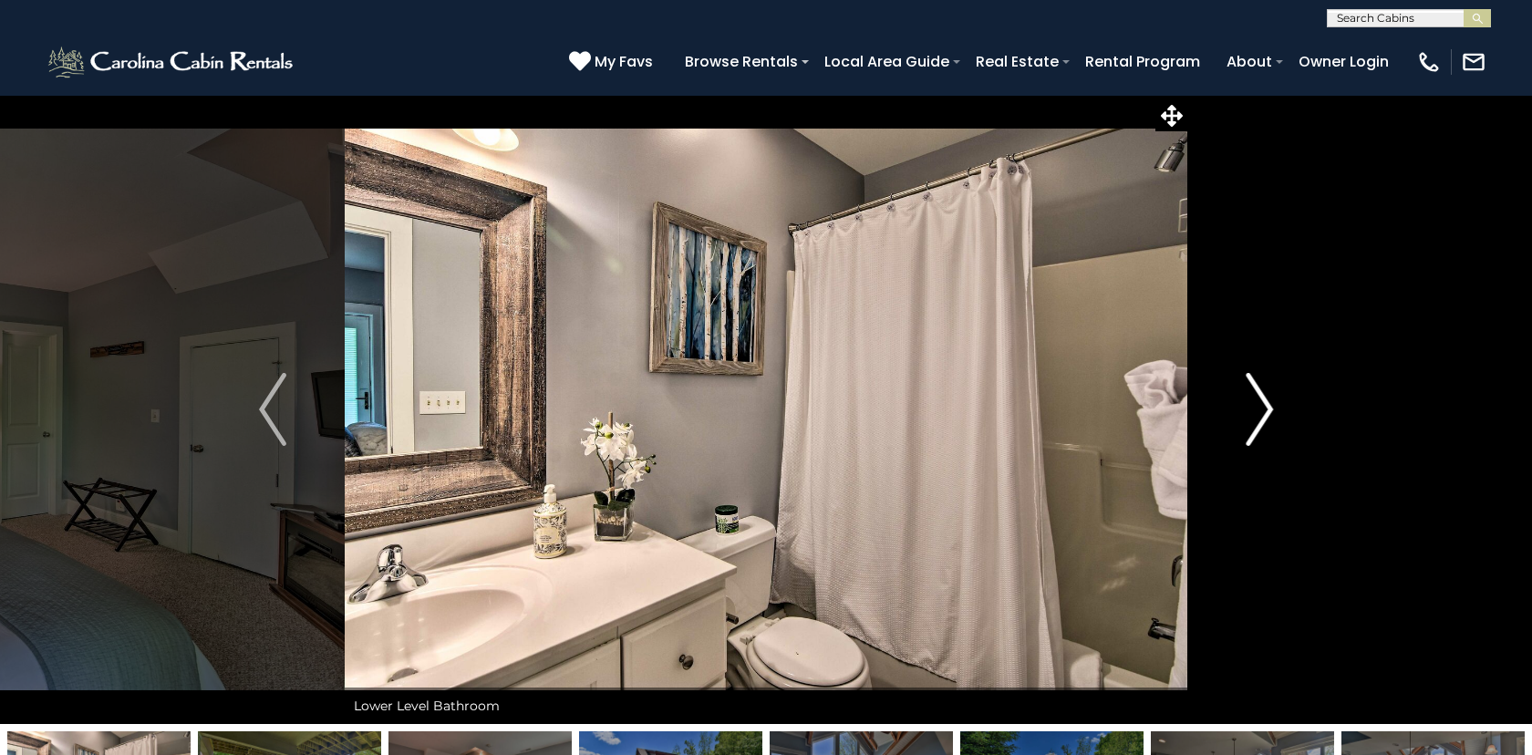
click at [1268, 406] on img "Next" at bounding box center [1259, 409] width 27 height 73
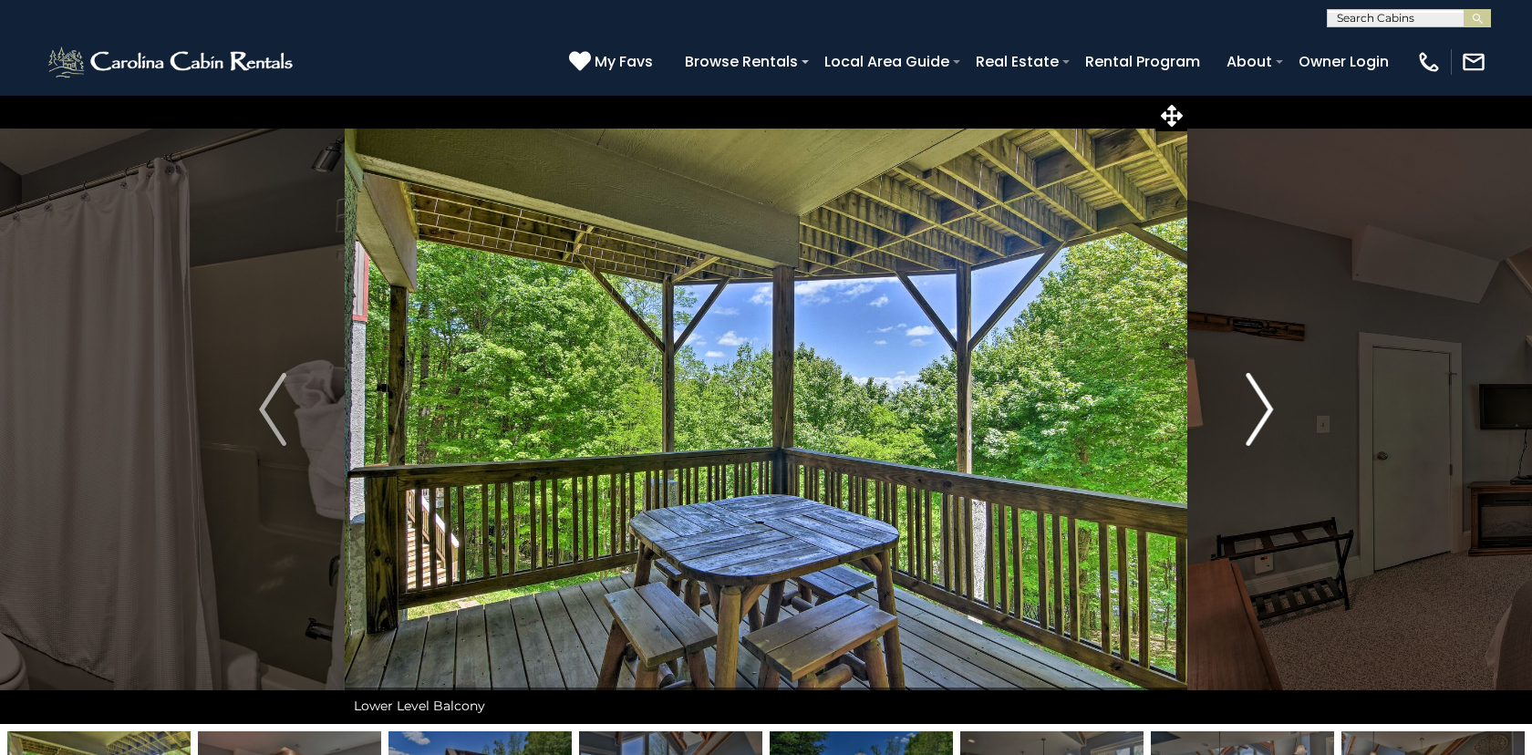
click at [1268, 406] on img "Next" at bounding box center [1259, 409] width 27 height 73
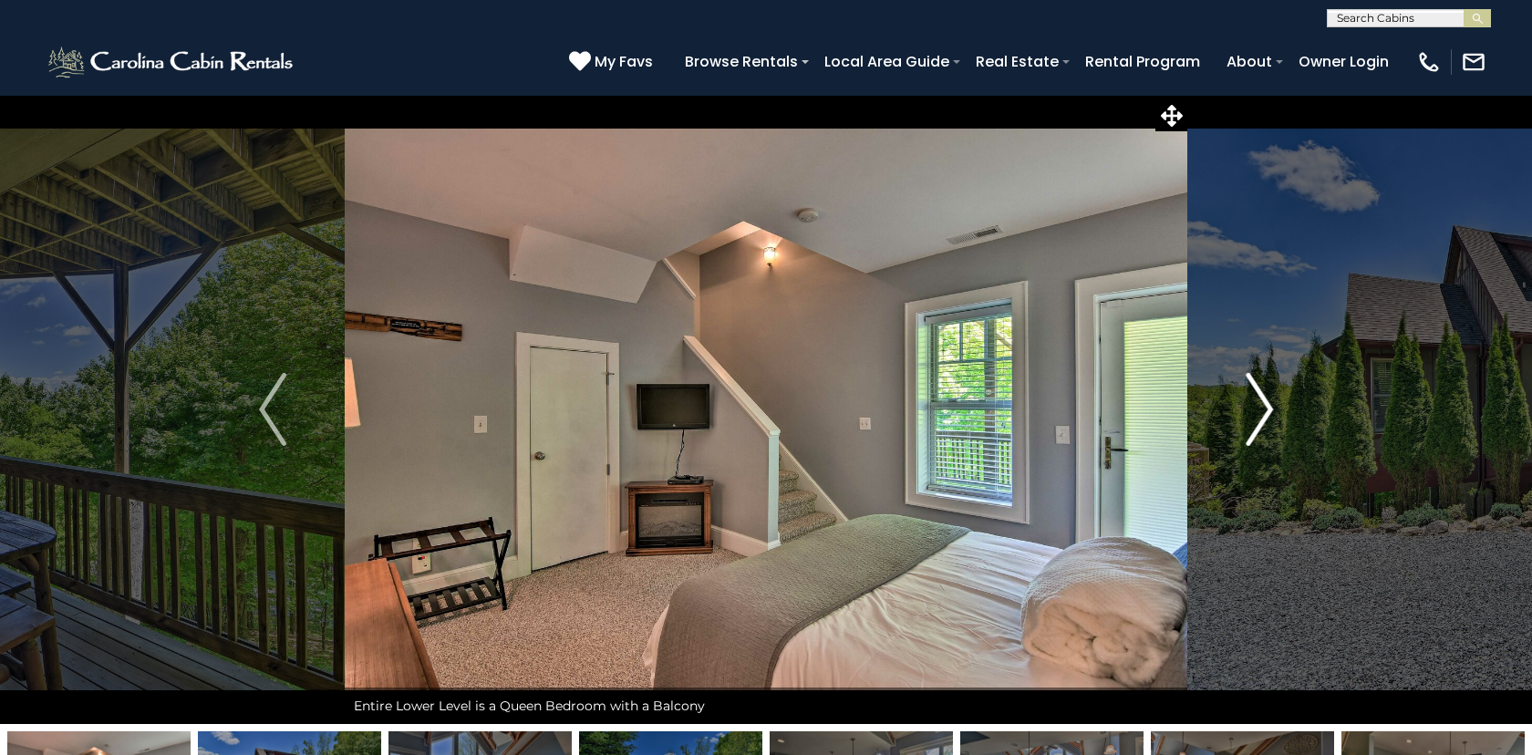
click at [1268, 406] on img "Next" at bounding box center [1259, 409] width 27 height 73
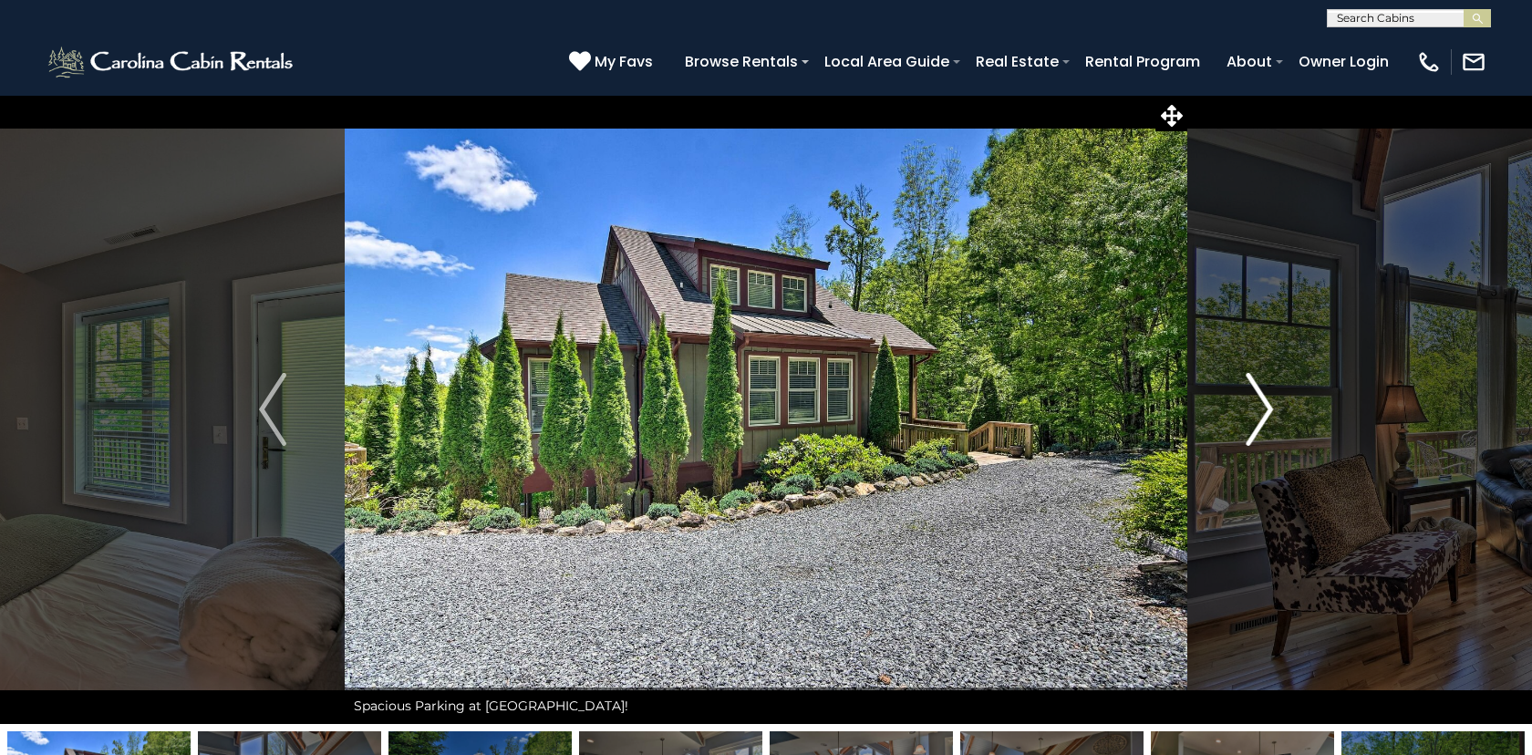
click at [1268, 406] on img "Next" at bounding box center [1259, 409] width 27 height 73
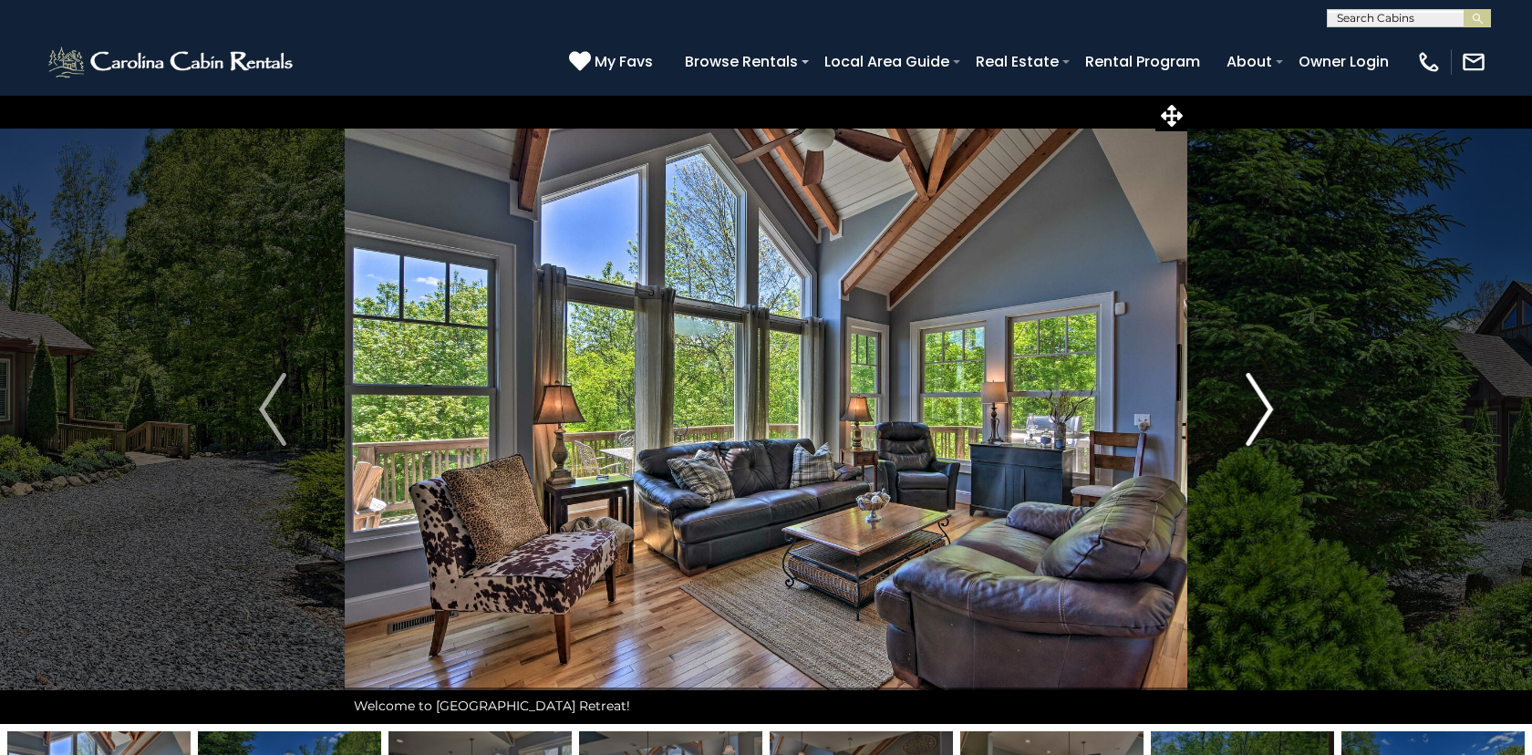
click at [1268, 406] on img "Next" at bounding box center [1259, 409] width 27 height 73
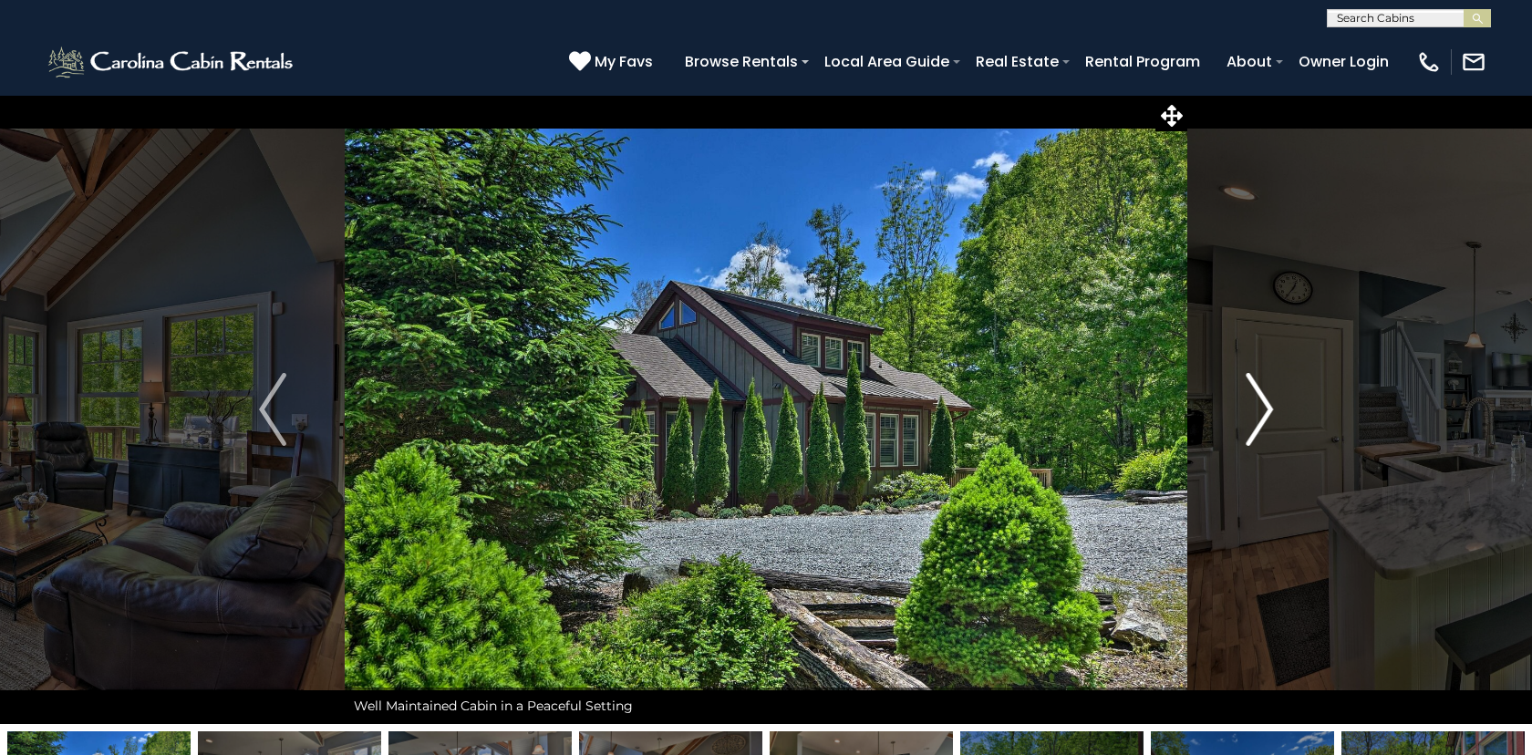
click at [1268, 406] on img "Next" at bounding box center [1259, 409] width 27 height 73
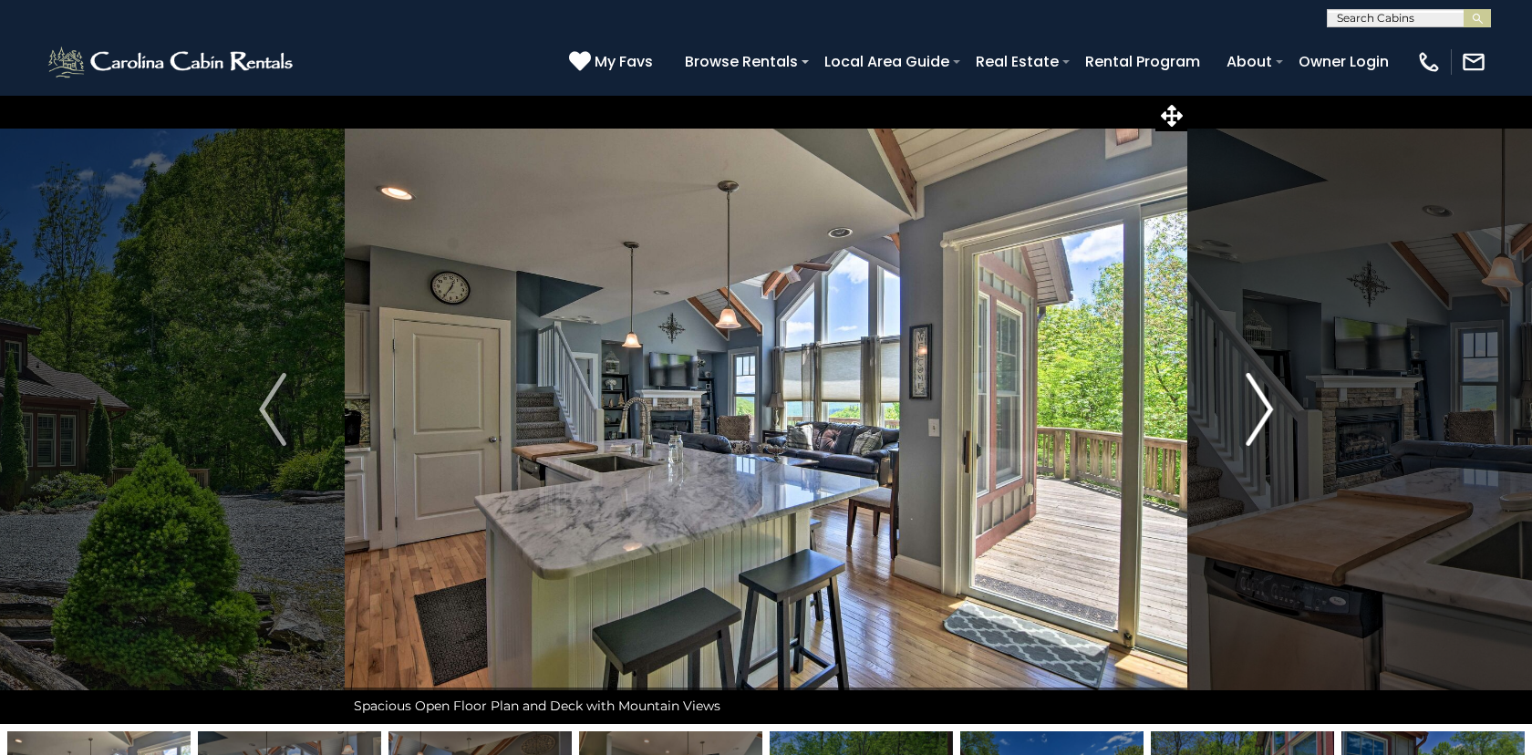
click at [1268, 406] on img "Next" at bounding box center [1259, 409] width 27 height 73
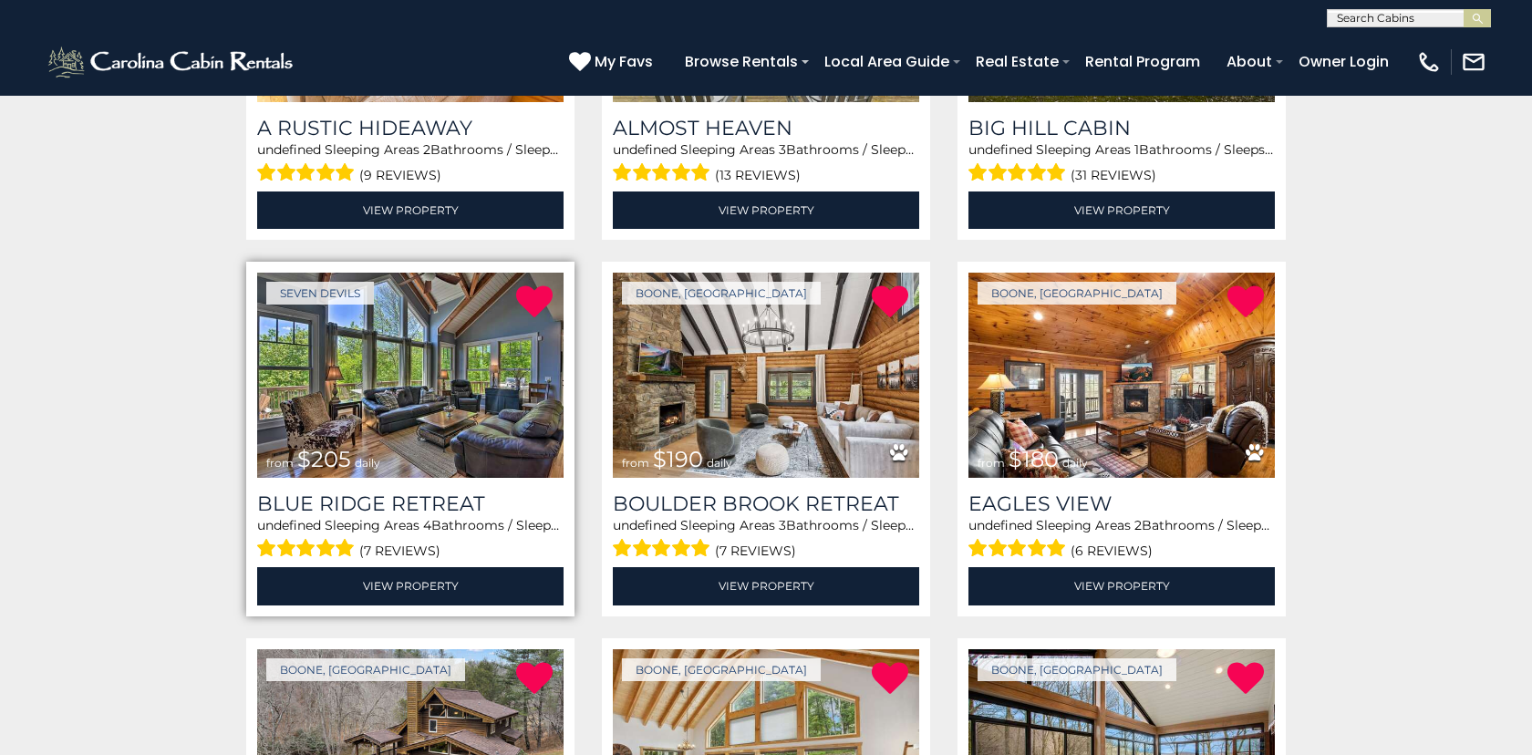
scroll to position [565, 0]
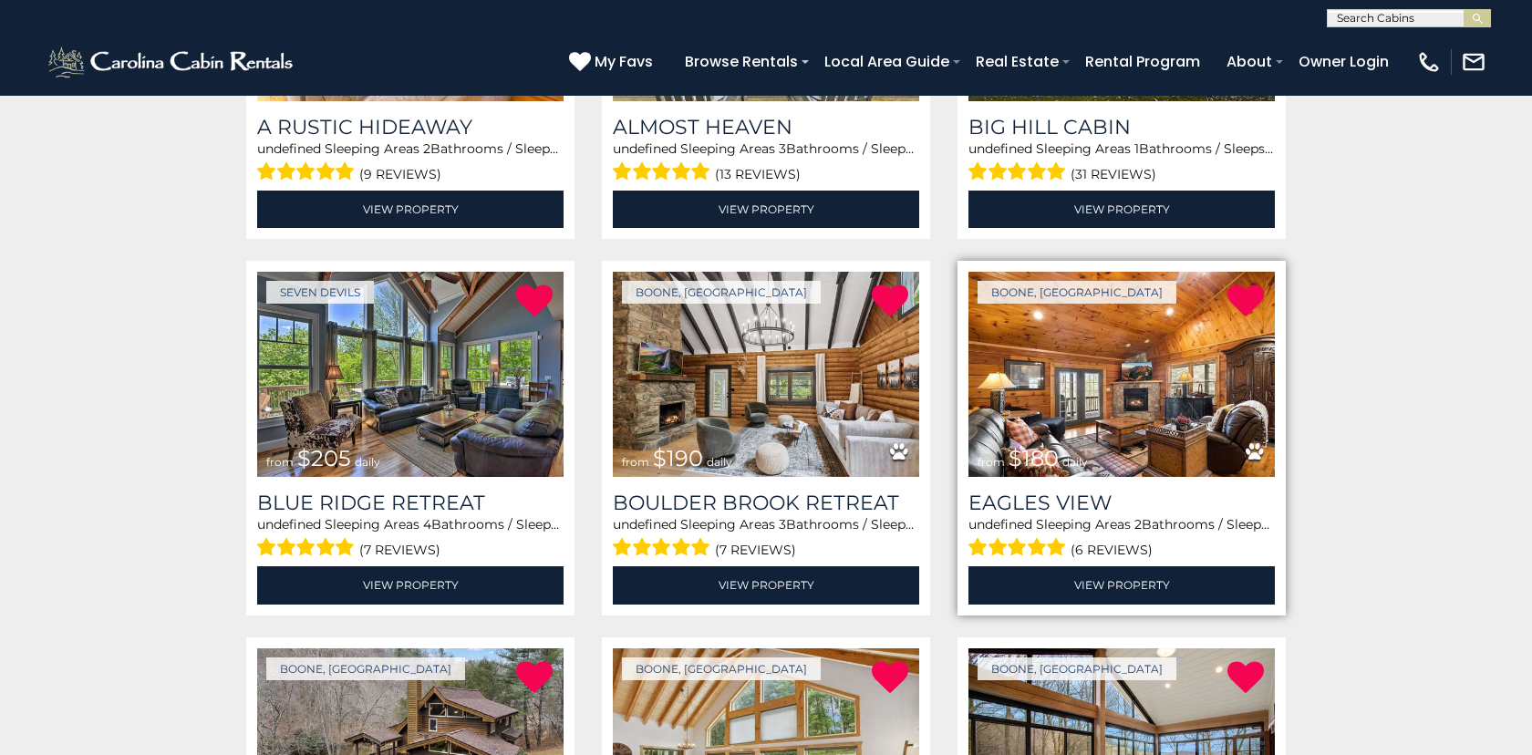
click at [1117, 398] on img at bounding box center [1121, 374] width 306 height 205
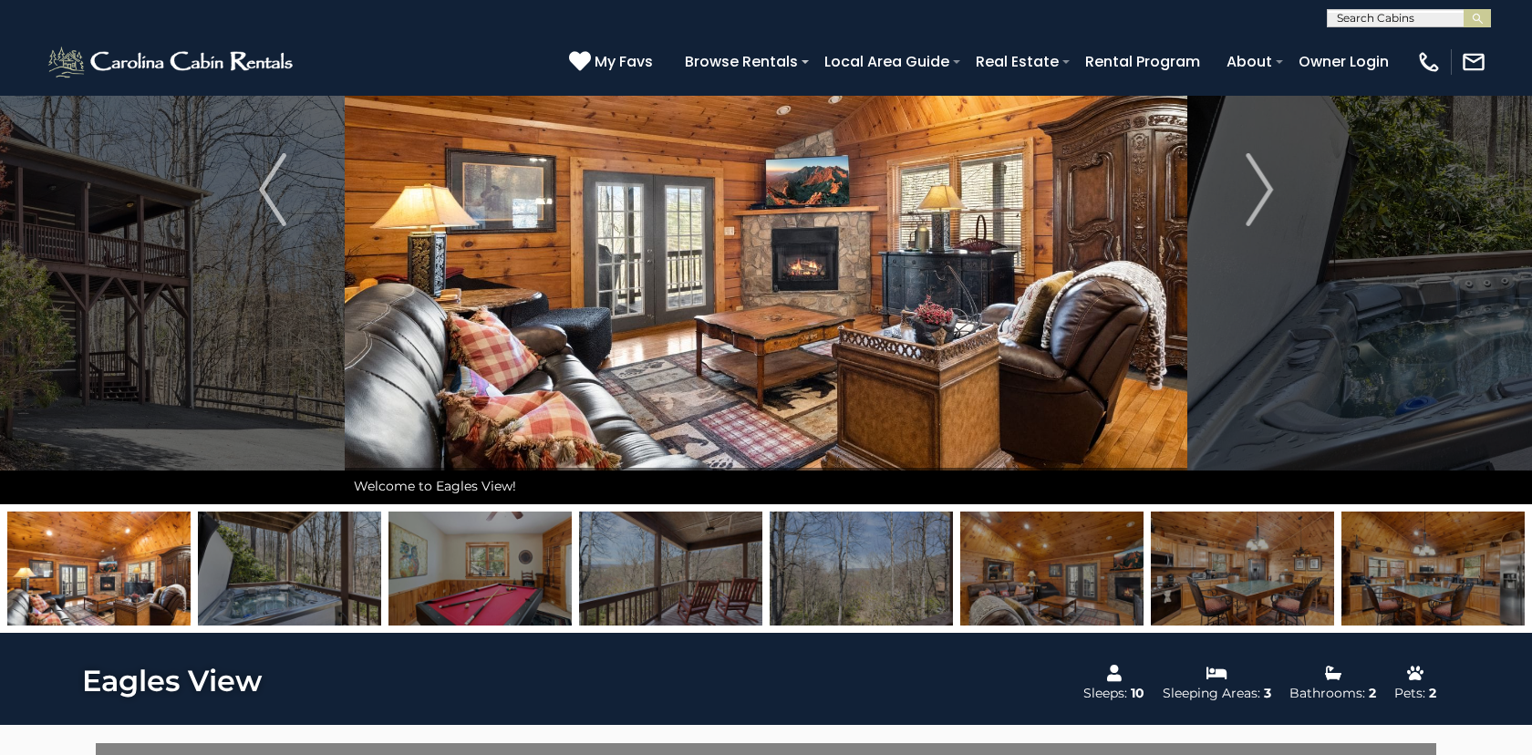
scroll to position [80, 0]
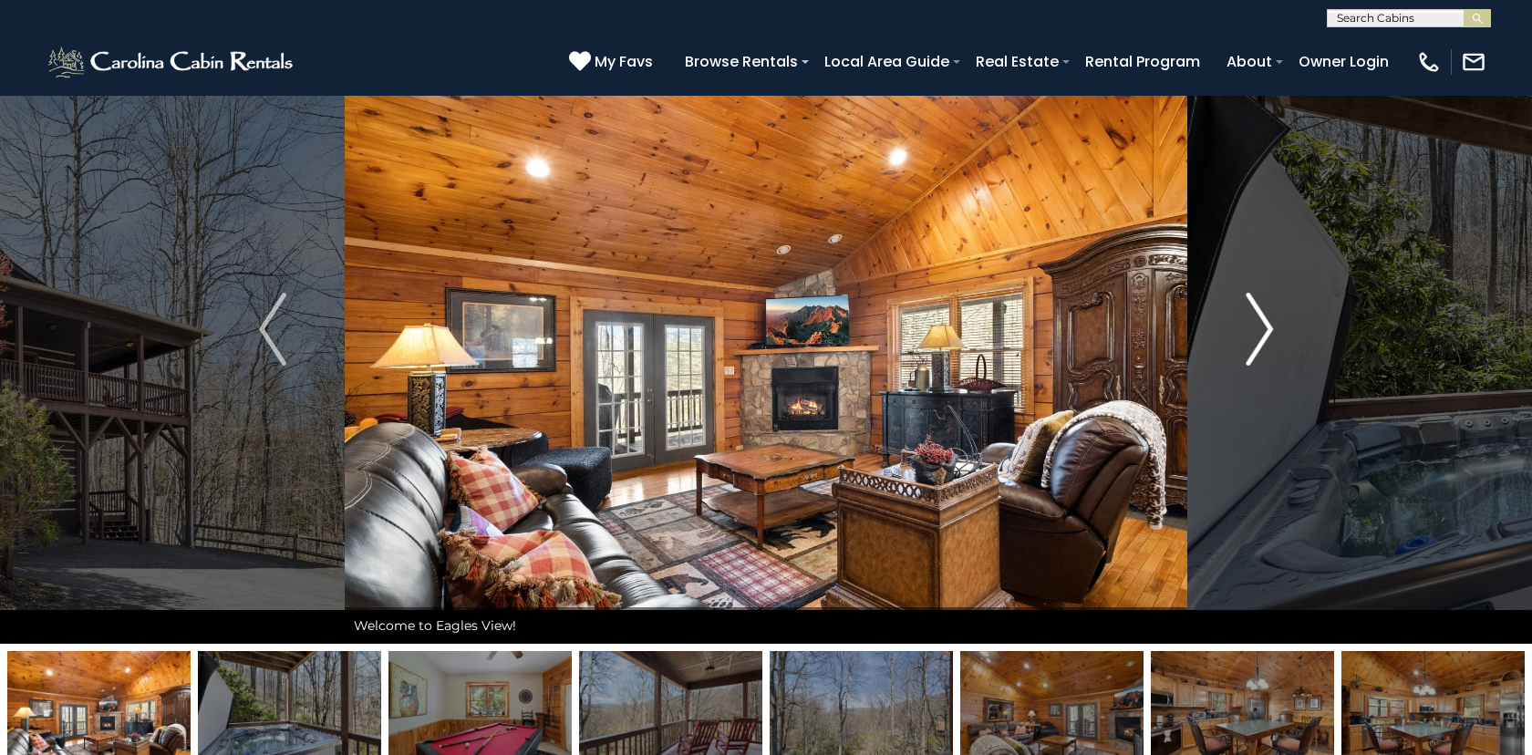
click at [1273, 324] on button "Next" at bounding box center [1259, 329] width 144 height 629
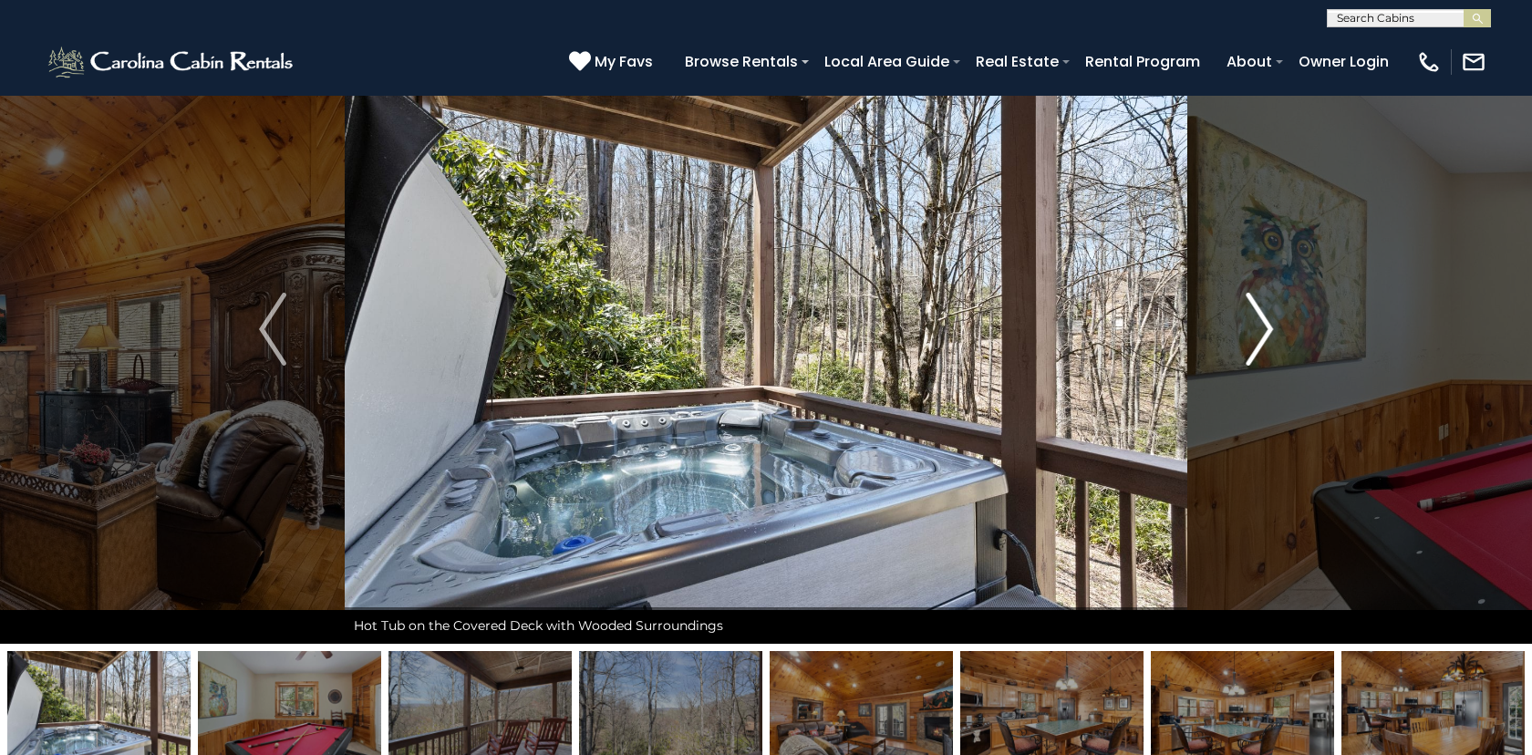
click at [1273, 324] on button "Next" at bounding box center [1259, 329] width 144 height 629
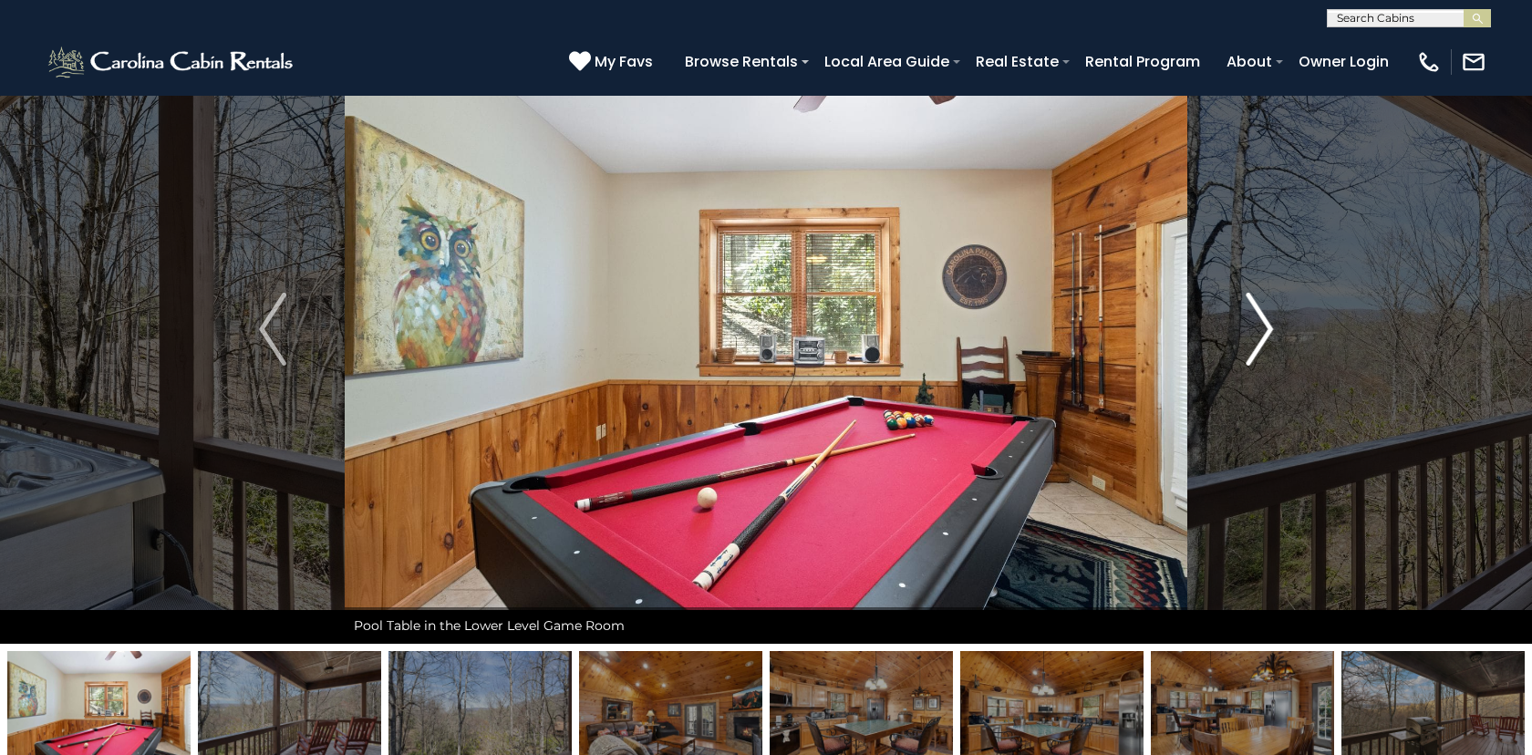
click at [1273, 324] on button "Next" at bounding box center [1259, 329] width 144 height 629
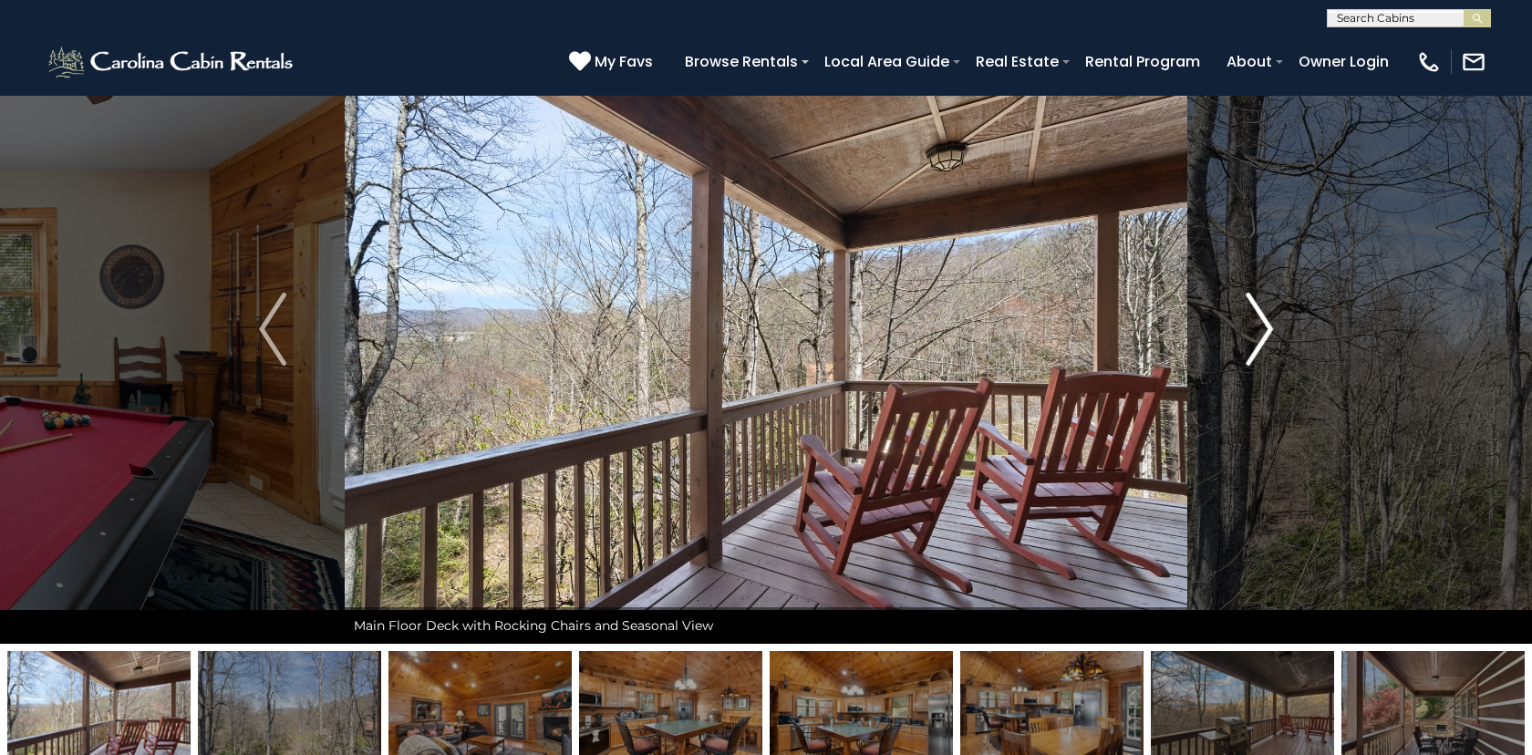
click at [1273, 324] on button "Next" at bounding box center [1259, 329] width 144 height 629
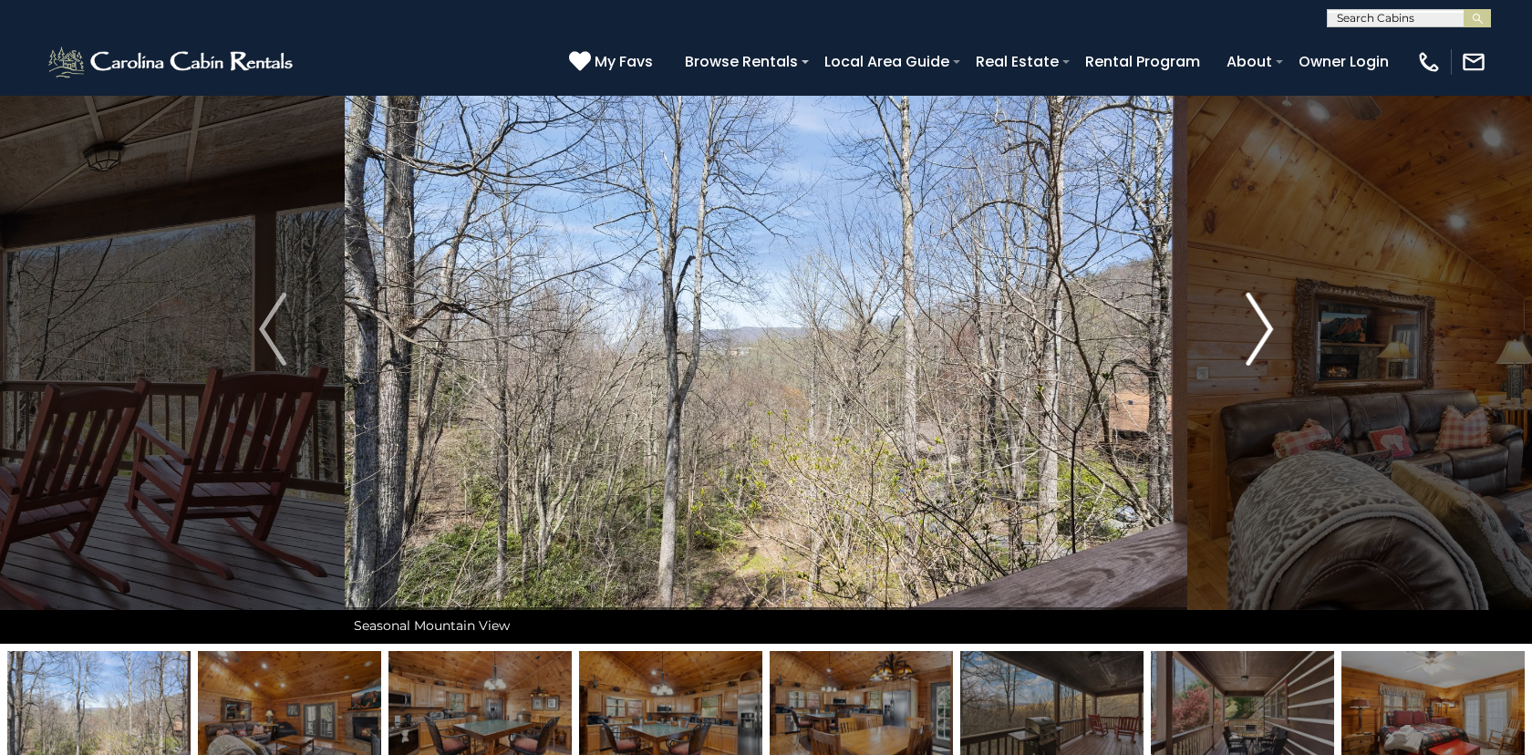
click at [1273, 324] on button "Next" at bounding box center [1259, 329] width 144 height 629
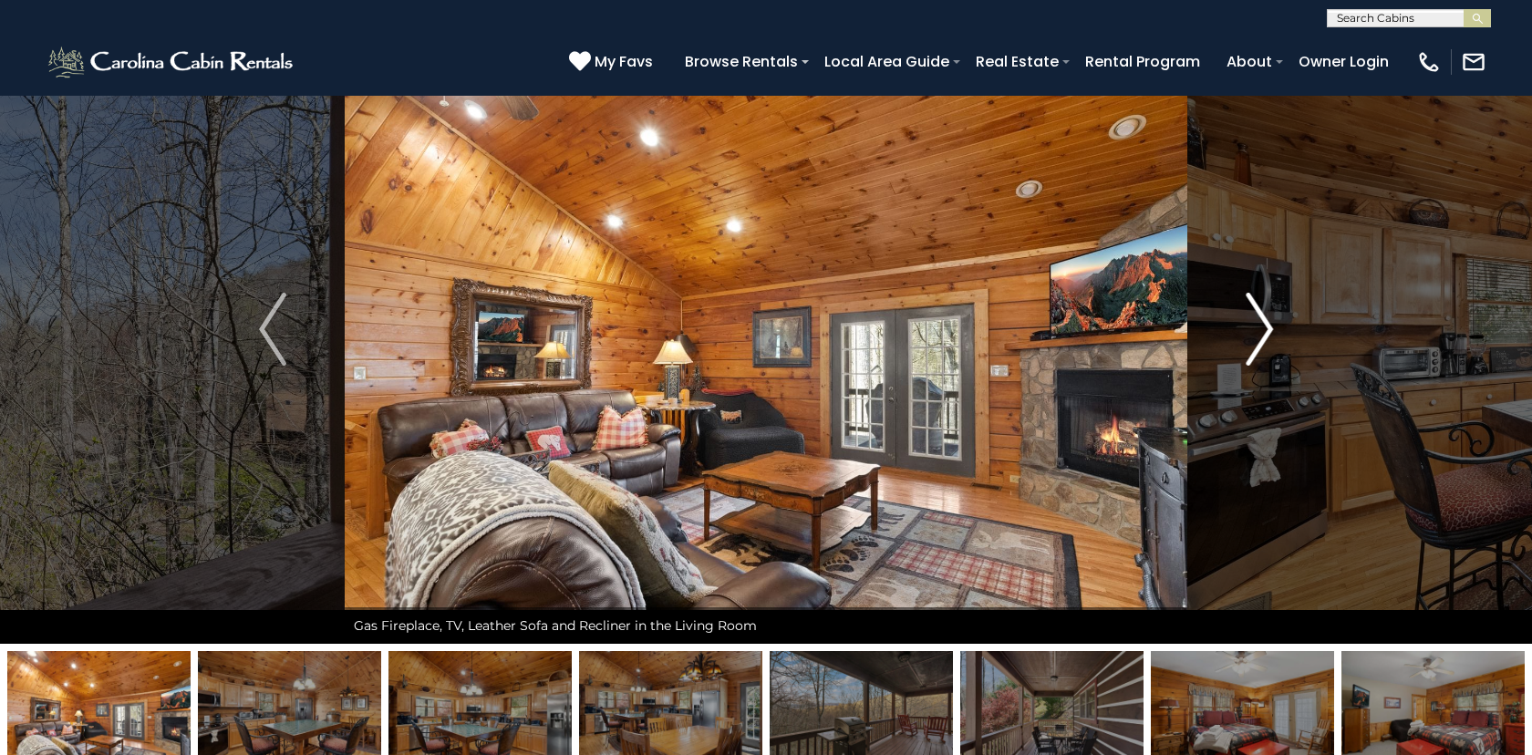
click at [1273, 324] on button "Next" at bounding box center [1259, 329] width 144 height 629
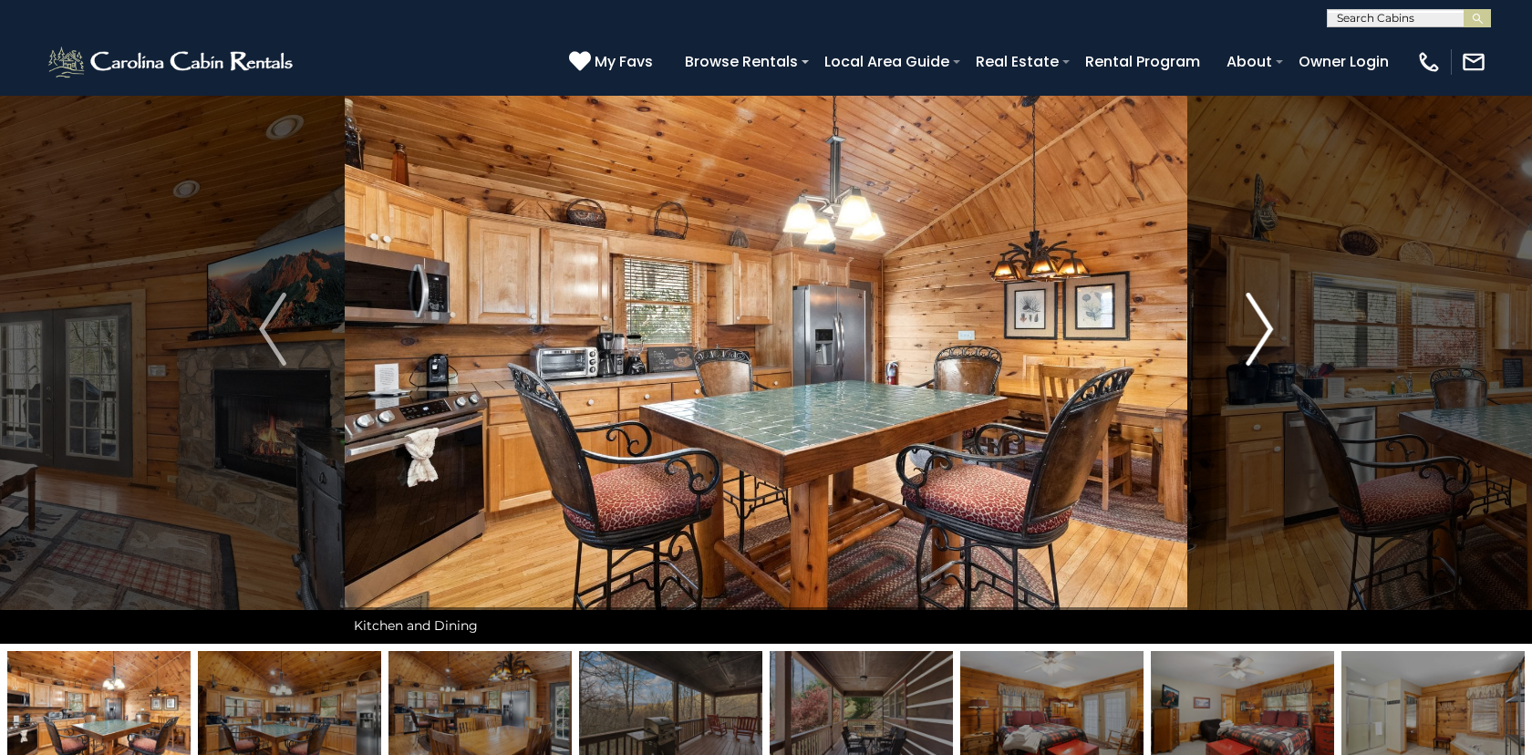
click at [1273, 324] on button "Next" at bounding box center [1259, 329] width 144 height 629
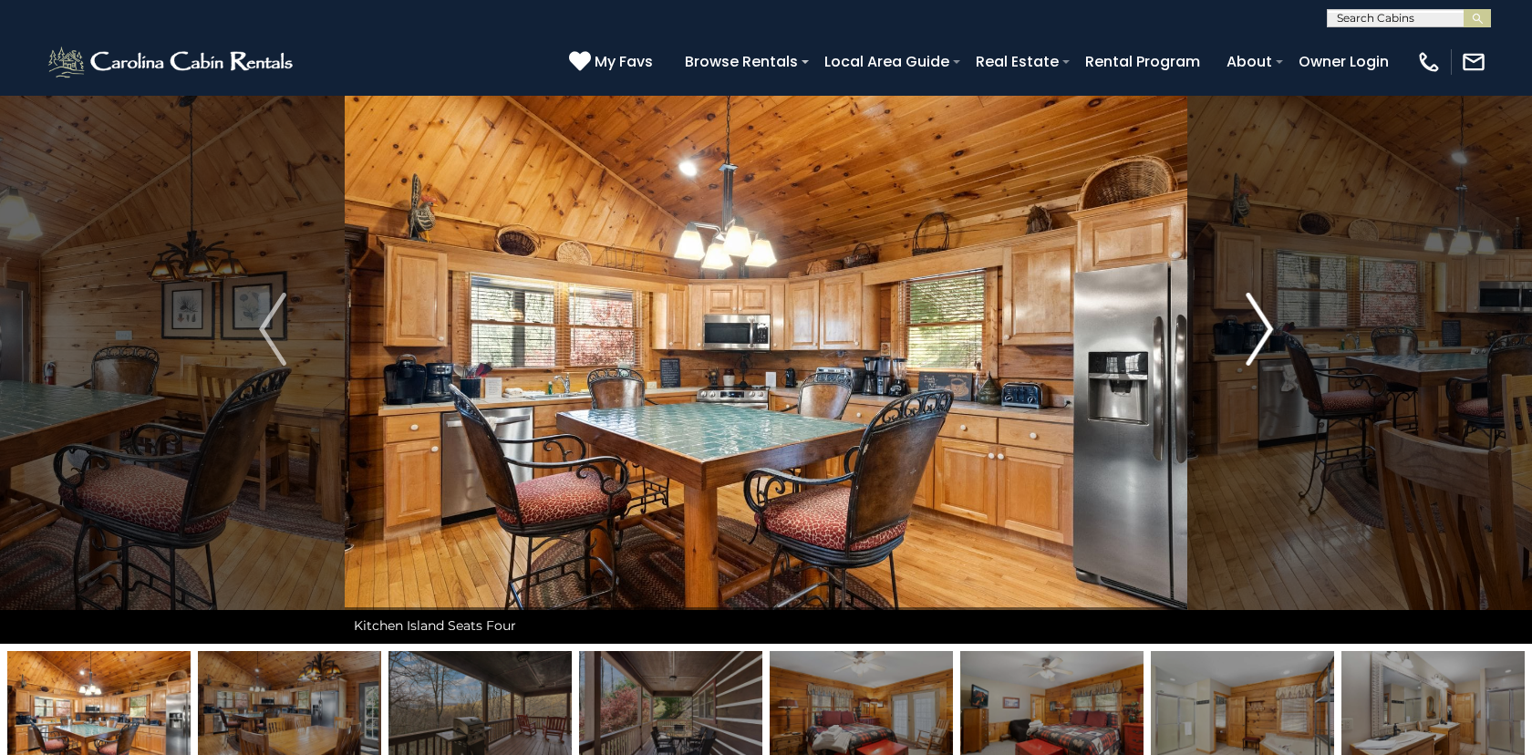
click at [1273, 324] on button "Next" at bounding box center [1259, 329] width 144 height 629
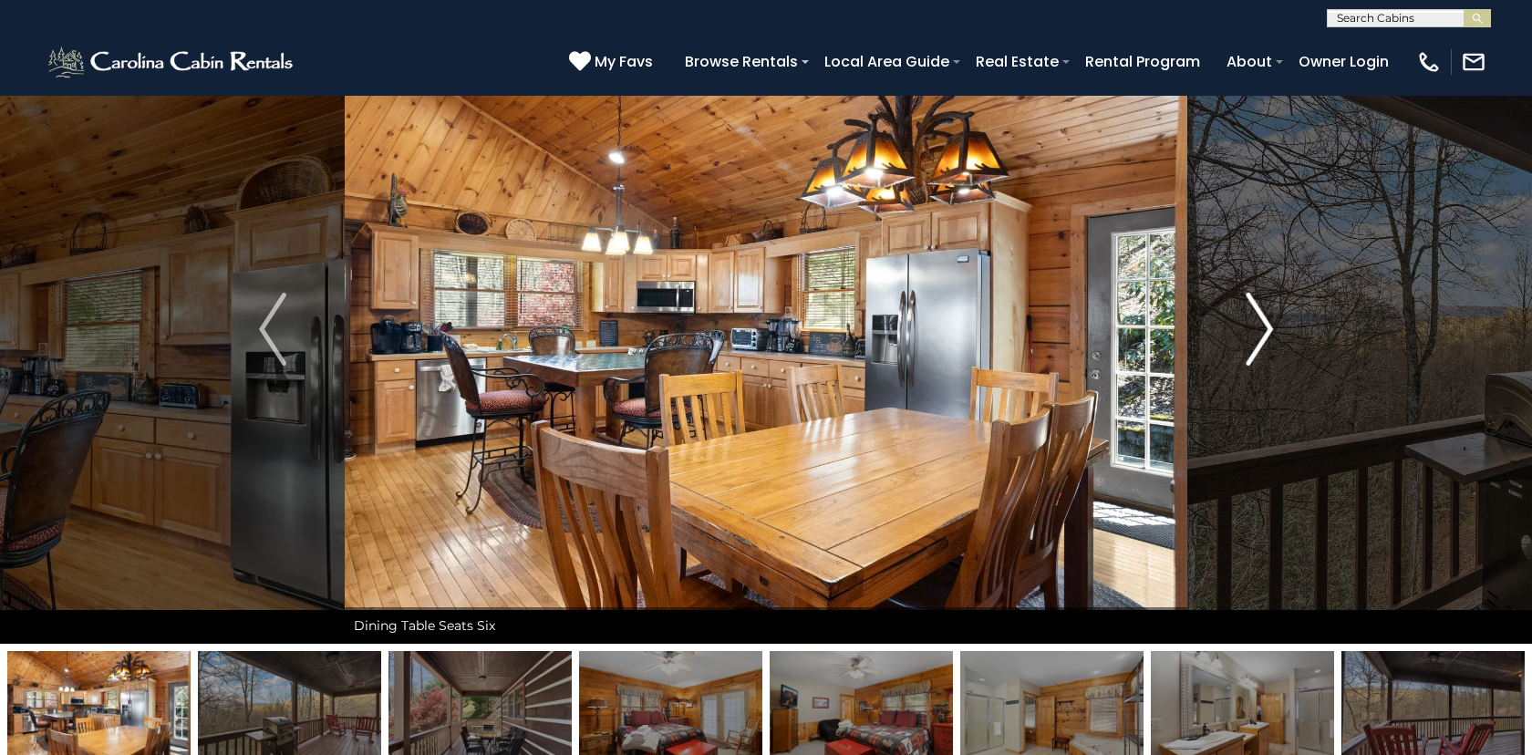
click at [1273, 324] on button "Next" at bounding box center [1259, 329] width 144 height 629
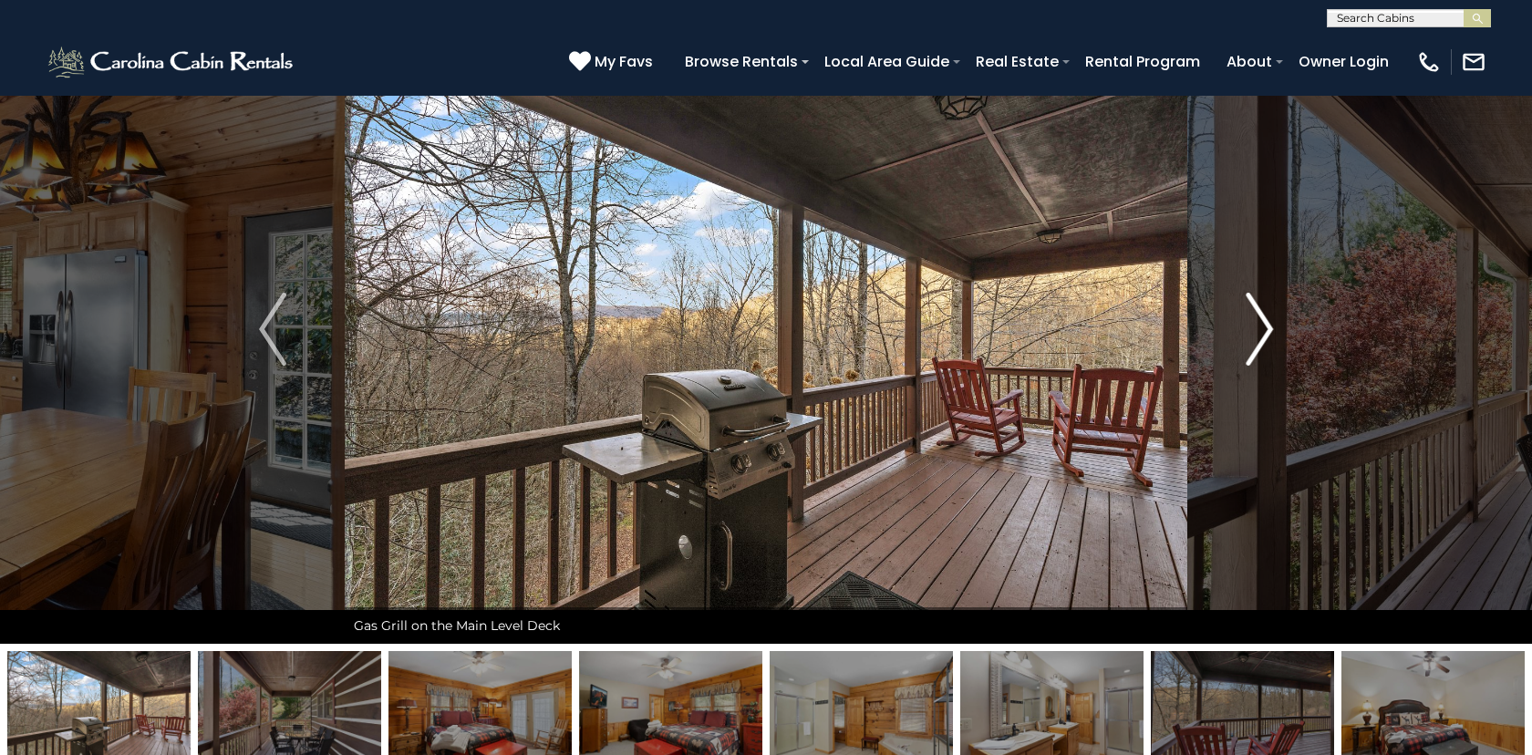
click at [1273, 324] on button "Next" at bounding box center [1259, 329] width 144 height 629
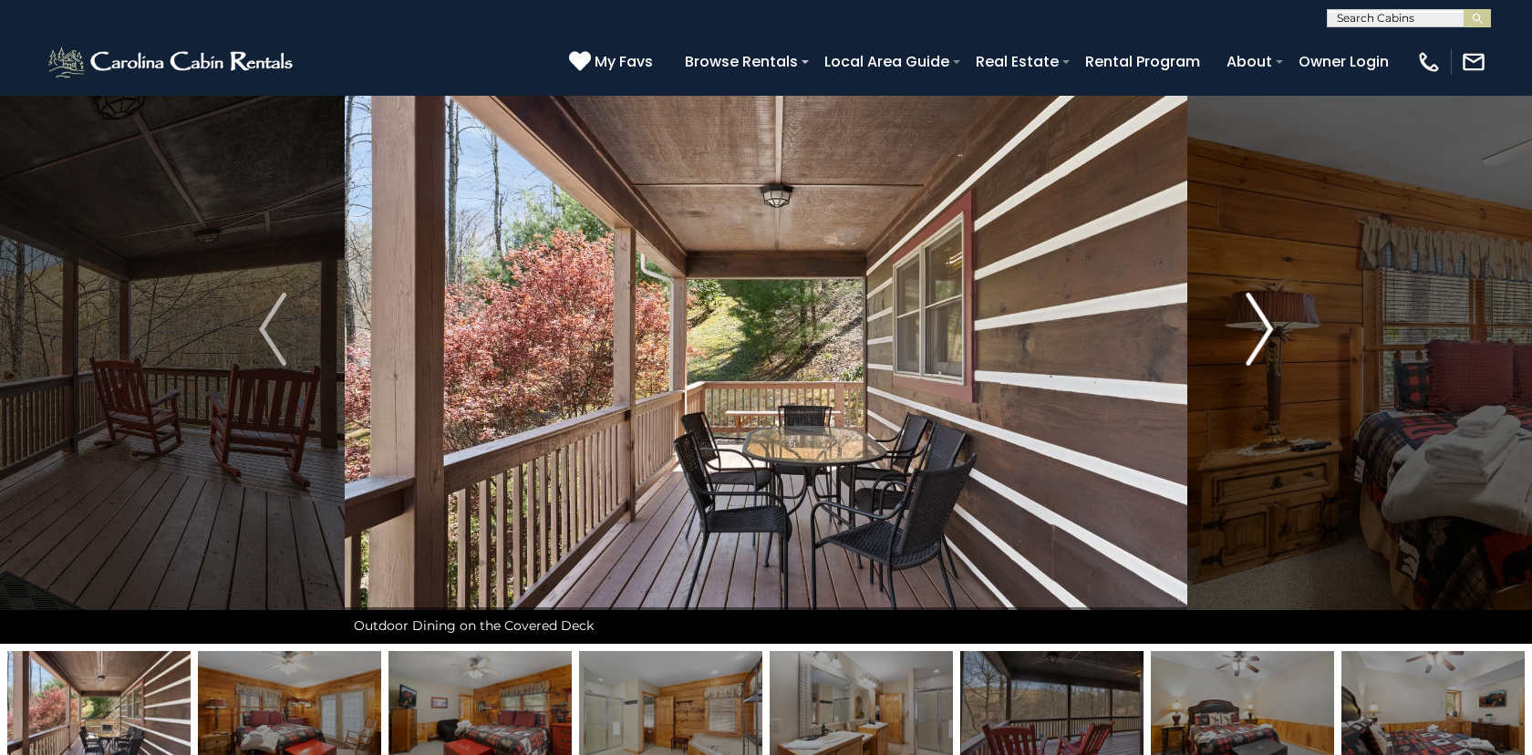
click at [1273, 324] on button "Next" at bounding box center [1259, 329] width 144 height 629
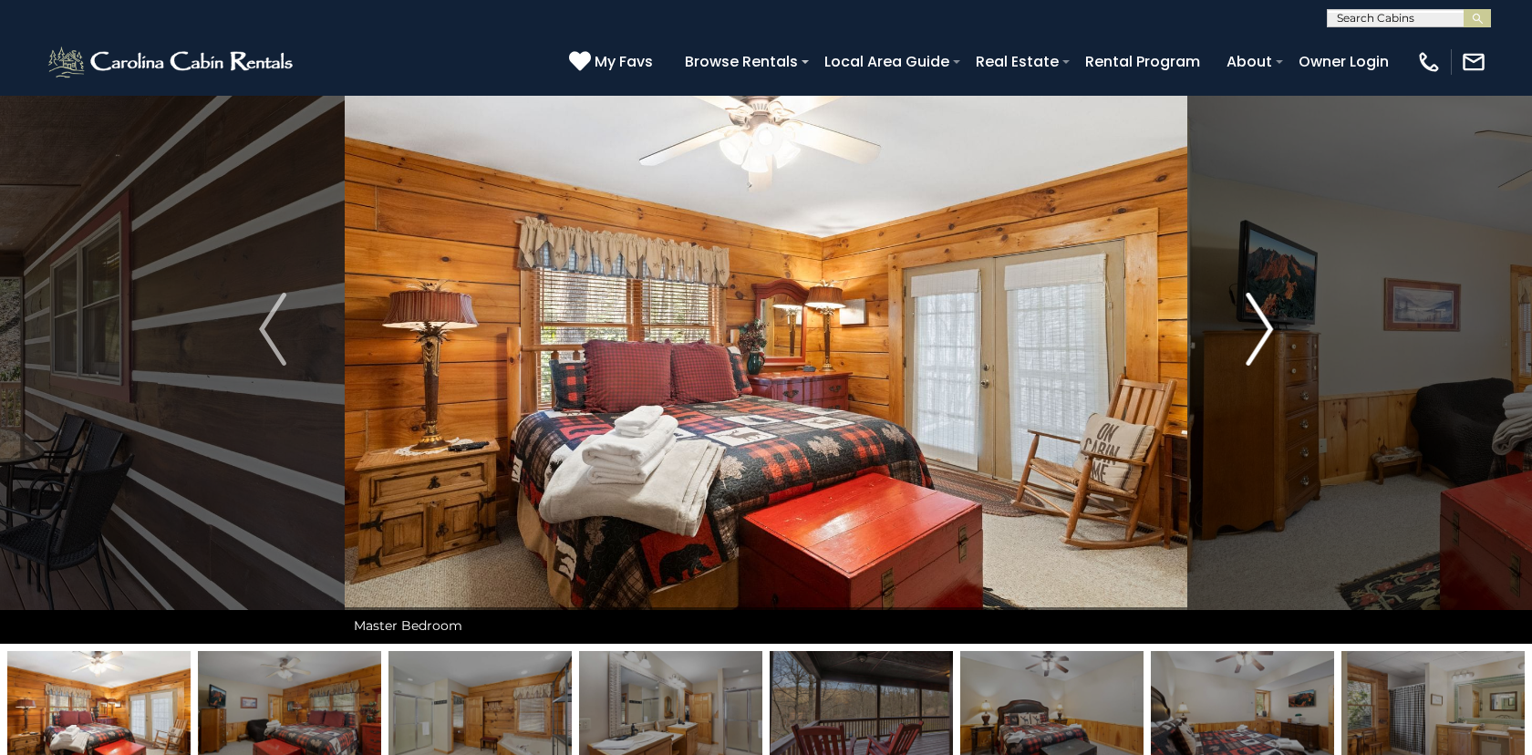
click at [1273, 324] on button "Next" at bounding box center [1259, 329] width 144 height 629
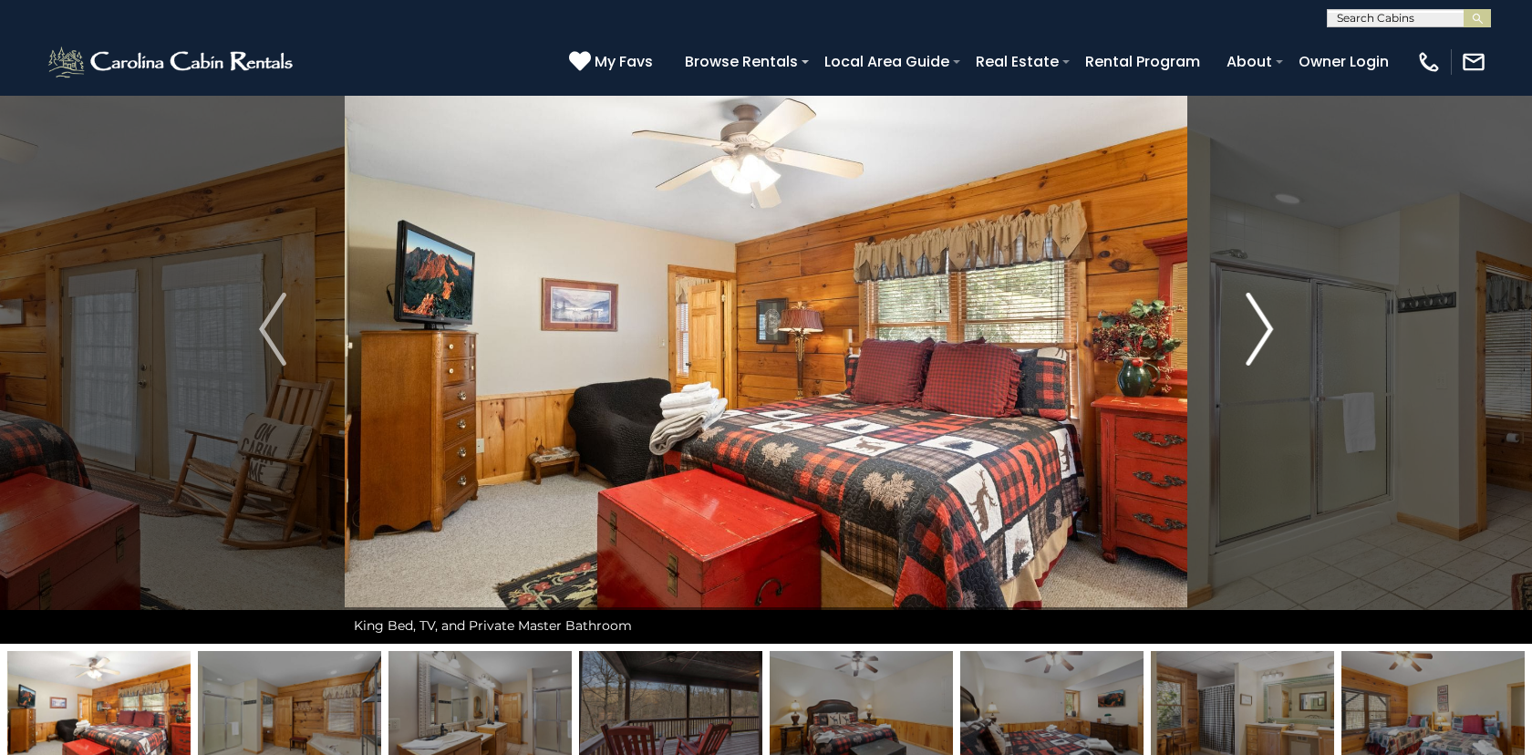
click at [1273, 324] on button "Next" at bounding box center [1259, 329] width 144 height 629
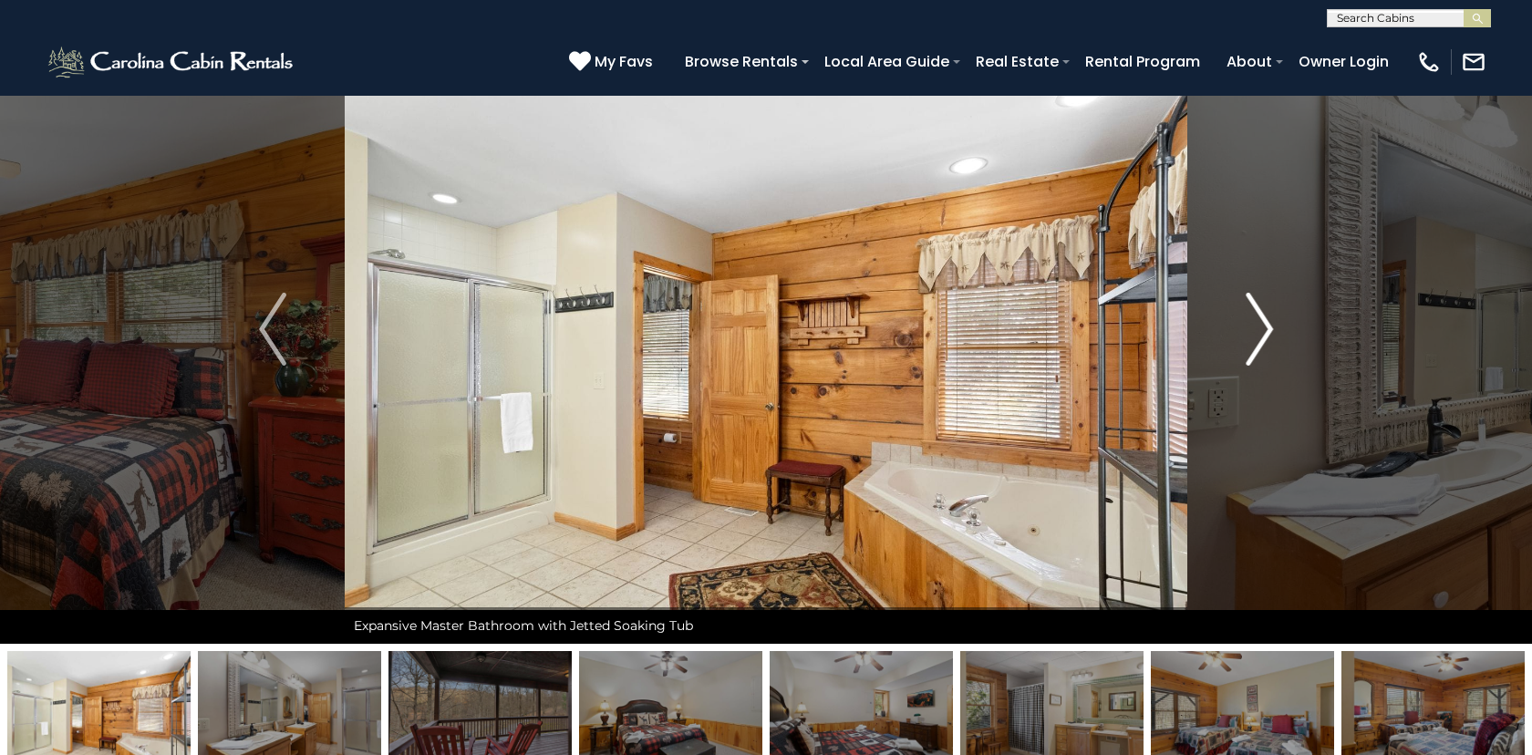
click at [1273, 324] on button "Next" at bounding box center [1259, 329] width 144 height 629
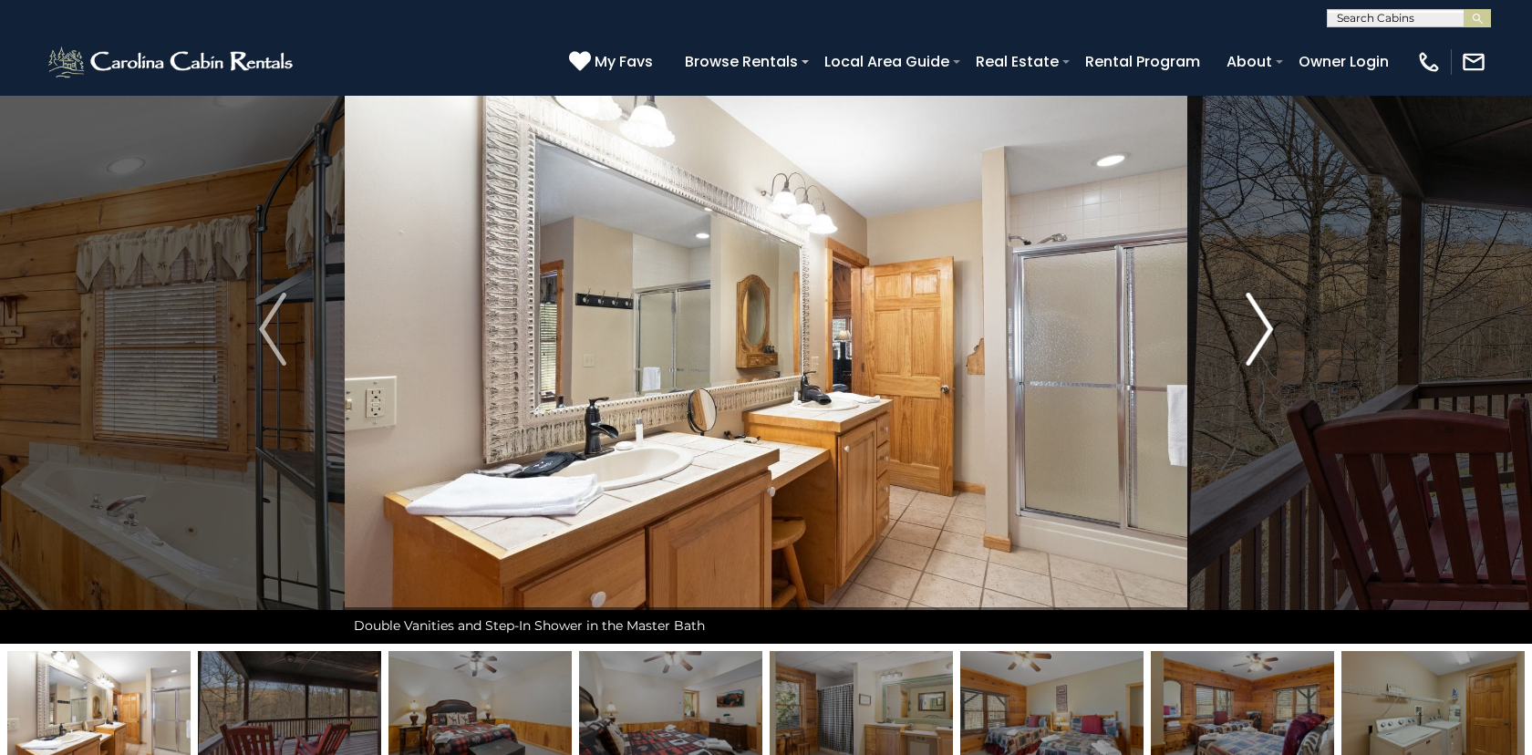
click at [1273, 324] on button "Next" at bounding box center [1259, 329] width 144 height 629
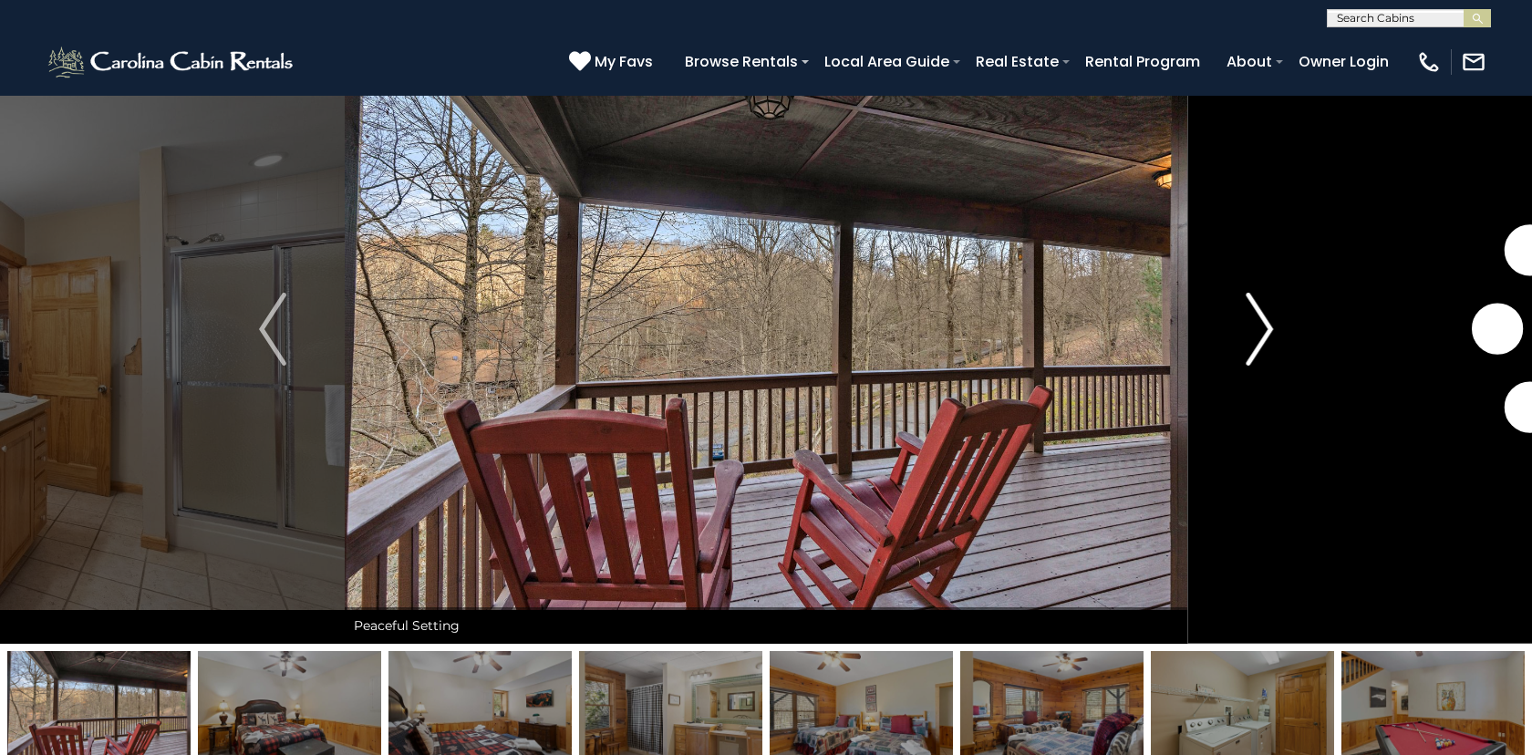
click at [1273, 324] on button "Next" at bounding box center [1259, 329] width 144 height 629
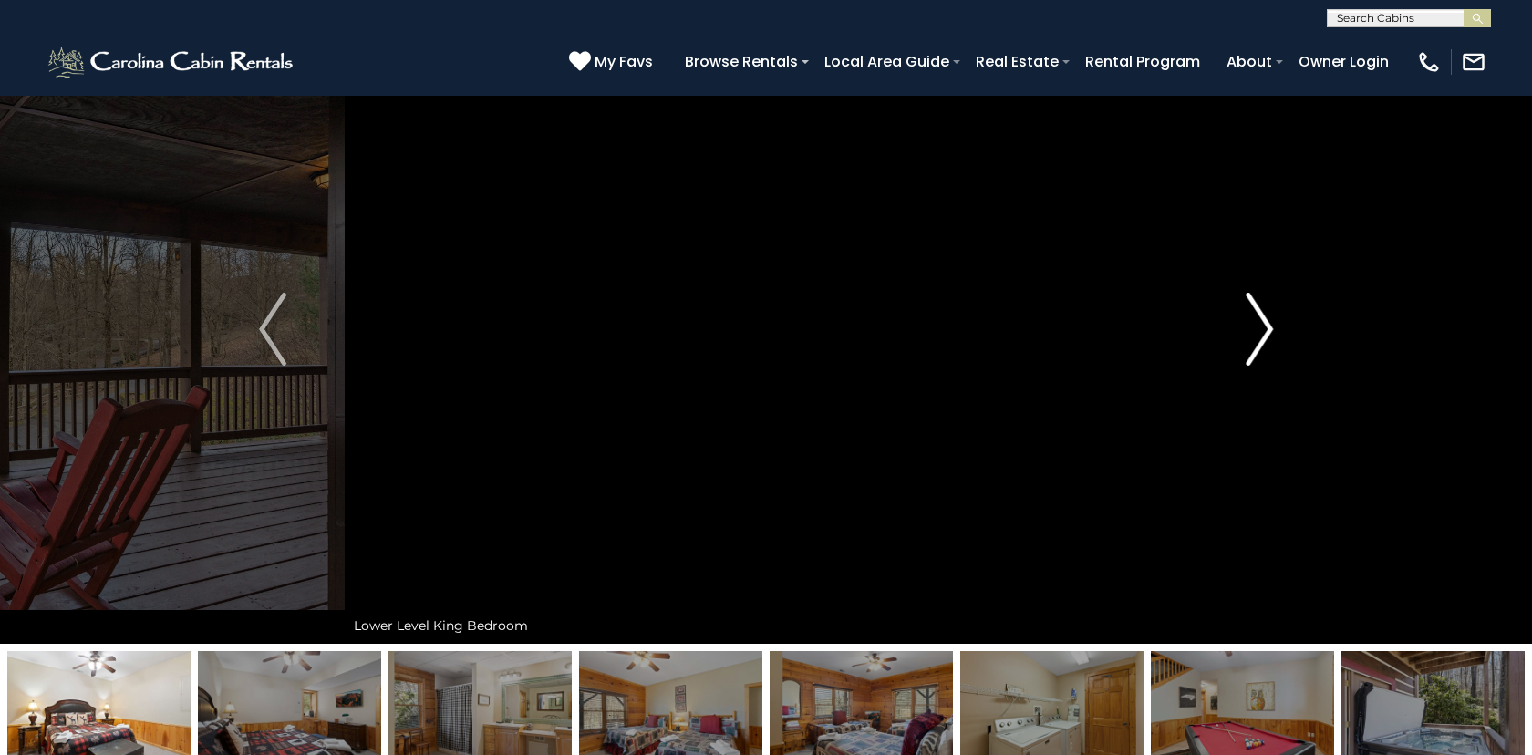
click at [1273, 324] on button "Next" at bounding box center [1259, 329] width 144 height 629
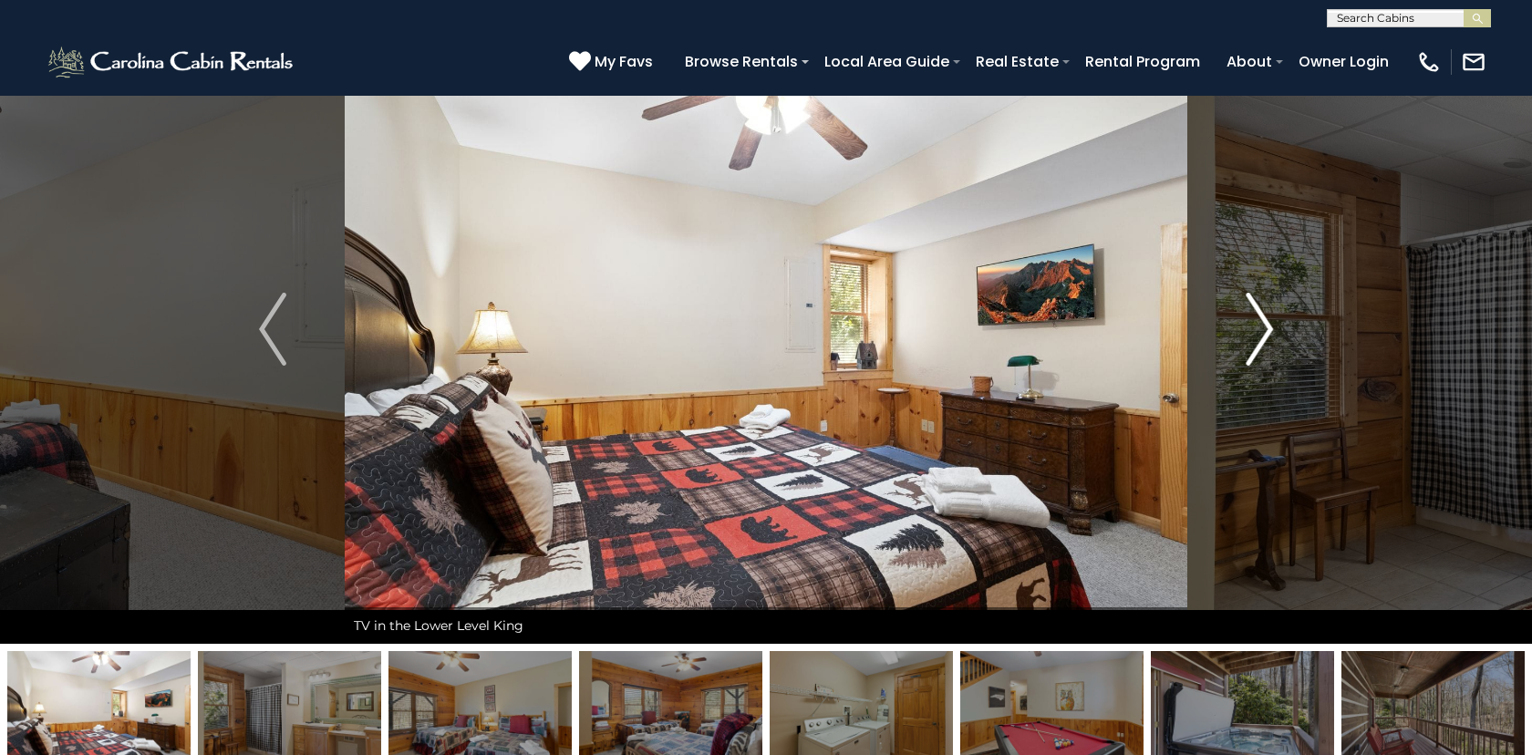
click at [1273, 326] on button "Next" at bounding box center [1259, 329] width 144 height 629
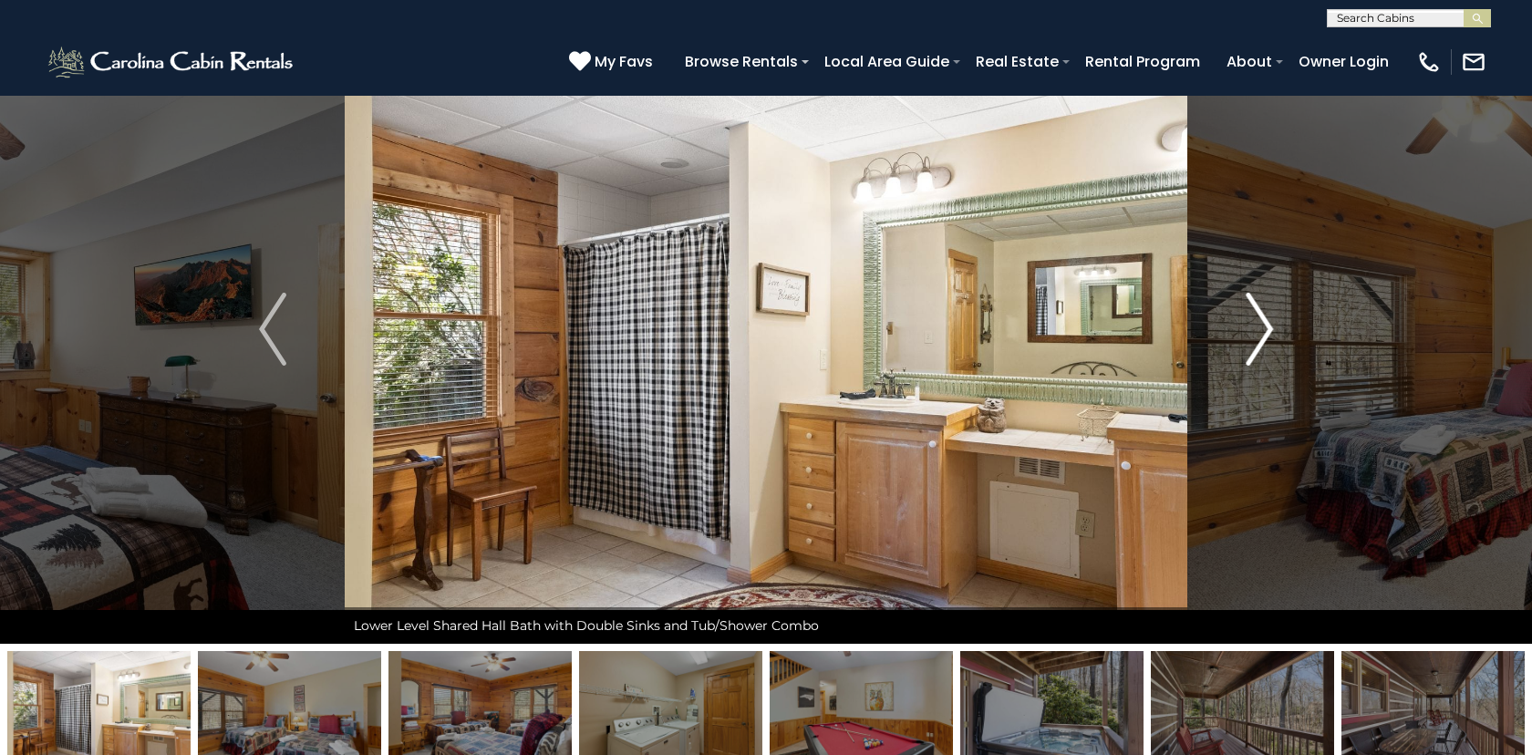
click at [1273, 326] on button "Next" at bounding box center [1259, 329] width 144 height 629
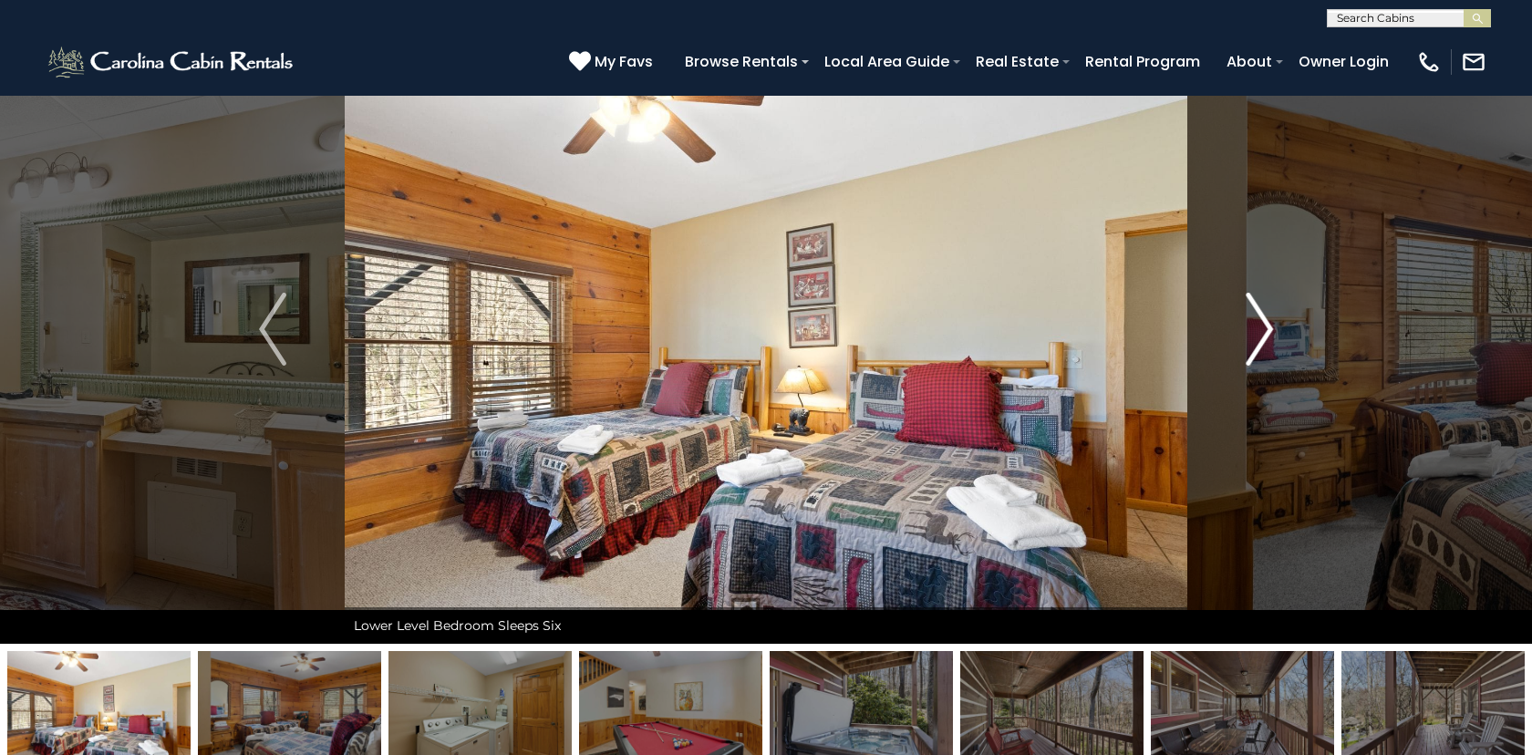
click at [1265, 332] on img "Next" at bounding box center [1259, 329] width 27 height 73
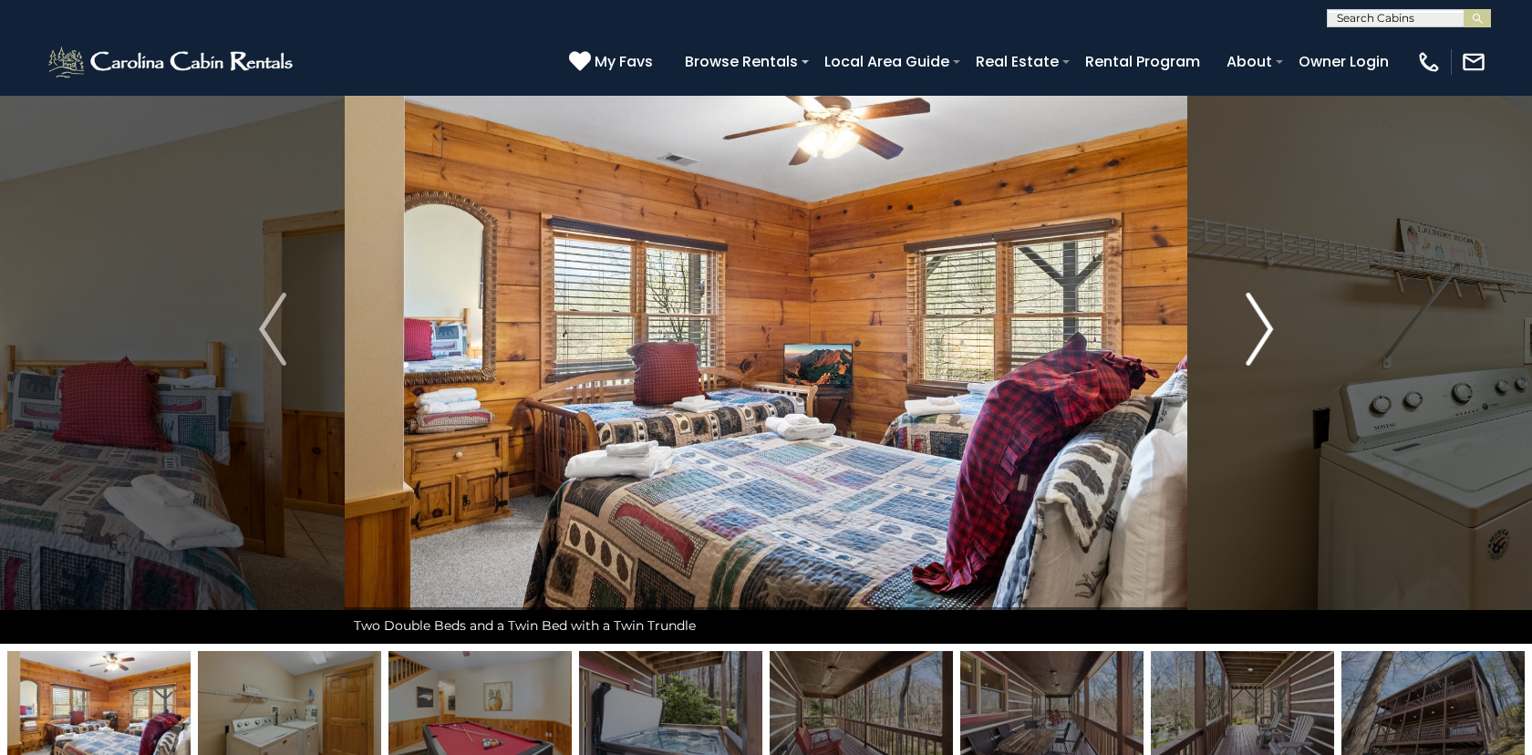
click at [1265, 332] on img "Next" at bounding box center [1259, 329] width 27 height 73
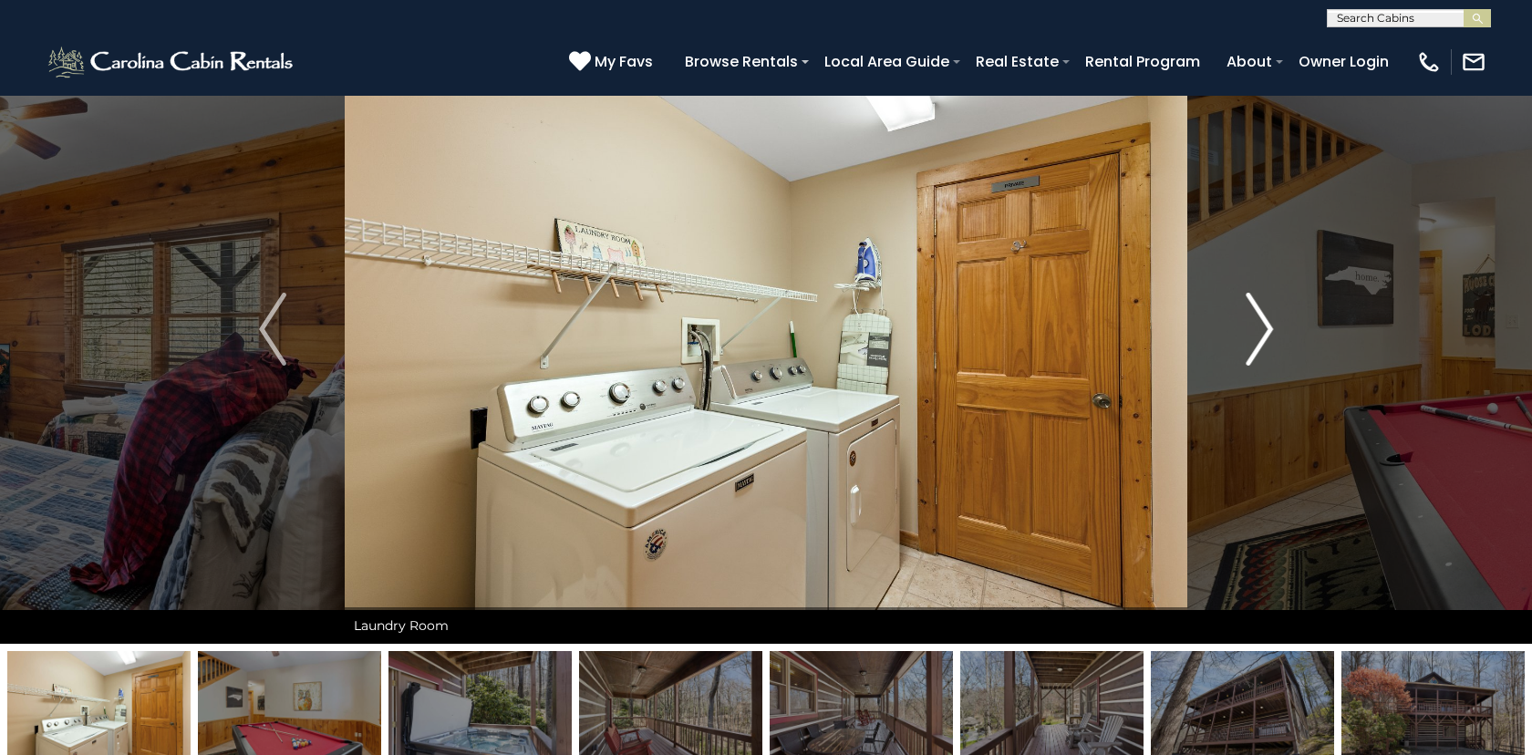
click at [1265, 332] on img "Next" at bounding box center [1259, 329] width 27 height 73
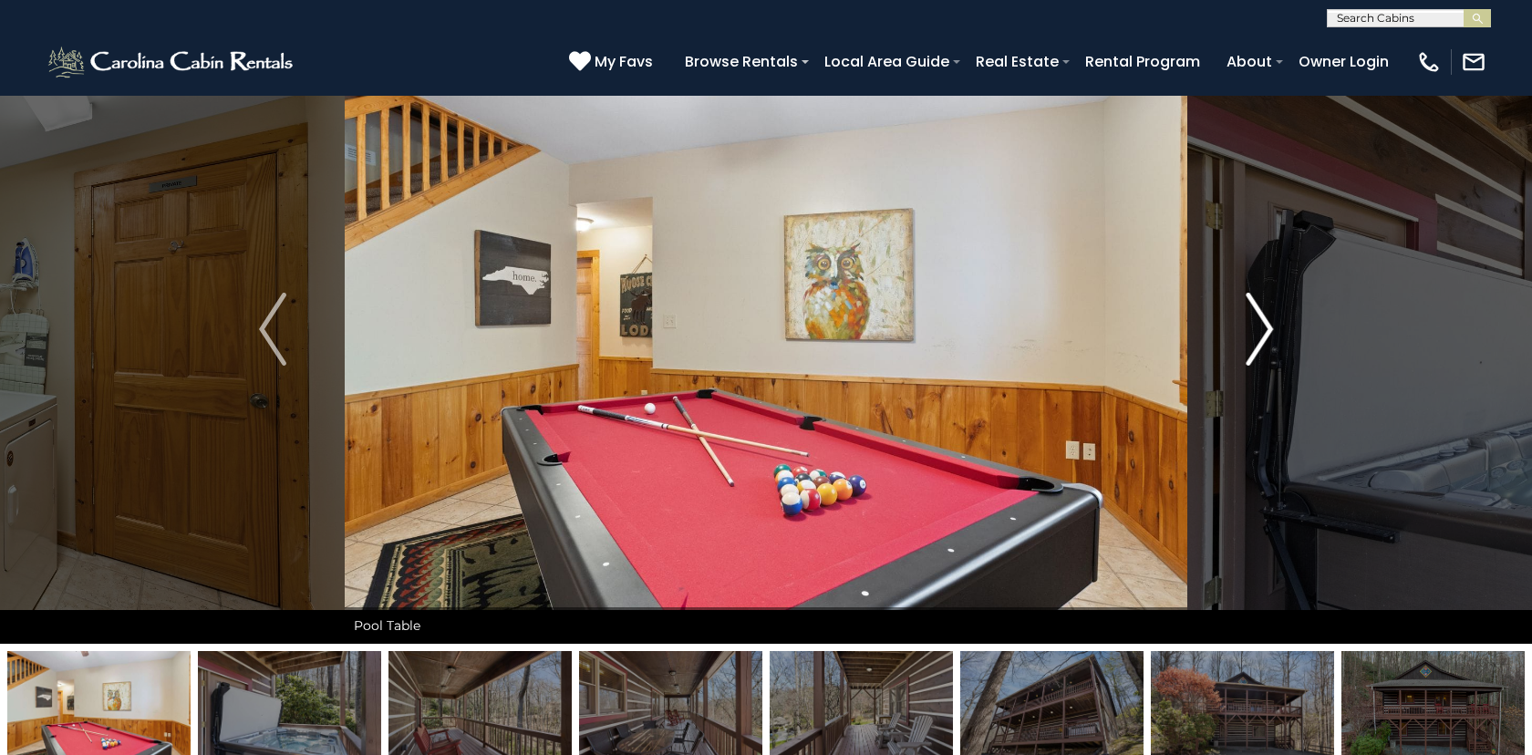
click at [1265, 332] on img "Next" at bounding box center [1259, 329] width 27 height 73
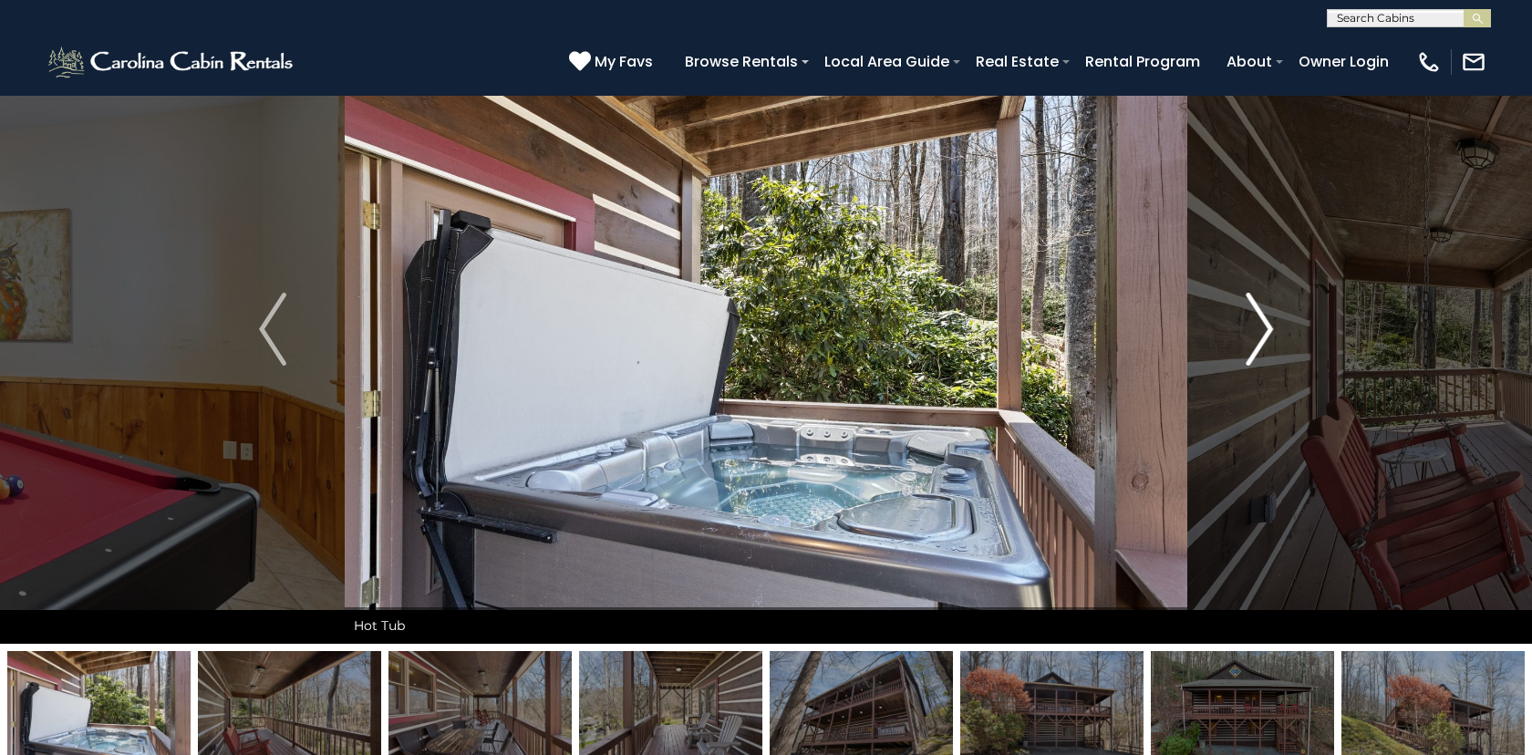
click at [1265, 332] on img "Next" at bounding box center [1259, 329] width 27 height 73
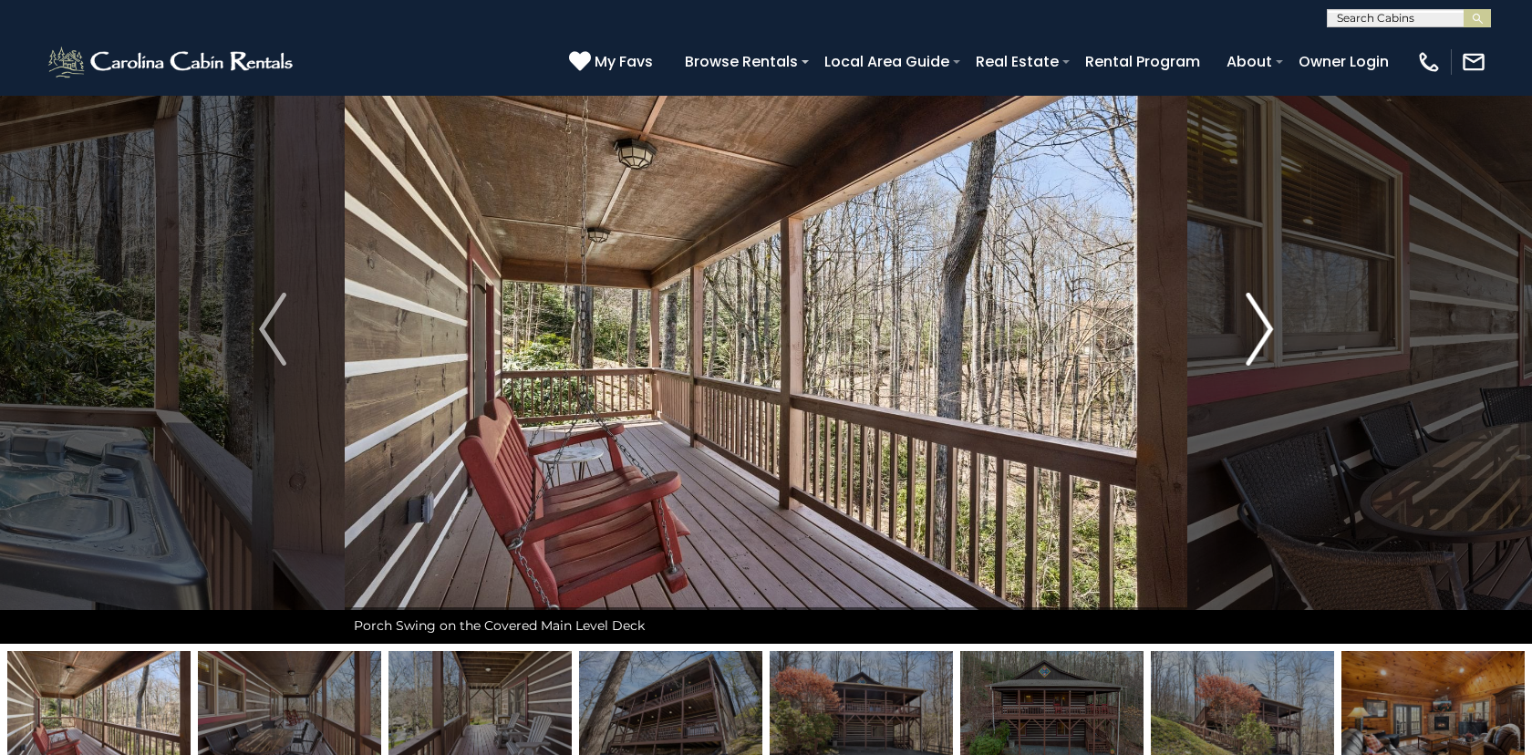
click at [1265, 332] on img "Next" at bounding box center [1259, 329] width 27 height 73
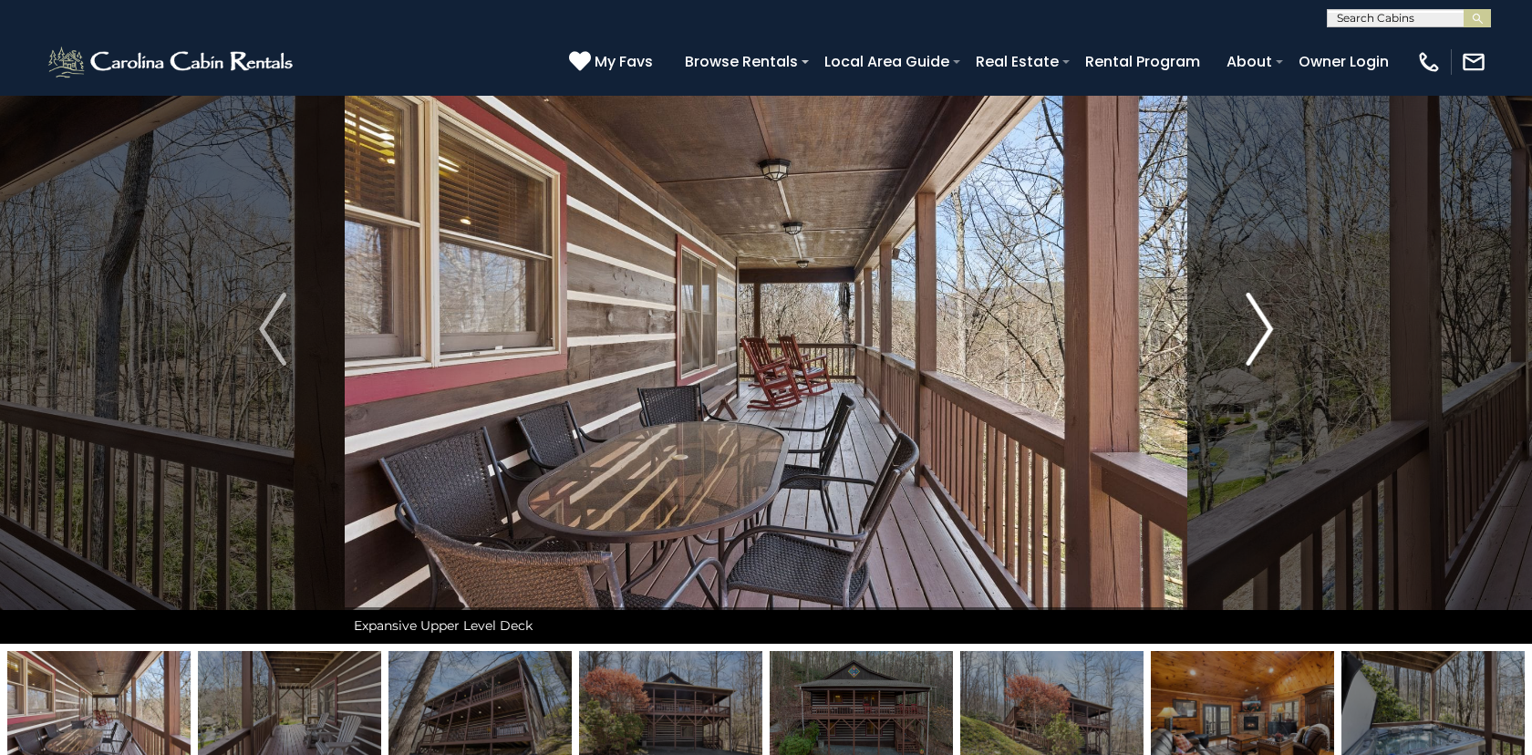
click at [1265, 332] on img "Next" at bounding box center [1259, 329] width 27 height 73
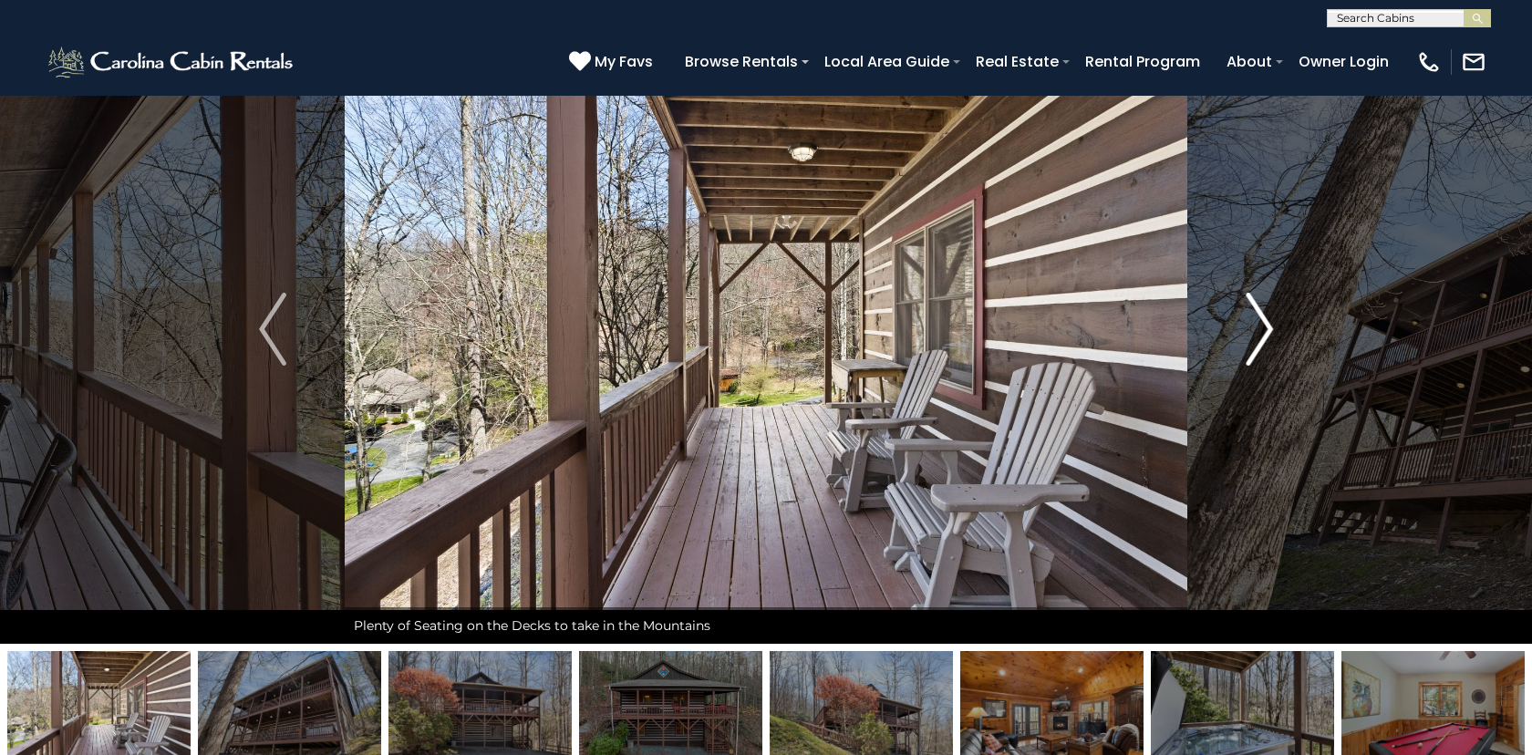
click at [1265, 332] on img "Next" at bounding box center [1259, 329] width 27 height 73
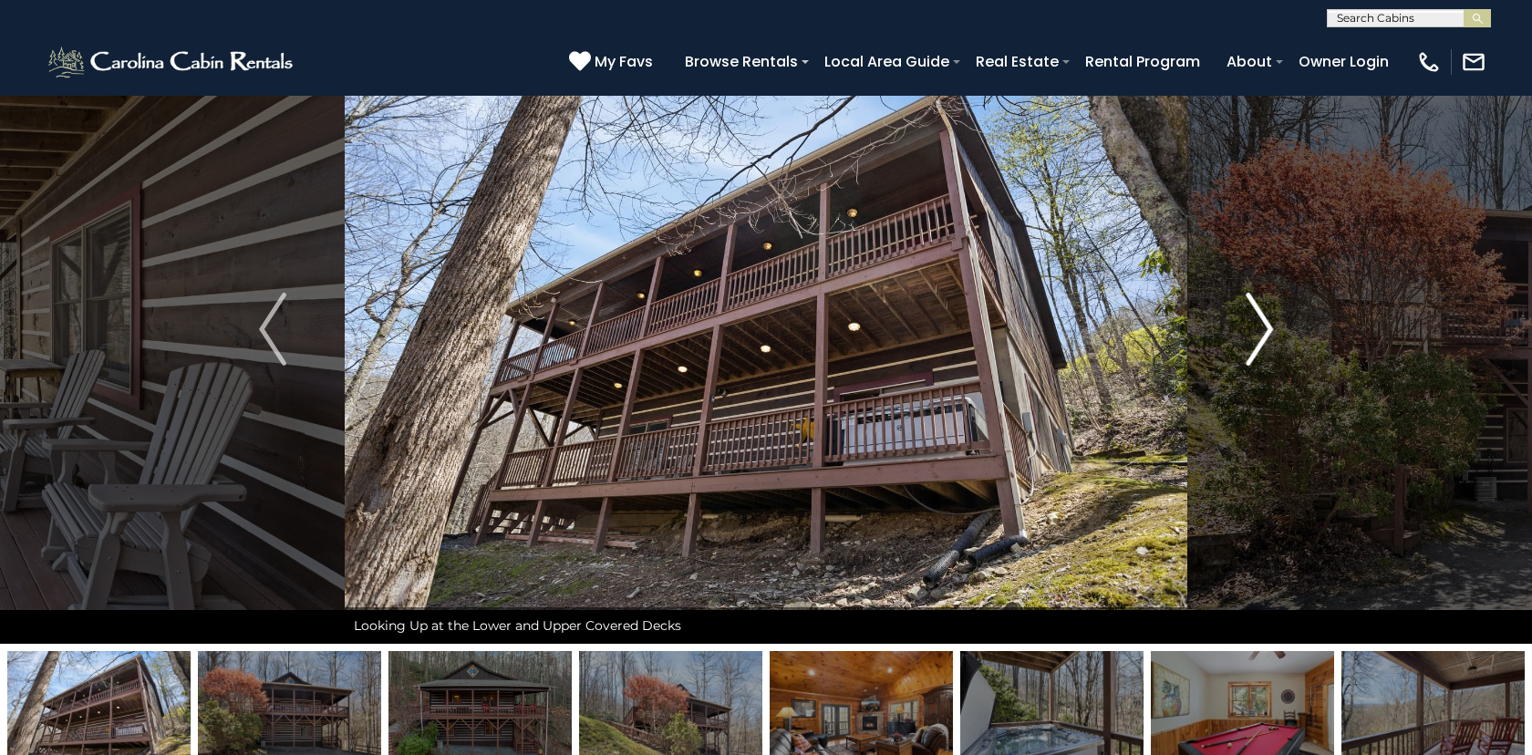
click at [1265, 332] on img "Next" at bounding box center [1259, 329] width 27 height 73
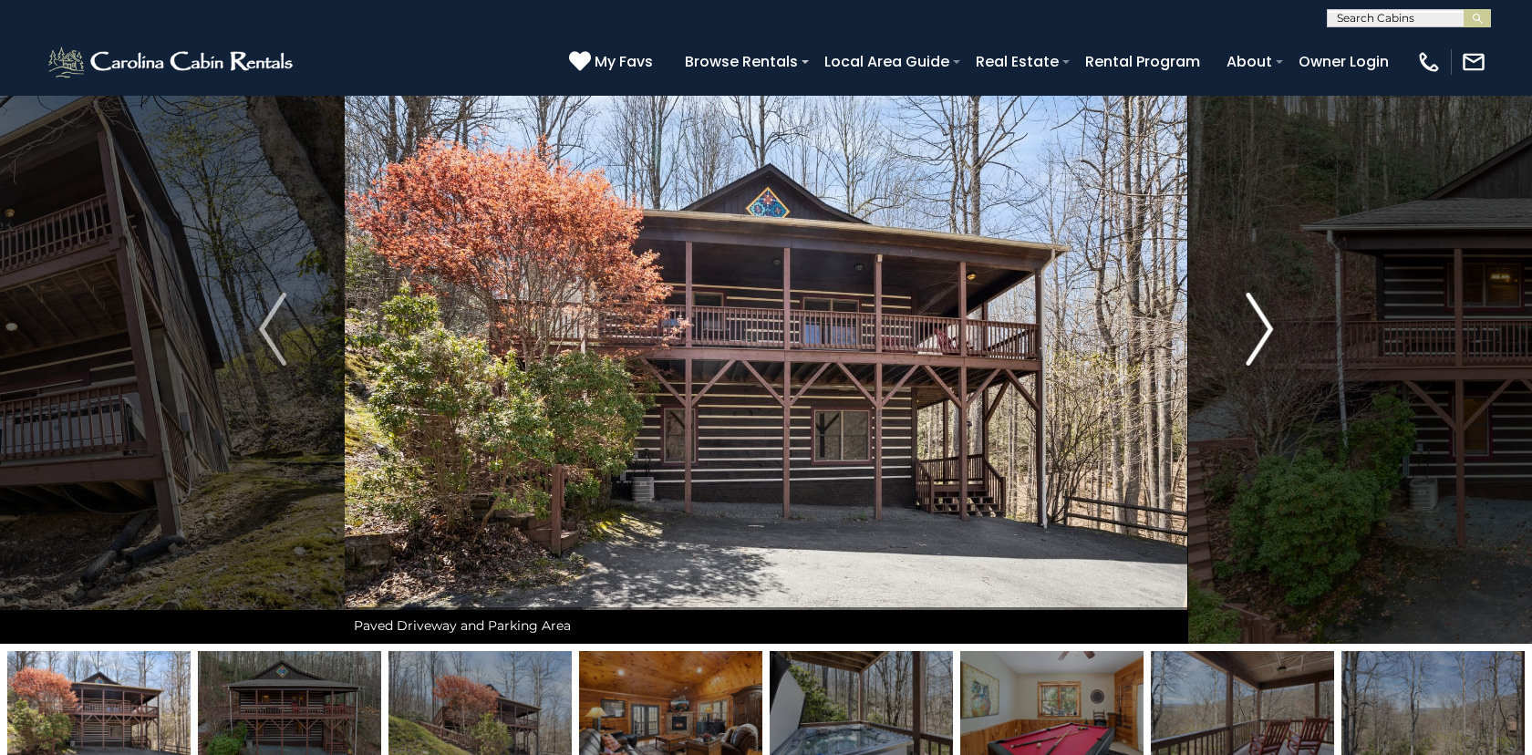
click at [1265, 332] on img "Next" at bounding box center [1259, 329] width 27 height 73
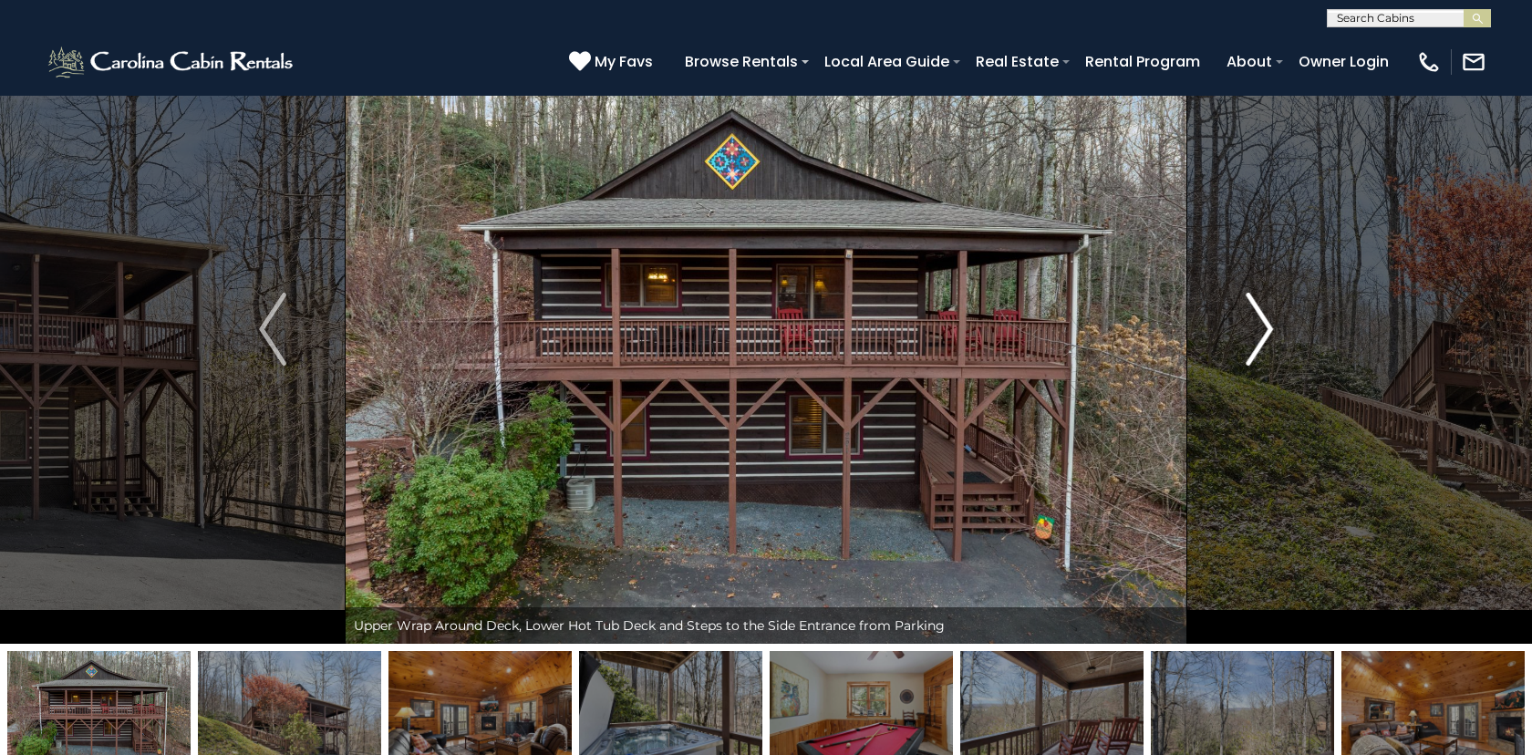
click at [1265, 332] on img "Next" at bounding box center [1259, 329] width 27 height 73
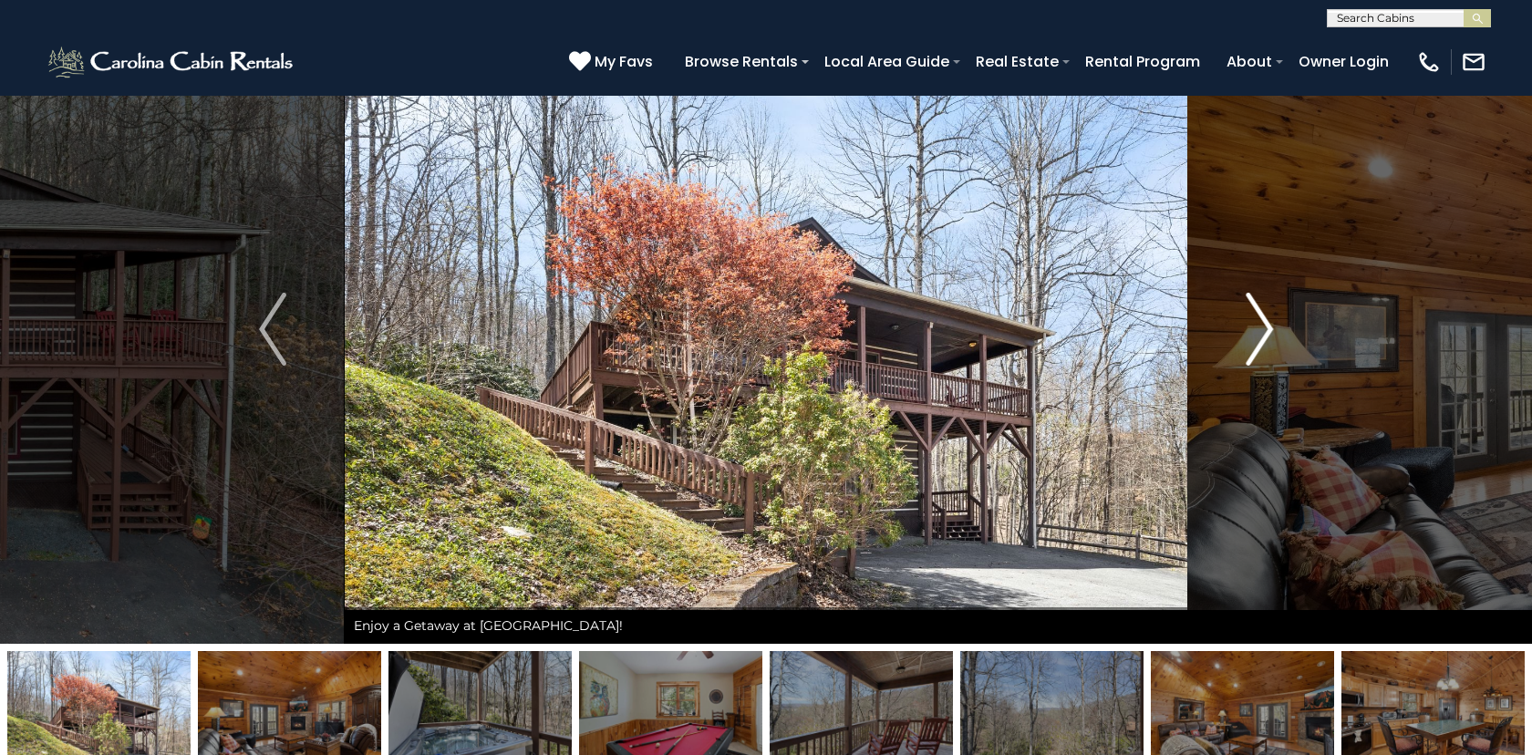
click at [1265, 332] on img "Next" at bounding box center [1259, 329] width 27 height 73
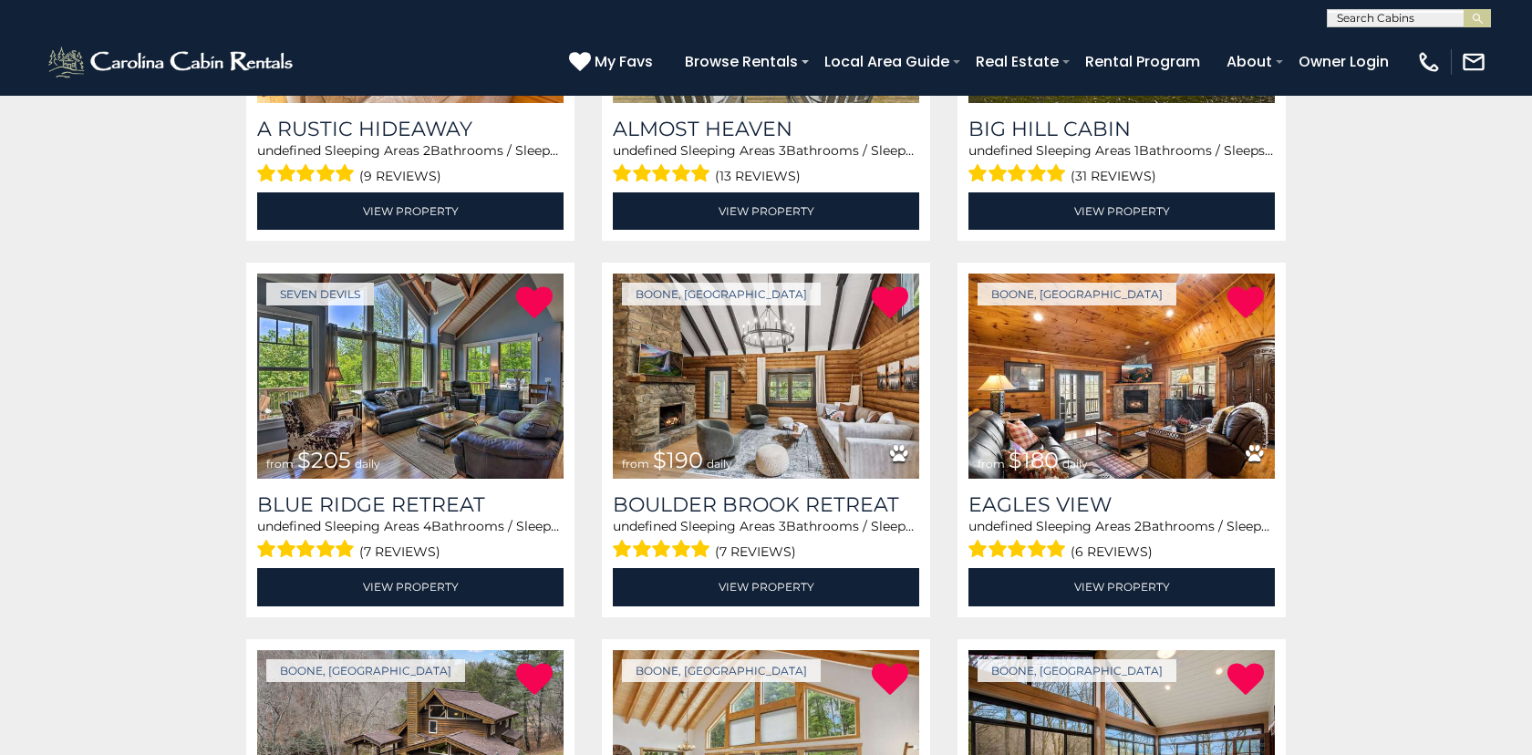
scroll to position [645, 0]
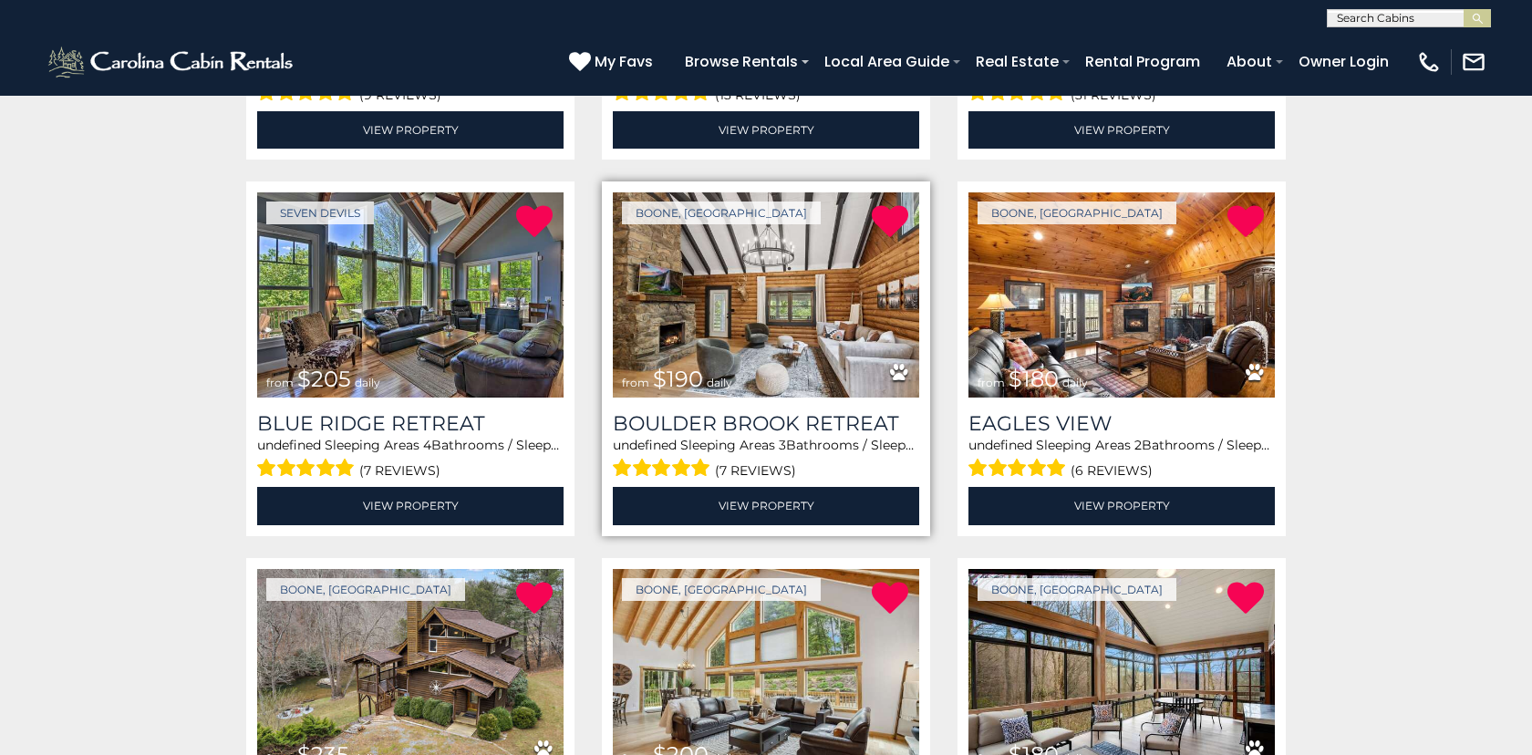
click at [777, 305] on img at bounding box center [766, 294] width 306 height 205
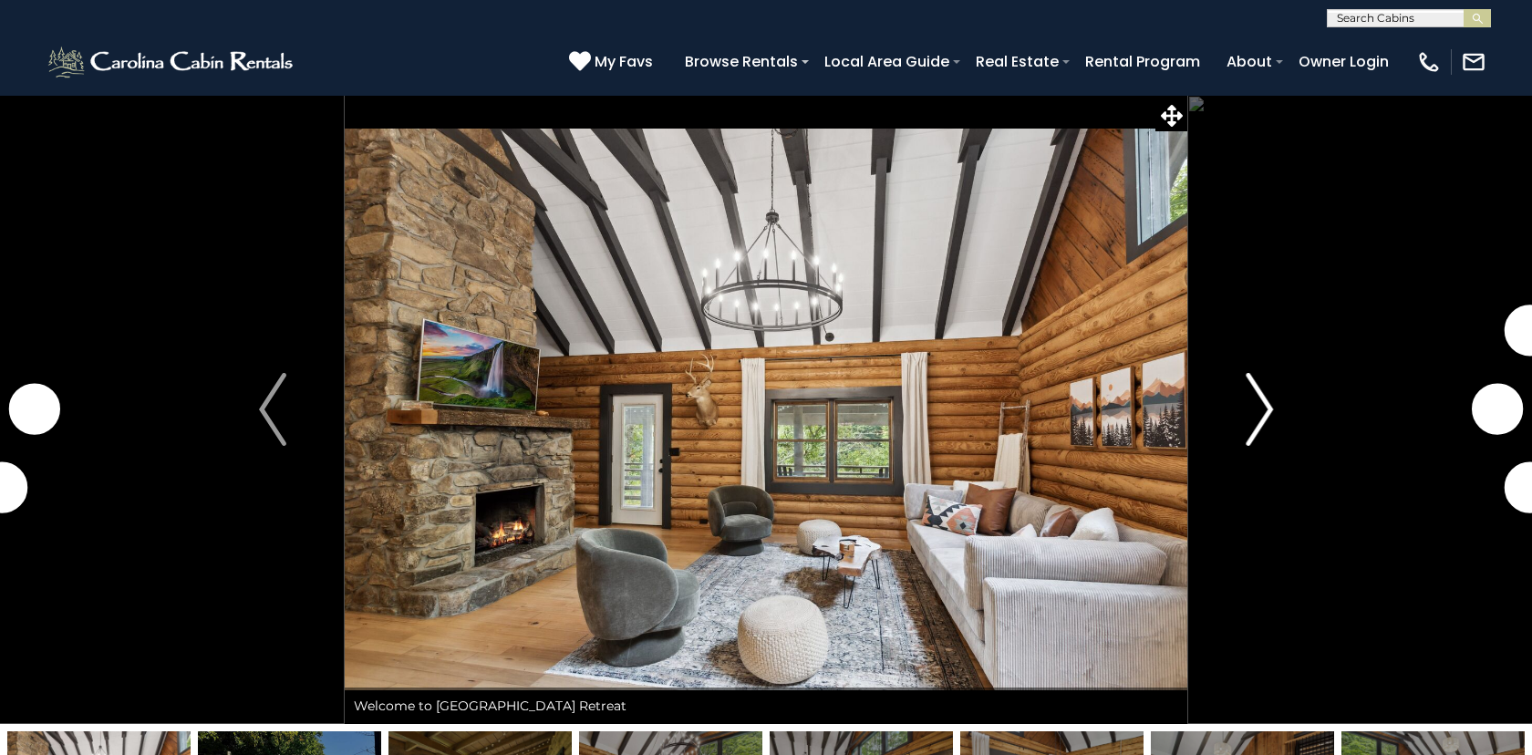
click at [1258, 411] on img "Next" at bounding box center [1259, 409] width 27 height 73
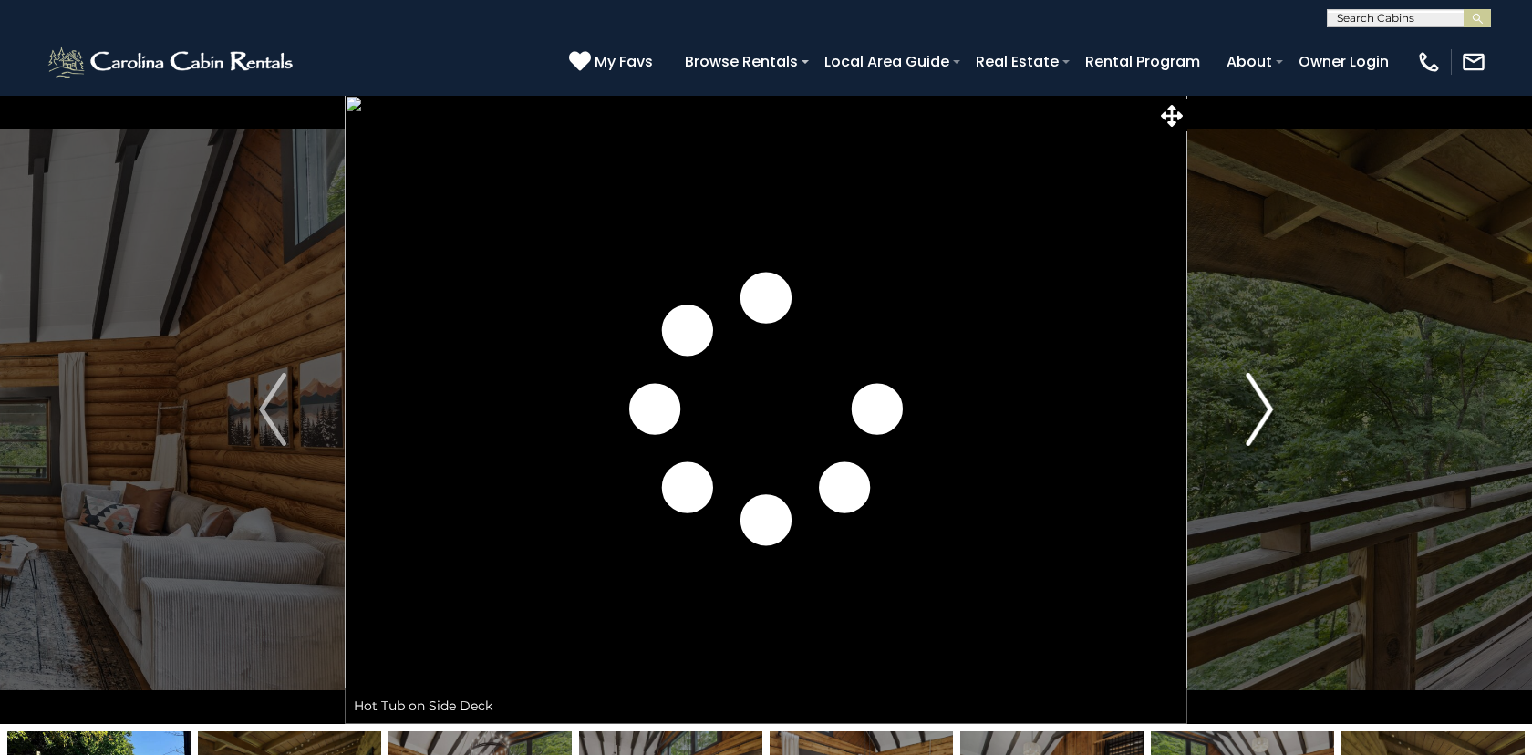
click at [1264, 410] on img "Next" at bounding box center [1259, 409] width 27 height 73
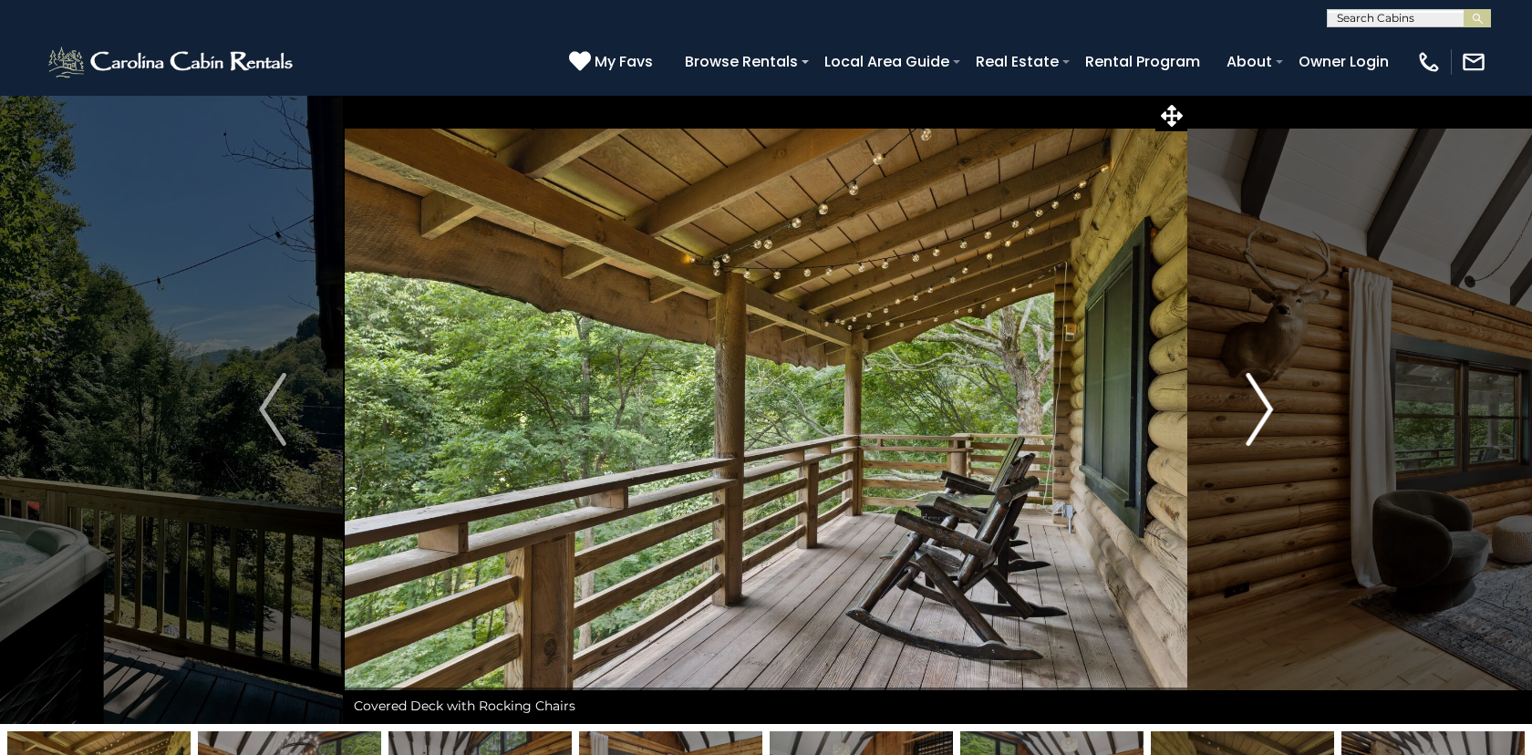
click at [1264, 410] on img "Next" at bounding box center [1259, 409] width 27 height 73
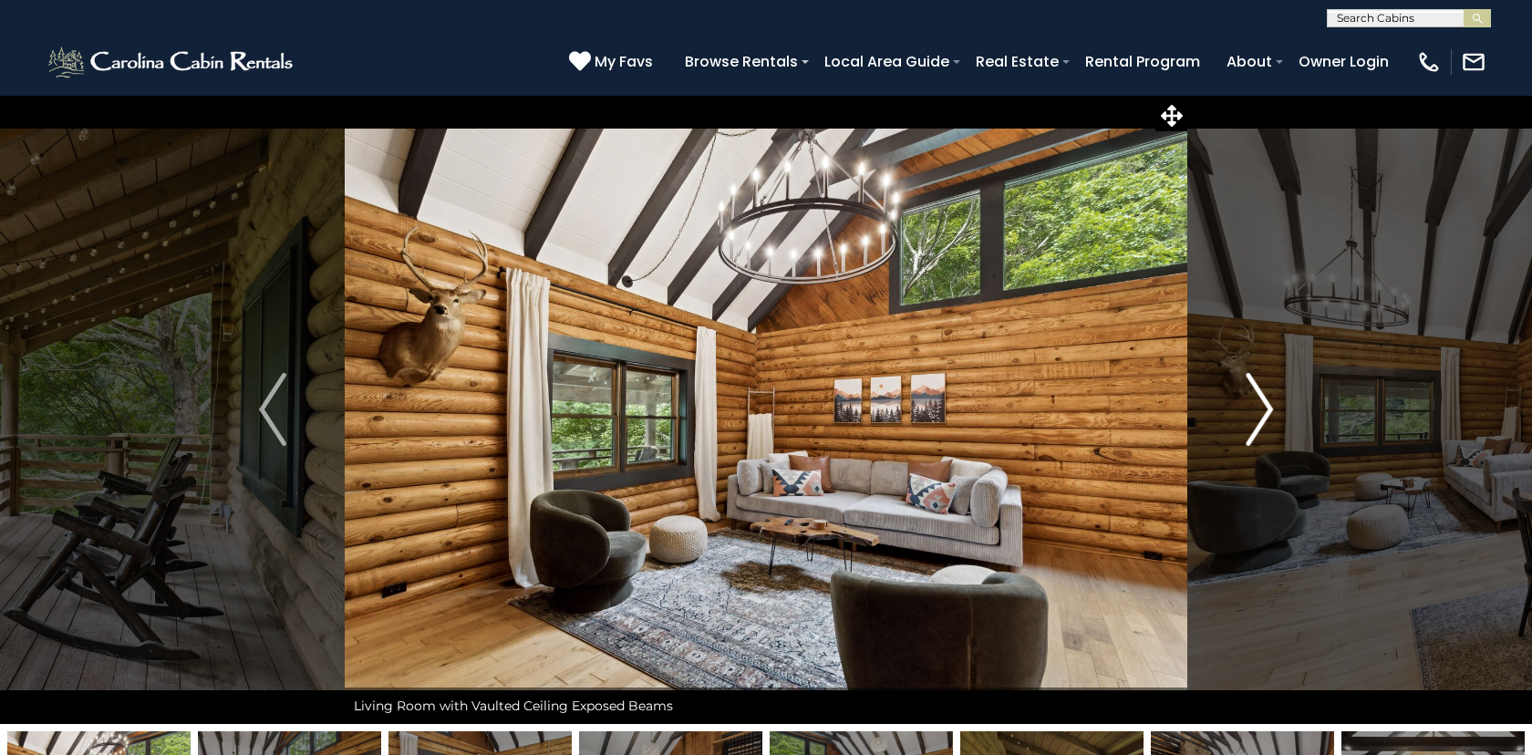
click at [1264, 410] on img "Next" at bounding box center [1259, 409] width 27 height 73
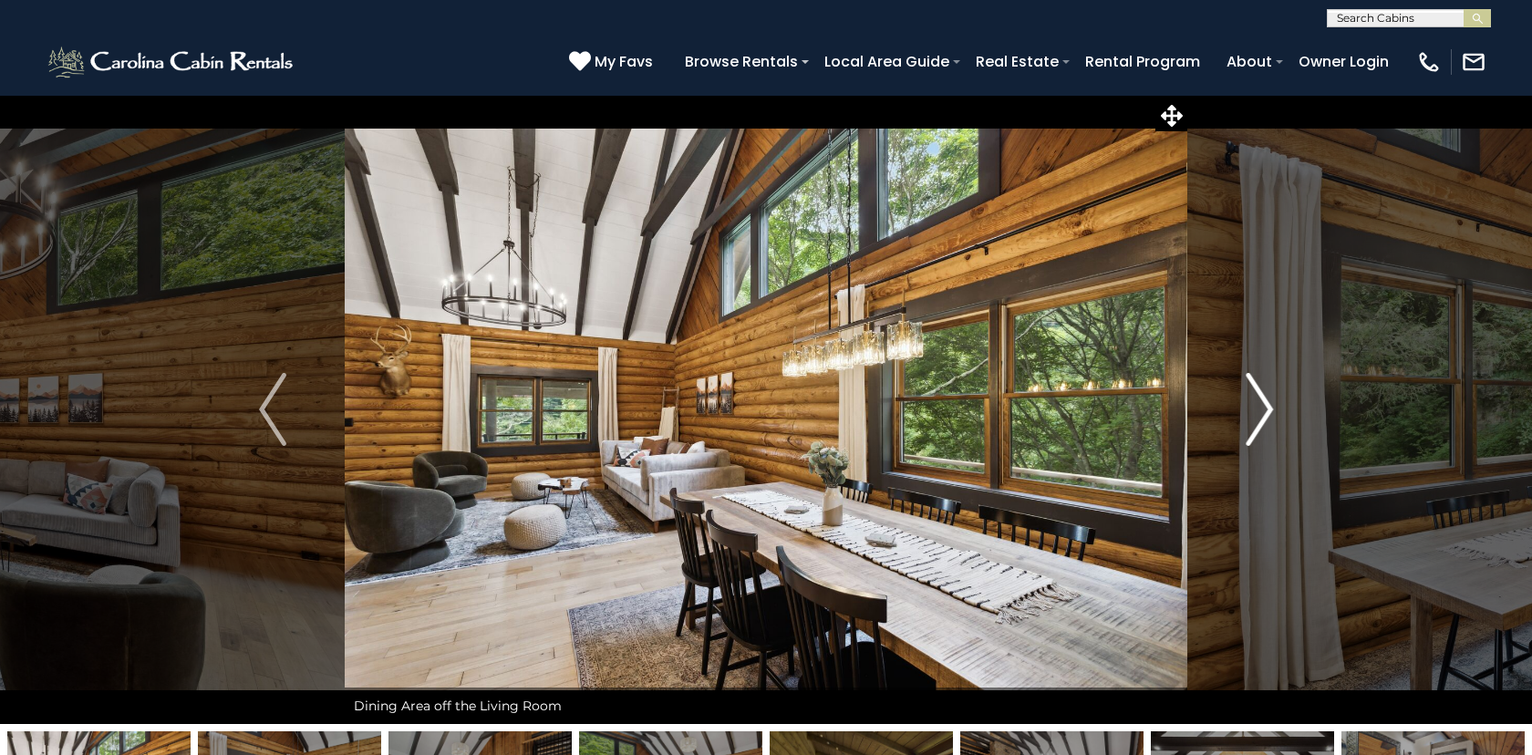
click at [1264, 410] on img "Next" at bounding box center [1259, 409] width 27 height 73
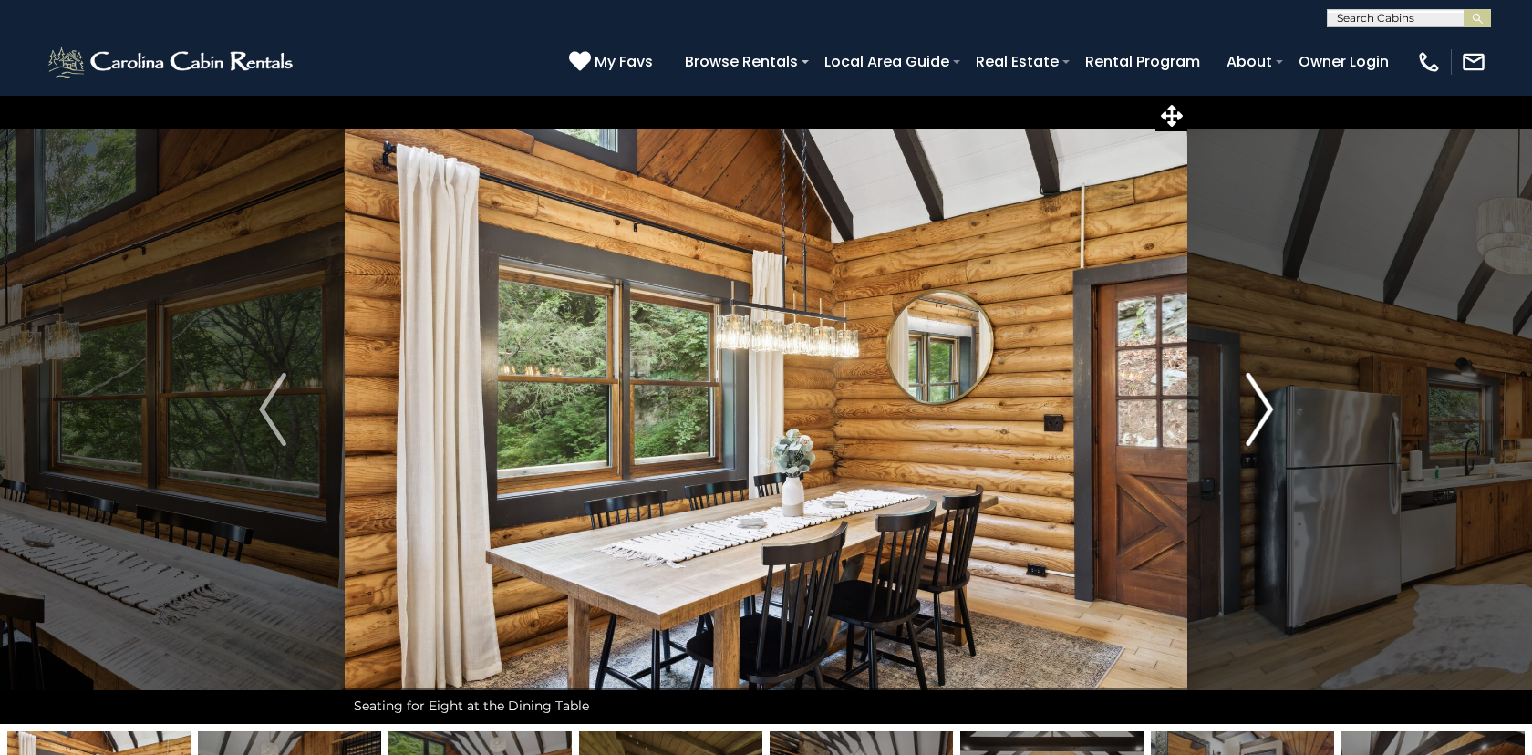
click at [1264, 410] on img "Next" at bounding box center [1259, 409] width 27 height 73
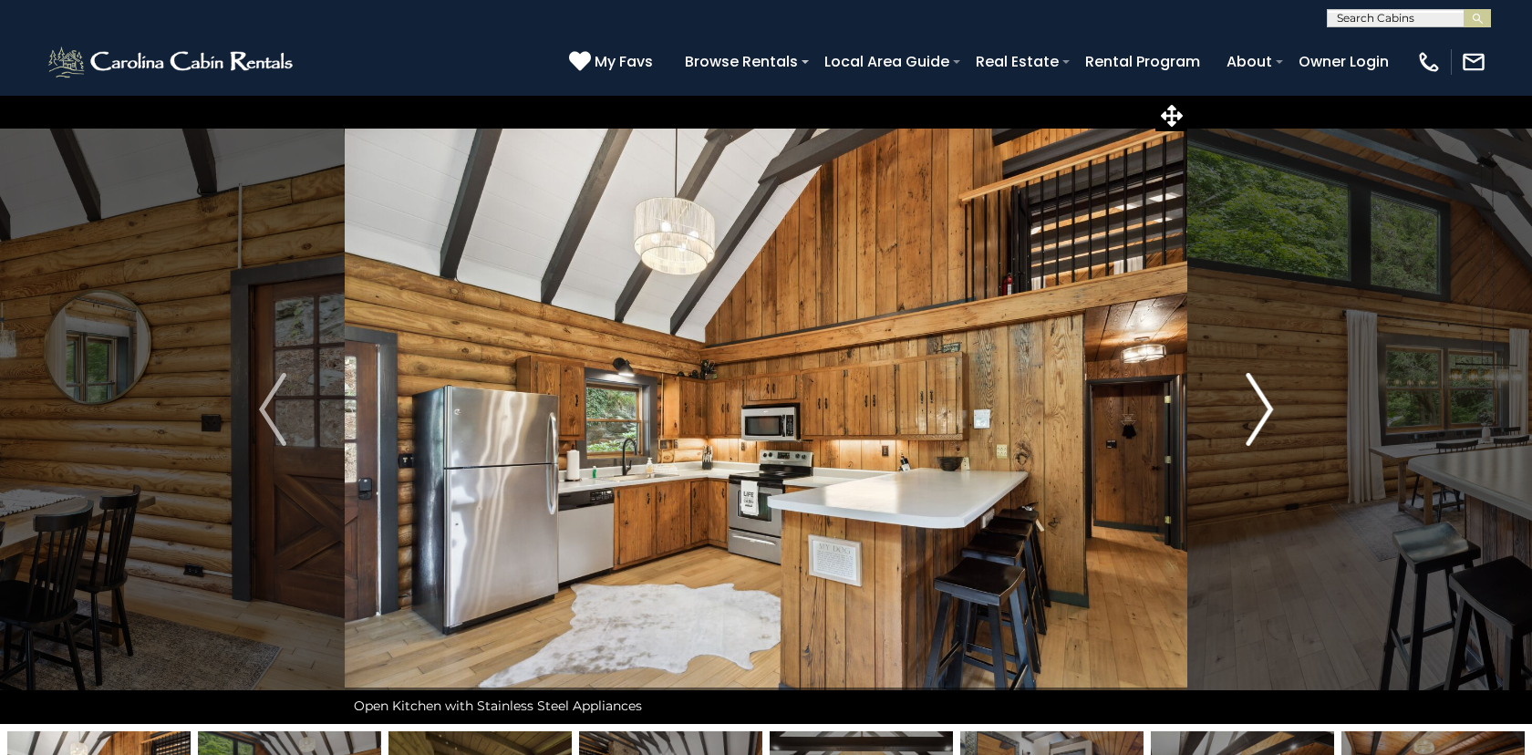
click at [1264, 410] on img "Next" at bounding box center [1259, 409] width 27 height 73
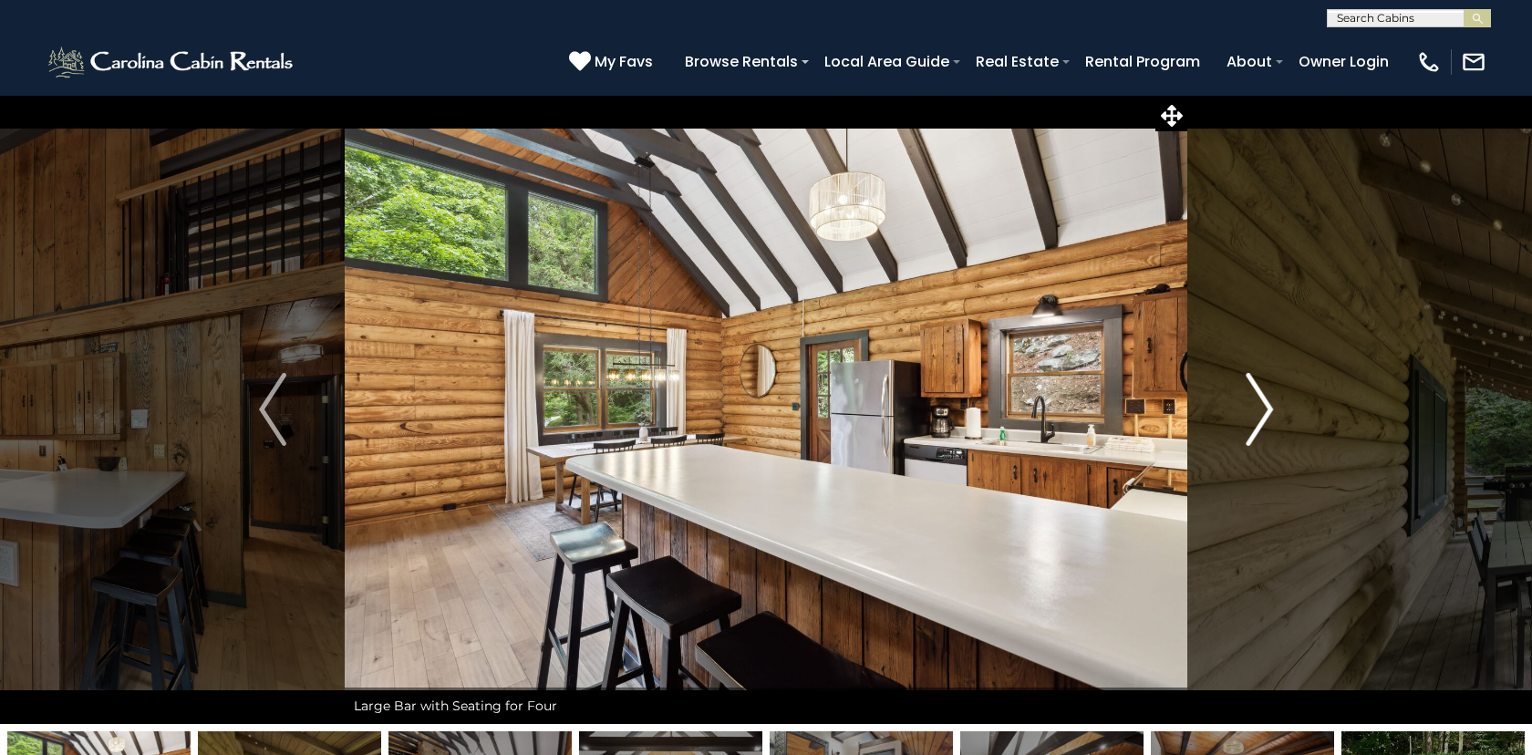
click at [1264, 410] on img "Next" at bounding box center [1259, 409] width 27 height 73
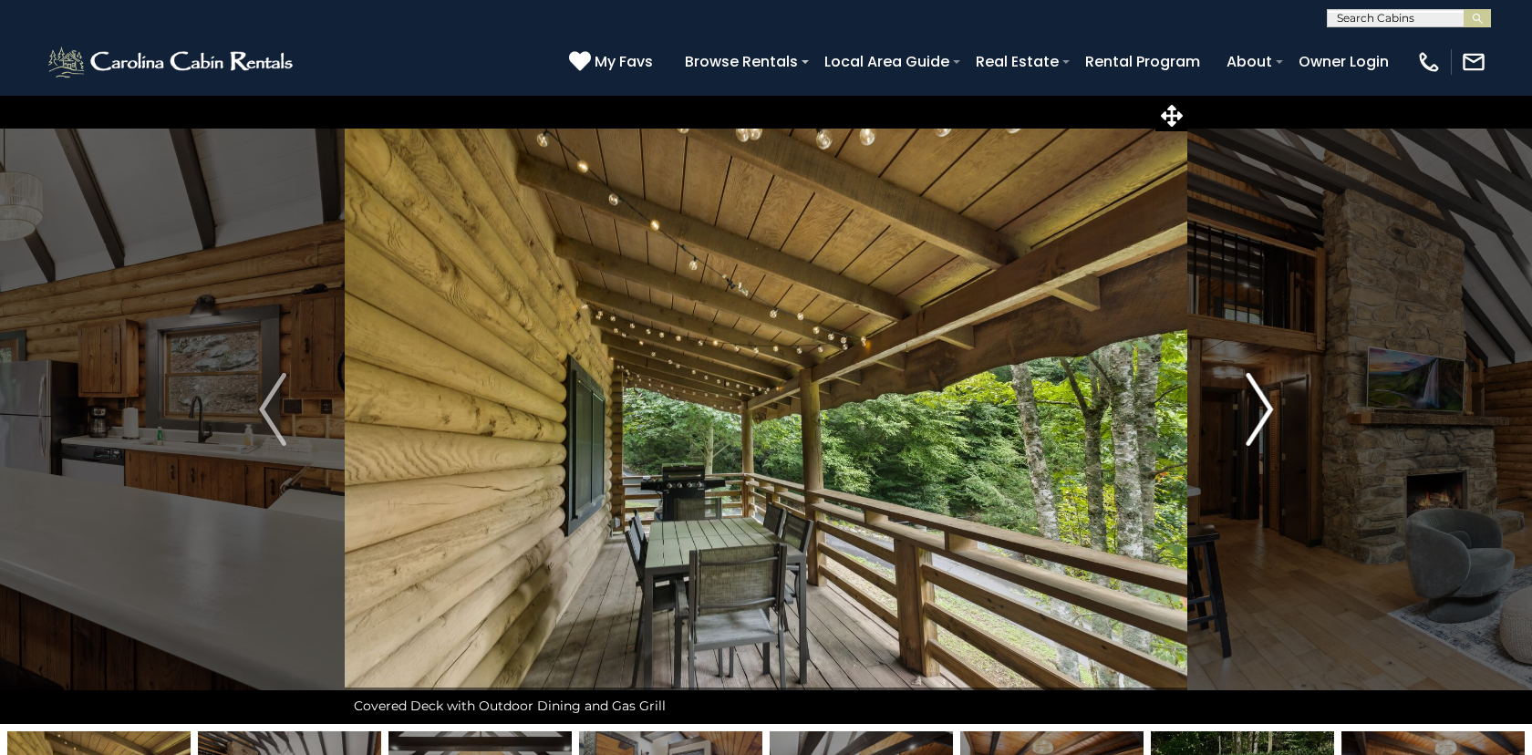
click at [1264, 410] on img "Next" at bounding box center [1259, 409] width 27 height 73
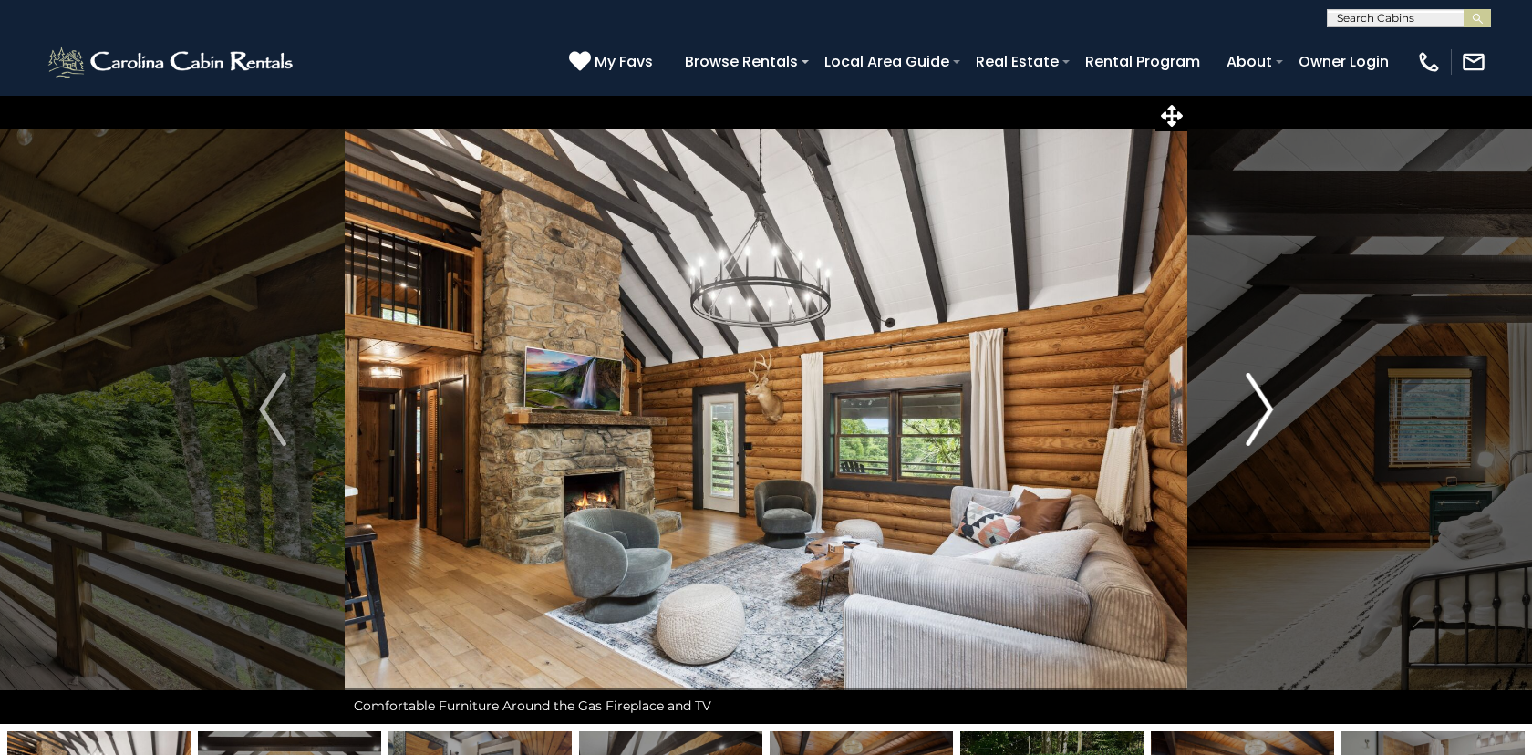
click at [1264, 410] on img "Next" at bounding box center [1259, 409] width 27 height 73
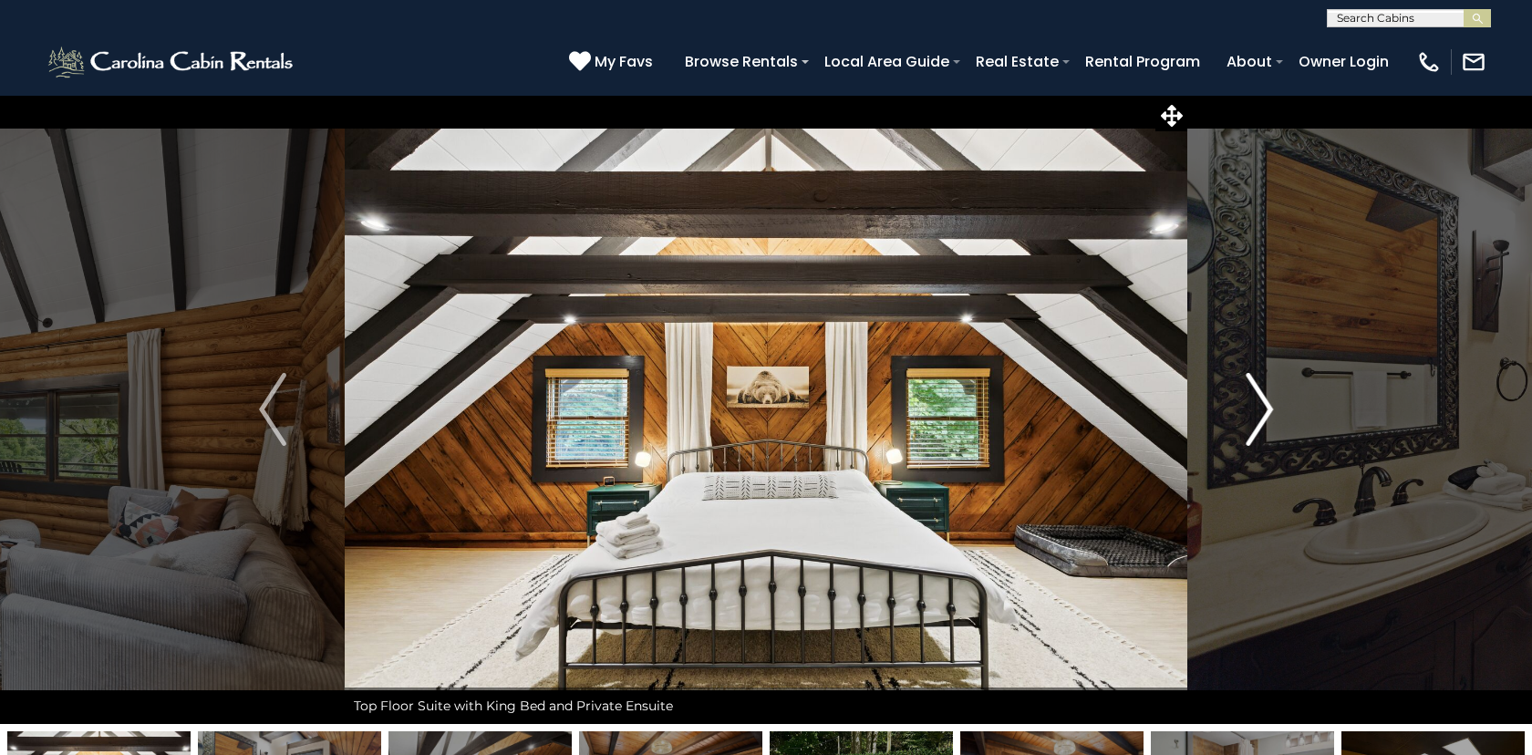
click at [1264, 410] on img "Next" at bounding box center [1259, 409] width 27 height 73
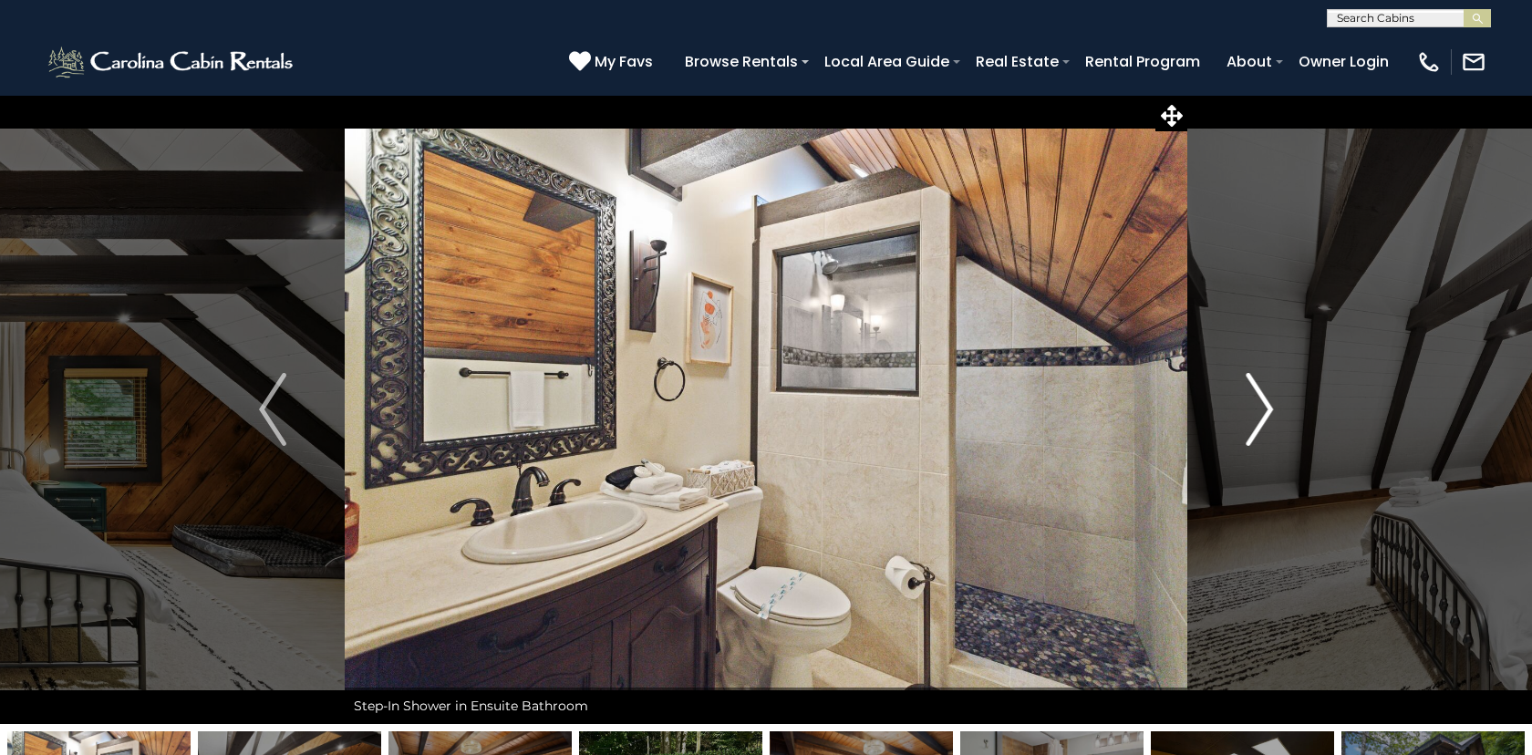
click at [1264, 410] on img "Next" at bounding box center [1259, 409] width 27 height 73
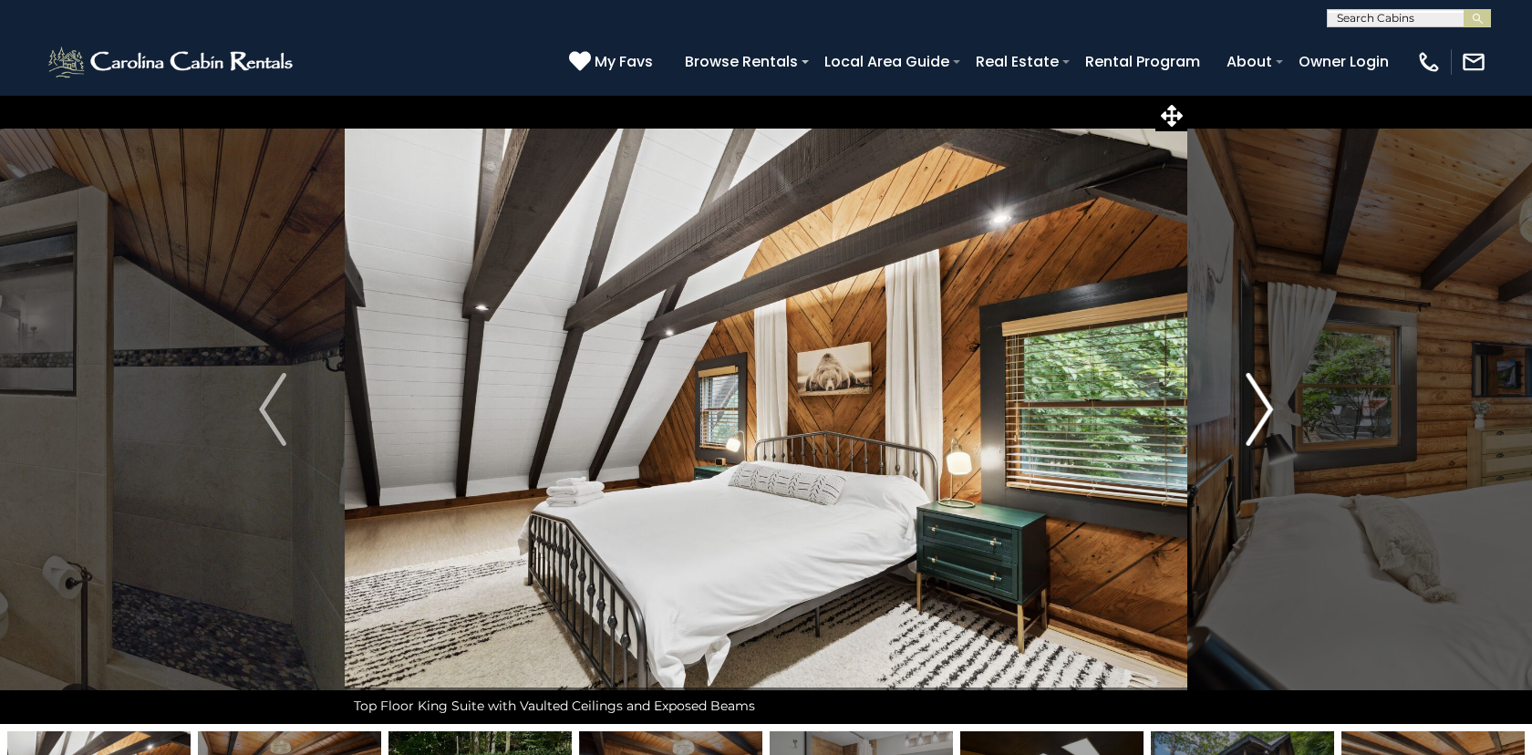
click at [1264, 410] on img "Next" at bounding box center [1259, 409] width 27 height 73
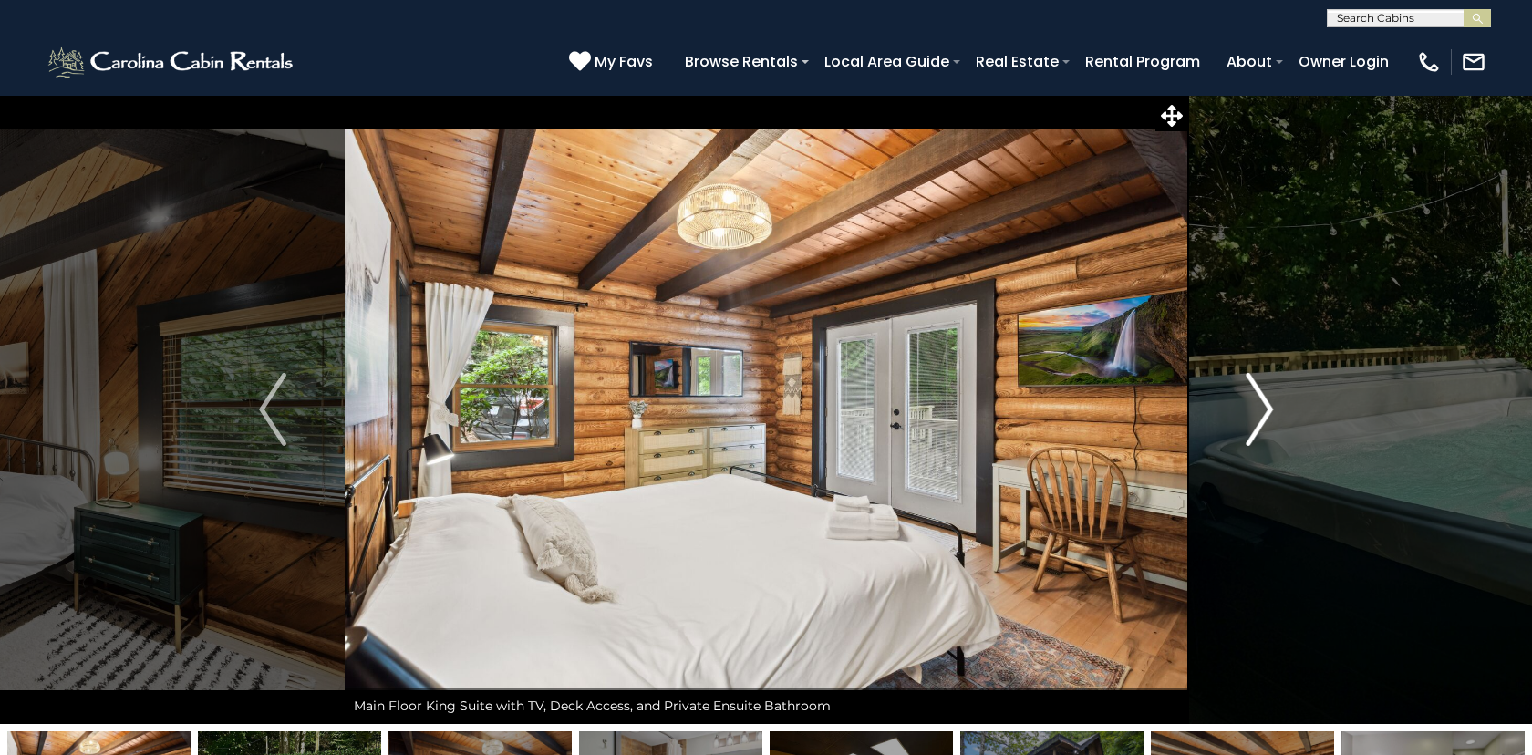
click at [1264, 410] on img "Next" at bounding box center [1259, 409] width 27 height 73
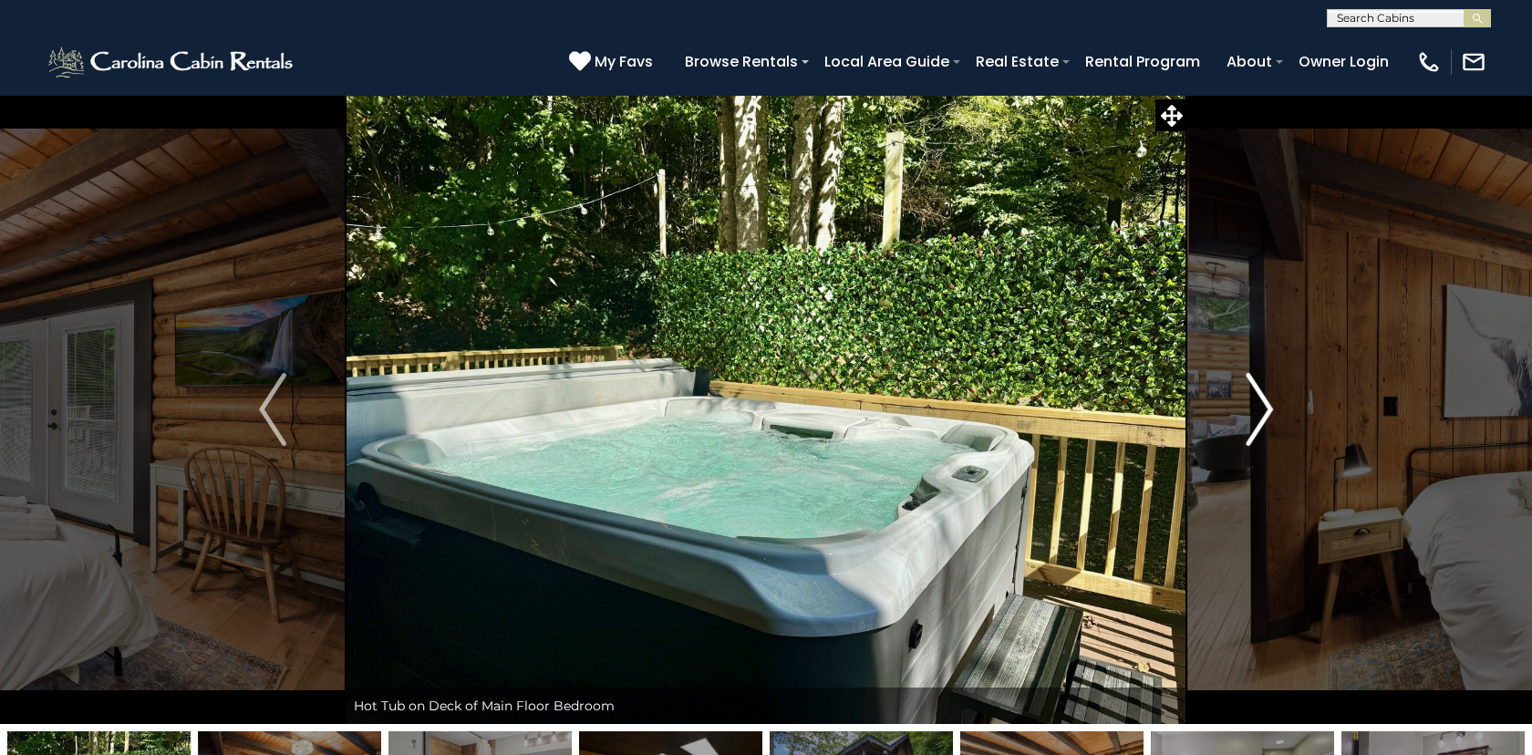
click at [1264, 410] on img "Next" at bounding box center [1259, 409] width 27 height 73
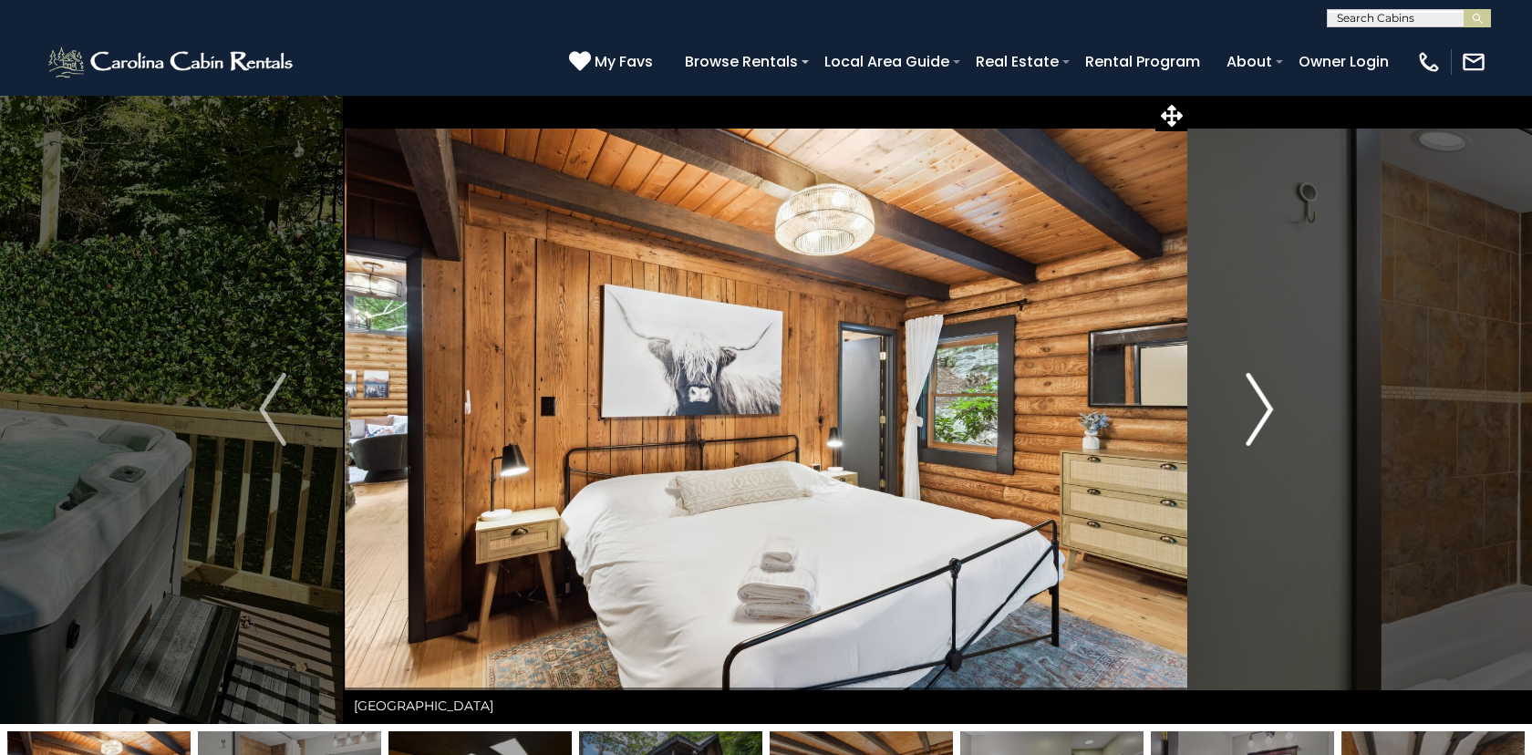
click at [1264, 410] on img "Next" at bounding box center [1259, 409] width 27 height 73
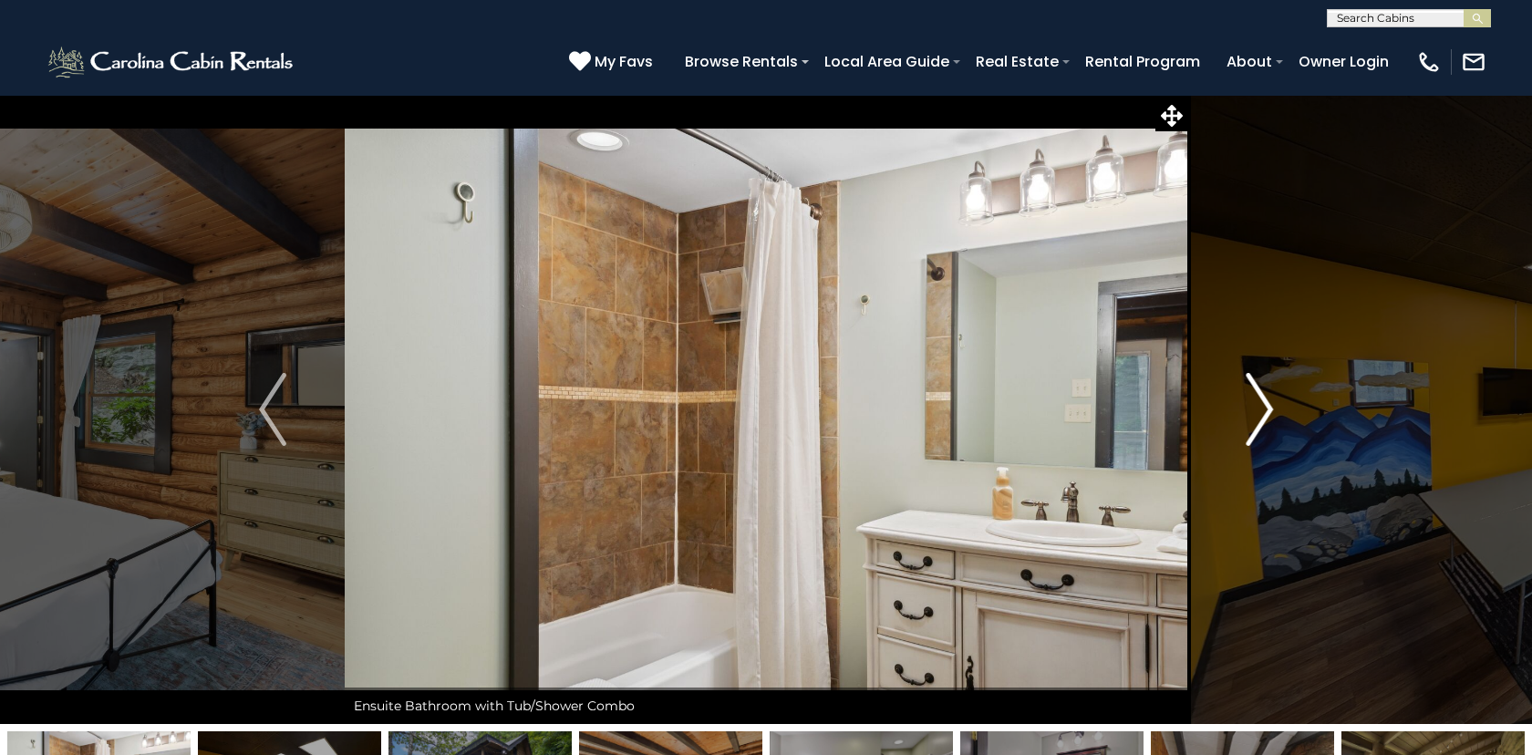
click at [1264, 410] on img "Next" at bounding box center [1259, 409] width 27 height 73
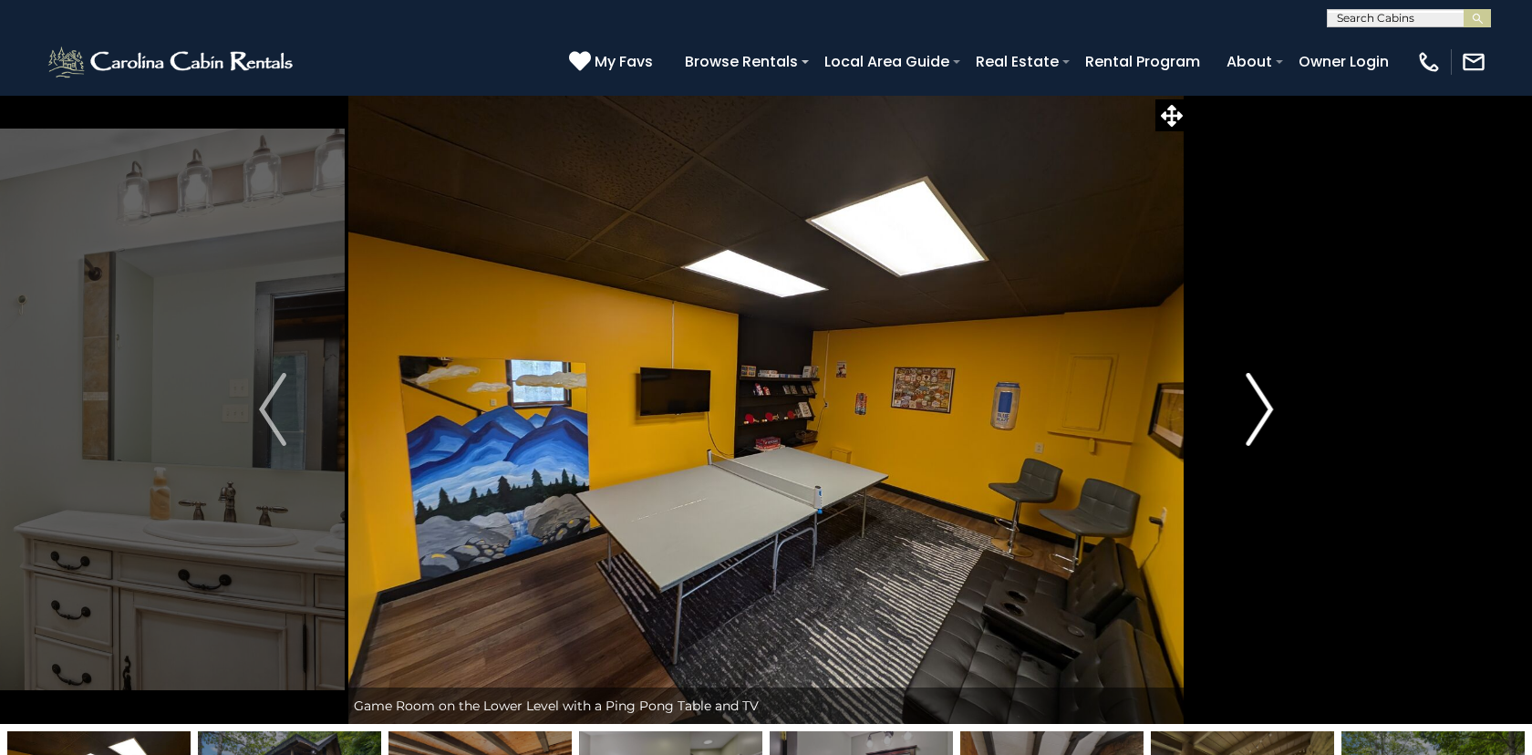
click at [1264, 410] on img "Next" at bounding box center [1259, 409] width 27 height 73
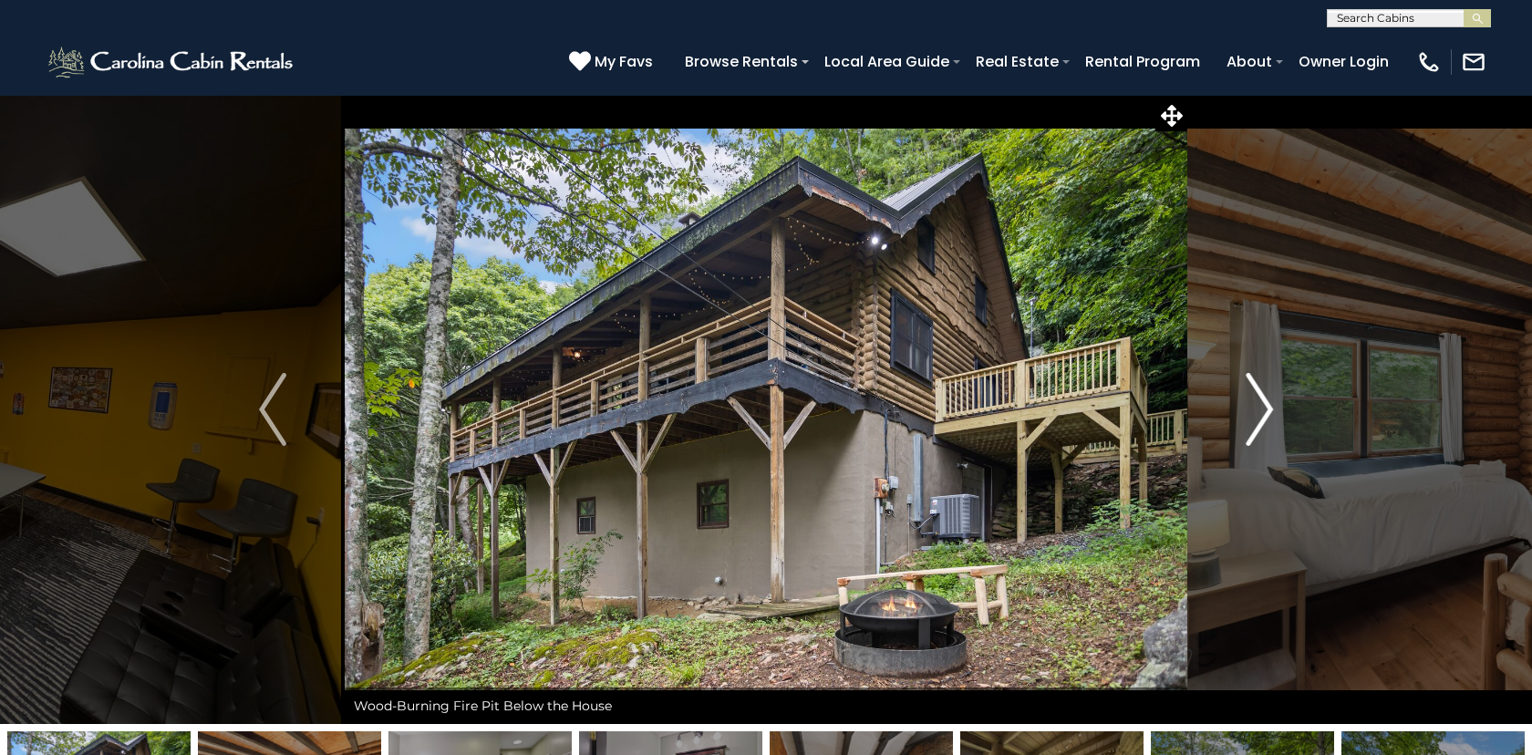
click at [1264, 410] on img "Next" at bounding box center [1259, 409] width 27 height 73
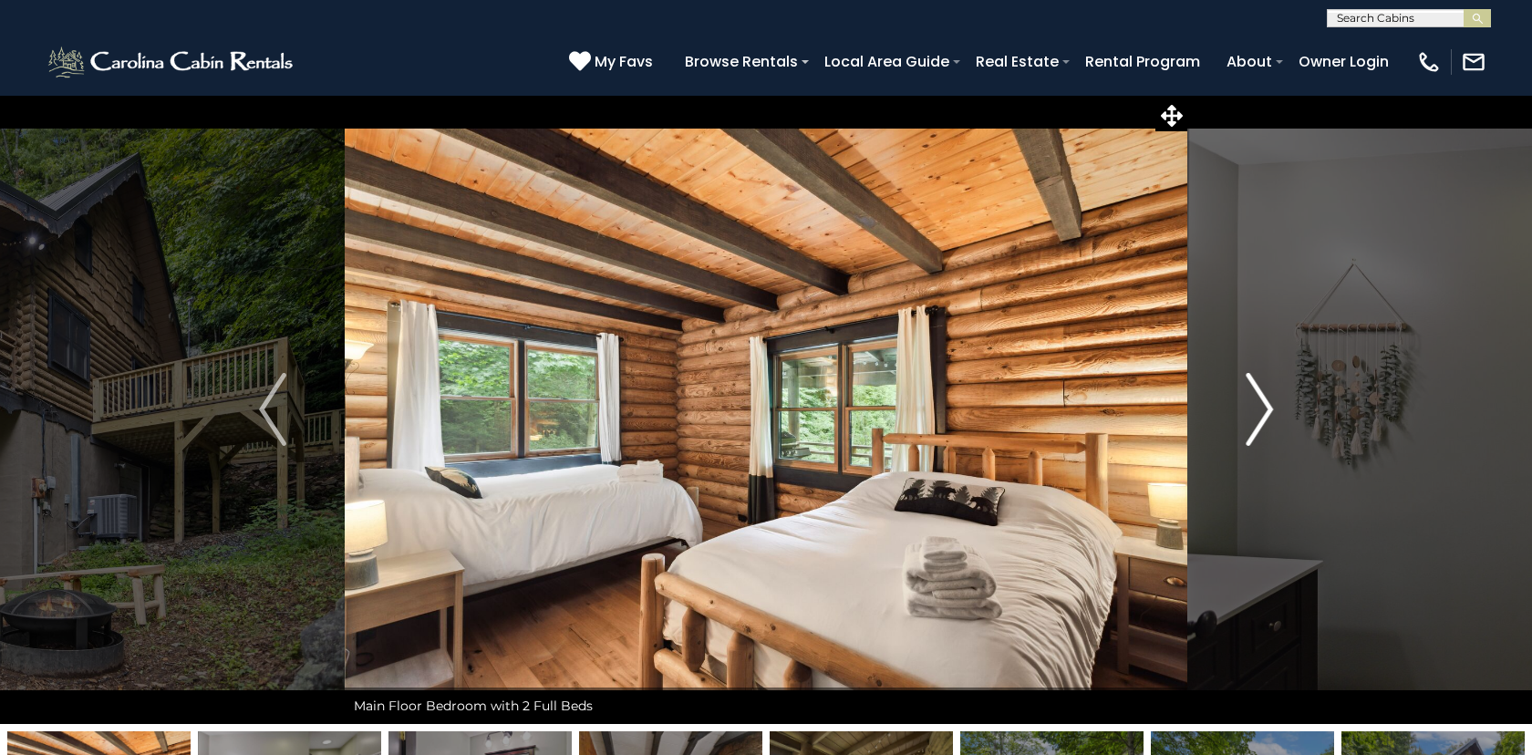
click at [1264, 410] on img "Next" at bounding box center [1259, 409] width 27 height 73
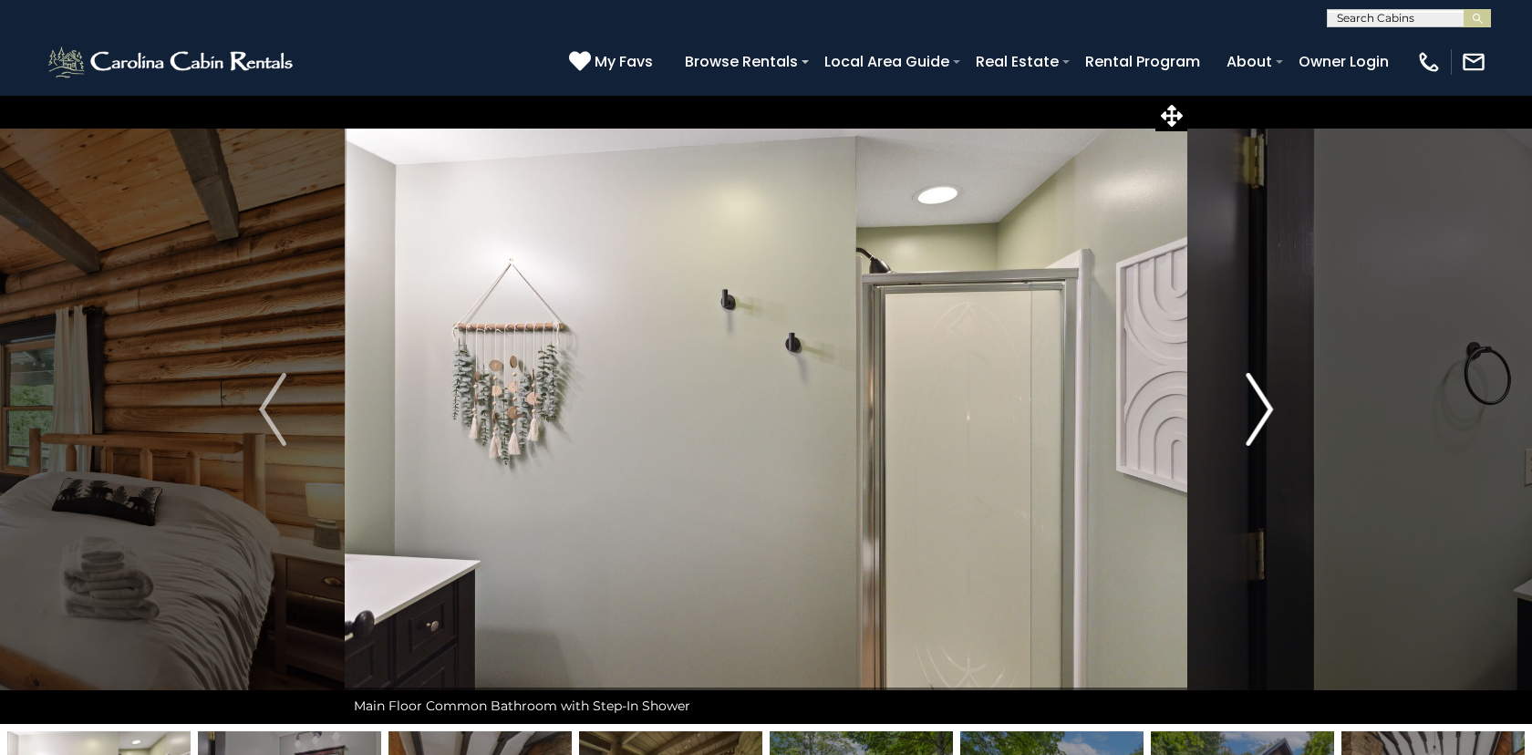
click at [1264, 410] on img "Next" at bounding box center [1259, 409] width 27 height 73
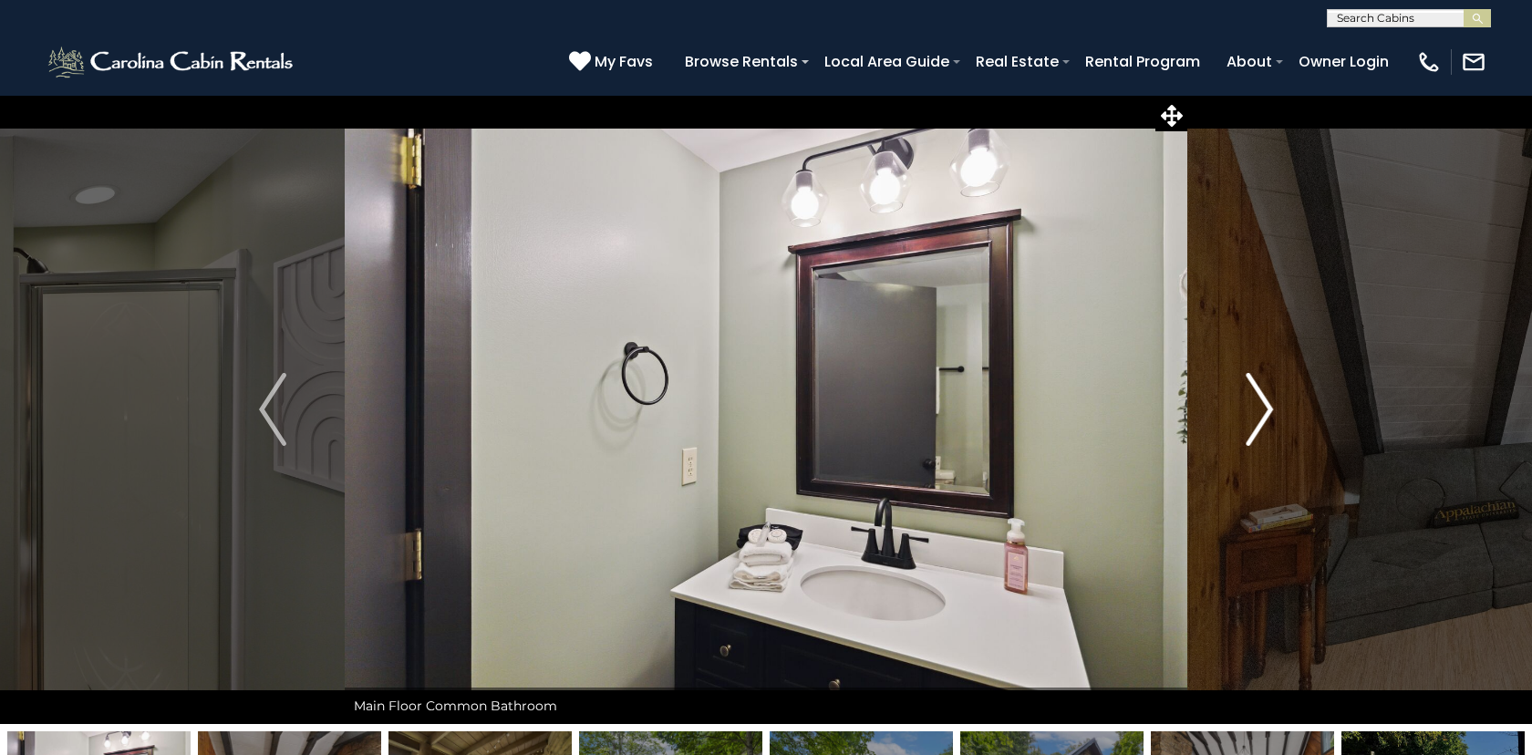
click at [1264, 410] on img "Next" at bounding box center [1259, 409] width 27 height 73
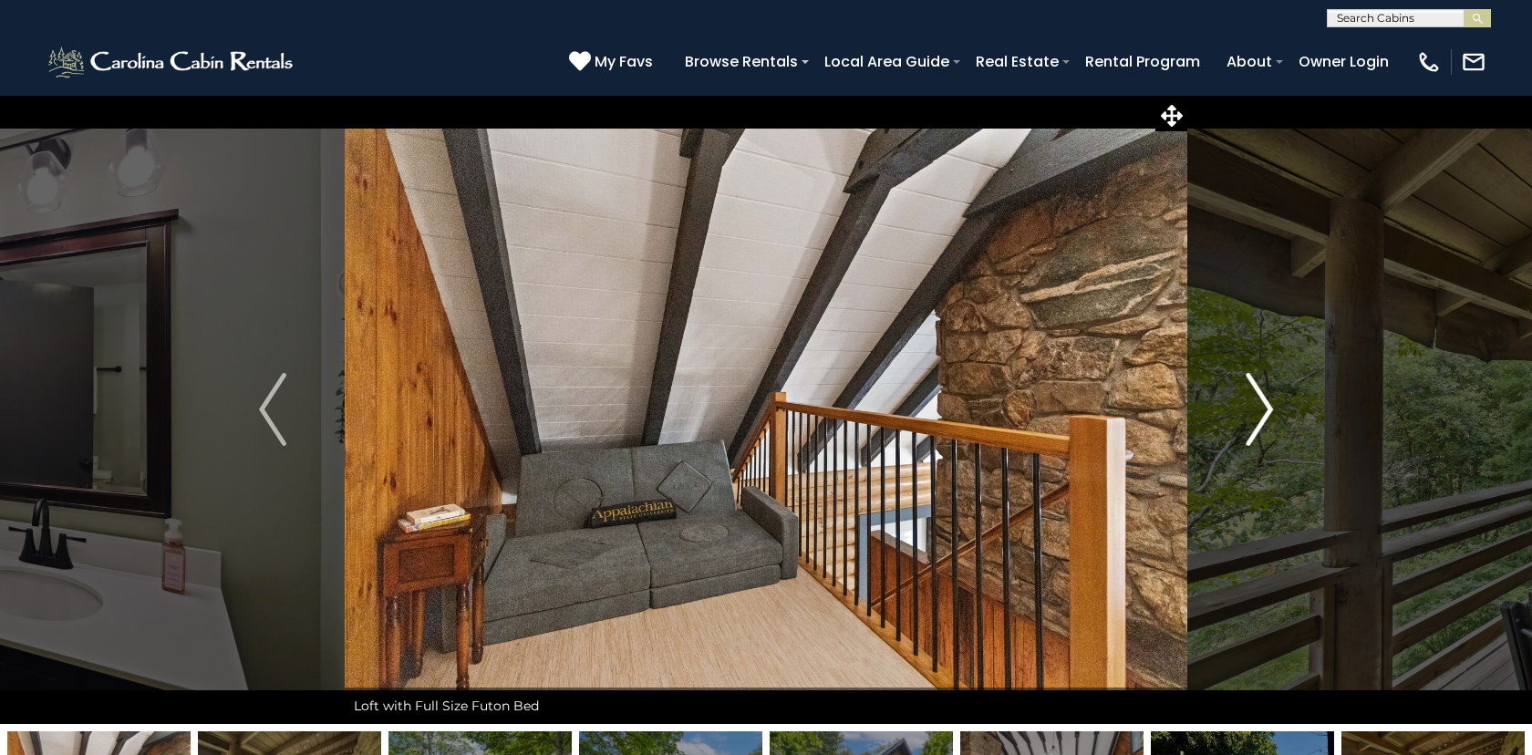
click at [1264, 410] on img "Next" at bounding box center [1259, 409] width 27 height 73
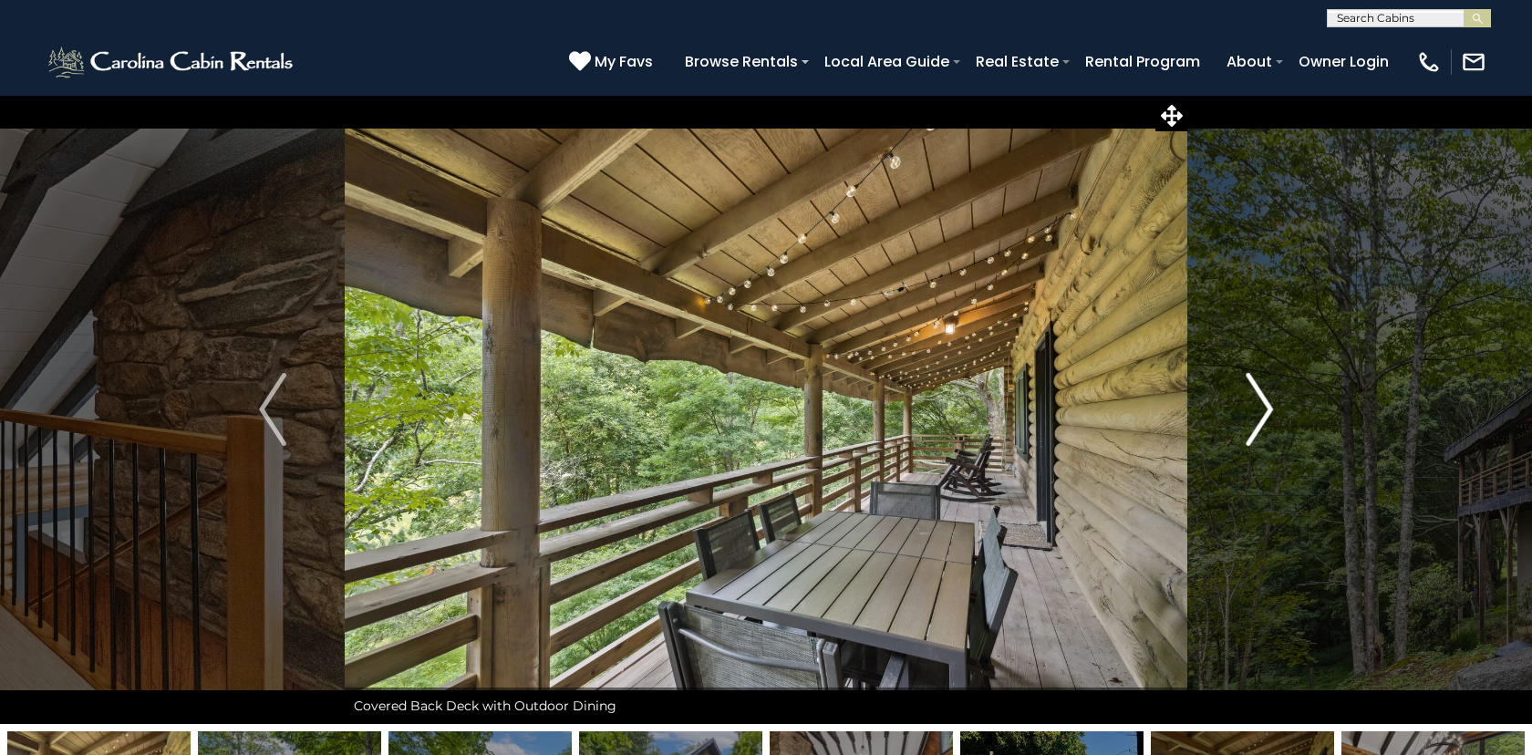
click at [1269, 420] on img "Next" at bounding box center [1259, 409] width 27 height 73
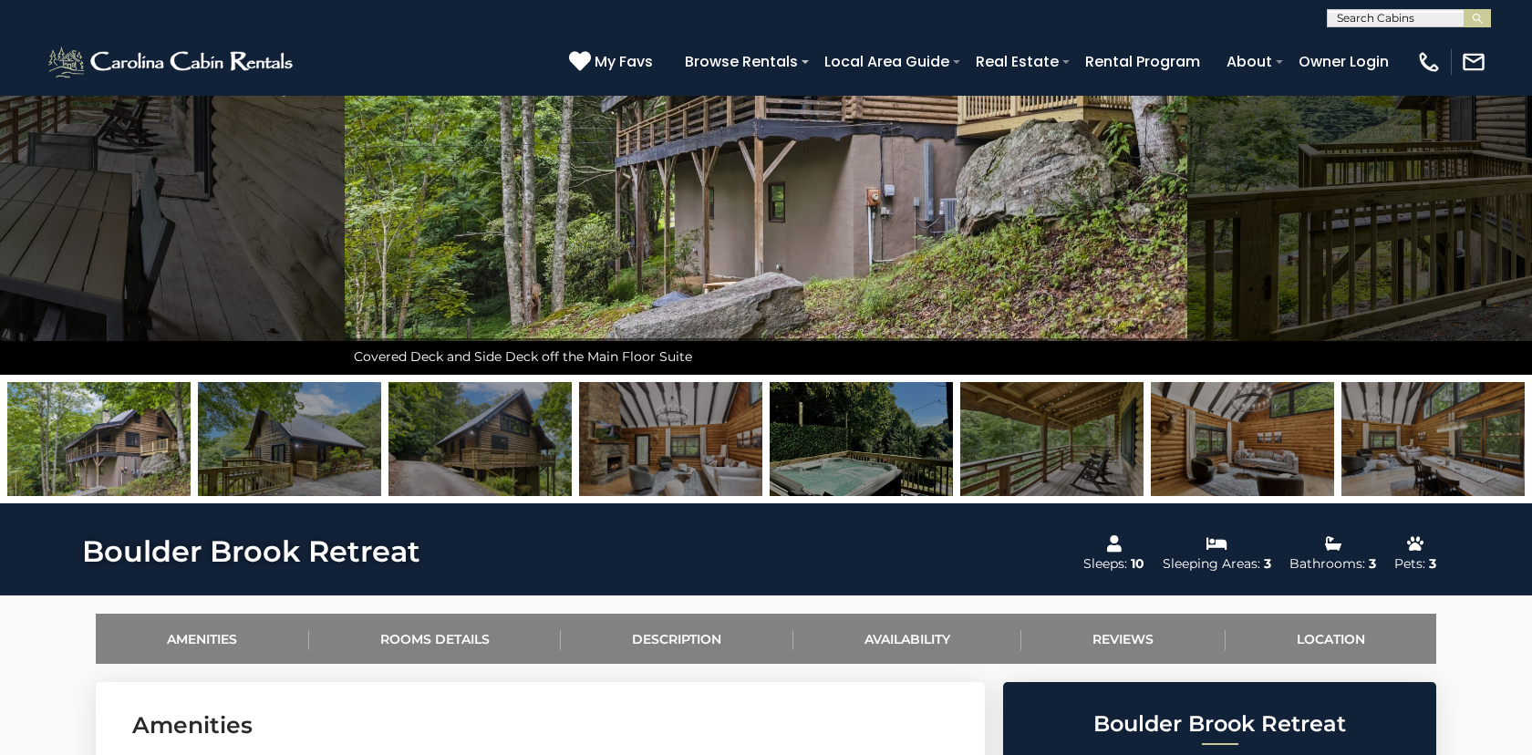
scroll to position [333, 0]
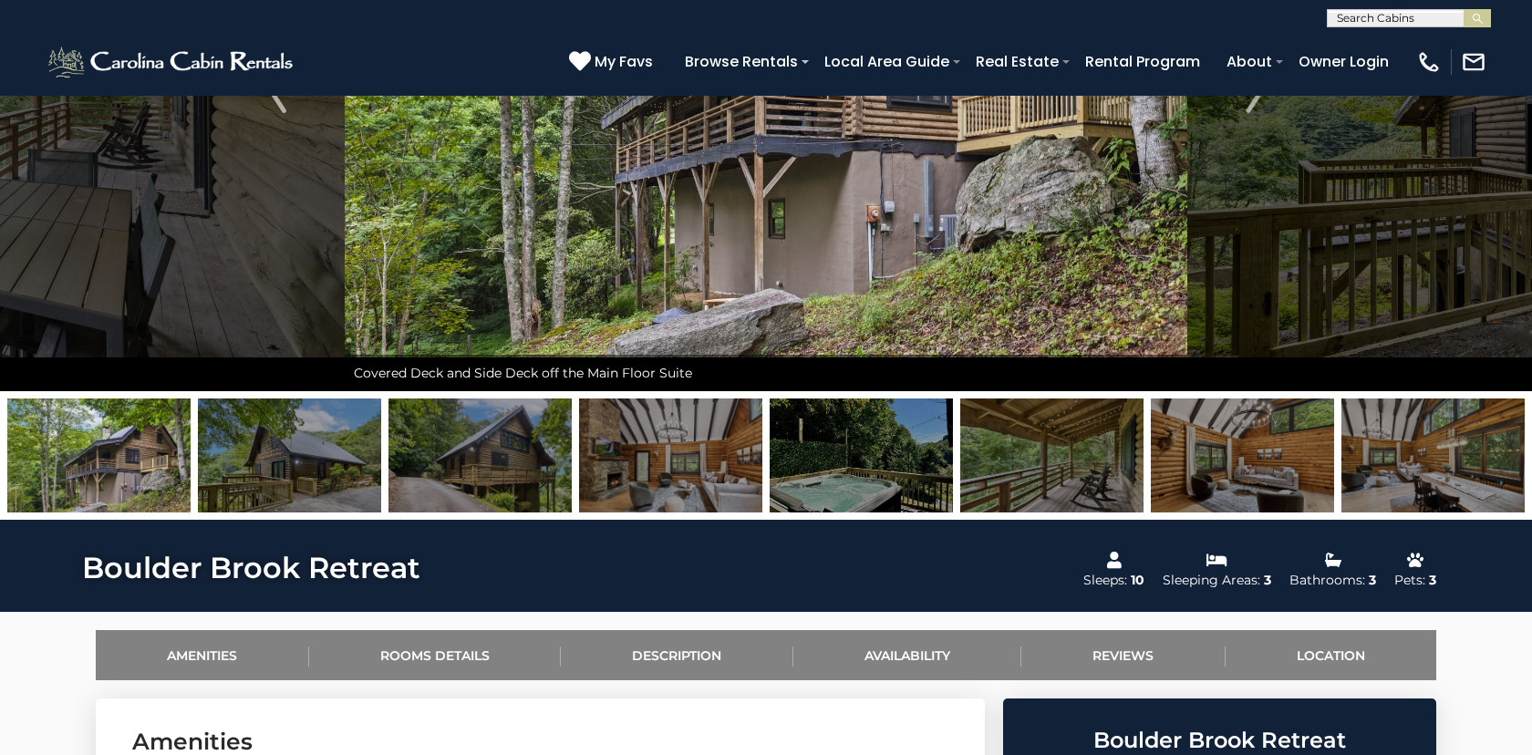
click at [1411, 470] on img at bounding box center [1432, 456] width 183 height 114
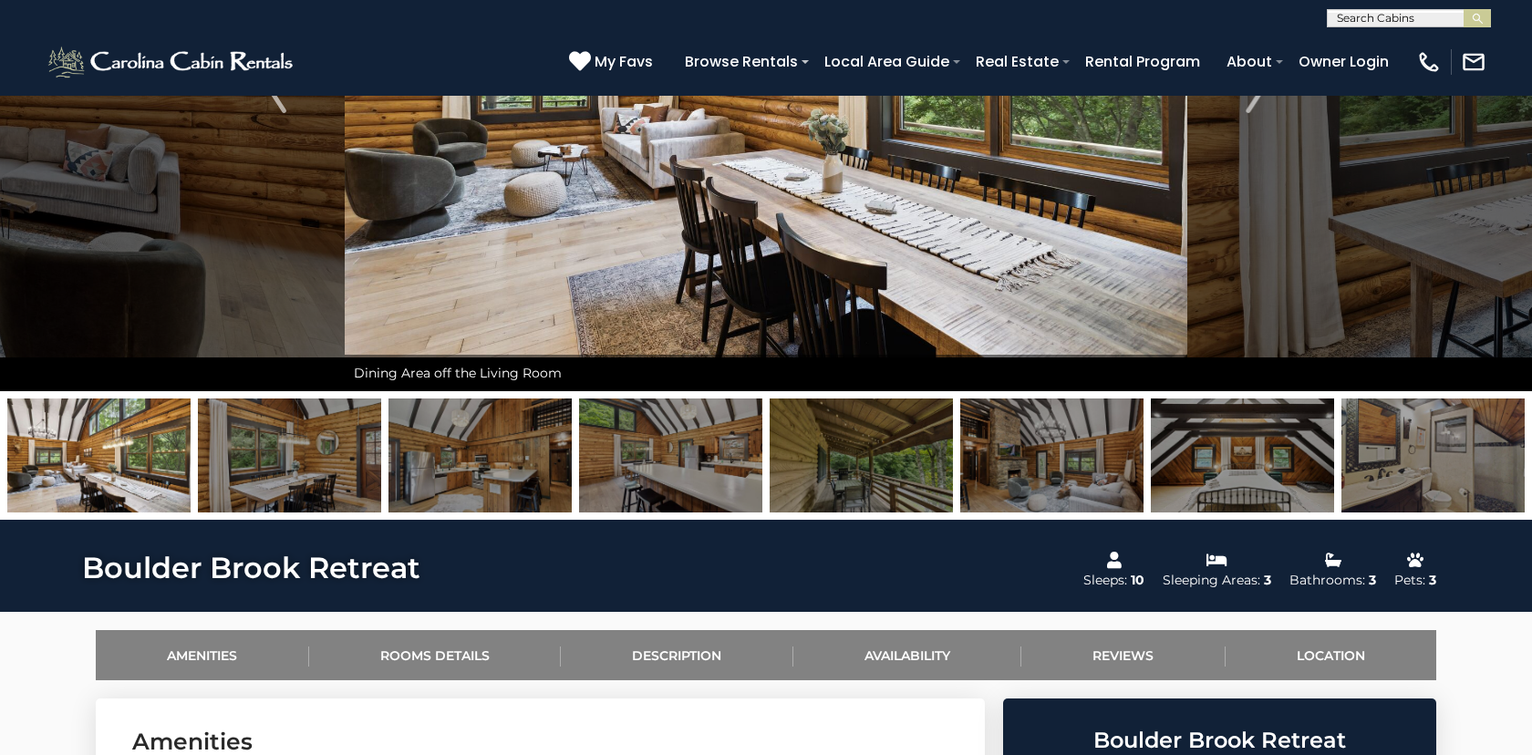
click at [1272, 471] on img at bounding box center [1242, 456] width 183 height 114
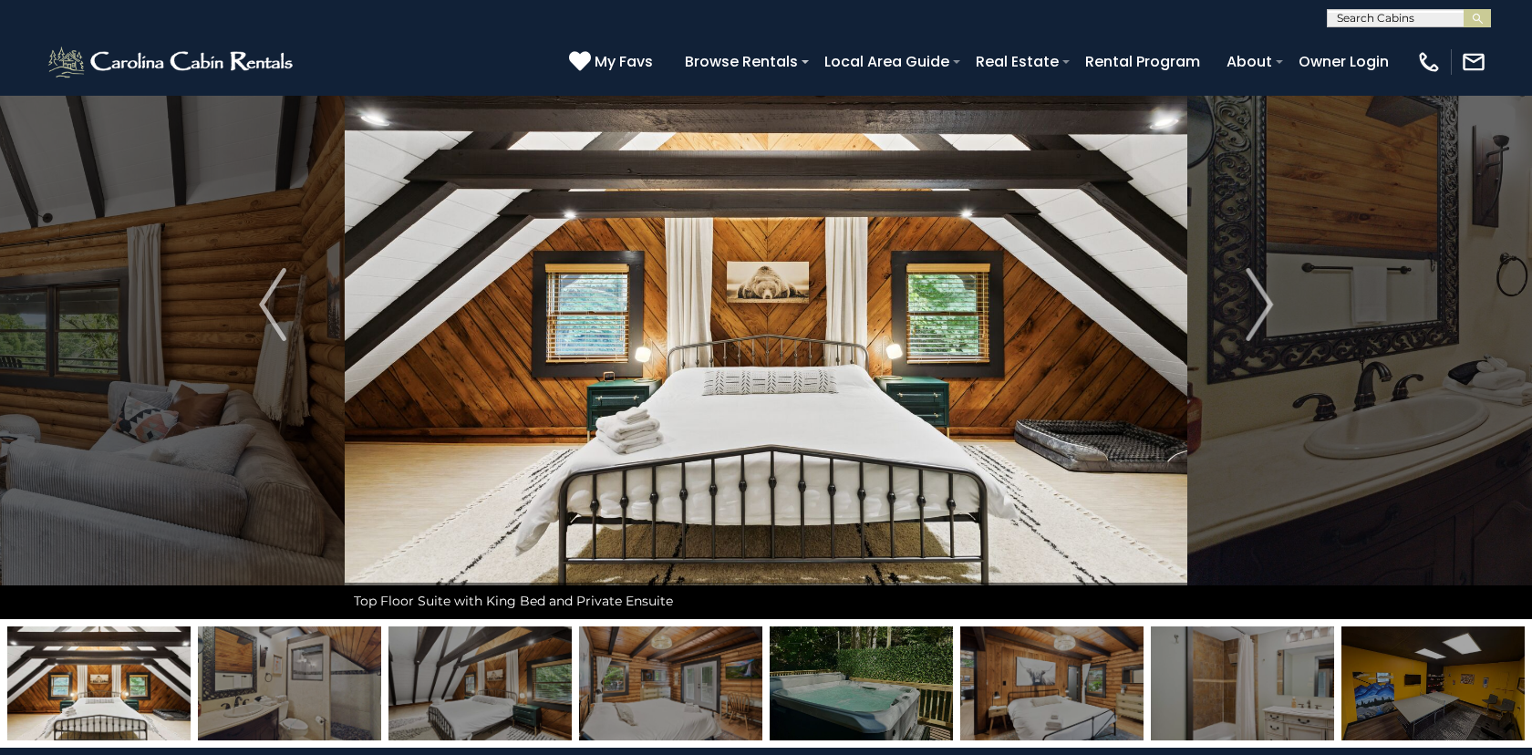
scroll to position [108, 0]
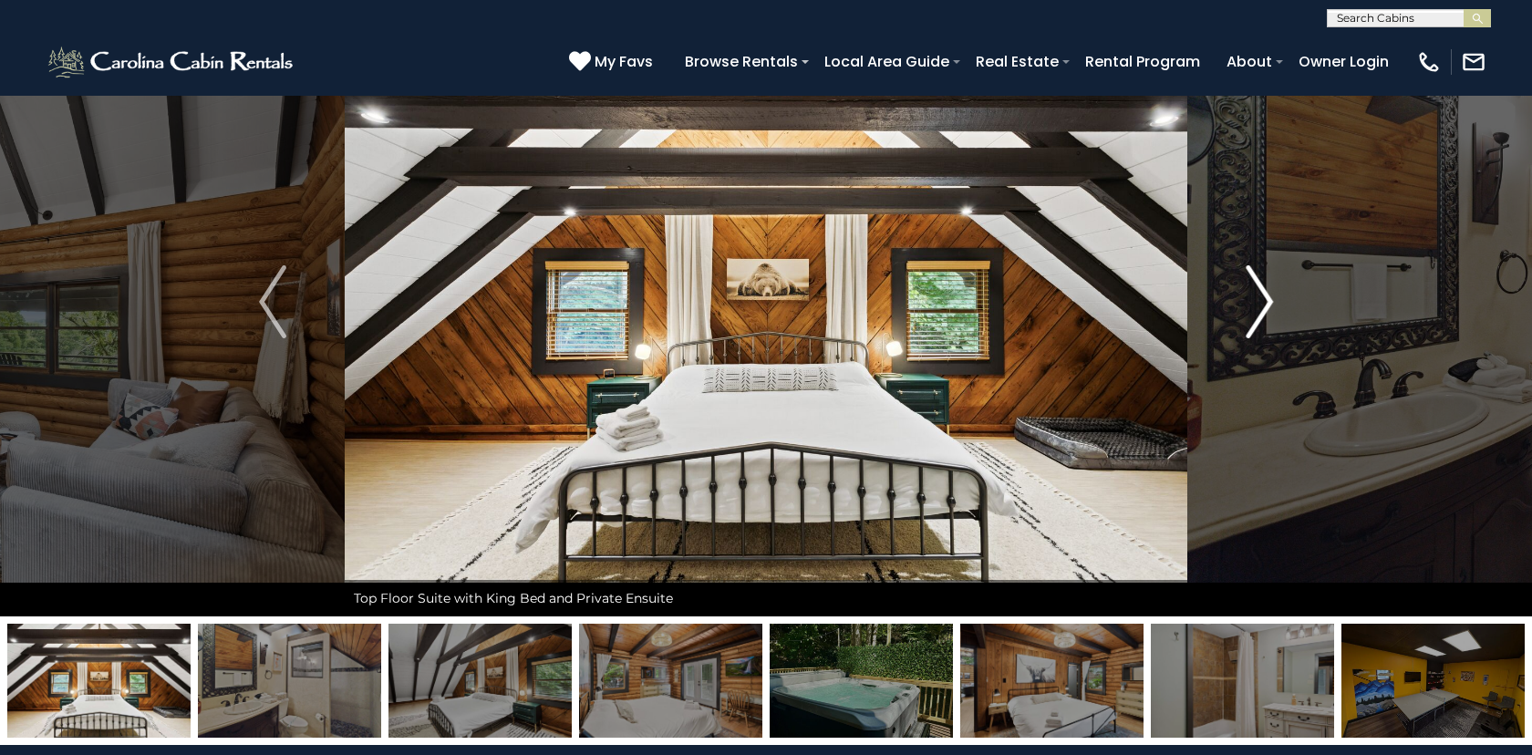
click at [1269, 295] on img "Next" at bounding box center [1259, 301] width 27 height 73
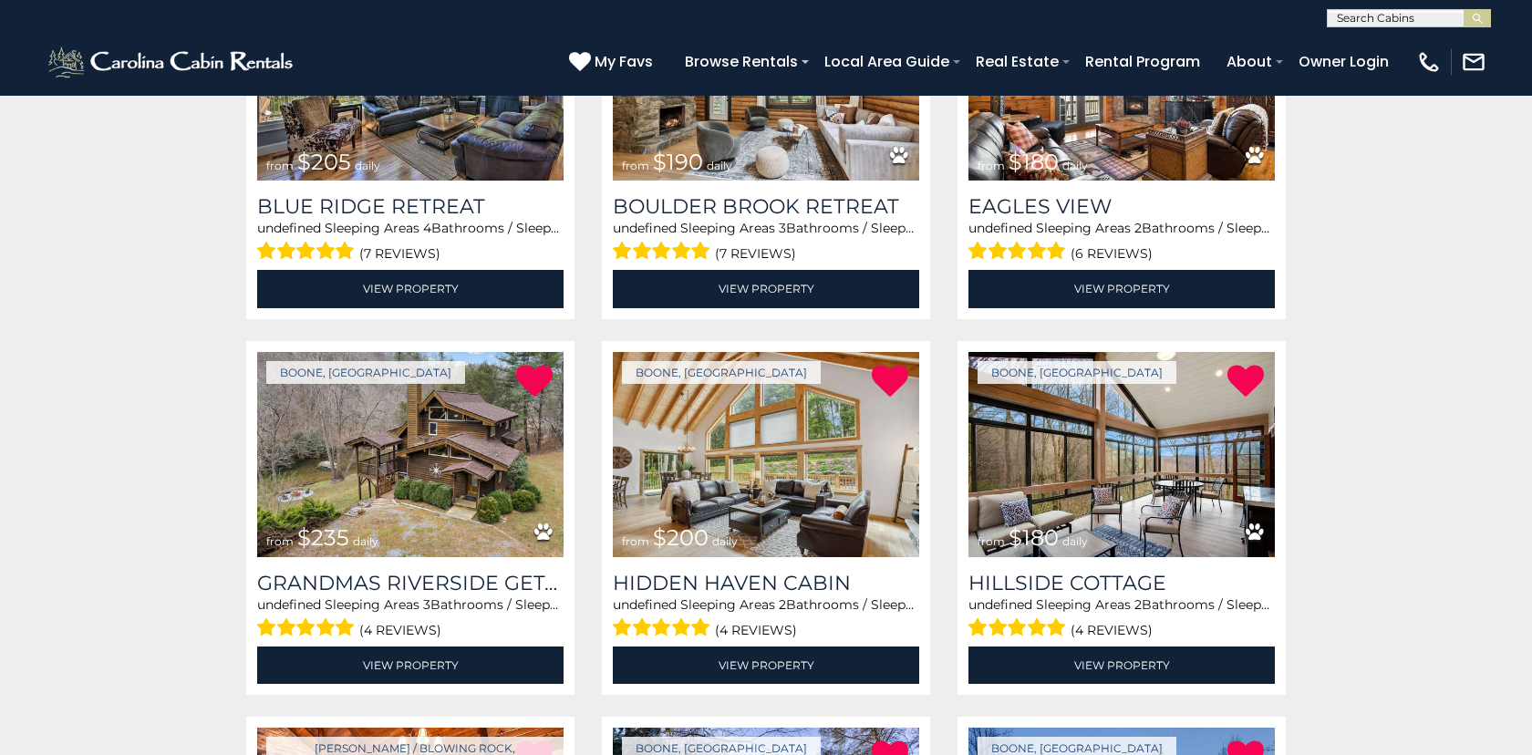
scroll to position [894, 0]
